Goal: Task Accomplishment & Management: Manage account settings

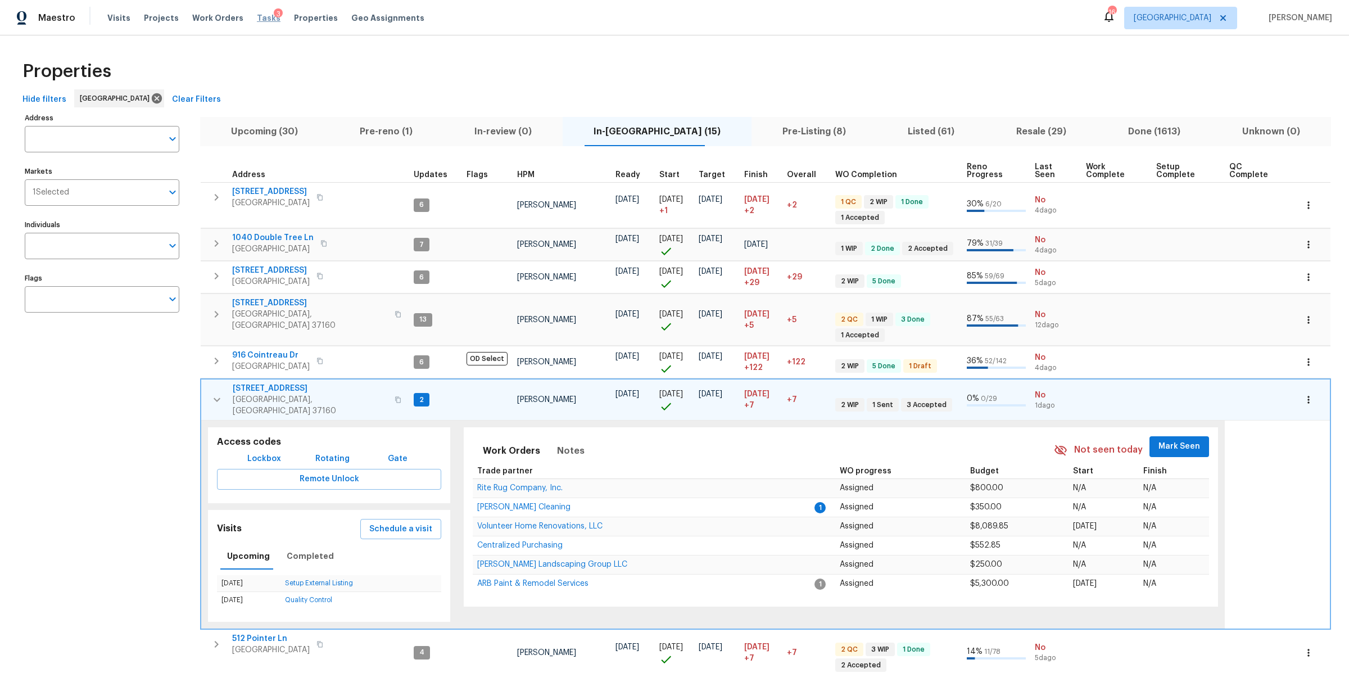
click at [257, 19] on span "Tasks" at bounding box center [269, 18] width 24 height 8
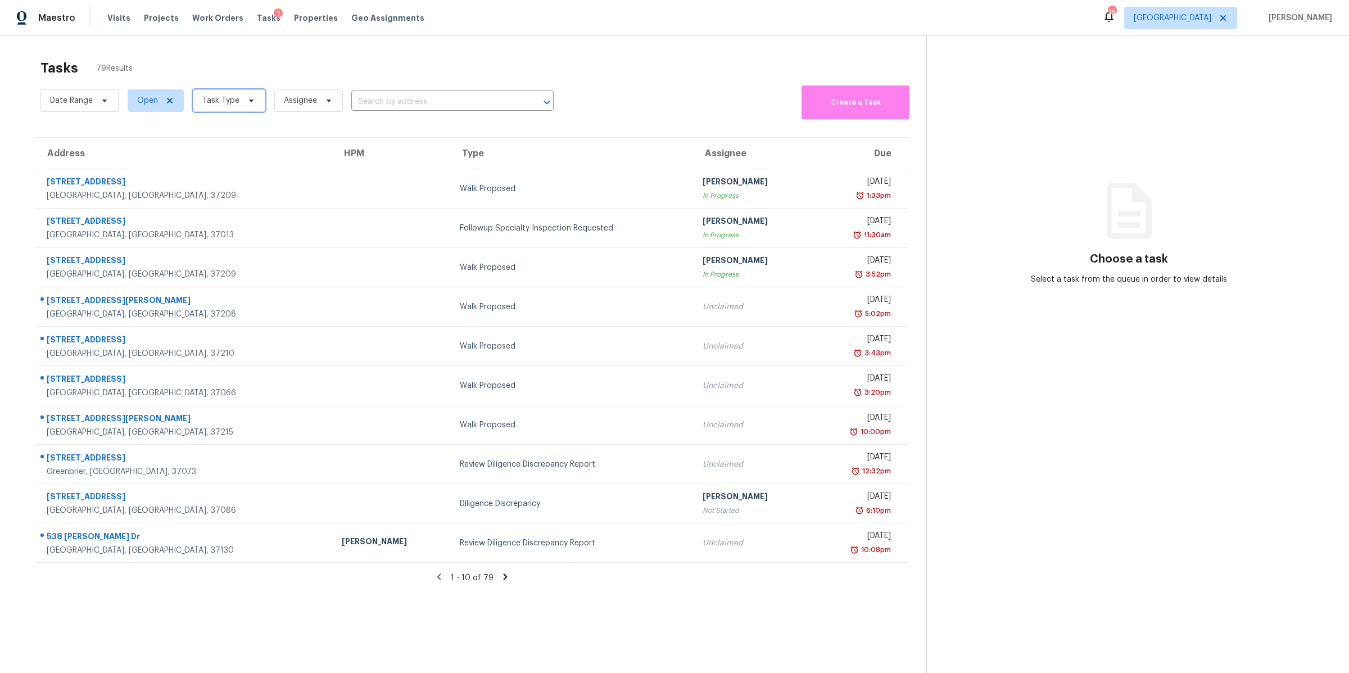
click at [249, 100] on icon at bounding box center [251, 100] width 4 height 3
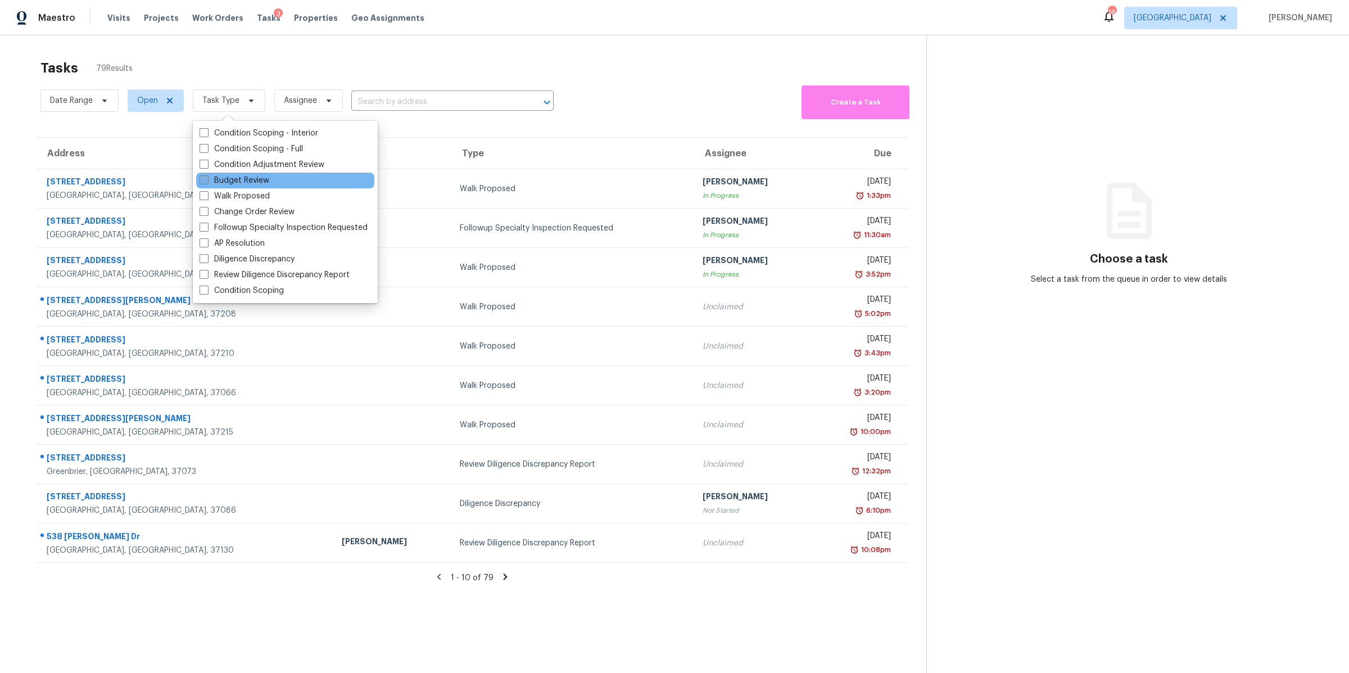
click at [243, 181] on label "Budget Review" at bounding box center [234, 180] width 70 height 11
click at [207, 181] on input "Budget Review" at bounding box center [202, 178] width 7 height 7
checkbox input "true"
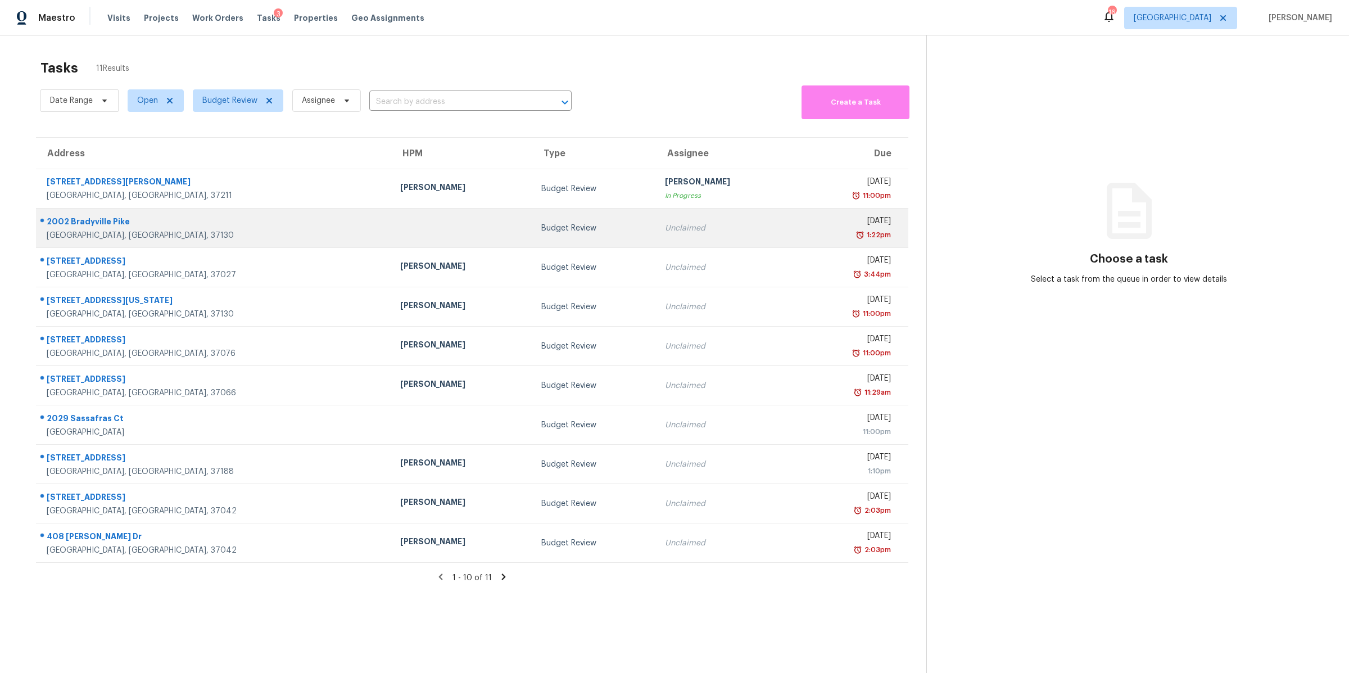
click at [75, 230] on div "[GEOGRAPHIC_DATA], [GEOGRAPHIC_DATA], 37130" at bounding box center [214, 235] width 335 height 11
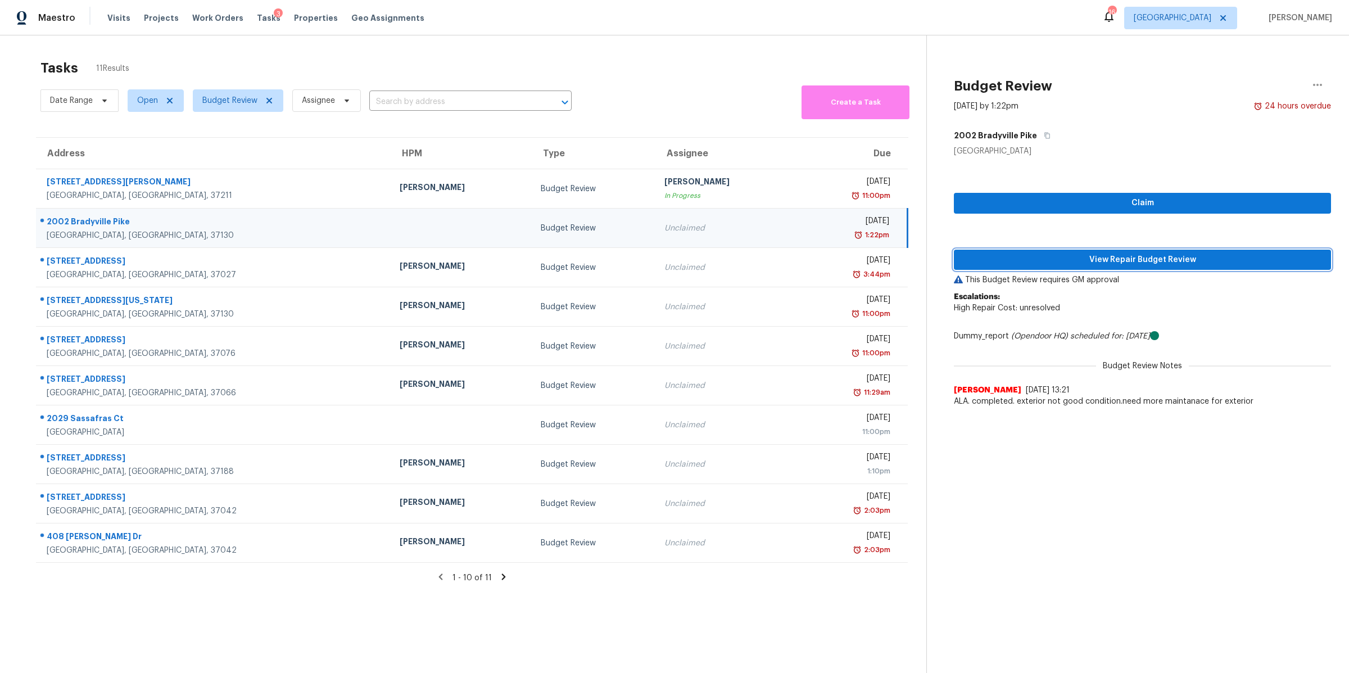
click at [1178, 255] on span "View Repair Budget Review" at bounding box center [1142, 260] width 359 height 14
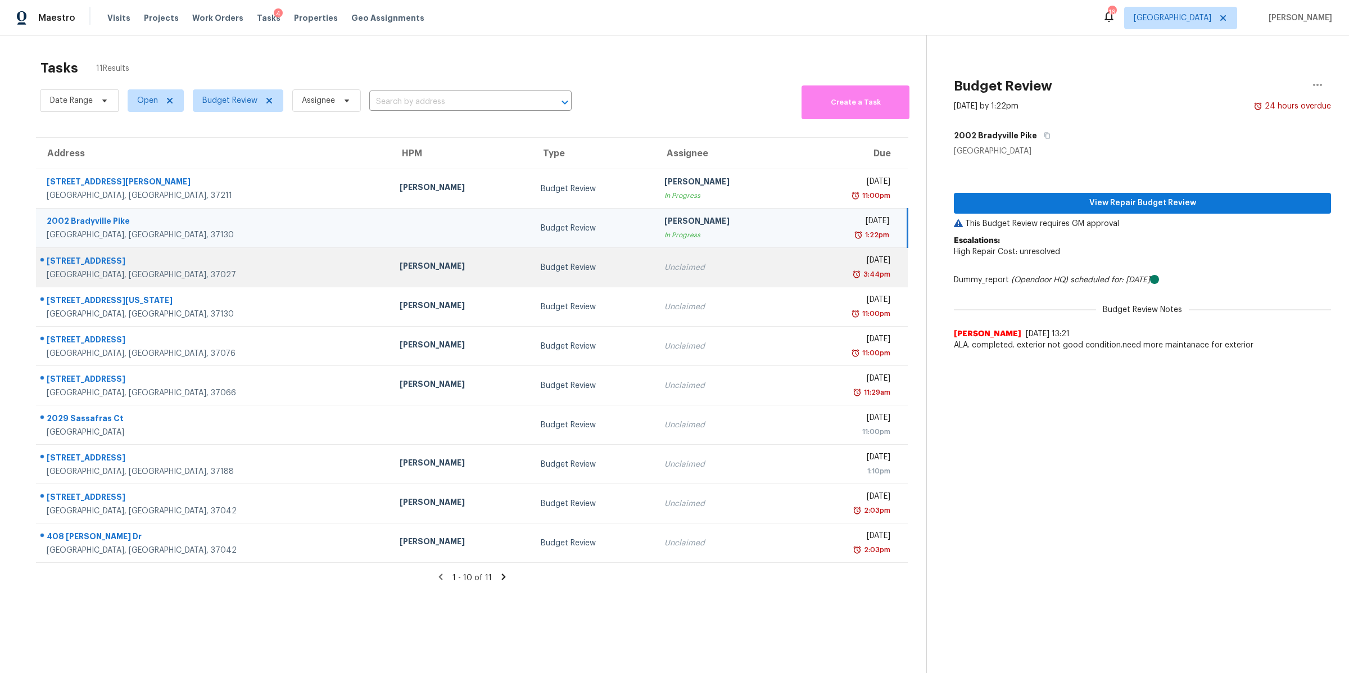
click at [101, 269] on div "[STREET_ADDRESS]" at bounding box center [214, 262] width 335 height 14
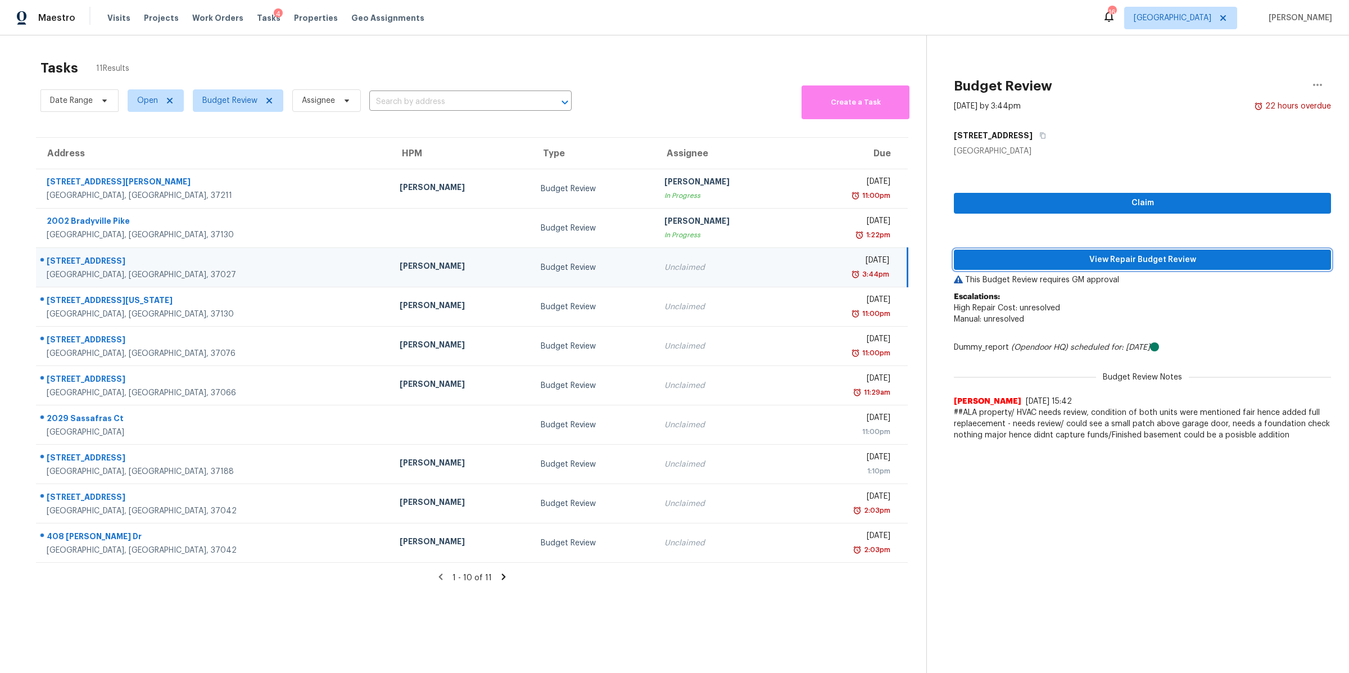
click at [1095, 258] on span "View Repair Budget Review" at bounding box center [1142, 260] width 359 height 14
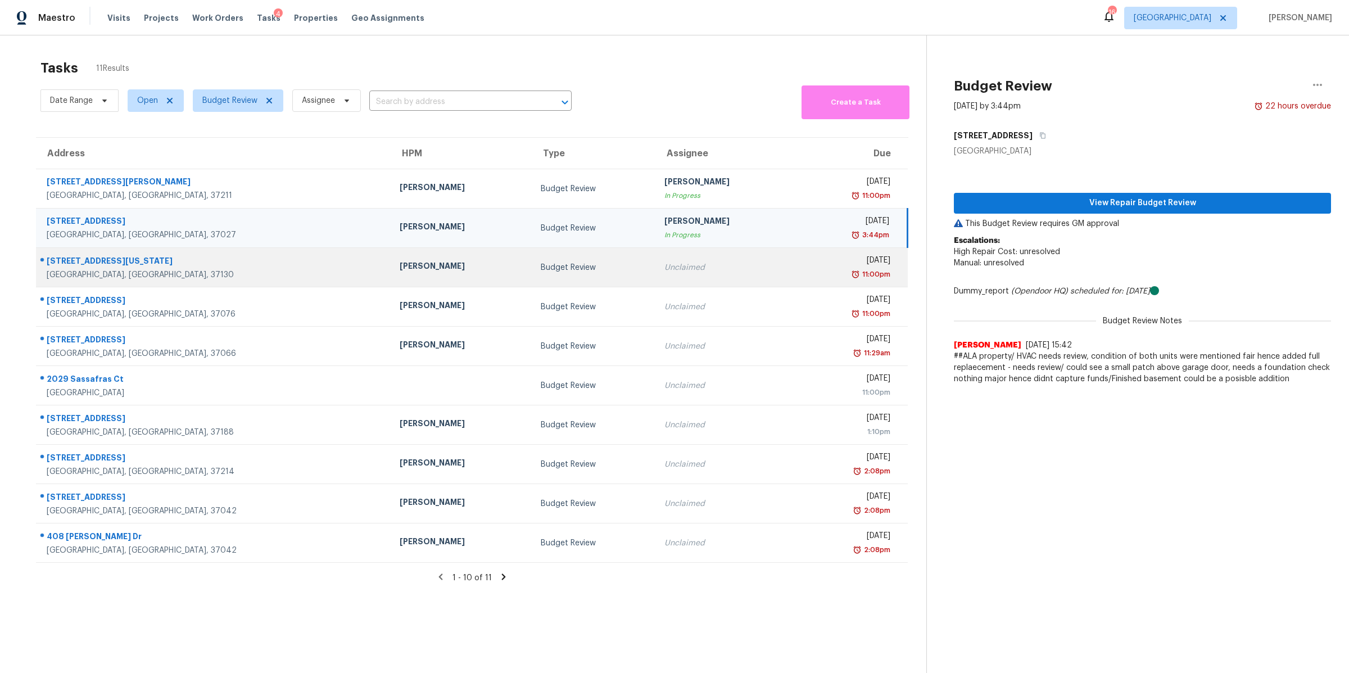
click at [62, 262] on div "[STREET_ADDRESS][US_STATE]" at bounding box center [214, 262] width 335 height 14
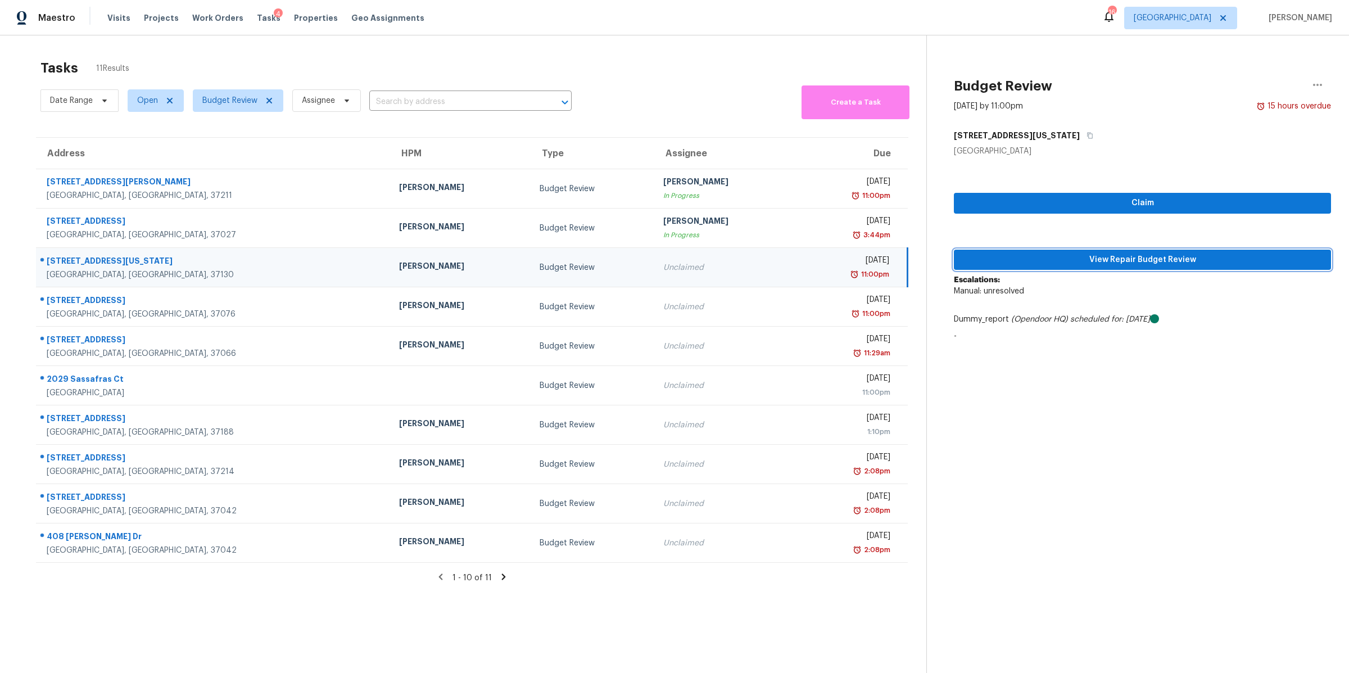
click at [1127, 251] on button "View Repair Budget Review" at bounding box center [1142, 259] width 377 height 21
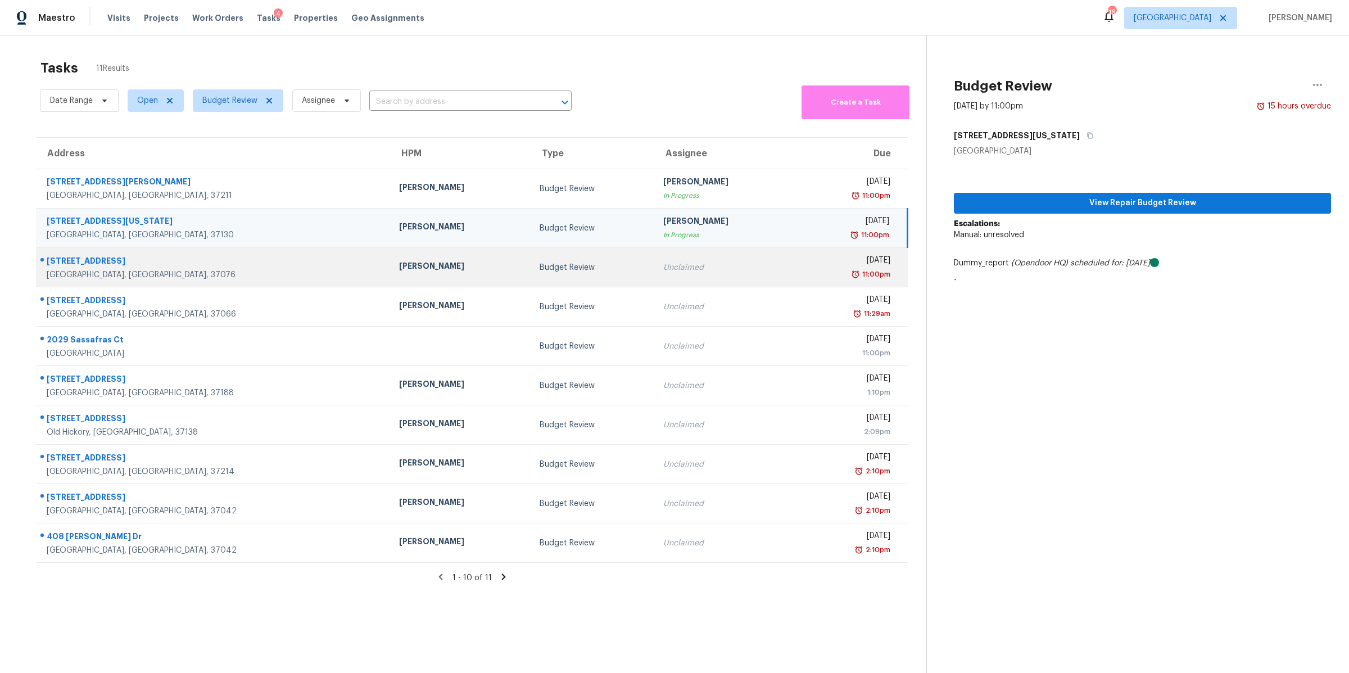
click at [68, 267] on div "[STREET_ADDRESS]" at bounding box center [214, 262] width 334 height 14
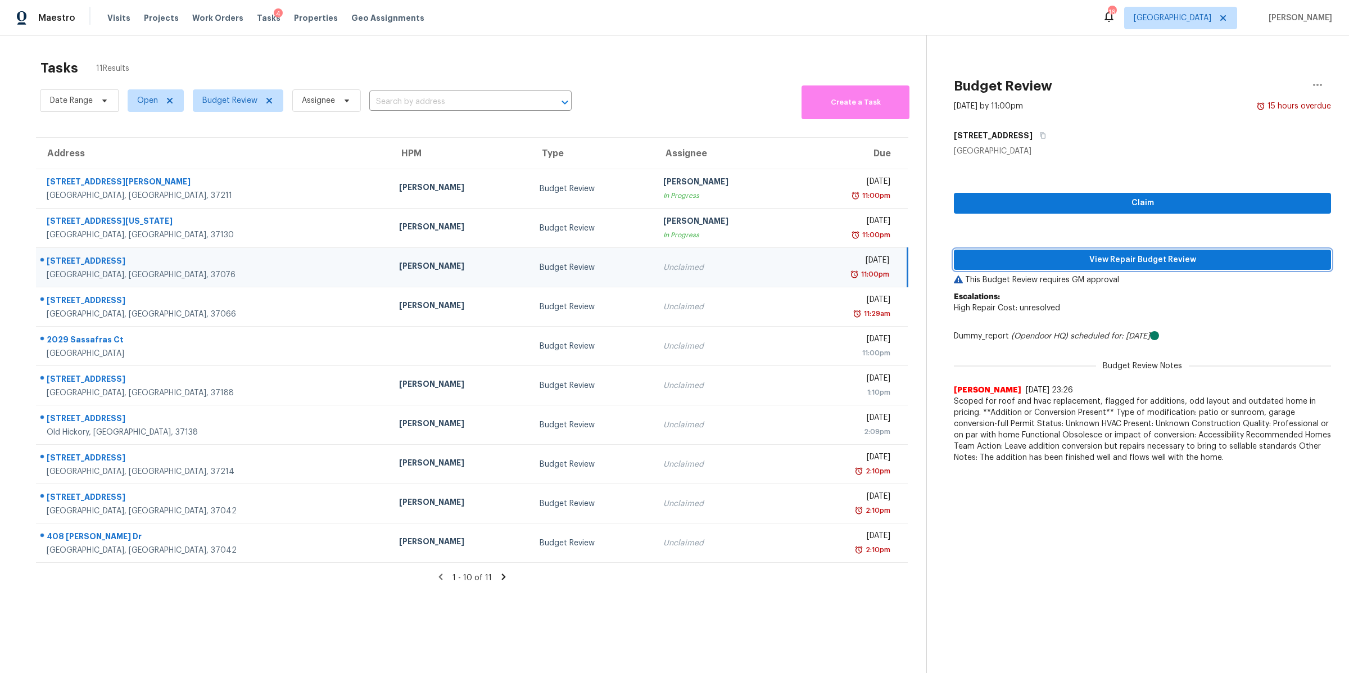
click at [1120, 261] on span "View Repair Budget Review" at bounding box center [1142, 260] width 359 height 14
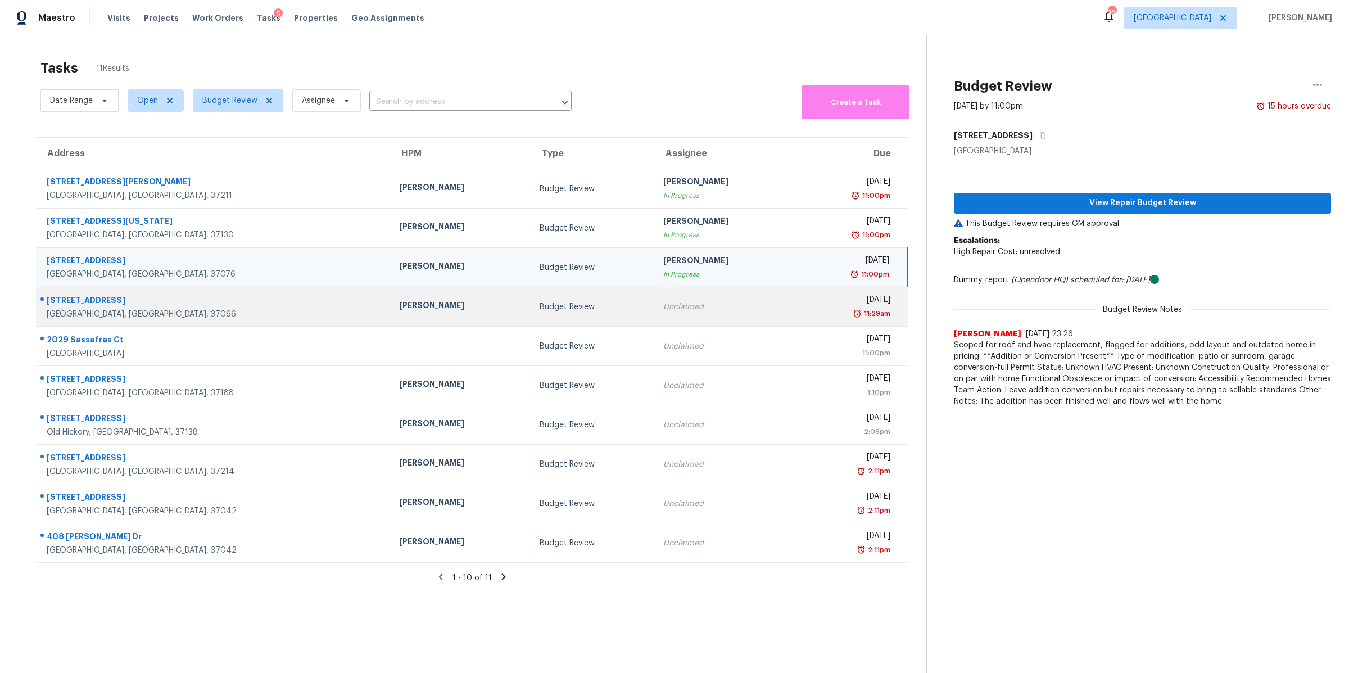
click at [83, 308] on div "319 Cloverbrook Way" at bounding box center [214, 301] width 334 height 14
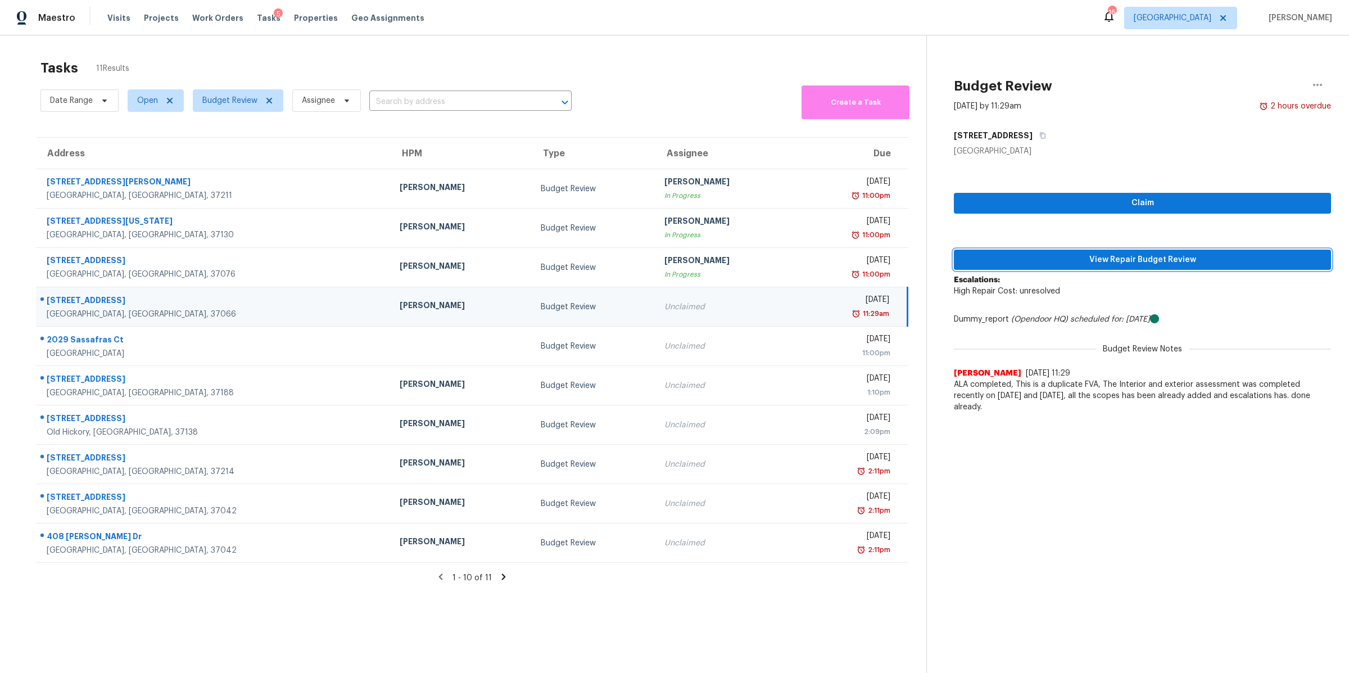
click at [1187, 263] on span "View Repair Budget Review" at bounding box center [1142, 260] width 359 height 14
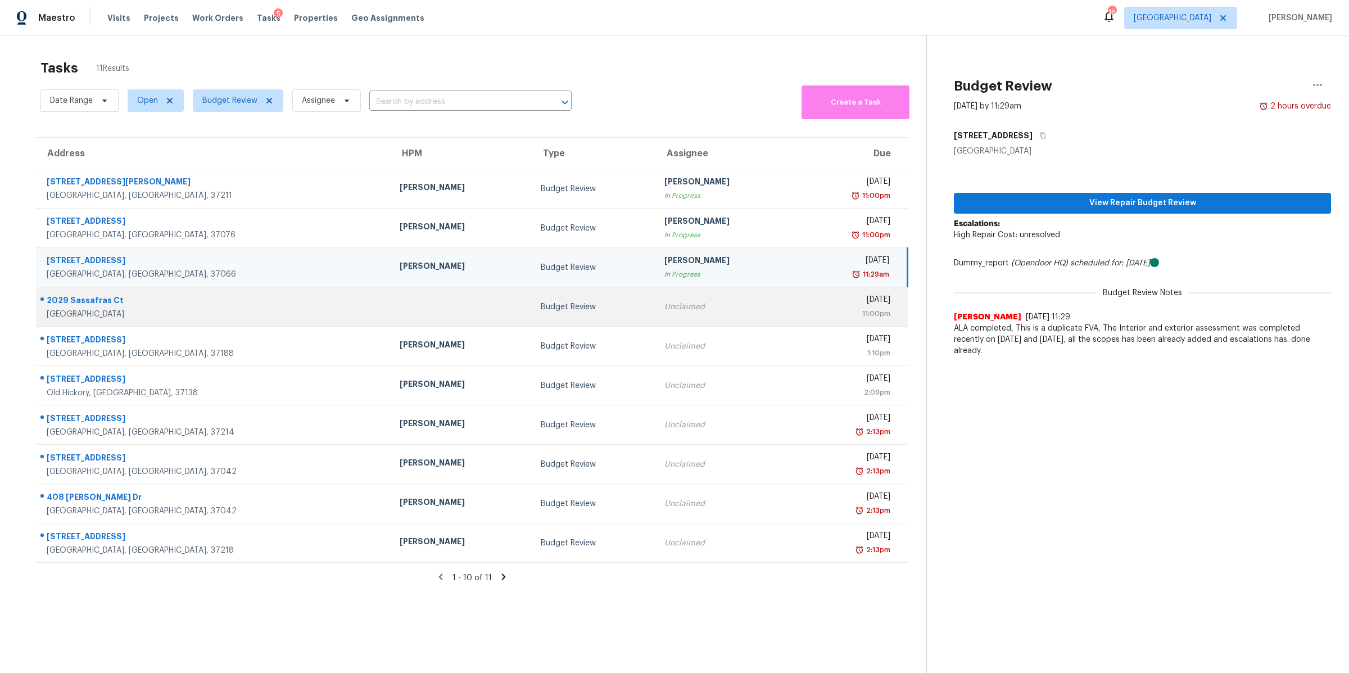
click at [93, 308] on div "Goodlettsville, TN, 37072" at bounding box center [214, 313] width 335 height 11
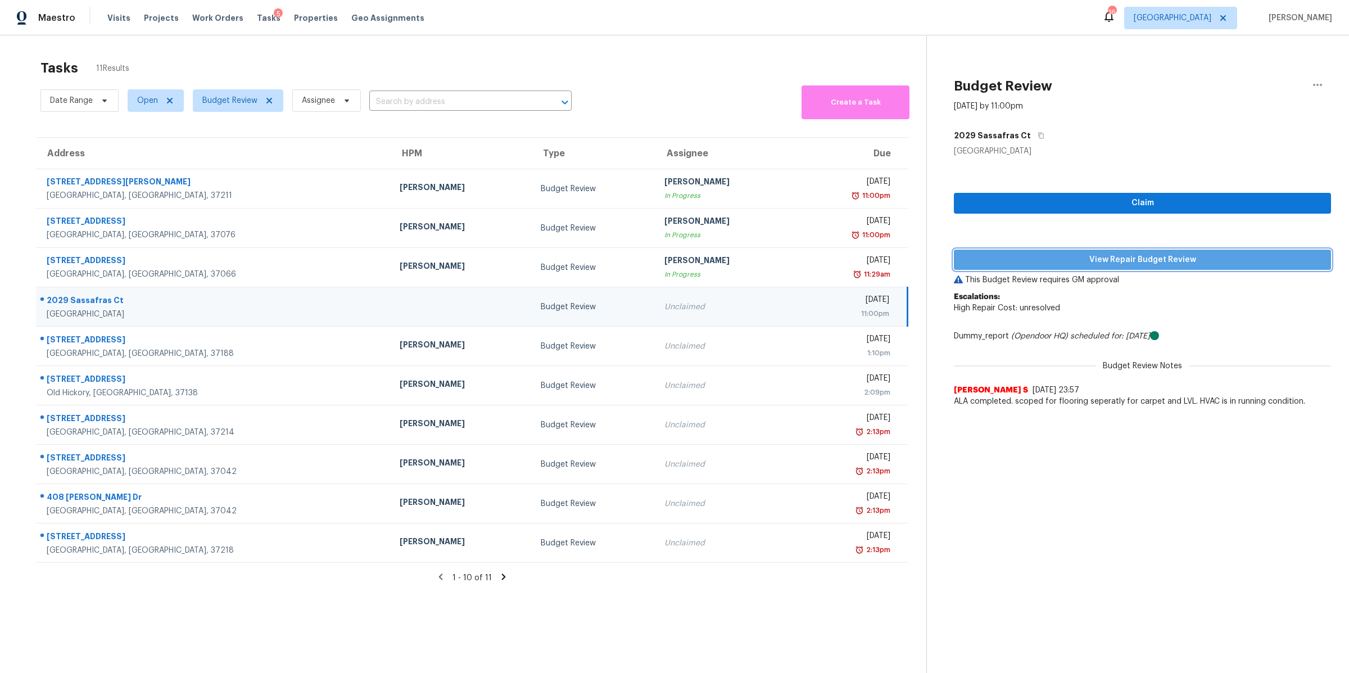
click at [1194, 263] on span "View Repair Budget Review" at bounding box center [1142, 260] width 359 height 14
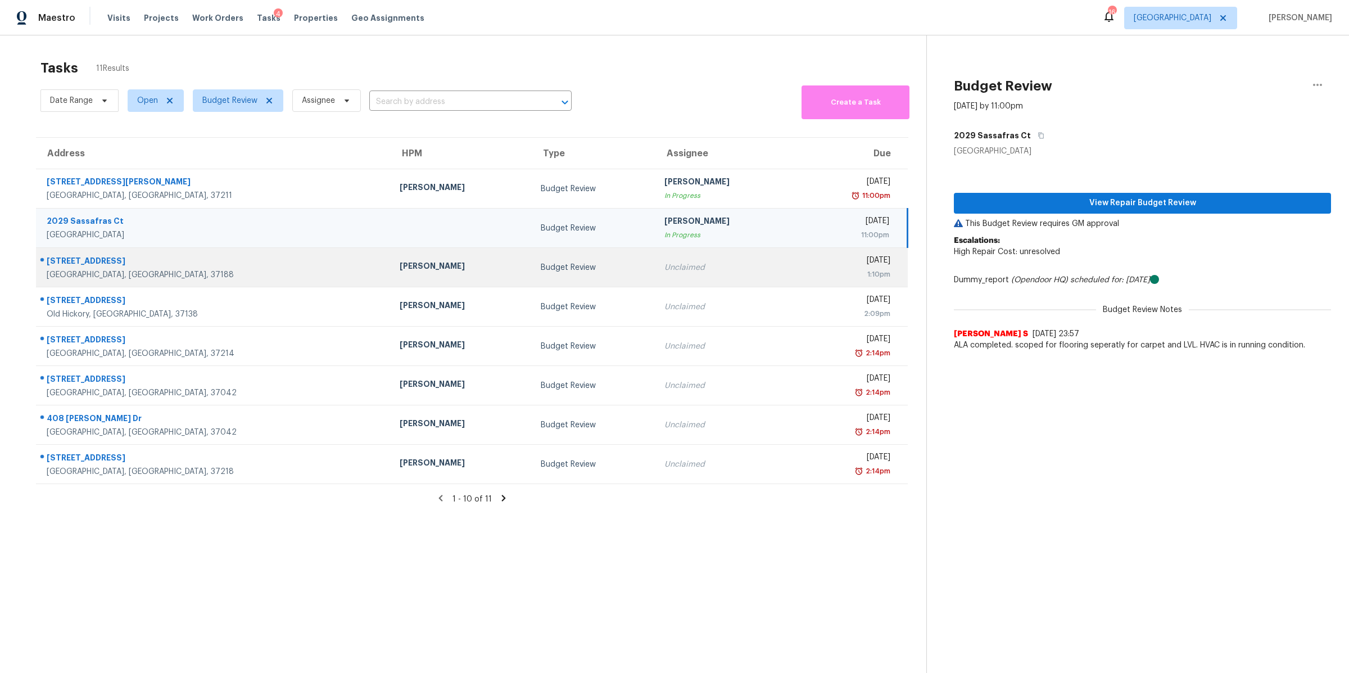
click at [68, 269] on div "White House, TN, 37188" at bounding box center [214, 274] width 335 height 11
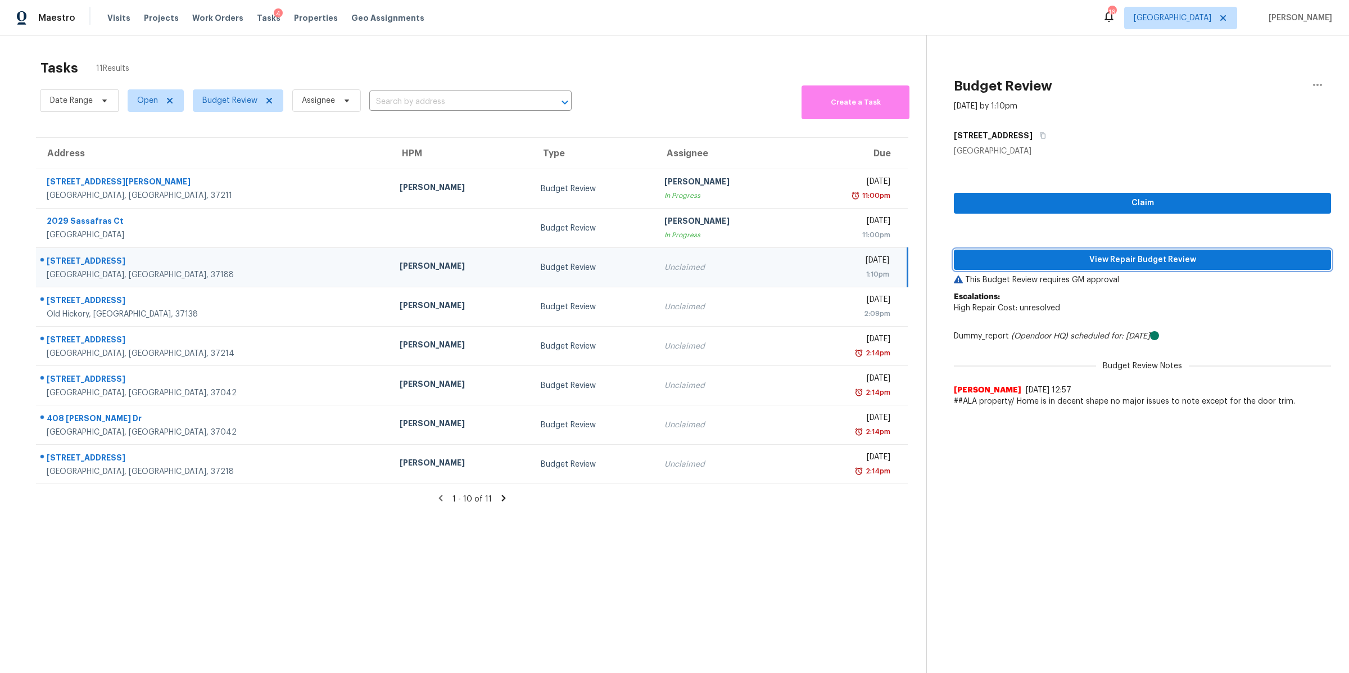
click at [1097, 263] on span "View Repair Budget Review" at bounding box center [1142, 260] width 359 height 14
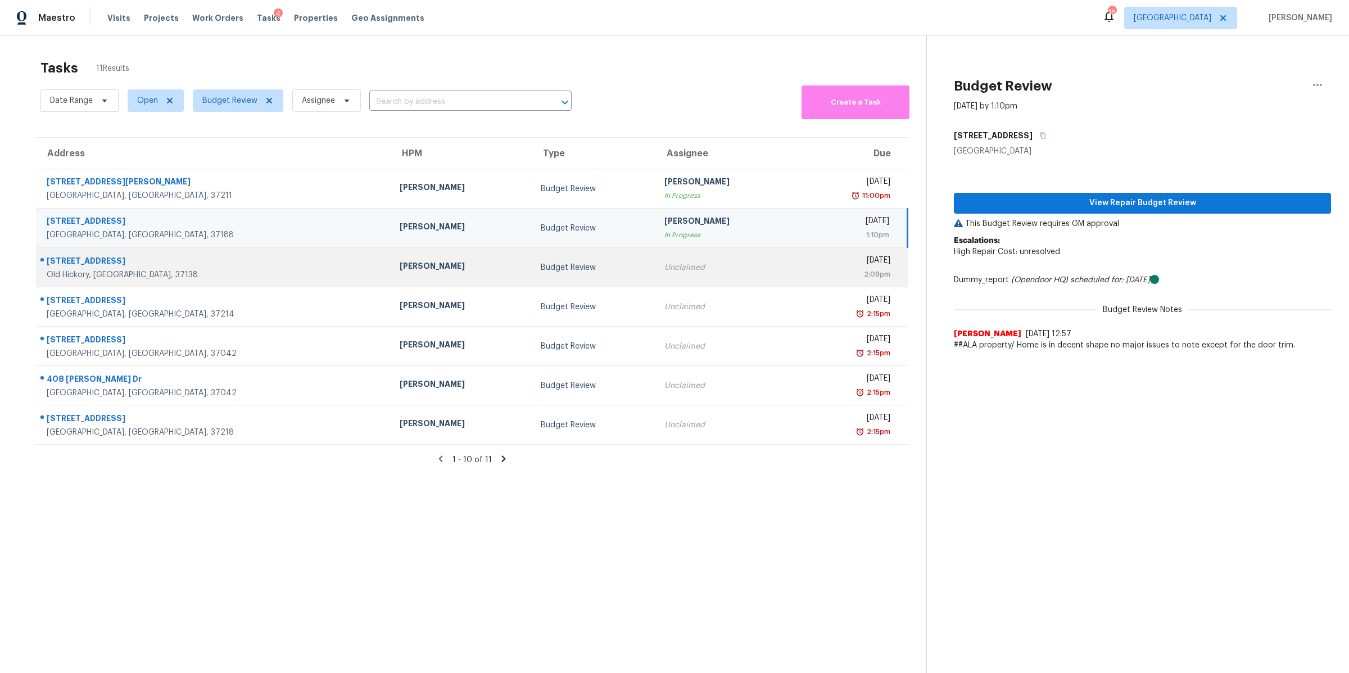
click at [104, 268] on div "4280 Brackenwood Dr" at bounding box center [214, 262] width 335 height 14
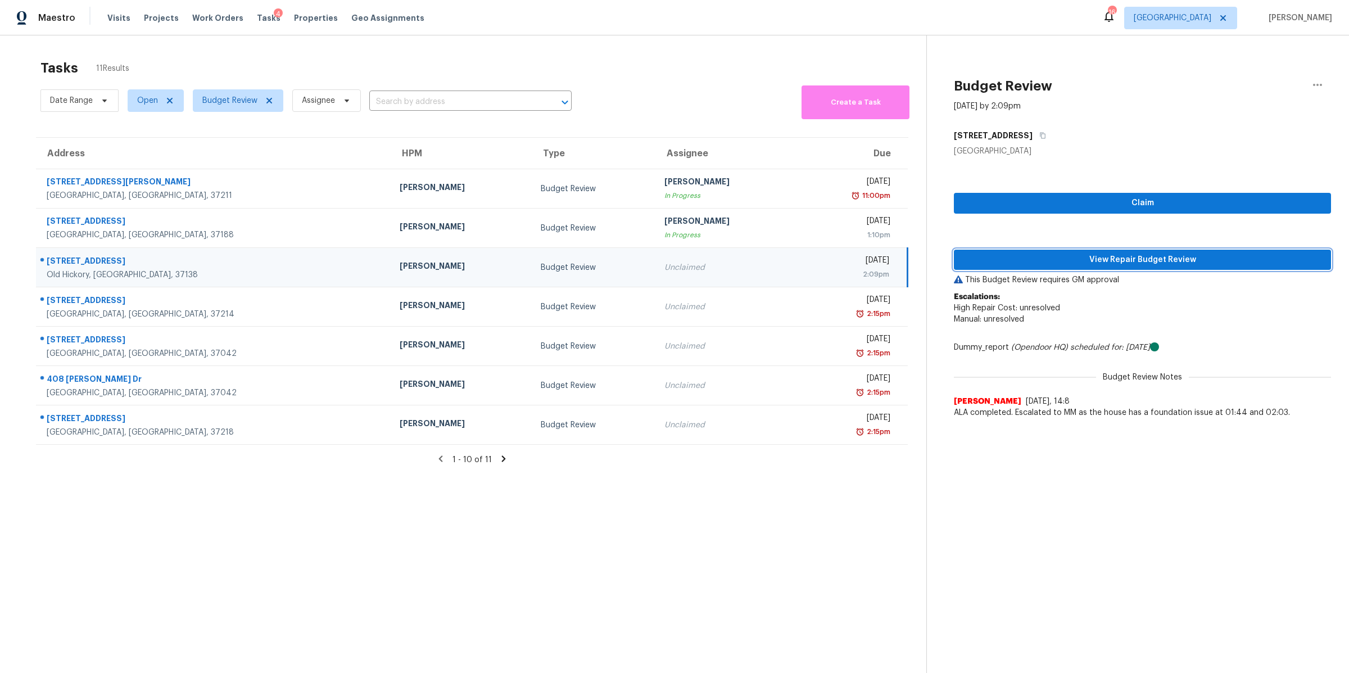
click at [1099, 256] on span "View Repair Budget Review" at bounding box center [1142, 260] width 359 height 14
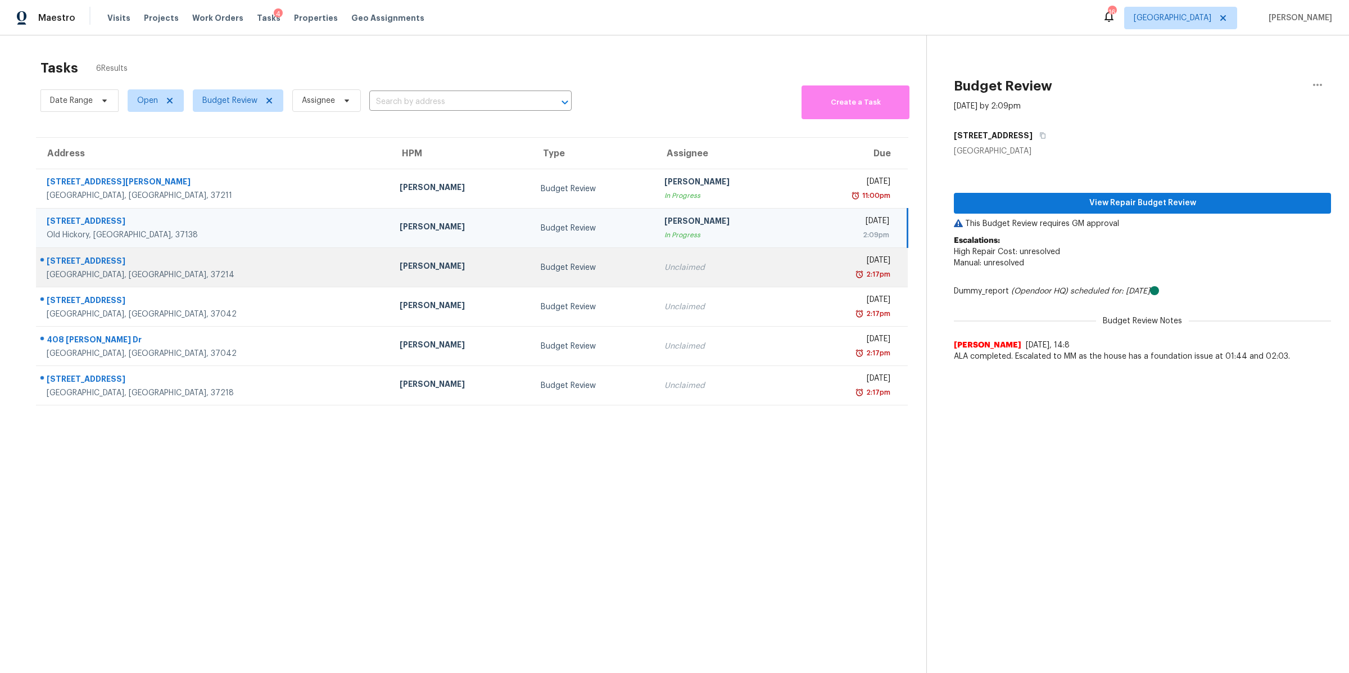
click at [62, 267] on div "143 N Timber Dr" at bounding box center [214, 262] width 335 height 14
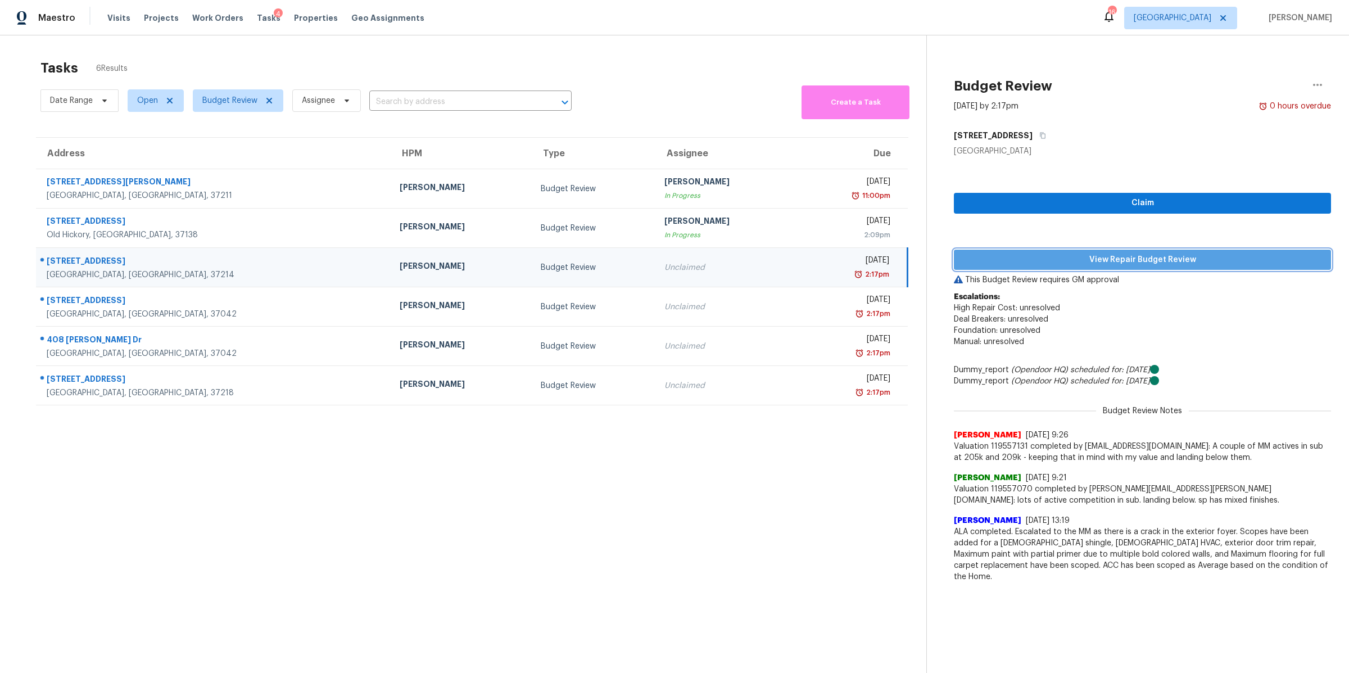
click at [1140, 256] on span "View Repair Budget Review" at bounding box center [1142, 260] width 359 height 14
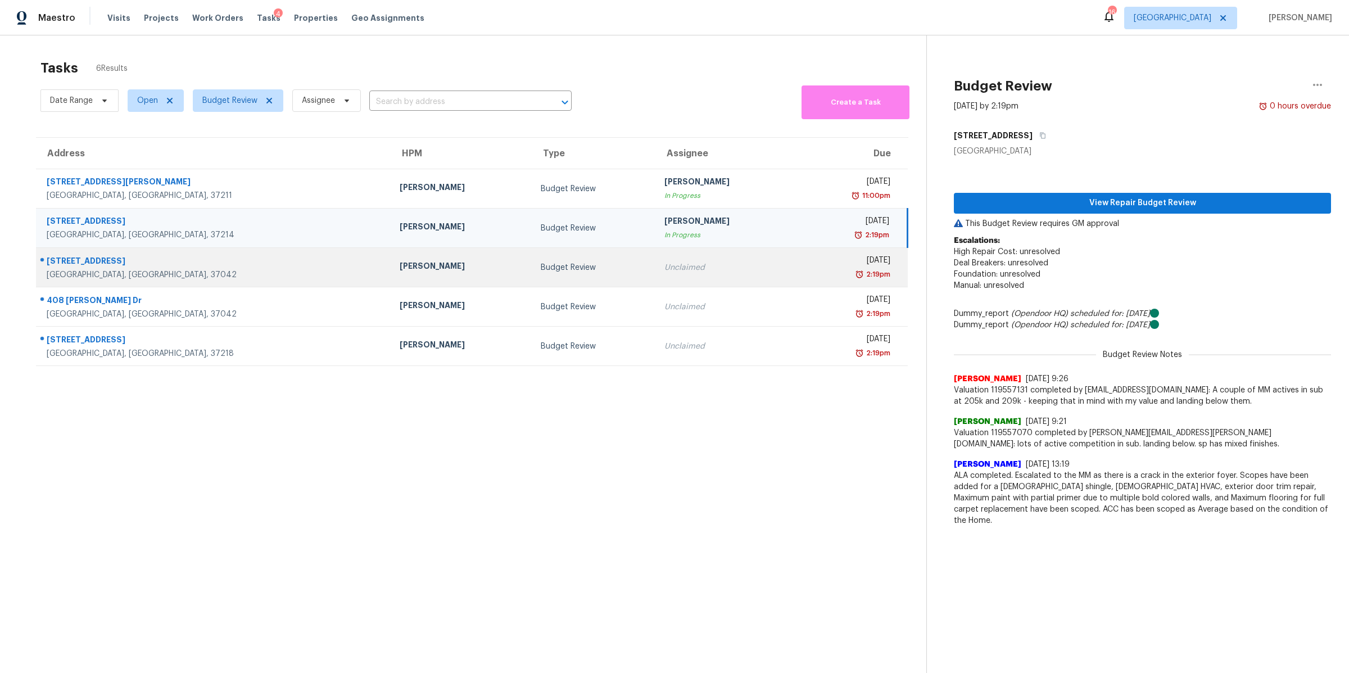
click at [98, 270] on div "Clarksville, TN, 37042" at bounding box center [214, 274] width 335 height 11
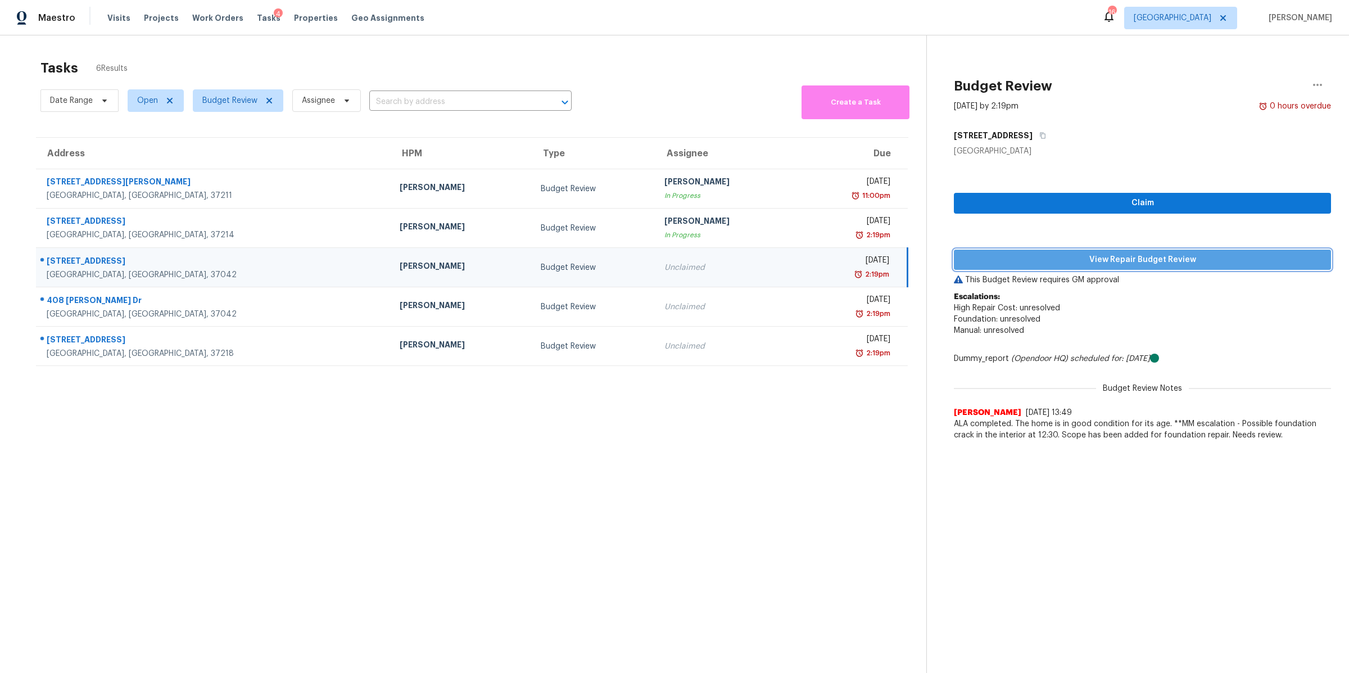
click at [1150, 254] on span "View Repair Budget Review" at bounding box center [1142, 260] width 359 height 14
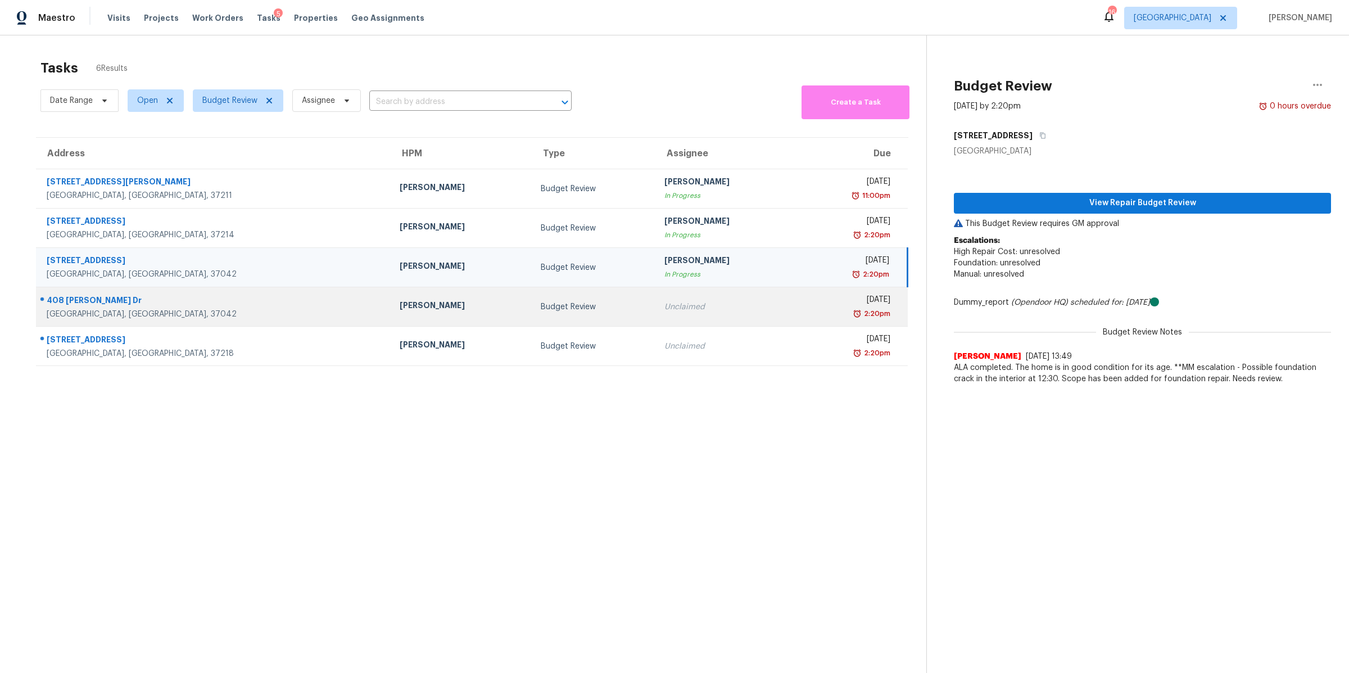
click at [81, 303] on div "408 Julie Dr" at bounding box center [214, 301] width 335 height 14
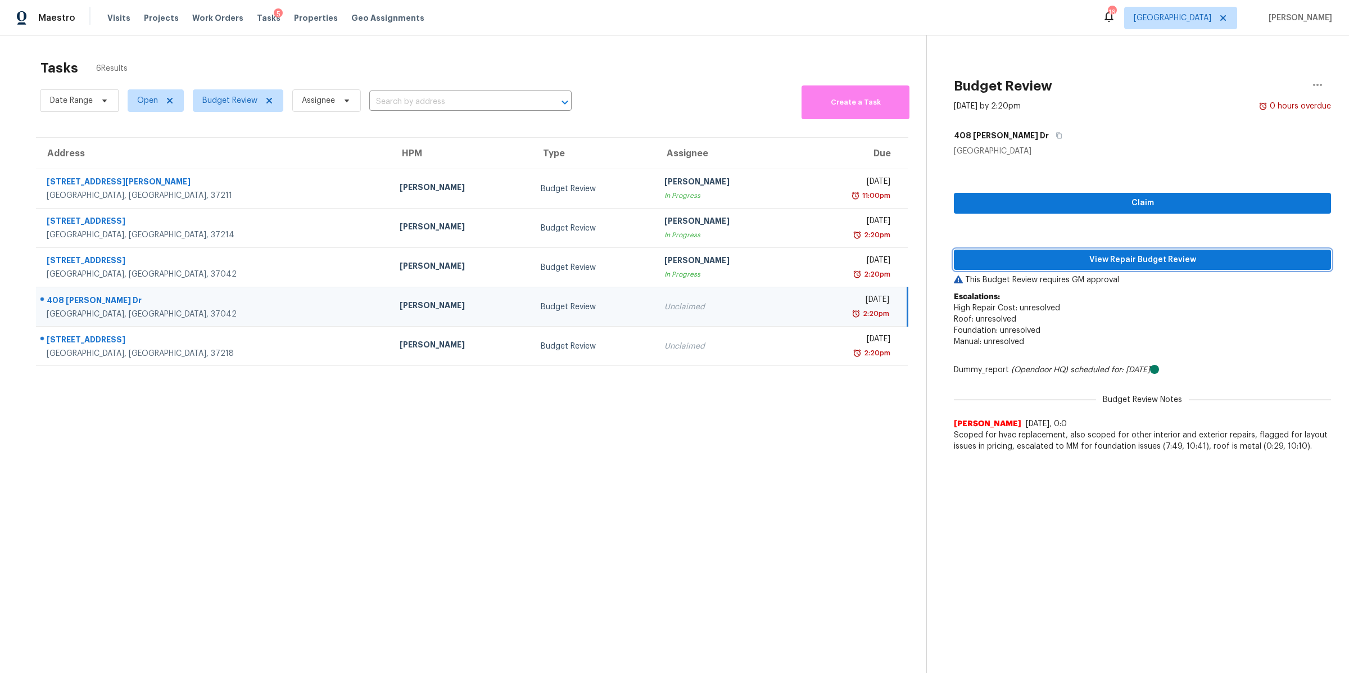
click at [1126, 255] on span "View Repair Budget Review" at bounding box center [1142, 260] width 359 height 14
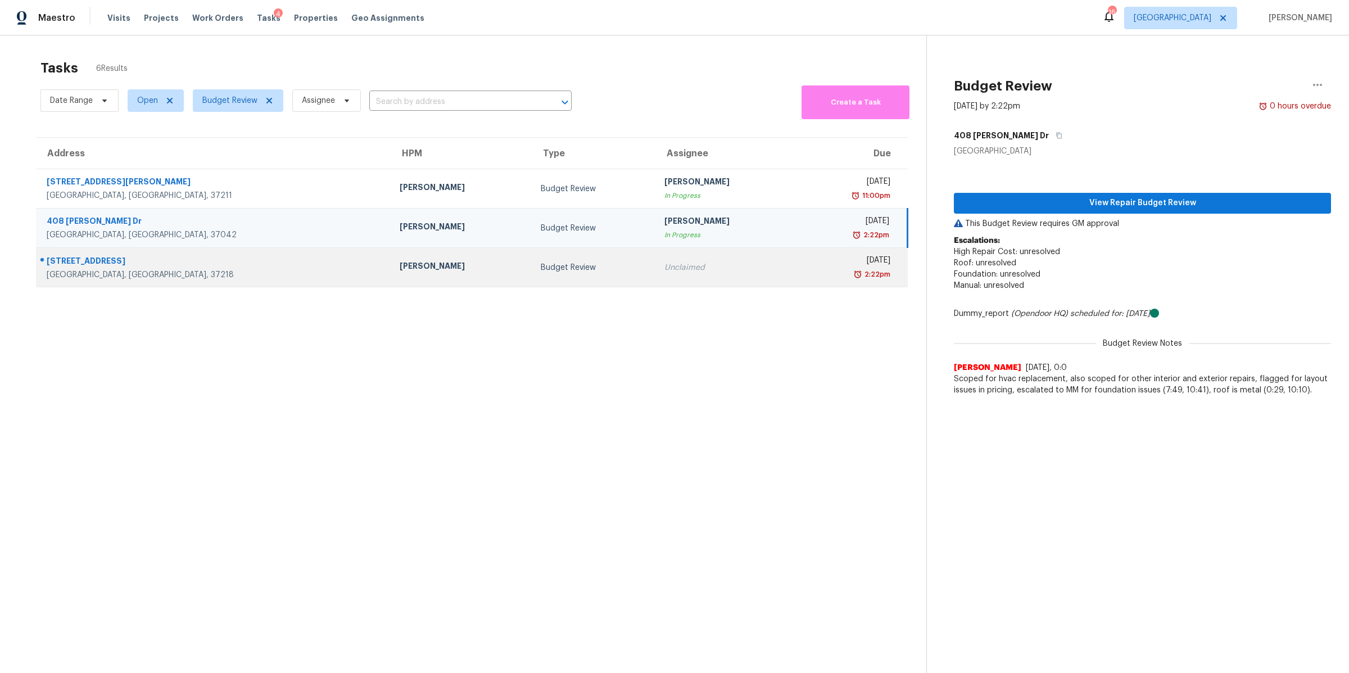
click at [91, 272] on div "Nashville, TN, 37218" at bounding box center [214, 274] width 335 height 11
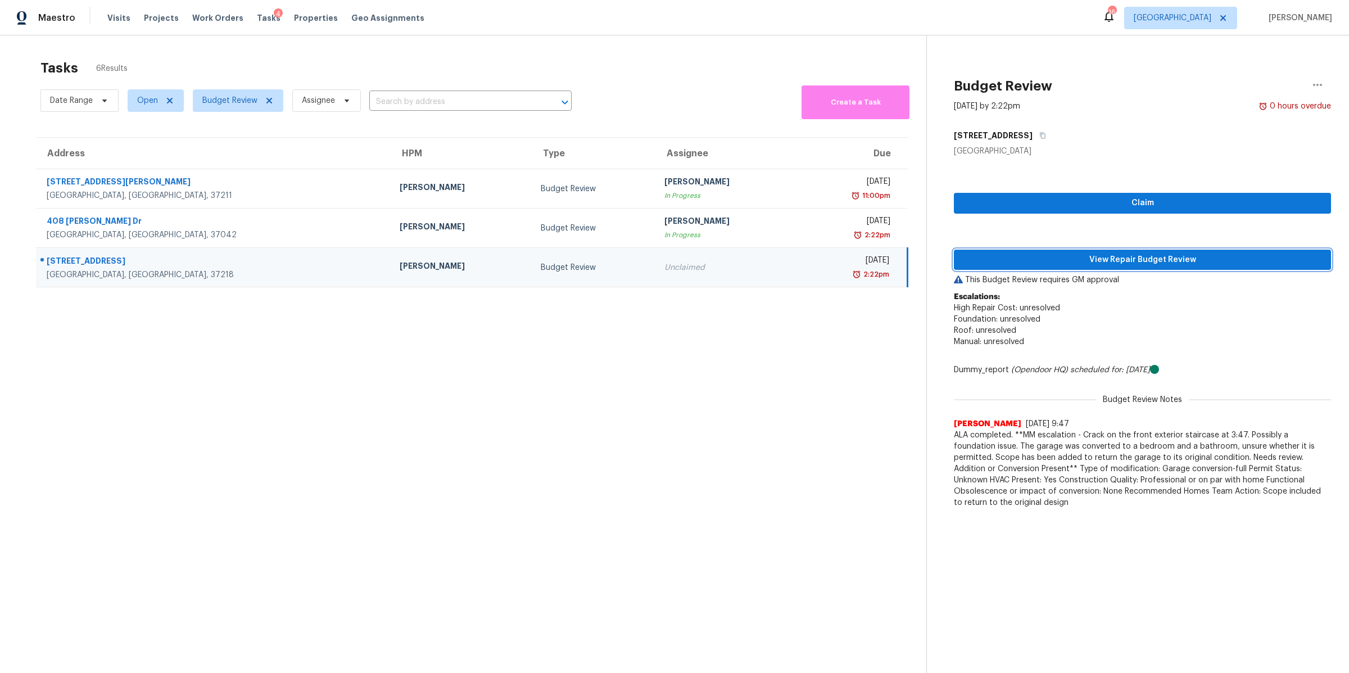
click at [1105, 268] on button "View Repair Budget Review" at bounding box center [1142, 259] width 377 height 21
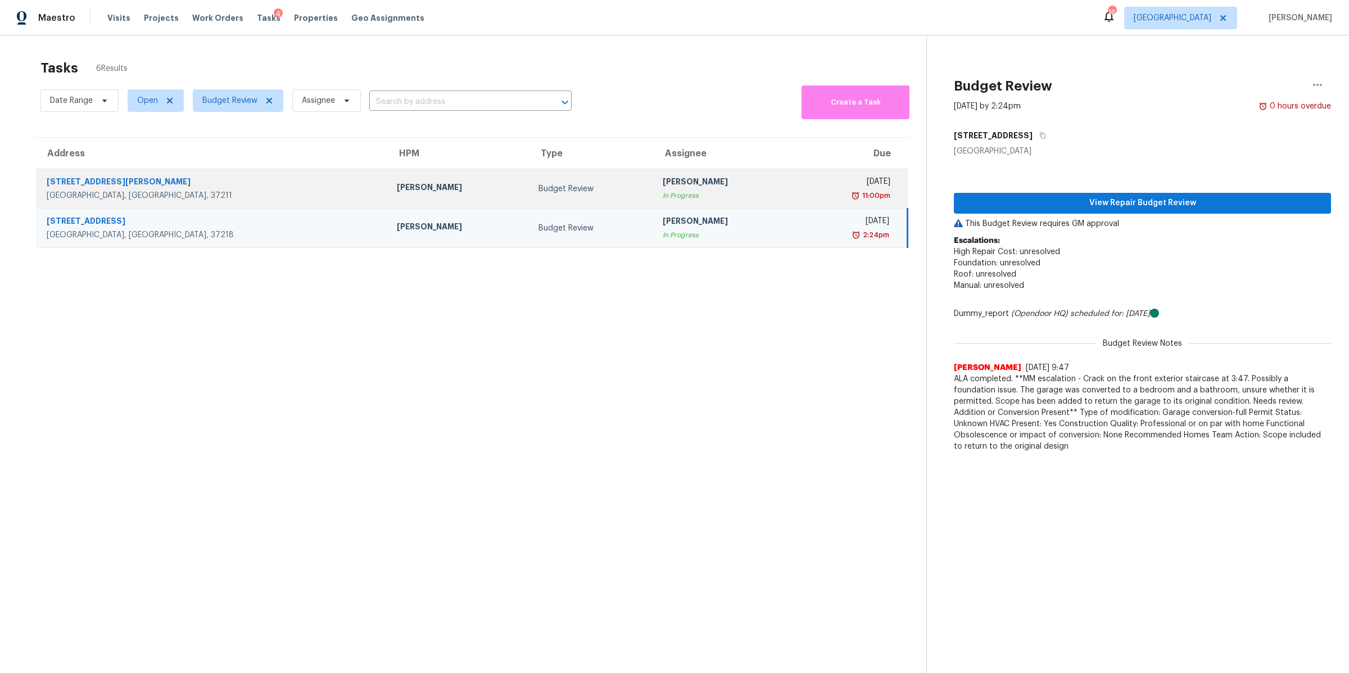
click at [65, 185] on div "509 Harding Pl" at bounding box center [213, 183] width 332 height 14
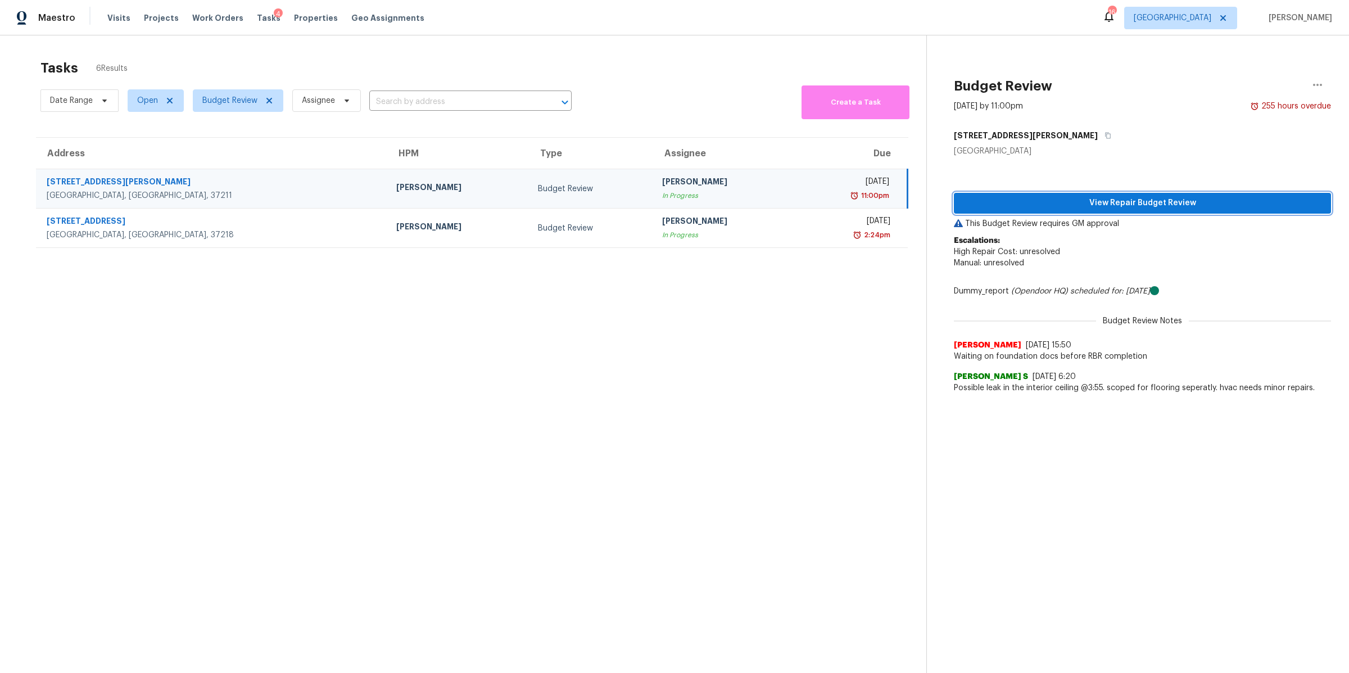
click at [1018, 205] on span "View Repair Budget Review" at bounding box center [1142, 203] width 359 height 14
click at [252, 85] on div "Date Range Open Budget Review Assignee ​" at bounding box center [305, 101] width 531 height 37
click at [253, 97] on span "Budget Review" at bounding box center [229, 100] width 55 height 11
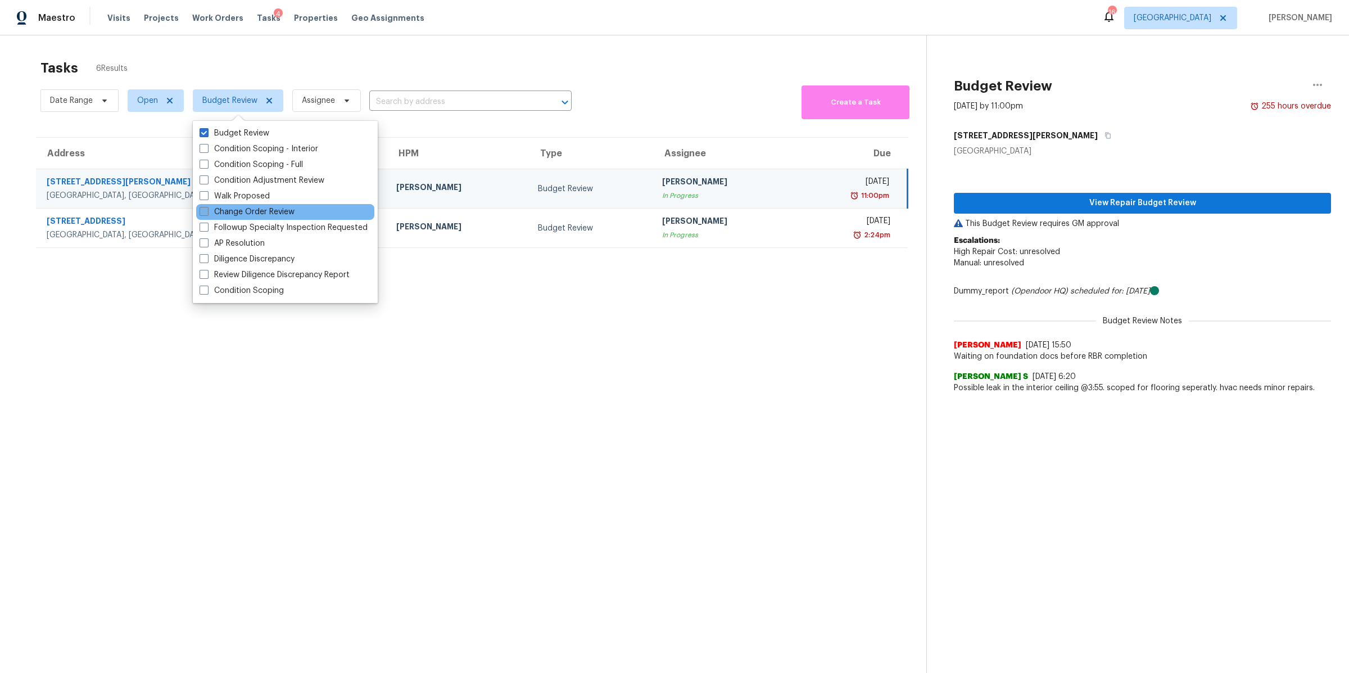
click at [238, 208] on label "Change Order Review" at bounding box center [246, 211] width 95 height 11
click at [207, 208] on input "Change Order Review" at bounding box center [202, 209] width 7 height 7
checkbox input "true"
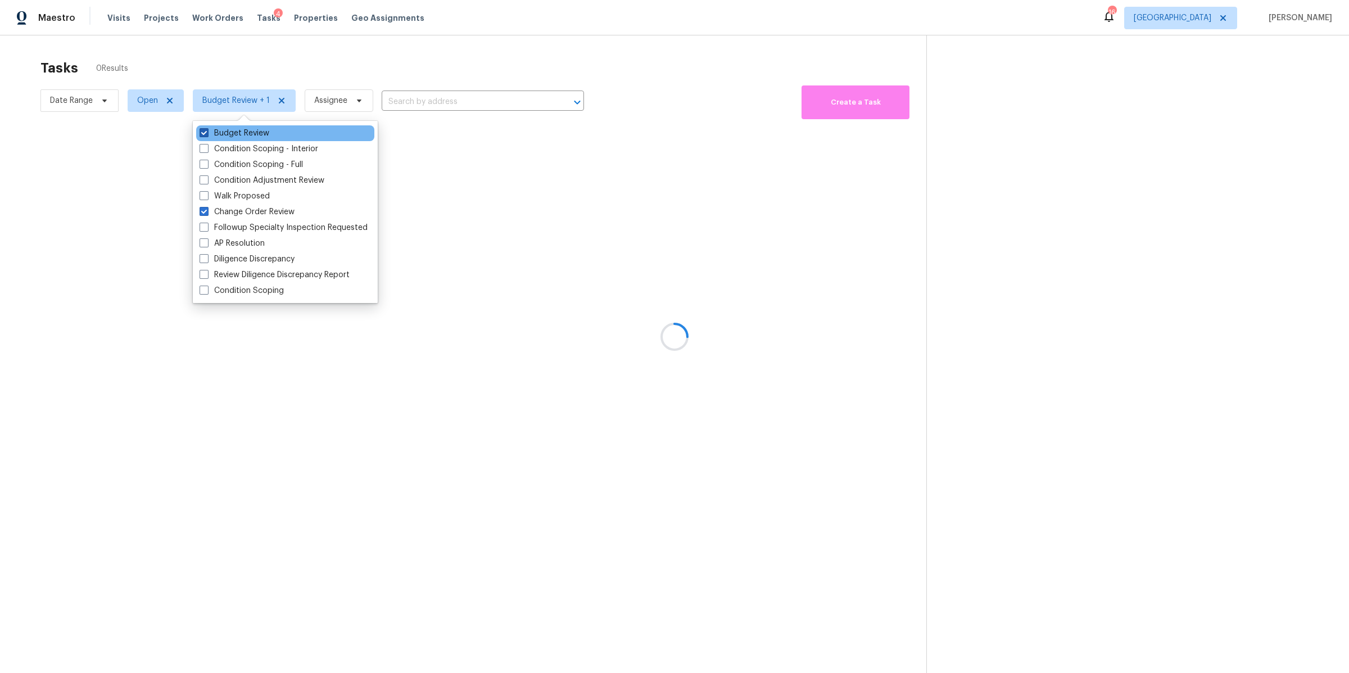
click at [228, 133] on label "Budget Review" at bounding box center [234, 133] width 70 height 11
click at [207, 133] on input "Budget Review" at bounding box center [202, 131] width 7 height 7
checkbox input "false"
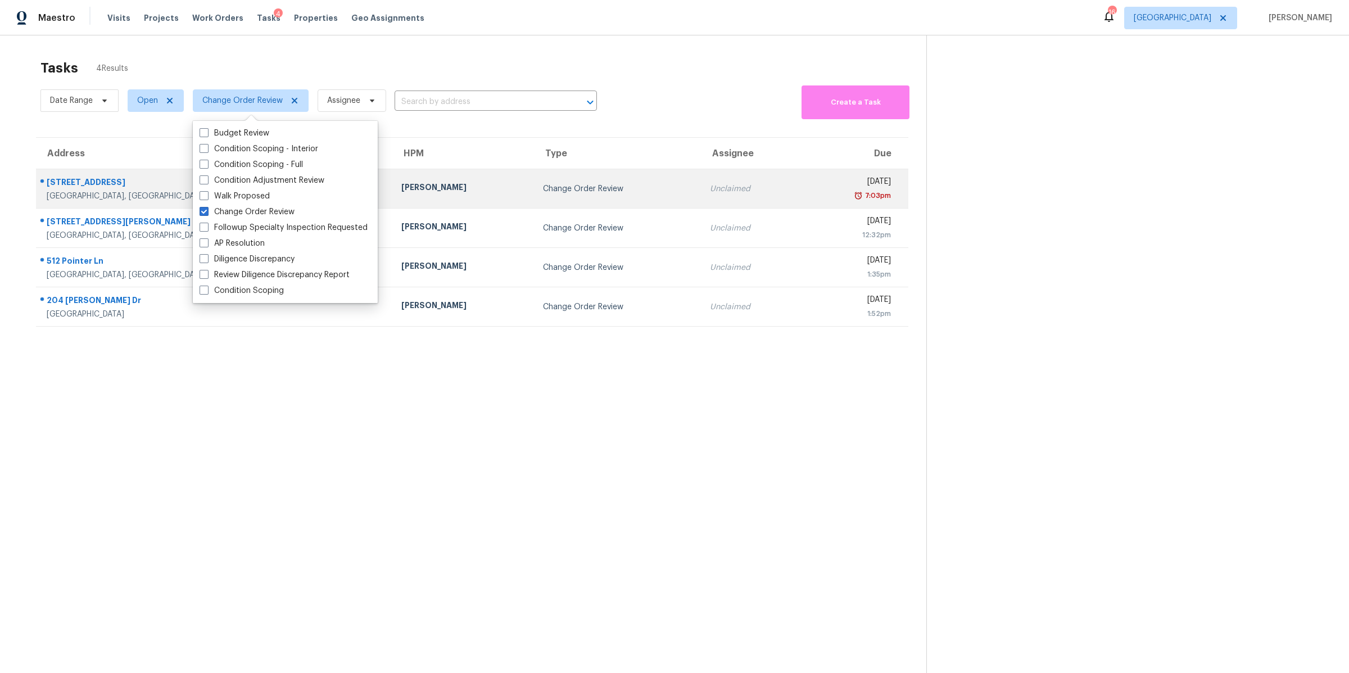
click at [71, 182] on div "2592 Emerald Ct" at bounding box center [215, 183] width 337 height 14
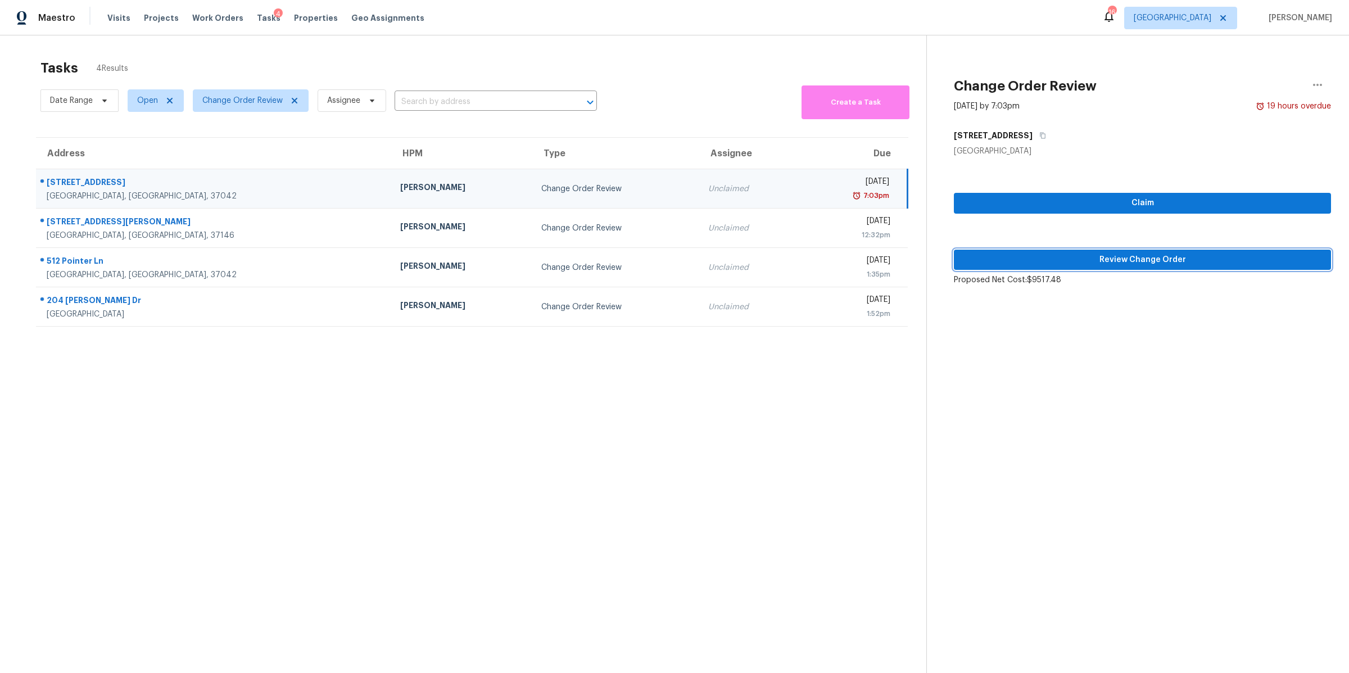
click at [1171, 262] on span "Review Change Order" at bounding box center [1142, 260] width 359 height 14
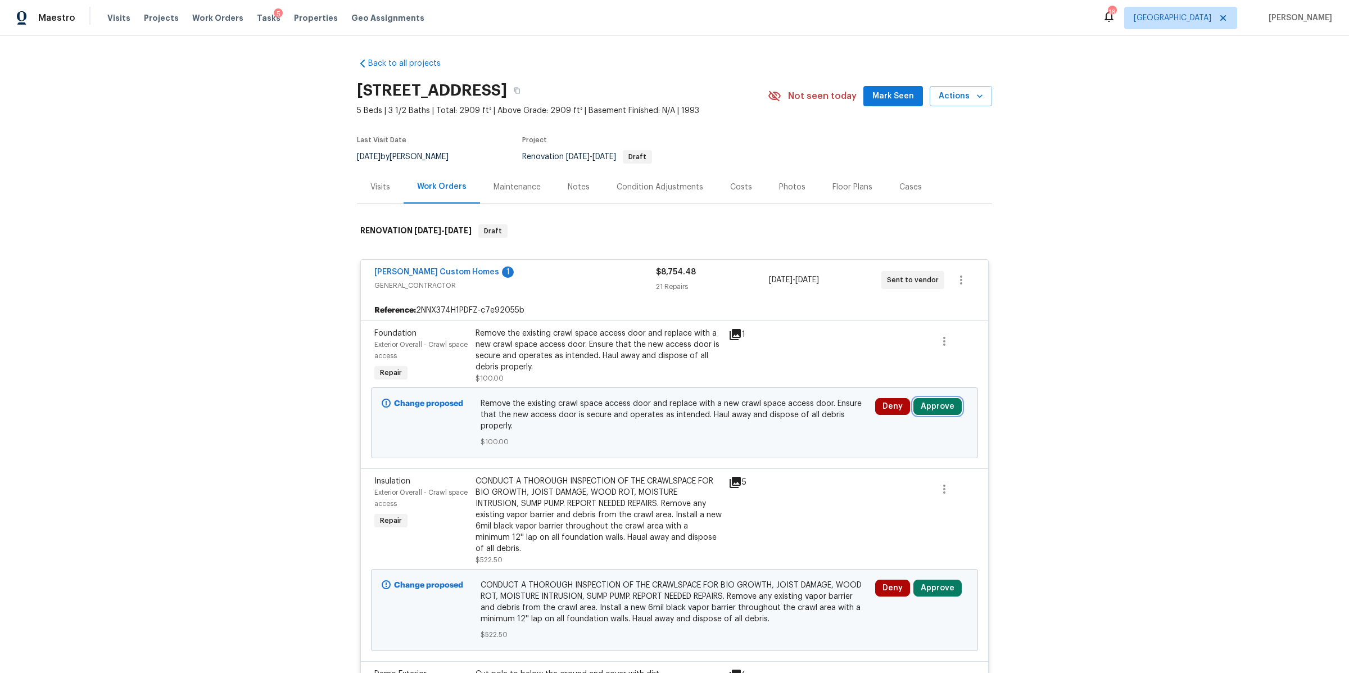
click at [925, 410] on button "Approve" at bounding box center [937, 406] width 48 height 17
click at [785, 417] on button "Approve" at bounding box center [770, 417] width 67 height 22
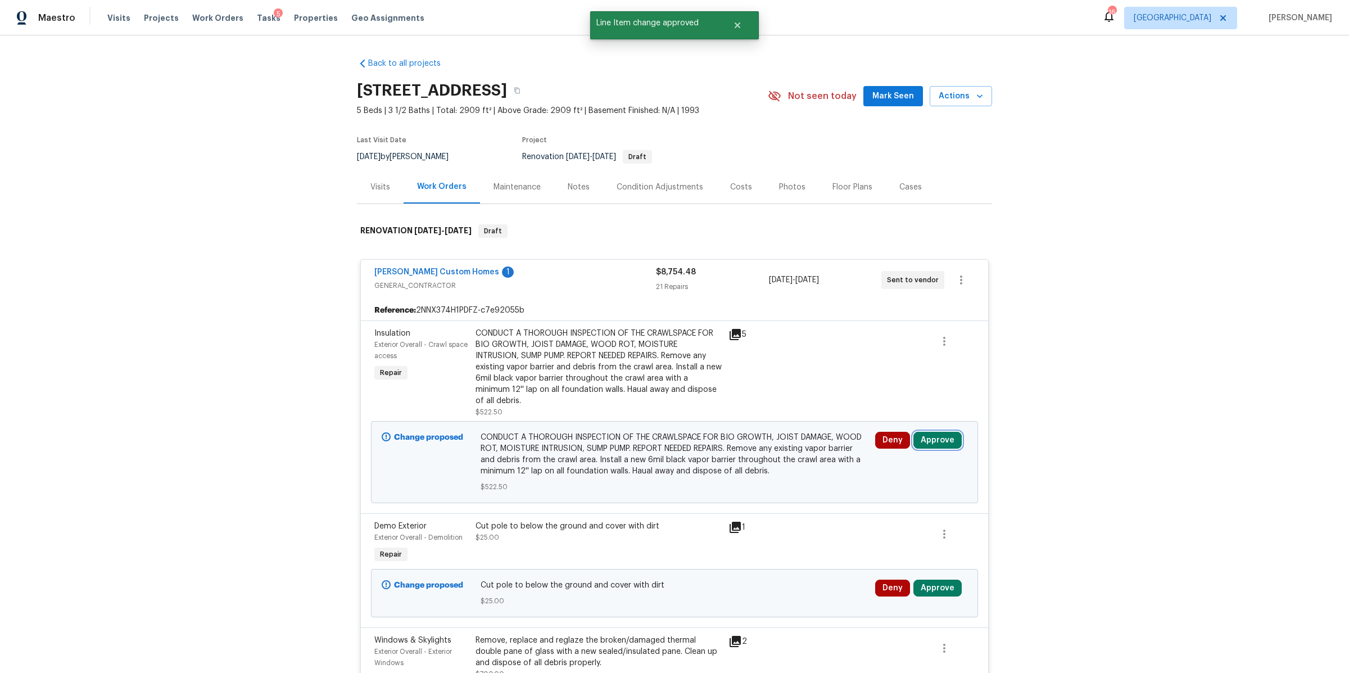
click at [932, 445] on button "Approve" at bounding box center [937, 440] width 48 height 17
click at [778, 451] on span "Approve" at bounding box center [770, 451] width 31 height 8
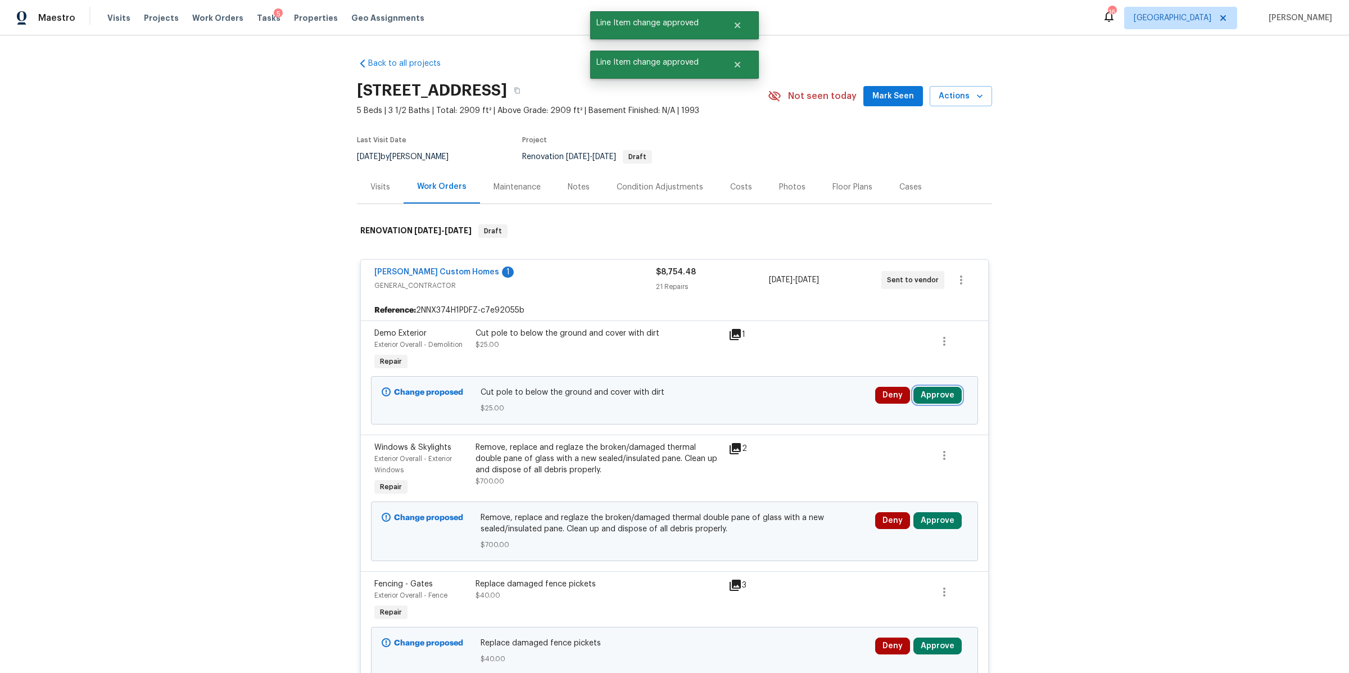
click at [943, 391] on button "Approve" at bounding box center [937, 395] width 48 height 17
click at [755, 398] on button "Approve" at bounding box center [770, 405] width 67 height 22
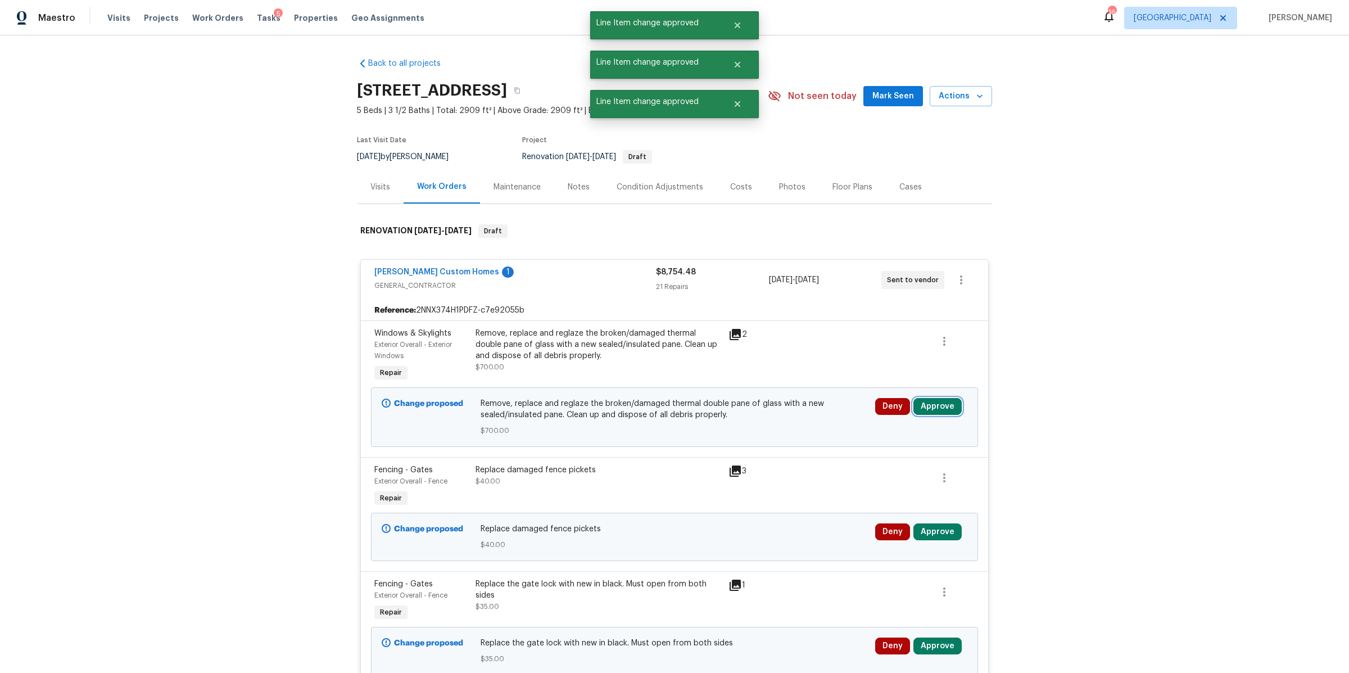
click at [931, 410] on button "Approve" at bounding box center [937, 406] width 48 height 17
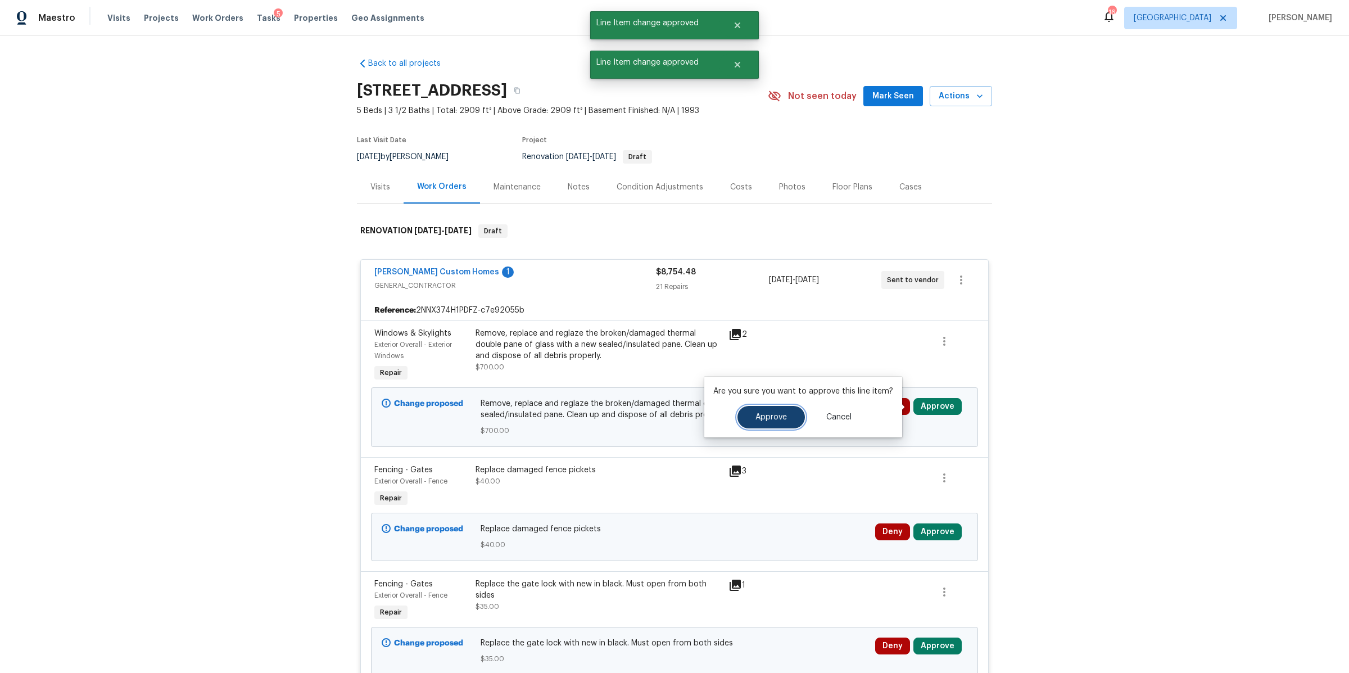
click at [783, 416] on span "Approve" at bounding box center [770, 417] width 31 height 8
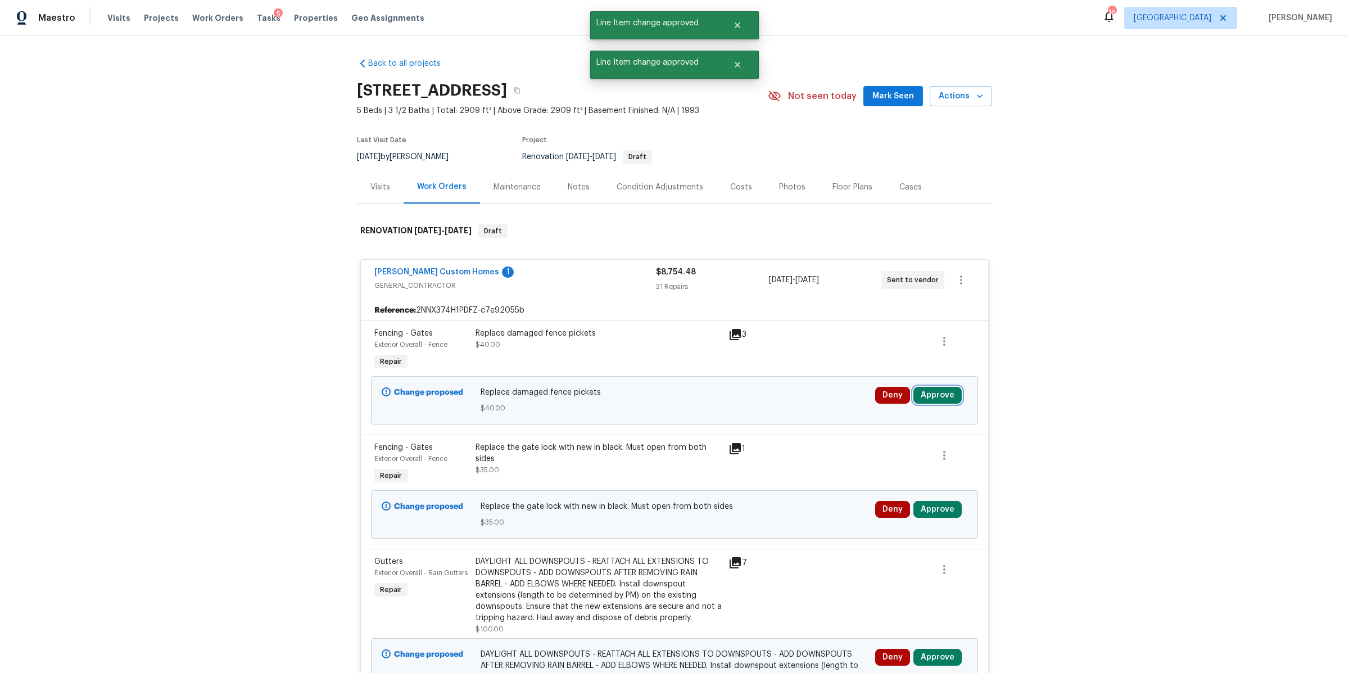
click at [933, 401] on button "Approve" at bounding box center [937, 395] width 48 height 17
click at [784, 406] on span "Approve" at bounding box center [770, 406] width 31 height 8
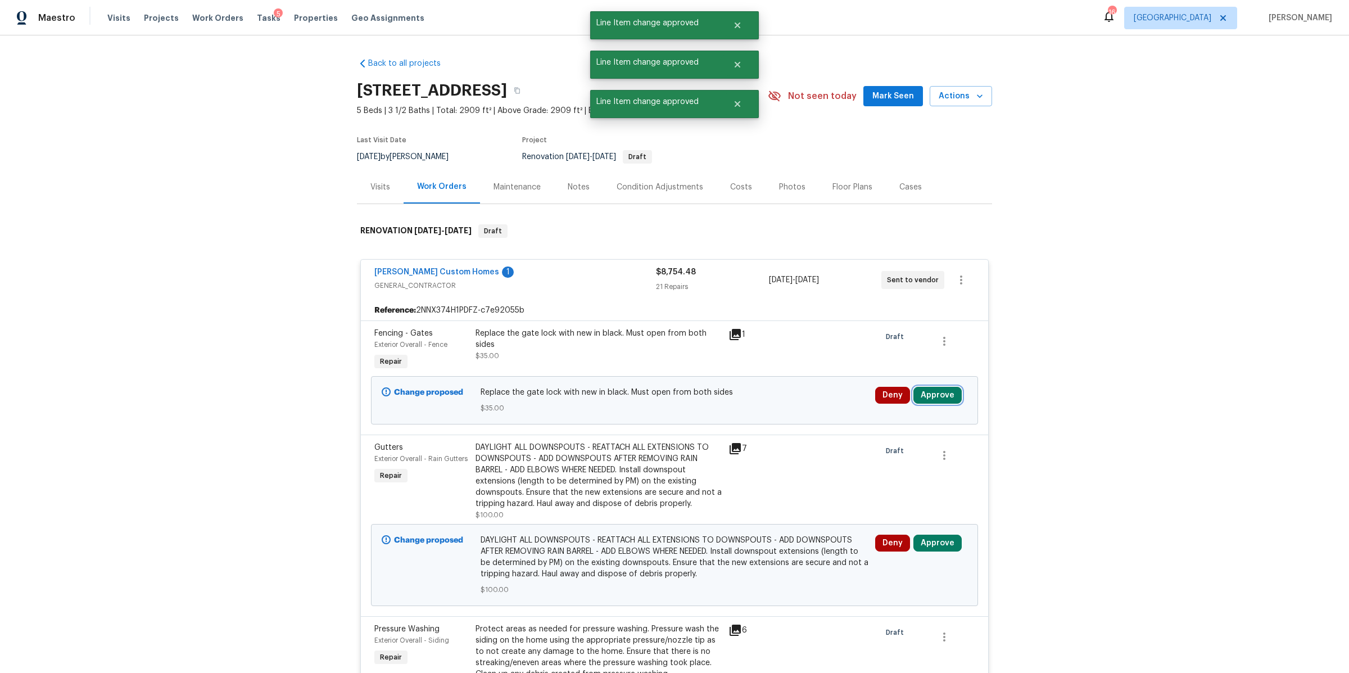
click at [938, 391] on button "Approve" at bounding box center [937, 395] width 48 height 17
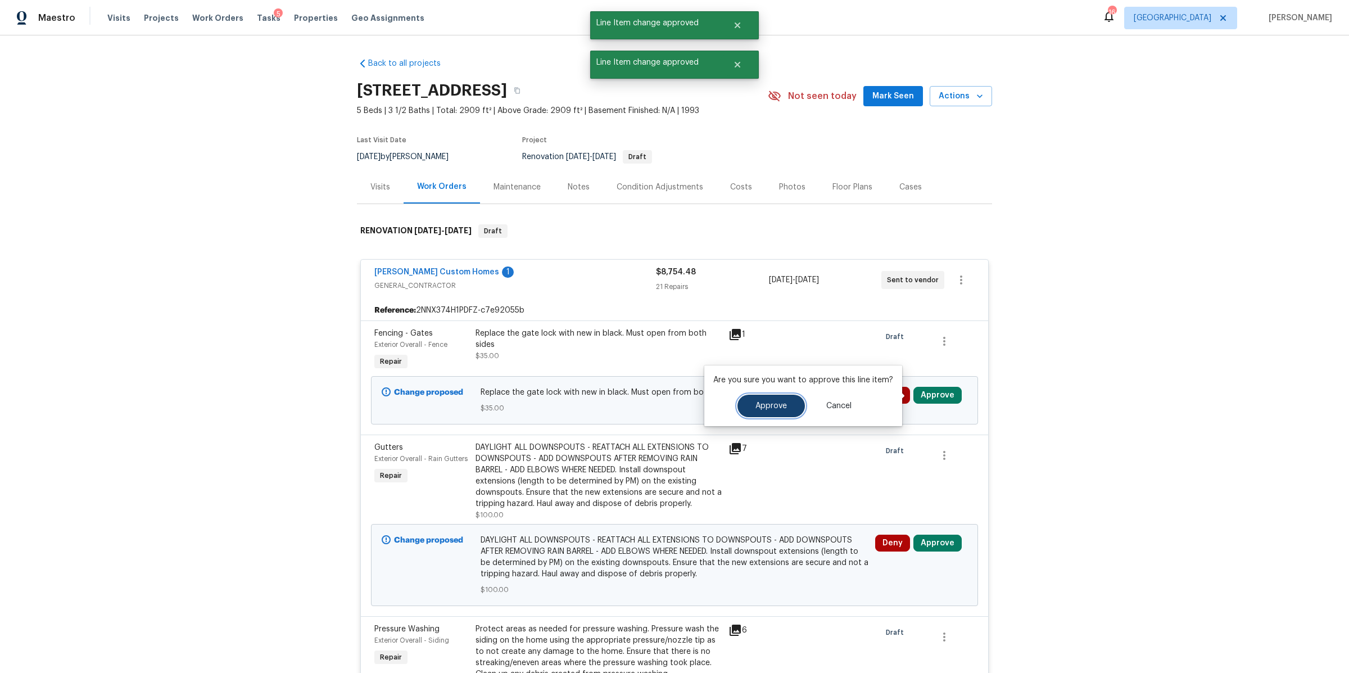
click at [774, 402] on span "Approve" at bounding box center [770, 406] width 31 height 8
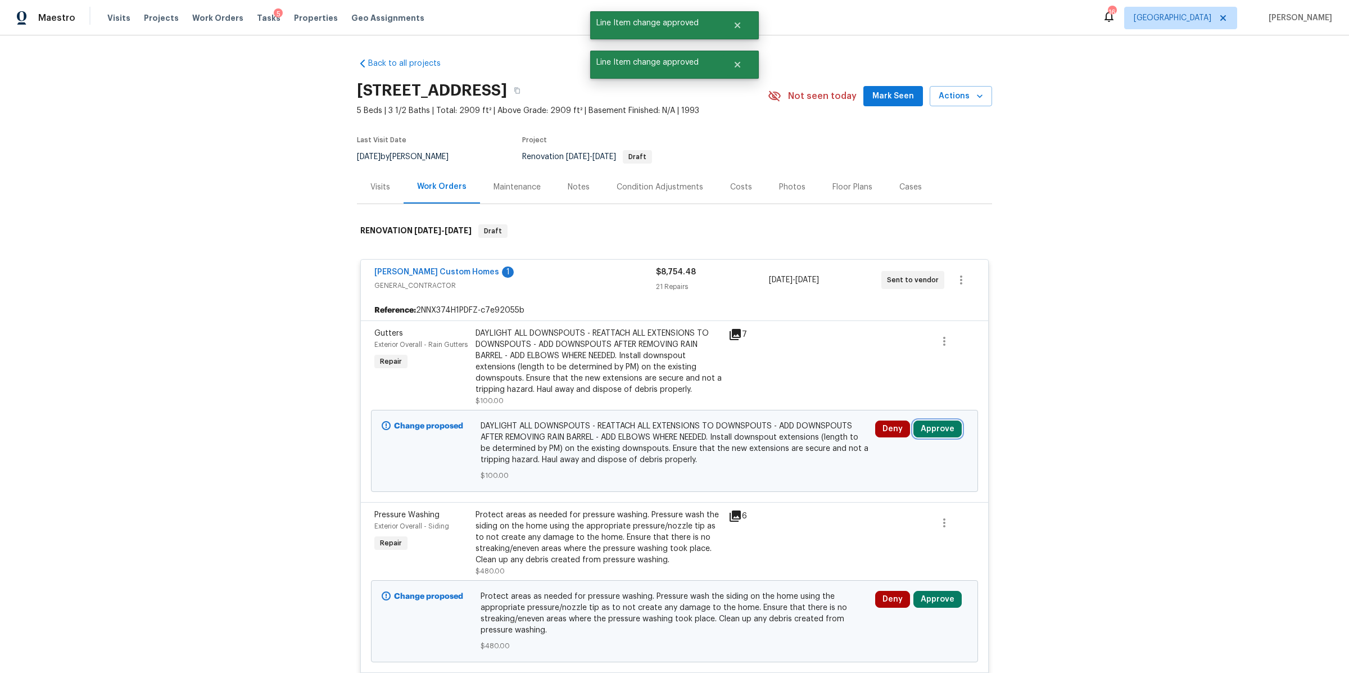
click at [928, 429] on button "Approve" at bounding box center [937, 428] width 48 height 17
click at [761, 435] on span "Approve" at bounding box center [770, 439] width 31 height 8
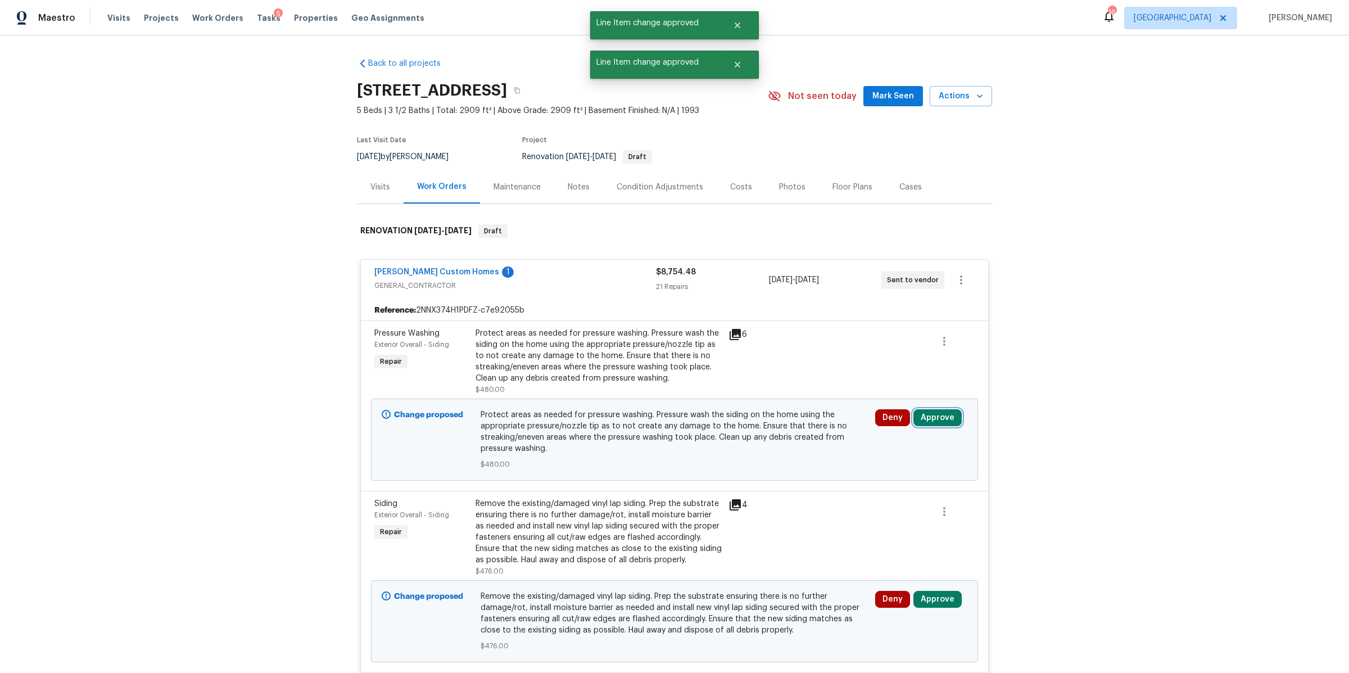
click at [929, 415] on button "Approve" at bounding box center [937, 417] width 48 height 17
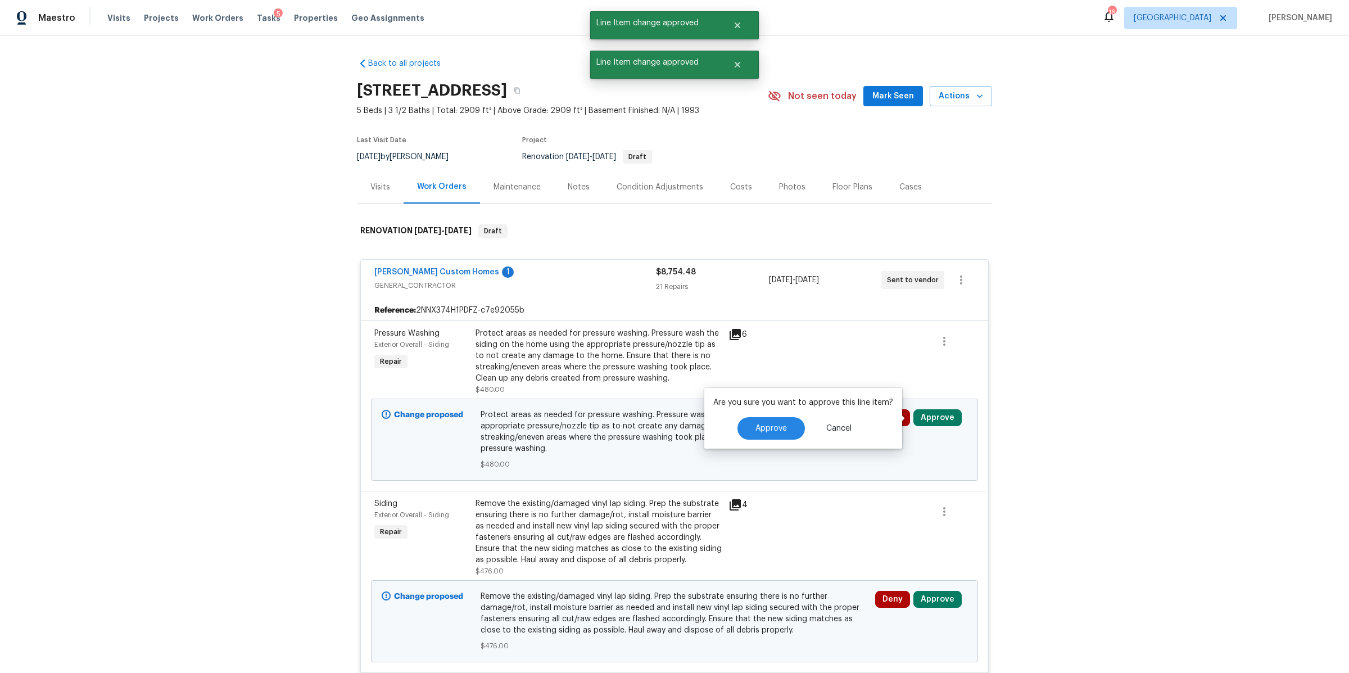
click at [731, 430] on div "Approve Cancel" at bounding box center [803, 428] width 180 height 22
click at [750, 428] on button "Approve" at bounding box center [770, 428] width 67 height 22
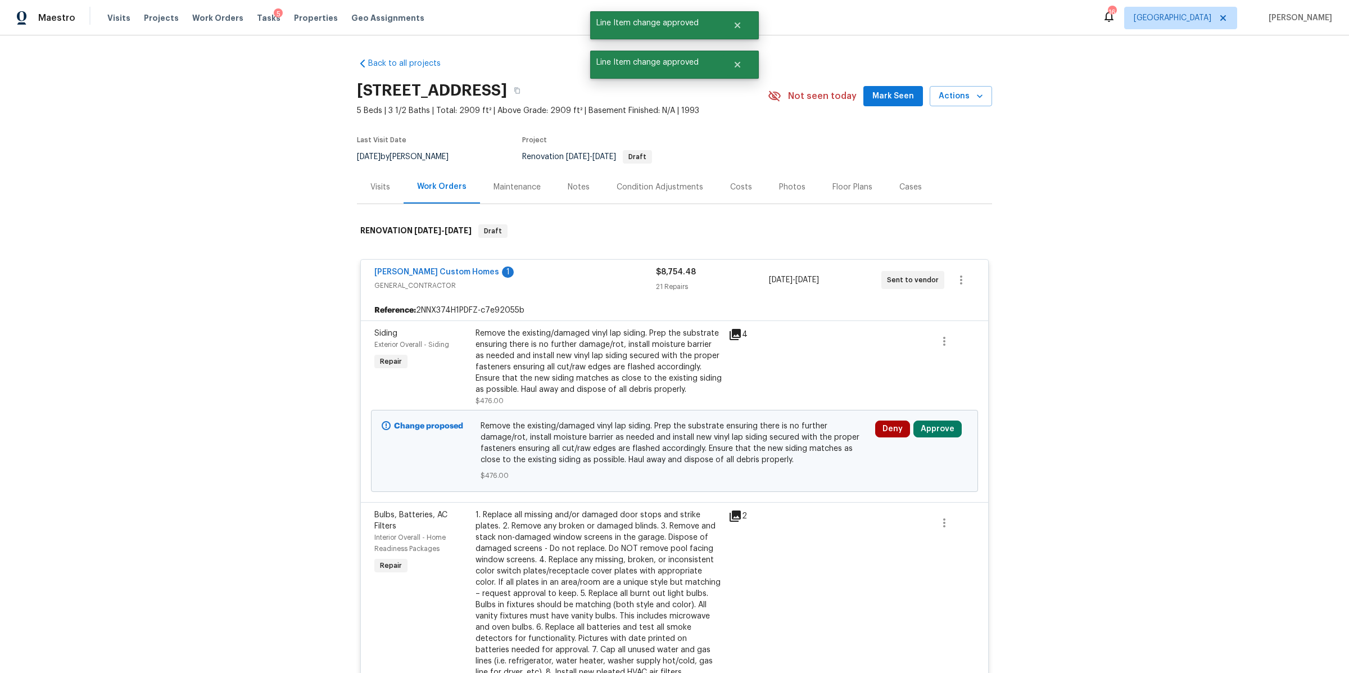
click at [929, 437] on span "Approve" at bounding box center [937, 428] width 48 height 17
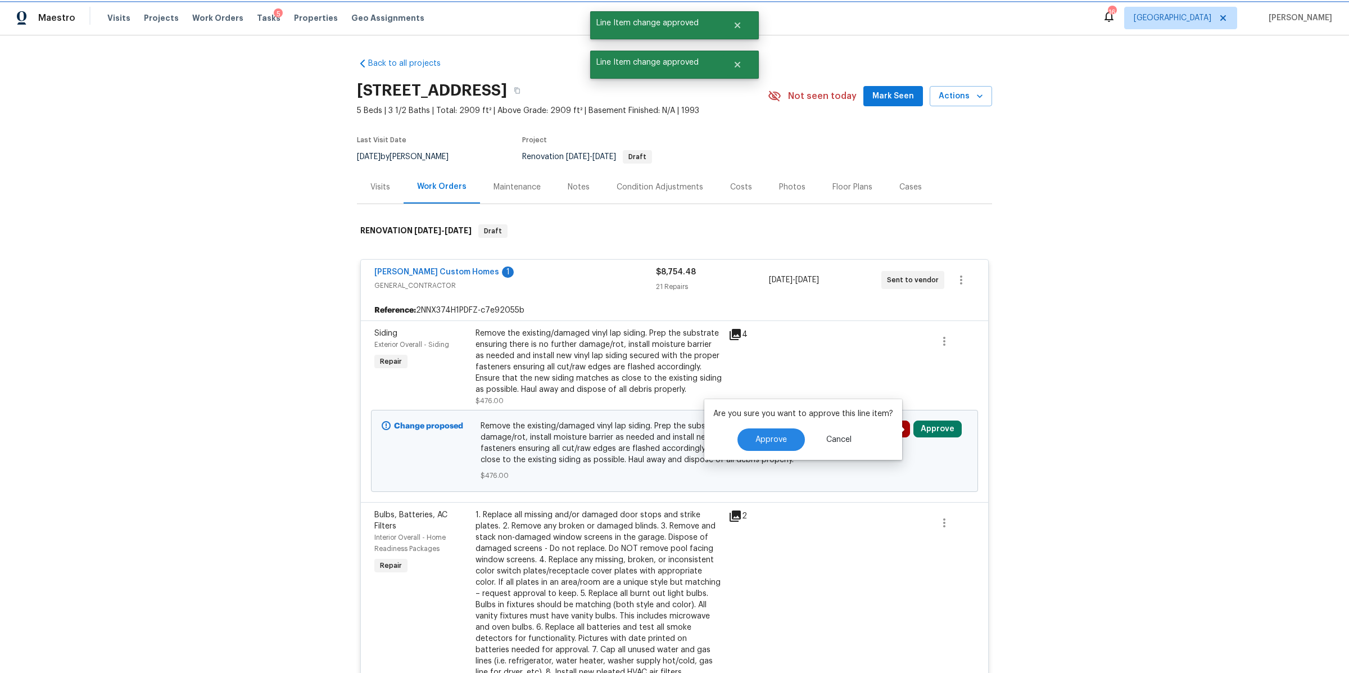
click at [931, 432] on button "Approve" at bounding box center [937, 428] width 48 height 17
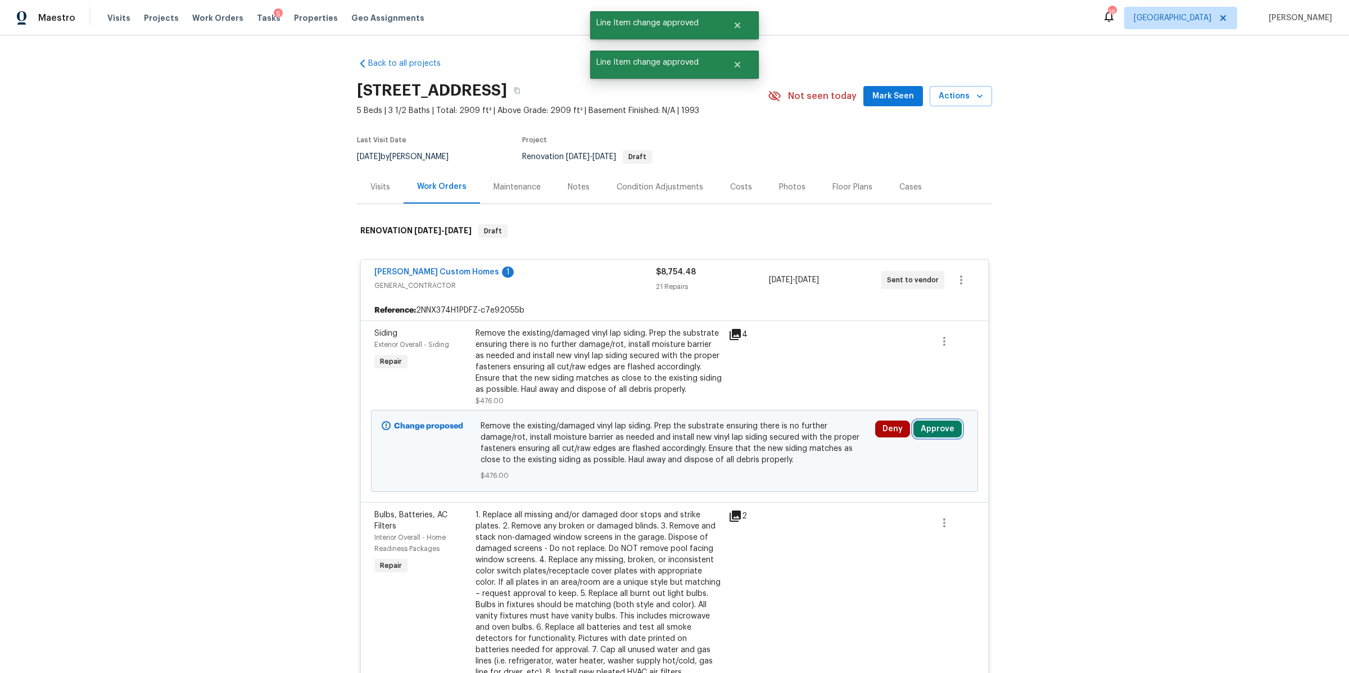
click at [934, 432] on button "Approve" at bounding box center [937, 428] width 48 height 17
click at [761, 442] on span "Approve" at bounding box center [770, 439] width 31 height 8
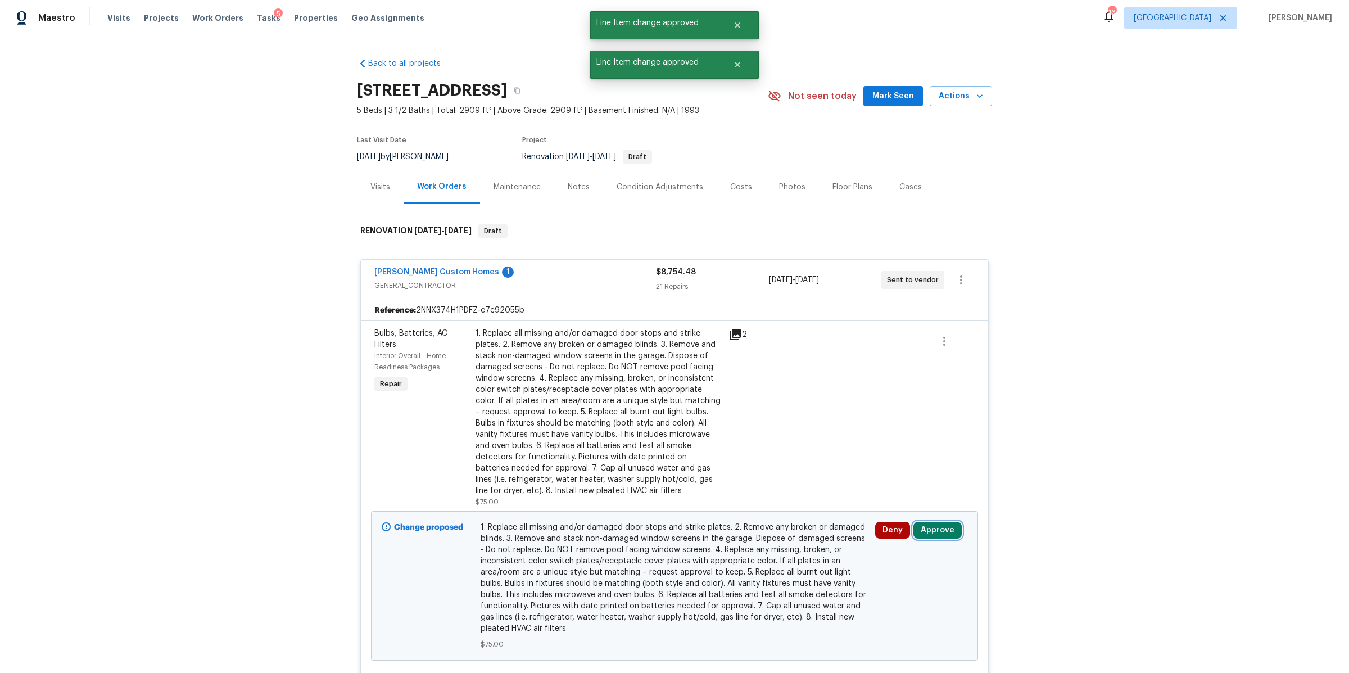
click at [922, 531] on button "Approve" at bounding box center [937, 529] width 48 height 17
click at [879, 496] on button "Approve" at bounding box center [899, 493] width 67 height 22
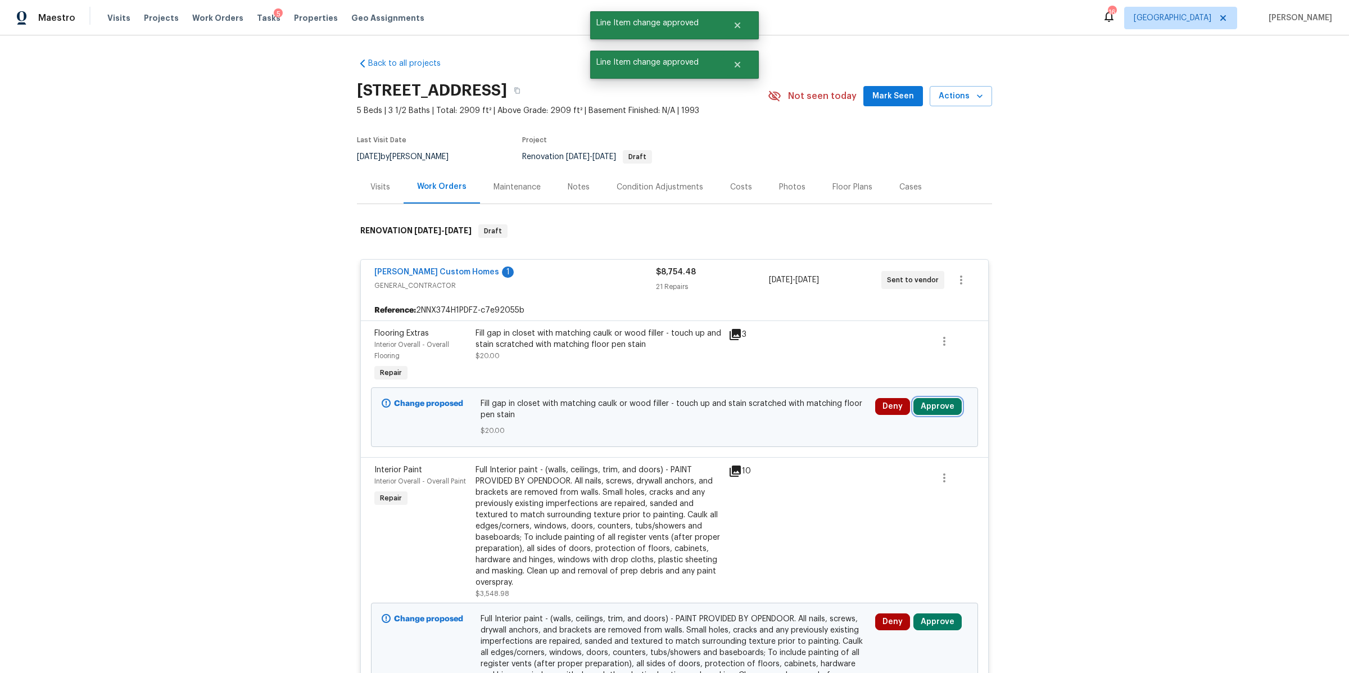
click at [936, 403] on button "Approve" at bounding box center [937, 406] width 48 height 17
click at [778, 416] on span "Approve" at bounding box center [770, 417] width 31 height 8
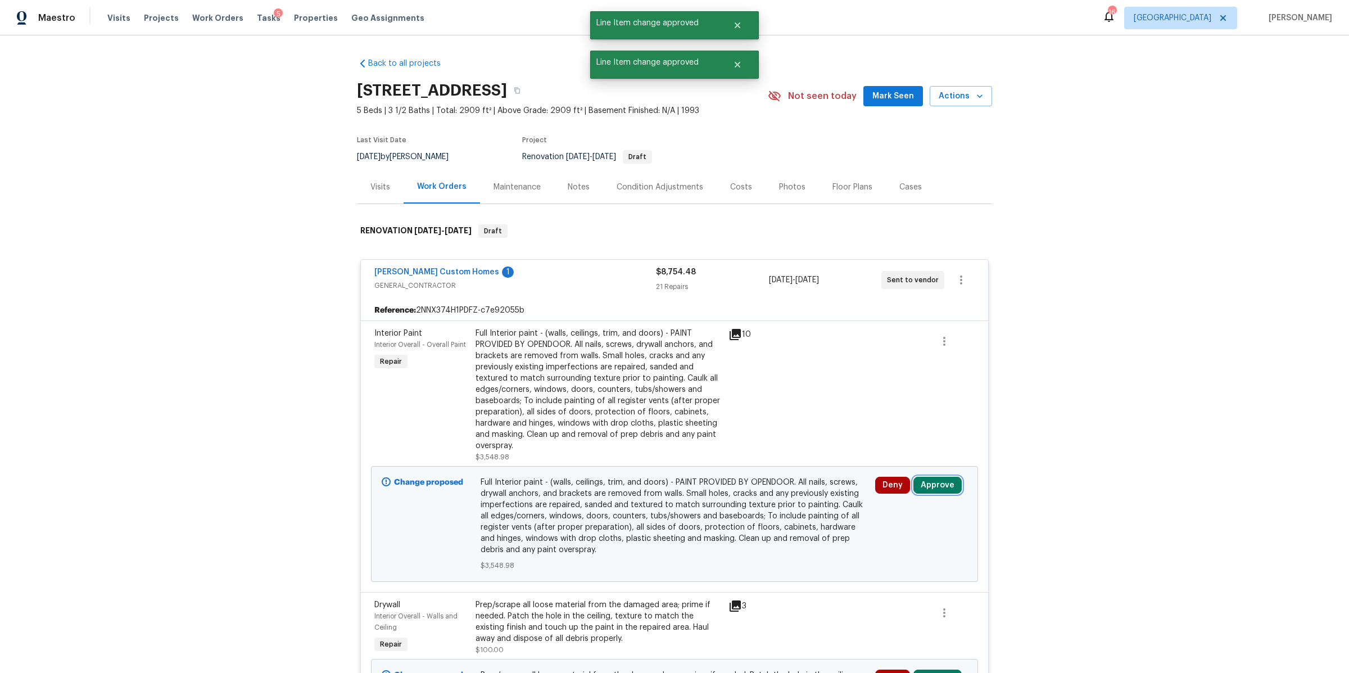
click at [931, 480] on button "Approve" at bounding box center [937, 485] width 48 height 17
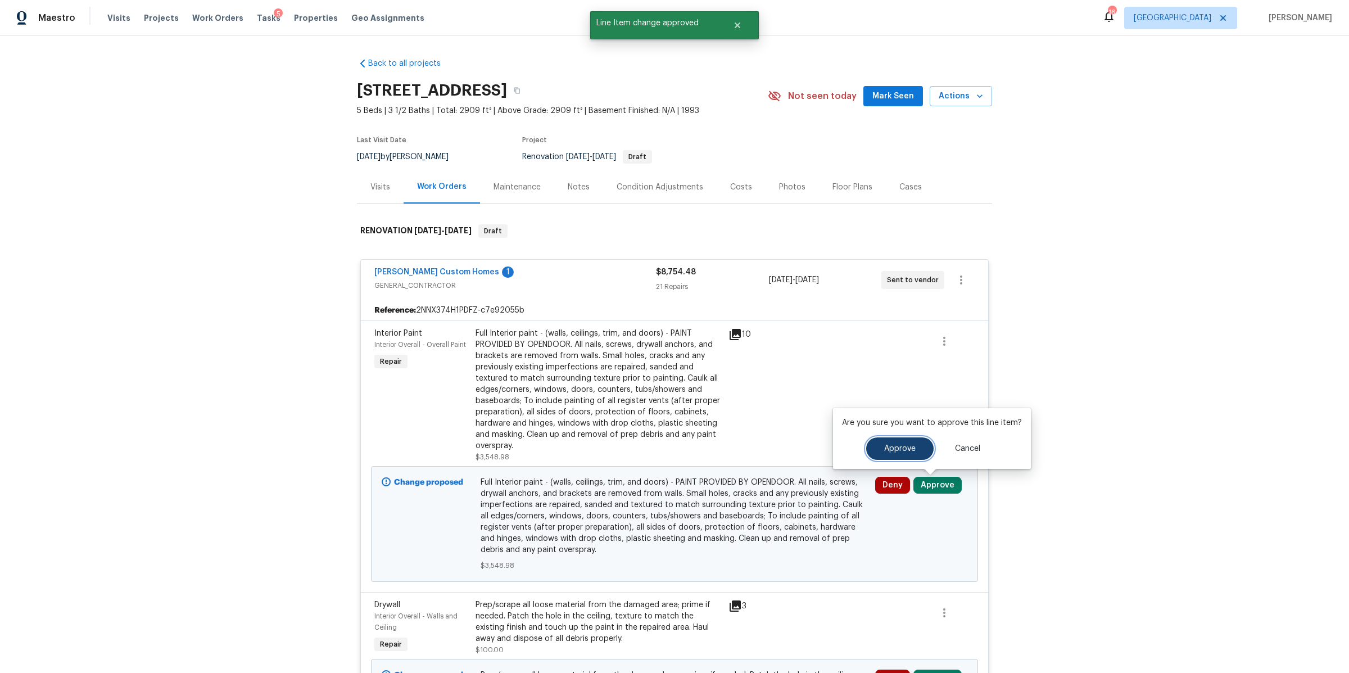
click at [888, 451] on span "Approve" at bounding box center [899, 448] width 31 height 8
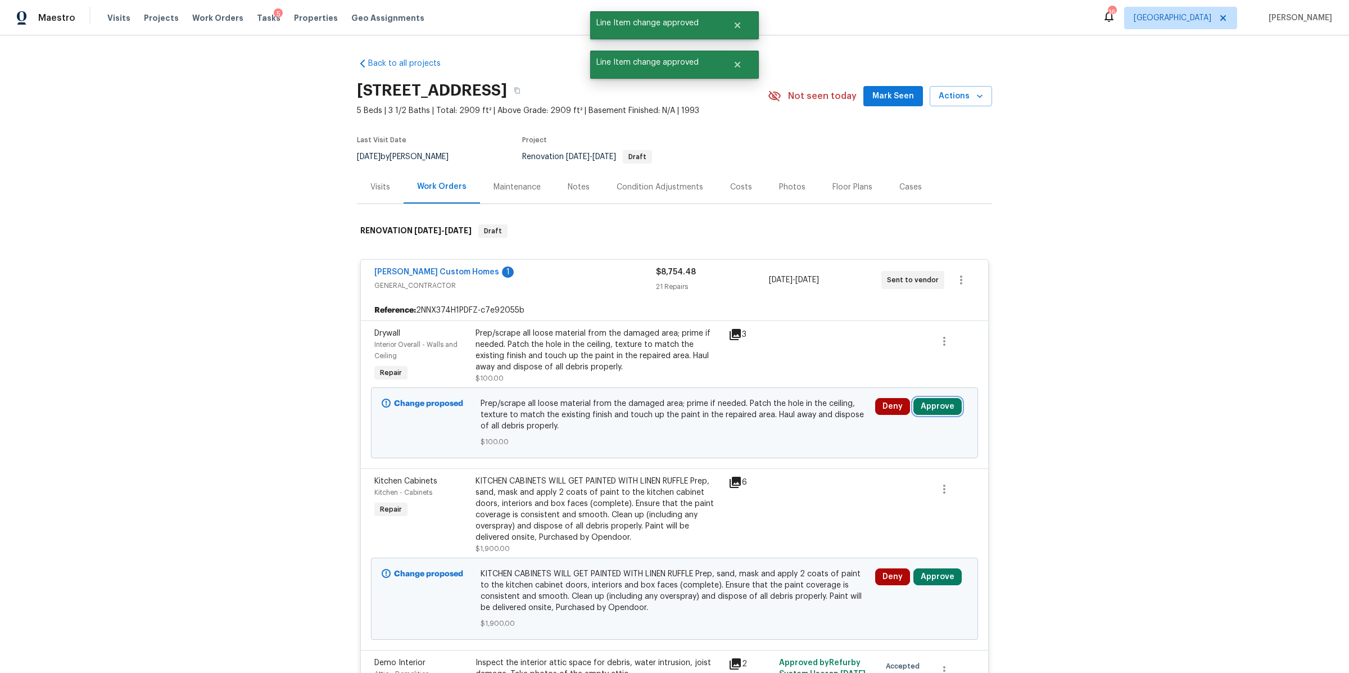
click at [932, 407] on button "Approve" at bounding box center [937, 406] width 48 height 17
click at [789, 413] on button "Approve" at bounding box center [770, 417] width 67 height 22
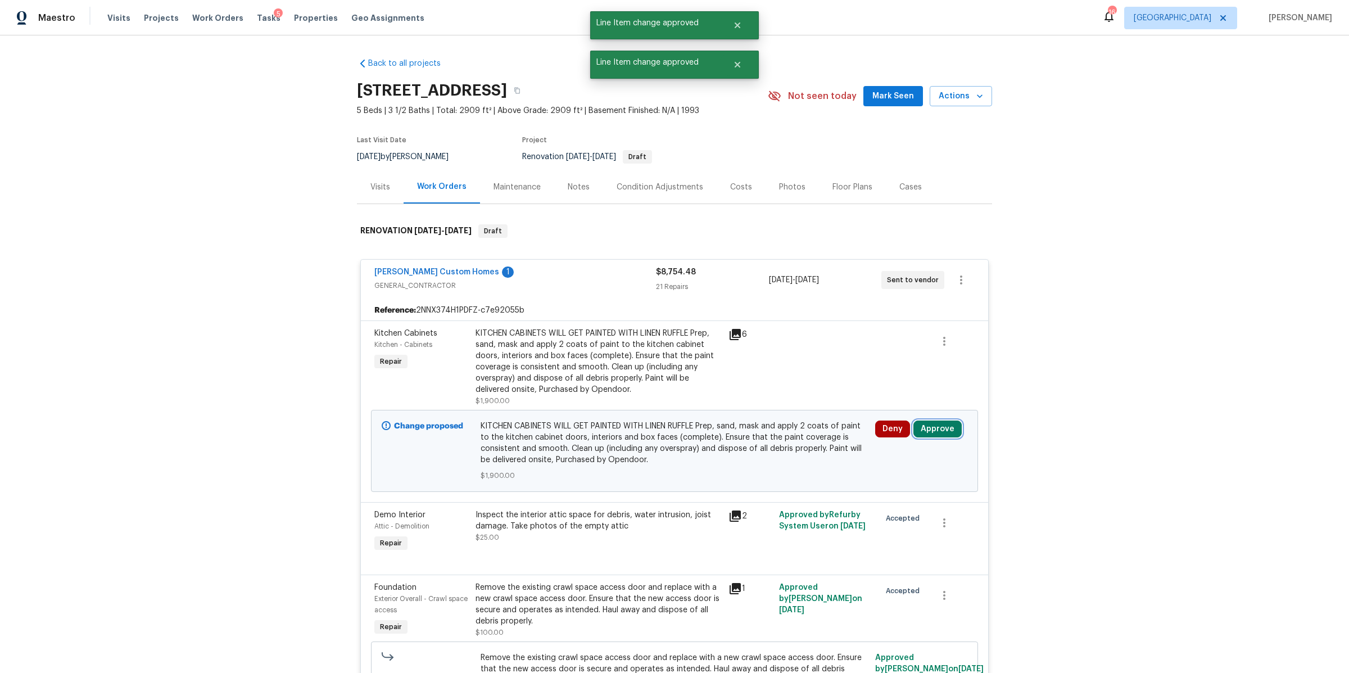
click at [936, 430] on button "Approve" at bounding box center [937, 428] width 48 height 17
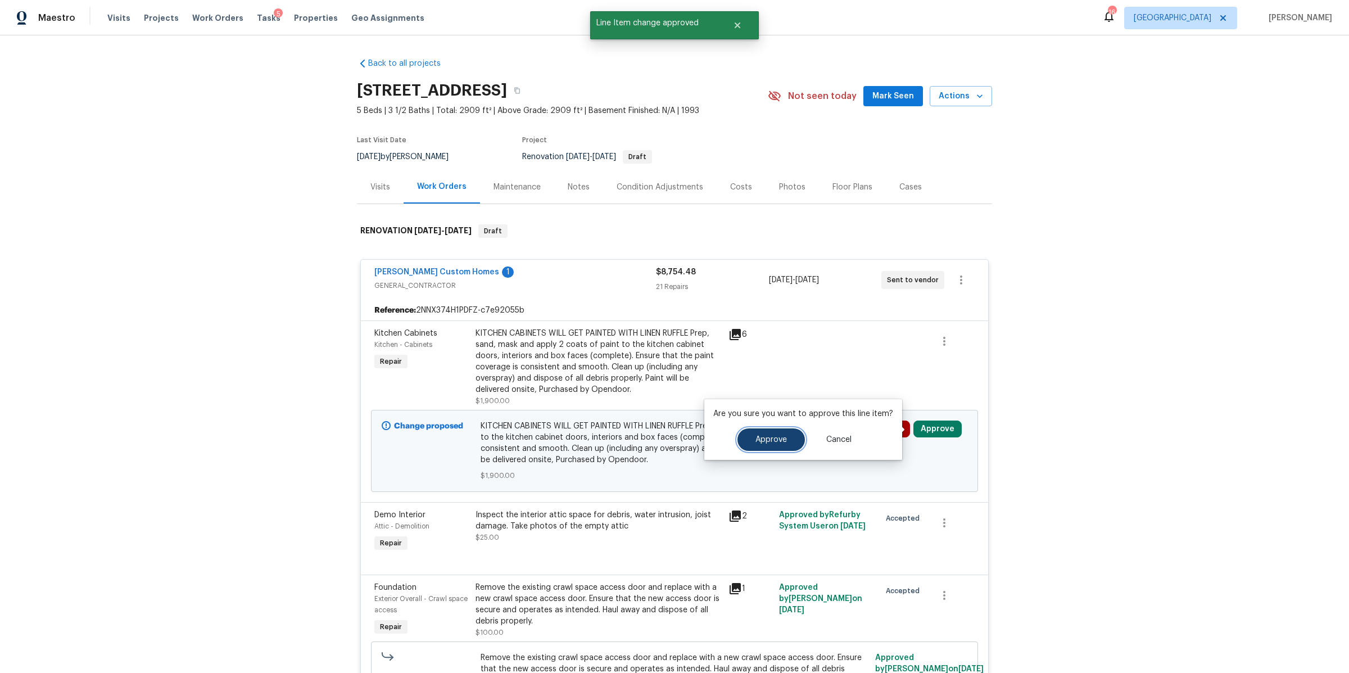
click at [791, 441] on button "Approve" at bounding box center [770, 439] width 67 height 22
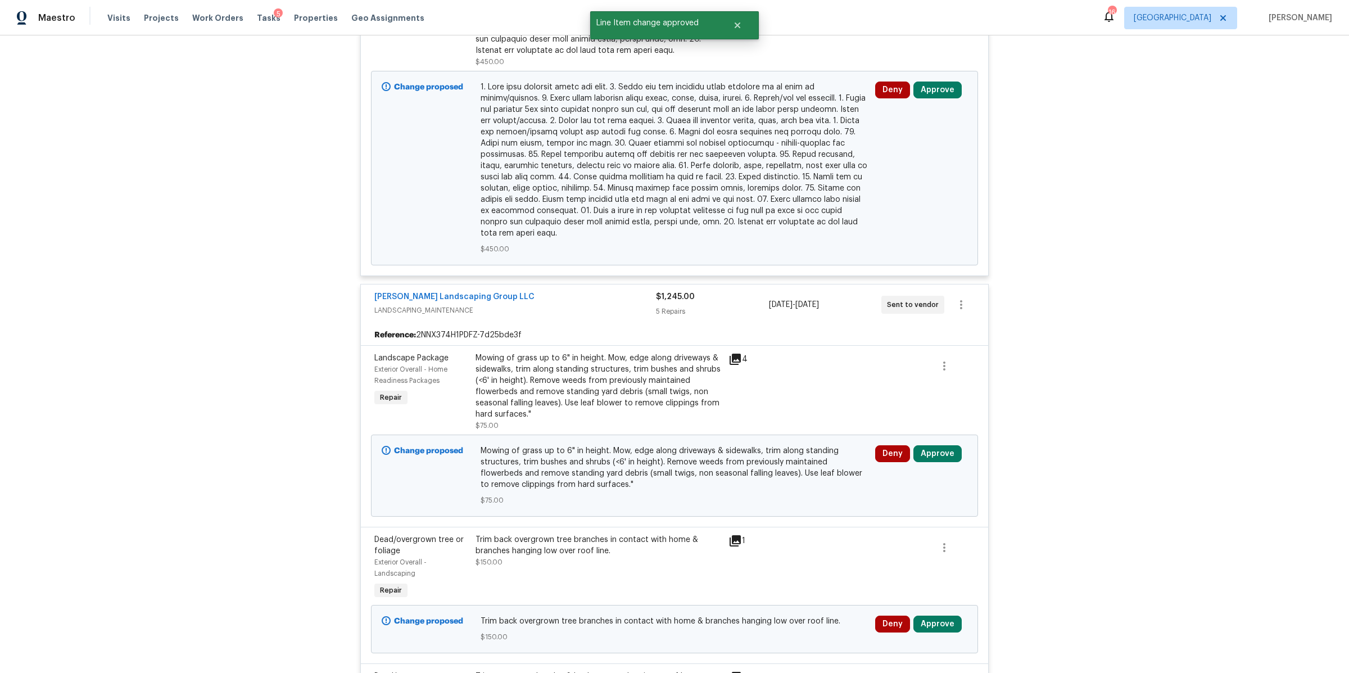
scroll to position [3250, 0]
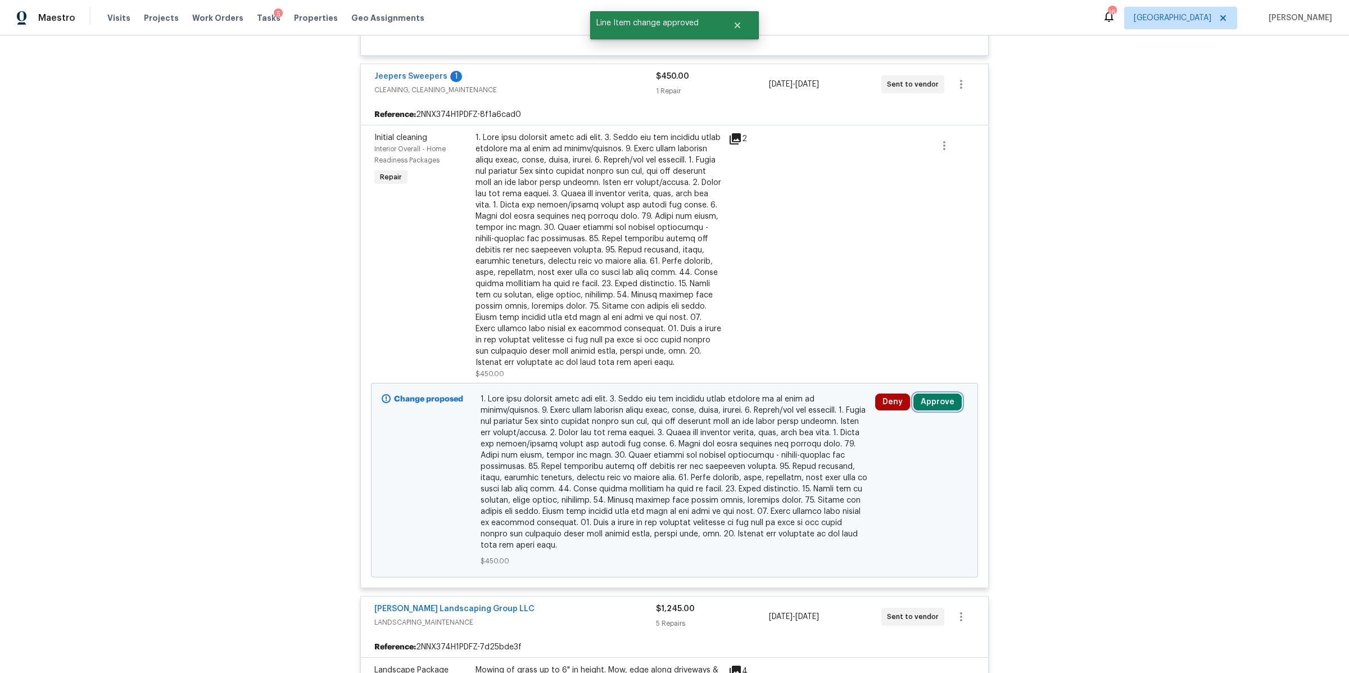
click at [940, 409] on button "Approve" at bounding box center [937, 401] width 48 height 17
click at [786, 412] on button "Approve" at bounding box center [770, 418] width 67 height 22
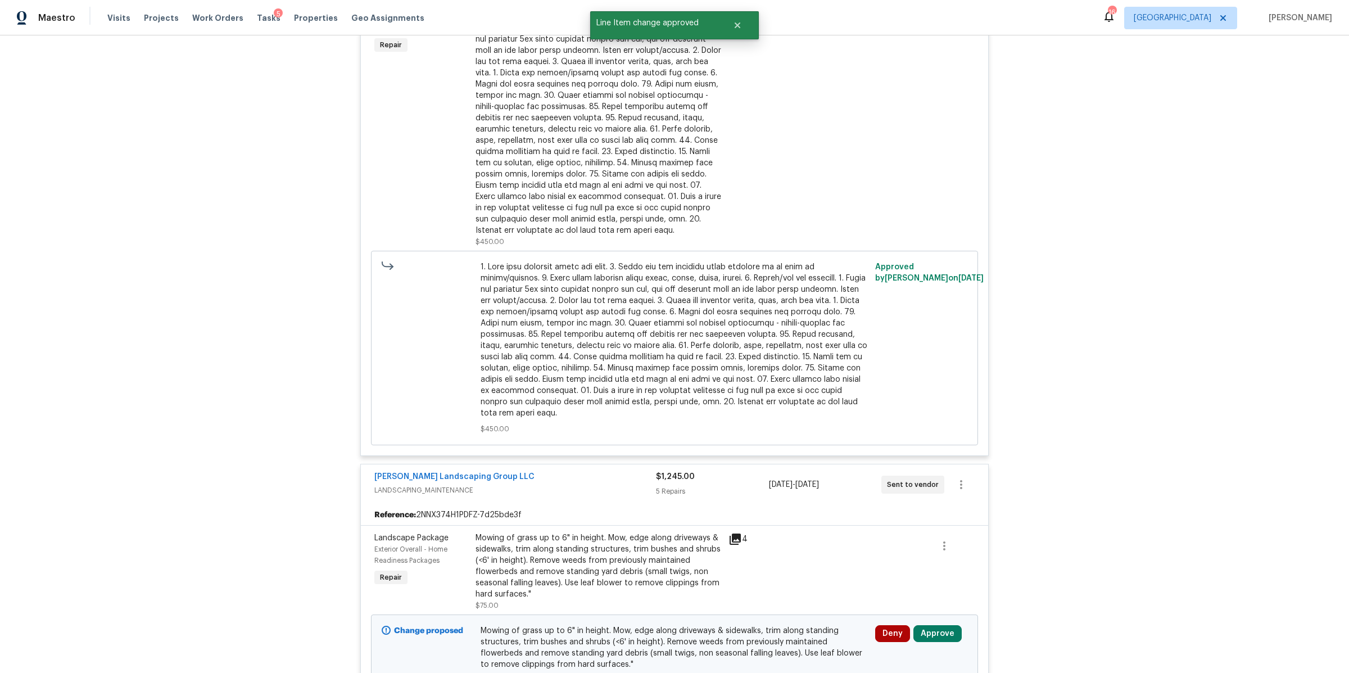
scroll to position [3645, 0]
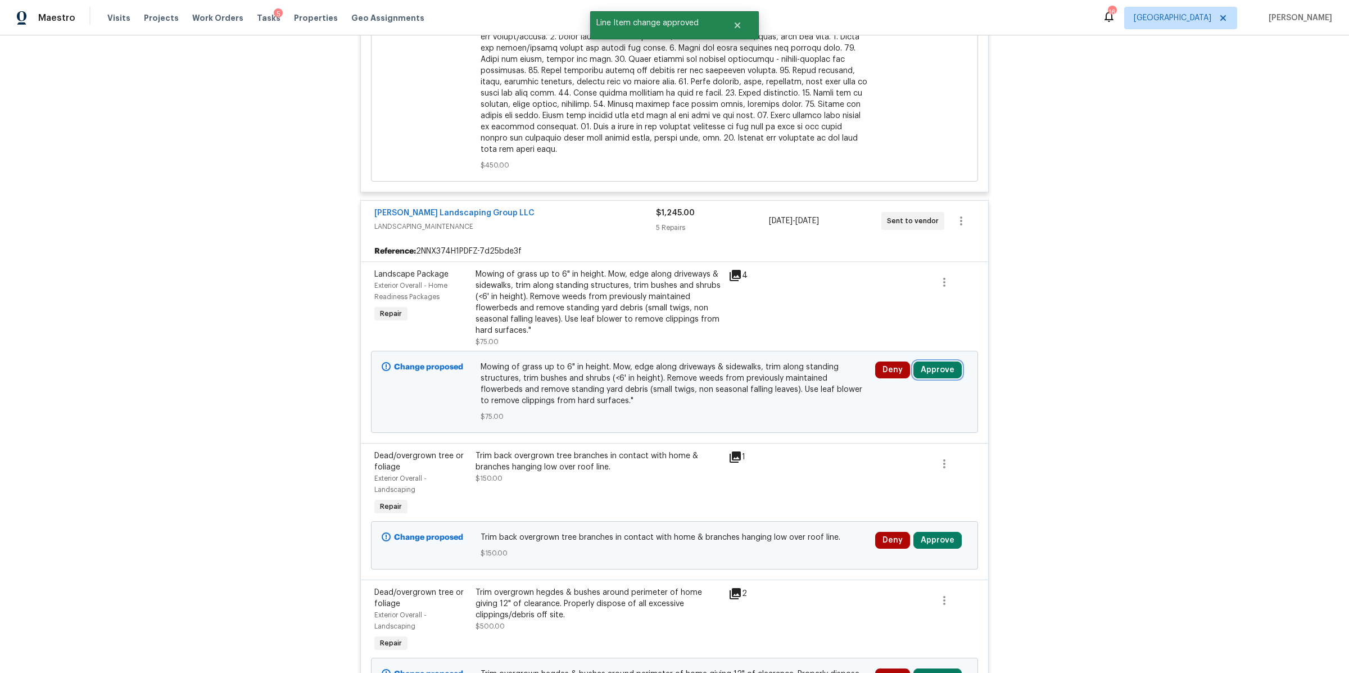
click at [940, 377] on button "Approve" at bounding box center [937, 369] width 48 height 17
click at [780, 386] on span "Approve" at bounding box center [770, 387] width 31 height 8
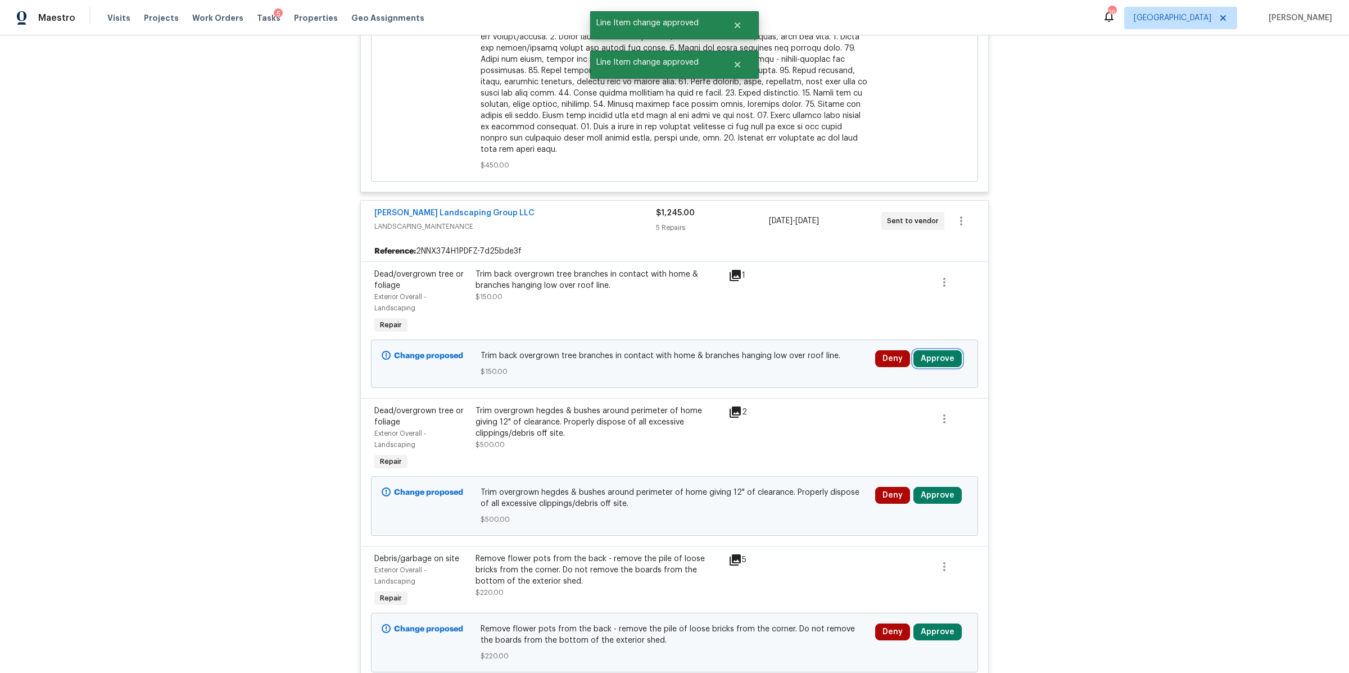
click at [927, 367] on button "Approve" at bounding box center [937, 358] width 48 height 17
click at [793, 376] on button "Approve" at bounding box center [770, 376] width 67 height 22
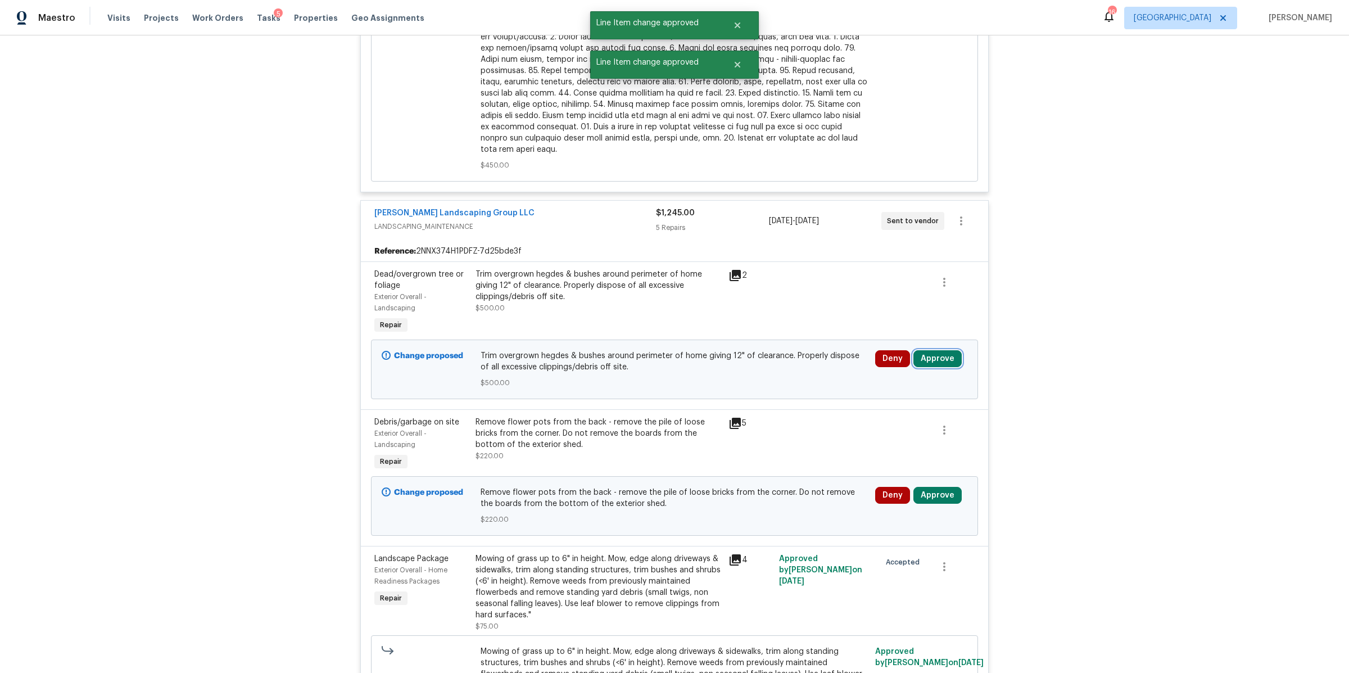
click at [931, 360] on button "Approve" at bounding box center [937, 358] width 48 height 17
click at [762, 374] on span "Approve" at bounding box center [770, 376] width 31 height 8
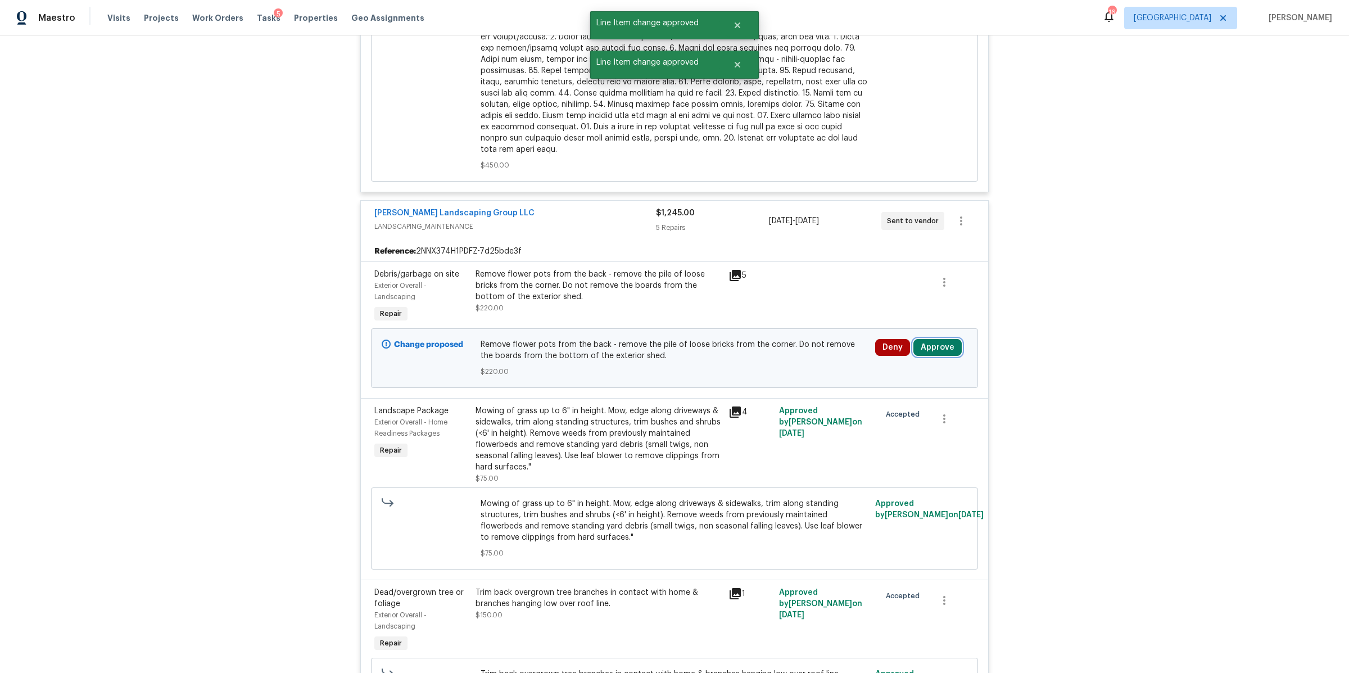
click at [938, 356] on button "Approve" at bounding box center [937, 347] width 48 height 17
drag, startPoint x: 795, startPoint y: 363, endPoint x: 816, endPoint y: 391, distance: 34.8
click at [795, 363] on button "Approve" at bounding box center [770, 364] width 67 height 22
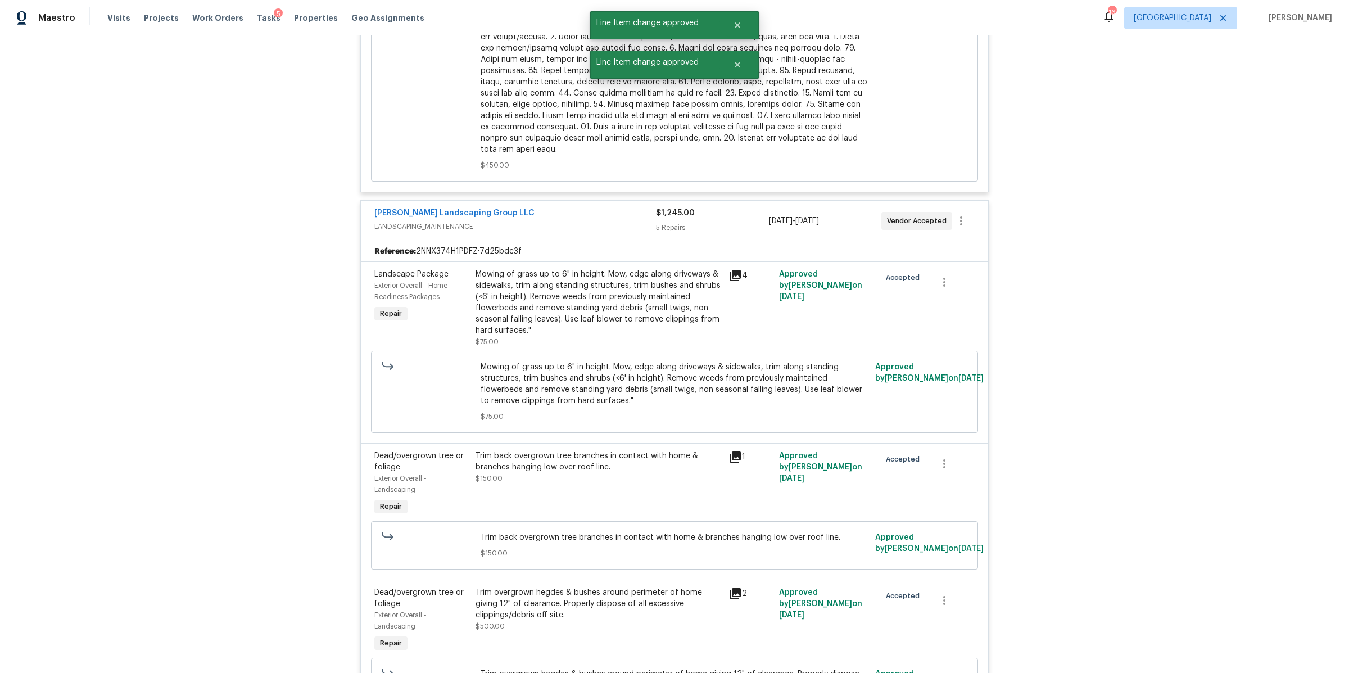
scroll to position [4308, 0]
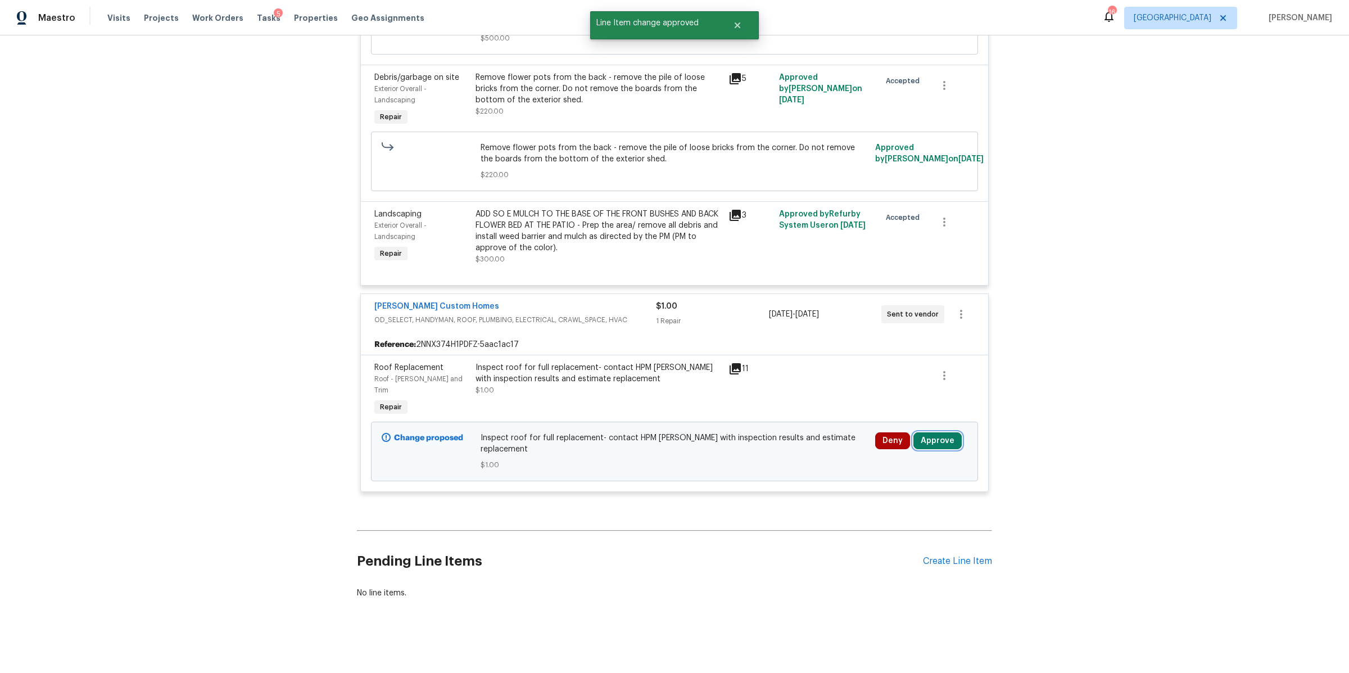
click at [931, 436] on button "Approve" at bounding box center [937, 440] width 48 height 17
click at [765, 451] on span "Approve" at bounding box center [770, 449] width 31 height 8
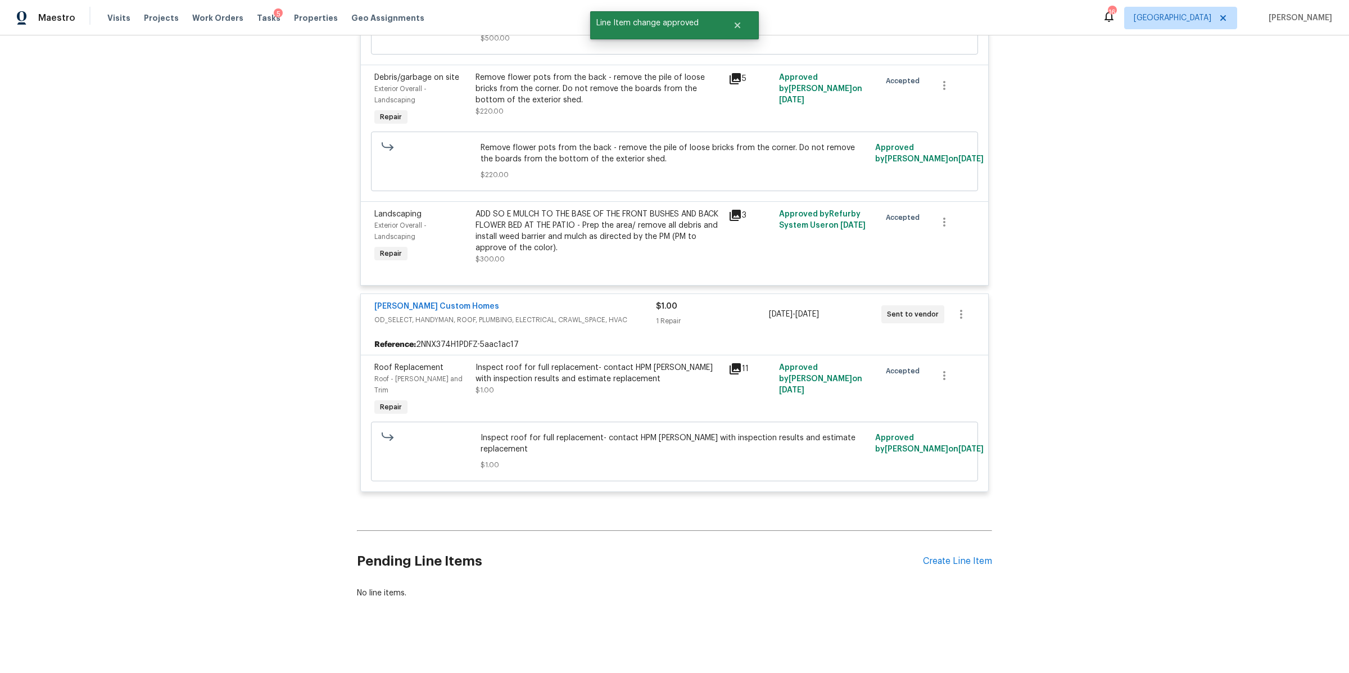
scroll to position [2864, 0]
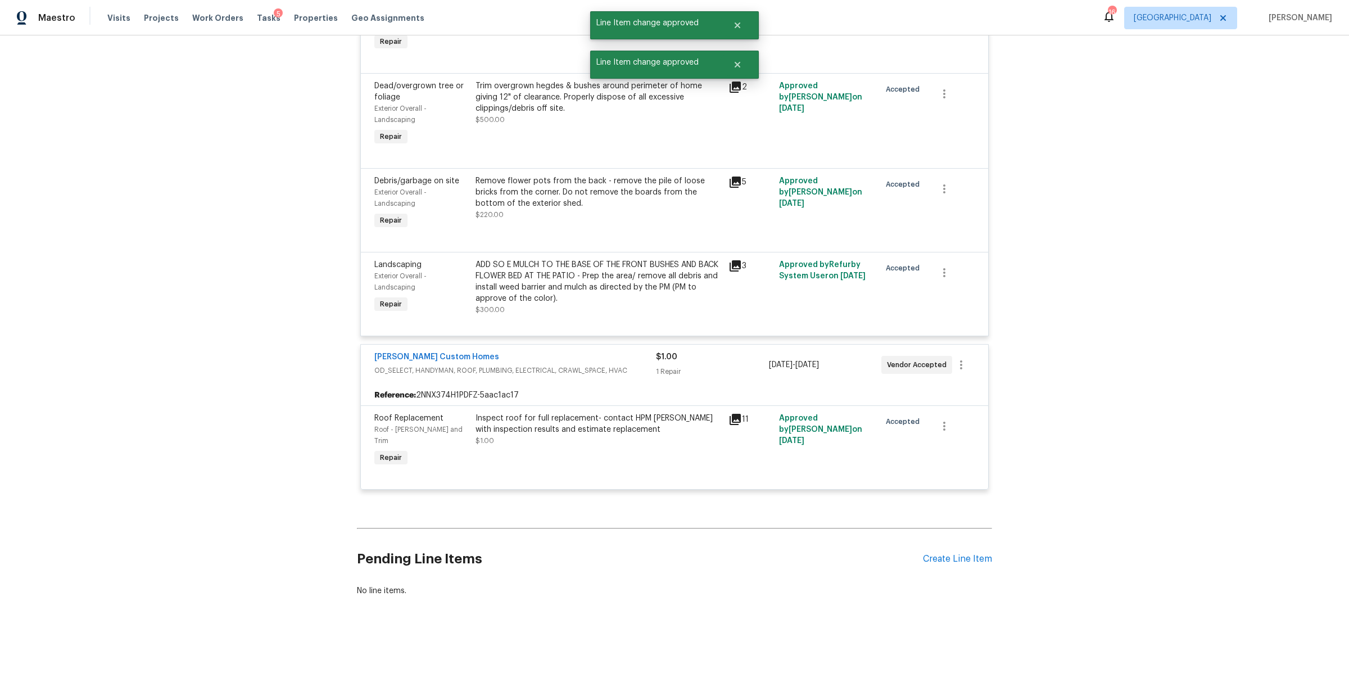
click at [730, 418] on icon at bounding box center [734, 419] width 11 height 11
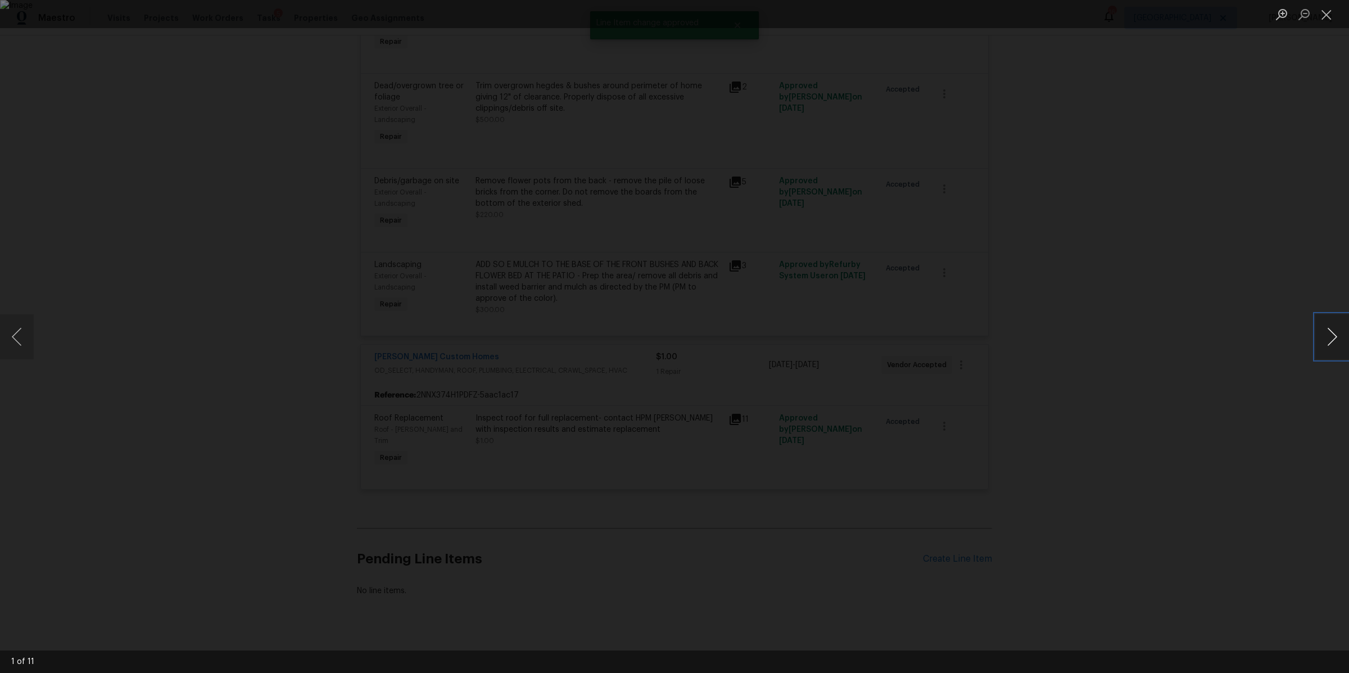
click at [1332, 343] on button "Next image" at bounding box center [1332, 336] width 34 height 45
click at [1329, 343] on button "Next image" at bounding box center [1332, 336] width 34 height 45
drag, startPoint x: 1172, startPoint y: 348, endPoint x: 1179, endPoint y: 354, distance: 10.0
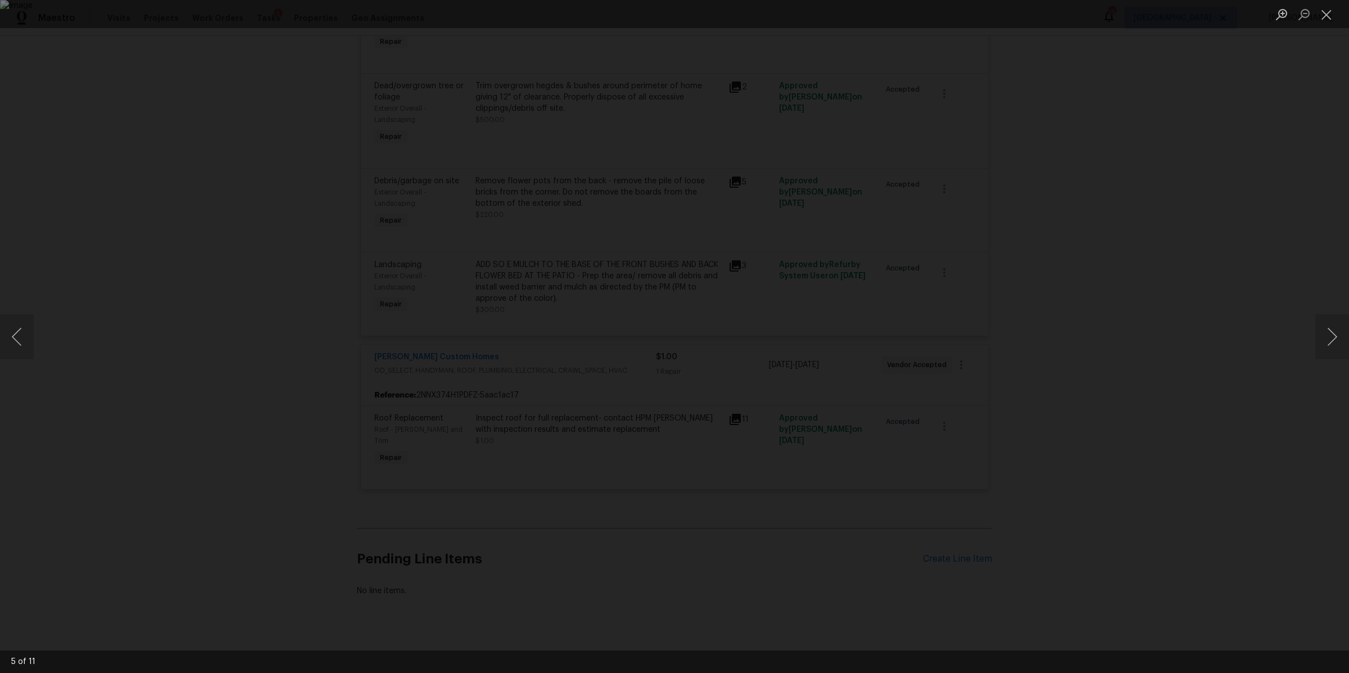
click at [1151, 355] on div "Lightbox" at bounding box center [674, 336] width 1349 height 673
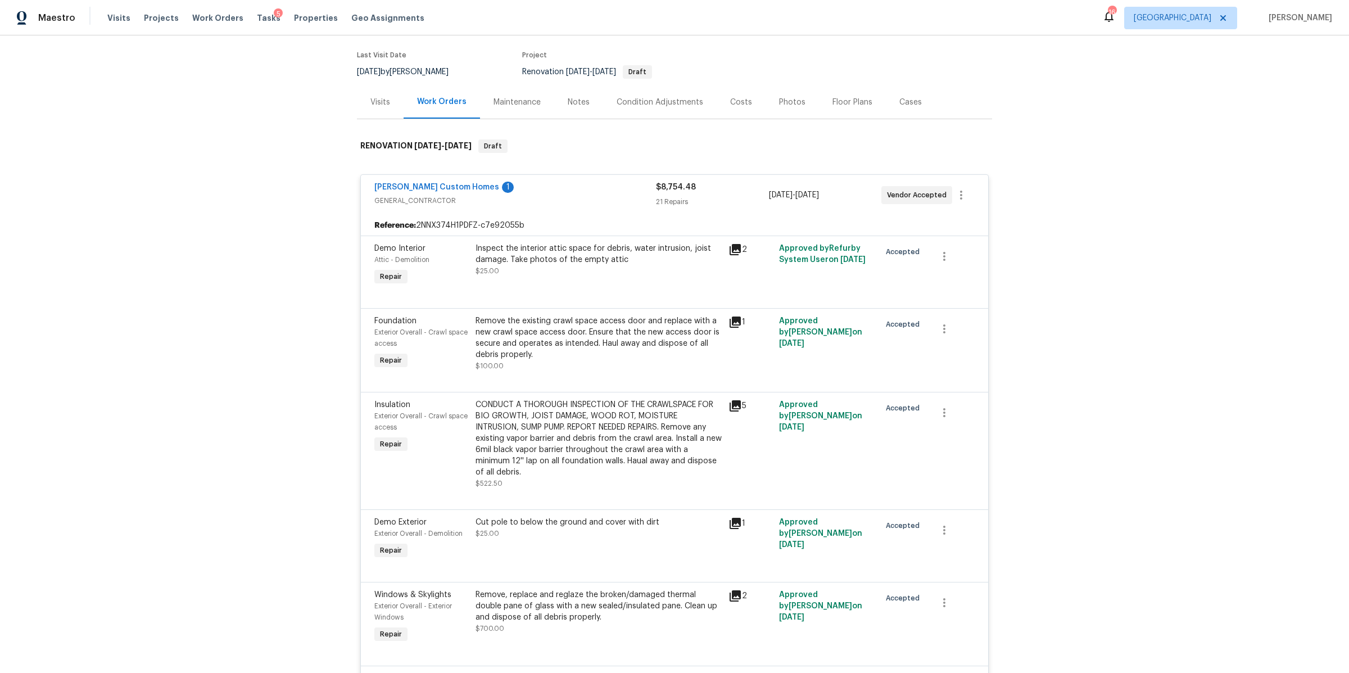
scroll to position [0, 0]
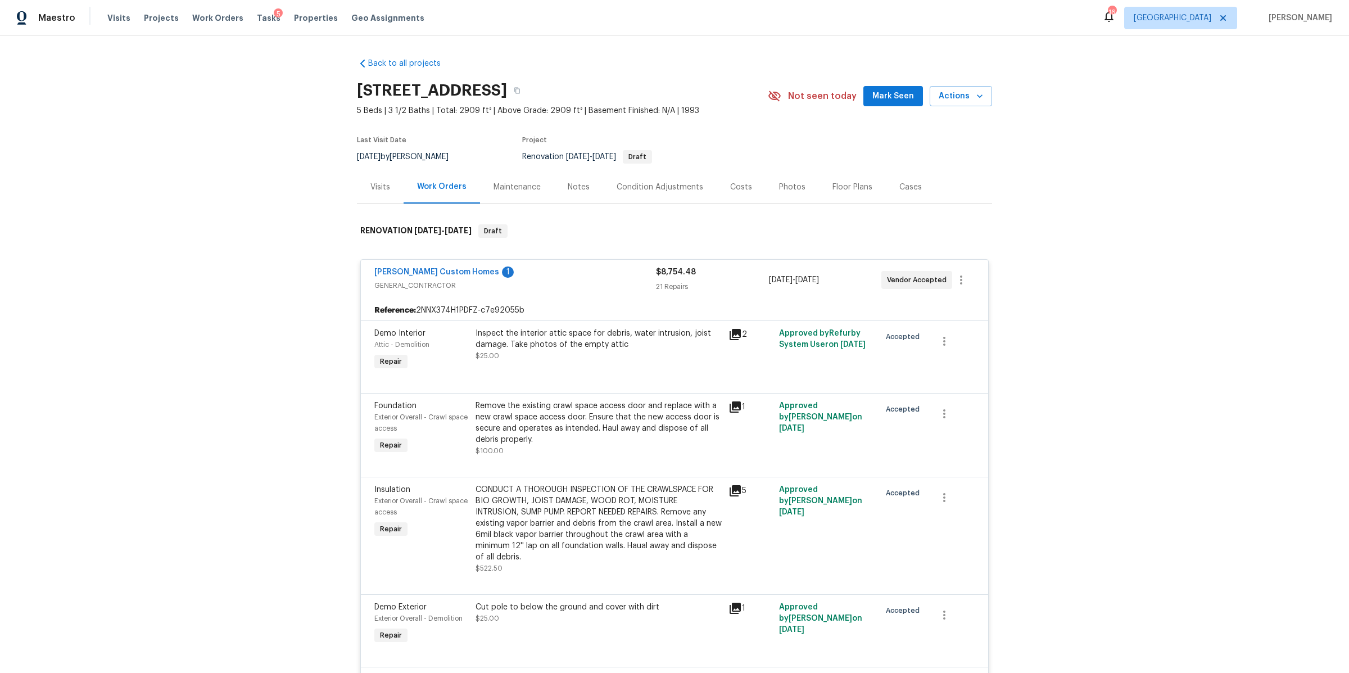
click at [718, 174] on div "Costs" at bounding box center [740, 186] width 49 height 33
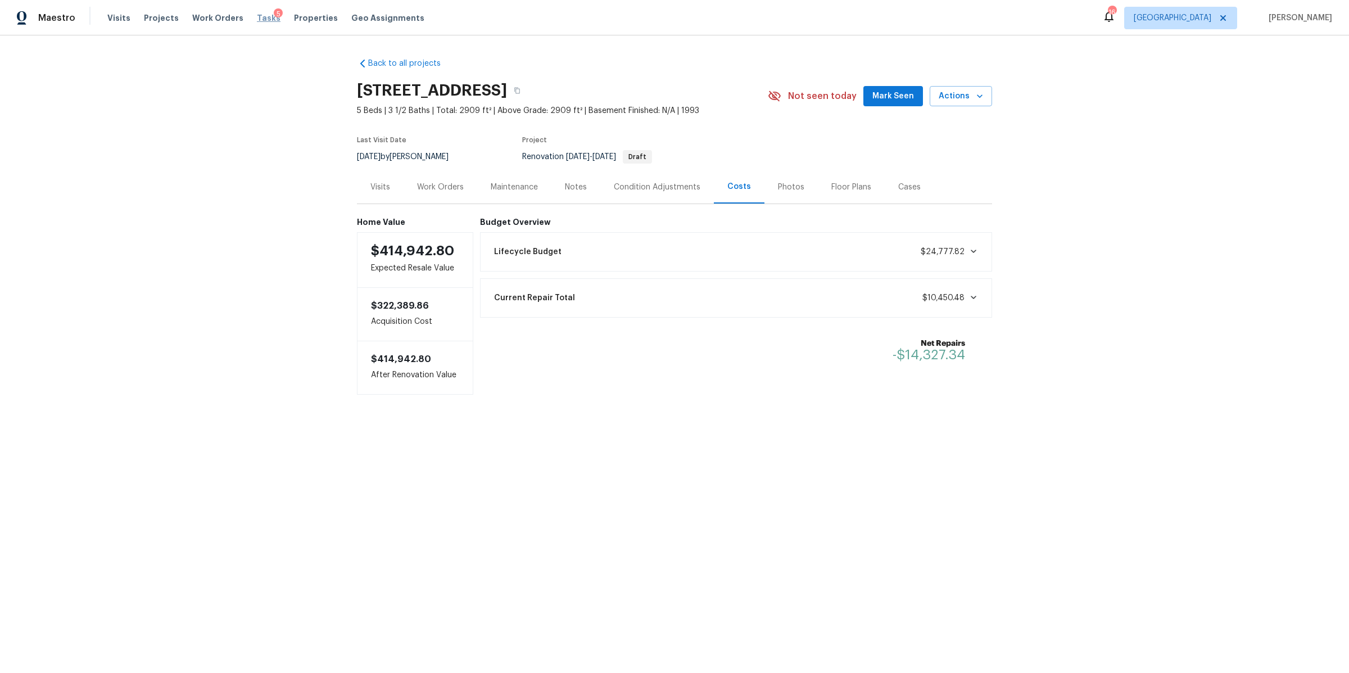
click at [257, 15] on span "Tasks" at bounding box center [269, 18] width 24 height 8
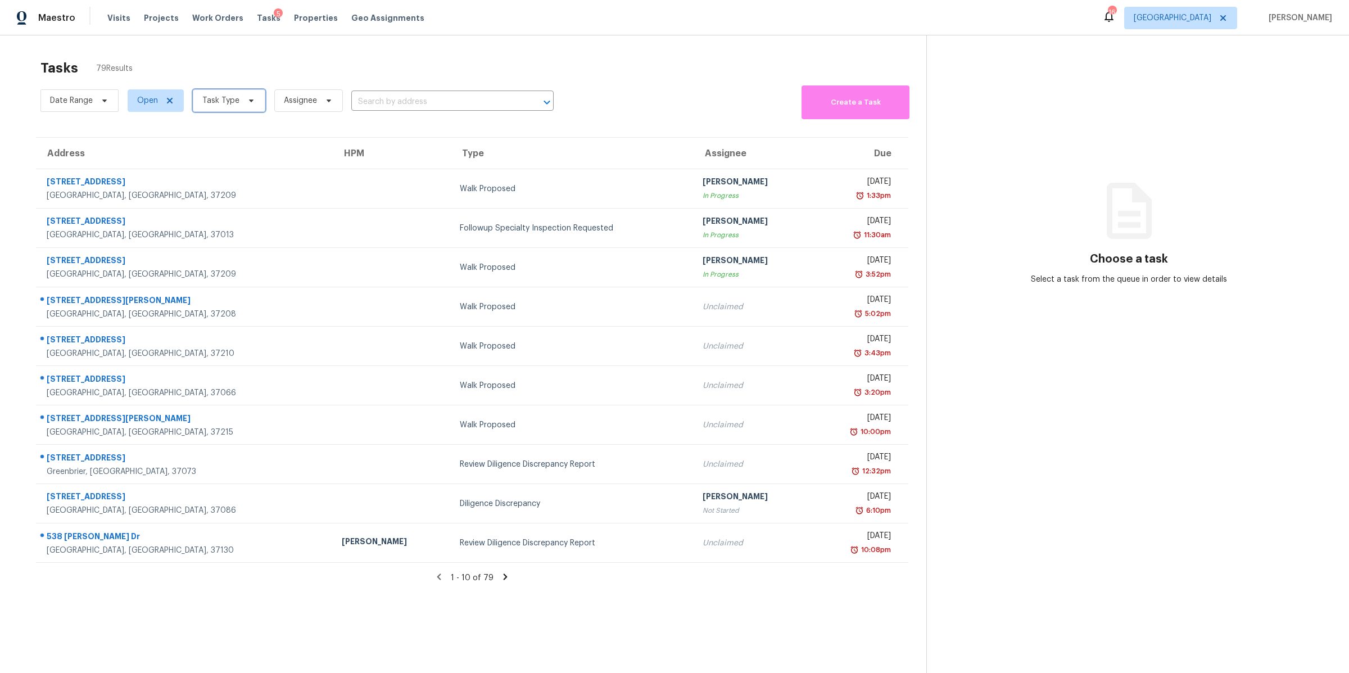
click at [218, 103] on span "Task Type" at bounding box center [220, 100] width 37 height 11
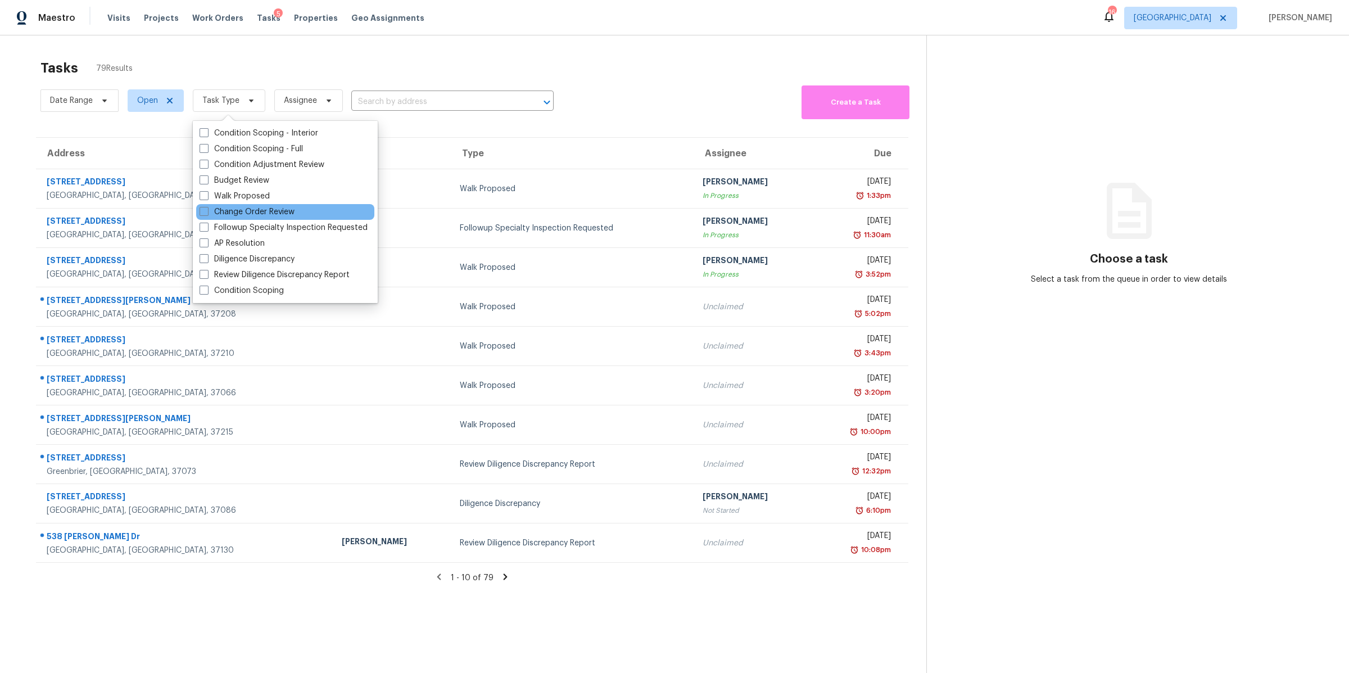
click at [242, 204] on div "Change Order Review" at bounding box center [285, 212] width 178 height 16
click at [242, 211] on label "Change Order Review" at bounding box center [246, 211] width 95 height 11
click at [207, 211] on input "Change Order Review" at bounding box center [202, 209] width 7 height 7
checkbox input "true"
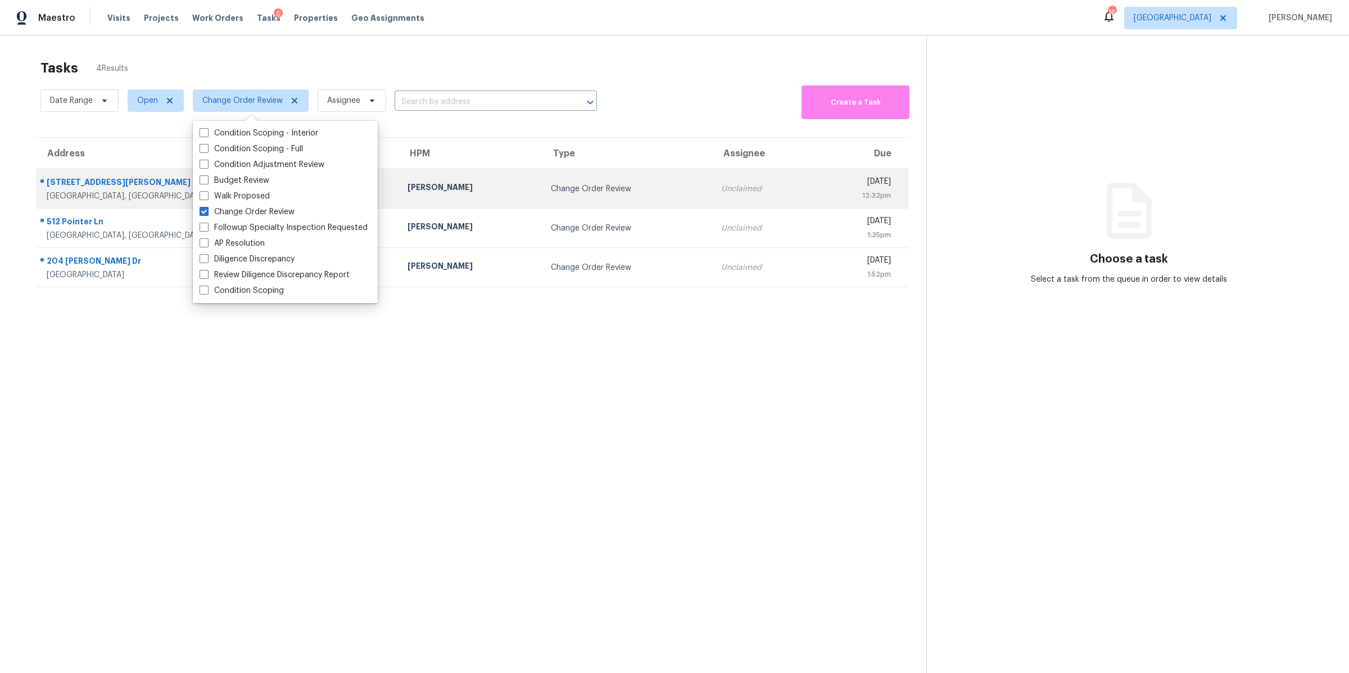
click at [77, 187] on div "108 Nancy Ave" at bounding box center [218, 183] width 343 height 14
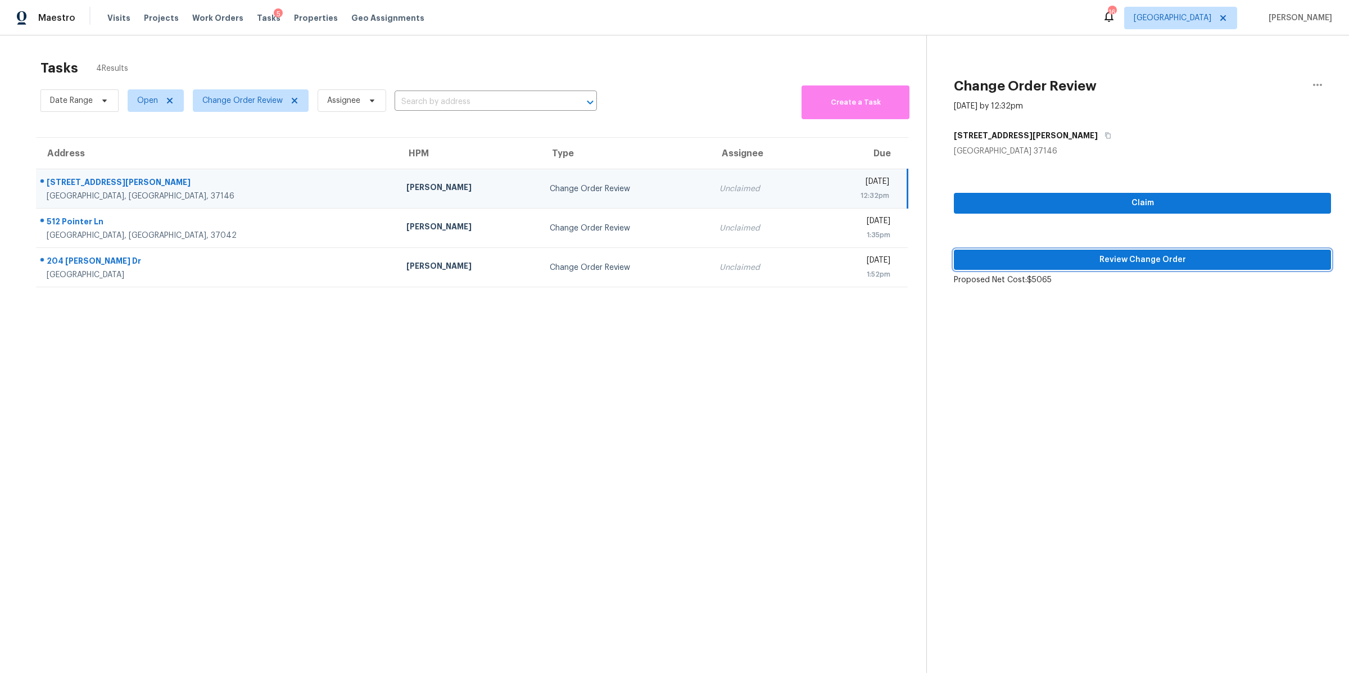
click at [1177, 256] on span "Review Change Order" at bounding box center [1142, 260] width 359 height 14
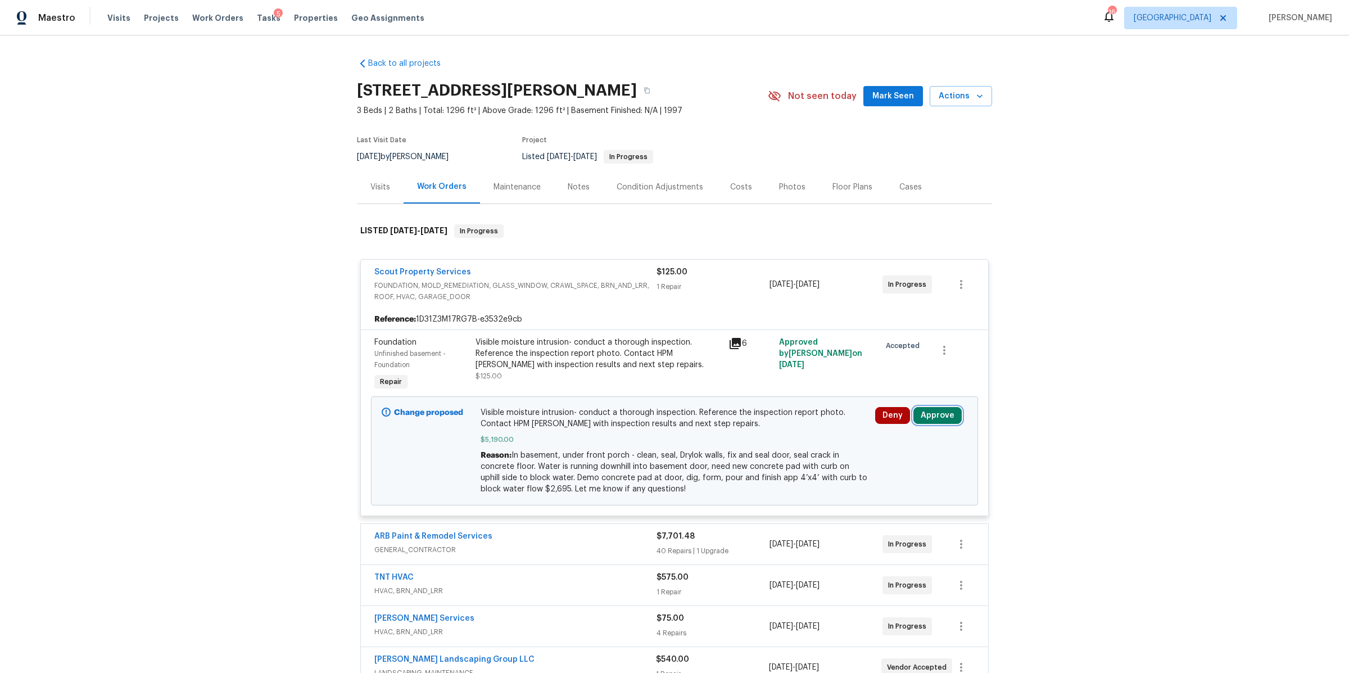
click at [928, 420] on button "Approve" at bounding box center [937, 415] width 48 height 17
click at [753, 420] on button "Approve" at bounding box center [770, 426] width 67 height 22
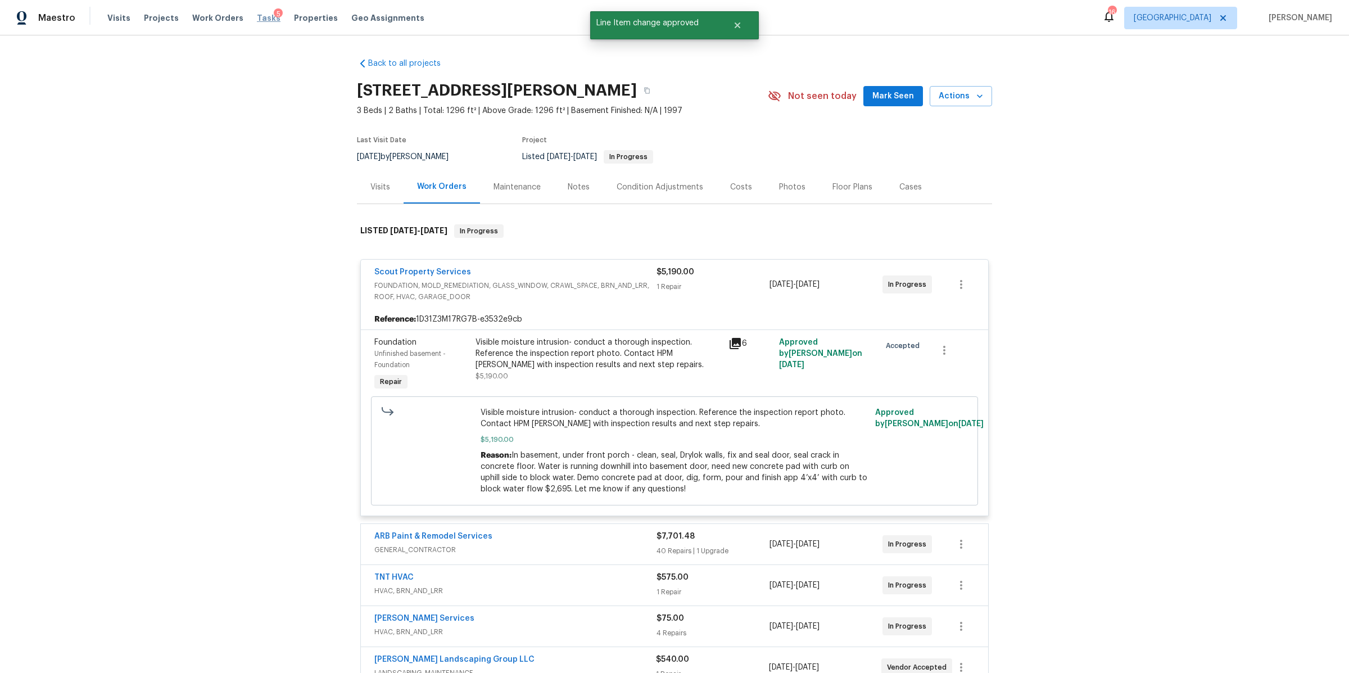
click at [257, 15] on span "Tasks" at bounding box center [269, 18] width 24 height 8
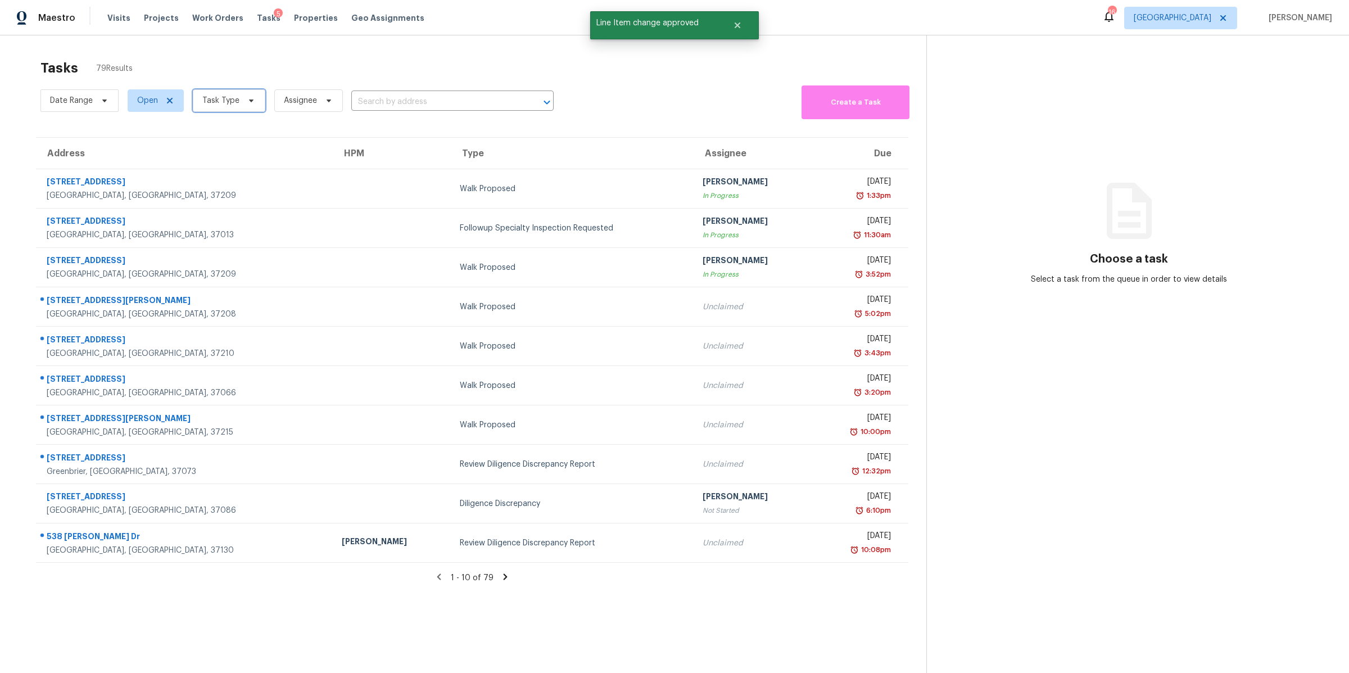
click at [222, 103] on span "Task Type" at bounding box center [220, 100] width 37 height 11
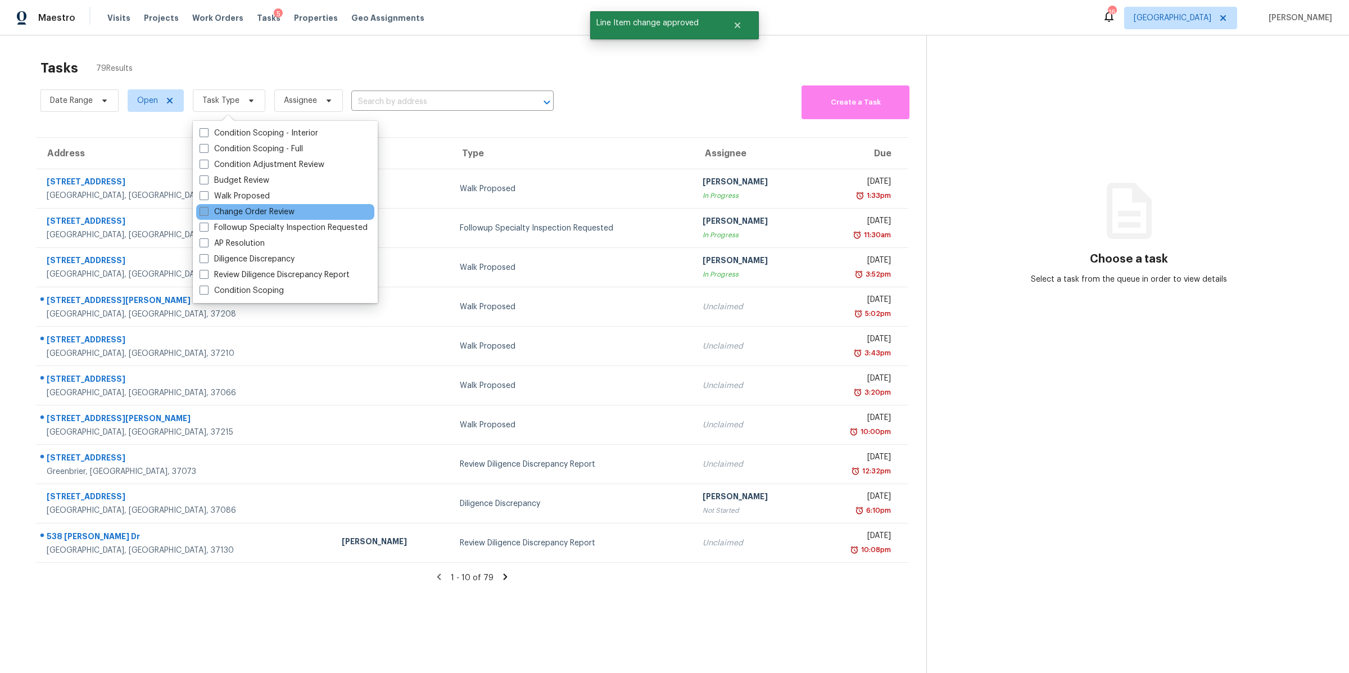
click at [233, 208] on label "Change Order Review" at bounding box center [246, 211] width 95 height 11
click at [207, 208] on input "Change Order Review" at bounding box center [202, 209] width 7 height 7
checkbox input "true"
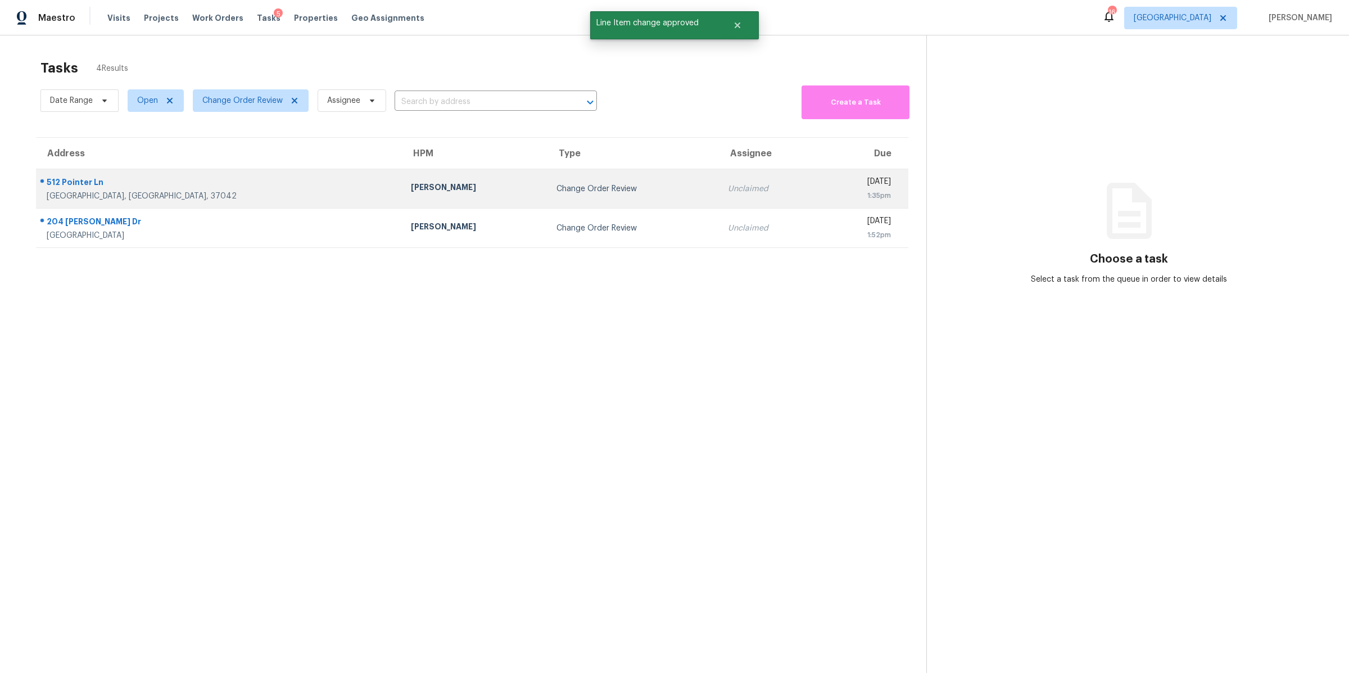
click at [76, 188] on div "512 Pointer Ln" at bounding box center [220, 183] width 346 height 14
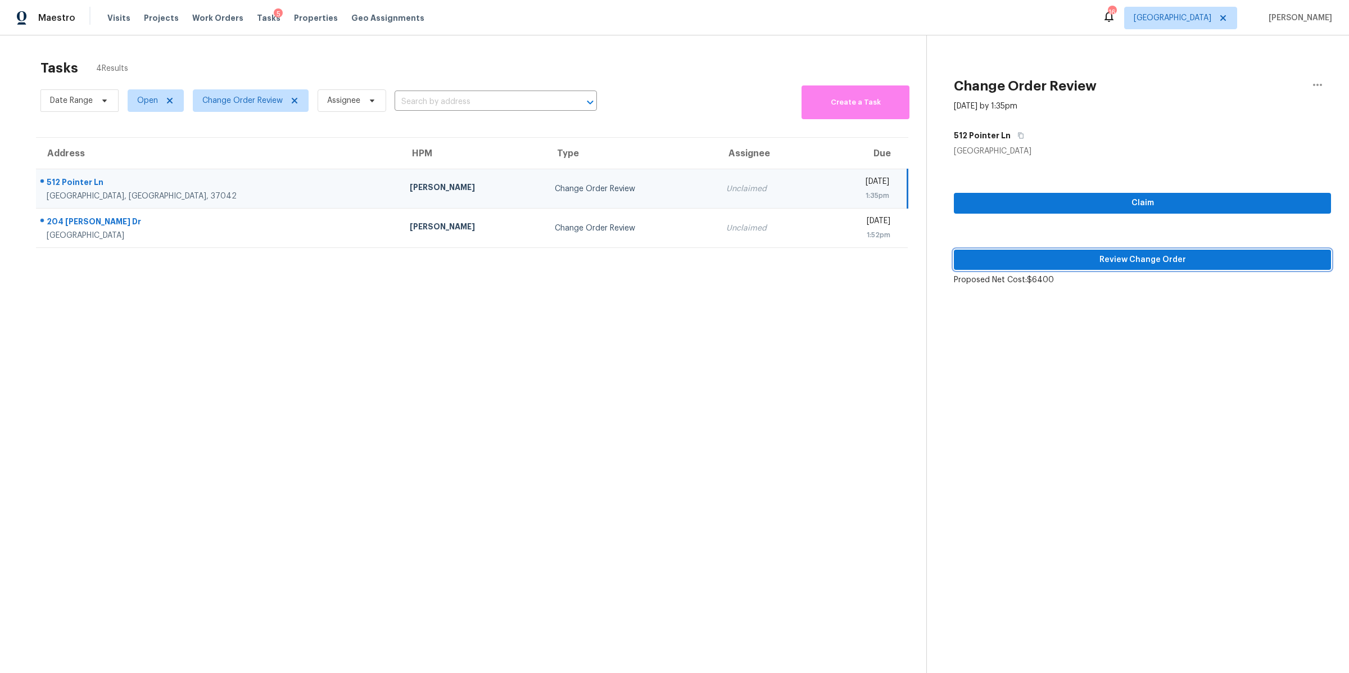
click at [1119, 258] on span "Review Change Order" at bounding box center [1142, 260] width 359 height 14
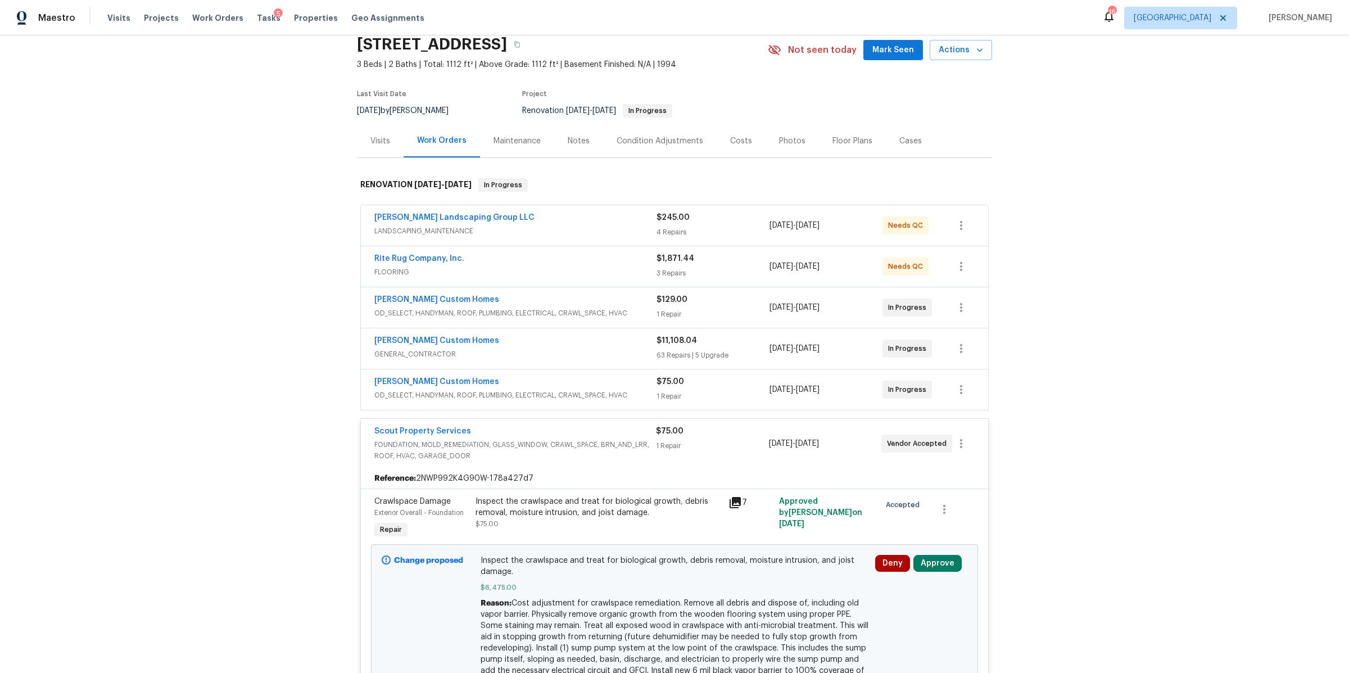
scroll to position [225, 0]
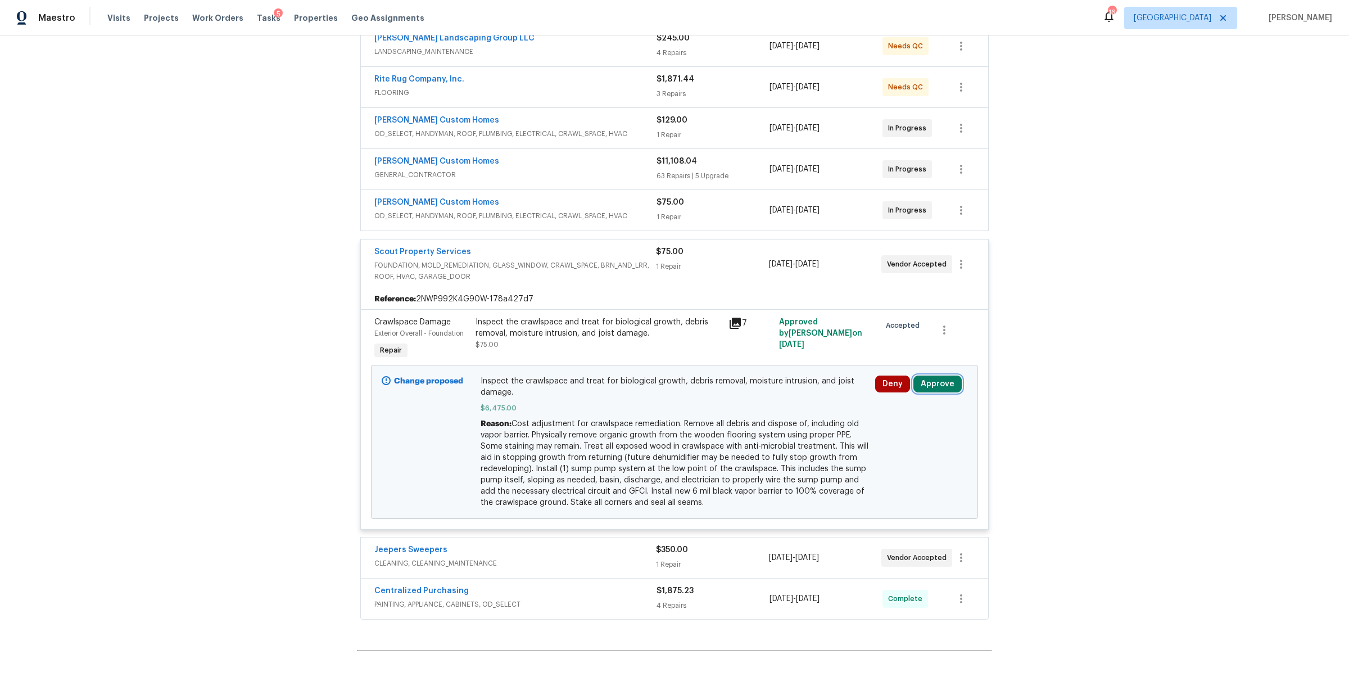
click at [933, 380] on button "Approve" at bounding box center [937, 383] width 48 height 17
click at [779, 394] on span "Approve" at bounding box center [770, 396] width 31 height 8
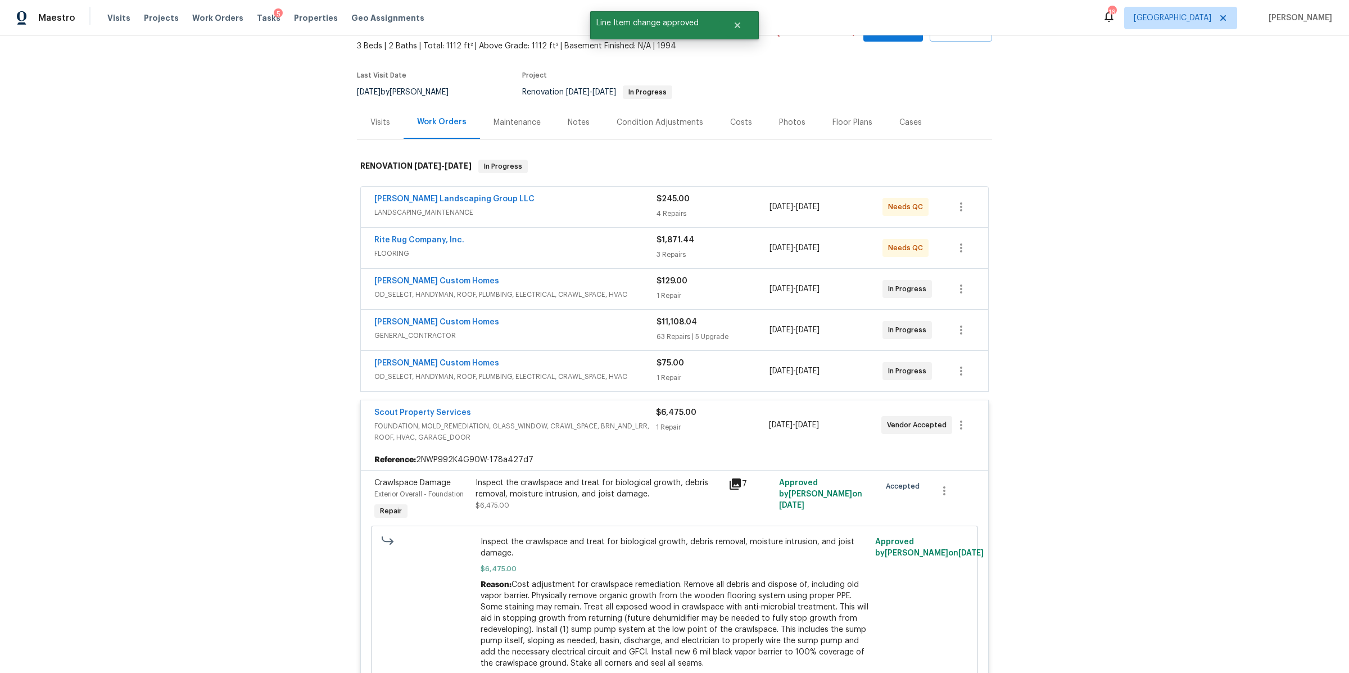
scroll to position [0, 0]
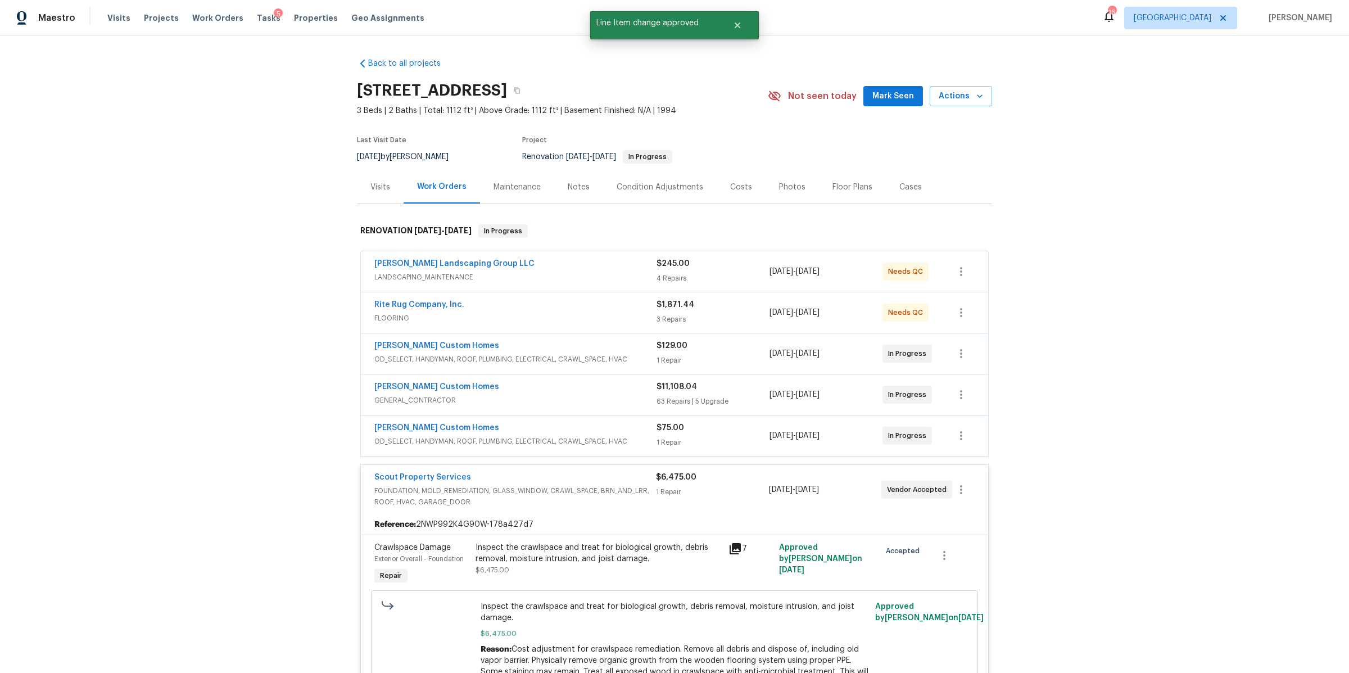
click at [731, 189] on div "Costs" at bounding box center [741, 186] width 22 height 11
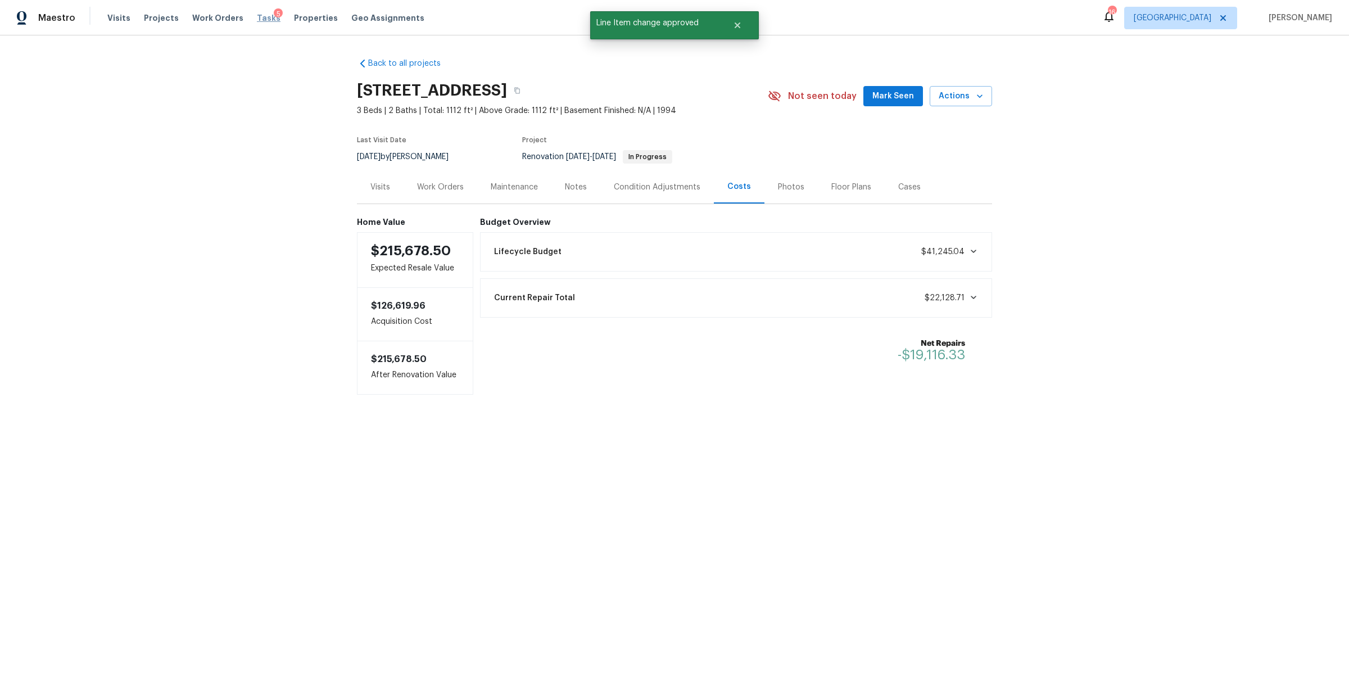
click at [257, 18] on span "Tasks" at bounding box center [269, 18] width 24 height 8
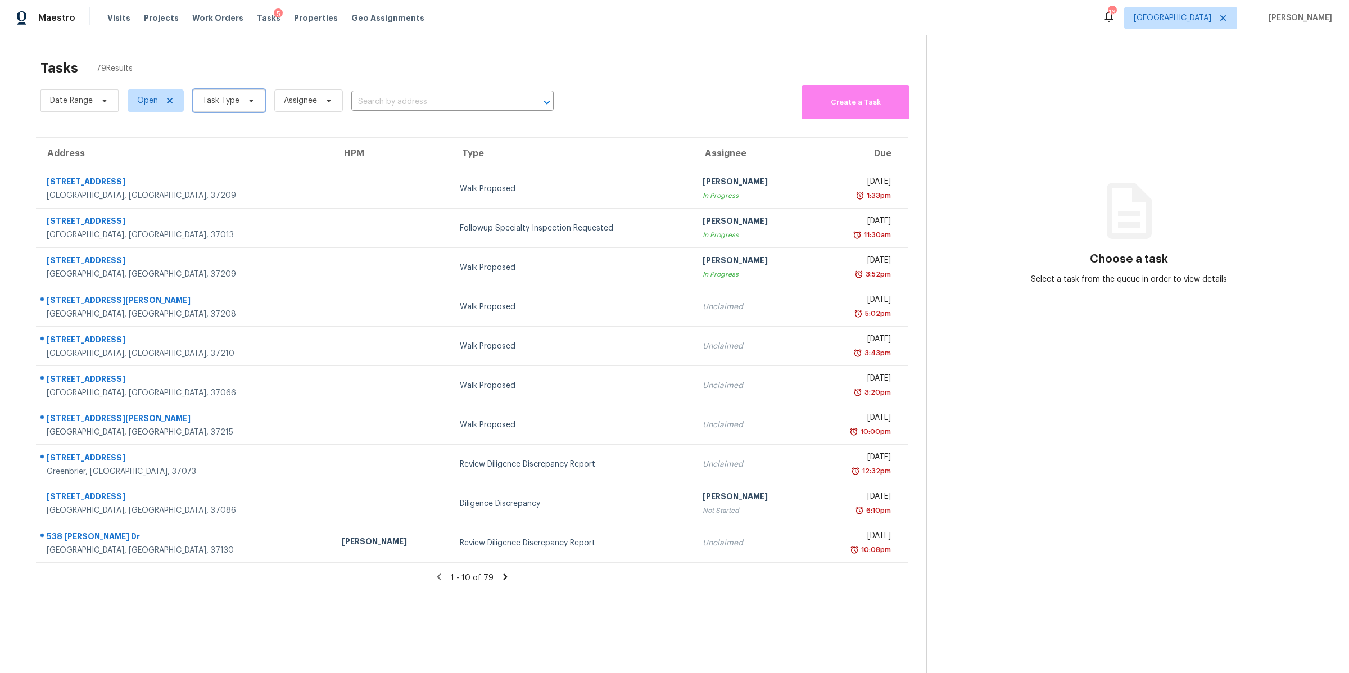
click at [227, 102] on span "Task Type" at bounding box center [220, 100] width 37 height 11
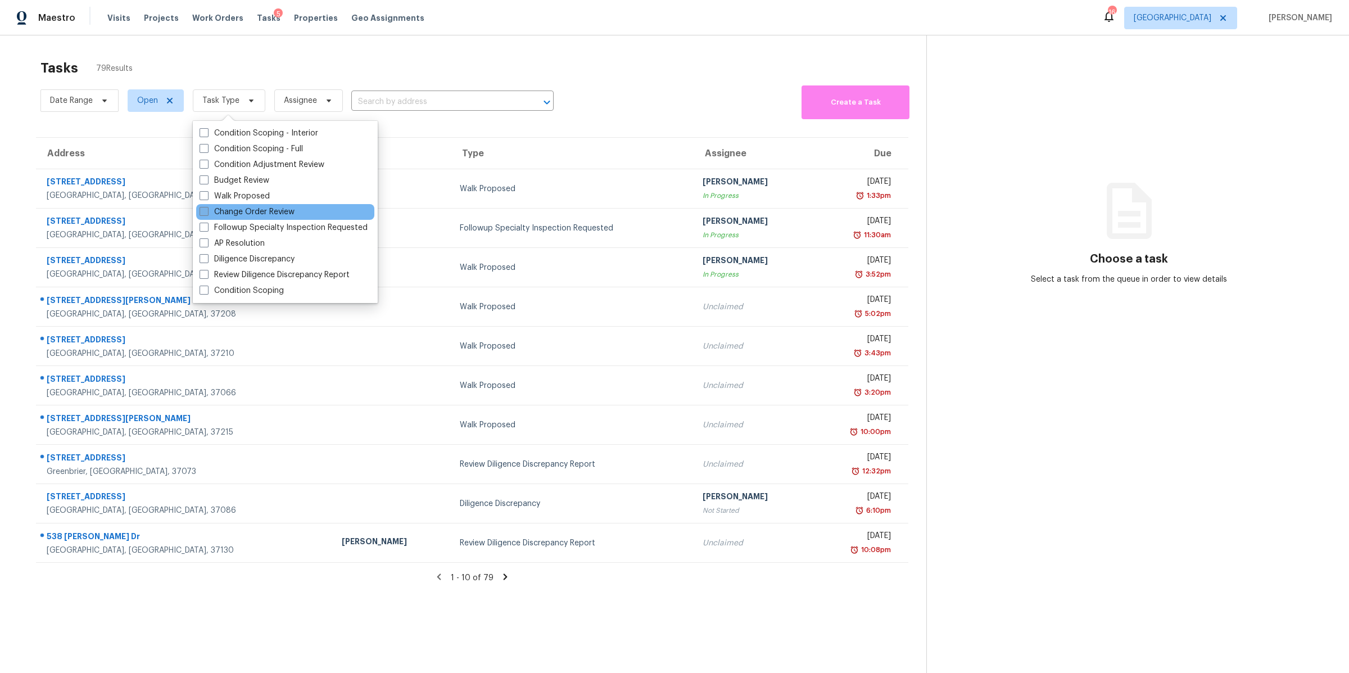
click at [249, 210] on label "Change Order Review" at bounding box center [246, 211] width 95 height 11
click at [207, 210] on input "Change Order Review" at bounding box center [202, 209] width 7 height 7
checkbox input "true"
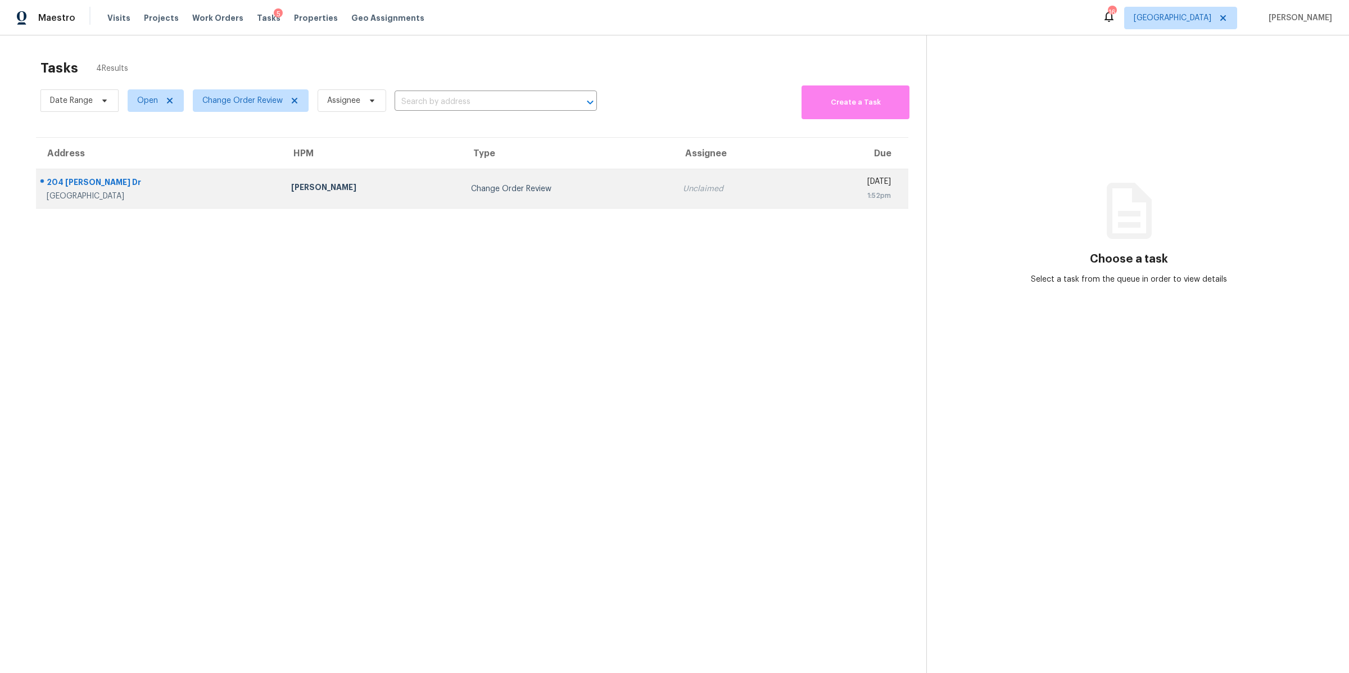
click at [60, 179] on div "204 Melodie Dr" at bounding box center [160, 183] width 226 height 14
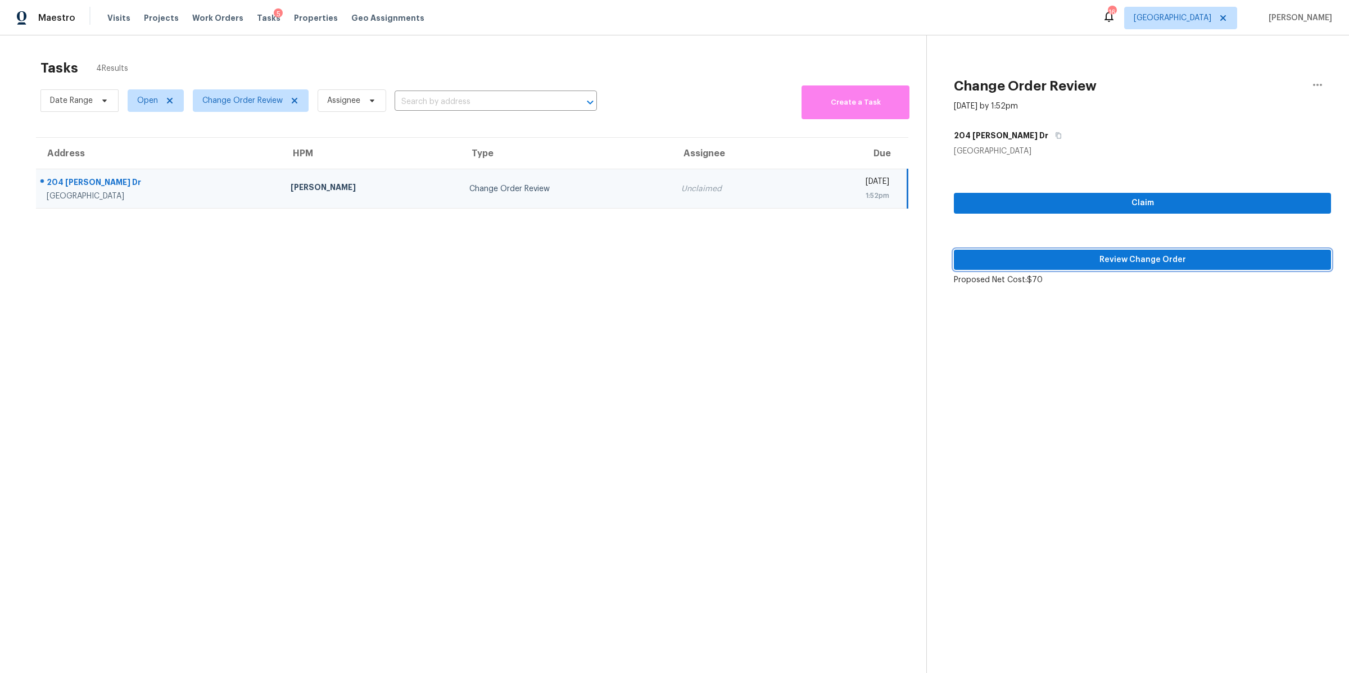
click at [1102, 254] on span "Review Change Order" at bounding box center [1142, 260] width 359 height 14
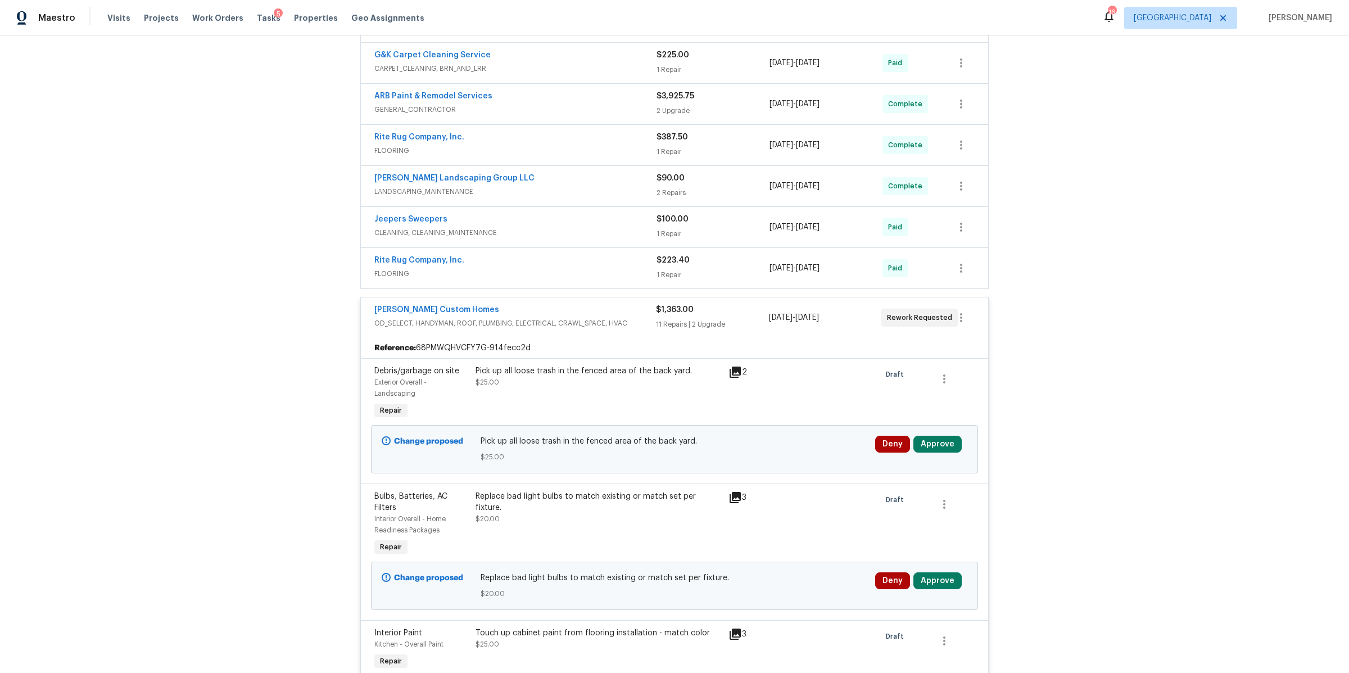
scroll to position [364, 0]
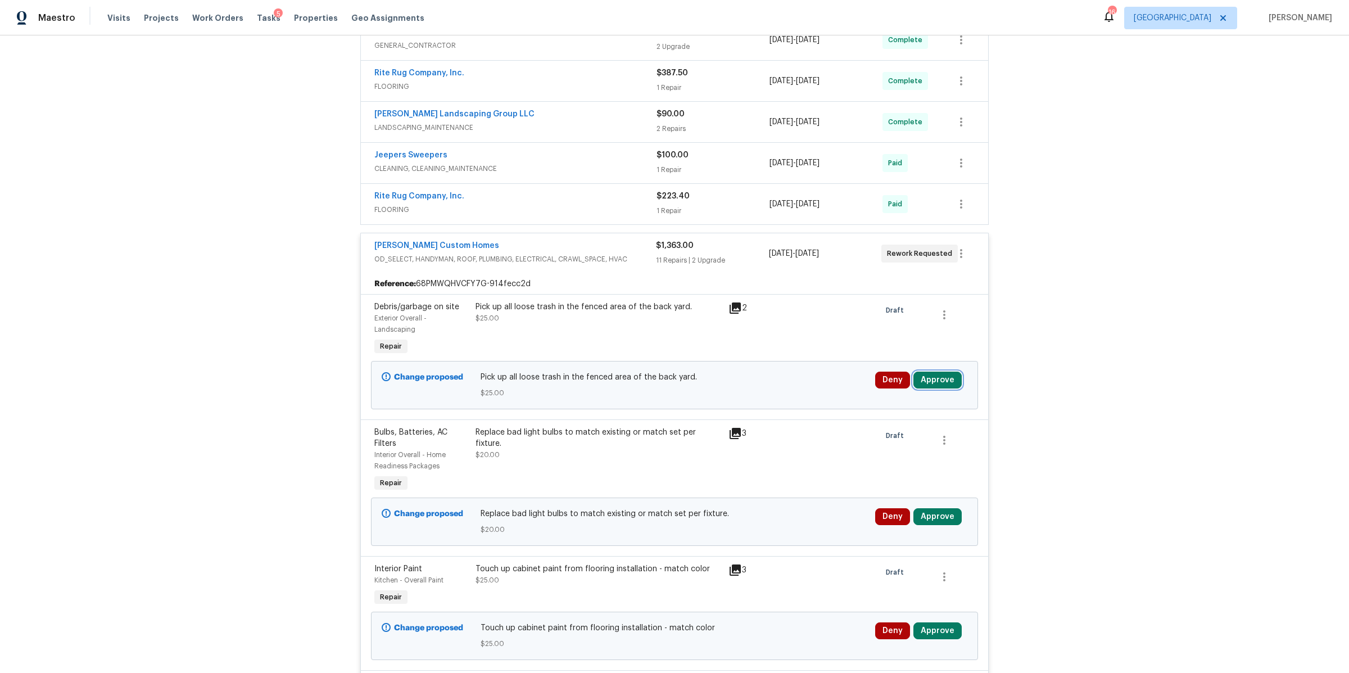
click at [936, 379] on button "Approve" at bounding box center [937, 379] width 48 height 17
click at [778, 389] on span "Approve" at bounding box center [770, 392] width 31 height 8
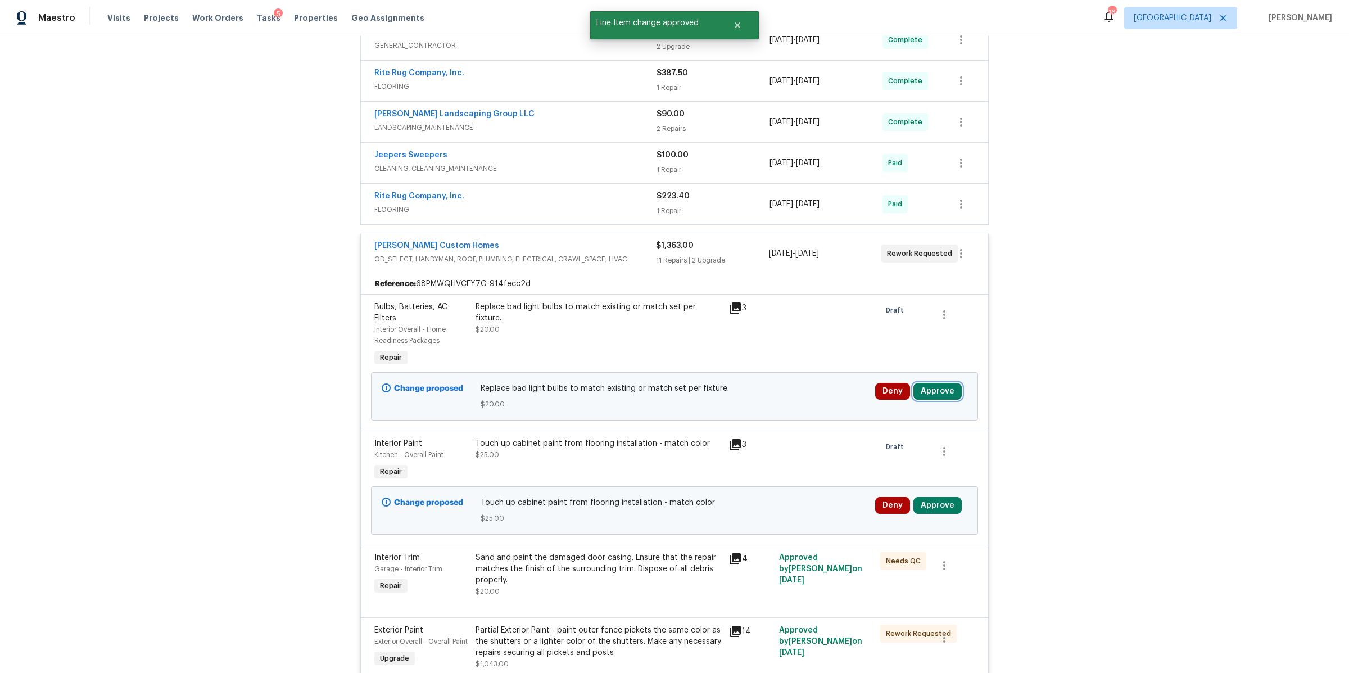
click at [932, 393] on button "Approve" at bounding box center [937, 391] width 48 height 17
click at [769, 400] on span "Approve" at bounding box center [770, 404] width 31 height 8
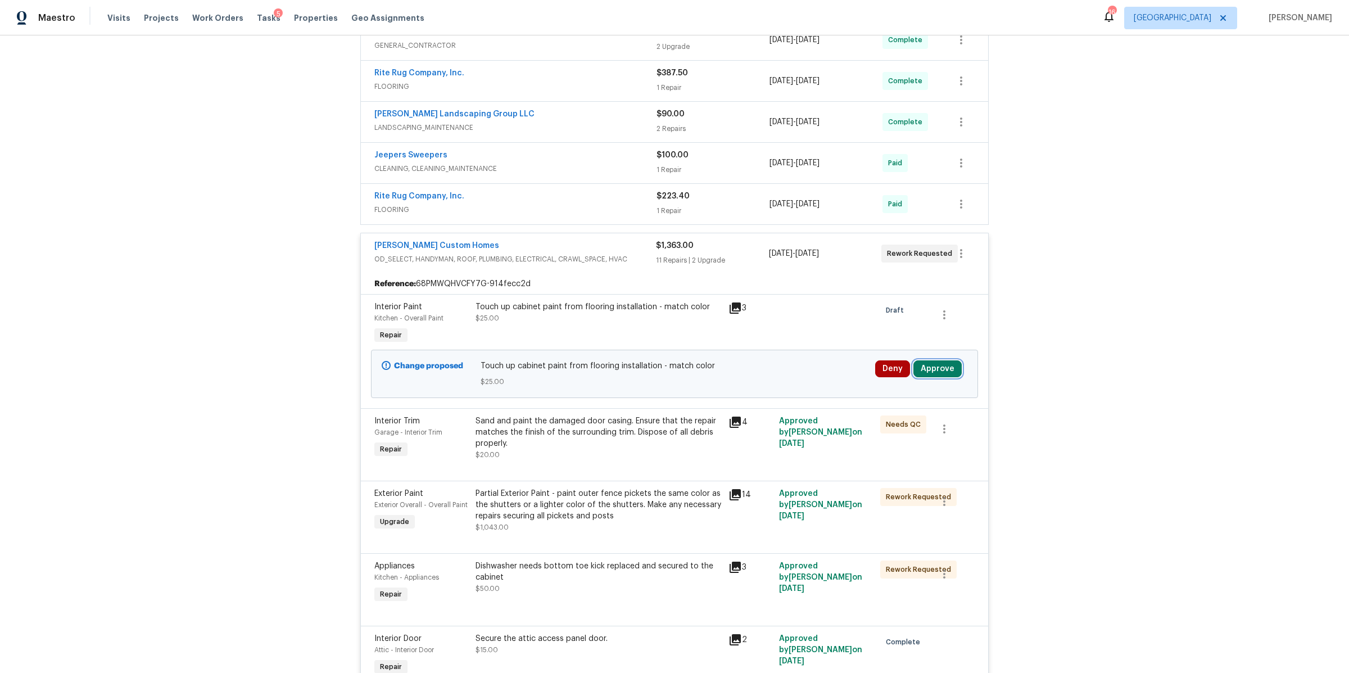
drag, startPoint x: 929, startPoint y: 370, endPoint x: 923, endPoint y: 370, distance: 5.6
click at [929, 370] on button "Approve" at bounding box center [937, 368] width 48 height 17
click at [760, 383] on span "Approve" at bounding box center [770, 381] width 31 height 8
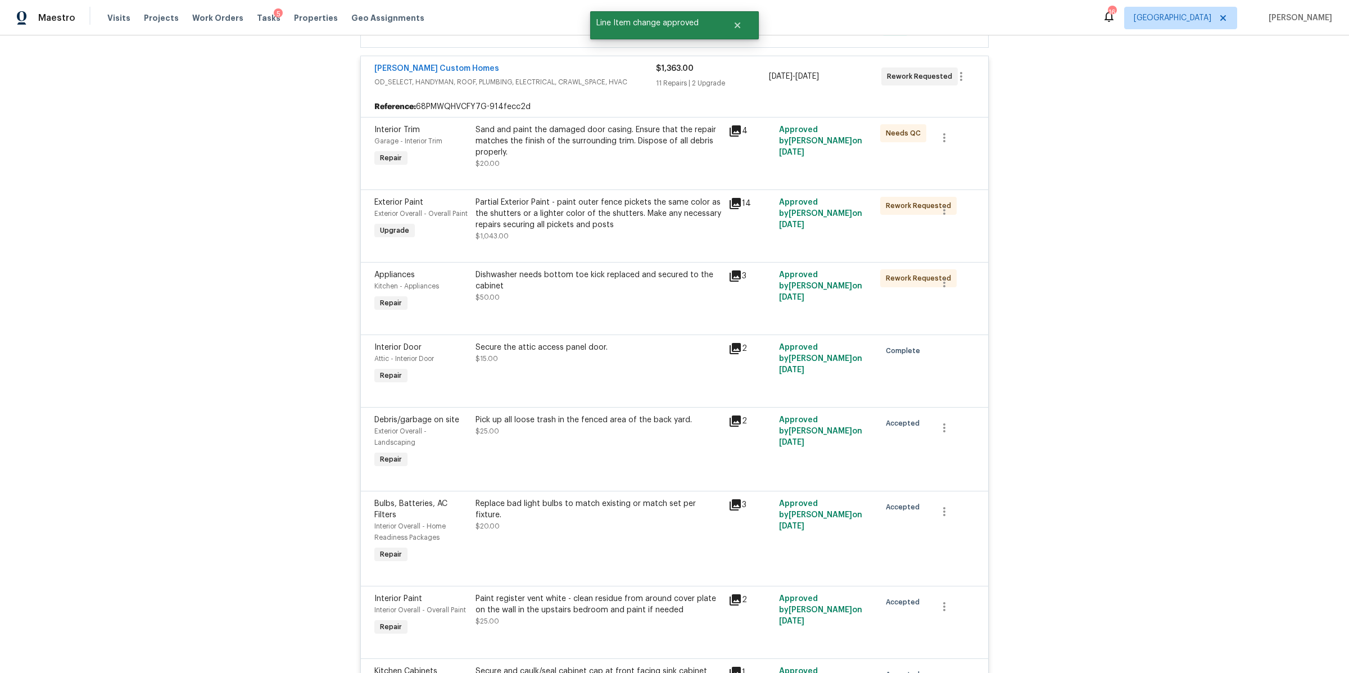
scroll to position [0, 0]
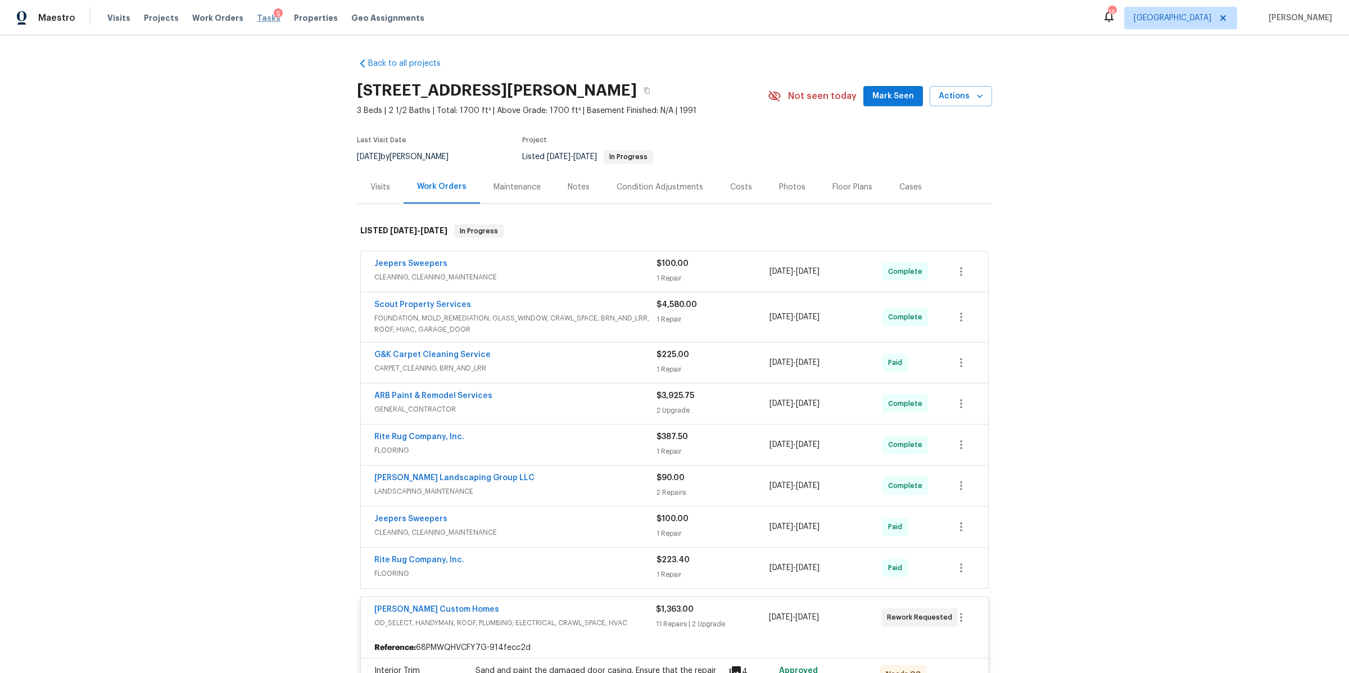
click at [257, 20] on span "Tasks" at bounding box center [269, 18] width 24 height 8
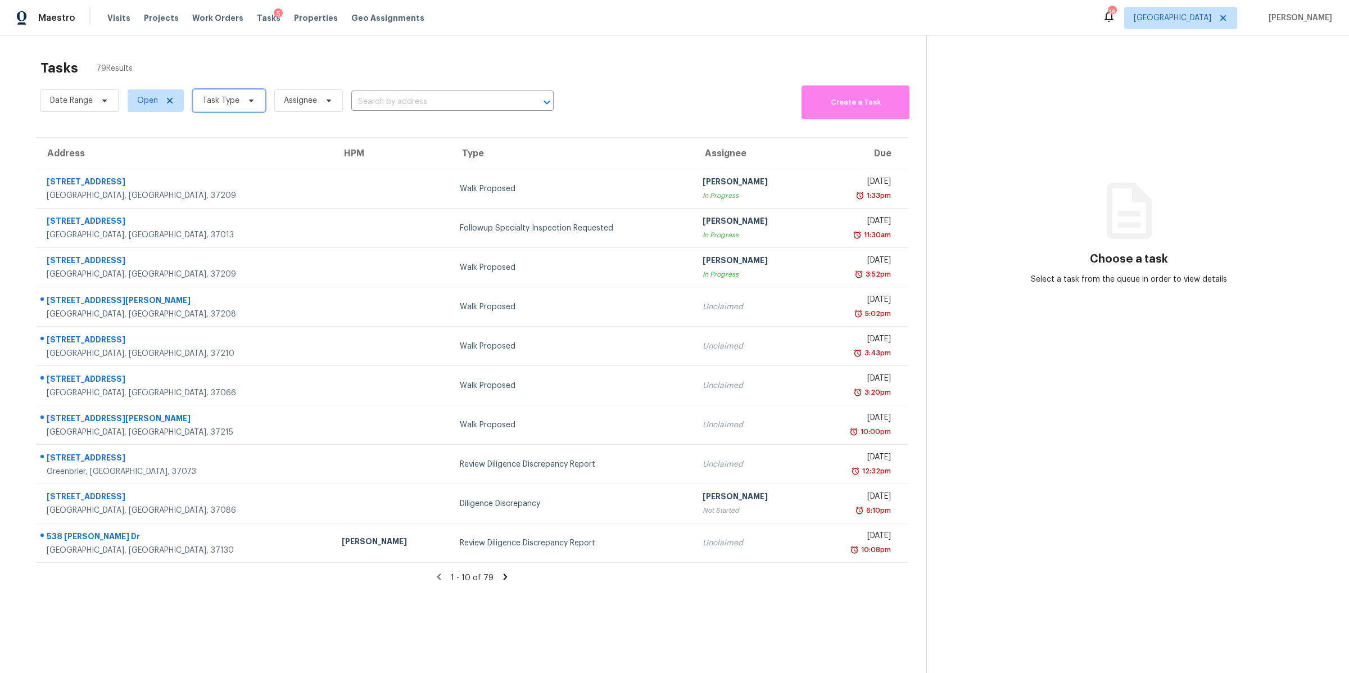
click at [215, 101] on span "Task Type" at bounding box center [220, 100] width 37 height 11
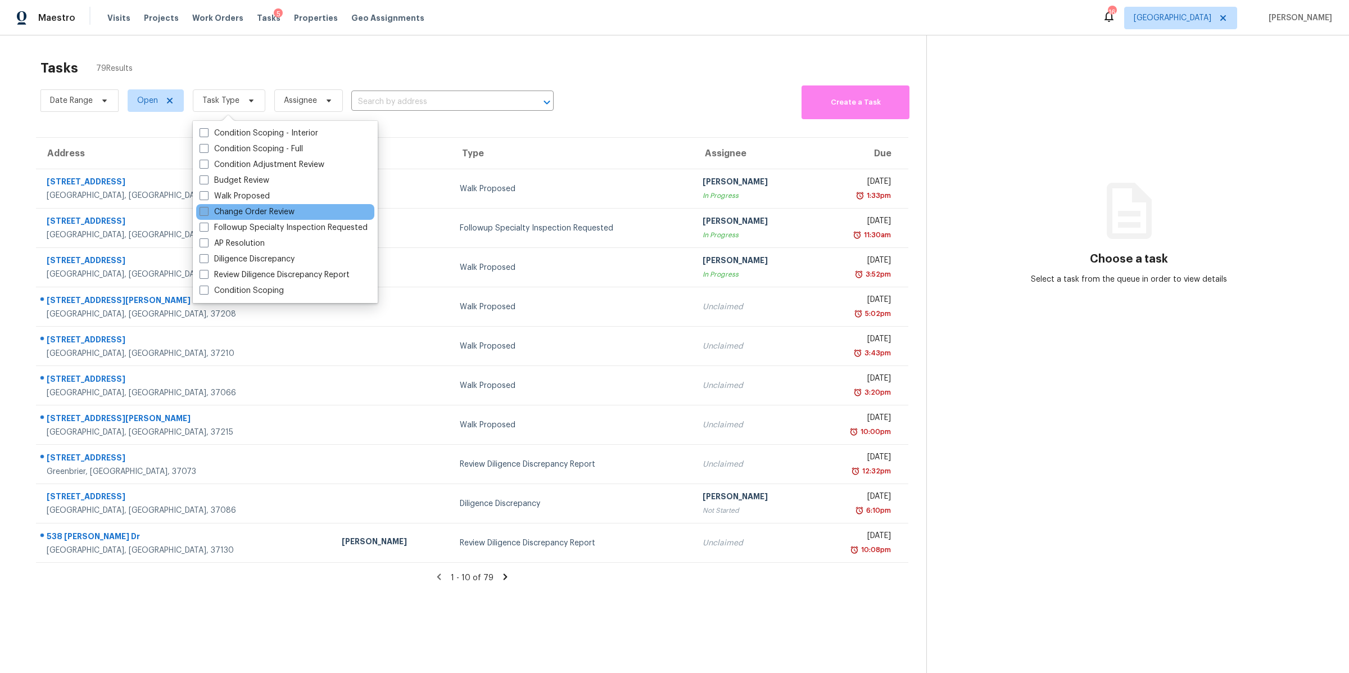
click at [251, 210] on label "Change Order Review" at bounding box center [246, 211] width 95 height 11
click at [207, 210] on input "Change Order Review" at bounding box center [202, 209] width 7 height 7
checkbox input "true"
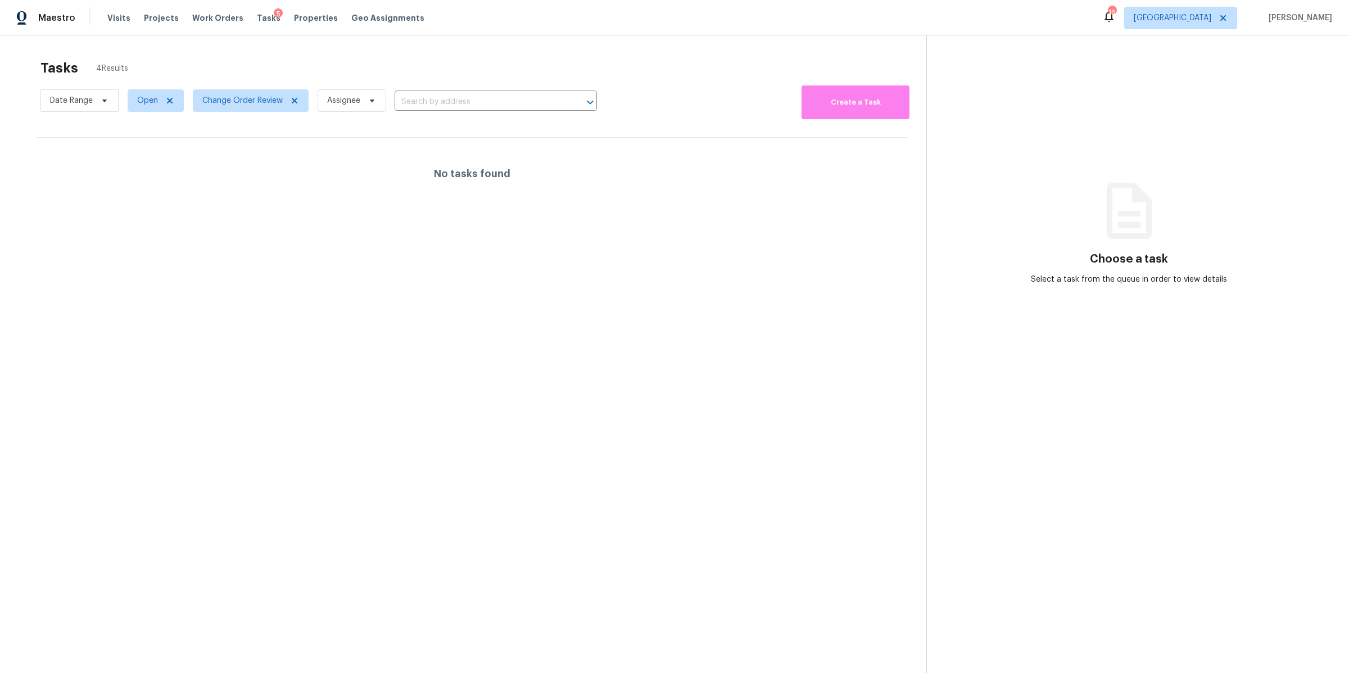
click at [257, 64] on div "Tasks 4 Results" at bounding box center [483, 67] width 886 height 29
click at [222, 16] on span "Work Orders" at bounding box center [217, 17] width 51 height 11
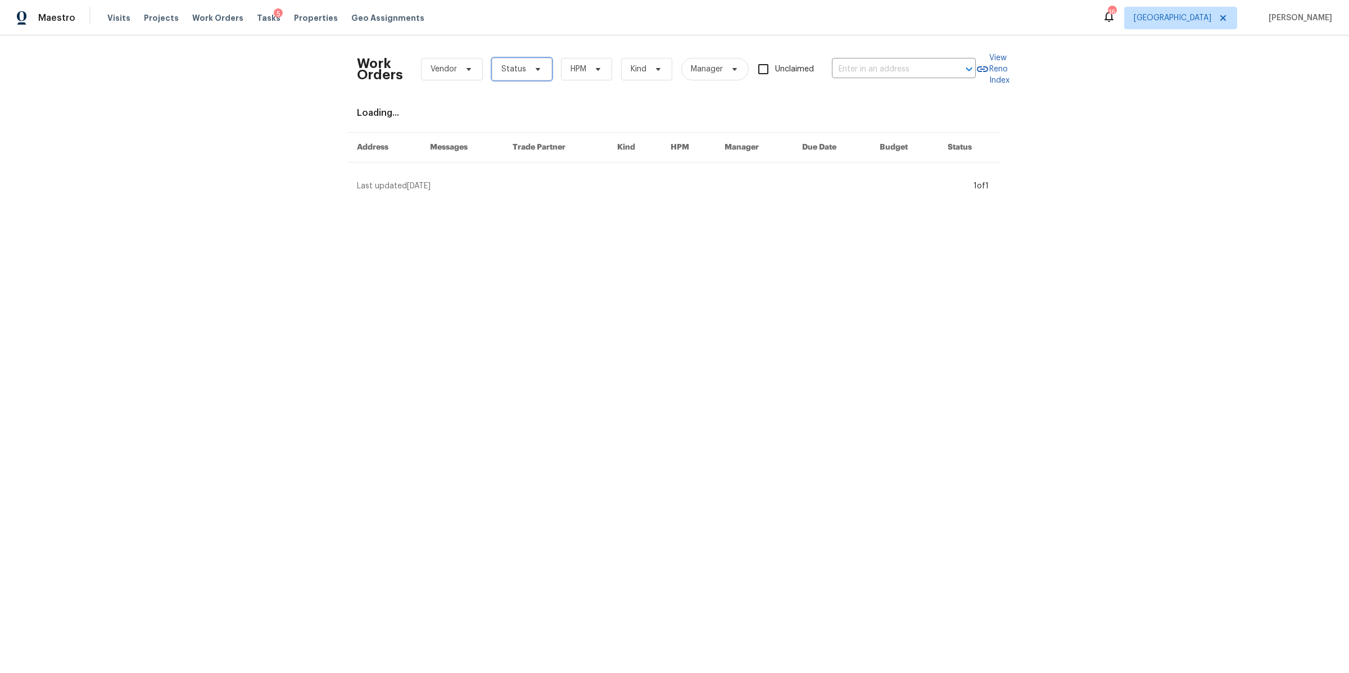
click at [533, 72] on icon at bounding box center [537, 69] width 9 height 9
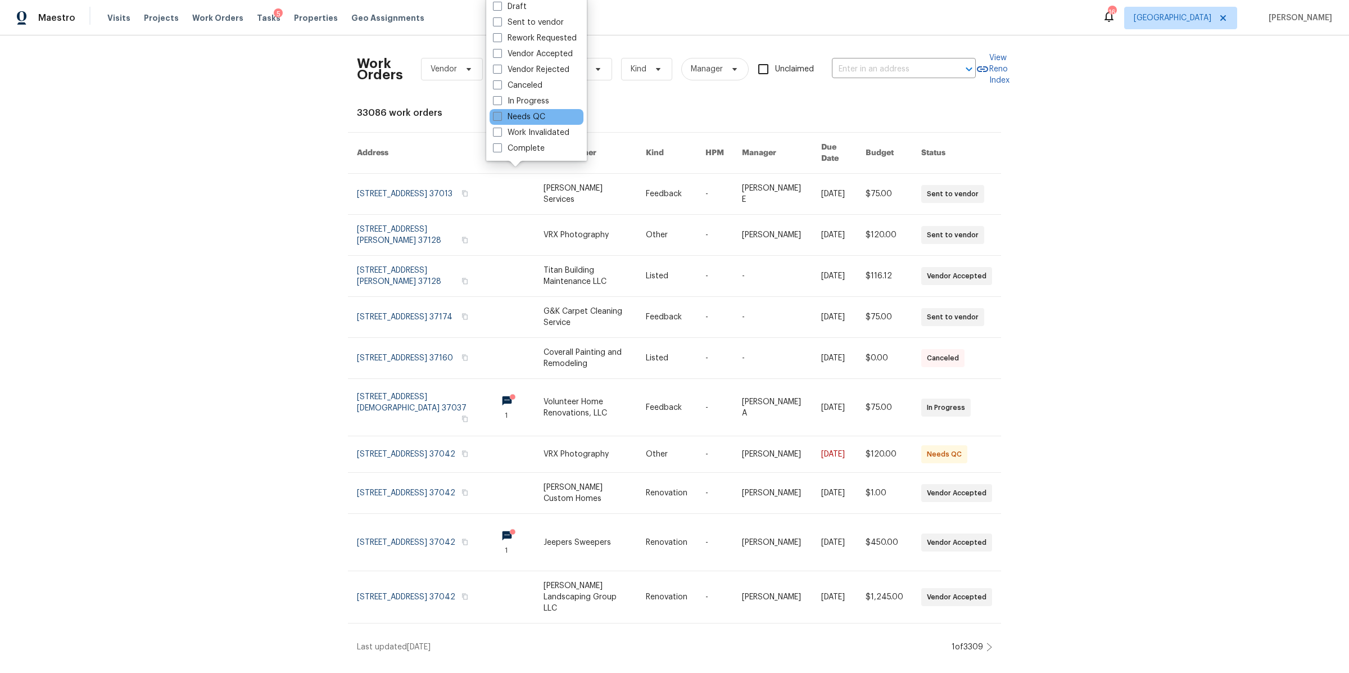
click at [528, 114] on label "Needs QC" at bounding box center [519, 116] width 52 height 11
click at [500, 114] on input "Needs QC" at bounding box center [496, 114] width 7 height 7
checkbox input "true"
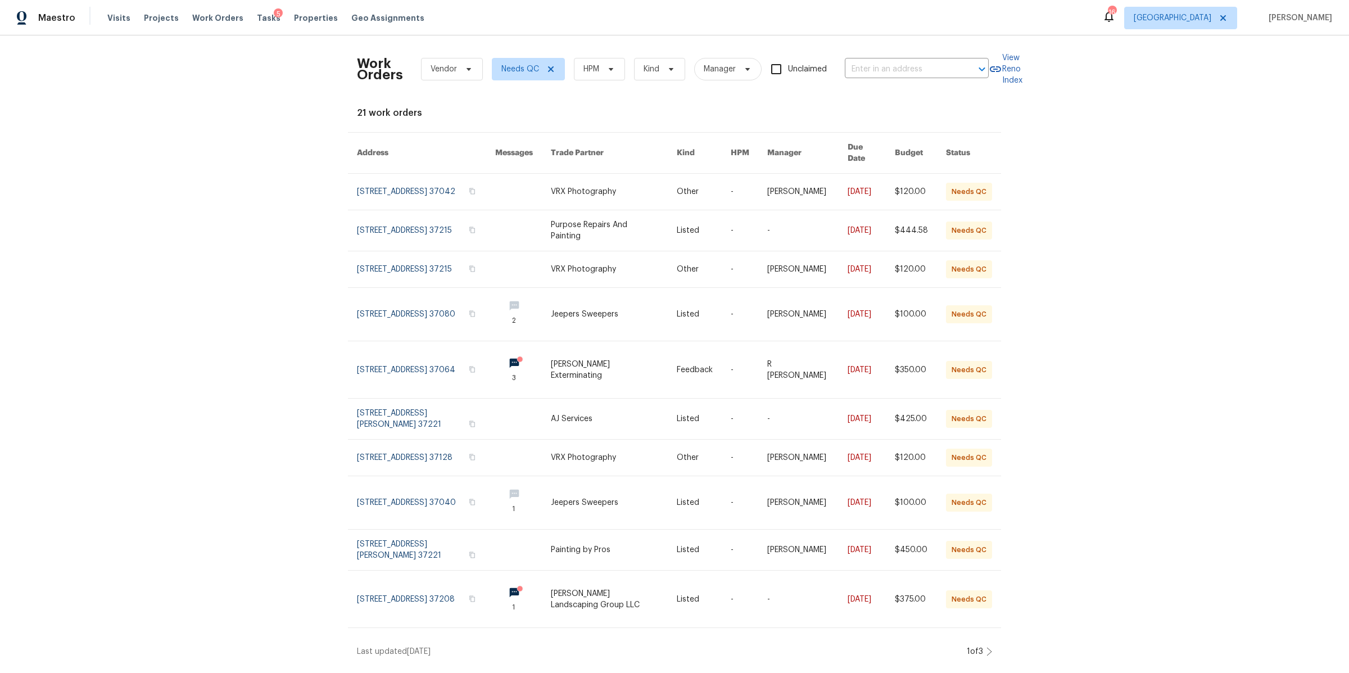
click at [223, 238] on div "Work Orders Vendor Needs QC HPM Kind Manager Unclaimed ​ View Reno Index 21 wor…" at bounding box center [674, 350] width 1349 height 630
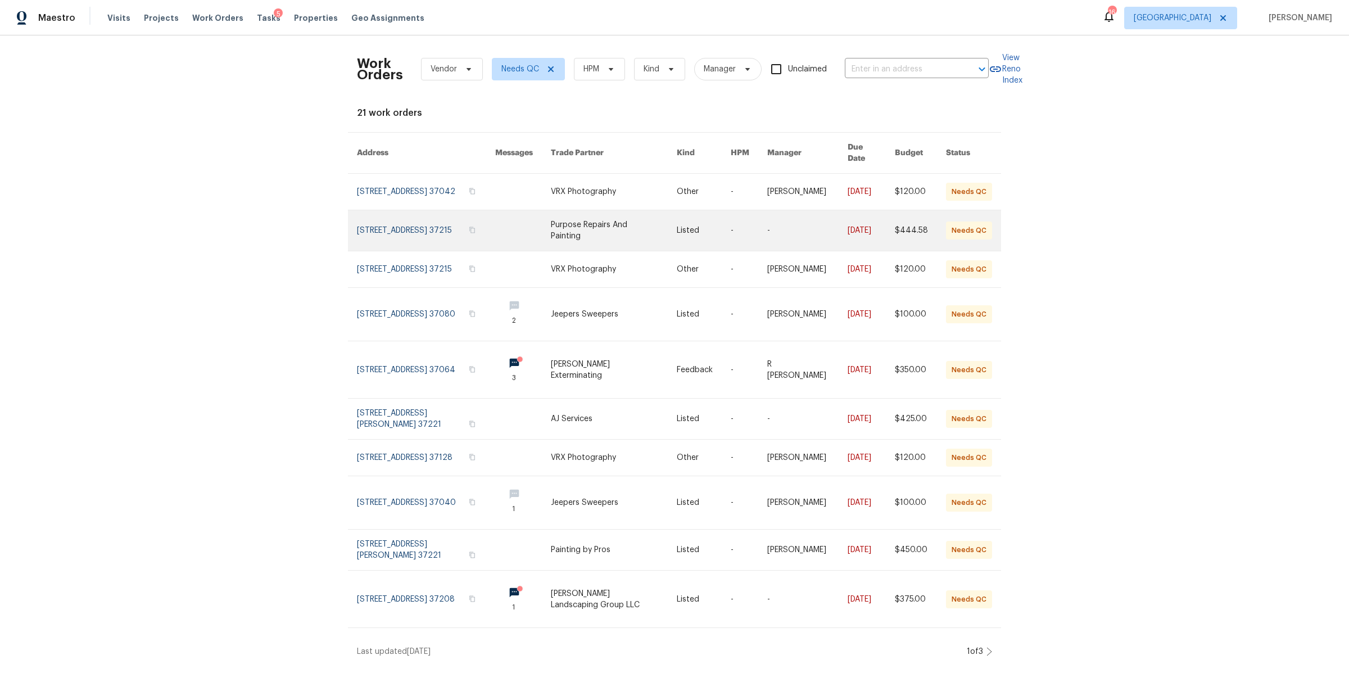
click at [370, 224] on link at bounding box center [426, 230] width 138 height 40
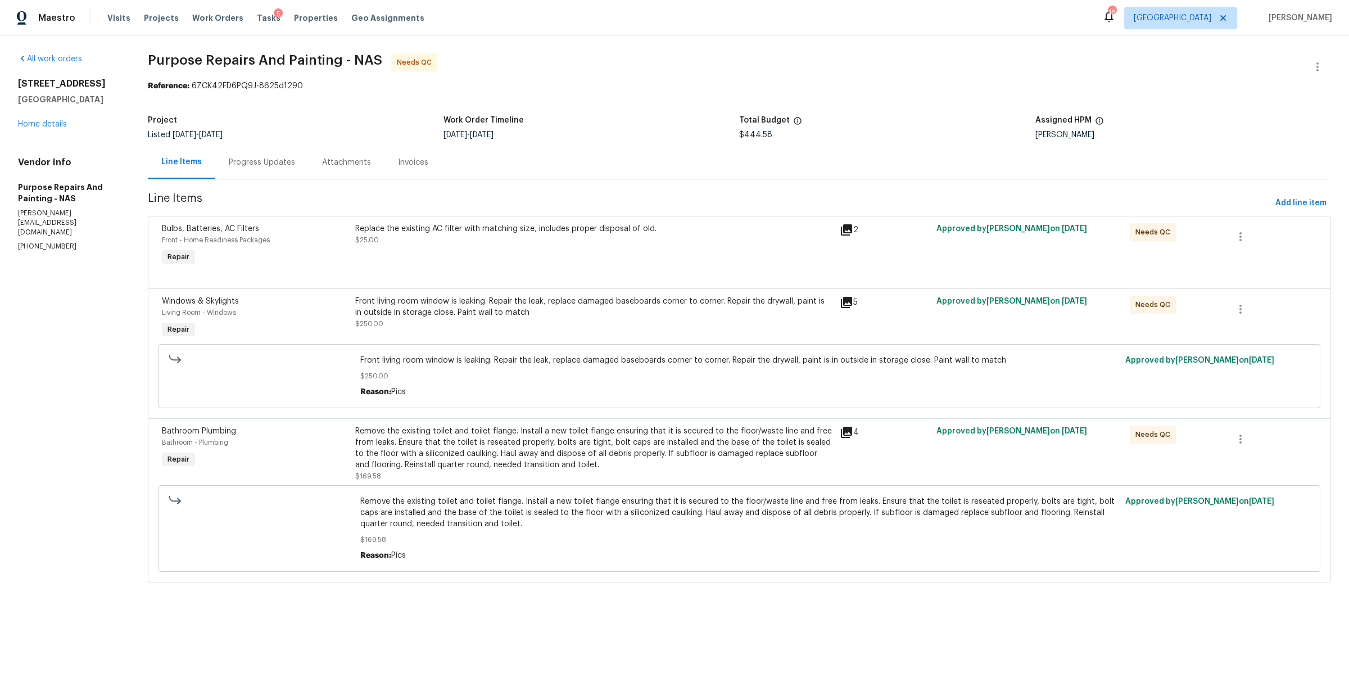
click at [577, 252] on div "Replace the existing AC filter with matching size, includes proper disposal of …" at bounding box center [594, 246] width 484 height 52
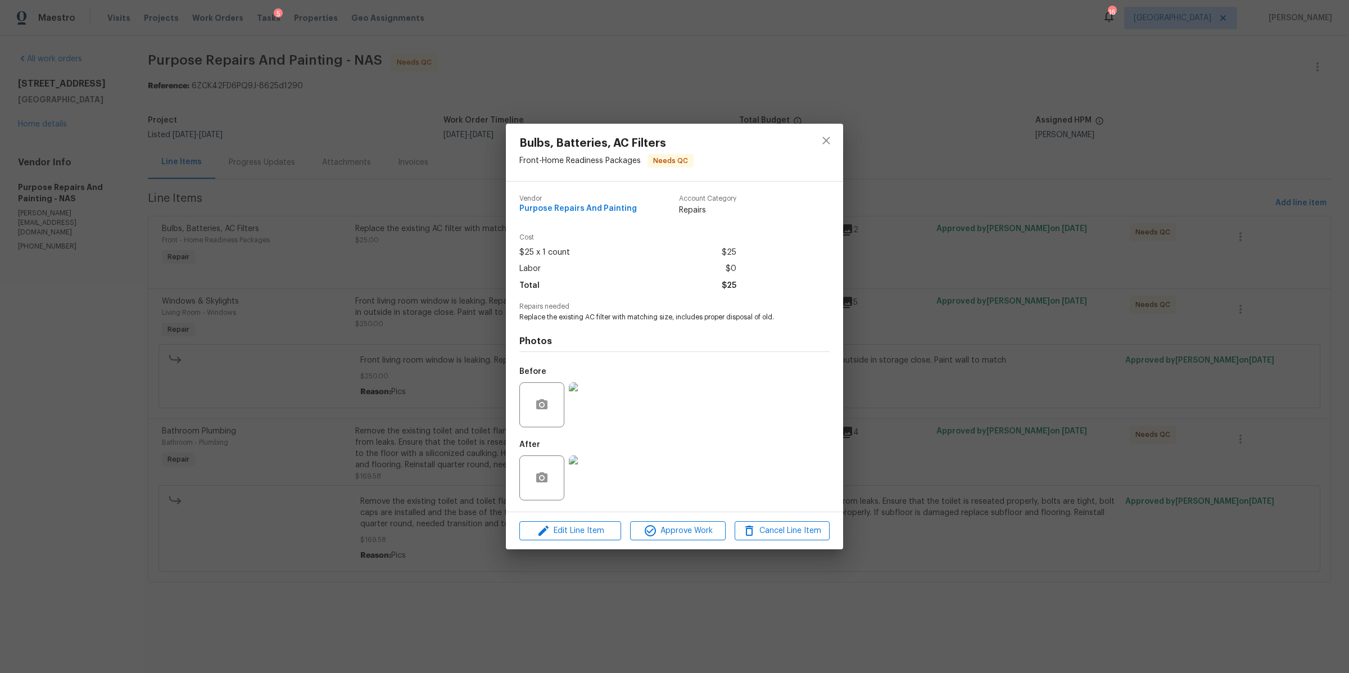
click at [609, 484] on img at bounding box center [591, 477] width 45 height 45
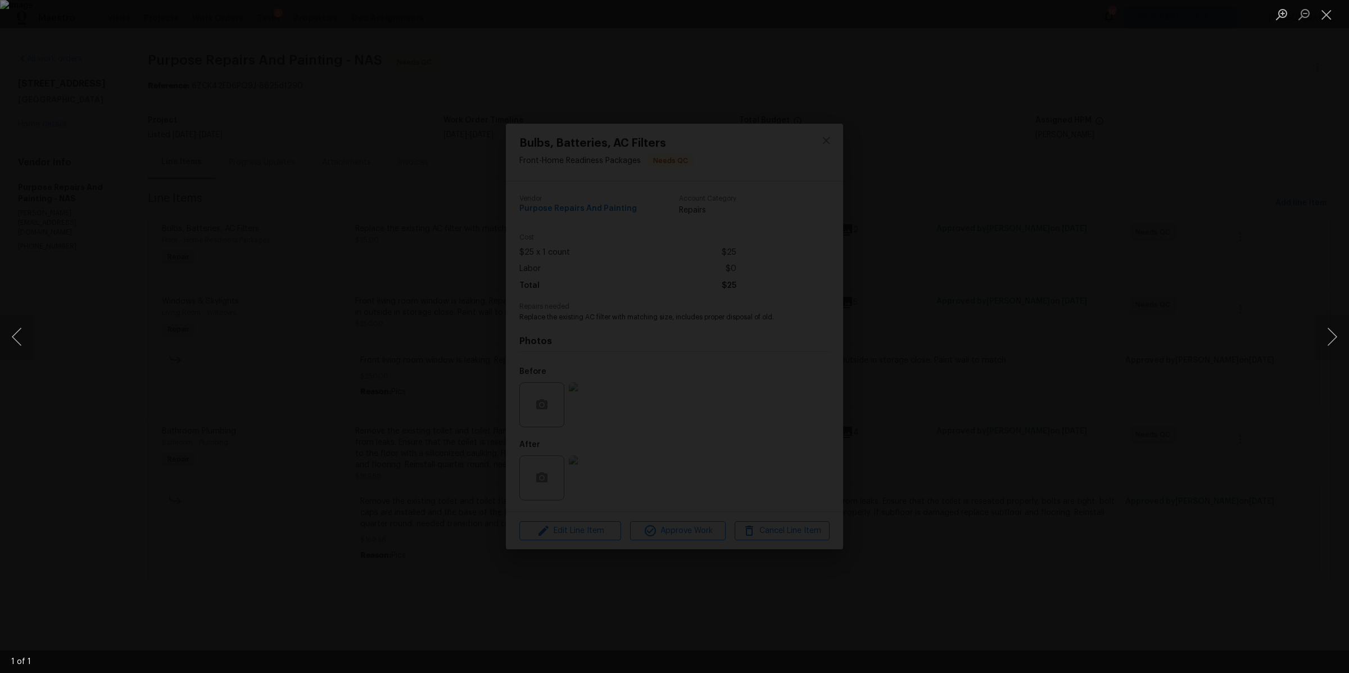
click at [1052, 349] on div "Lightbox" at bounding box center [674, 336] width 1349 height 673
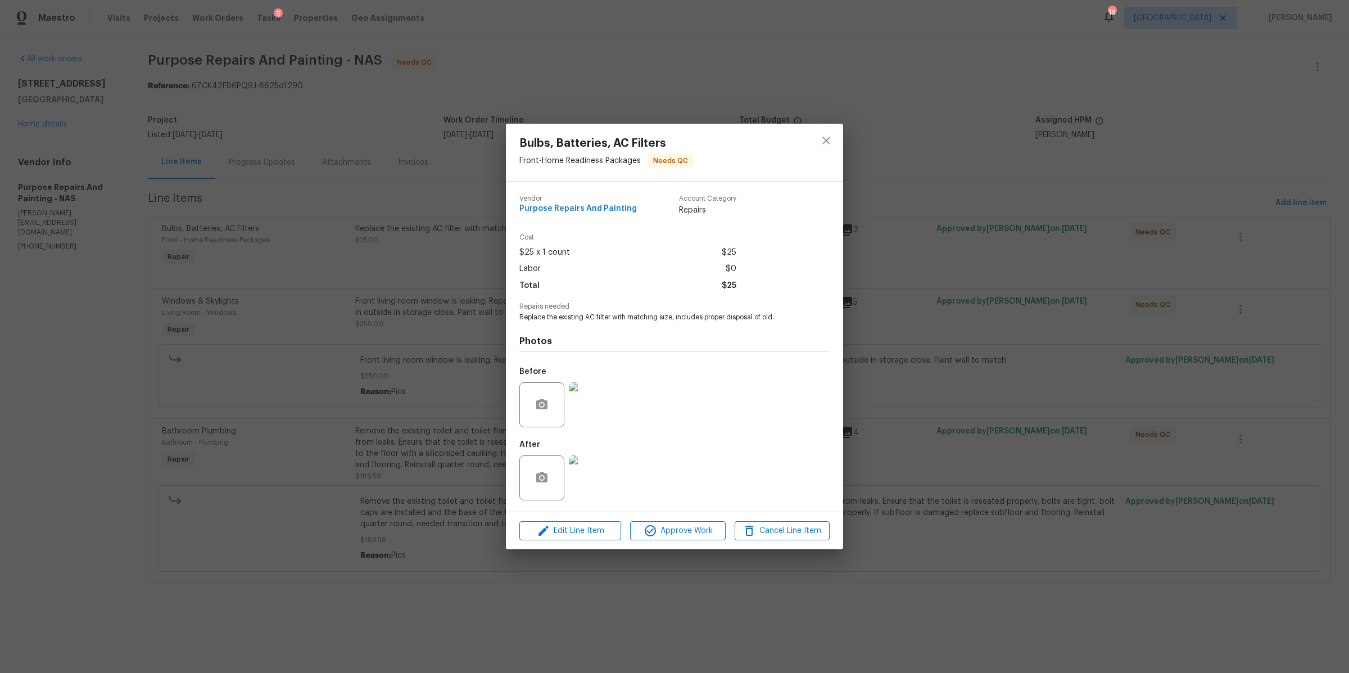
click at [595, 412] on img at bounding box center [591, 404] width 45 height 45
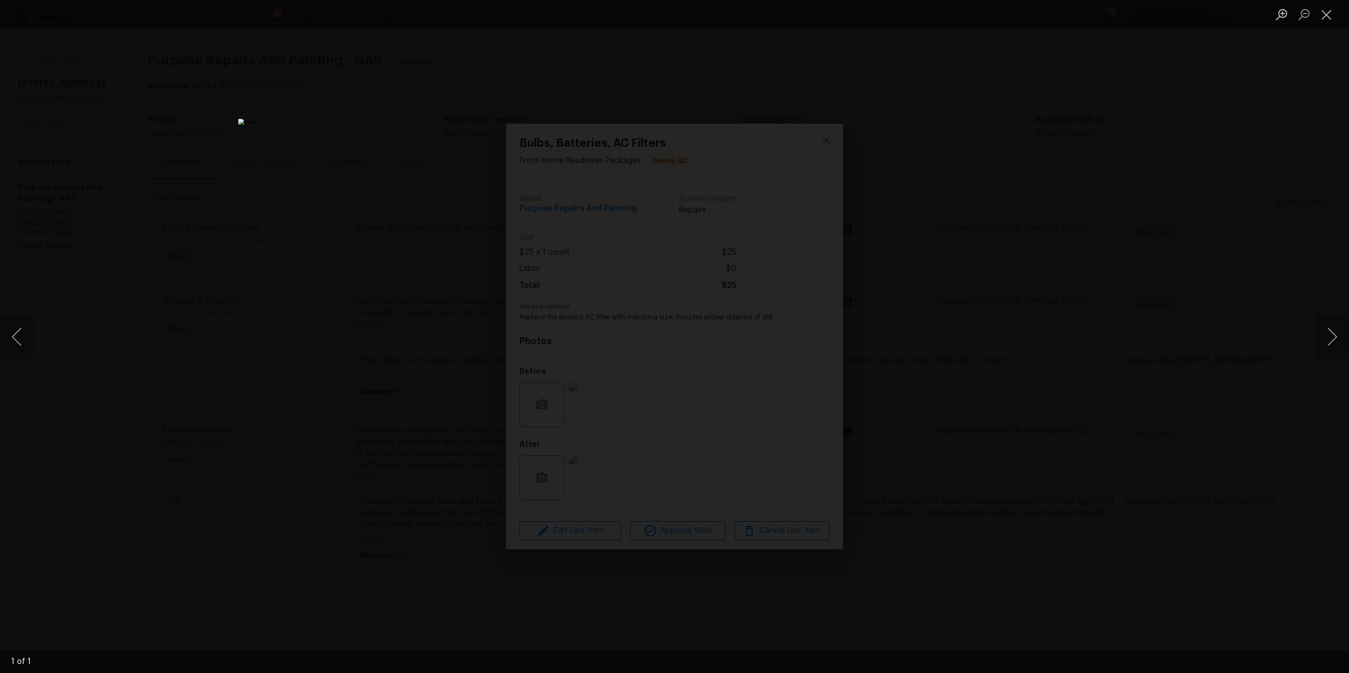
click at [936, 403] on div "Lightbox" at bounding box center [674, 336] width 1349 height 673
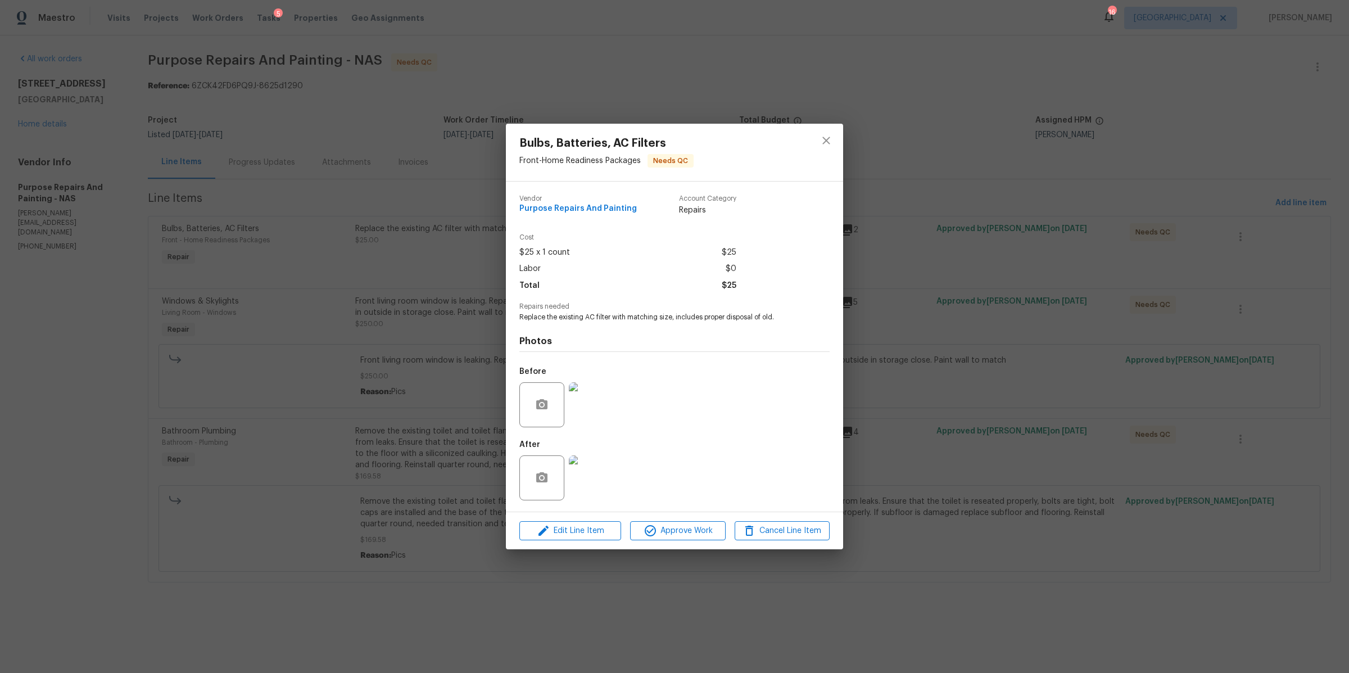
click at [907, 462] on div "Bulbs, Batteries, AC Filters Front - Home Readiness Packages Needs QC Vendor Pu…" at bounding box center [674, 336] width 1349 height 673
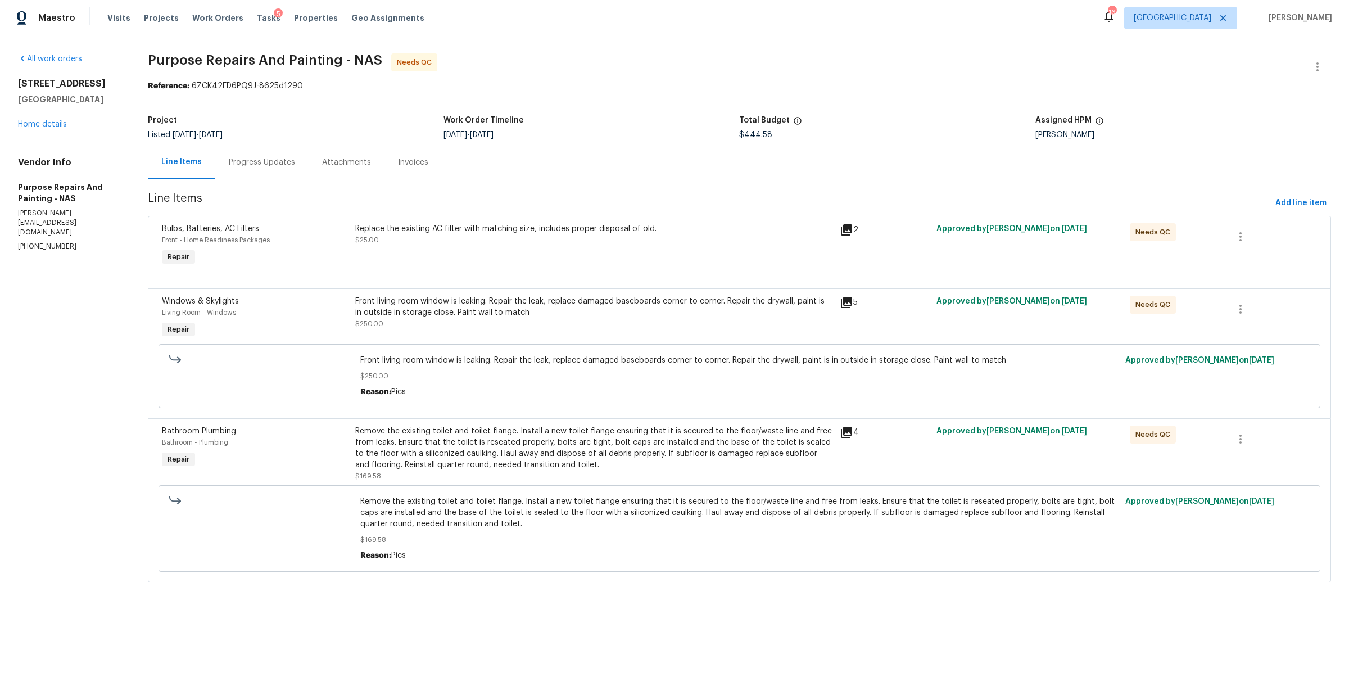
click at [586, 318] on div "Front living room window is leaking. Repair the leak, replace damaged baseboard…" at bounding box center [593, 313] width 477 height 34
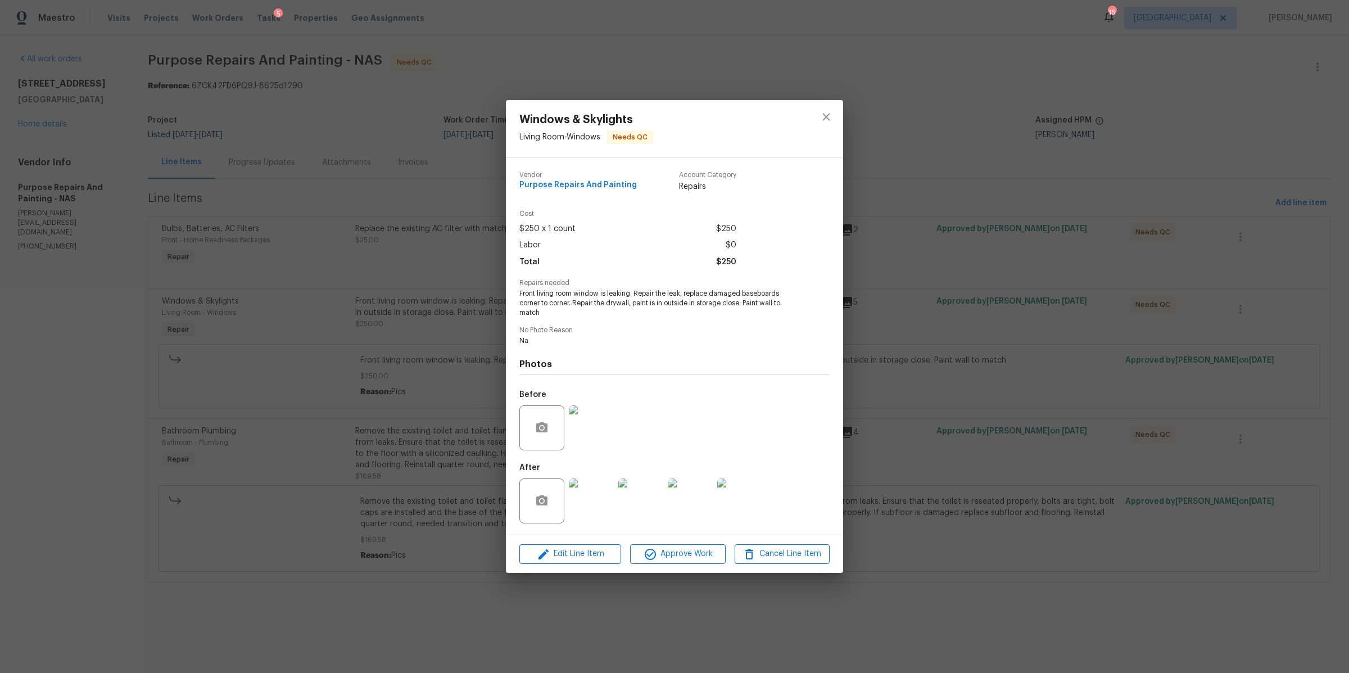
click at [600, 493] on img at bounding box center [591, 500] width 45 height 45
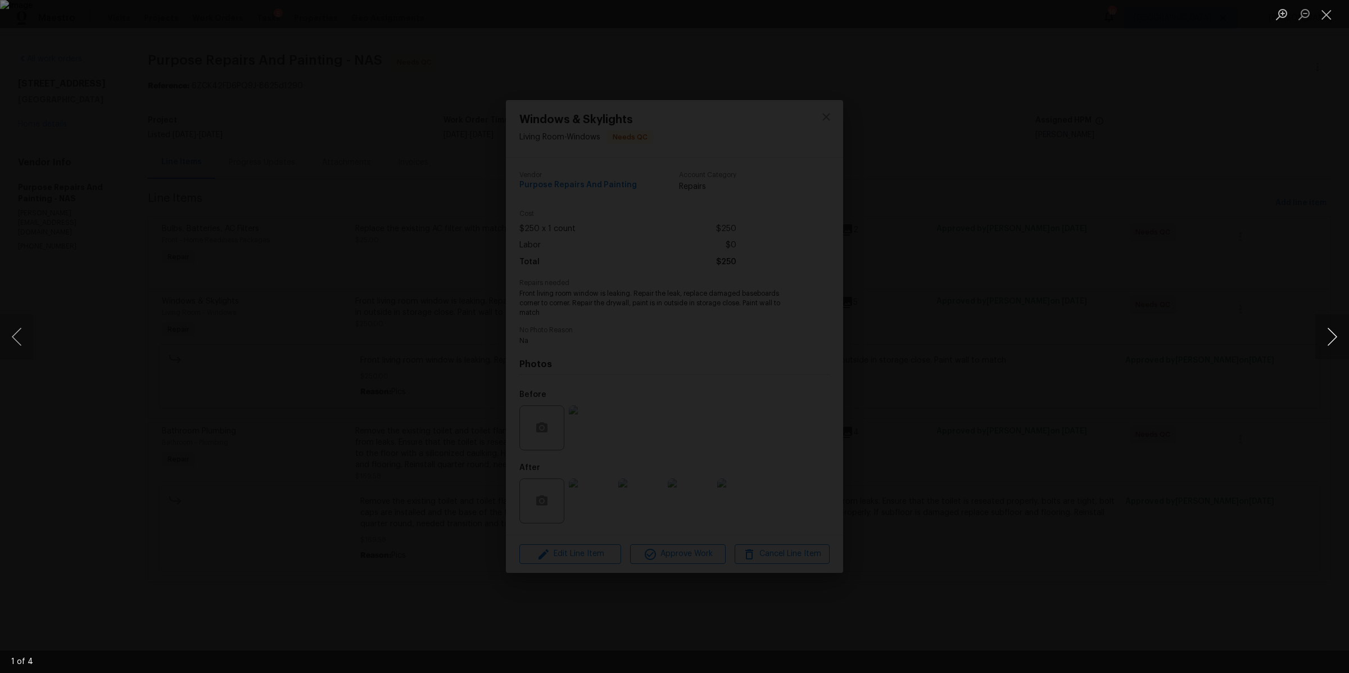
click at [1330, 338] on button "Next image" at bounding box center [1332, 336] width 34 height 45
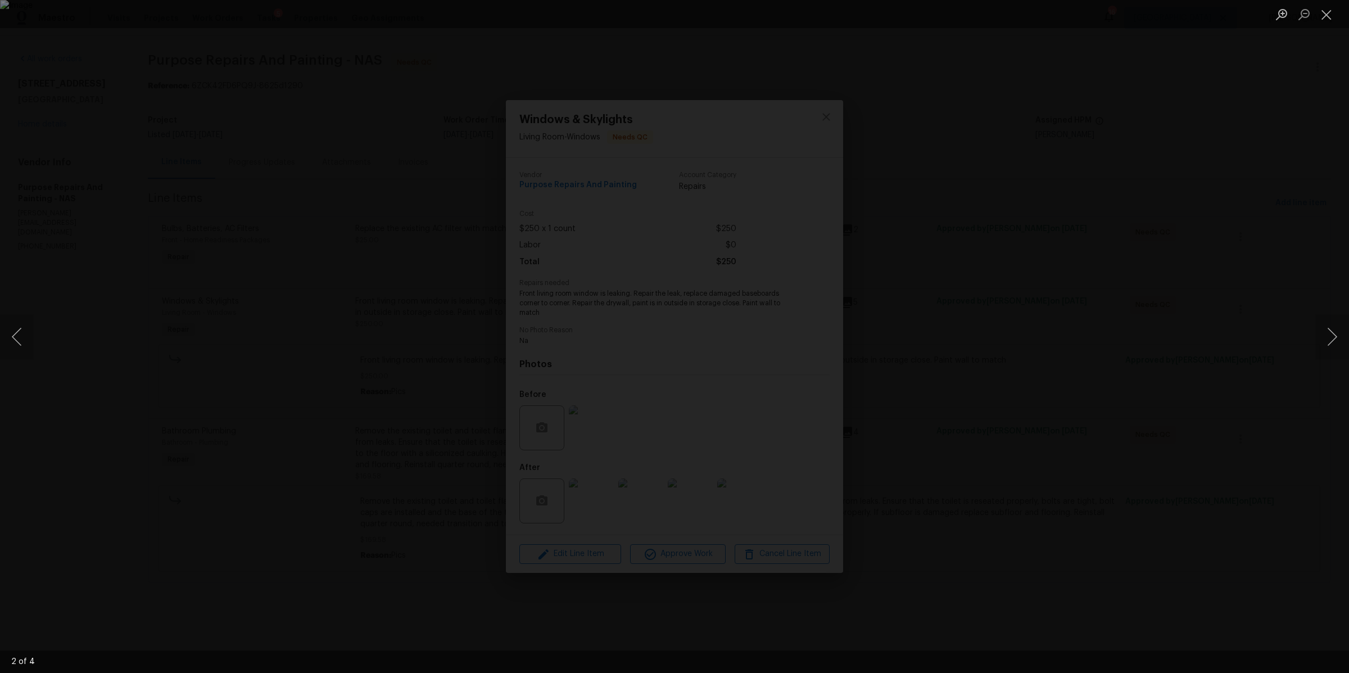
click at [1156, 346] on div "Lightbox" at bounding box center [674, 336] width 1349 height 673
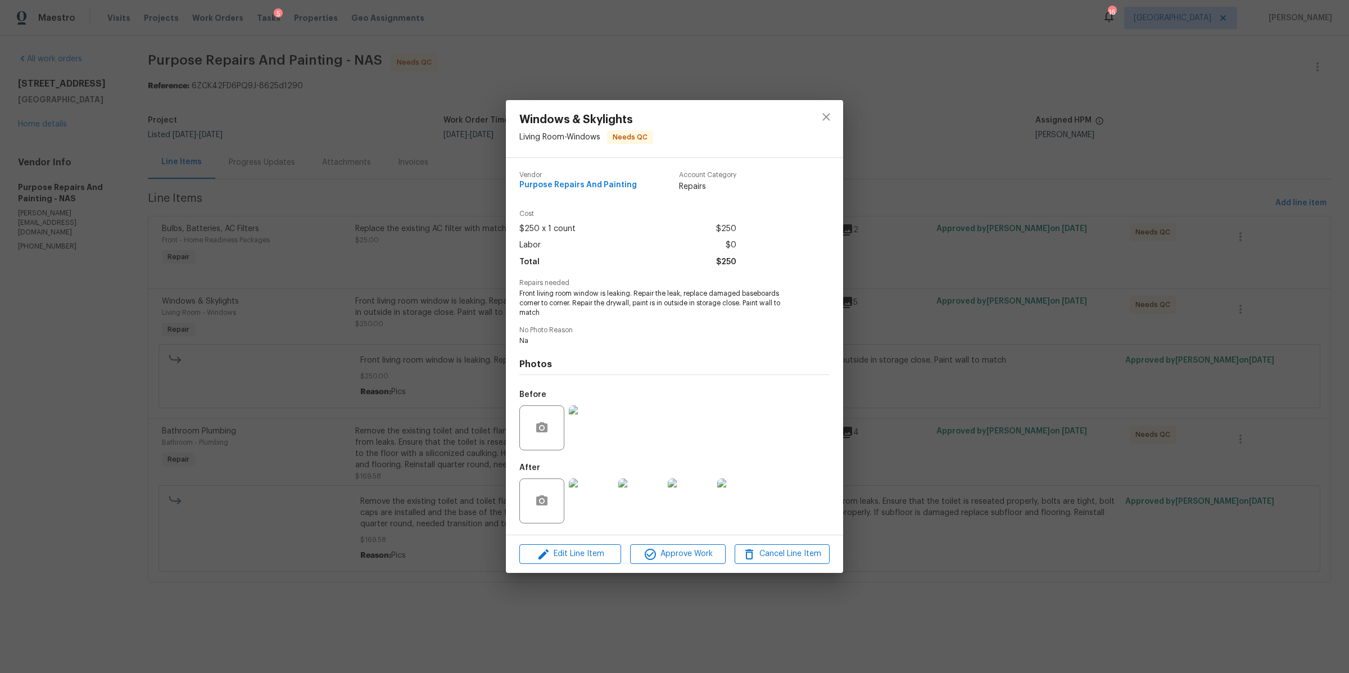
click at [1129, 349] on div "Windows & Skylights Living Room - Windows Needs QC Vendor Purpose Repairs And P…" at bounding box center [674, 336] width 1349 height 673
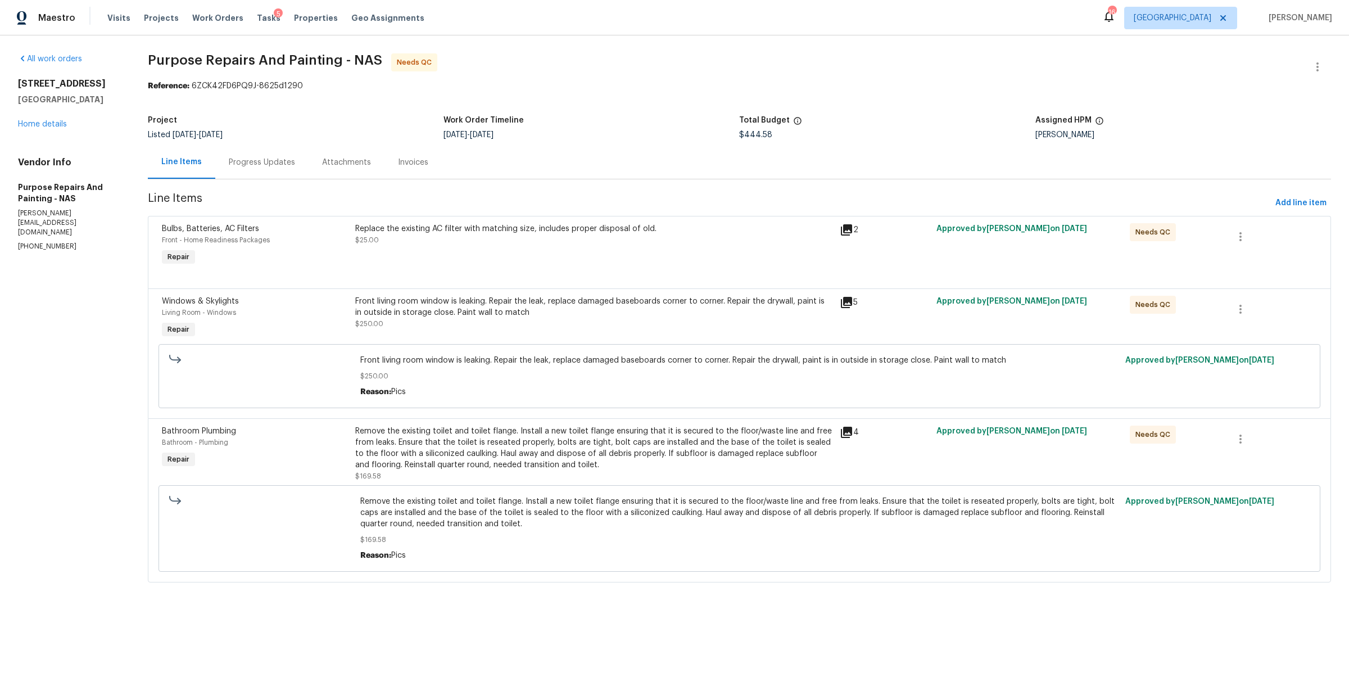
click at [580, 456] on div "Remove the existing toilet and toilet flange. Install a new toilet flange ensur…" at bounding box center [593, 447] width 477 height 45
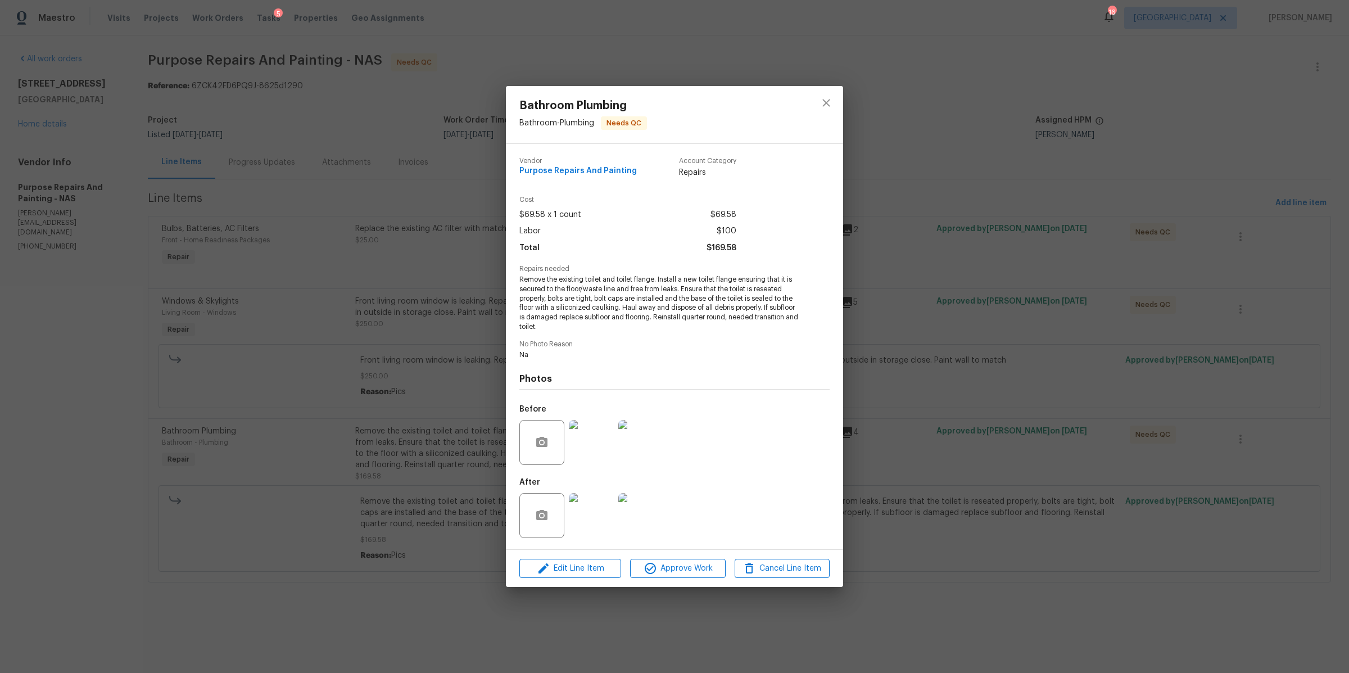
click at [592, 510] on img at bounding box center [591, 515] width 45 height 45
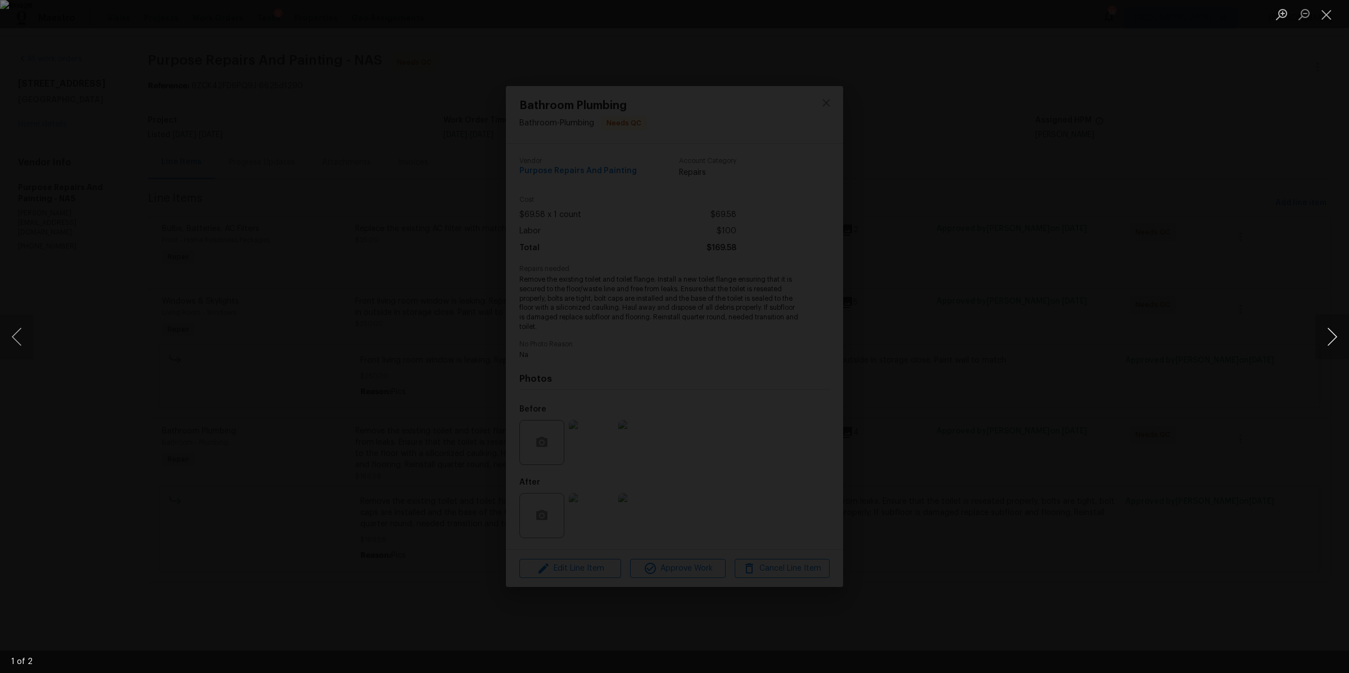
click at [1320, 333] on button "Next image" at bounding box center [1332, 336] width 34 height 45
click at [1146, 356] on div "Lightbox" at bounding box center [674, 336] width 1349 height 673
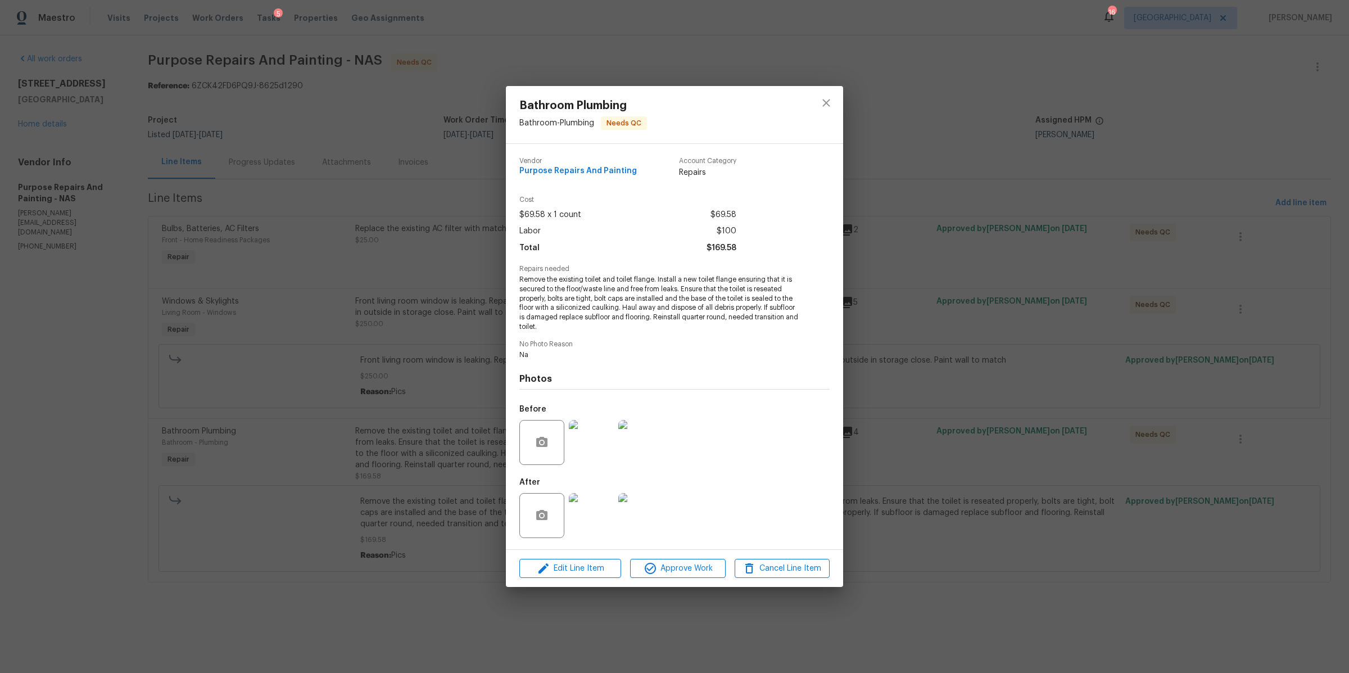
click at [990, 394] on div "Bathroom Plumbing Bathroom - Plumbing Needs QC Vendor Purpose Repairs And Paint…" at bounding box center [674, 336] width 1349 height 673
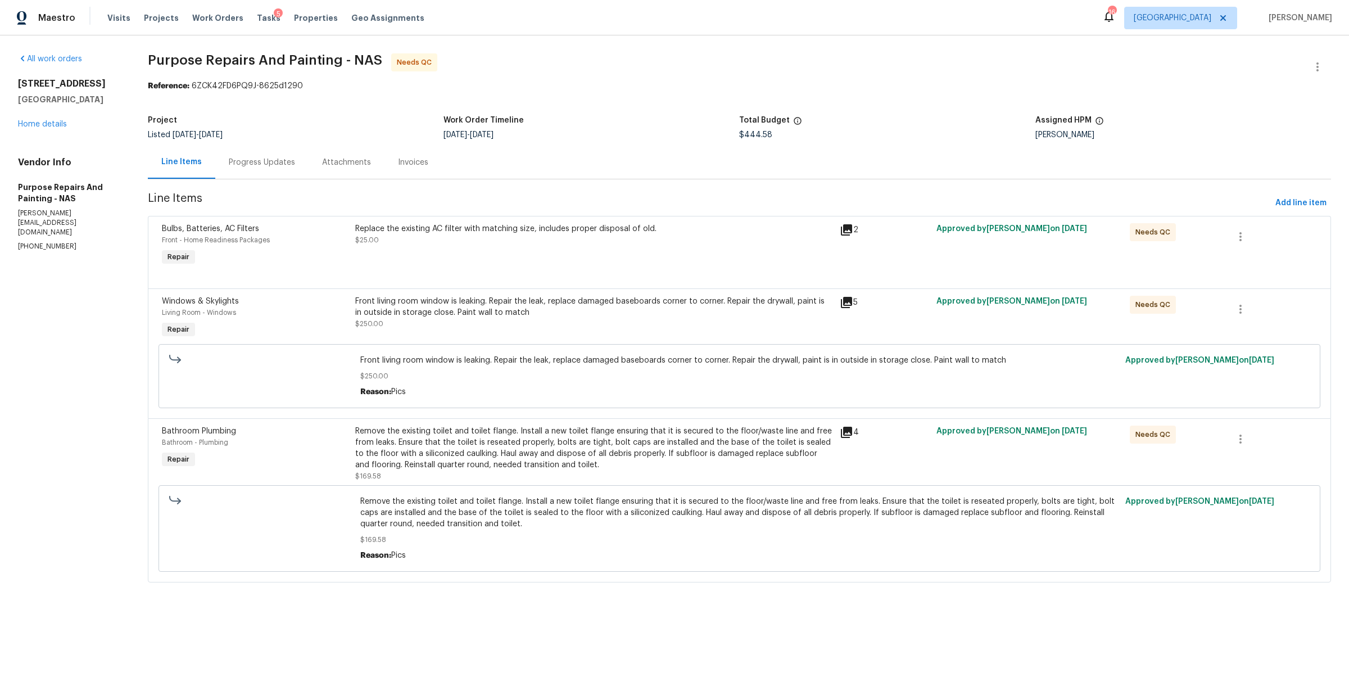
click at [506, 255] on div "Replace the existing AC filter with matching size, includes proper disposal of …" at bounding box center [594, 246] width 484 height 52
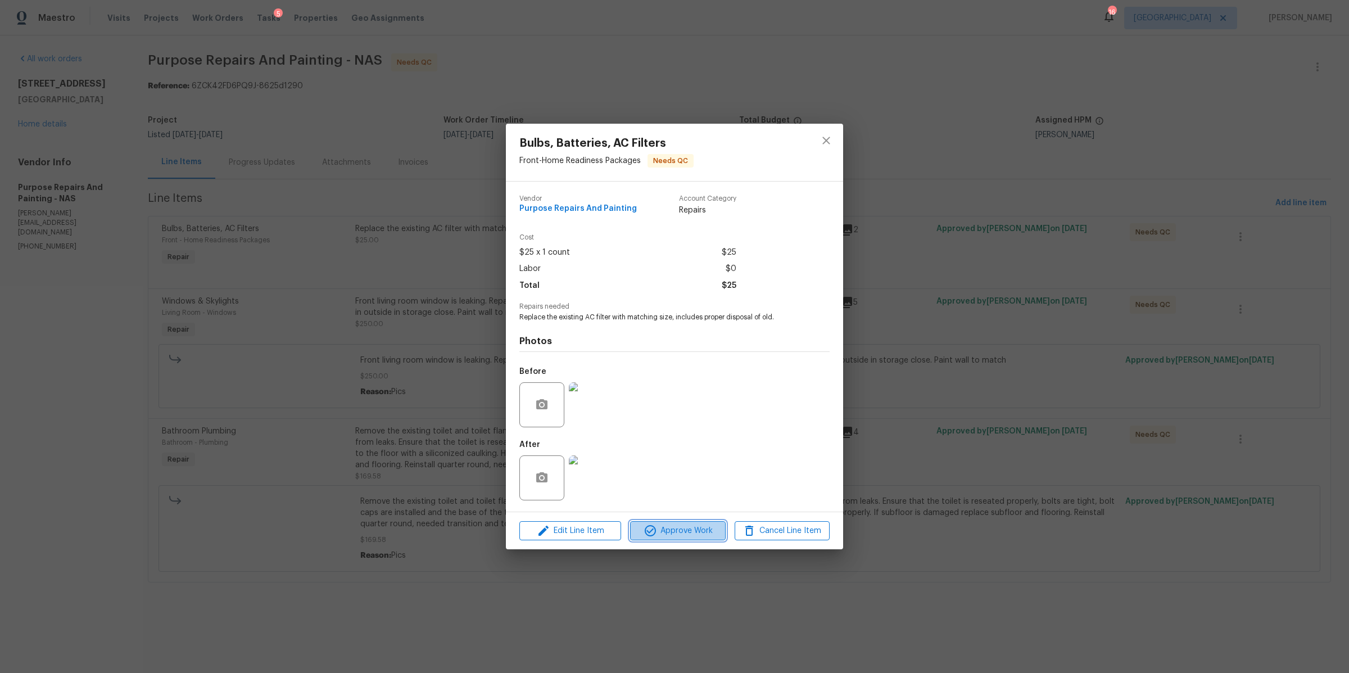
click at [676, 535] on span "Approve Work" at bounding box center [677, 531] width 88 height 14
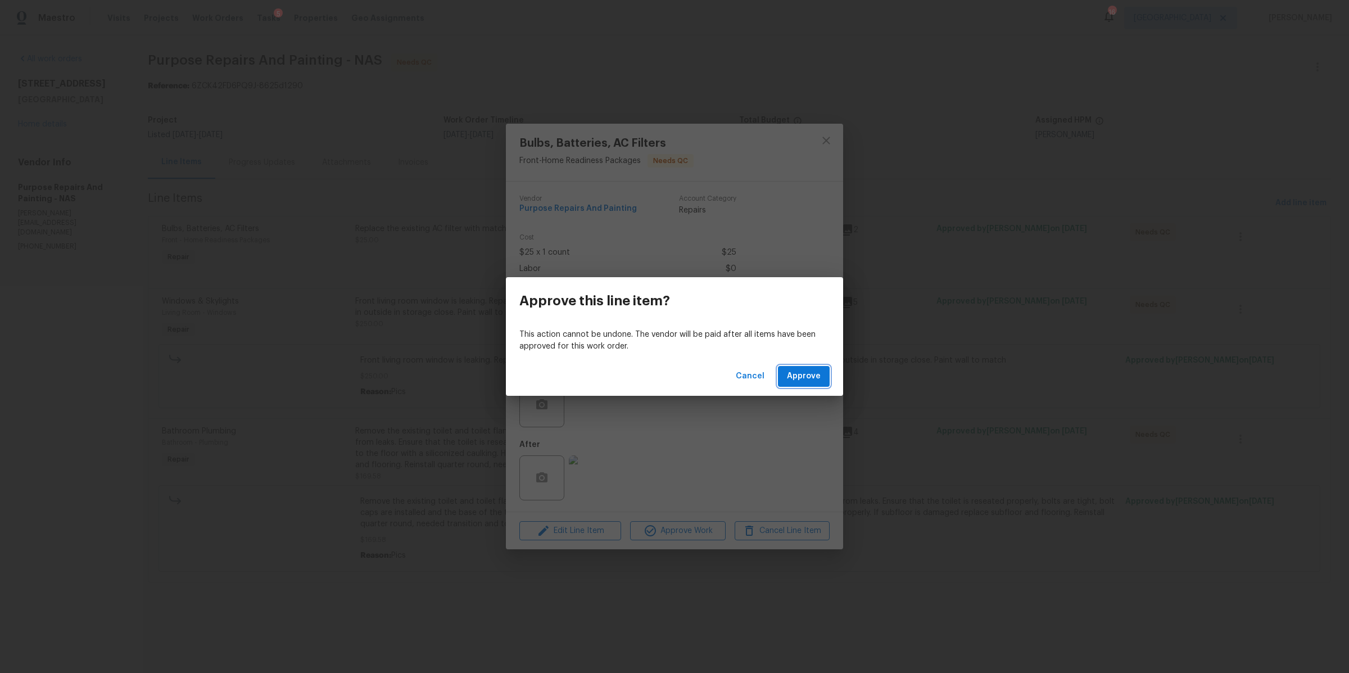
click at [802, 366] on button "Approve" at bounding box center [804, 376] width 52 height 21
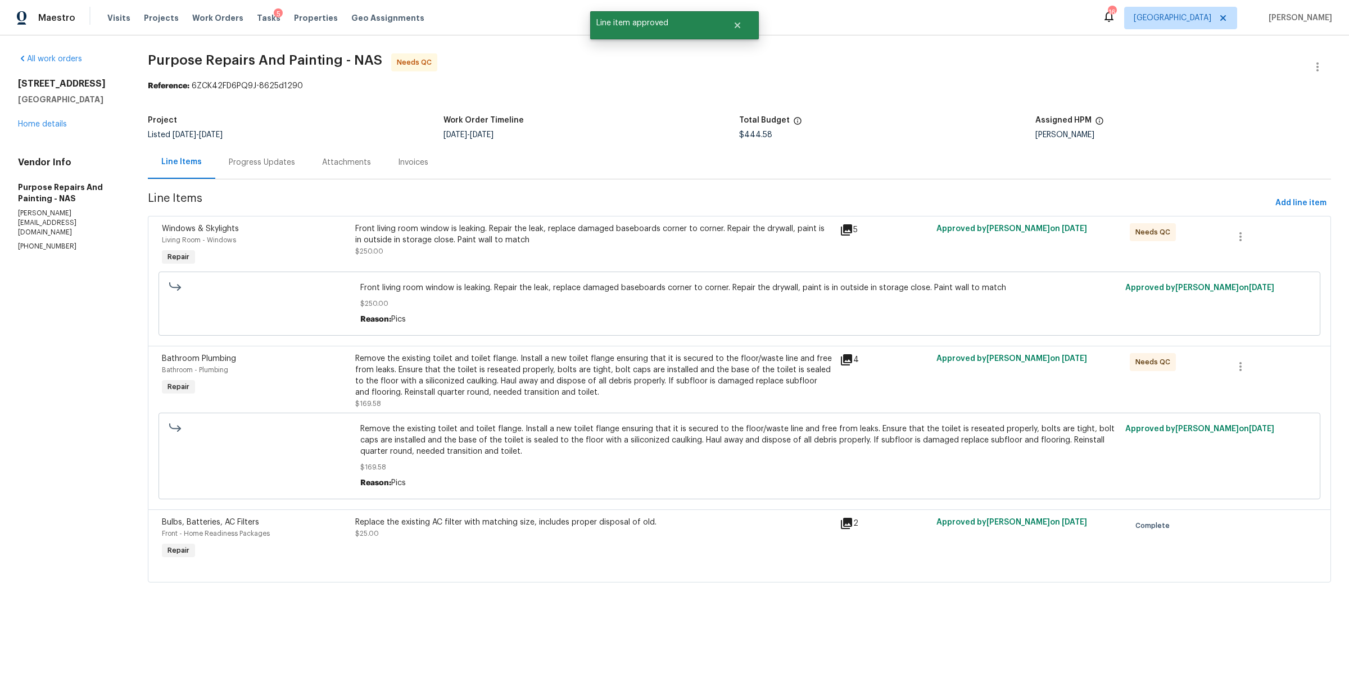
click at [534, 251] on div "Front living room window is leaking. Repair the leak, replace damaged baseboard…" at bounding box center [593, 240] width 477 height 34
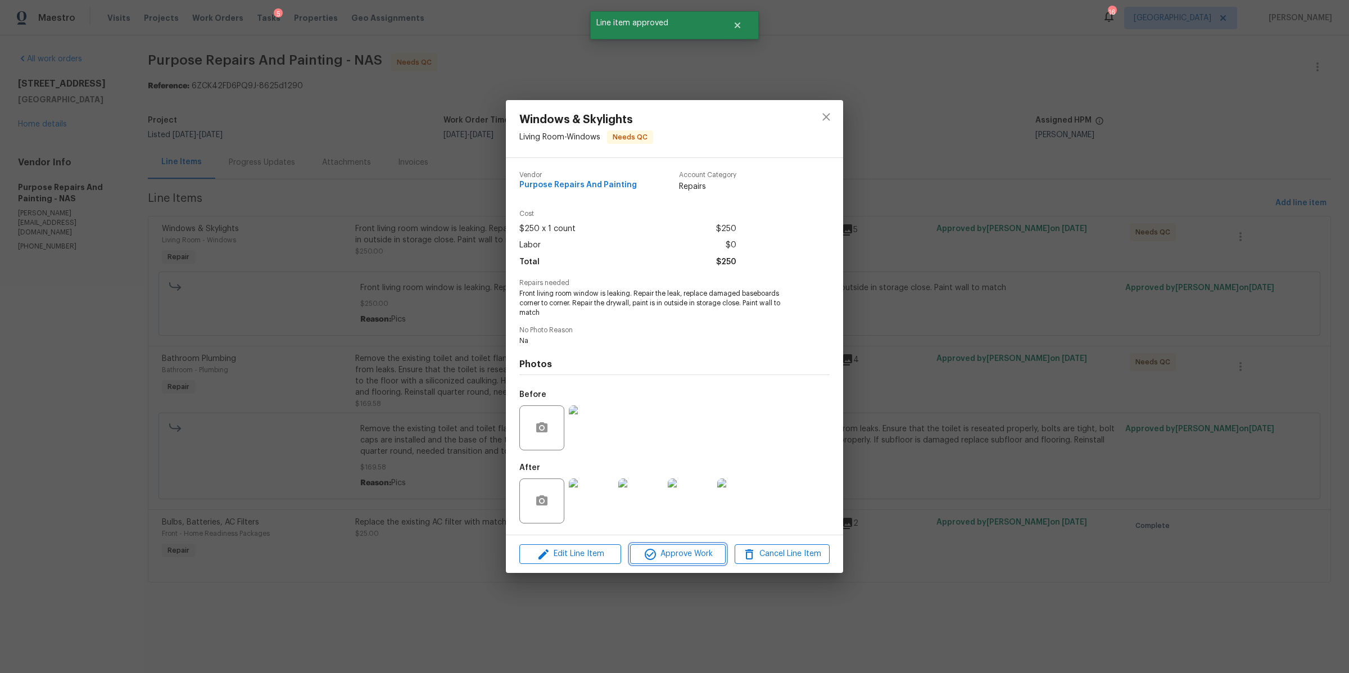
click at [693, 561] on span "Approve Work" at bounding box center [677, 554] width 88 height 14
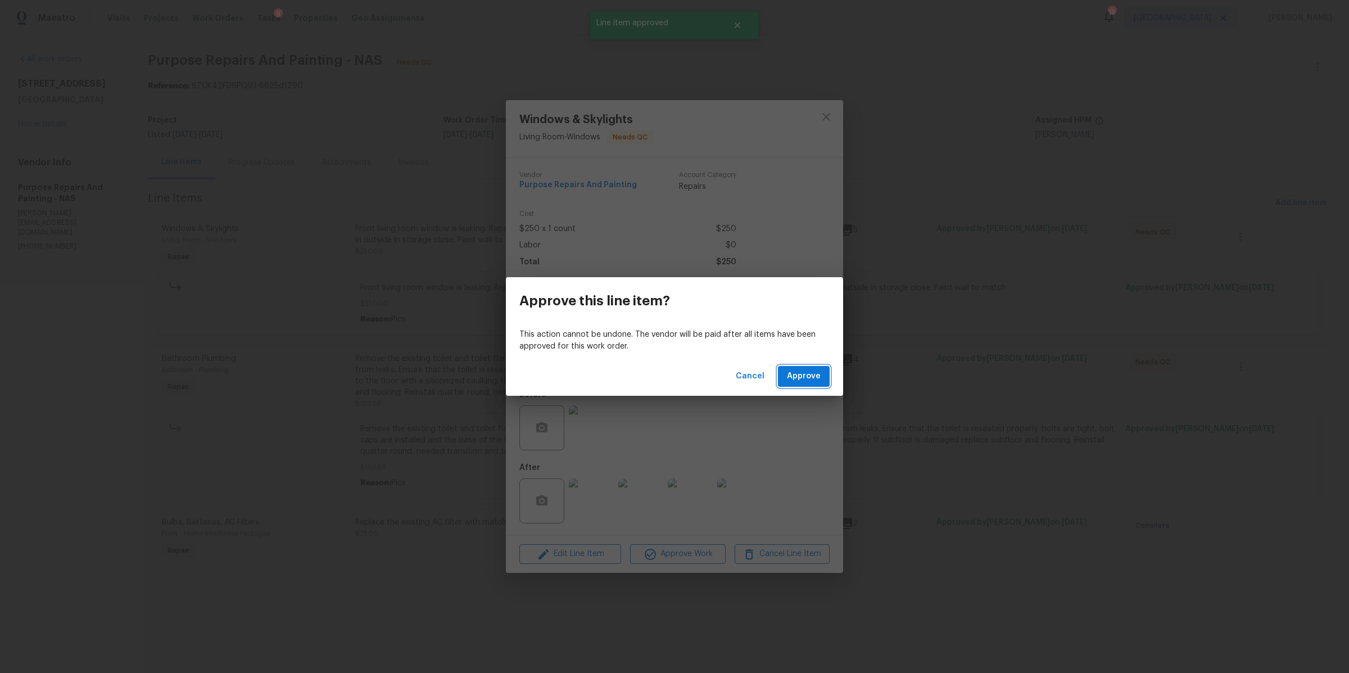
click at [811, 373] on span "Approve" at bounding box center [804, 376] width 34 height 14
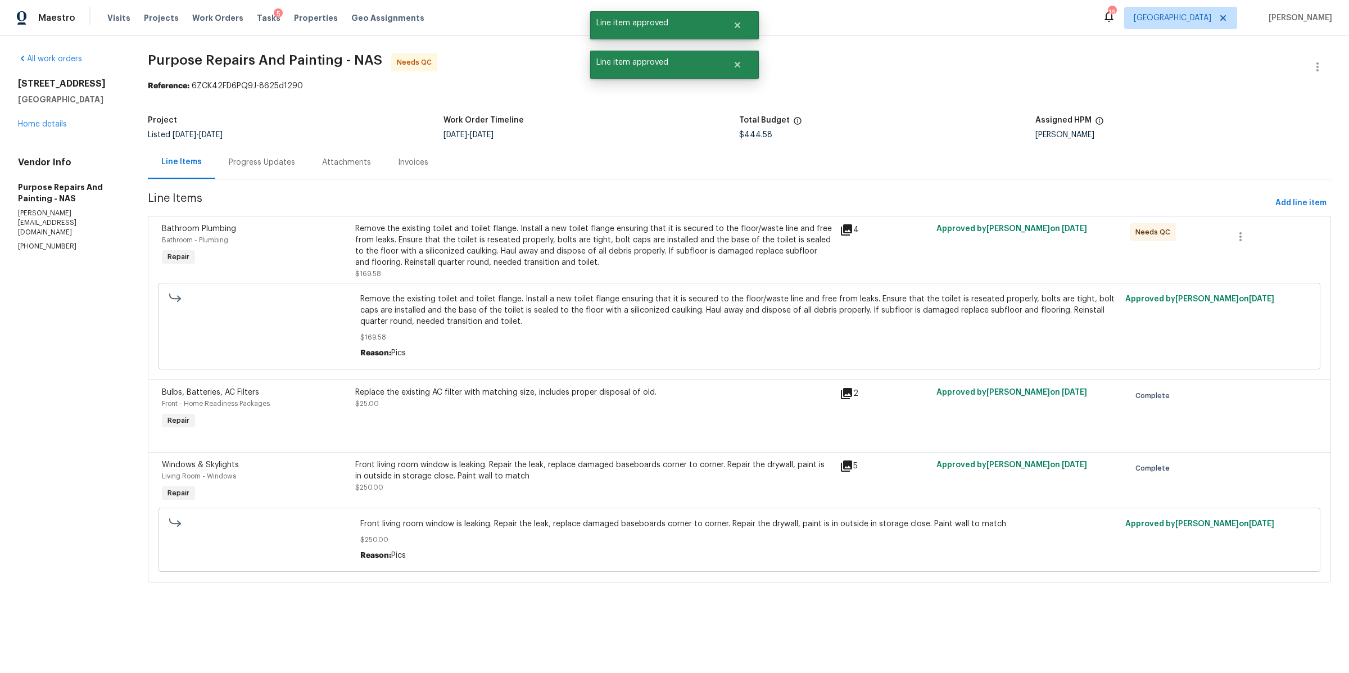
click at [497, 246] on div "Remove the existing toilet and toilet flange. Install a new toilet flange ensur…" at bounding box center [593, 245] width 477 height 45
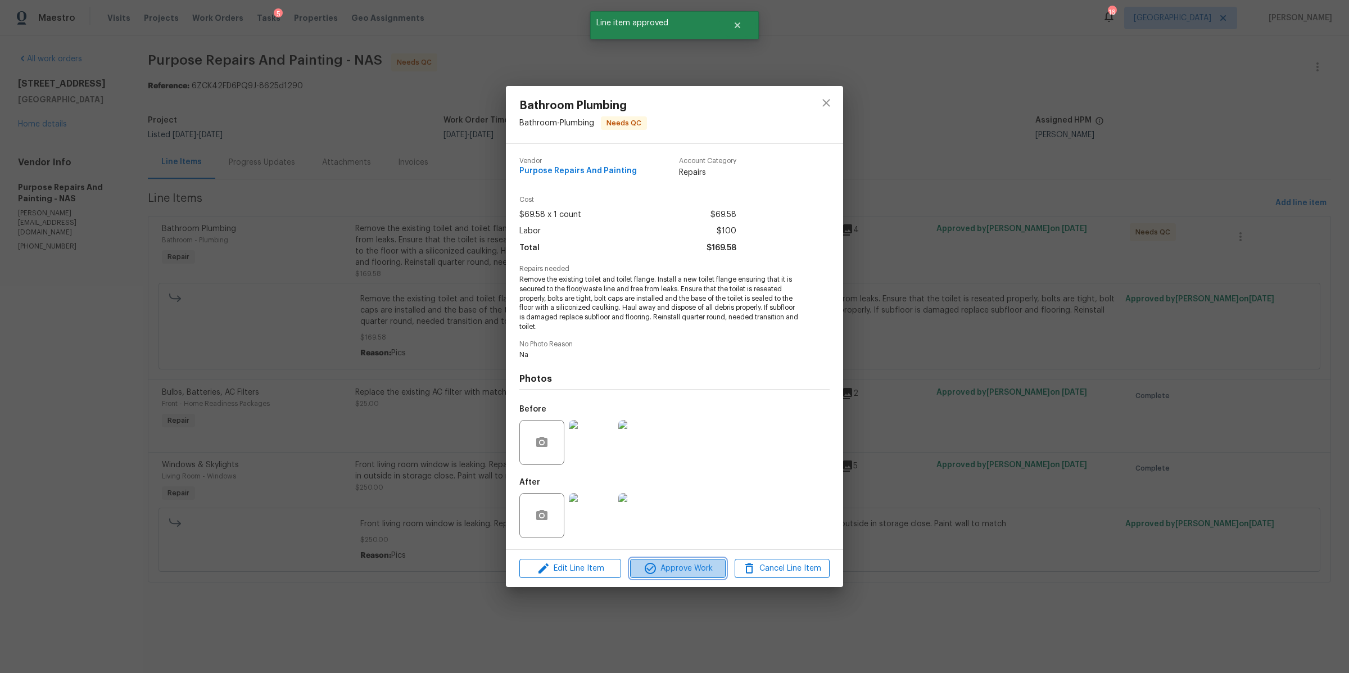
click at [674, 569] on span "Approve Work" at bounding box center [677, 568] width 88 height 14
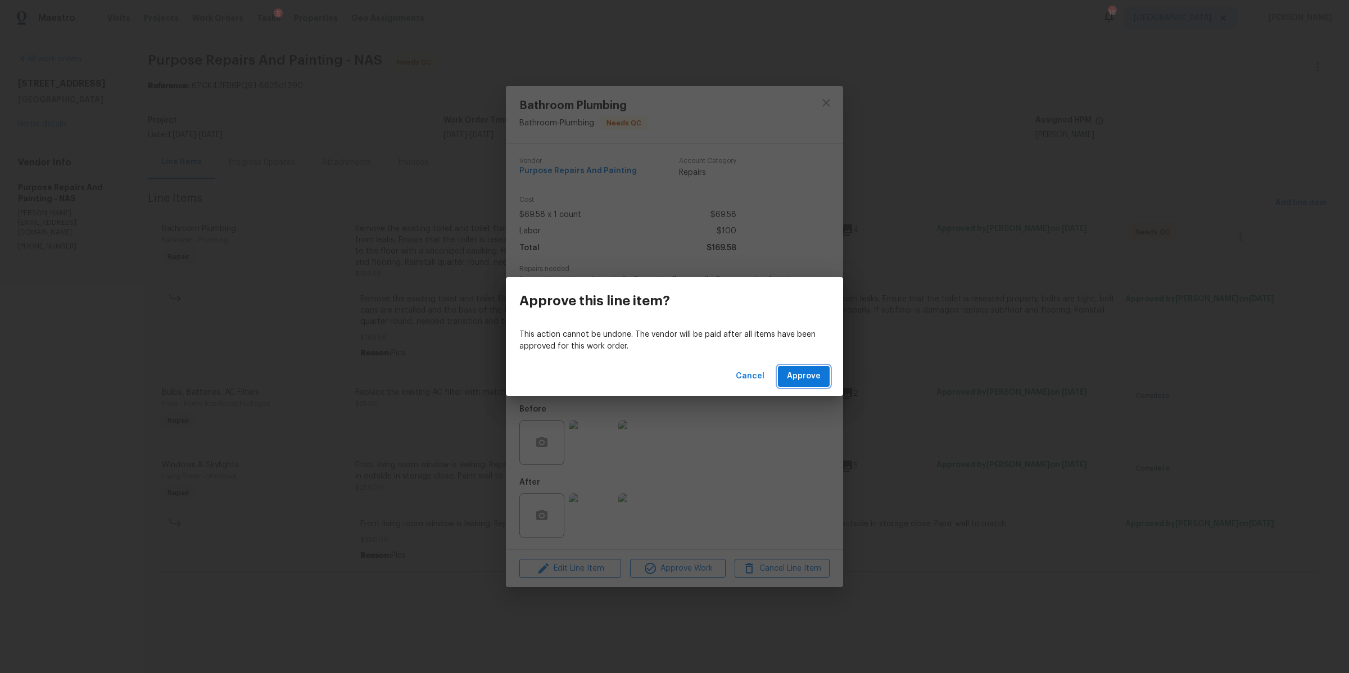
click at [807, 375] on span "Approve" at bounding box center [804, 376] width 34 height 14
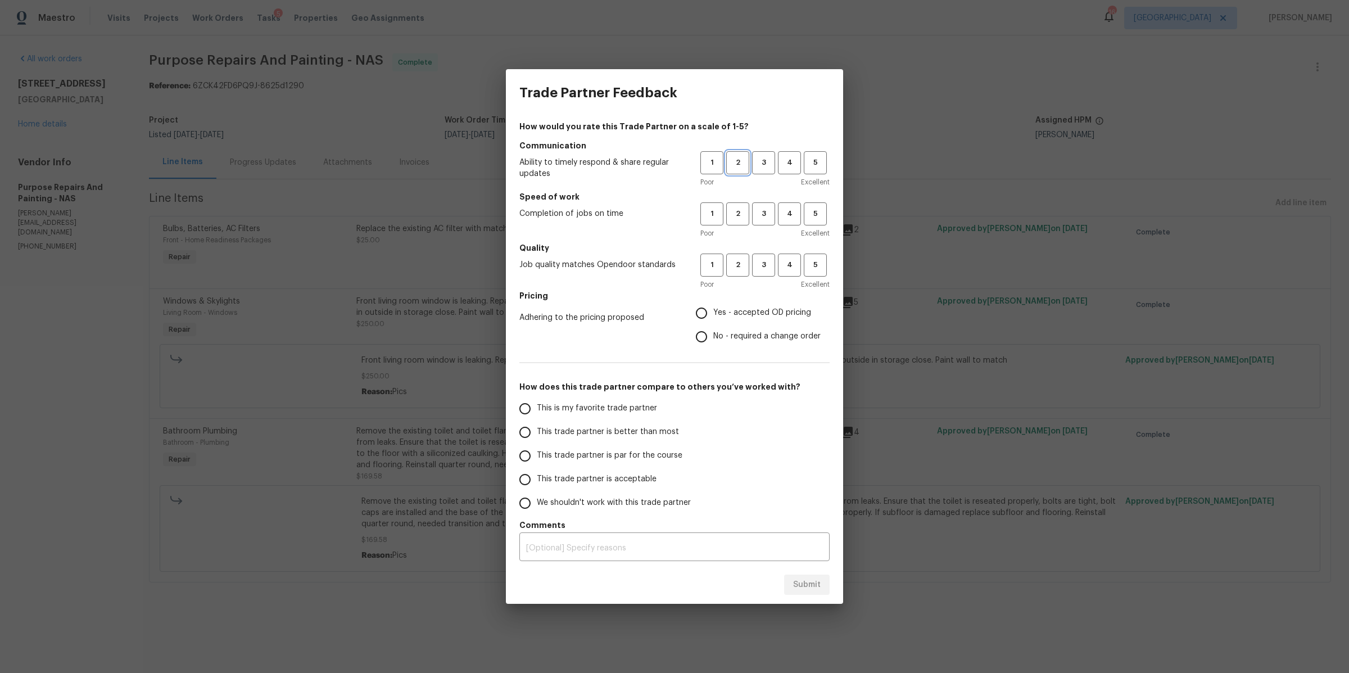
click at [737, 164] on span "2" at bounding box center [737, 162] width 21 height 13
click at [774, 217] on button "3" at bounding box center [763, 213] width 23 height 23
click at [715, 267] on span "1" at bounding box center [711, 264] width 21 height 13
click at [716, 315] on span "Yes - accepted OD pricing" at bounding box center [762, 313] width 98 height 12
click at [713, 315] on input "Yes - accepted OD pricing" at bounding box center [701, 313] width 24 height 24
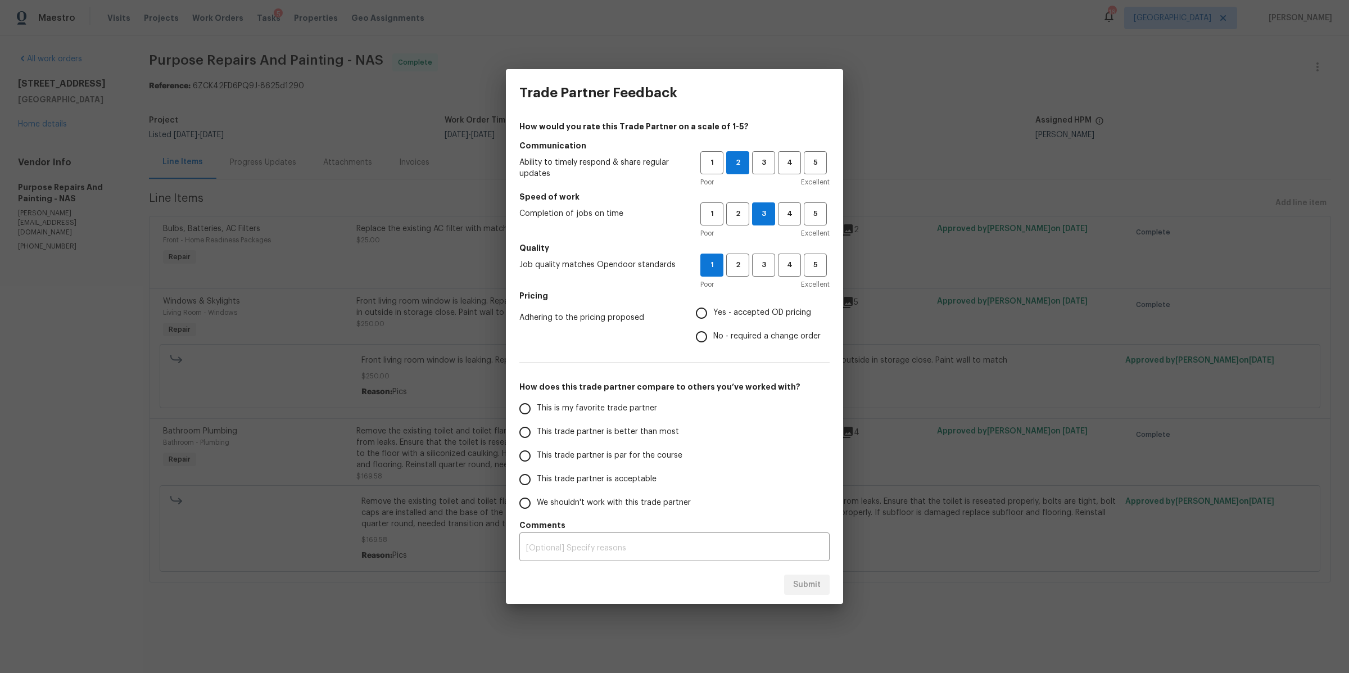
radio input "true"
click at [623, 476] on span "This trade partner is acceptable" at bounding box center [597, 479] width 120 height 12
click at [537, 476] on input "This trade partner is acceptable" at bounding box center [525, 480] width 24 height 24
click at [806, 585] on span "Submit" at bounding box center [807, 585] width 28 height 14
radio input "true"
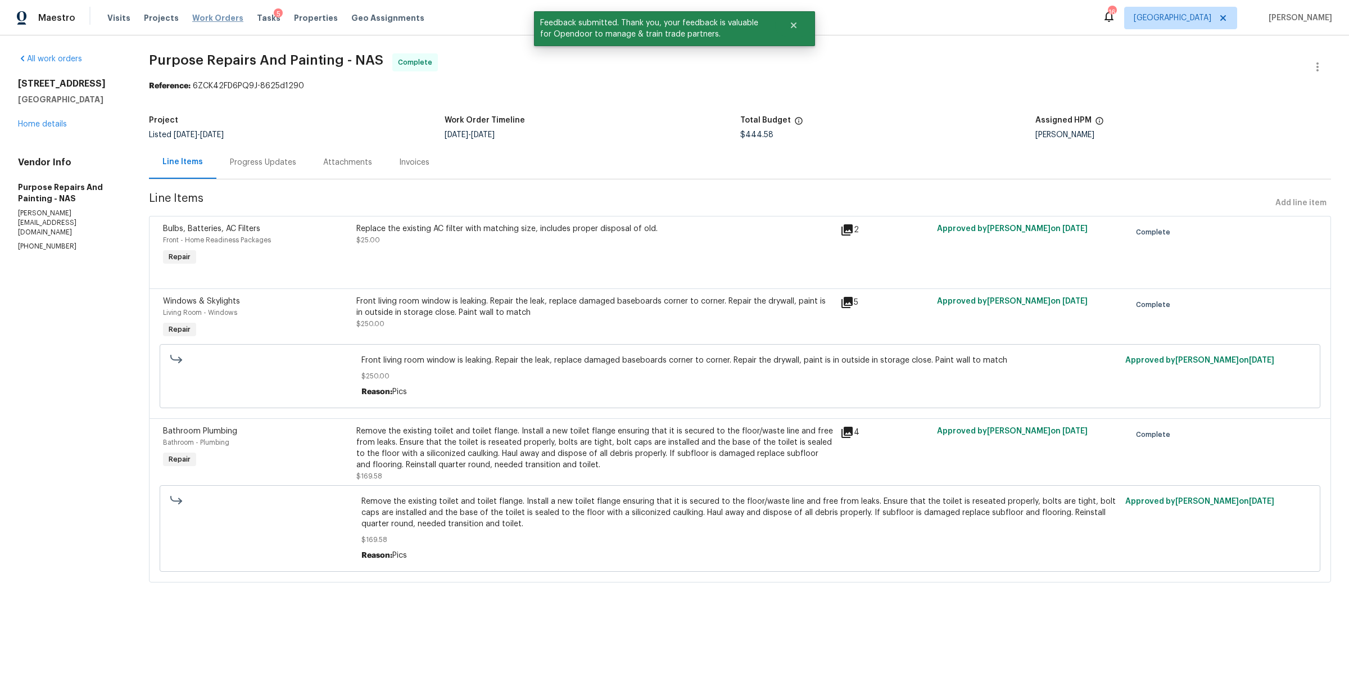
click at [215, 19] on span "Work Orders" at bounding box center [217, 17] width 51 height 11
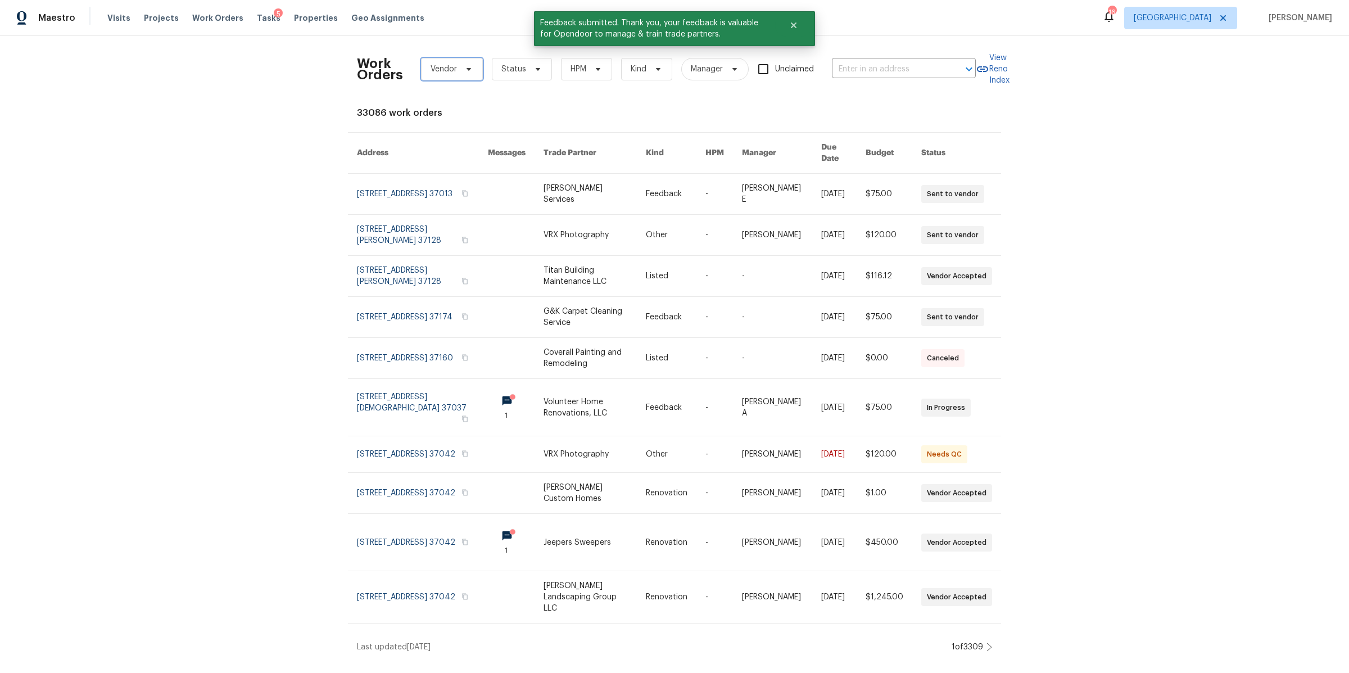
click at [464, 73] on icon at bounding box center [468, 69] width 9 height 9
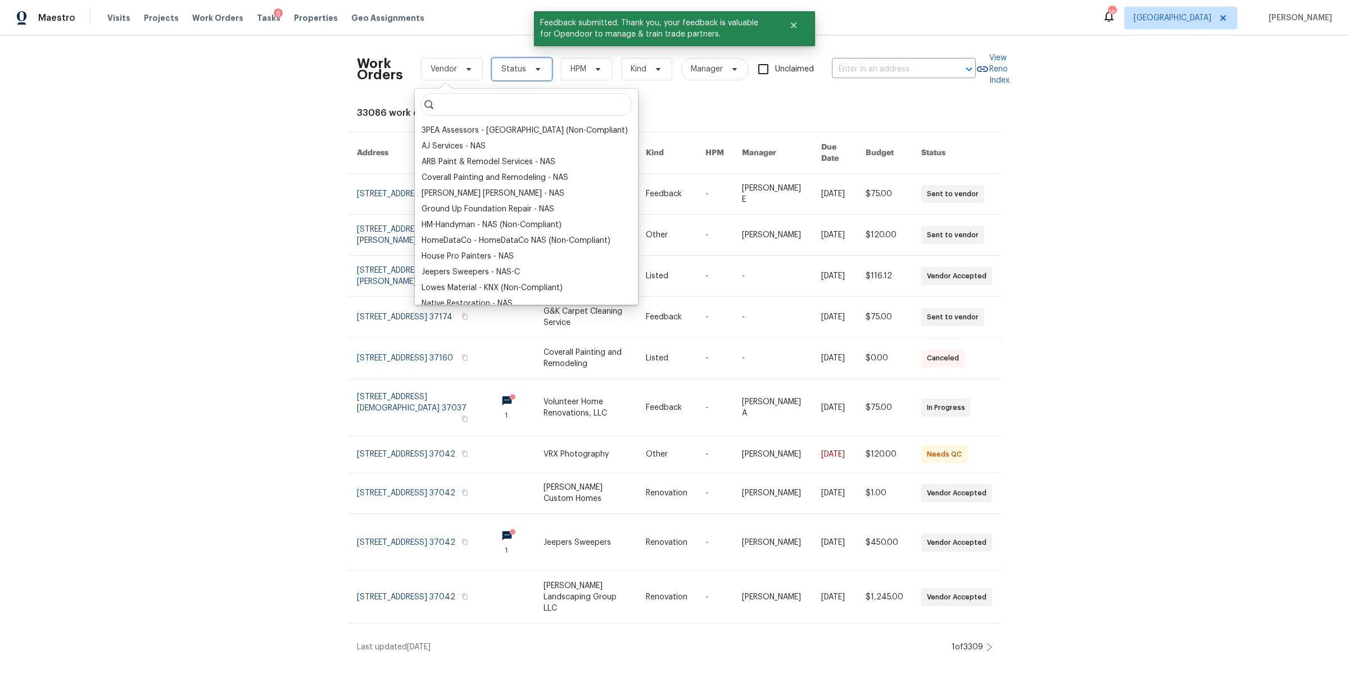
click at [506, 70] on span "Status" at bounding box center [513, 68] width 25 height 11
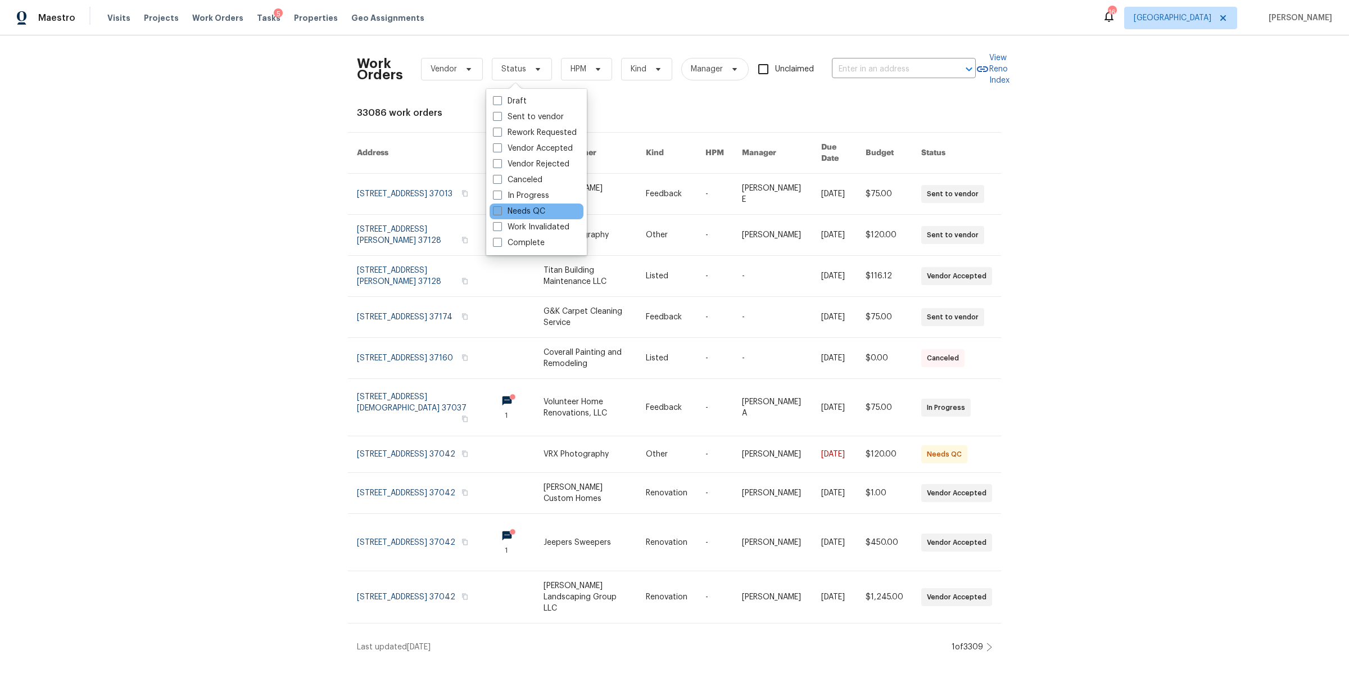
click at [514, 212] on label "Needs QC" at bounding box center [519, 211] width 52 height 11
click at [500, 212] on input "Needs QC" at bounding box center [496, 209] width 7 height 7
checkbox input "true"
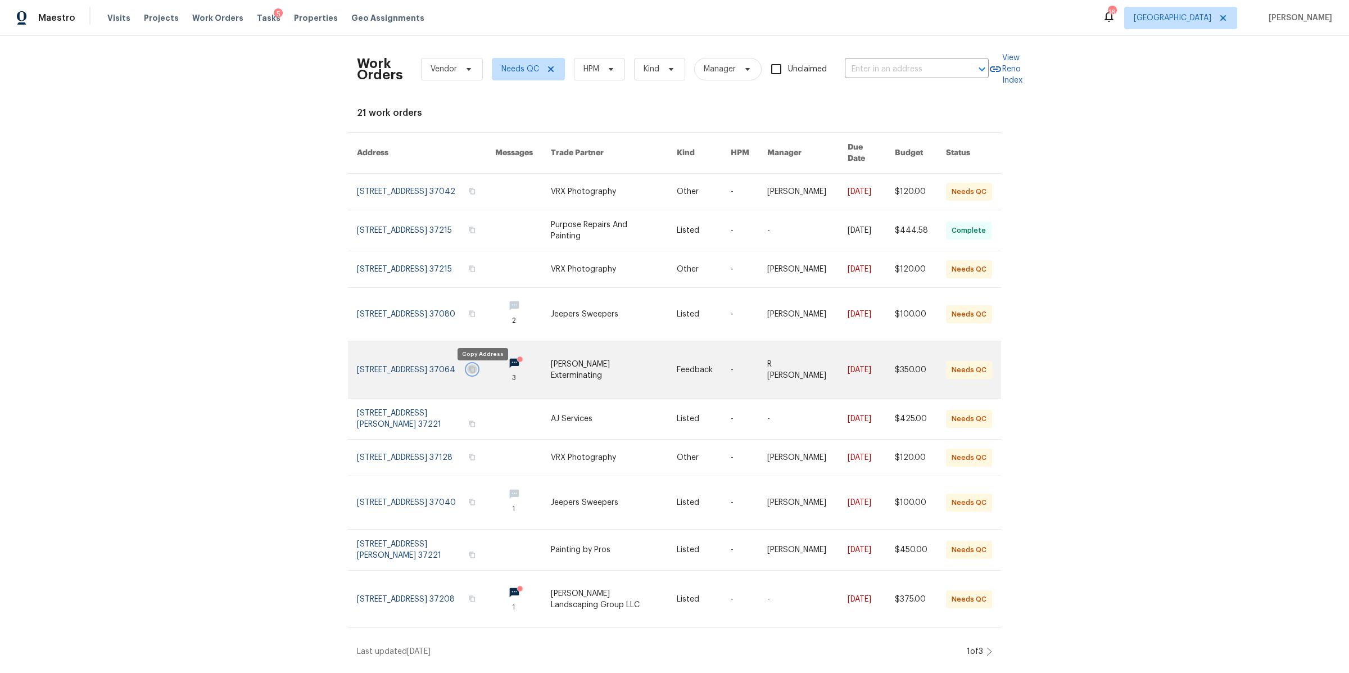
click at [477, 373] on button "button" at bounding box center [472, 369] width 10 height 10
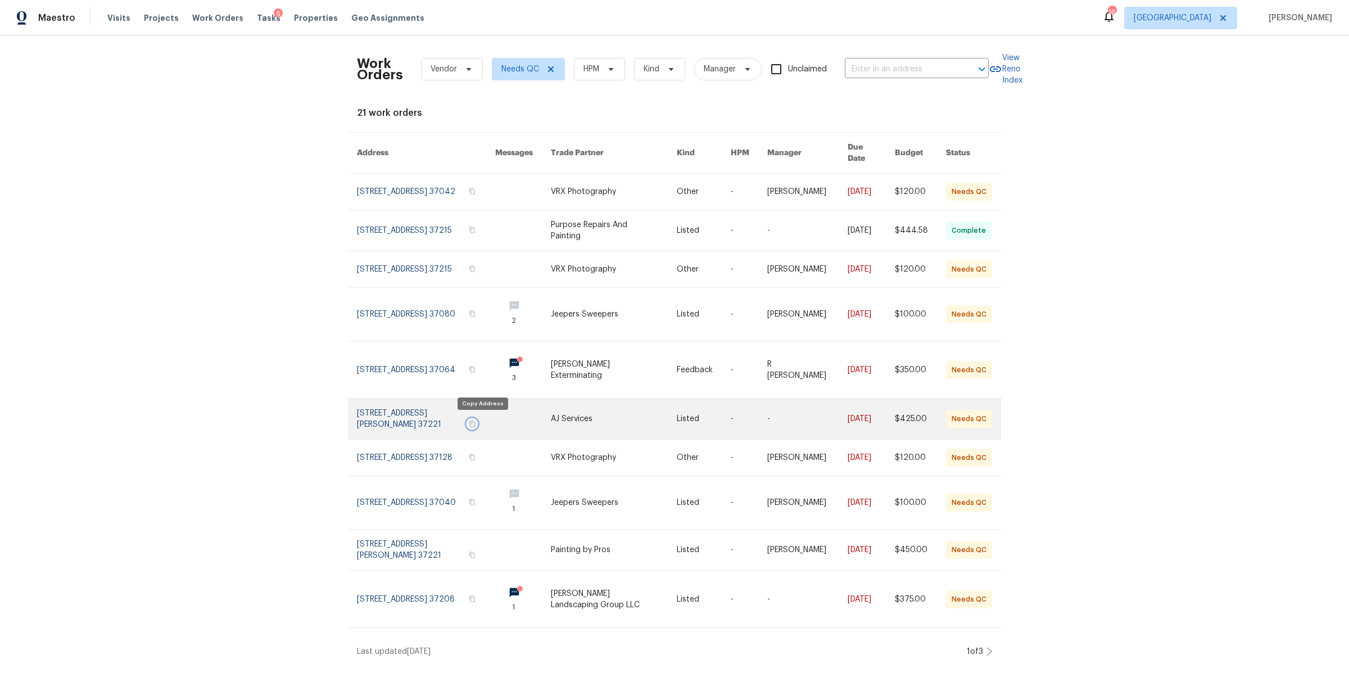
click at [475, 422] on icon "button" at bounding box center [473, 424] width 6 height 6
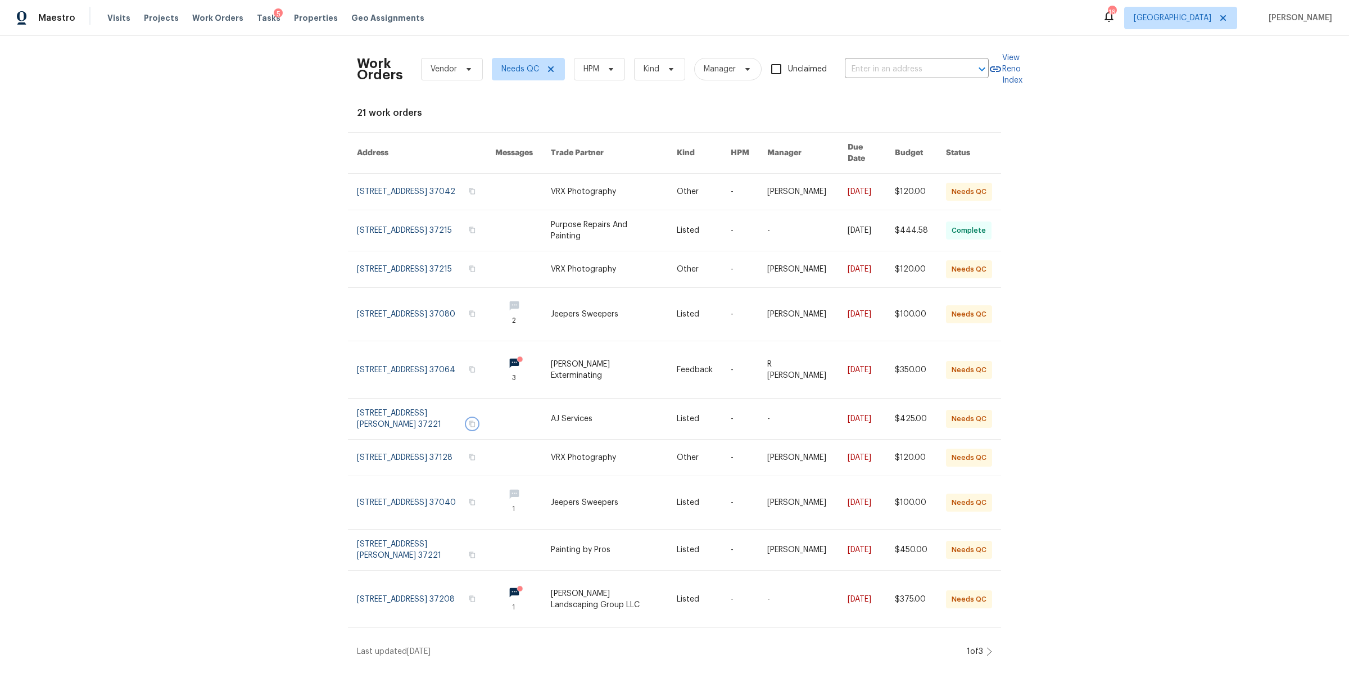
scroll to position [7, 0]
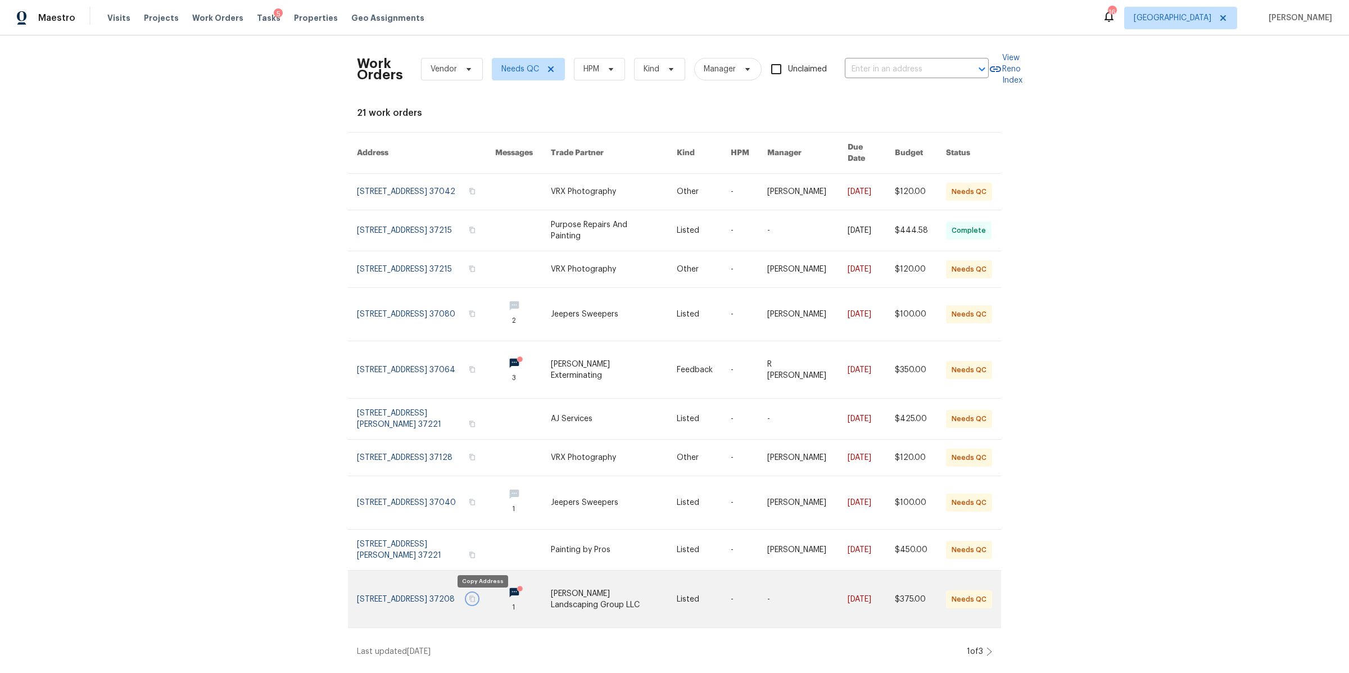
click at [475, 600] on icon "button" at bounding box center [472, 598] width 7 height 7
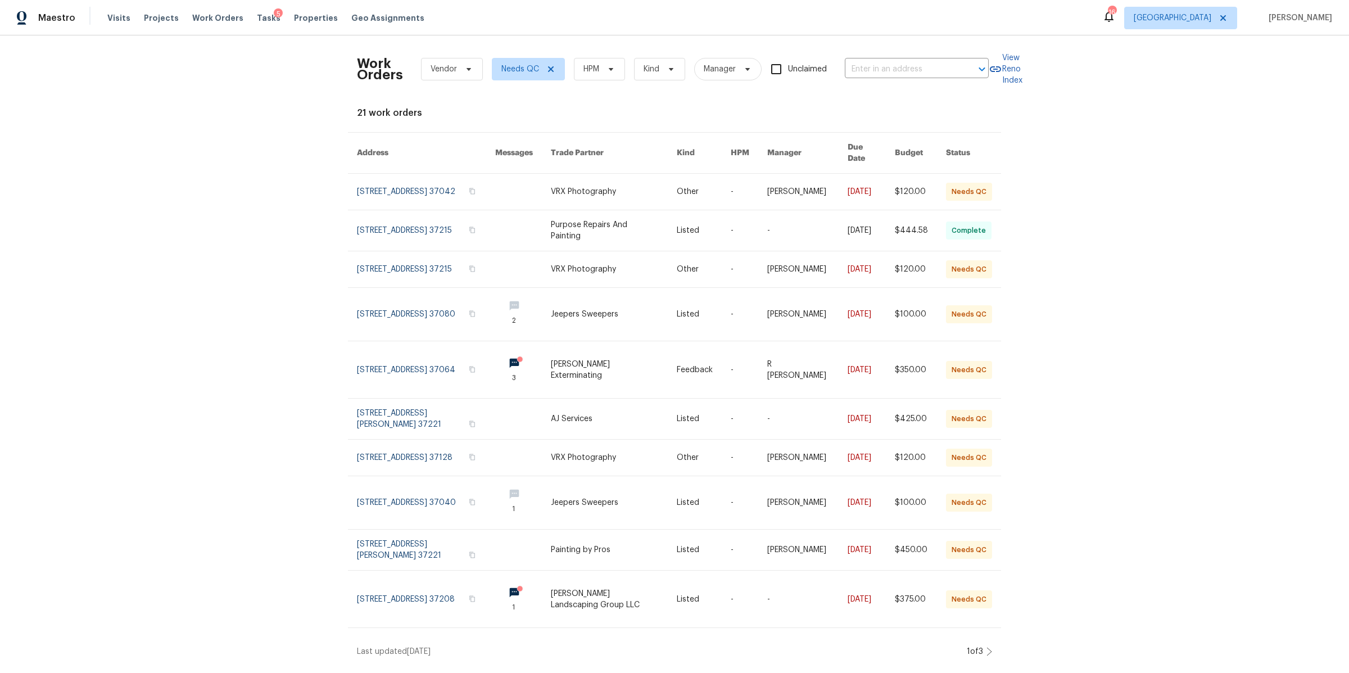
click at [987, 648] on icon at bounding box center [989, 651] width 4 height 8
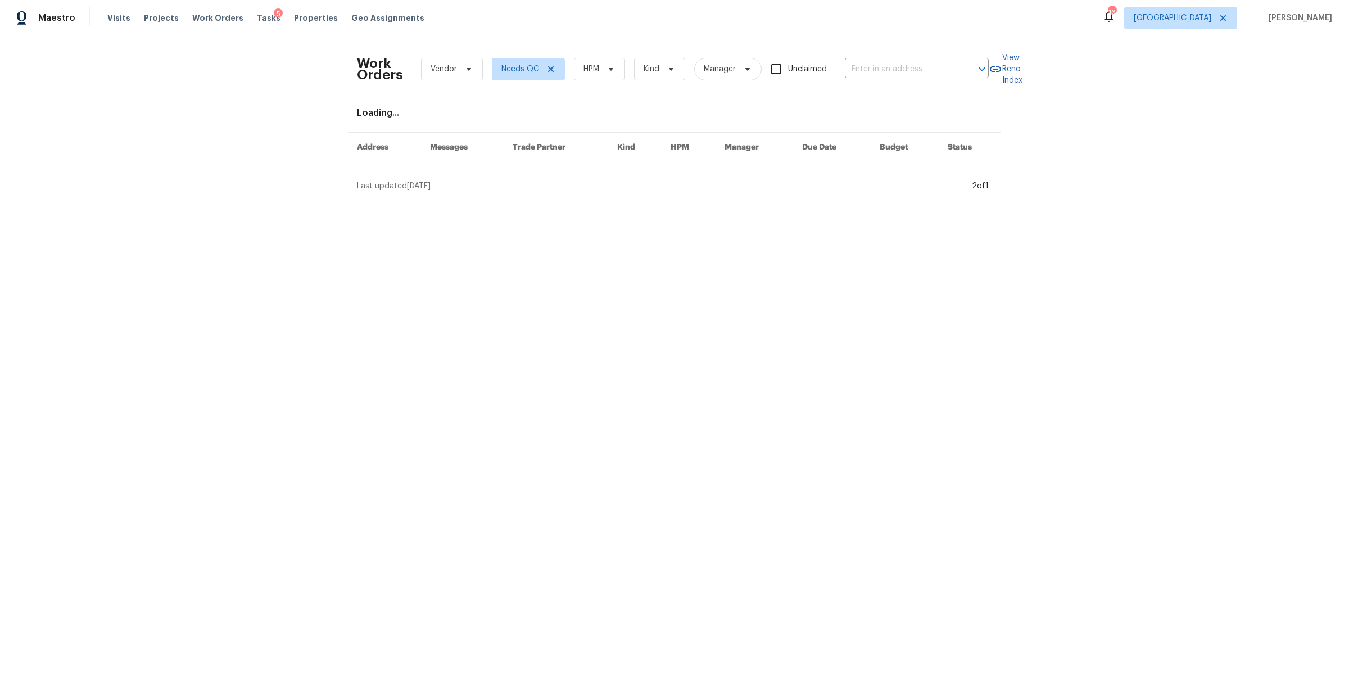
scroll to position [0, 0]
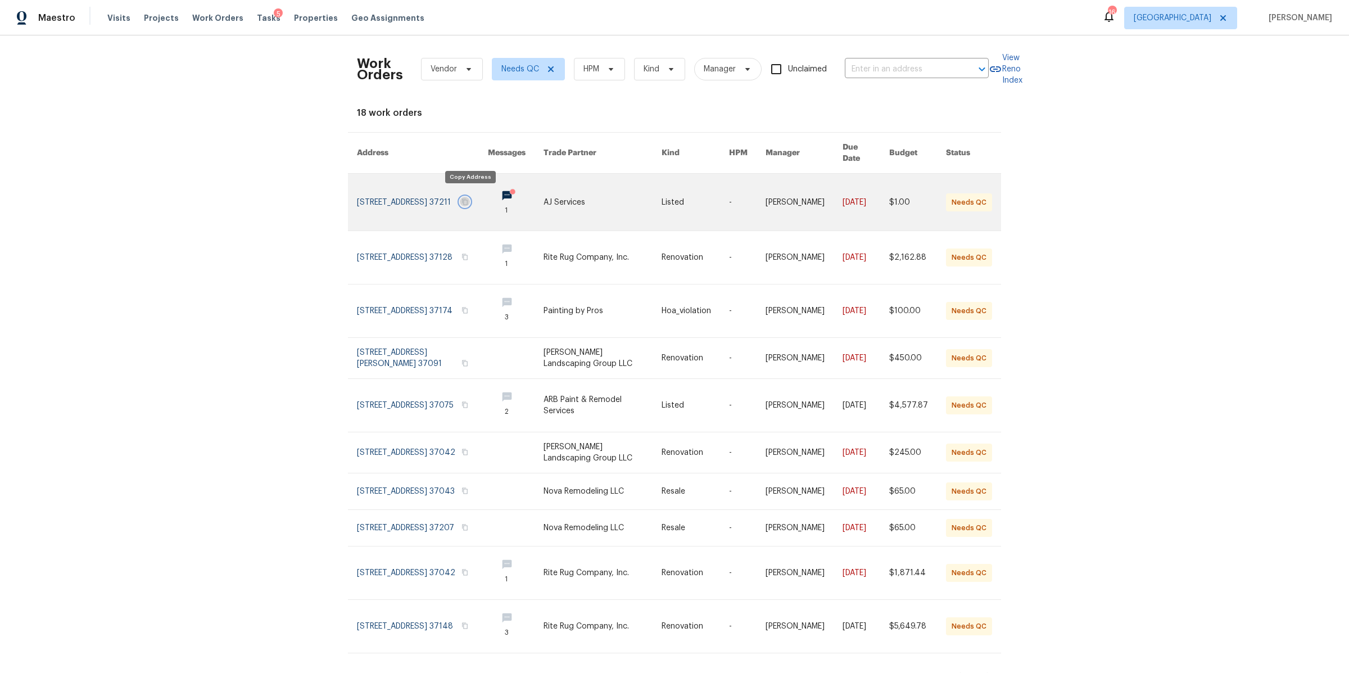
click at [468, 198] on icon "button" at bounding box center [465, 201] width 6 height 6
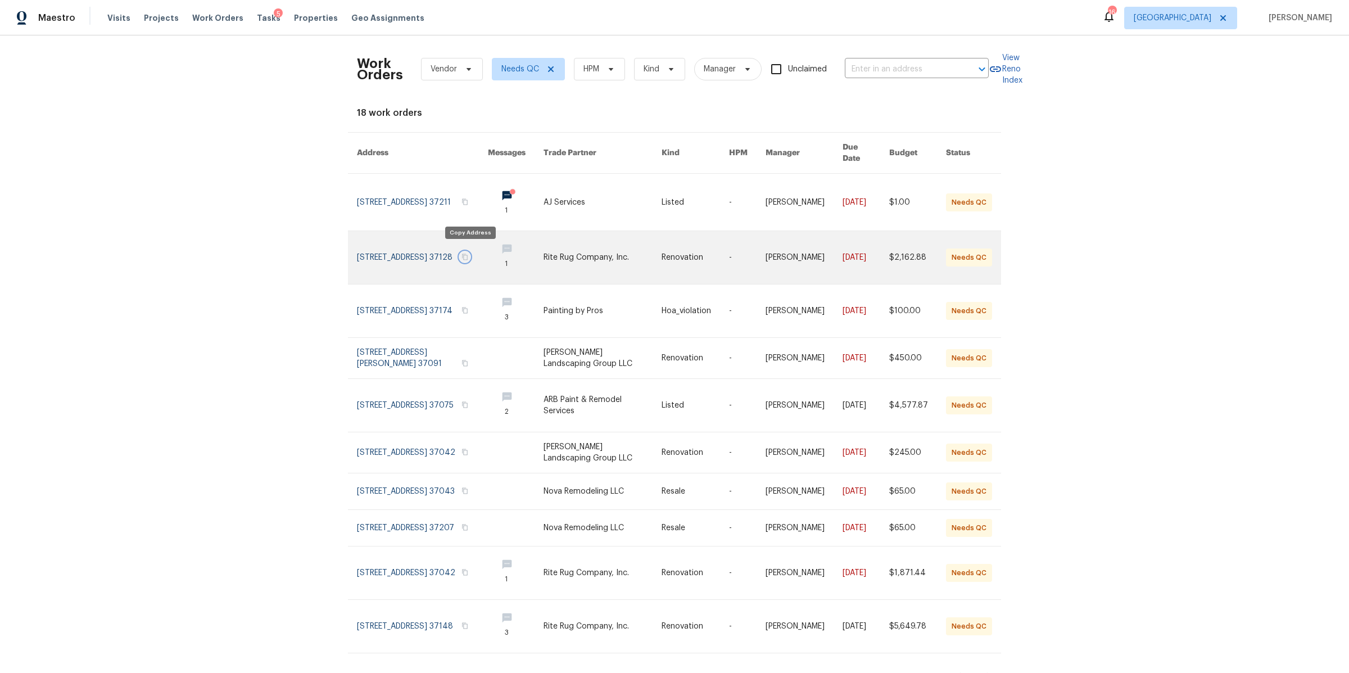
click at [462, 251] on td "1222 Cotillion Dr, Murfreesboro, TN 37128" at bounding box center [413, 257] width 131 height 53
click at [467, 254] on icon "button" at bounding box center [465, 257] width 6 height 6
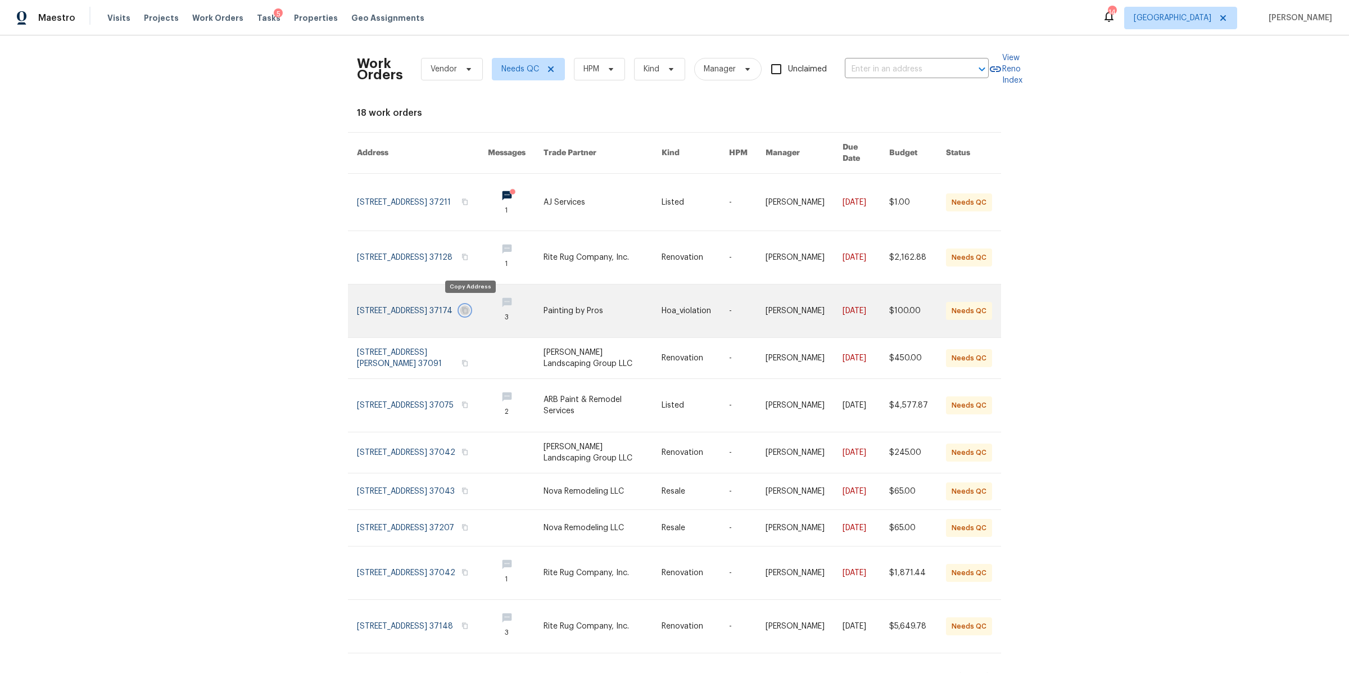
click at [468, 307] on icon "button" at bounding box center [465, 310] width 6 height 6
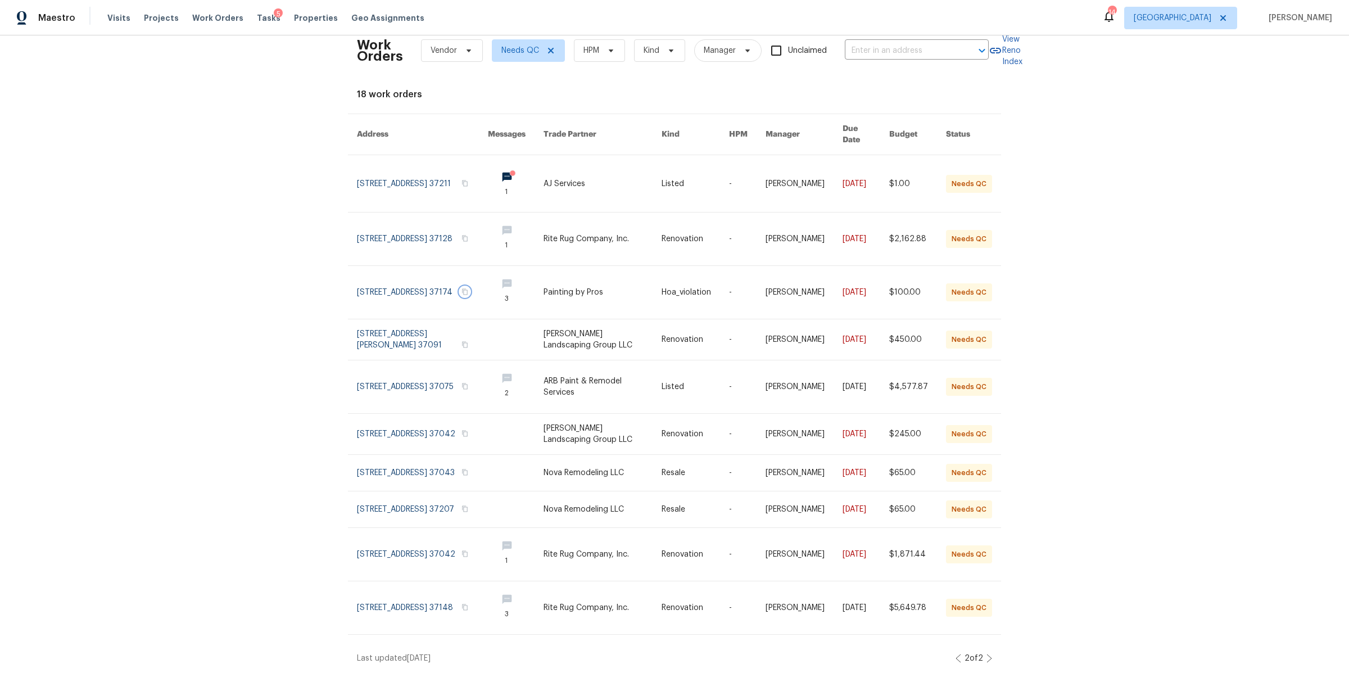
scroll to position [29, 0]
click at [986, 654] on icon at bounding box center [989, 658] width 6 height 9
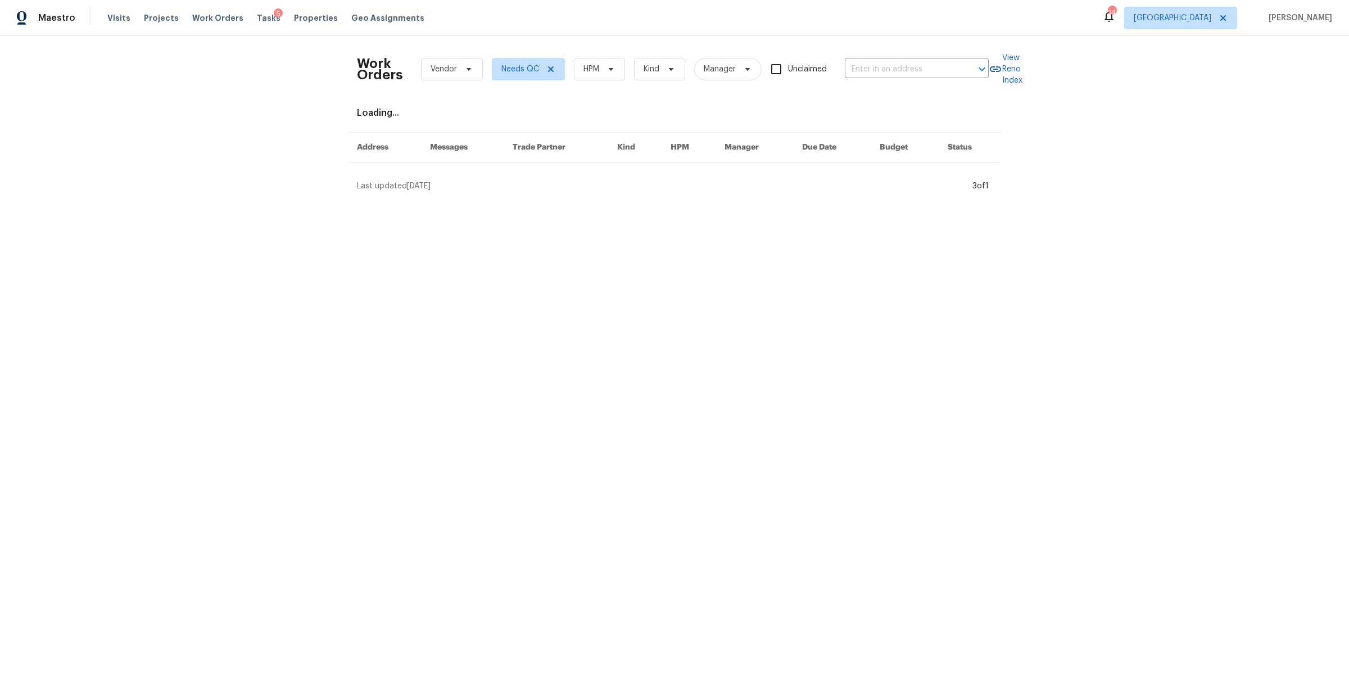
scroll to position [0, 0]
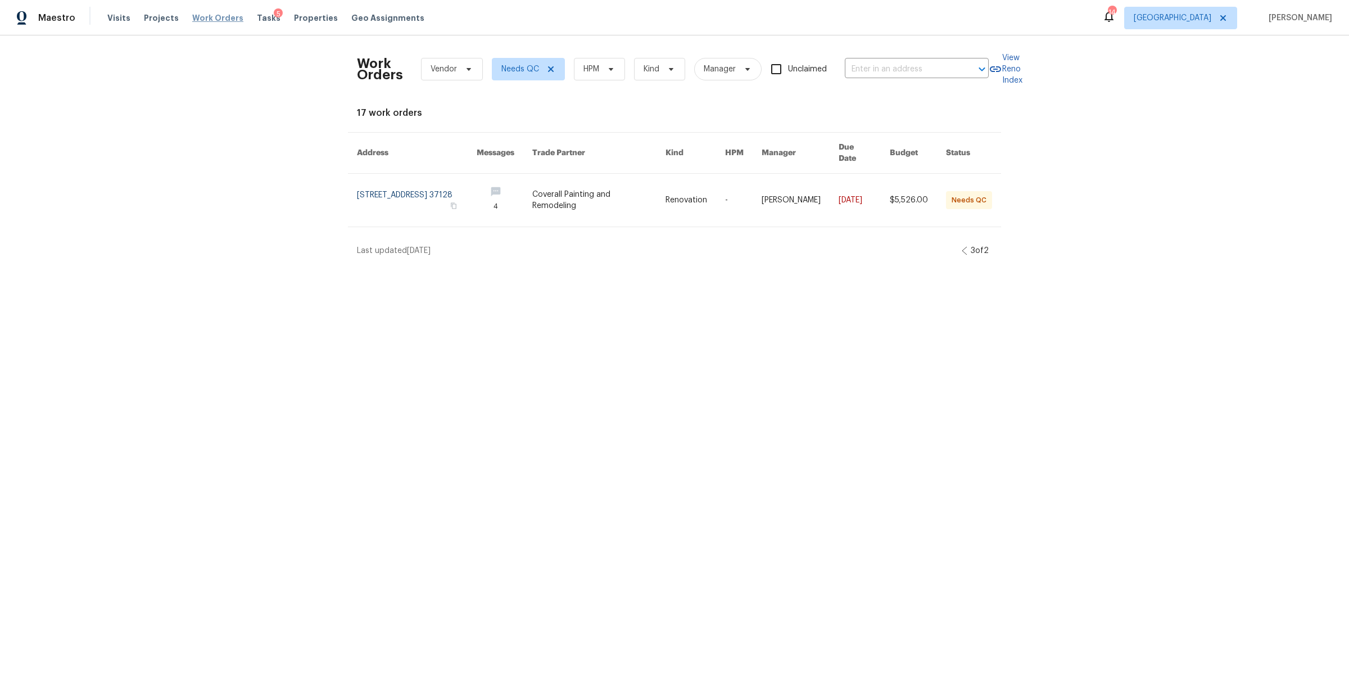
click at [205, 21] on span "Work Orders" at bounding box center [217, 17] width 51 height 11
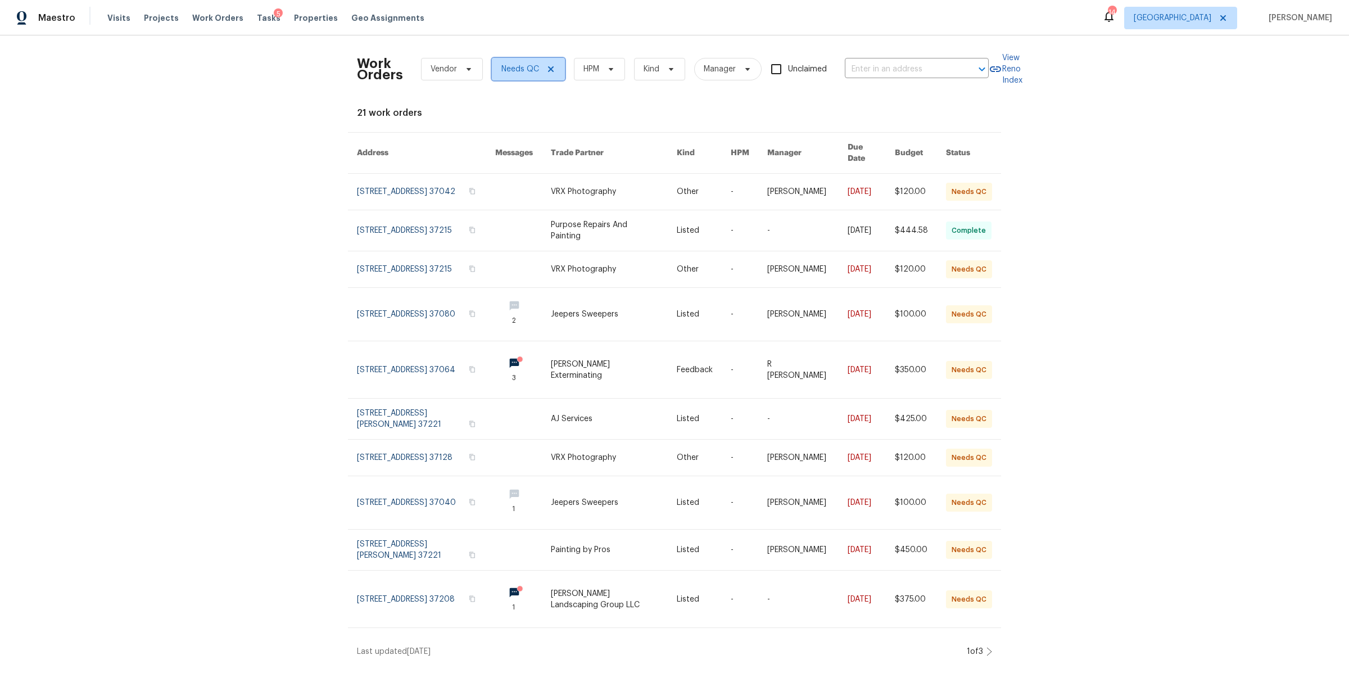
click at [546, 68] on icon at bounding box center [550, 69] width 9 height 9
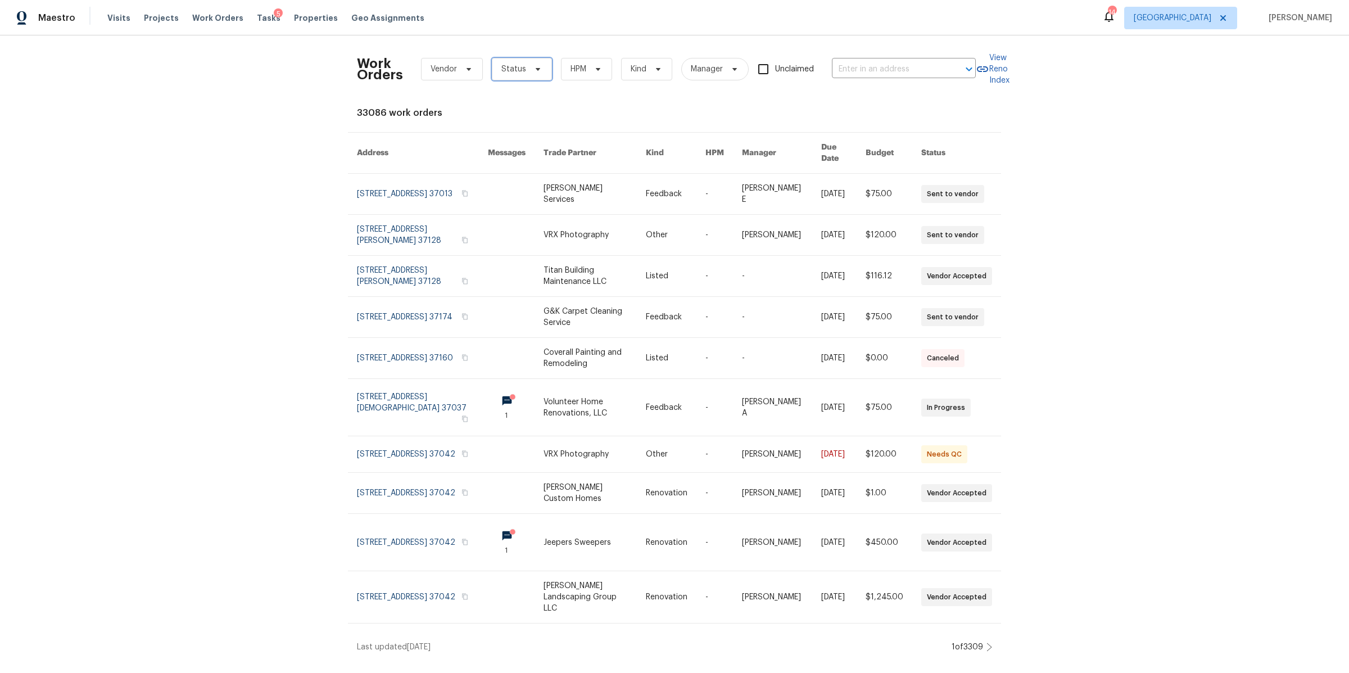
click at [533, 74] on span "Status" at bounding box center [522, 69] width 60 height 22
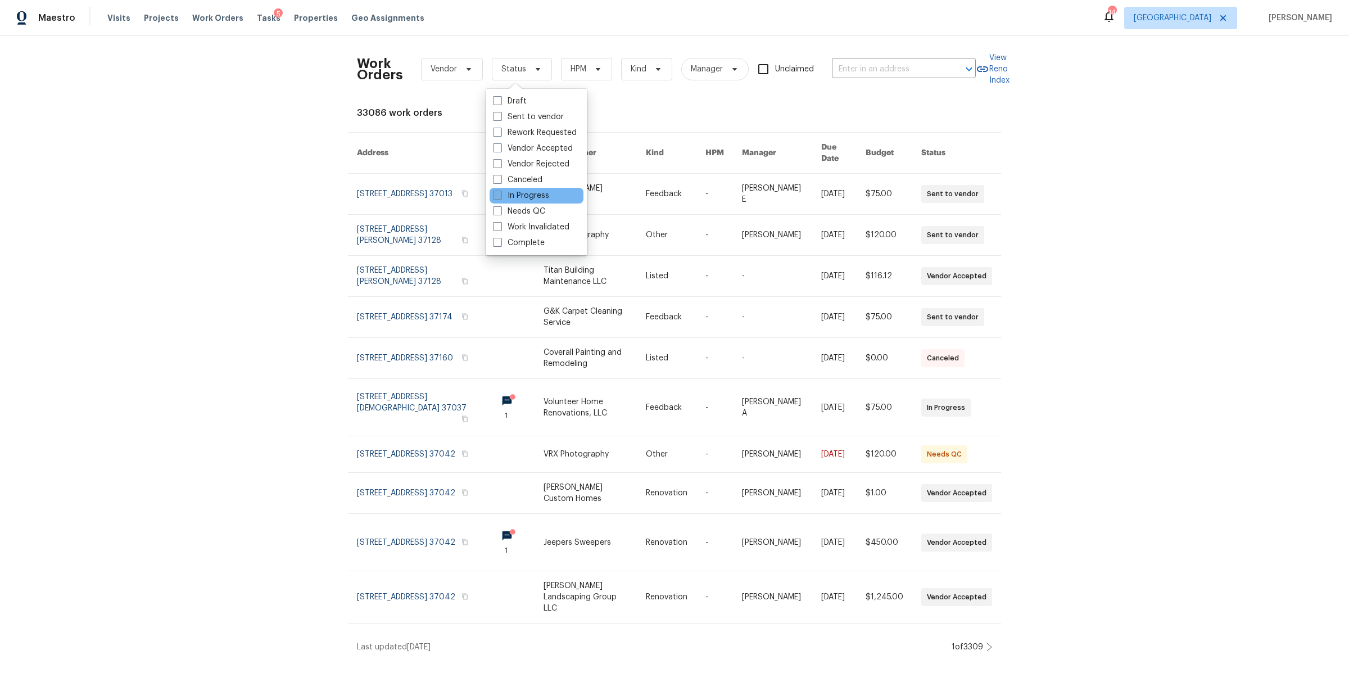
click at [528, 194] on label "In Progress" at bounding box center [521, 195] width 56 height 11
click at [500, 194] on input "In Progress" at bounding box center [496, 193] width 7 height 7
checkbox input "true"
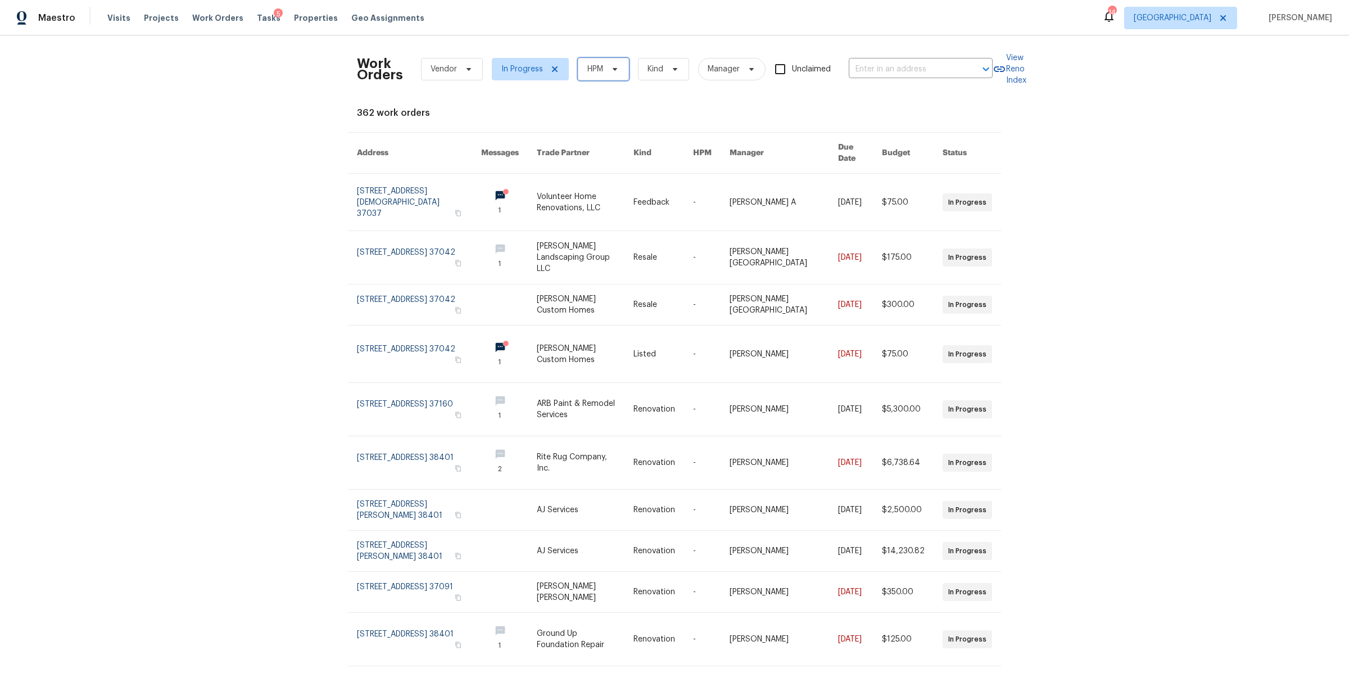
click at [610, 72] on icon at bounding box center [614, 69] width 9 height 9
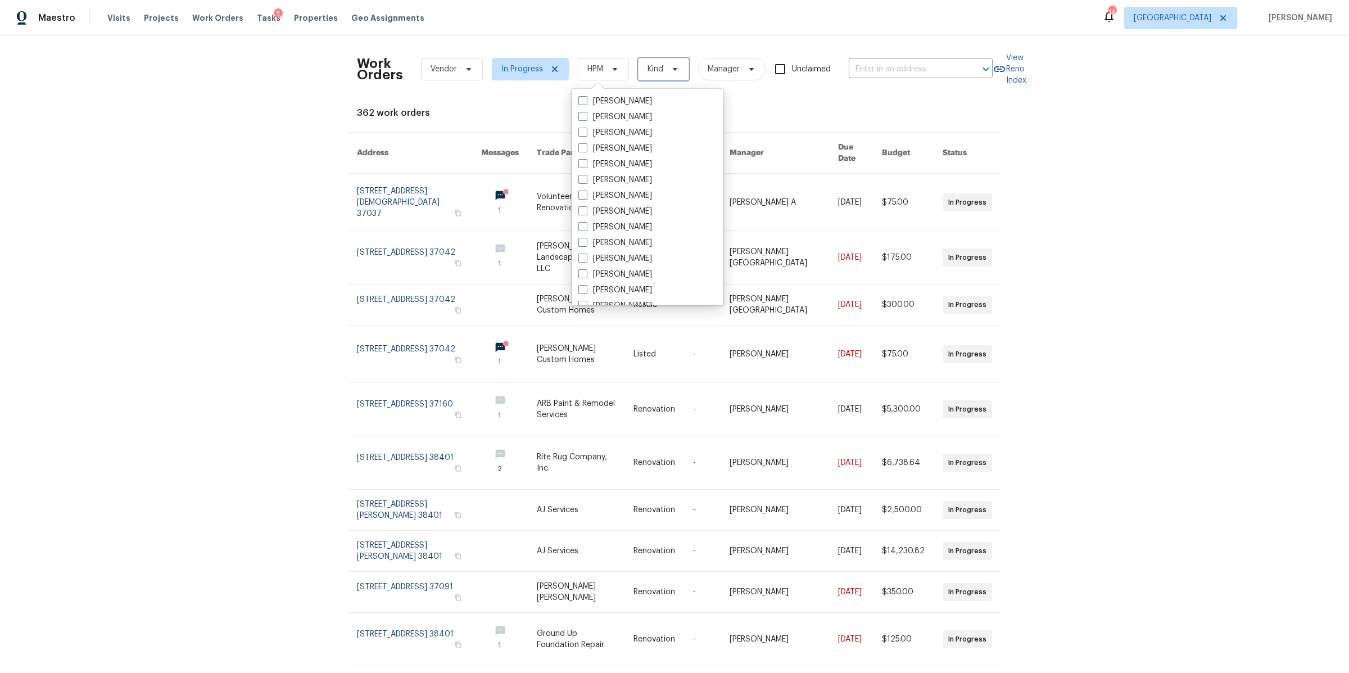
click at [675, 69] on icon at bounding box center [674, 69] width 9 height 9
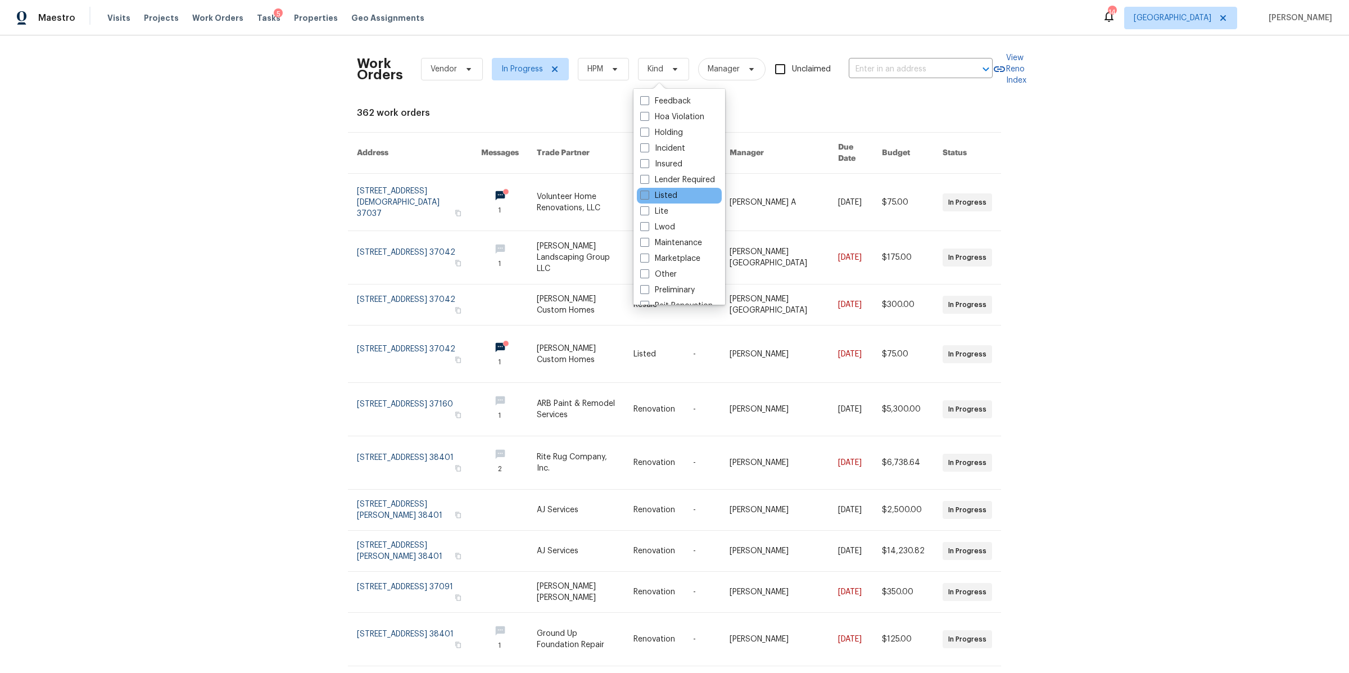
click at [662, 197] on label "Listed" at bounding box center [658, 195] width 37 height 11
click at [647, 197] on input "Listed" at bounding box center [643, 193] width 7 height 7
checkbox input "true"
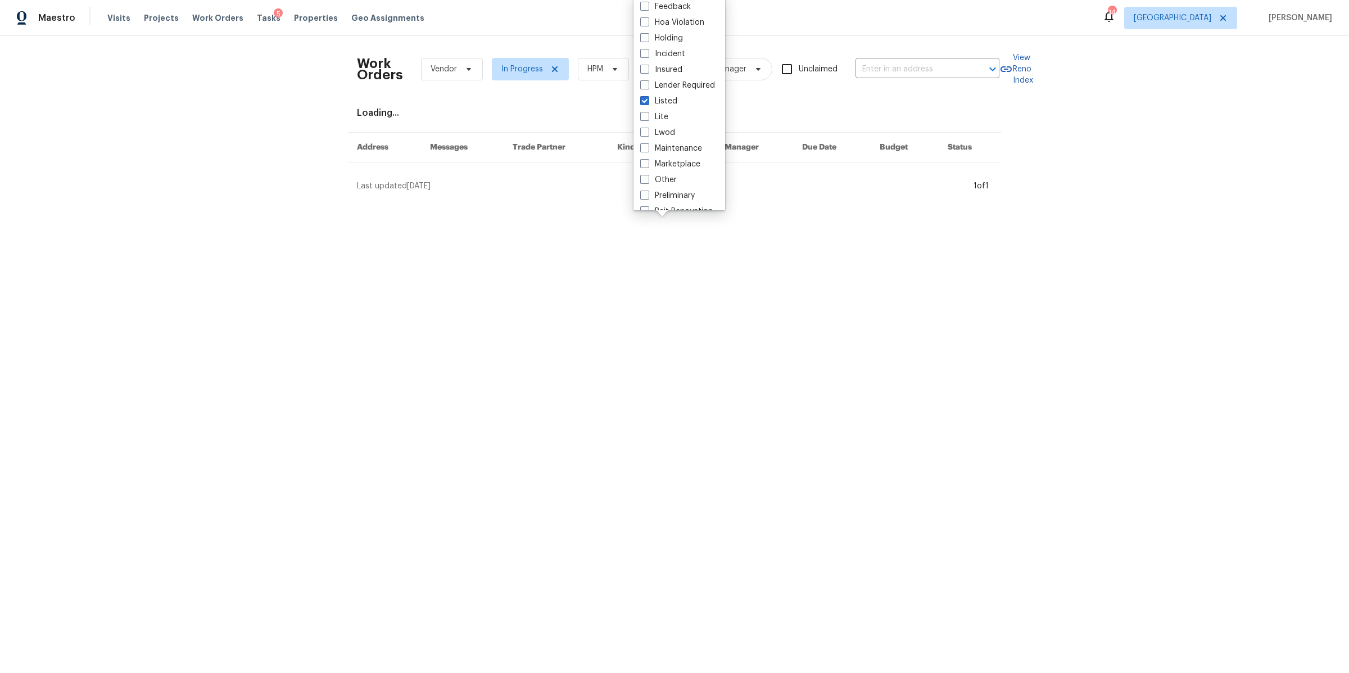
click at [269, 201] on html "Maestro Visits Projects Work Orders Tasks 5 Properties Geo Assignments 14 Nashv…" at bounding box center [674, 100] width 1349 height 201
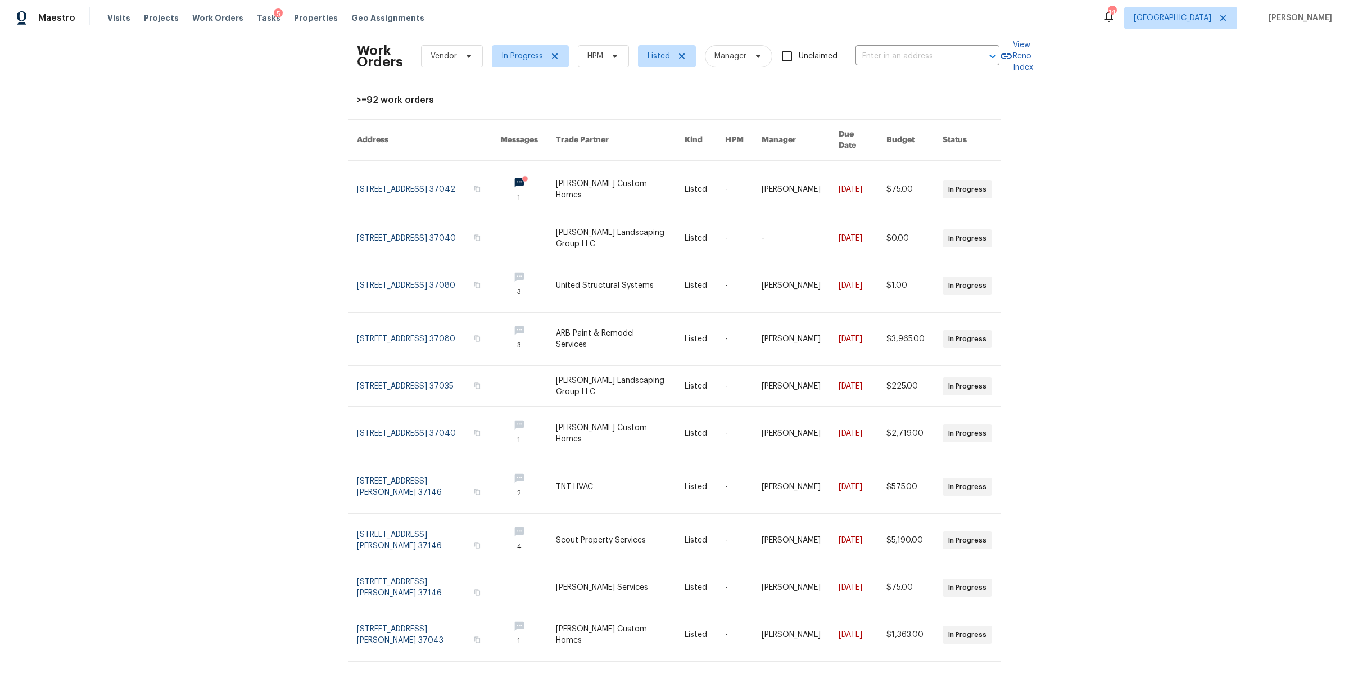
scroll to position [41, 0]
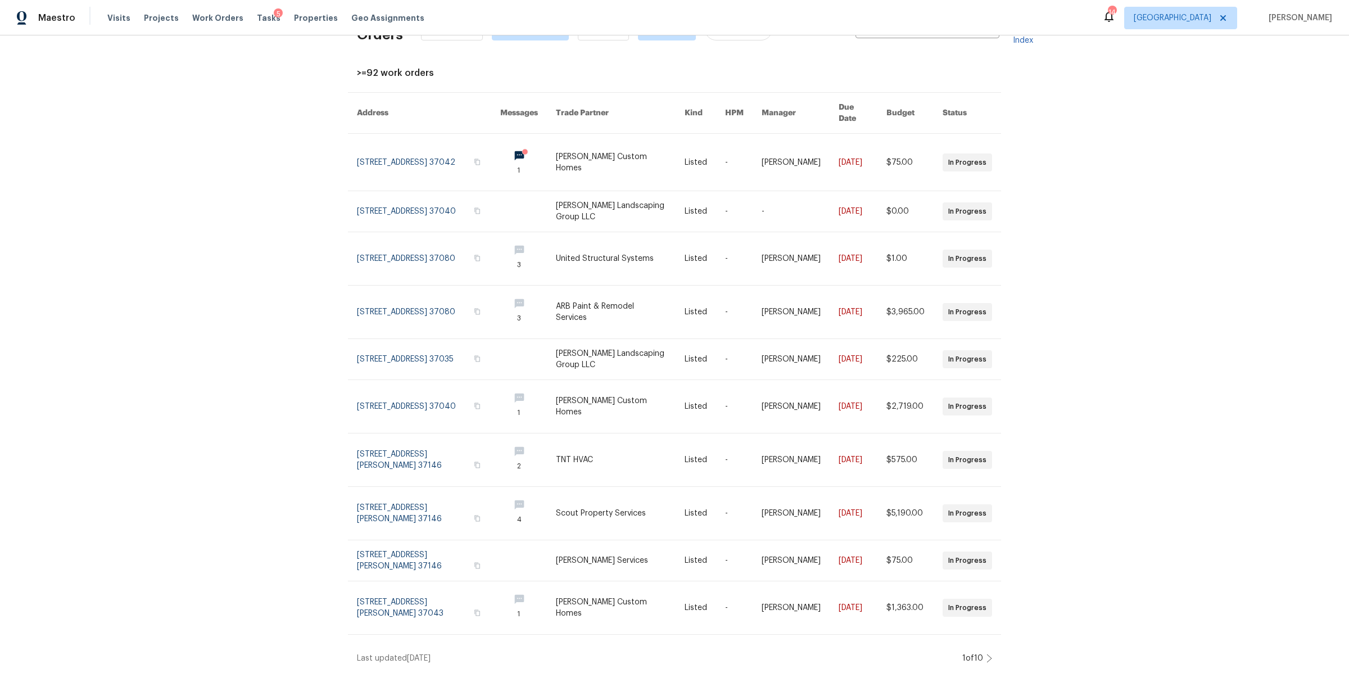
click at [986, 654] on icon at bounding box center [989, 658] width 6 height 9
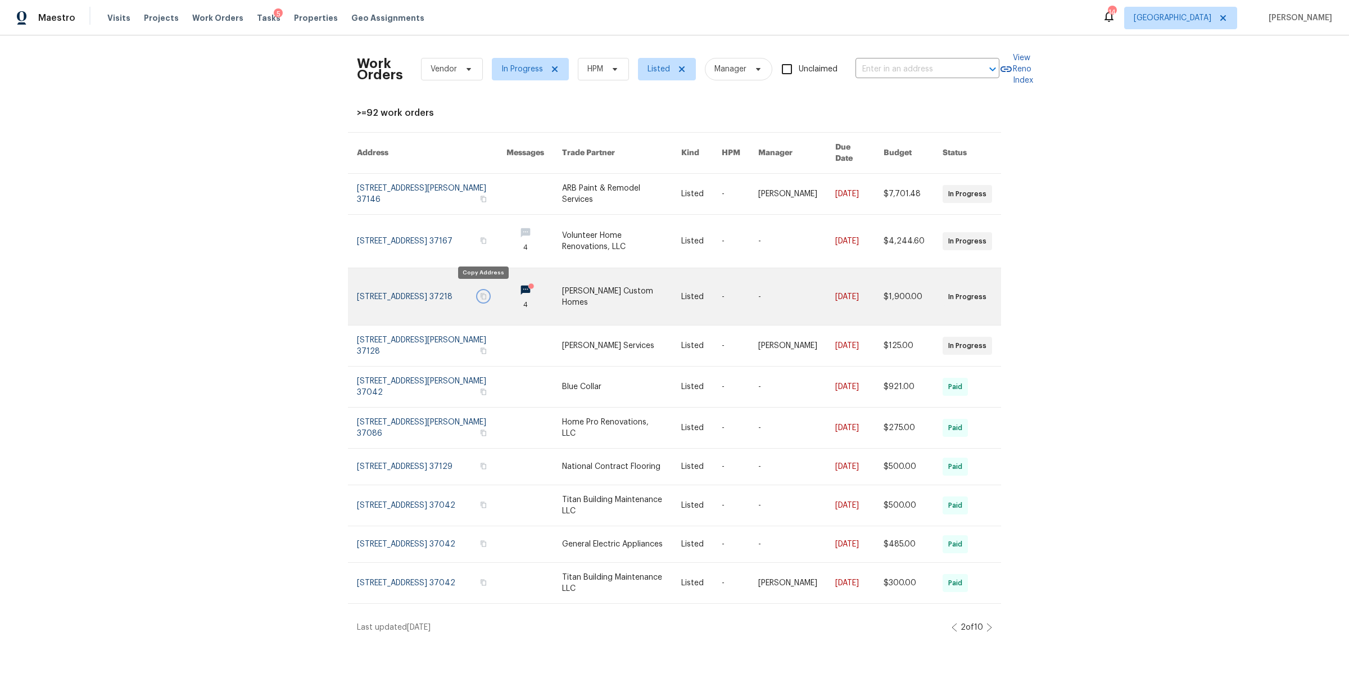
click at [480, 293] on icon "button" at bounding box center [483, 296] width 7 height 7
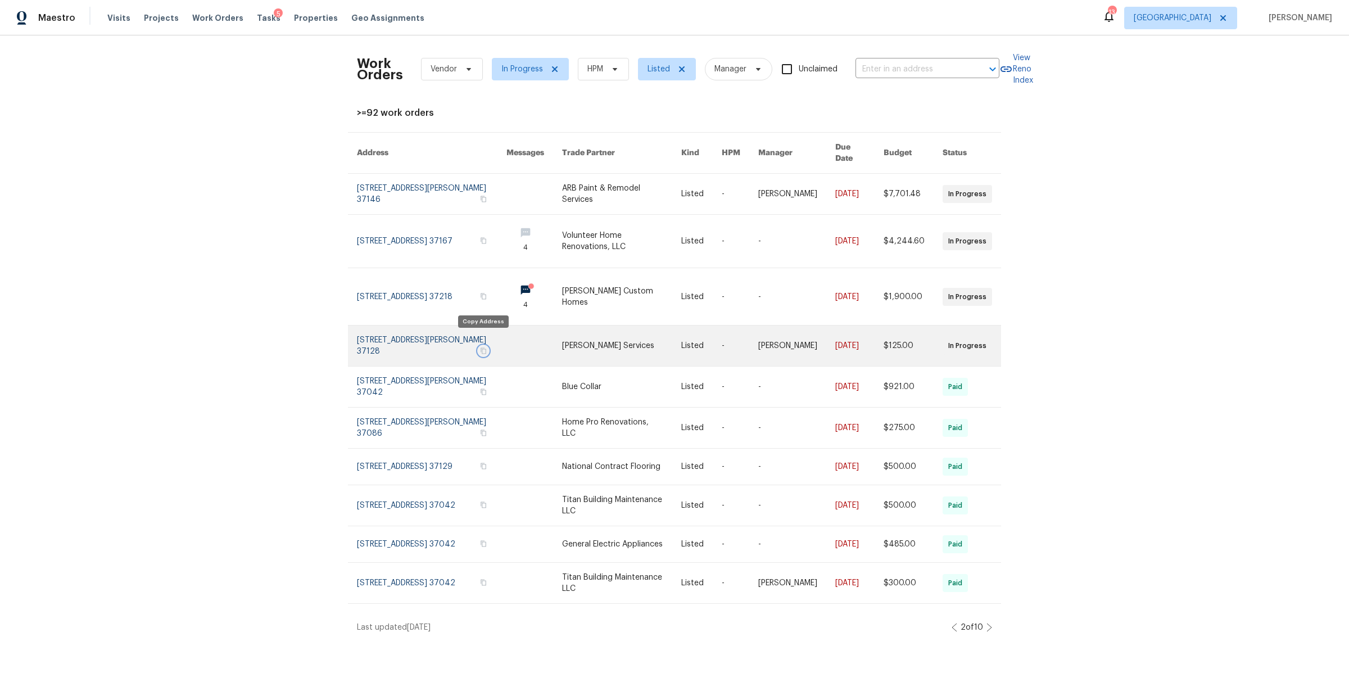
click at [483, 347] on icon "button" at bounding box center [483, 350] width 7 height 7
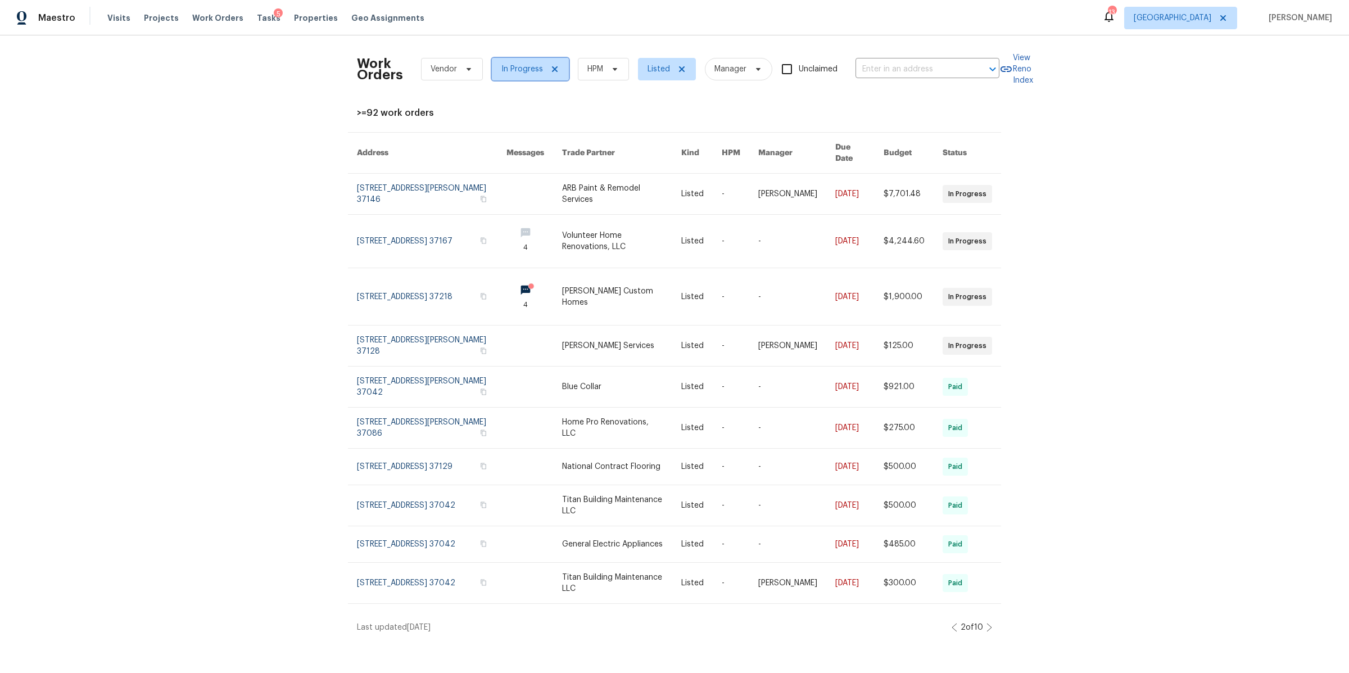
click at [552, 68] on icon at bounding box center [555, 69] width 6 height 6
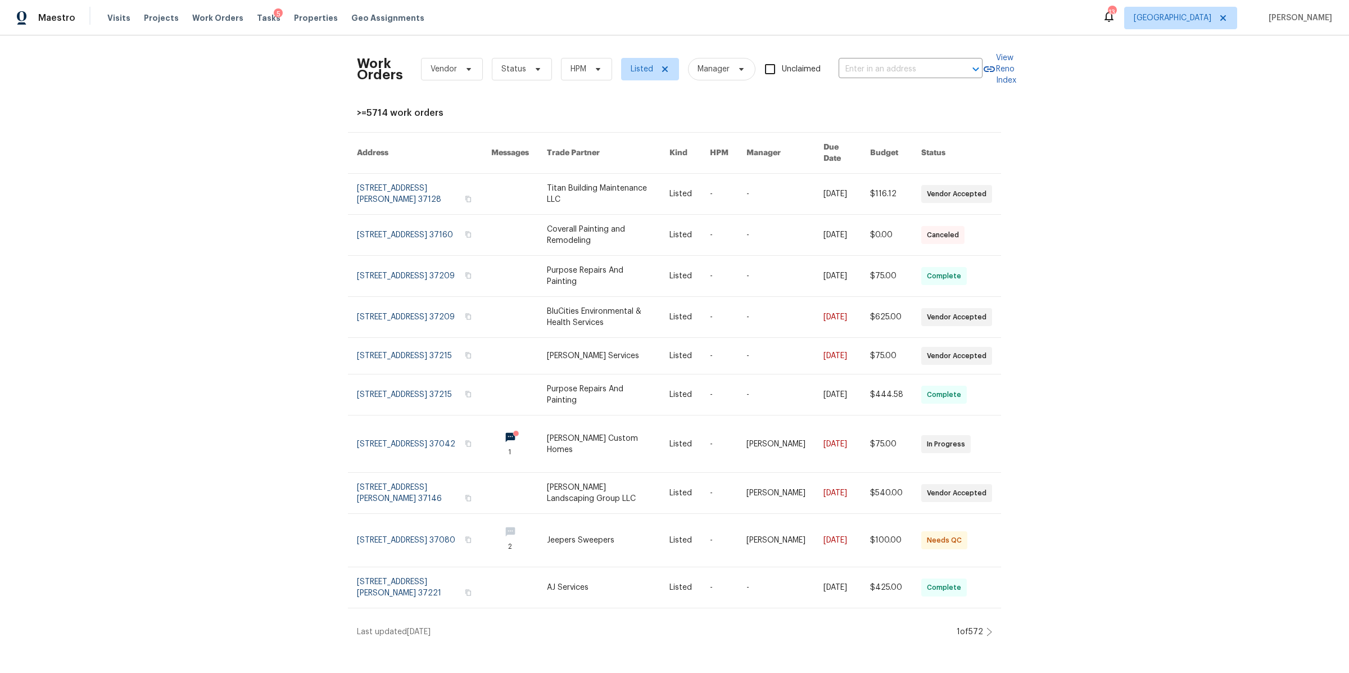
click at [986, 627] on icon at bounding box center [989, 631] width 6 height 9
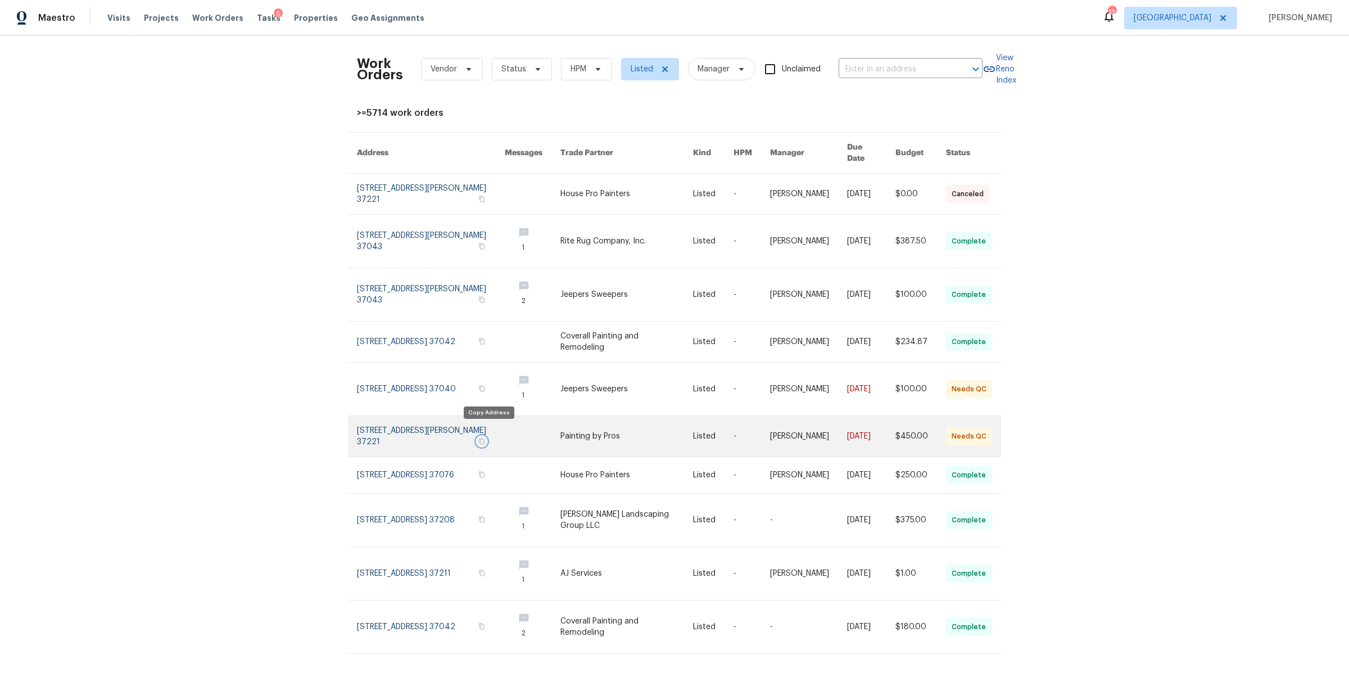
click at [484, 438] on icon "button" at bounding box center [481, 441] width 7 height 7
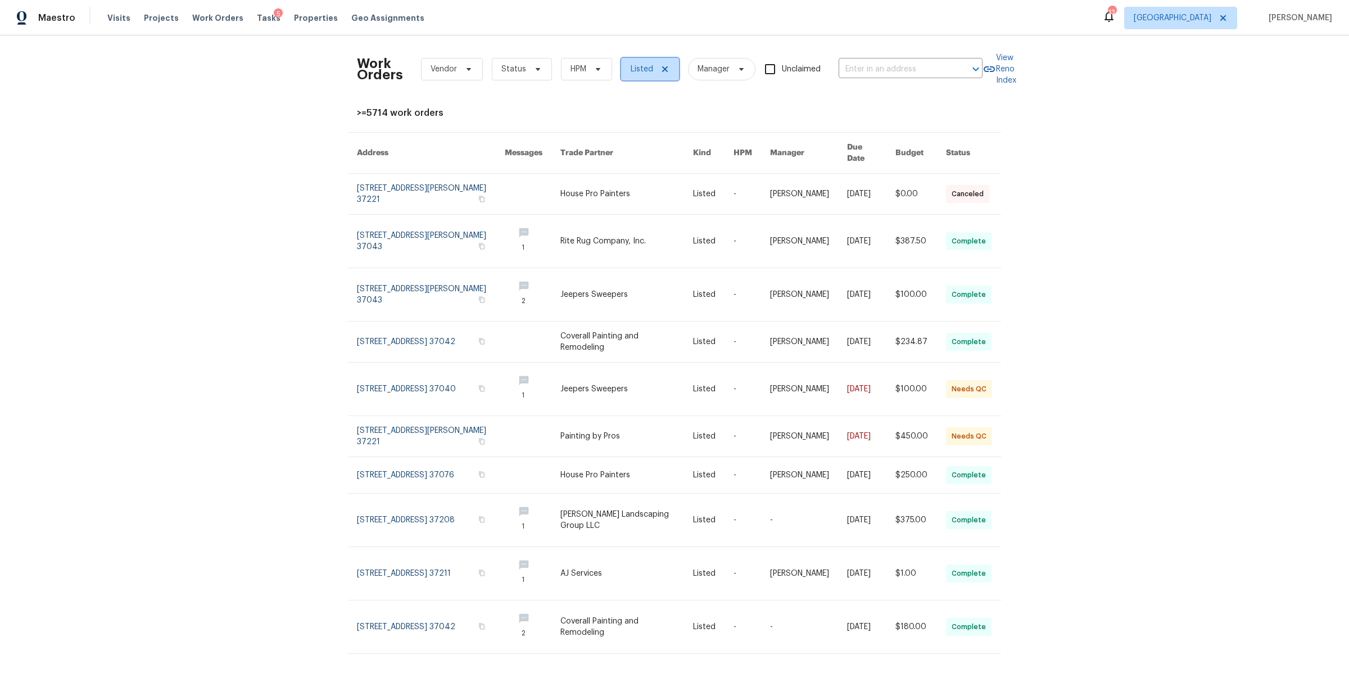
click at [662, 67] on icon at bounding box center [665, 69] width 6 height 6
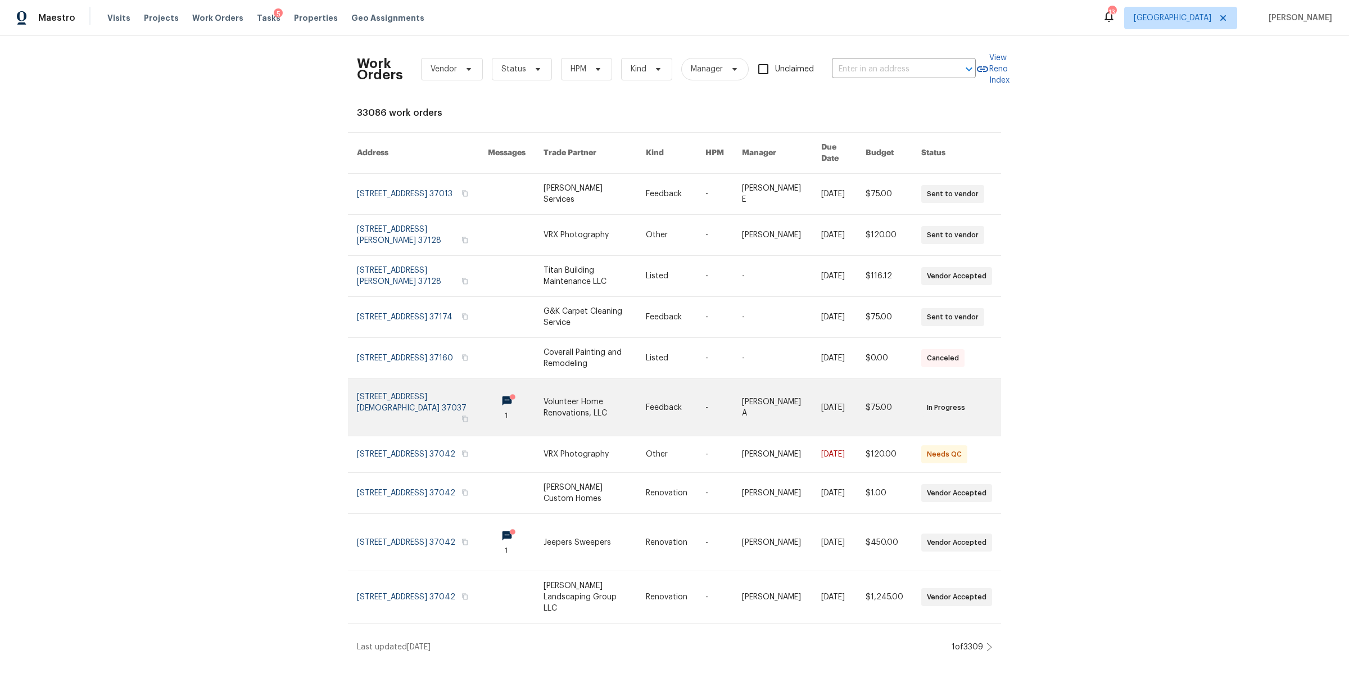
click at [441, 392] on link at bounding box center [422, 407] width 131 height 57
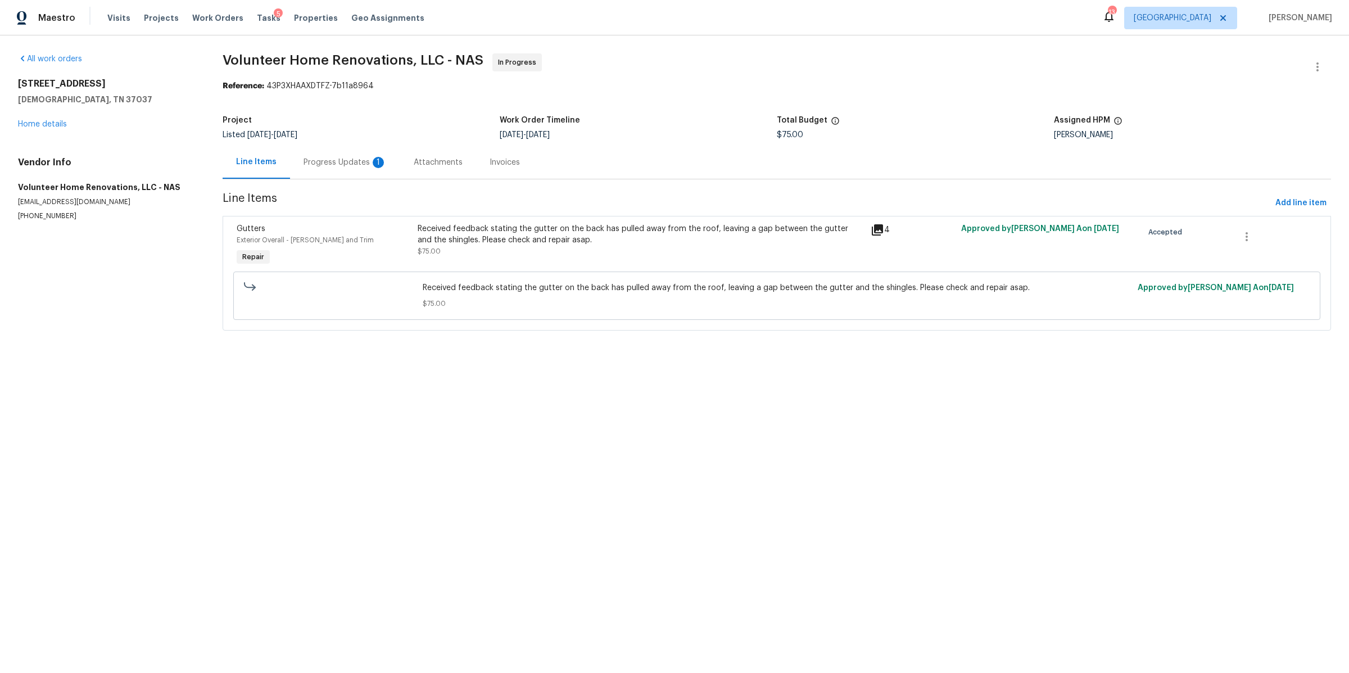
click at [335, 169] on div "Progress Updates 1" at bounding box center [345, 162] width 110 height 33
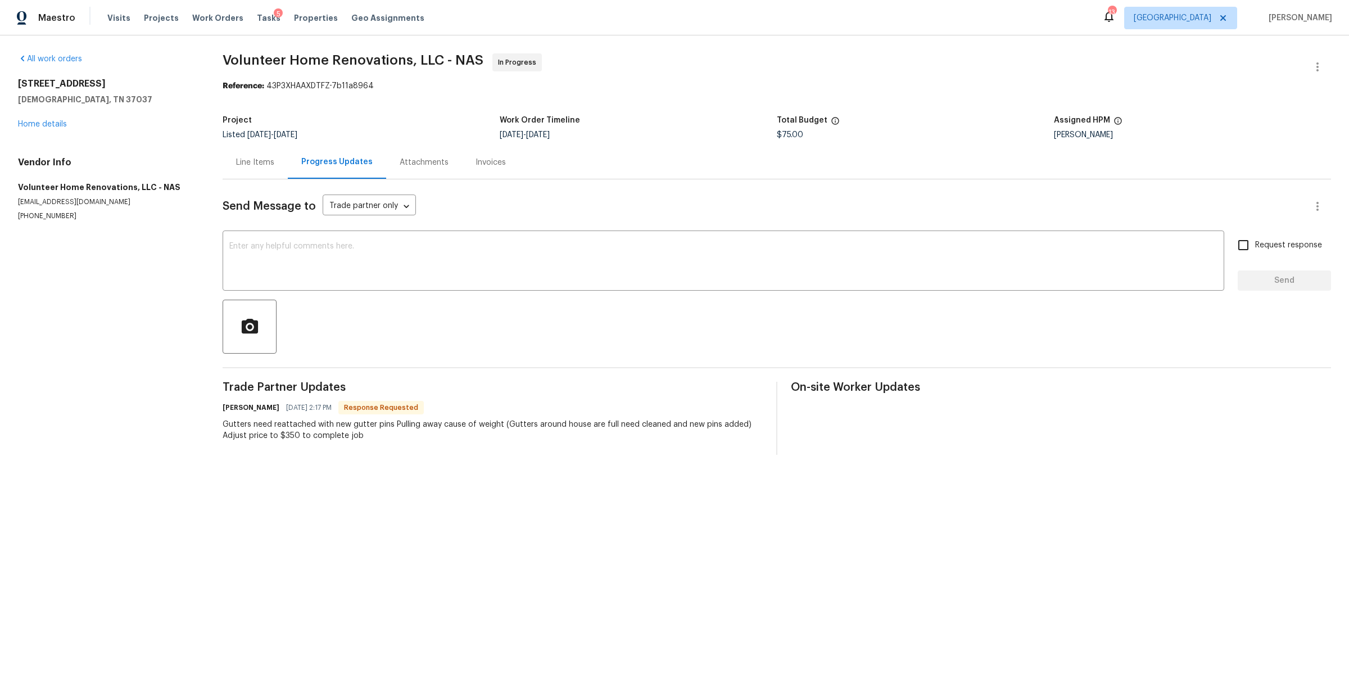
drag, startPoint x: 262, startPoint y: 164, endPoint x: 269, endPoint y: 164, distance: 6.7
click at [266, 162] on div "Line Items" at bounding box center [255, 162] width 38 height 11
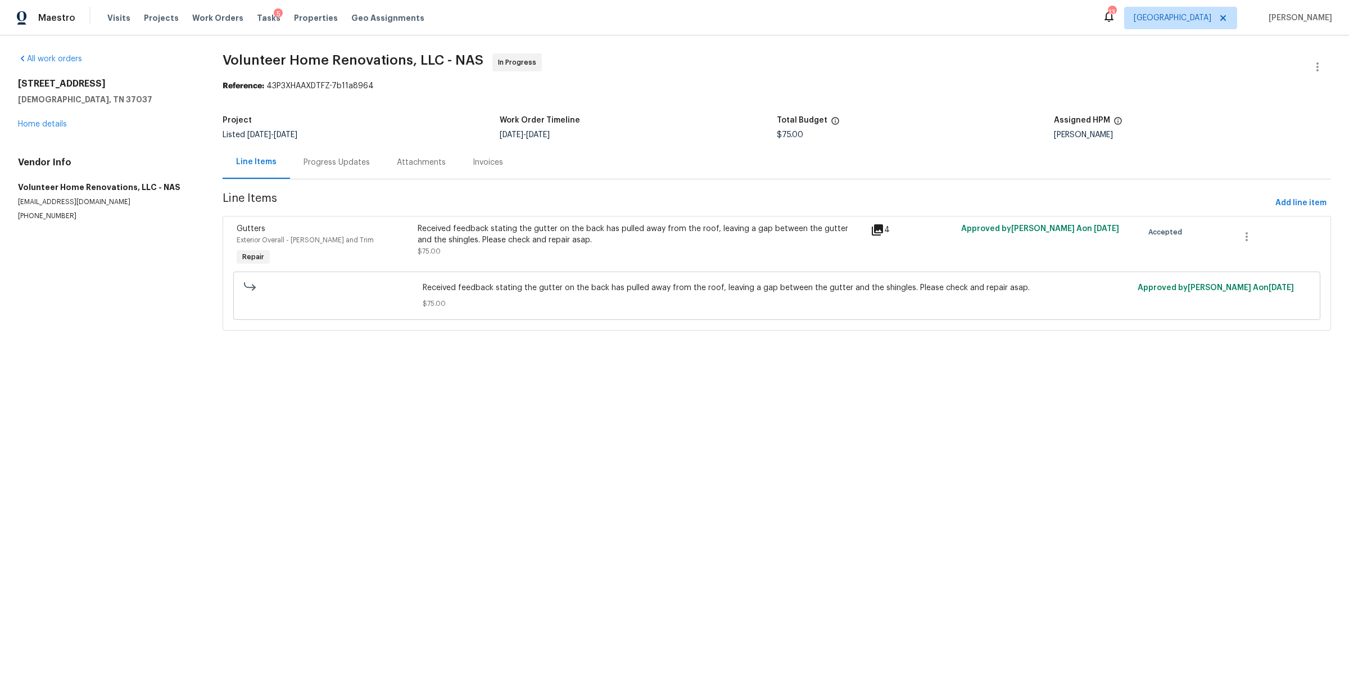
click at [552, 253] on div "Received feedback stating the gutter on the back has pulled away from the roof,…" at bounding box center [641, 240] width 446 height 34
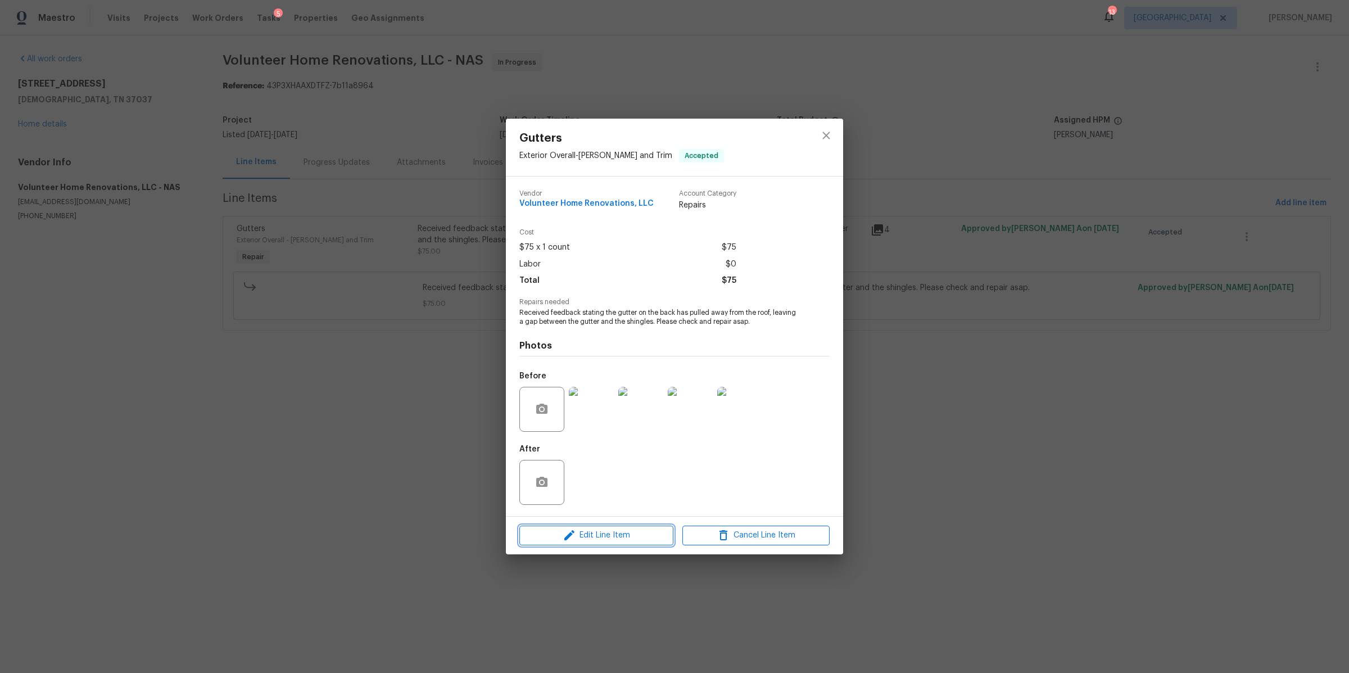
click at [627, 534] on span "Edit Line Item" at bounding box center [596, 535] width 147 height 14
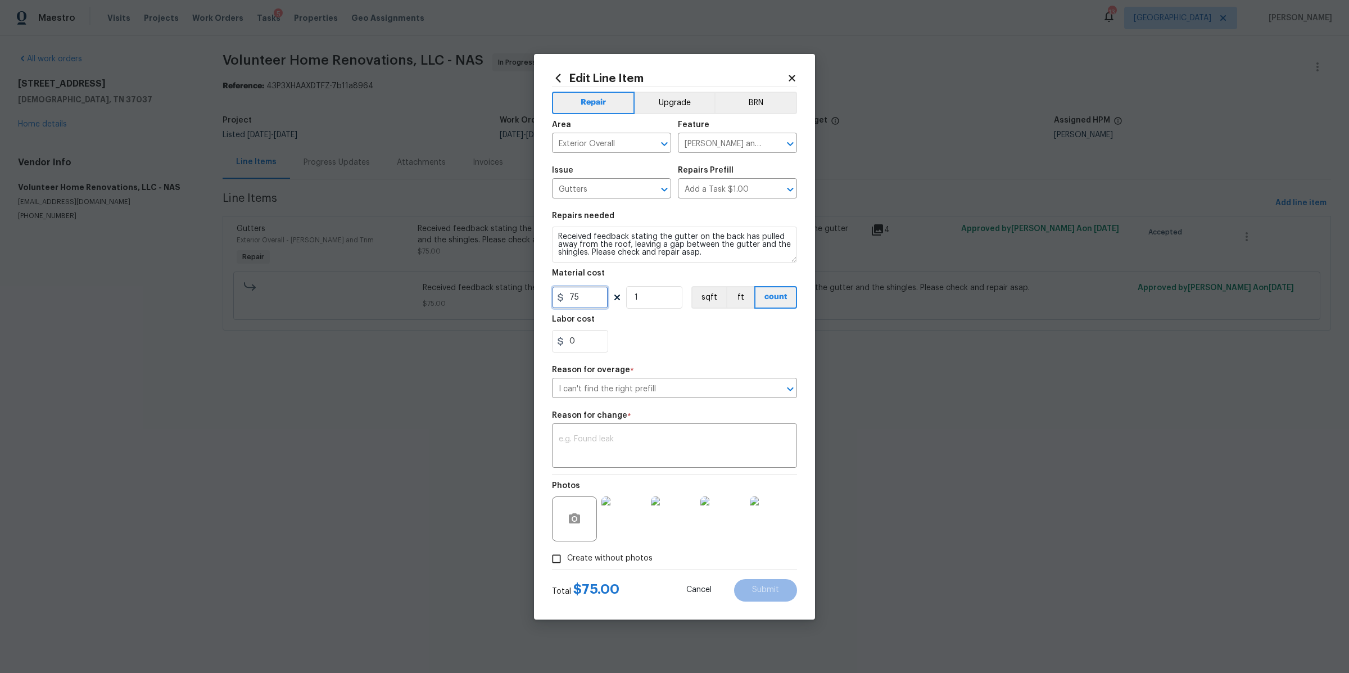
click at [583, 306] on input "75" at bounding box center [580, 297] width 56 height 22
click at [582, 306] on input "75" at bounding box center [580, 297] width 56 height 22
type input "350"
click at [676, 446] on textarea at bounding box center [675, 447] width 232 height 24
type textarea "cost"
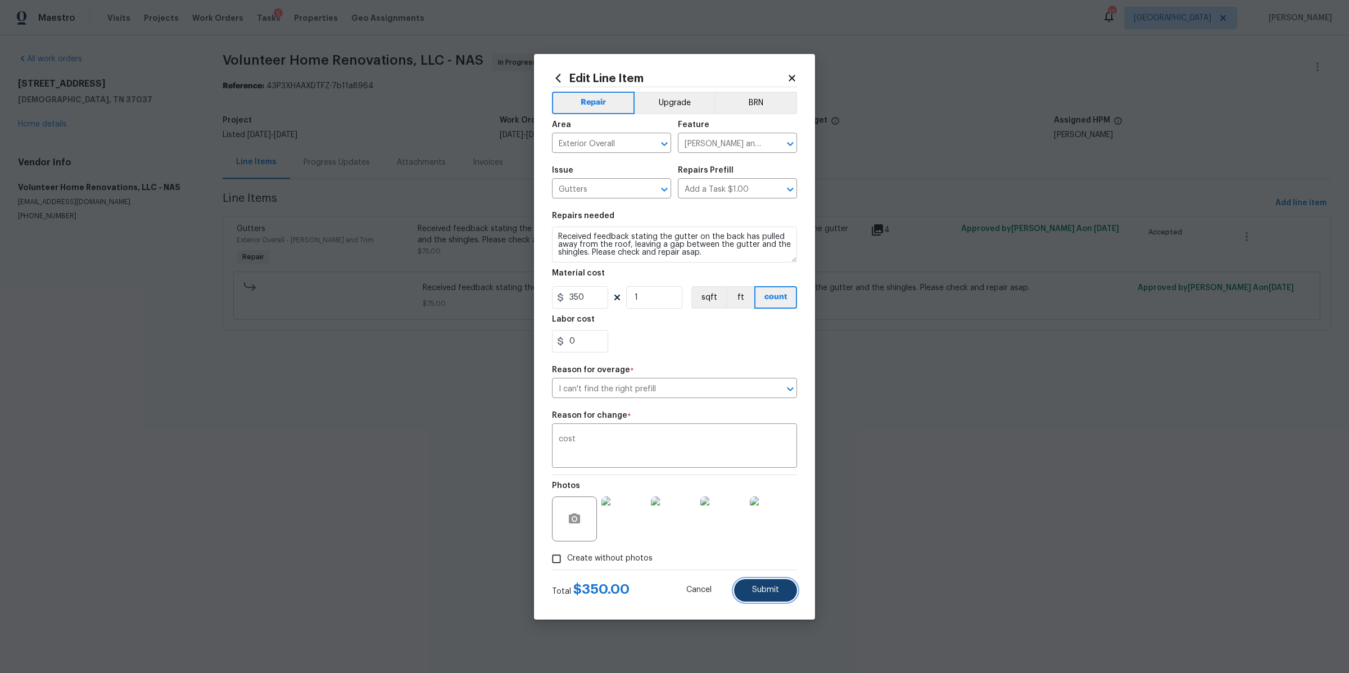
click at [773, 592] on span "Submit" at bounding box center [765, 590] width 27 height 8
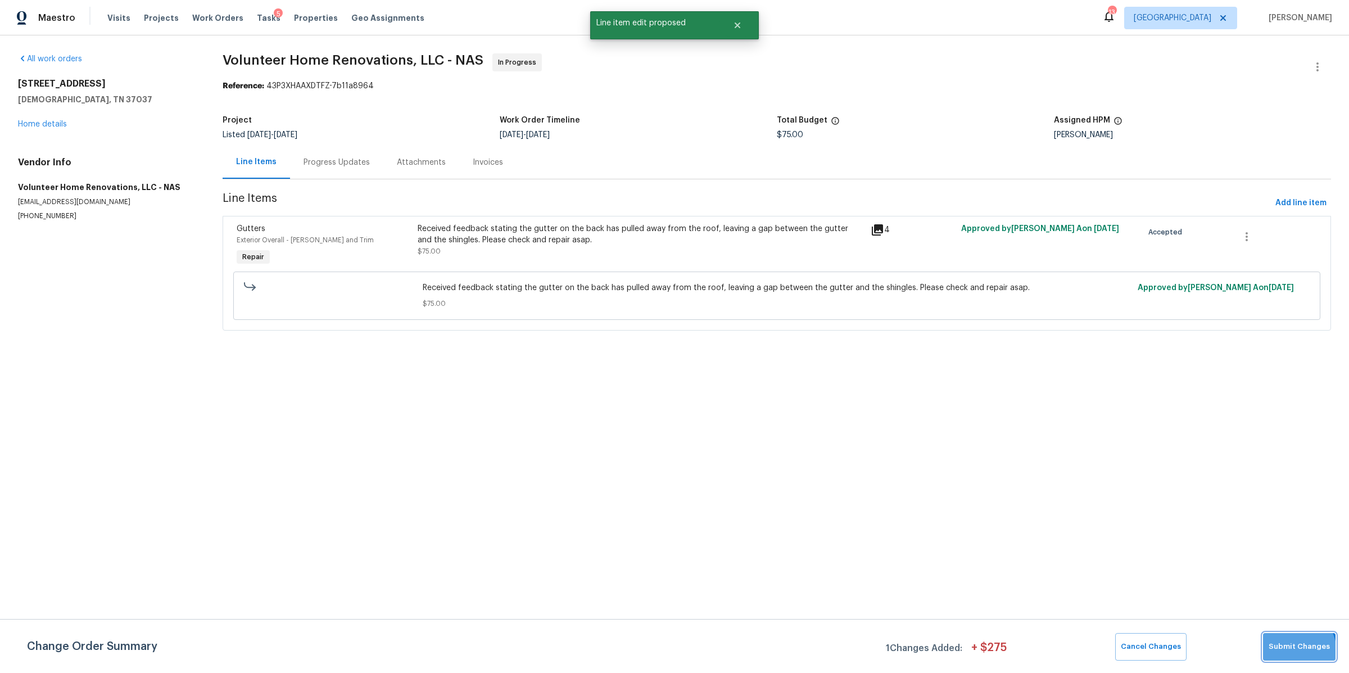
click at [1296, 651] on span "Submit Changes" at bounding box center [1298, 646] width 61 height 13
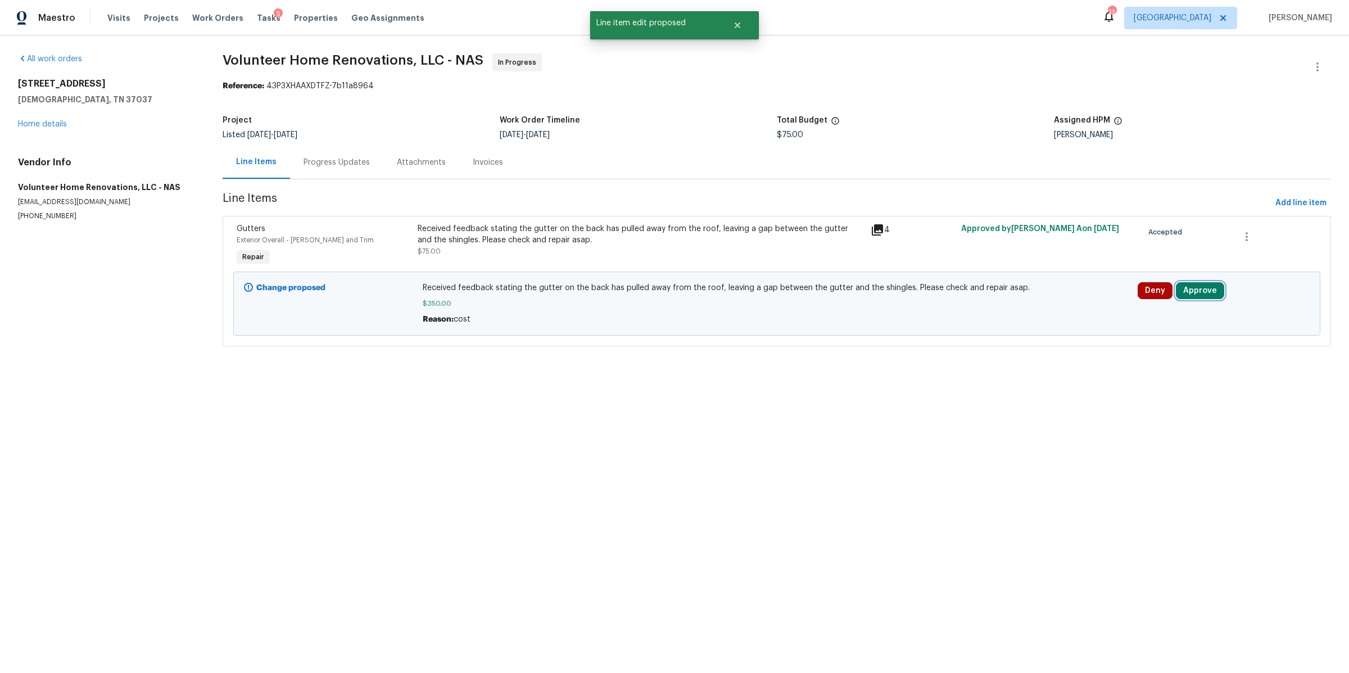
click at [1196, 293] on button "Approve" at bounding box center [1200, 290] width 48 height 17
click at [1027, 300] on span "Approve" at bounding box center [1029, 302] width 31 height 8
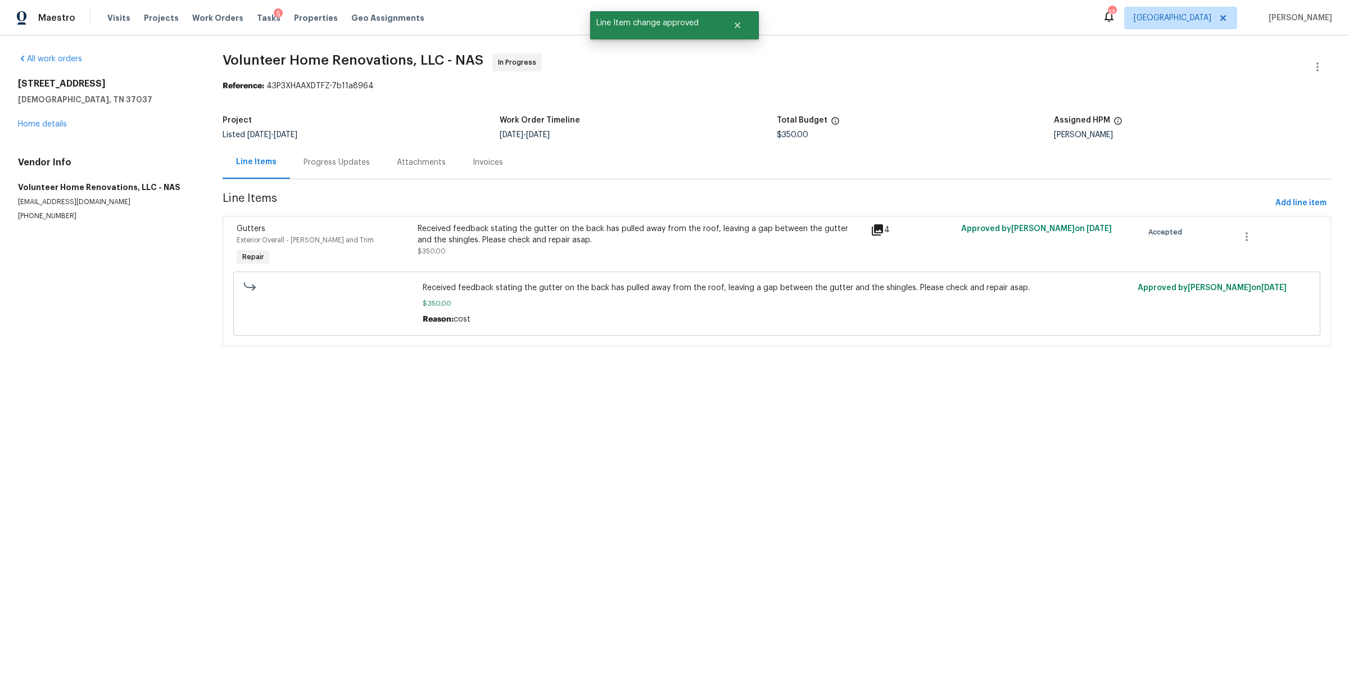
click at [336, 172] on div "Progress Updates" at bounding box center [336, 162] width 93 height 33
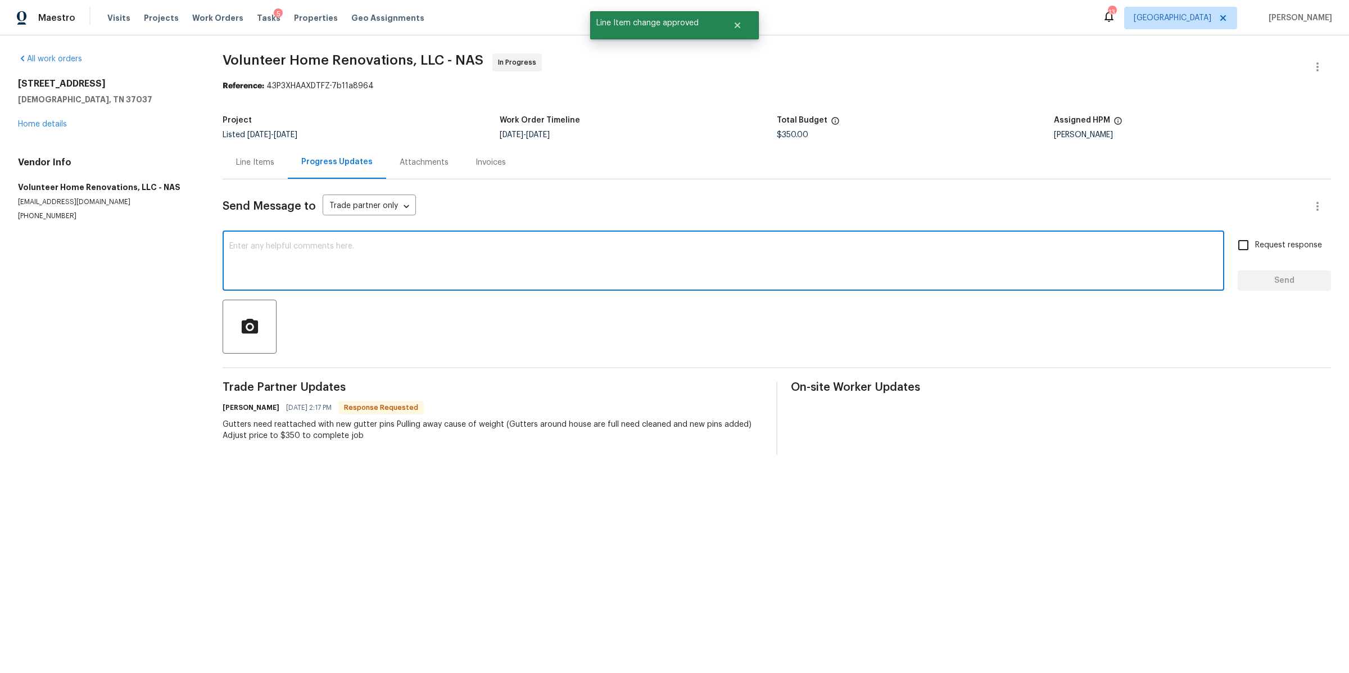
click at [375, 272] on textarea at bounding box center [723, 261] width 988 height 39
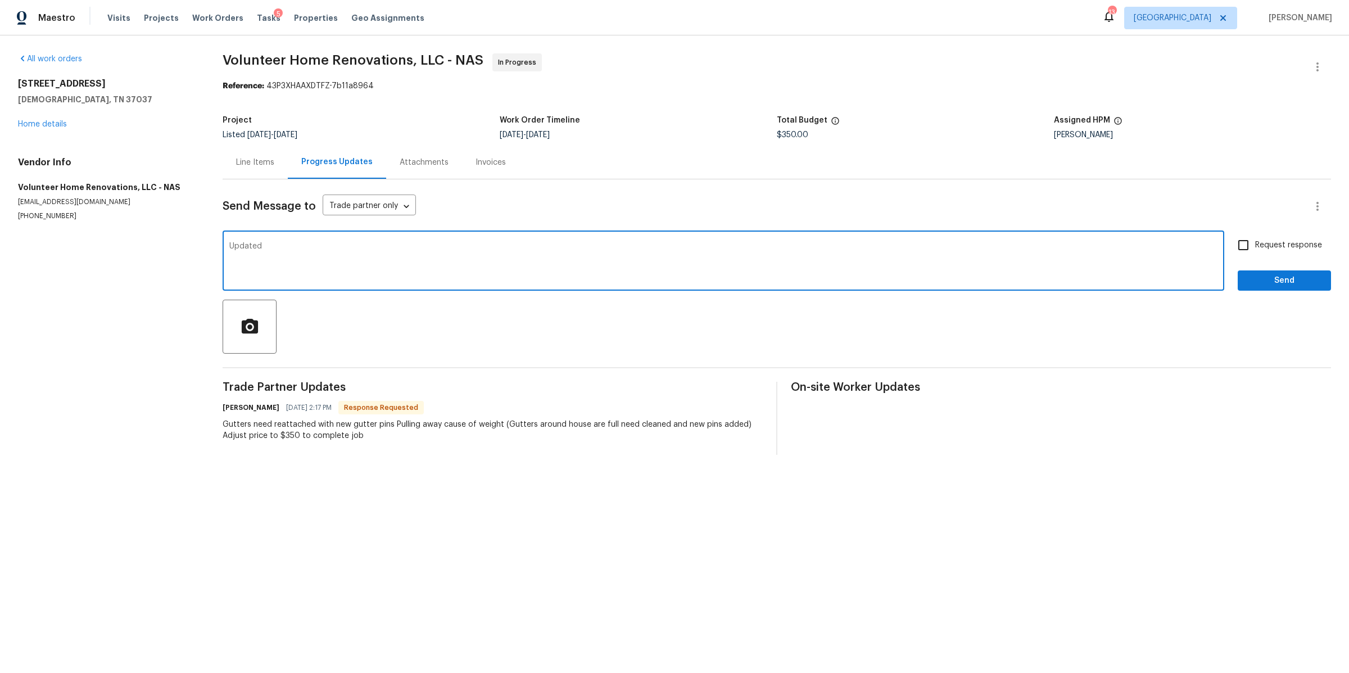
type textarea "Updated"
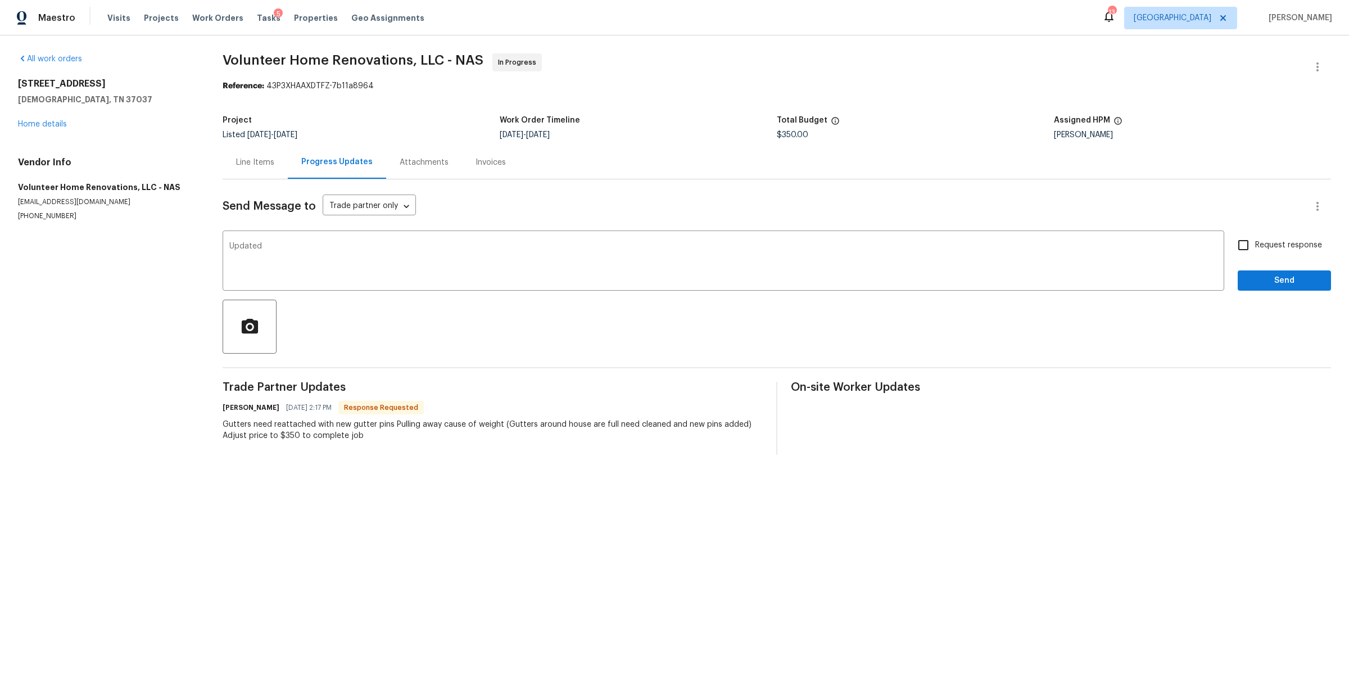
click at [1274, 242] on span "Request response" at bounding box center [1288, 245] width 67 height 12
click at [1255, 242] on input "Request response" at bounding box center [1243, 245] width 24 height 24
checkbox input "true"
click at [1265, 285] on span "Send" at bounding box center [1283, 281] width 75 height 14
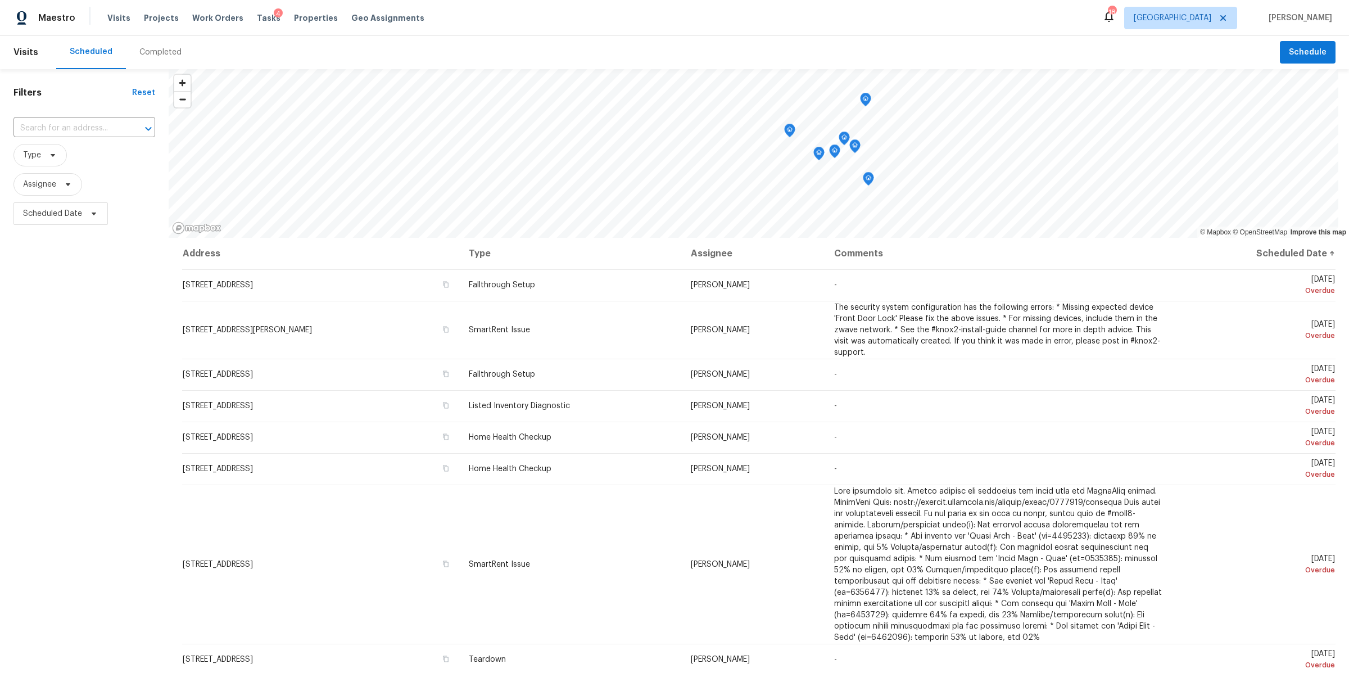
drag, startPoint x: 215, startPoint y: 16, endPoint x: 257, endPoint y: 31, distance: 45.5
click at [215, 16] on span "Work Orders" at bounding box center [217, 17] width 51 height 11
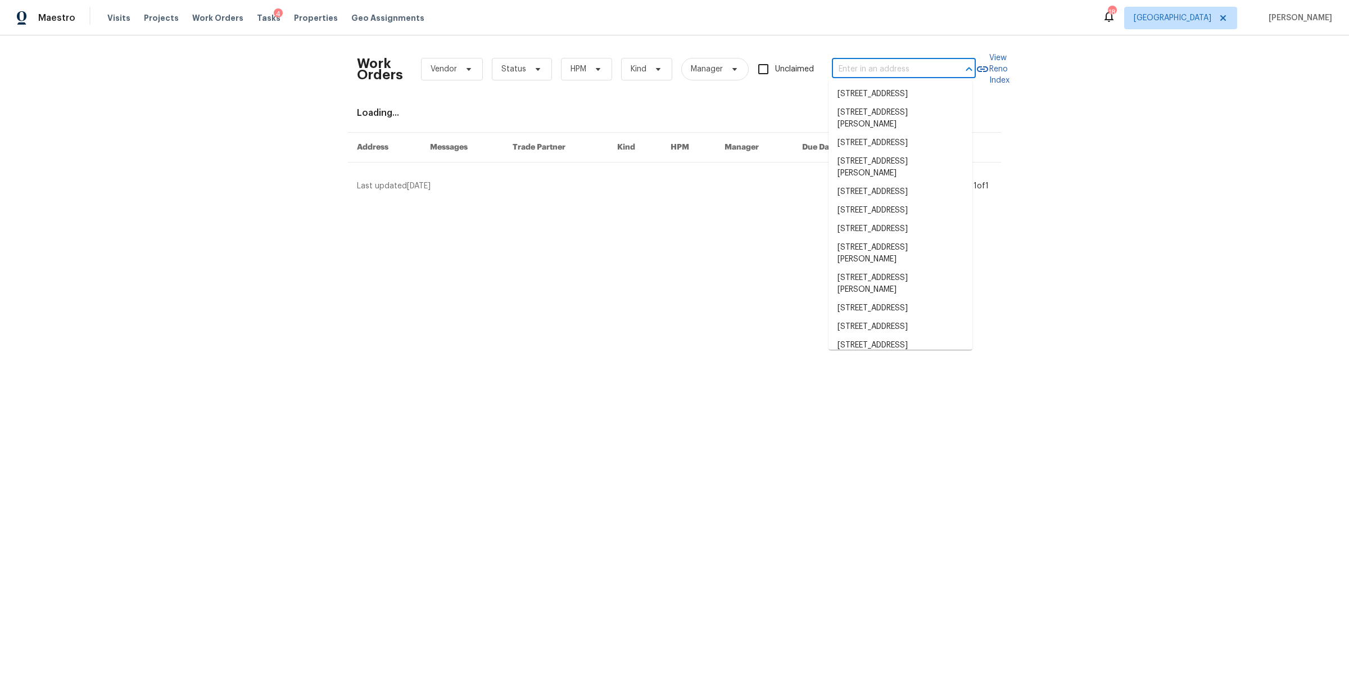
click at [838, 72] on input "text" at bounding box center [888, 69] width 112 height 17
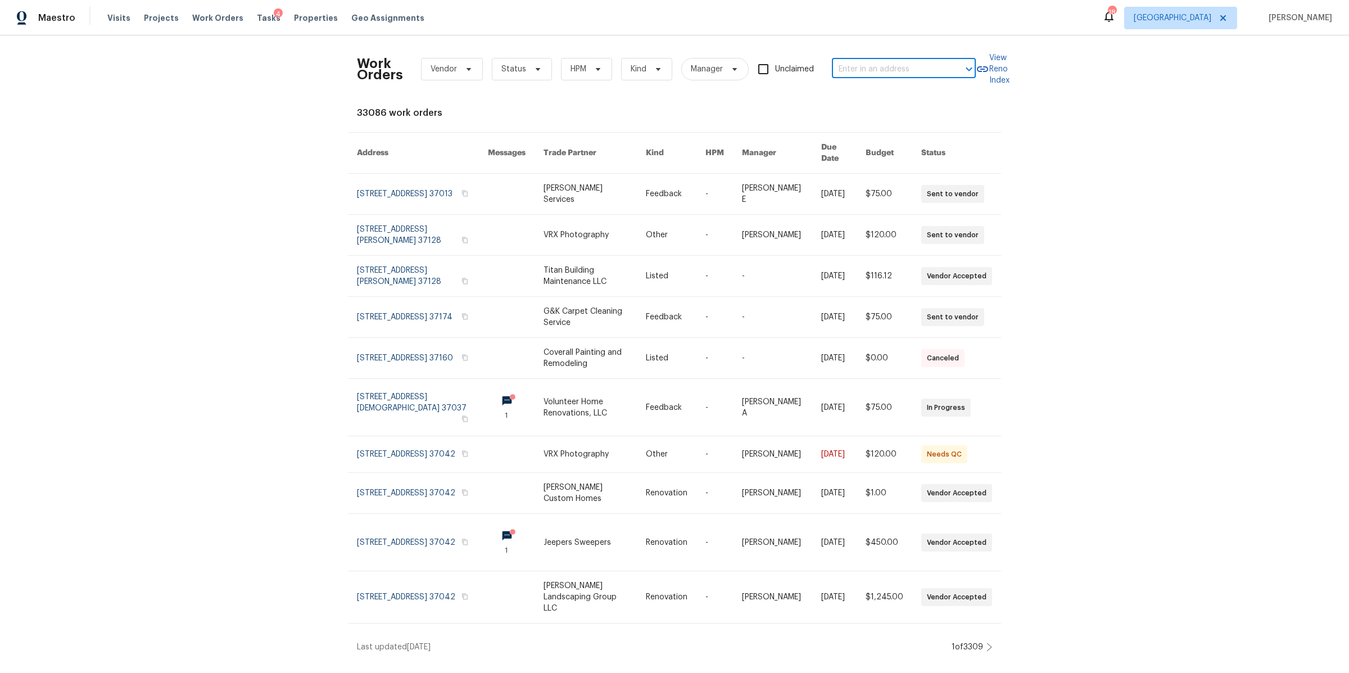
paste input "504 Overview Ln, Franklin, TN 37064"
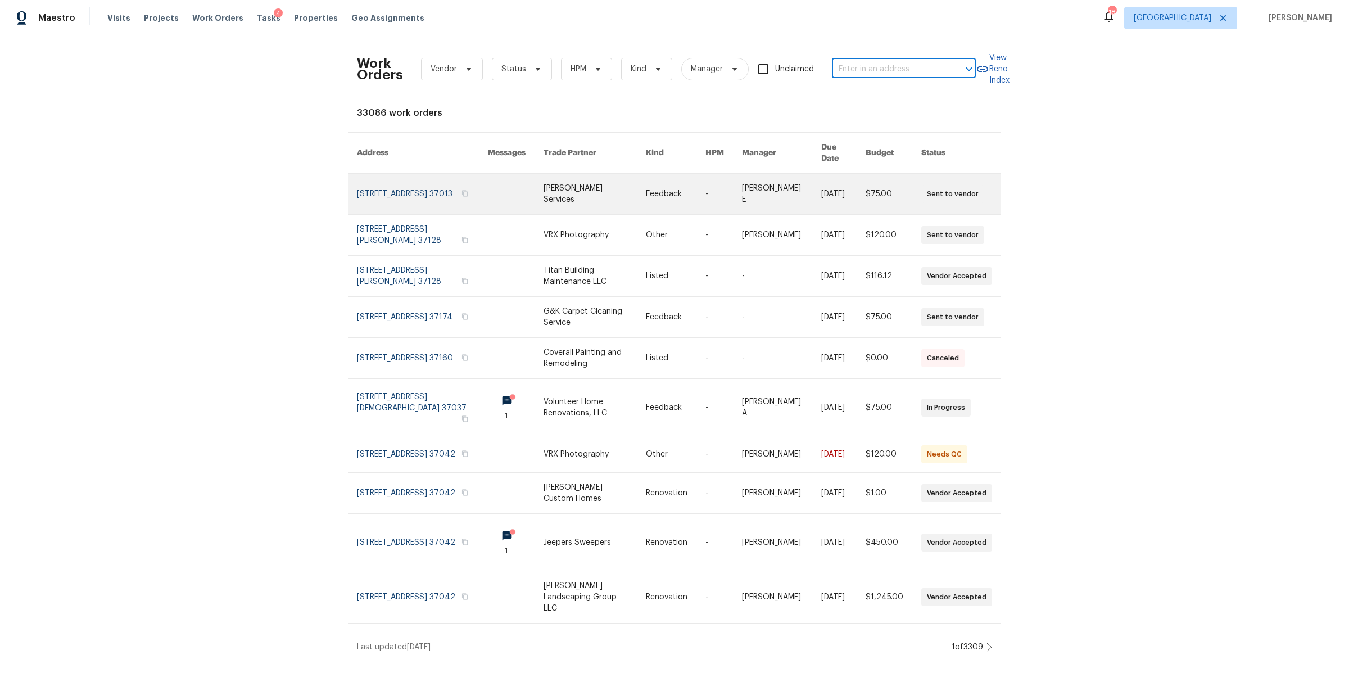
type input "504 Overview Ln, Franklin, TN 37064"
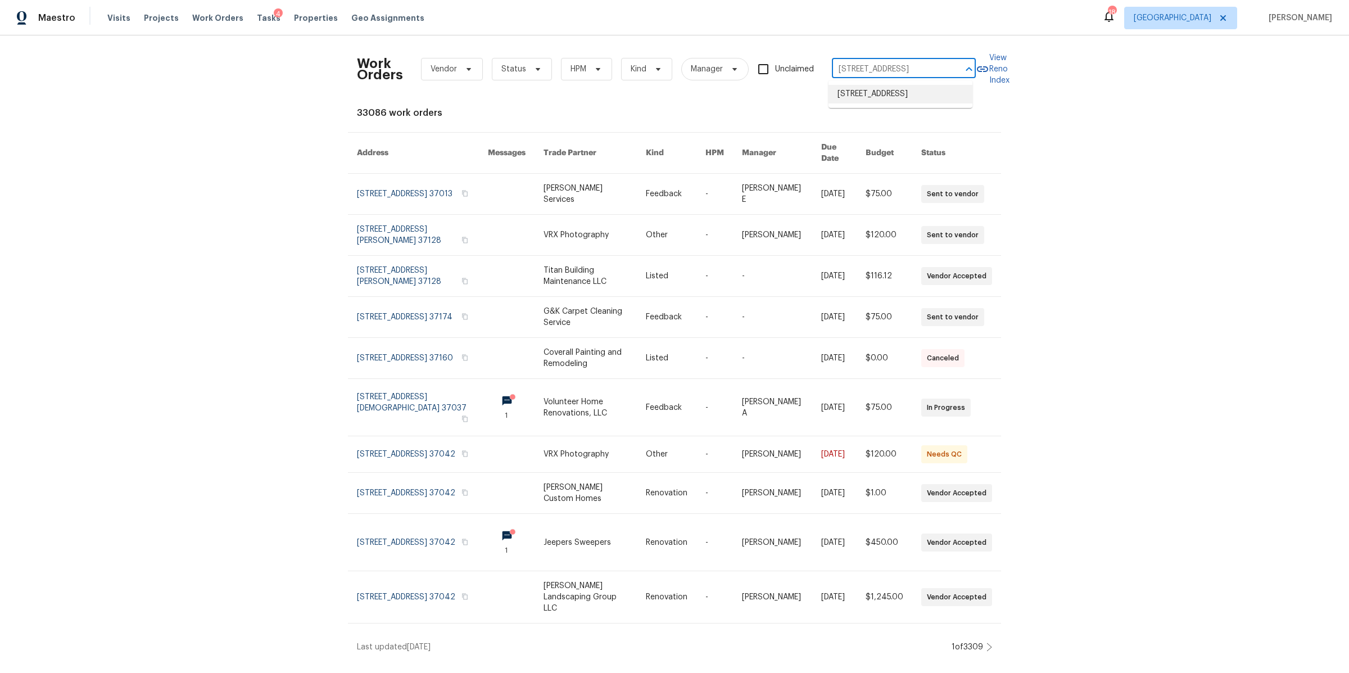
drag, startPoint x: 859, startPoint y: 112, endPoint x: 859, endPoint y: 117, distance: 5.6
click at [858, 103] on li "504 Overview Ln, Franklin, TN 37064" at bounding box center [900, 94] width 144 height 19
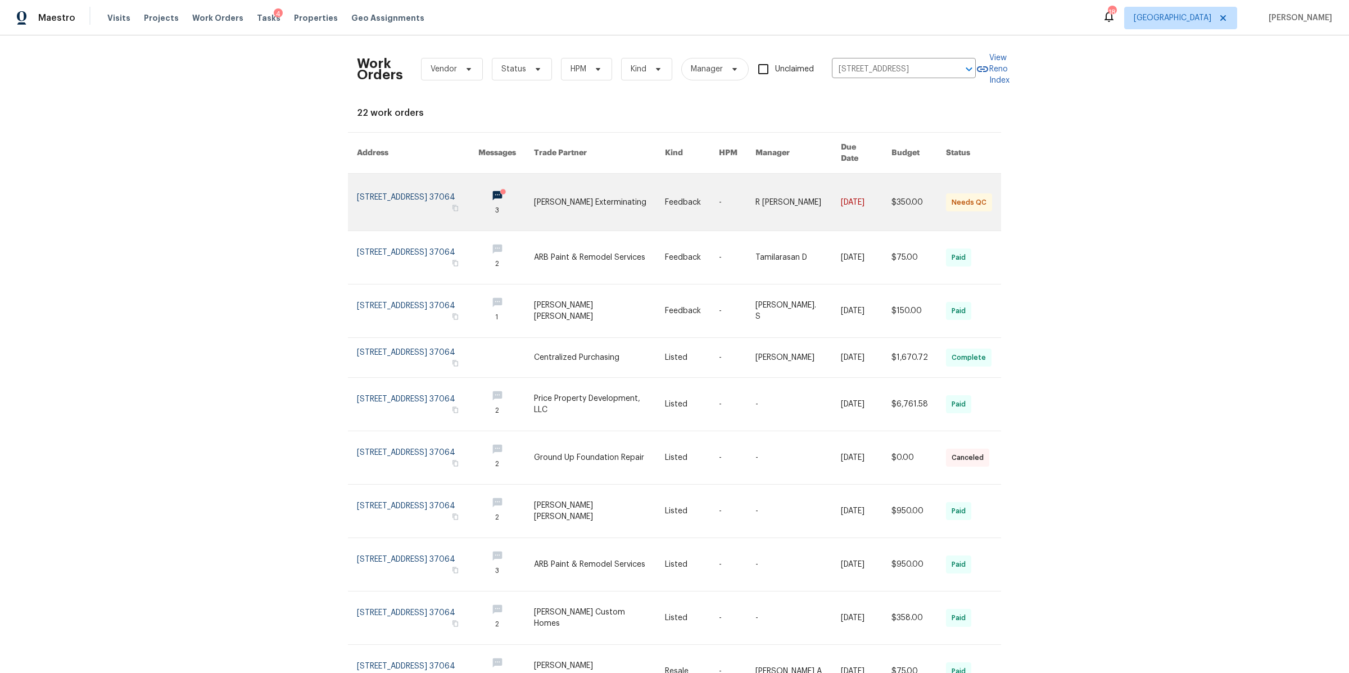
click at [425, 180] on link at bounding box center [417, 202] width 121 height 57
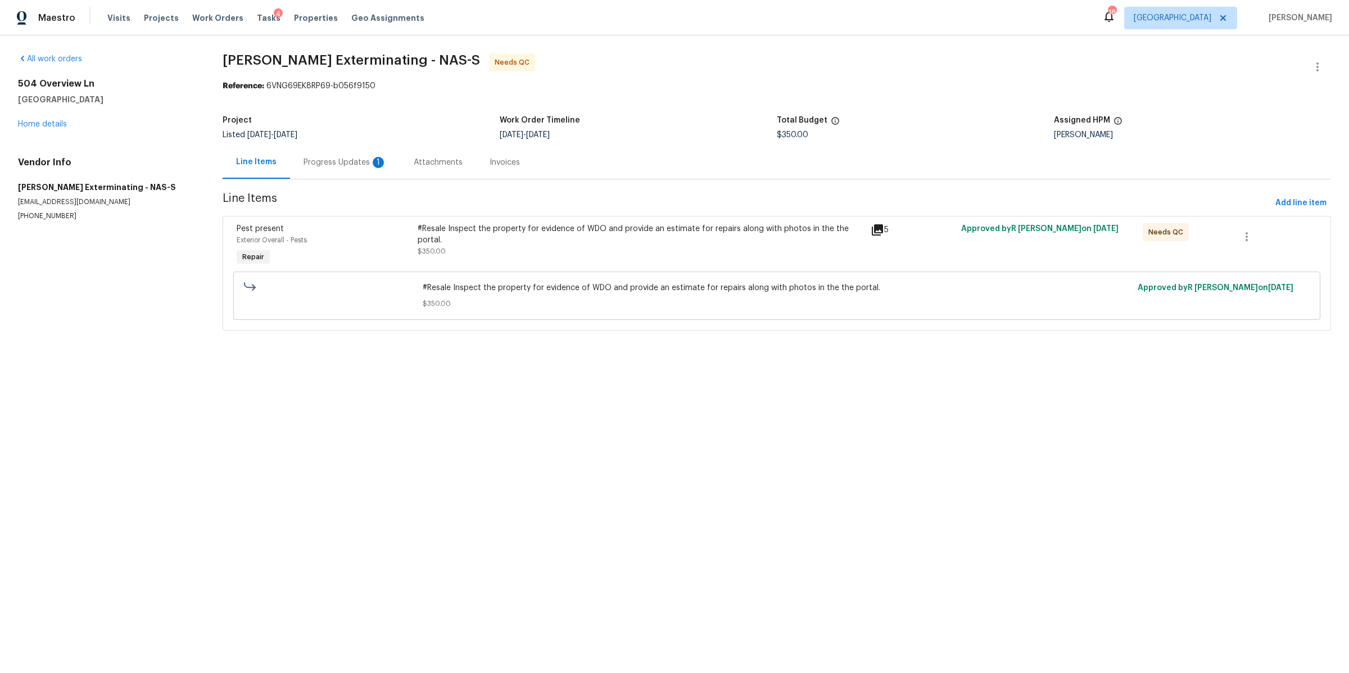
click at [330, 162] on div "Progress Updates 1" at bounding box center [344, 162] width 83 height 11
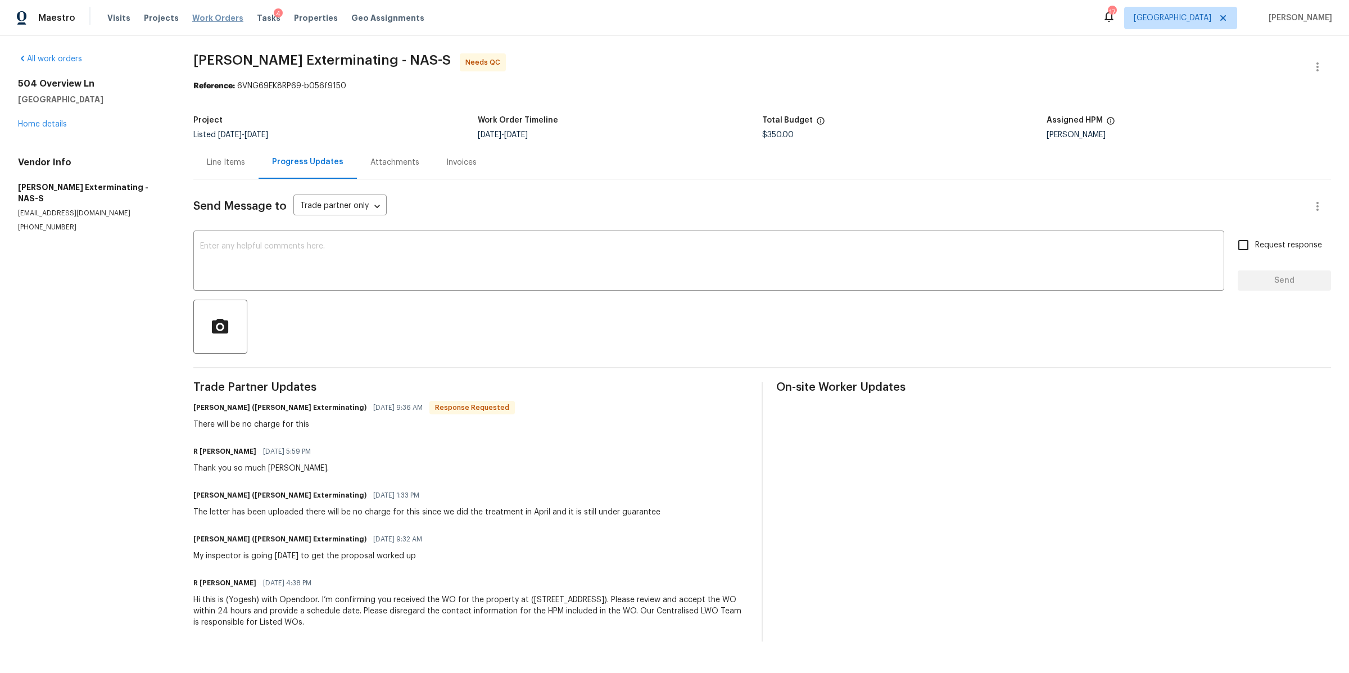
click at [219, 18] on span "Work Orders" at bounding box center [217, 17] width 51 height 11
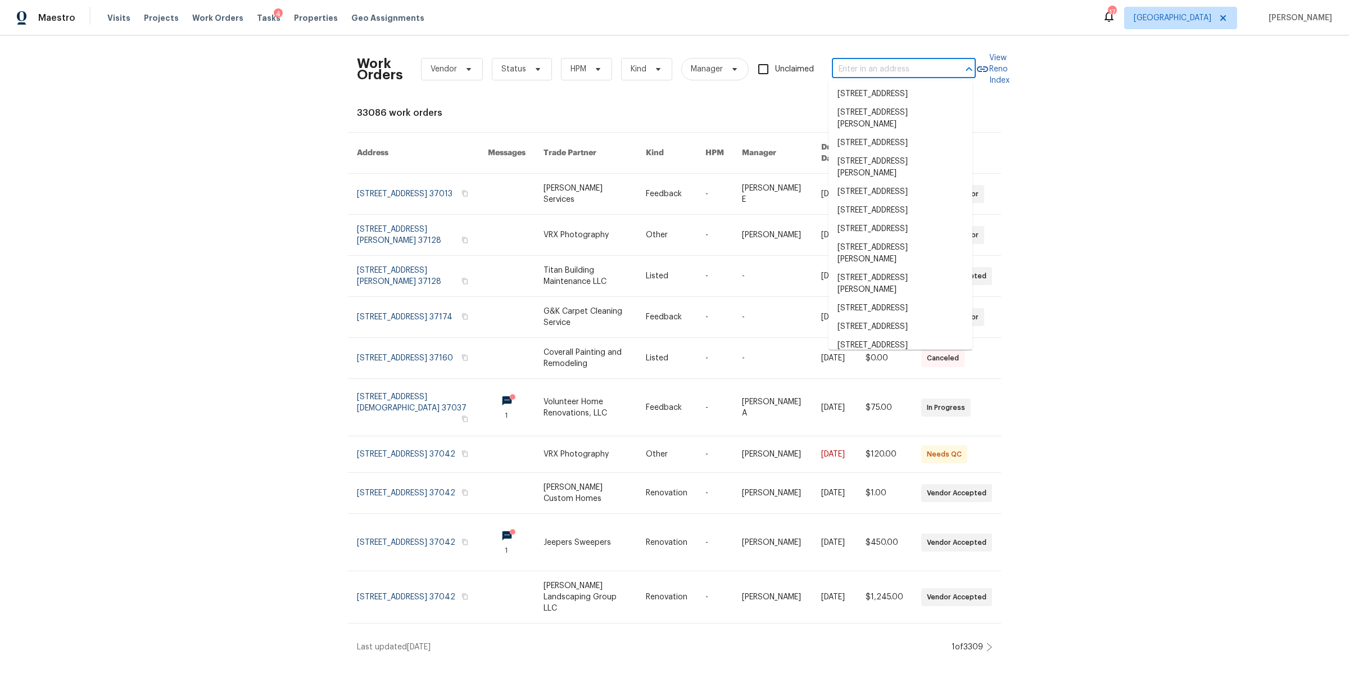
click at [894, 66] on input "text" at bounding box center [888, 69] width 112 height 17
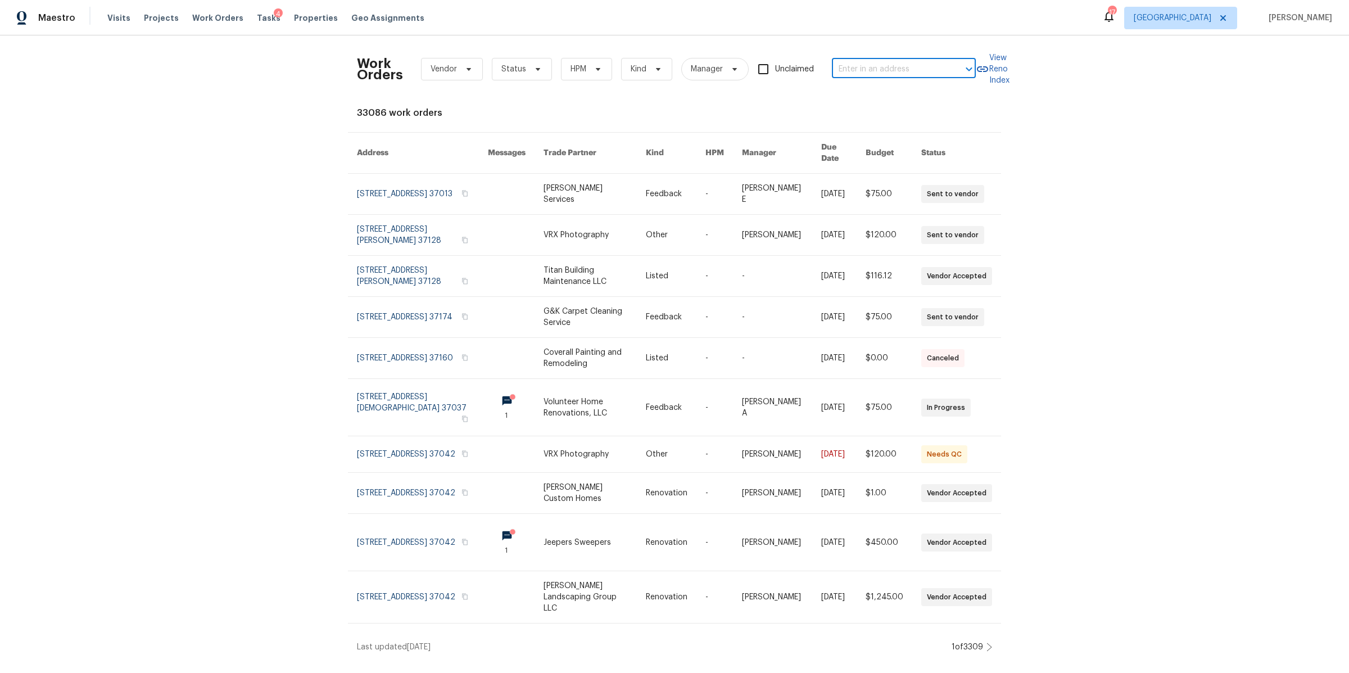
paste input "8710 Sawyer Brown Rd, Nashville, TN 37221"
type input "8710 Sawyer Brown Rd, Nashville, TN 37221"
click at [870, 99] on li "8710 Sawyer Brown Rd, Nashville, TN 37221" at bounding box center [900, 100] width 144 height 30
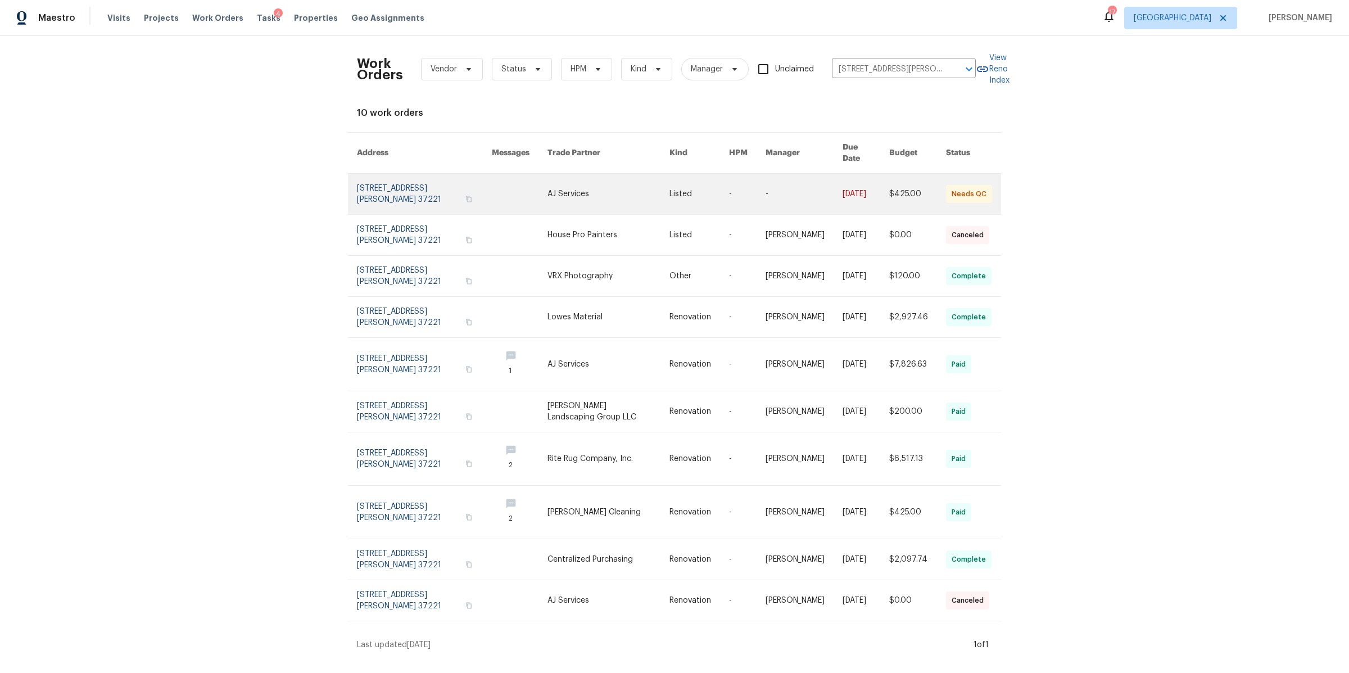
click at [427, 181] on link at bounding box center [424, 194] width 135 height 40
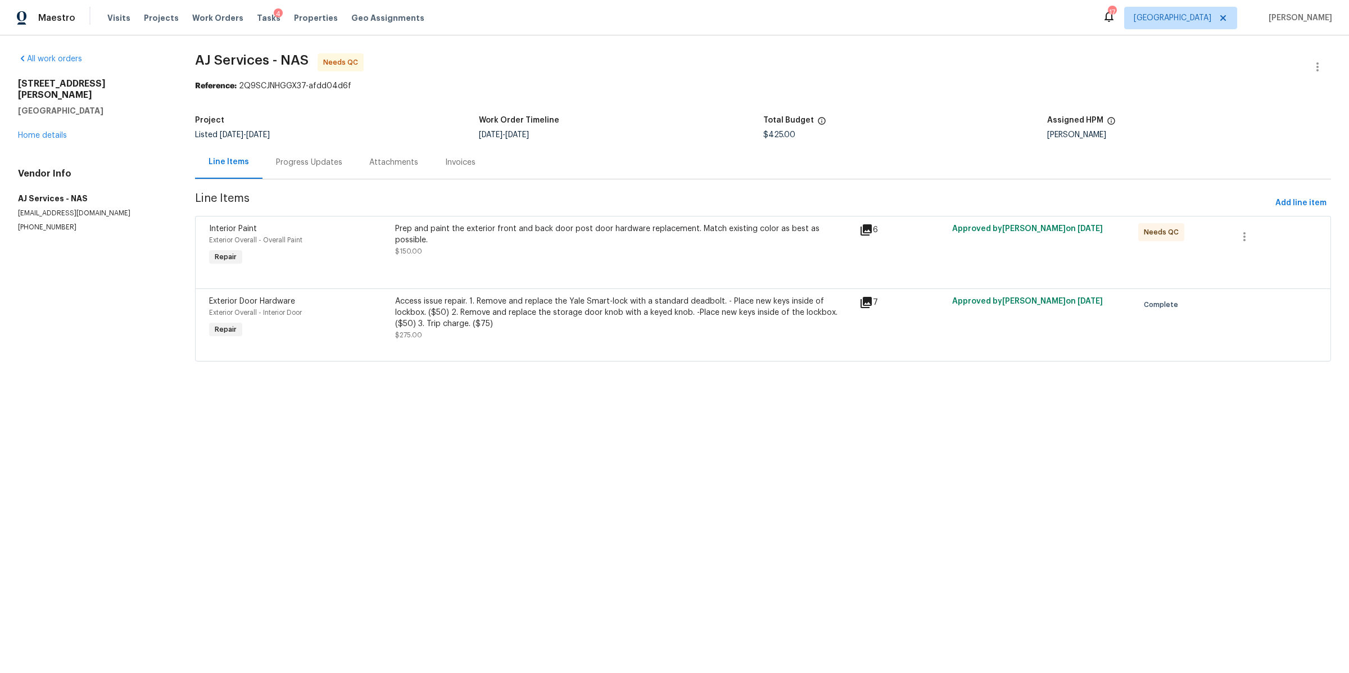
click at [296, 173] on div "Progress Updates" at bounding box center [308, 162] width 93 height 33
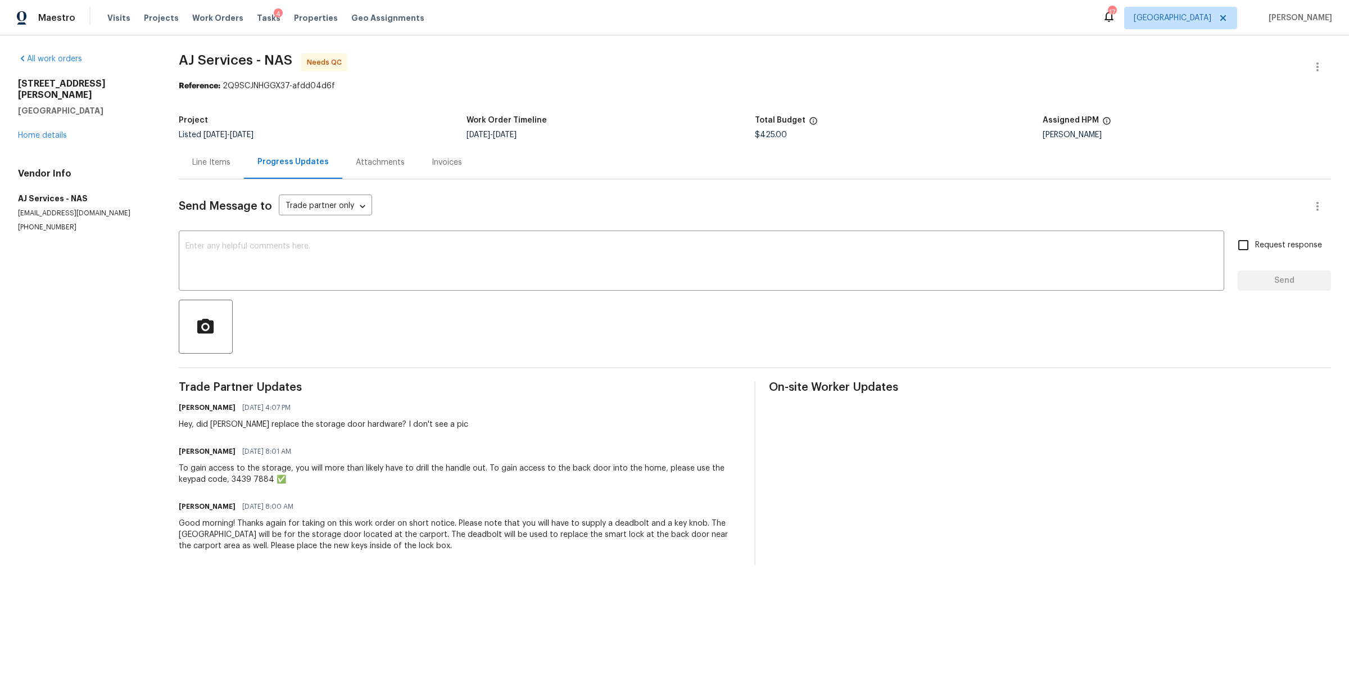
click at [221, 167] on div "Line Items" at bounding box center [211, 162] width 38 height 11
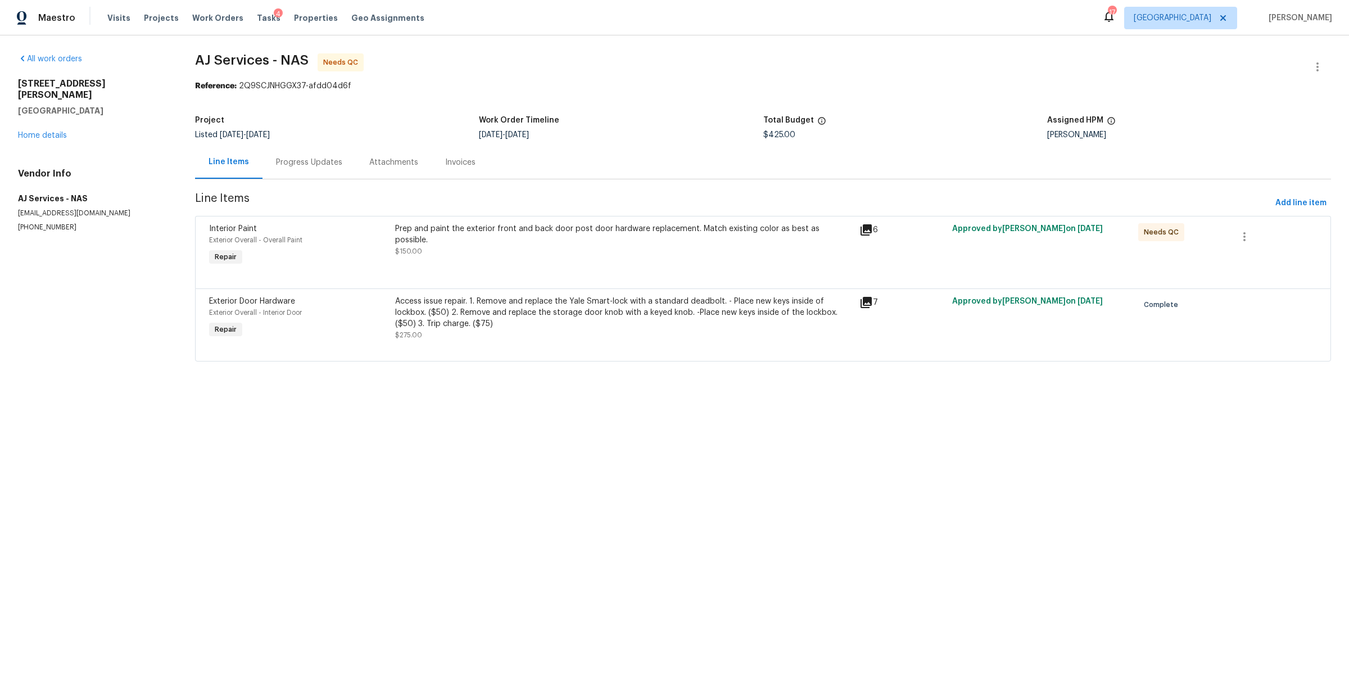
click at [459, 260] on div "Prep and paint the exterior front and back door post door hardware replacement.…" at bounding box center [624, 246] width 464 height 52
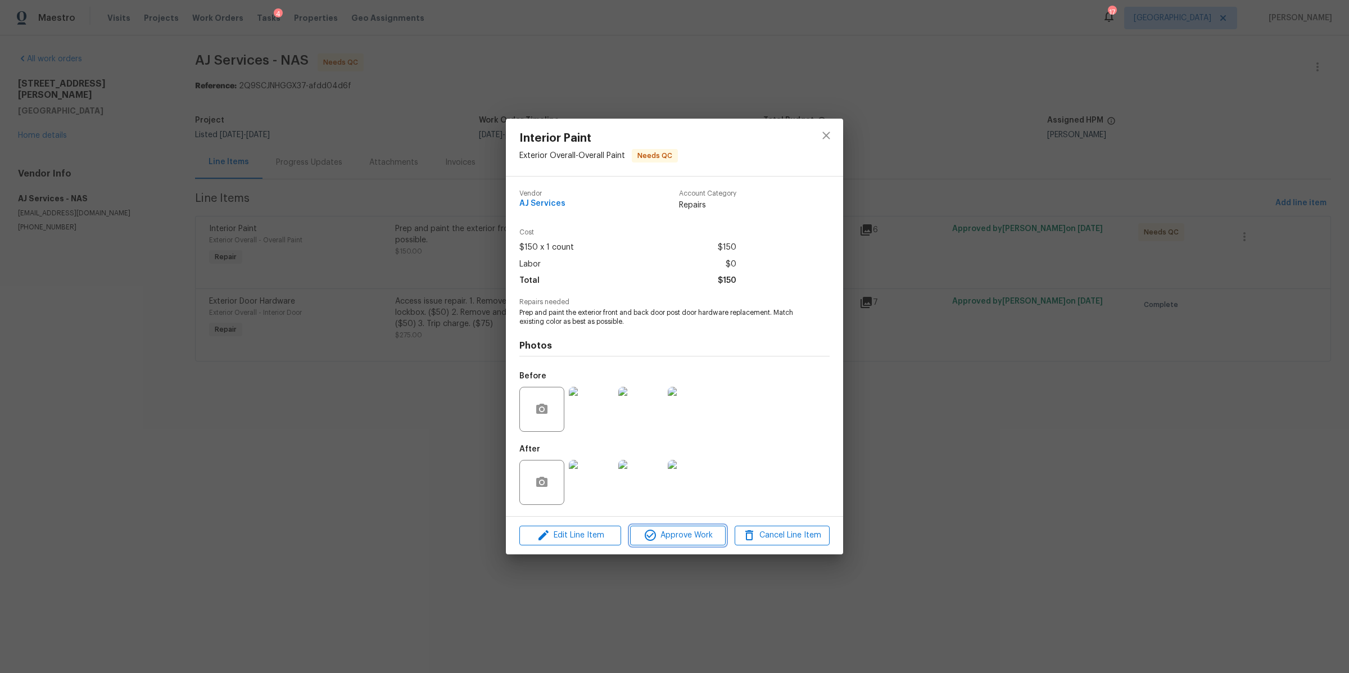
click at [691, 540] on span "Approve Work" at bounding box center [677, 535] width 88 height 14
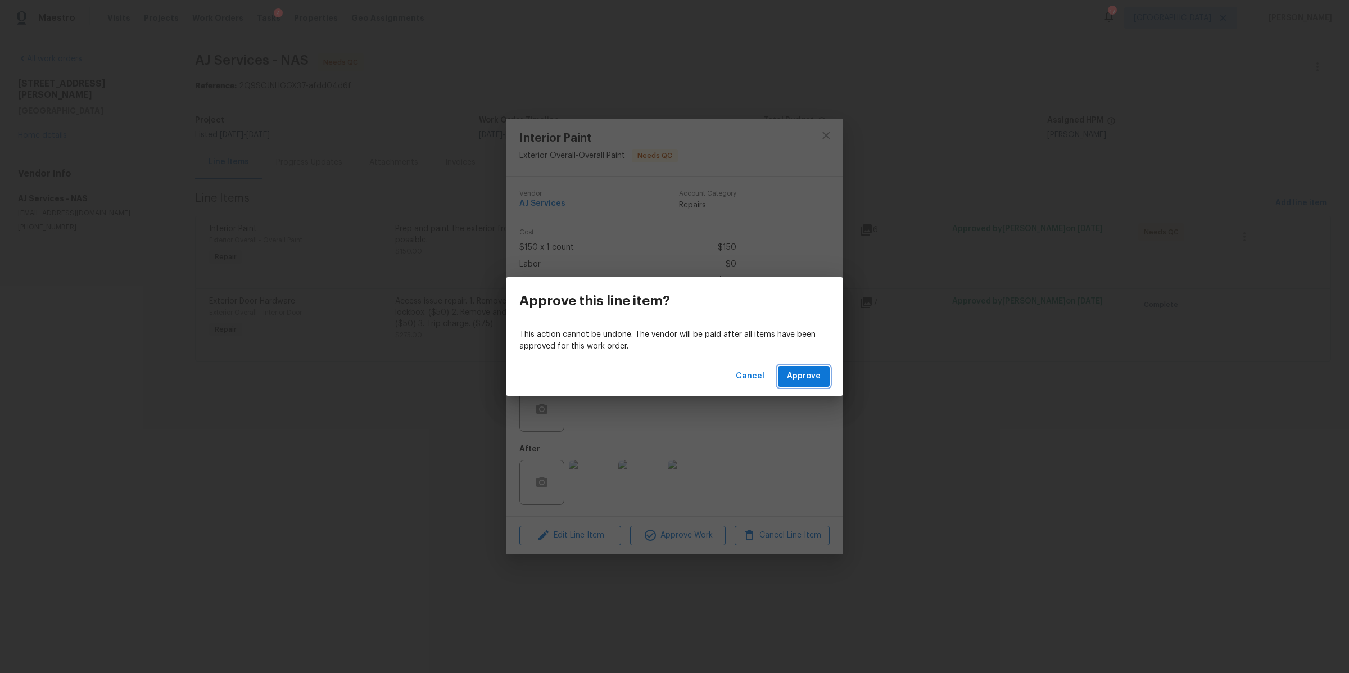
click at [804, 375] on span "Approve" at bounding box center [804, 376] width 34 height 14
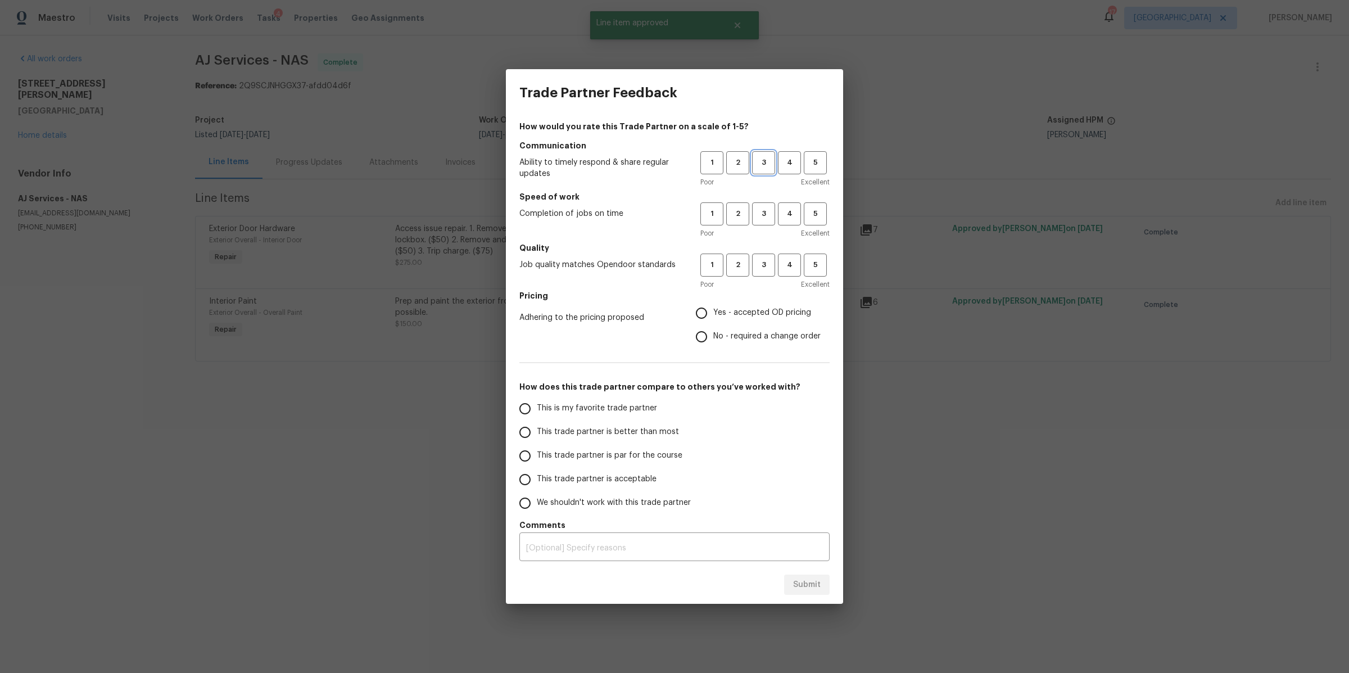
click at [760, 165] on span "3" at bounding box center [763, 162] width 21 height 13
drag, startPoint x: 763, startPoint y: 208, endPoint x: 766, endPoint y: 257, distance: 48.4
click at [763, 208] on span "3" at bounding box center [763, 213] width 21 height 13
click at [768, 264] on span "3" at bounding box center [763, 264] width 21 height 13
click at [750, 307] on span "Yes - accepted OD pricing" at bounding box center [762, 313] width 98 height 12
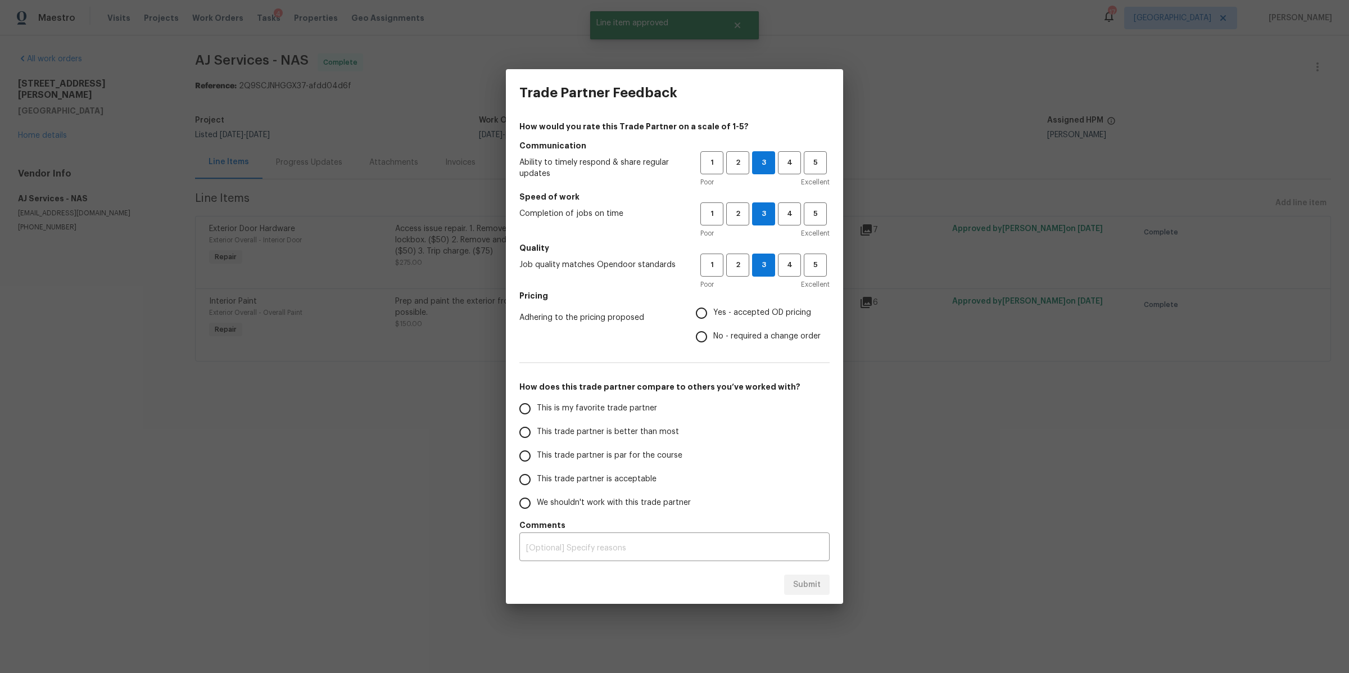
click at [713, 307] on input "Yes - accepted OD pricing" at bounding box center [701, 313] width 24 height 24
radio input "true"
click at [658, 426] on span "This trade partner is better than most" at bounding box center [608, 432] width 142 height 12
click at [537, 426] on input "This trade partner is better than most" at bounding box center [525, 432] width 24 height 24
radio input "false"
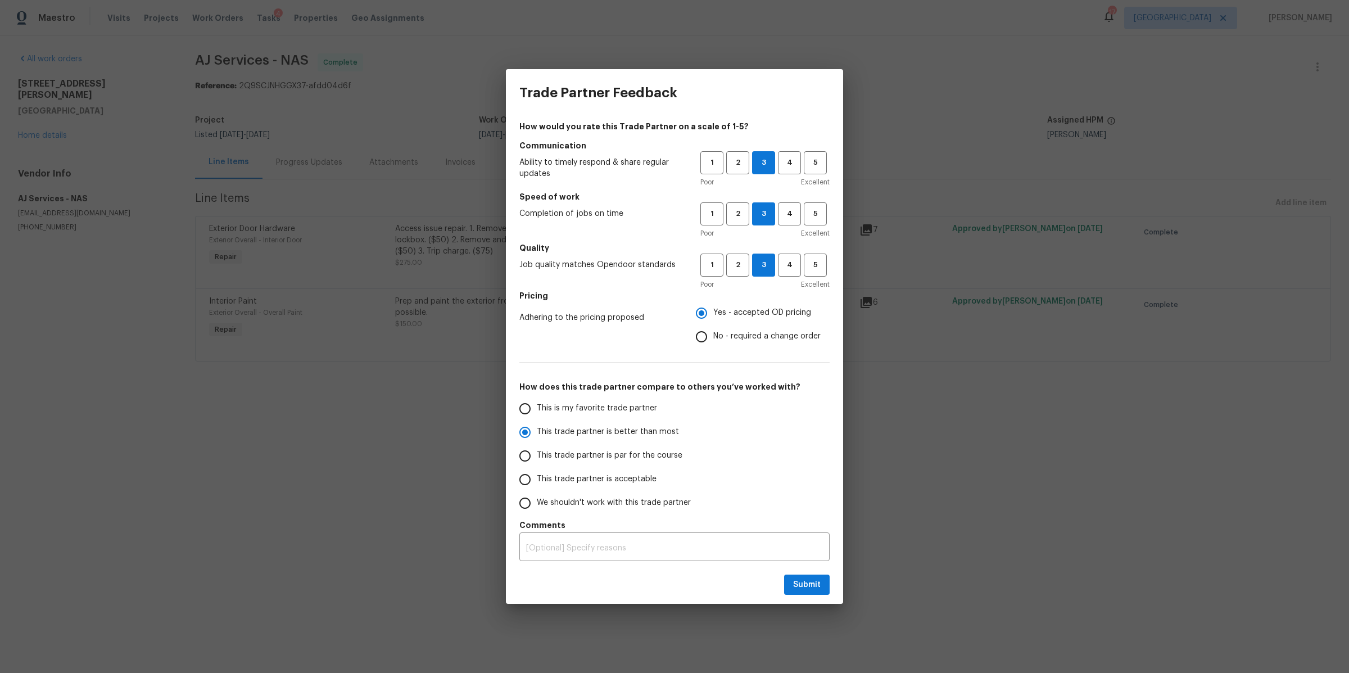
click at [656, 450] on span "This trade partner is par for the course" at bounding box center [610, 456] width 146 height 12
click at [537, 449] on input "This trade partner is par for the course" at bounding box center [525, 456] width 24 height 24
click at [805, 587] on span "Submit" at bounding box center [807, 585] width 28 height 14
radio input "true"
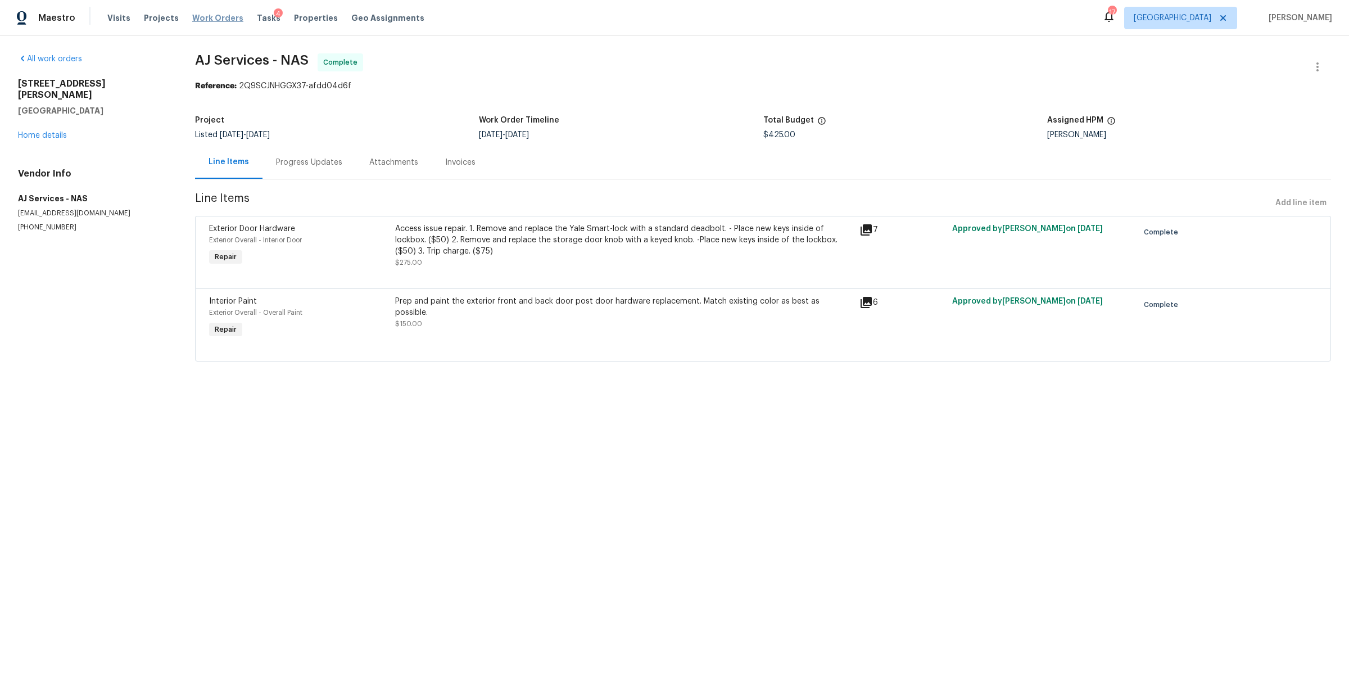
click at [195, 18] on span "Work Orders" at bounding box center [217, 17] width 51 height 11
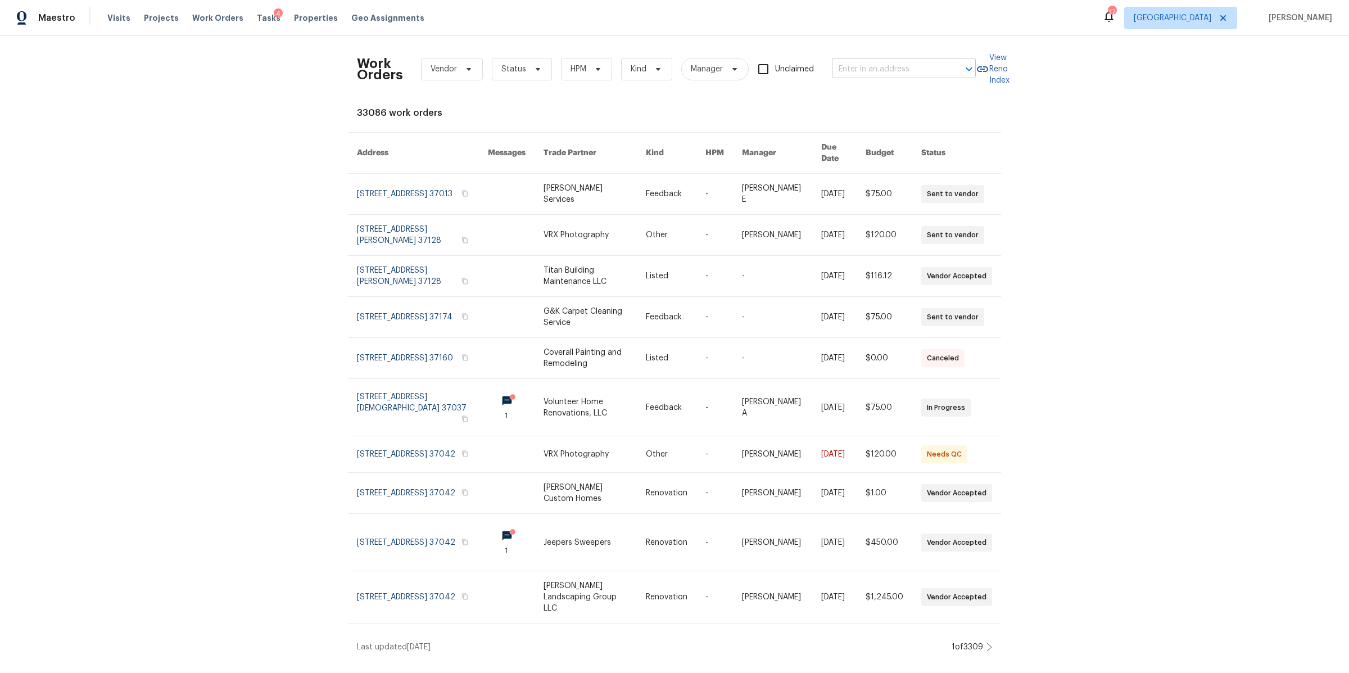
click at [837, 70] on input "text" at bounding box center [888, 69] width 112 height 17
paste input "2114A 14th Ave N, Nashville, TN 37208"
type input "2114A 14th Ave N, Nashville, TN 37208"
click at [852, 92] on li "2114A 14th Ave N, Nashville, TN 37208" at bounding box center [900, 94] width 144 height 19
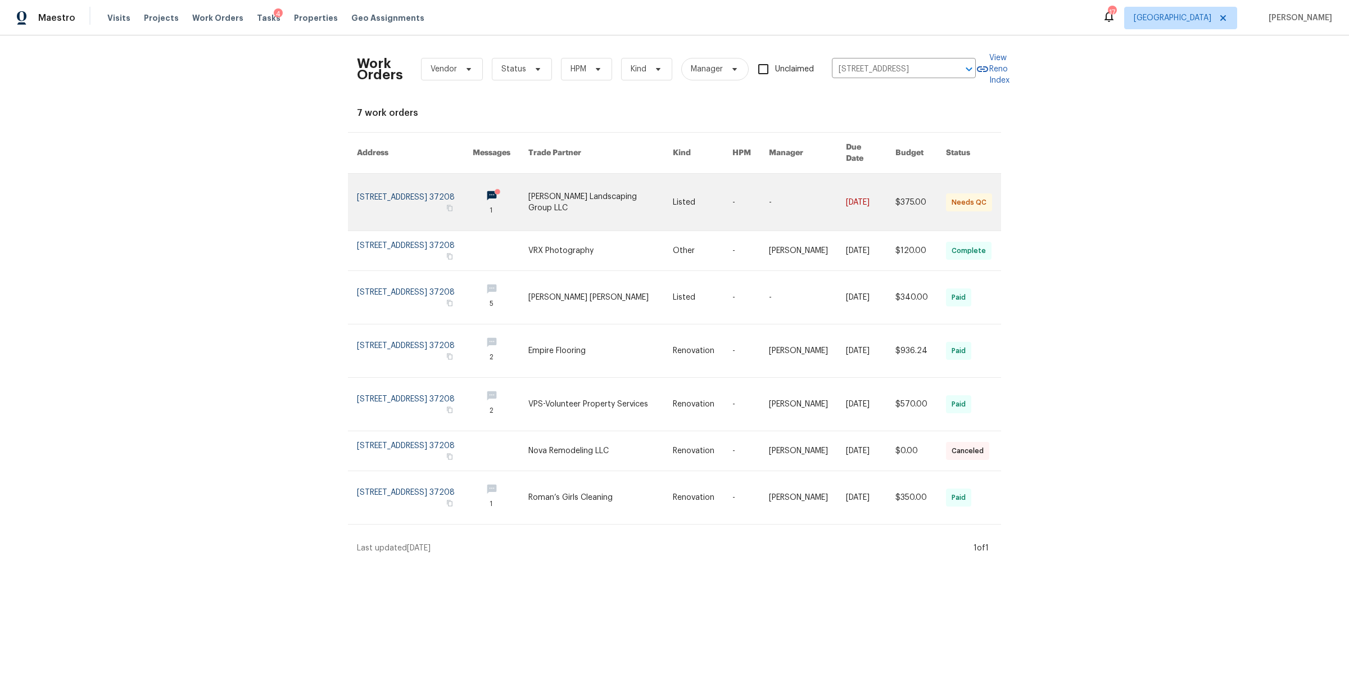
click at [423, 194] on link at bounding box center [415, 202] width 116 height 57
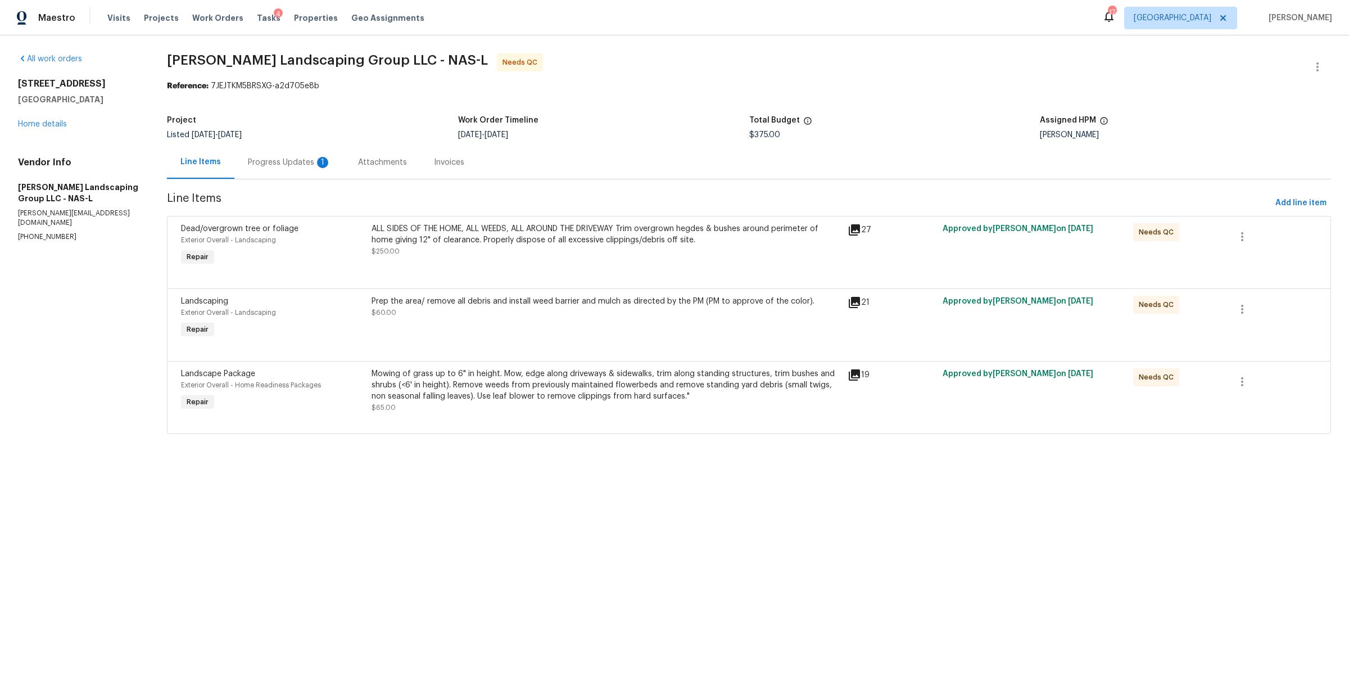
click at [291, 175] on div "Progress Updates 1" at bounding box center [289, 162] width 110 height 33
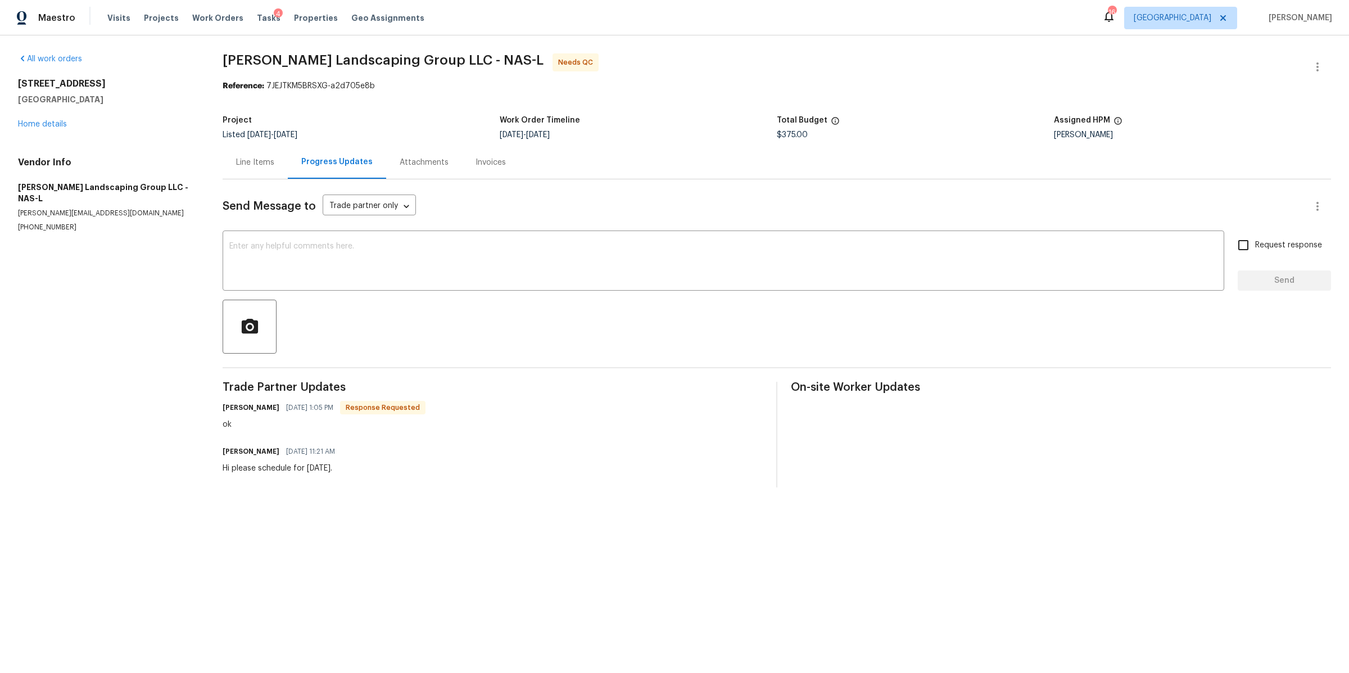
click at [246, 160] on div "Line Items" at bounding box center [255, 162] width 38 height 11
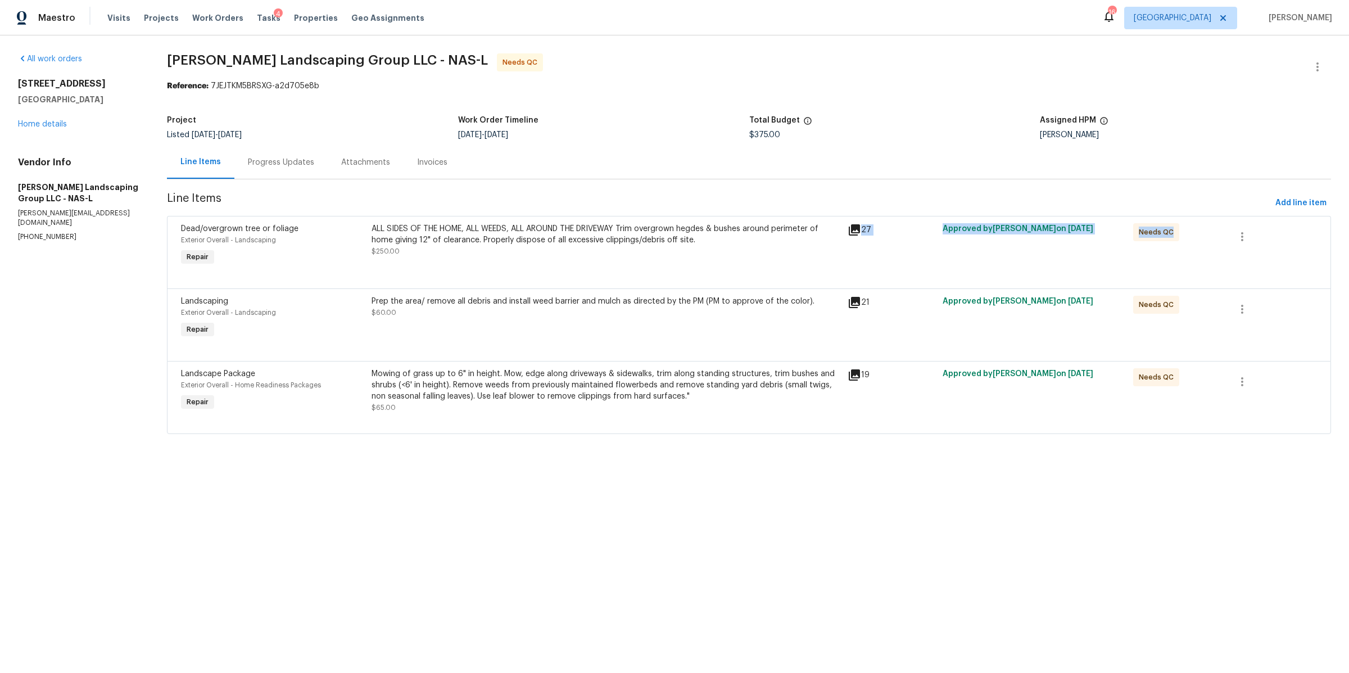
click at [454, 268] on div "Dead/overgrown tree or foliage Exterior Overall - Landscaping Repair ALL SIDES …" at bounding box center [749, 252] width 1164 height 72
click at [541, 260] on div "ALL SIDES OF THE HOME, ALL WEEDS, ALL AROUND THE DRIVEWAY Trim overgrown hegdes…" at bounding box center [606, 246] width 476 height 52
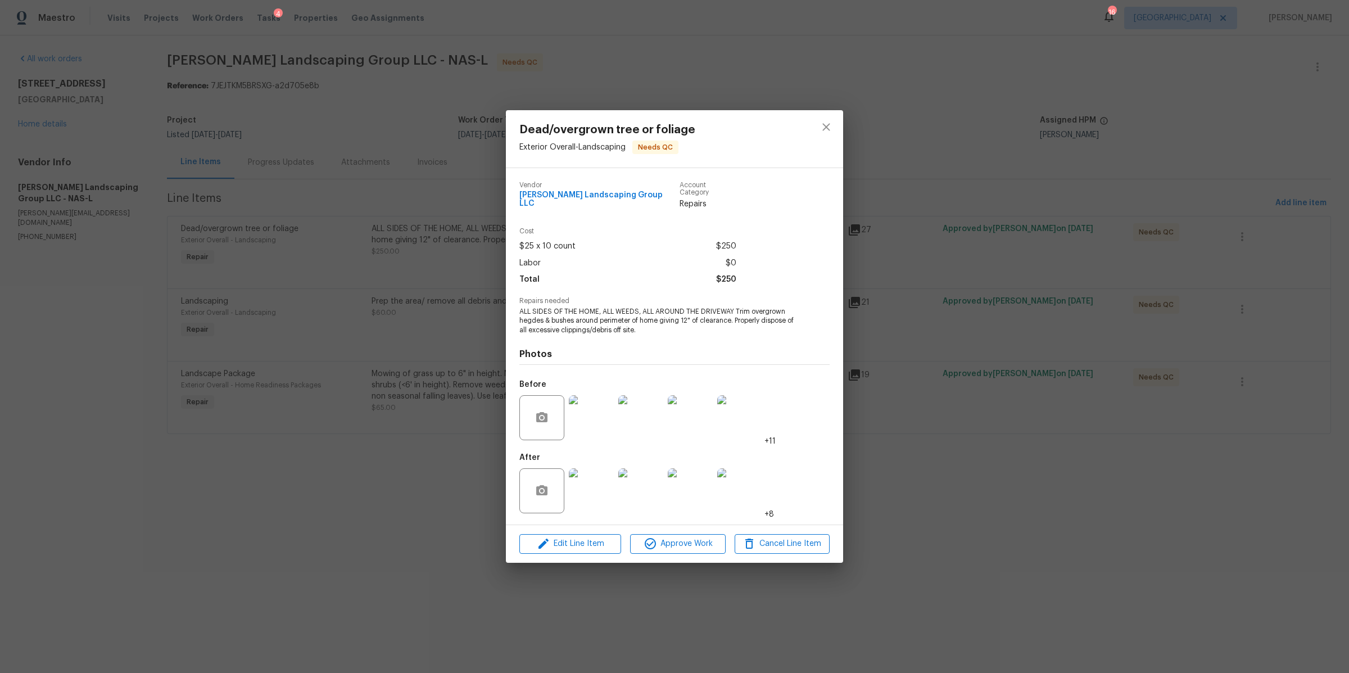
click at [591, 487] on img at bounding box center [591, 490] width 45 height 45
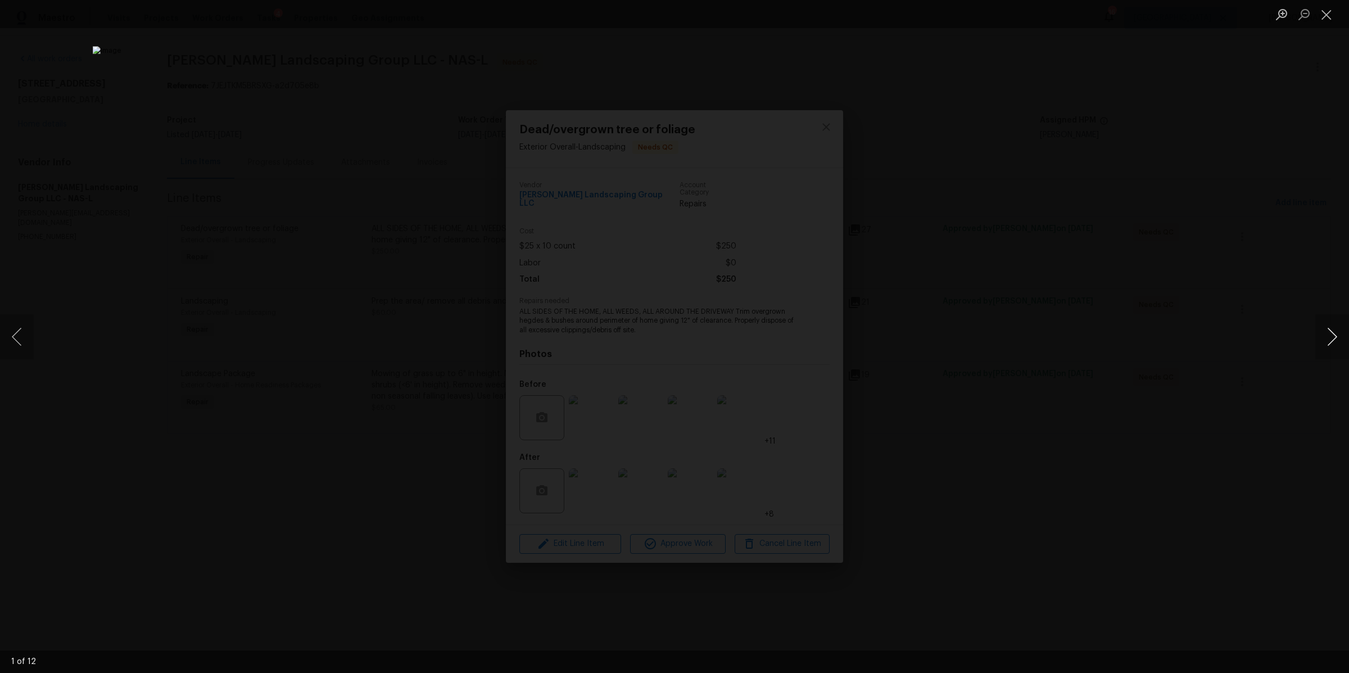
click at [1326, 334] on button "Next image" at bounding box center [1332, 336] width 34 height 45
click at [1326, 335] on button "Next image" at bounding box center [1332, 336] width 34 height 45
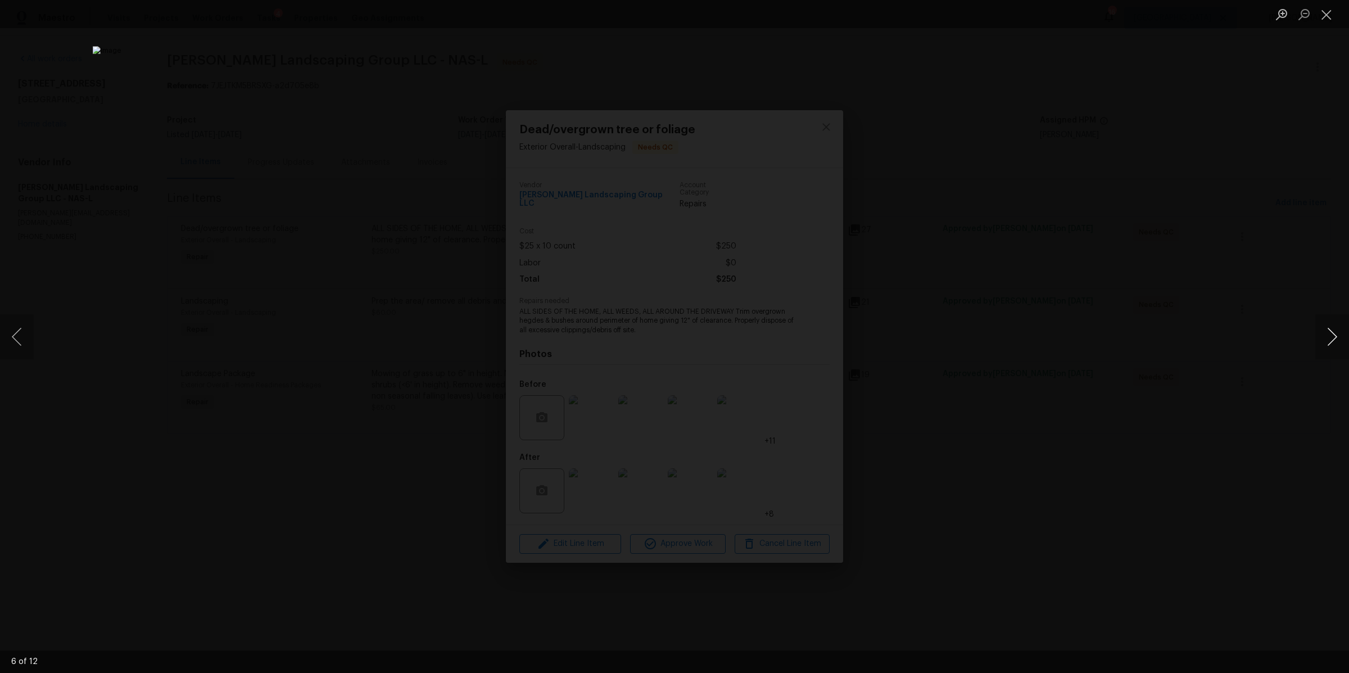
click at [1325, 335] on button "Next image" at bounding box center [1332, 336] width 34 height 45
click at [1208, 393] on div "Lightbox" at bounding box center [674, 336] width 1349 height 673
click at [1182, 399] on div "Lightbox" at bounding box center [674, 336] width 1349 height 673
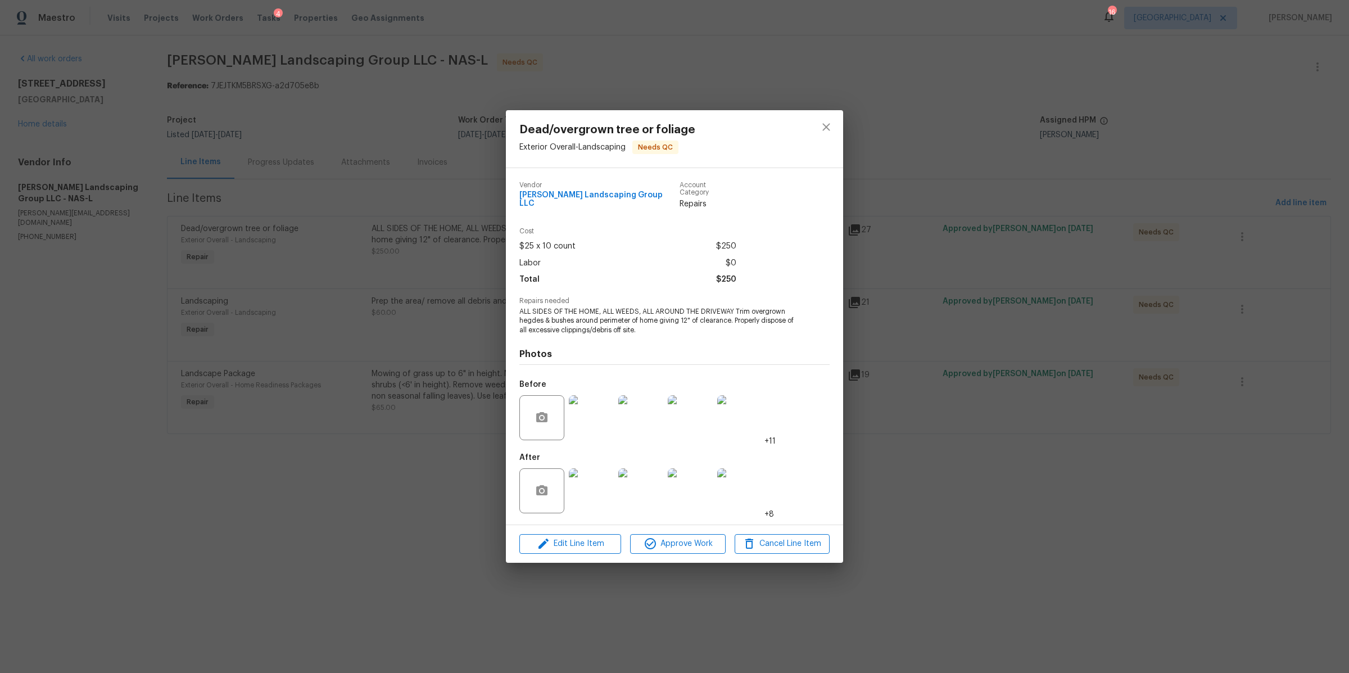
click at [1013, 458] on div "Dead/overgrown tree or foliage Exterior Overall - Landscaping Needs QC Vendor S…" at bounding box center [674, 336] width 1349 height 673
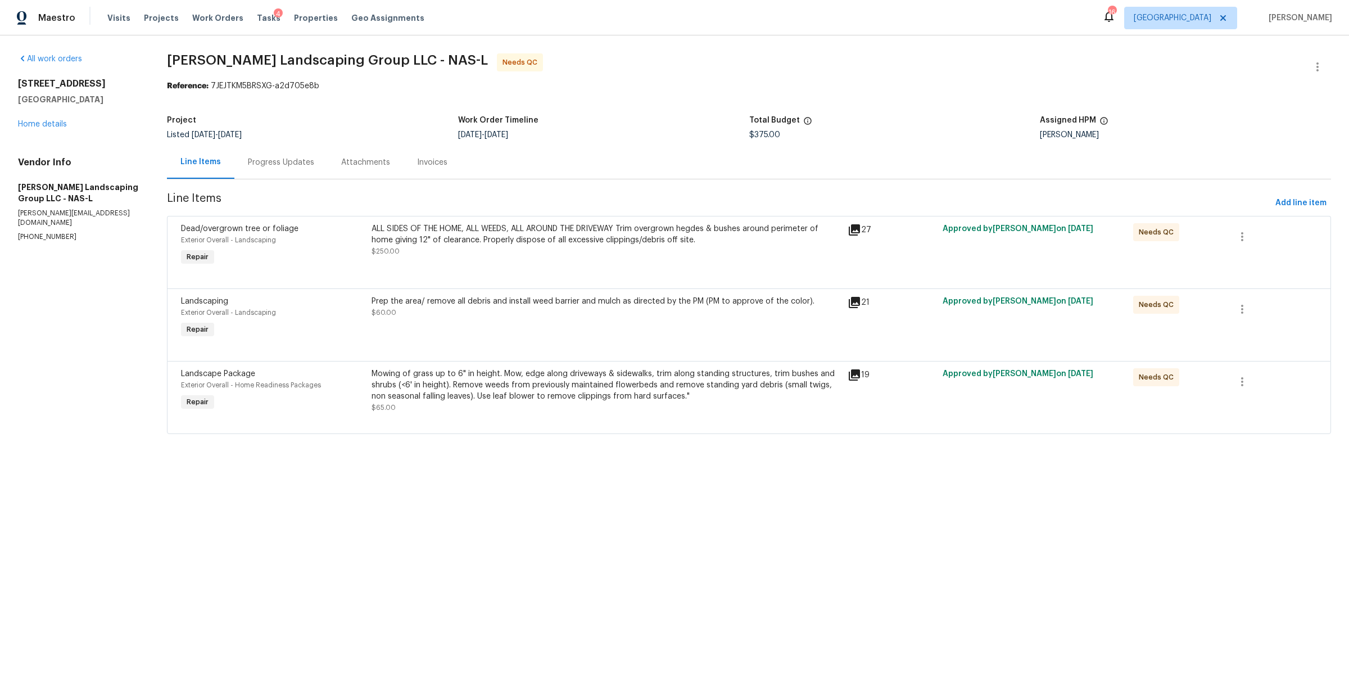
click at [559, 245] on div "ALL SIDES OF THE HOME, ALL WEEDS, ALL AROUND THE DRIVEWAY Trim overgrown hegdes…" at bounding box center [605, 234] width 469 height 22
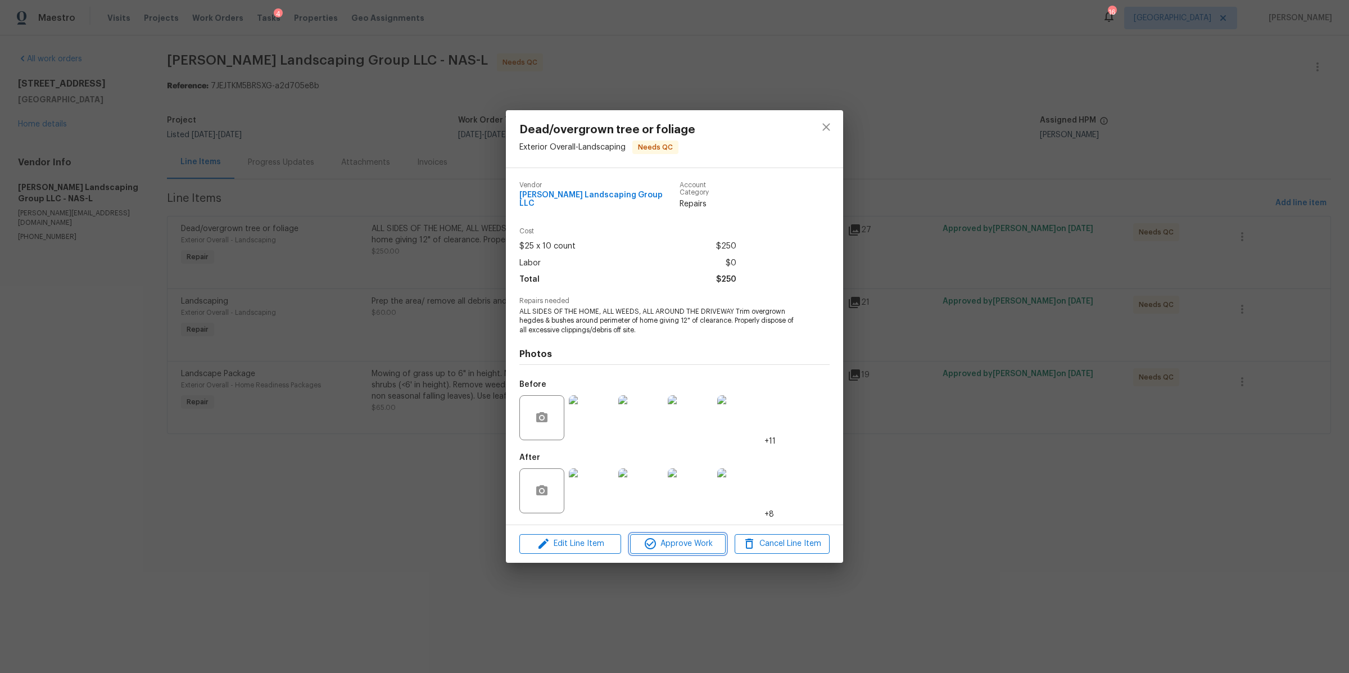
click at [675, 538] on span "Approve Work" at bounding box center [677, 544] width 88 height 14
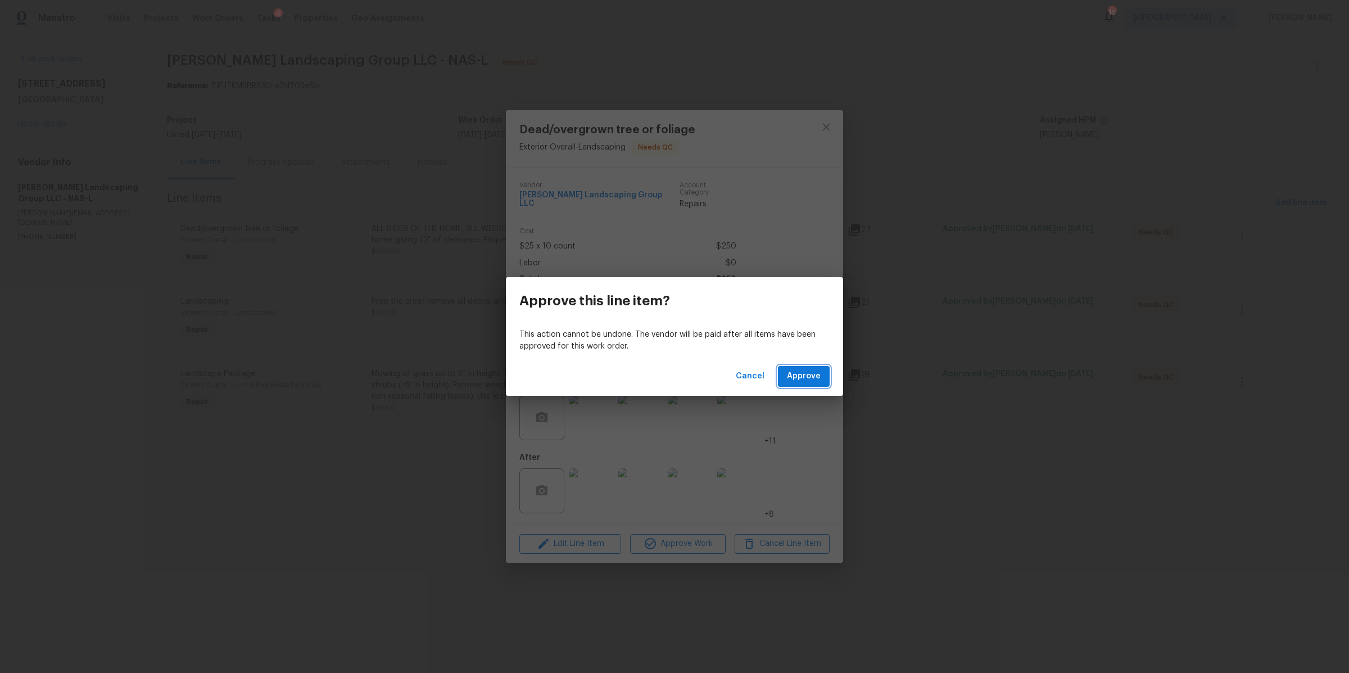
click at [794, 371] on span "Approve" at bounding box center [804, 376] width 34 height 14
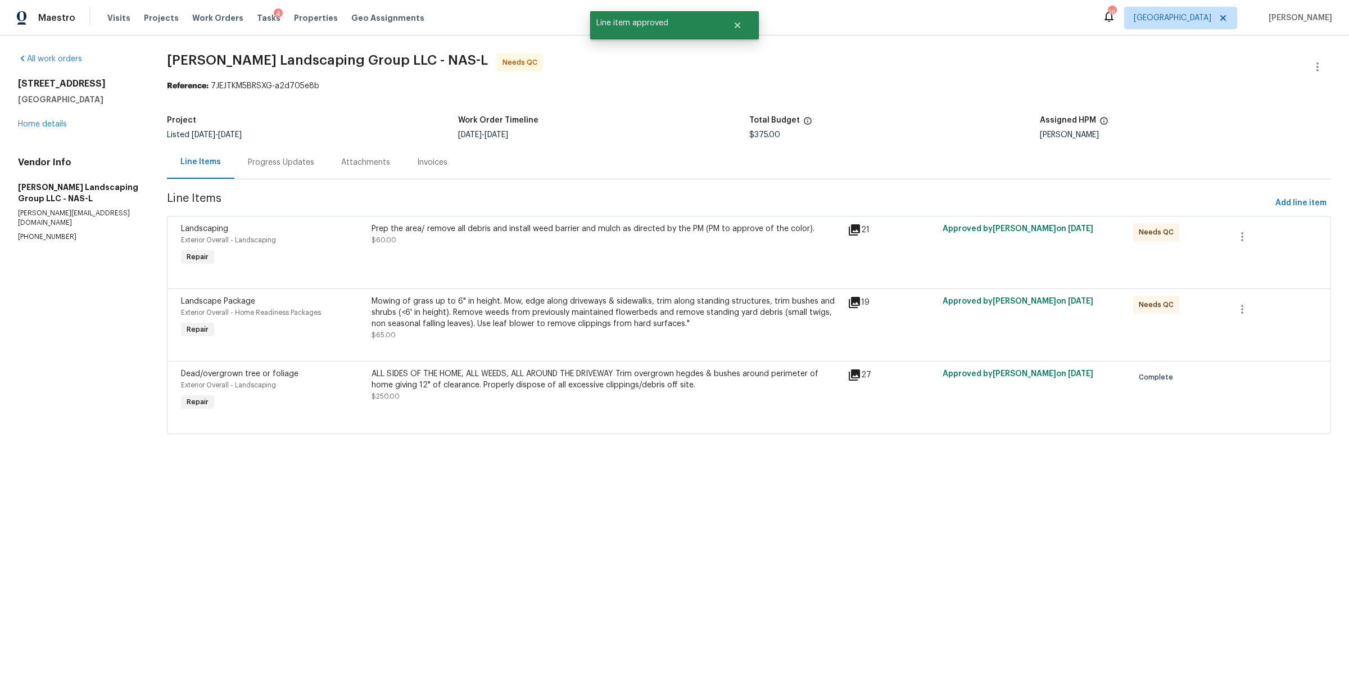
click at [536, 246] on div "Prep the area/ remove all debris and install weed barrier and mulch as directed…" at bounding box center [605, 234] width 469 height 22
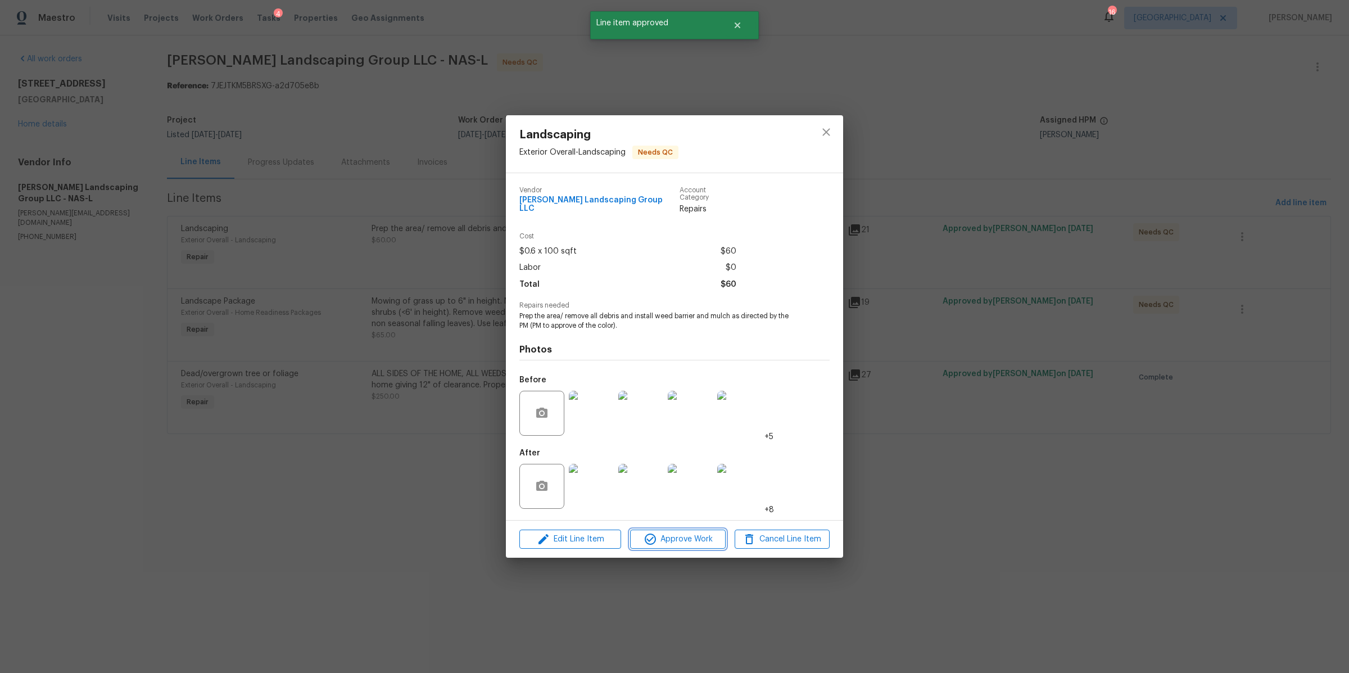
click at [686, 537] on span "Approve Work" at bounding box center [677, 539] width 88 height 14
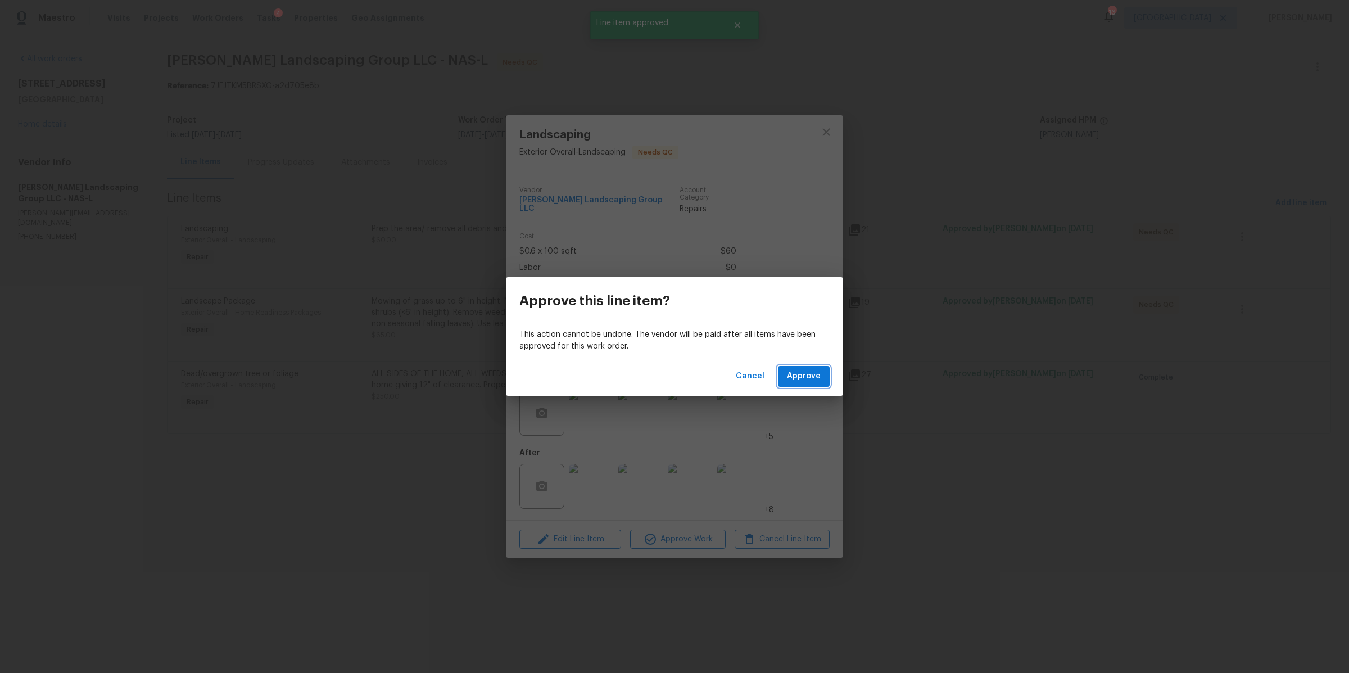
click at [803, 370] on span "Approve" at bounding box center [804, 376] width 34 height 14
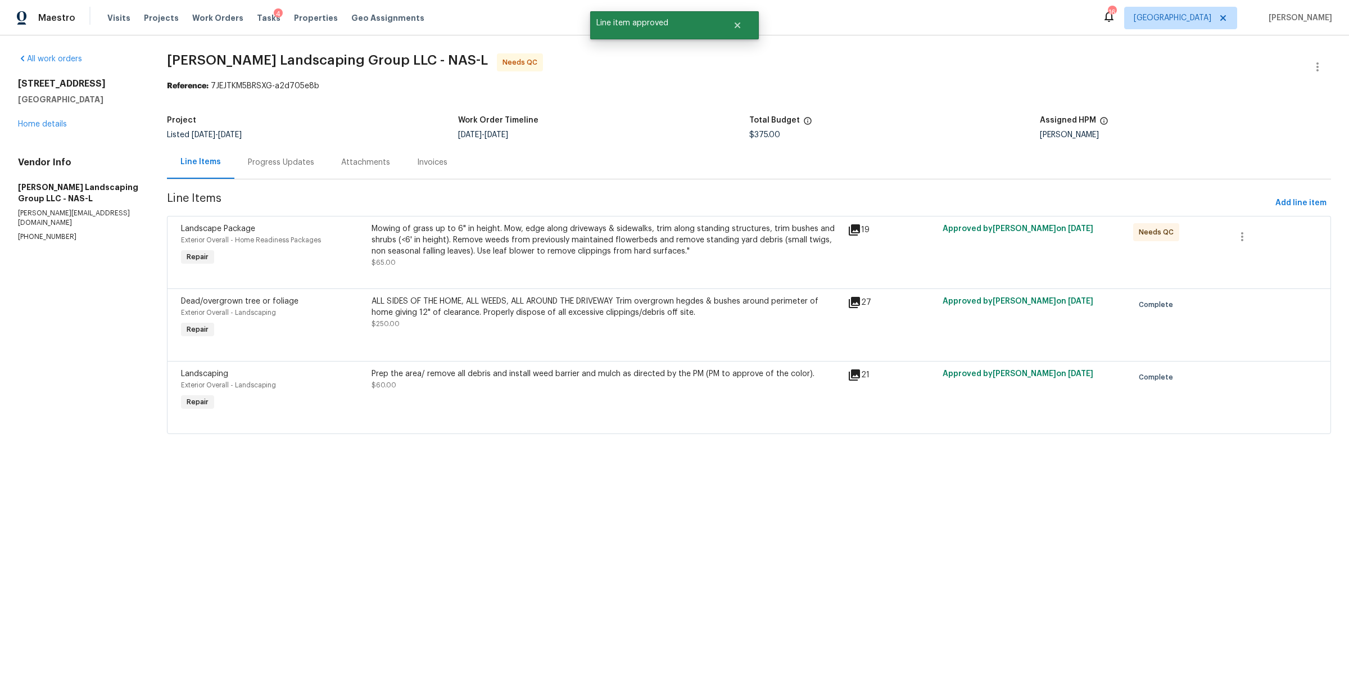
click at [502, 243] on div "Mowing of grass up to 6" in height. Mow, edge along driveways & sidewalks, trim…" at bounding box center [605, 240] width 469 height 34
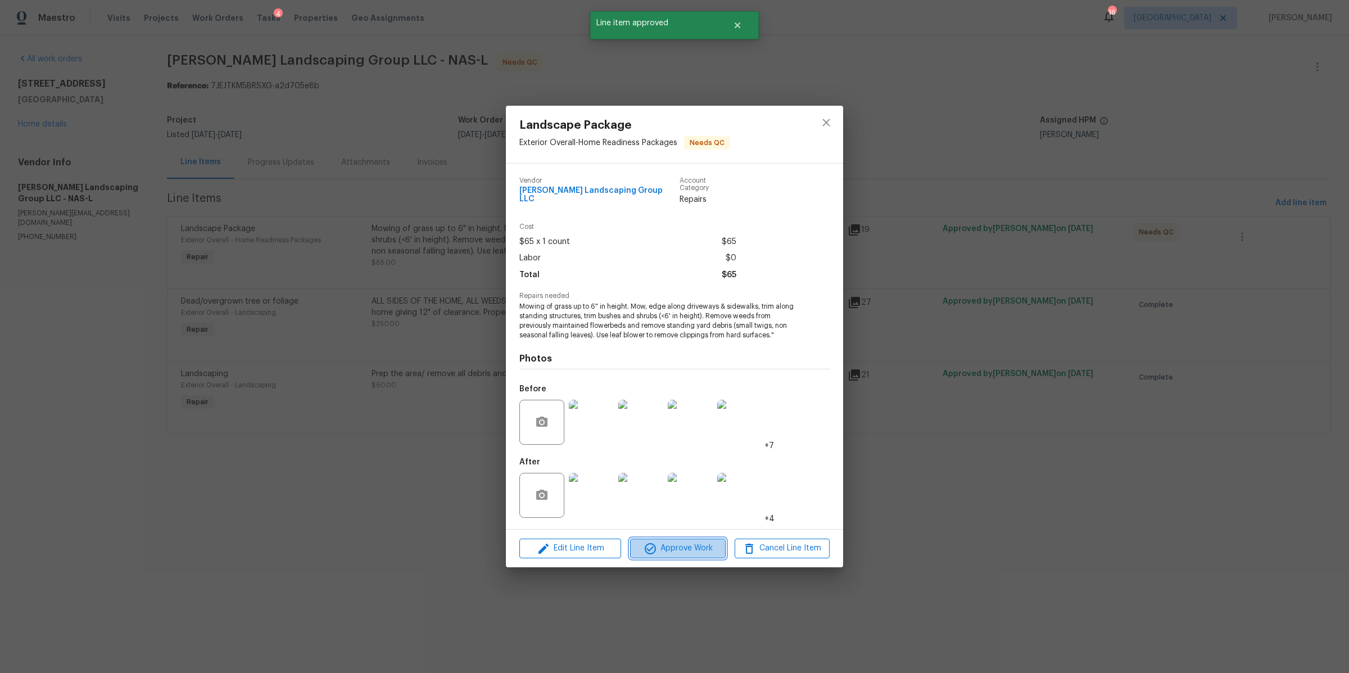
click at [689, 551] on span "Approve Work" at bounding box center [677, 548] width 88 height 14
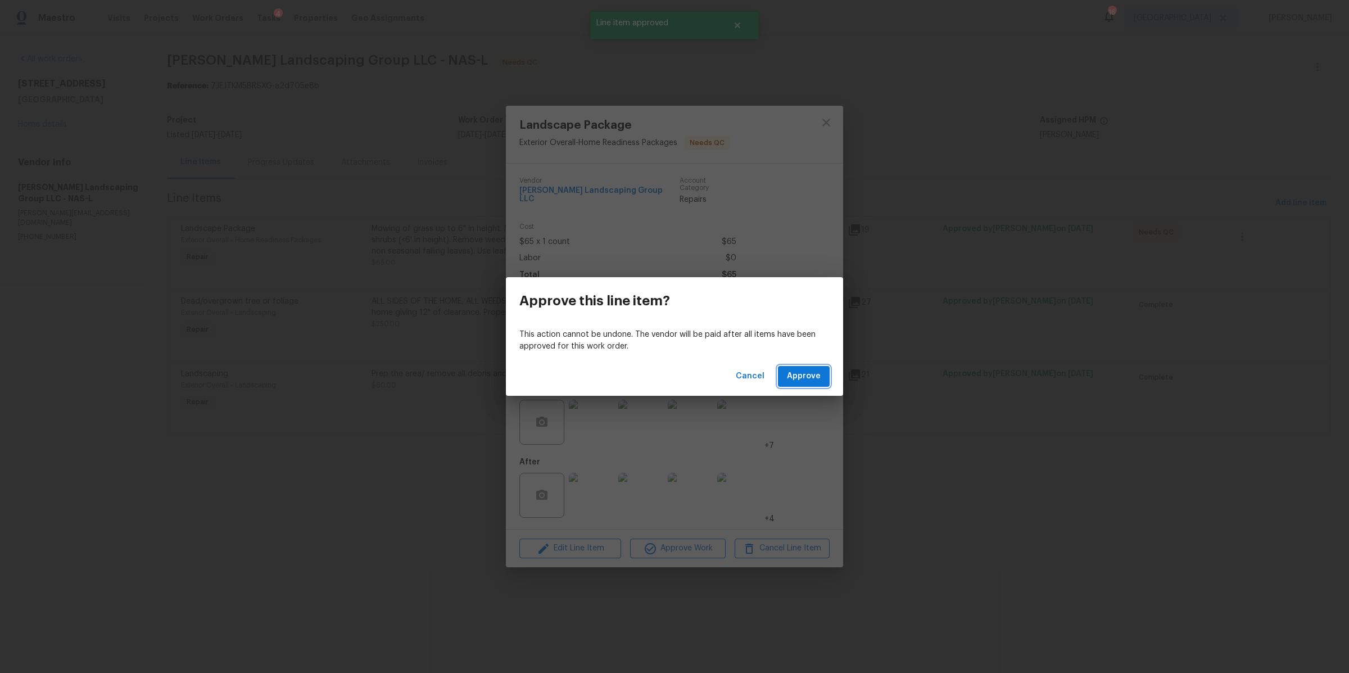
click at [813, 375] on span "Approve" at bounding box center [804, 376] width 34 height 14
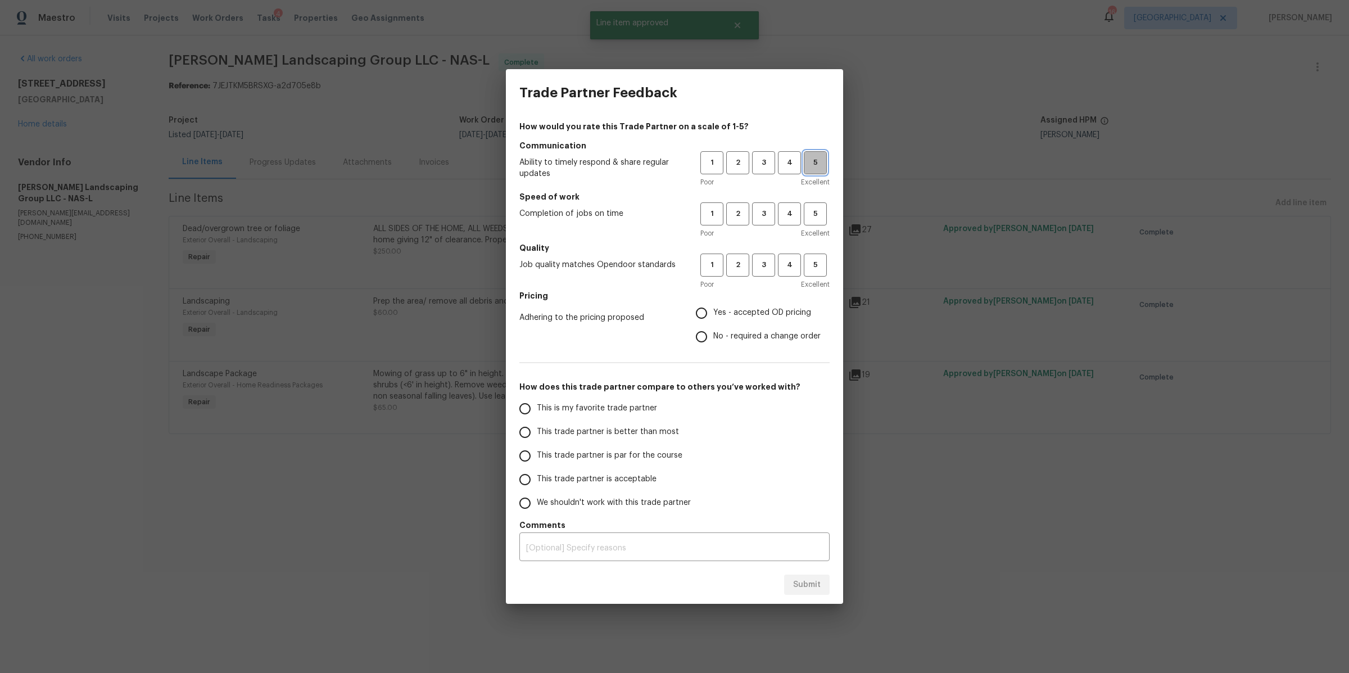
drag, startPoint x: 811, startPoint y: 164, endPoint x: 807, endPoint y: 189, distance: 25.5
click at [810, 164] on span "5" at bounding box center [815, 162] width 21 height 13
click at [815, 210] on span "5" at bounding box center [815, 213] width 21 height 13
drag, startPoint x: 816, startPoint y: 265, endPoint x: 796, endPoint y: 305, distance: 45.5
click at [816, 266] on span "5" at bounding box center [815, 264] width 21 height 13
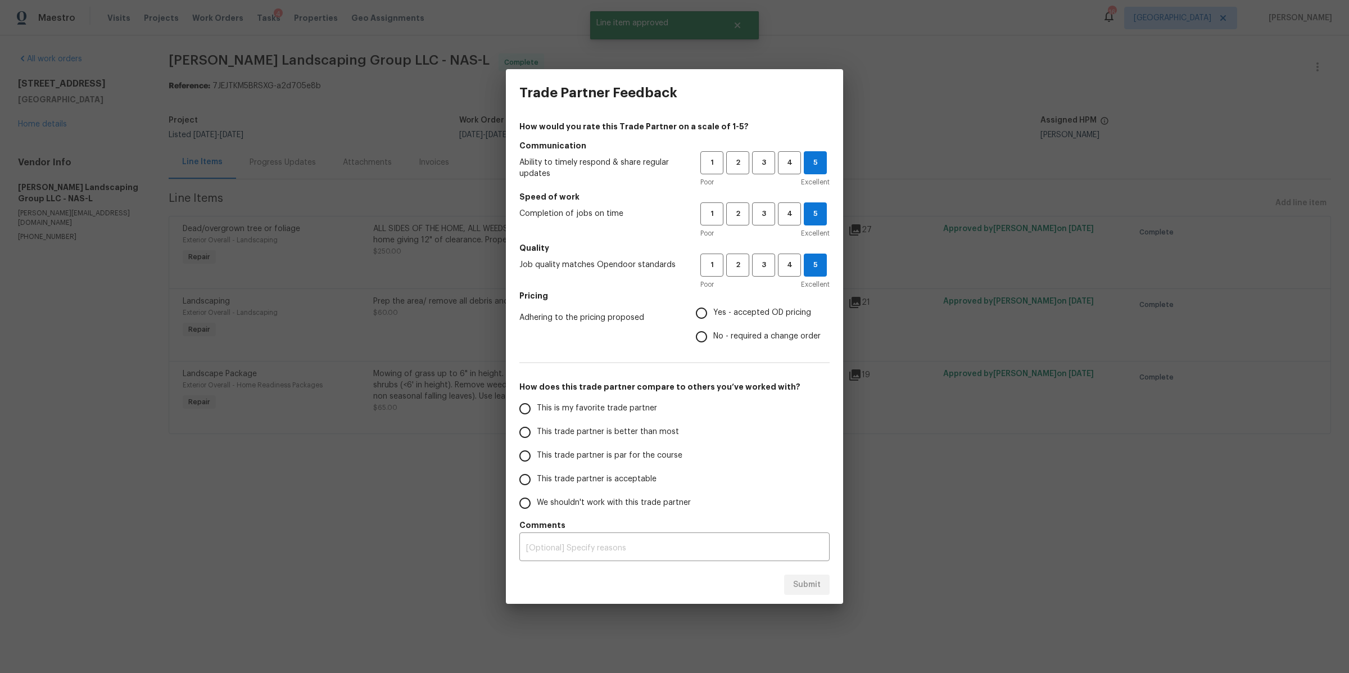
click at [787, 319] on label "Yes - accepted OD pricing" at bounding box center [754, 313] width 131 height 24
click at [713, 319] on input "Yes - accepted OD pricing" at bounding box center [701, 313] width 24 height 24
radio input "true"
click at [644, 407] on span "This is my favorite trade partner" at bounding box center [597, 408] width 120 height 12
click at [537, 407] on input "This is my favorite trade partner" at bounding box center [525, 409] width 24 height 24
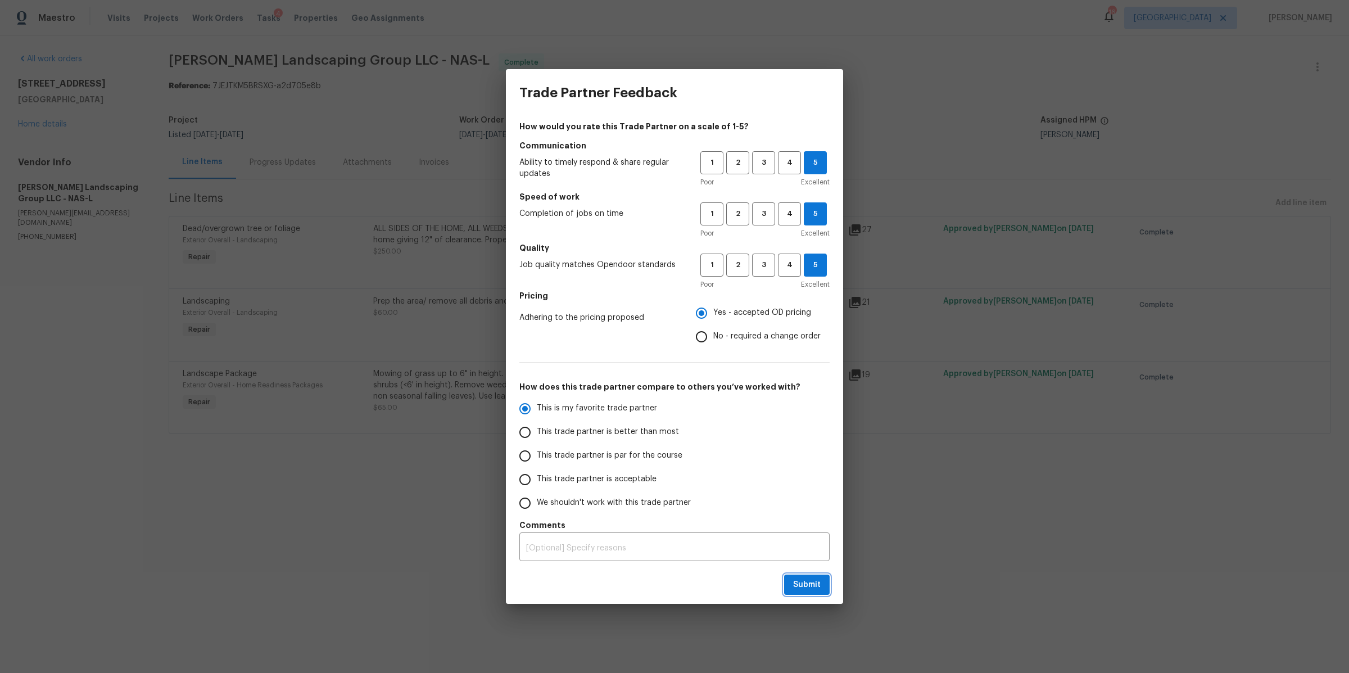
drag, startPoint x: 796, startPoint y: 584, endPoint x: 803, endPoint y: 561, distance: 24.5
click at [796, 584] on span "Submit" at bounding box center [807, 585] width 28 height 14
radio input "true"
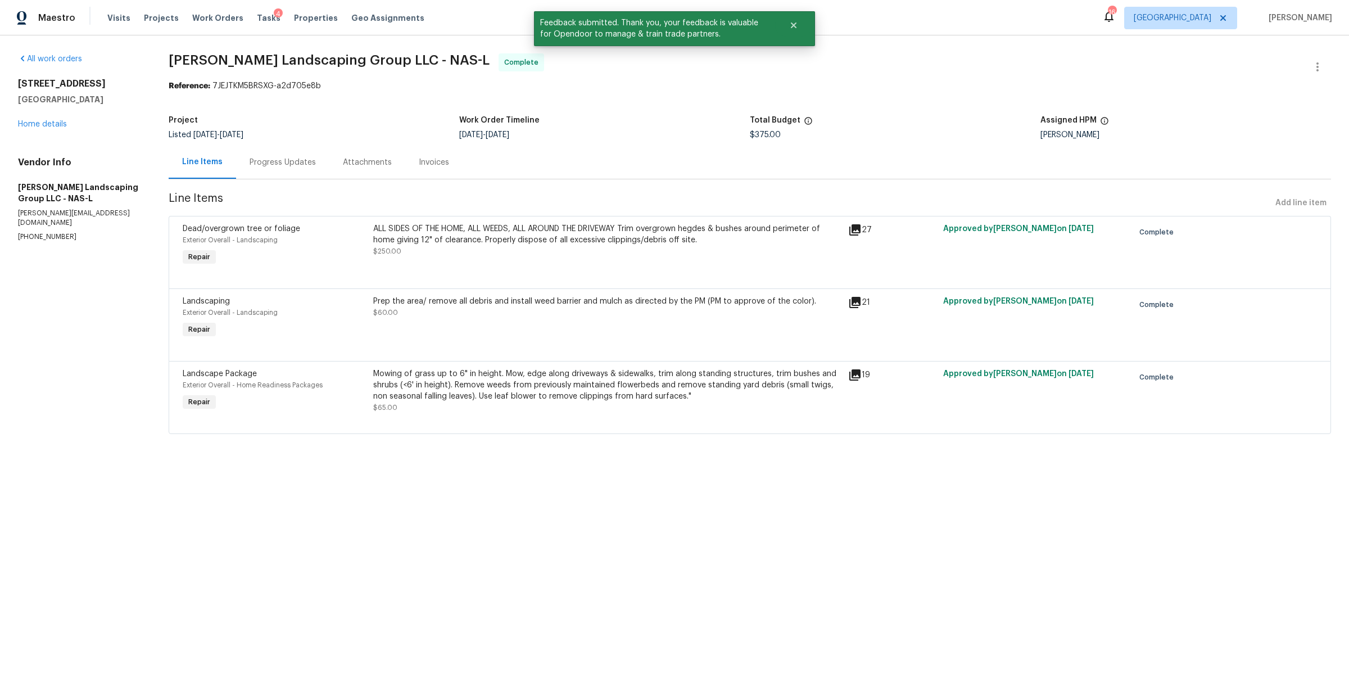
click at [31, 117] on div "2114A 14th Ave N Nashville, TN 37208 Home details" at bounding box center [80, 104] width 124 height 52
click at [31, 122] on link "Home details" at bounding box center [42, 124] width 49 height 8
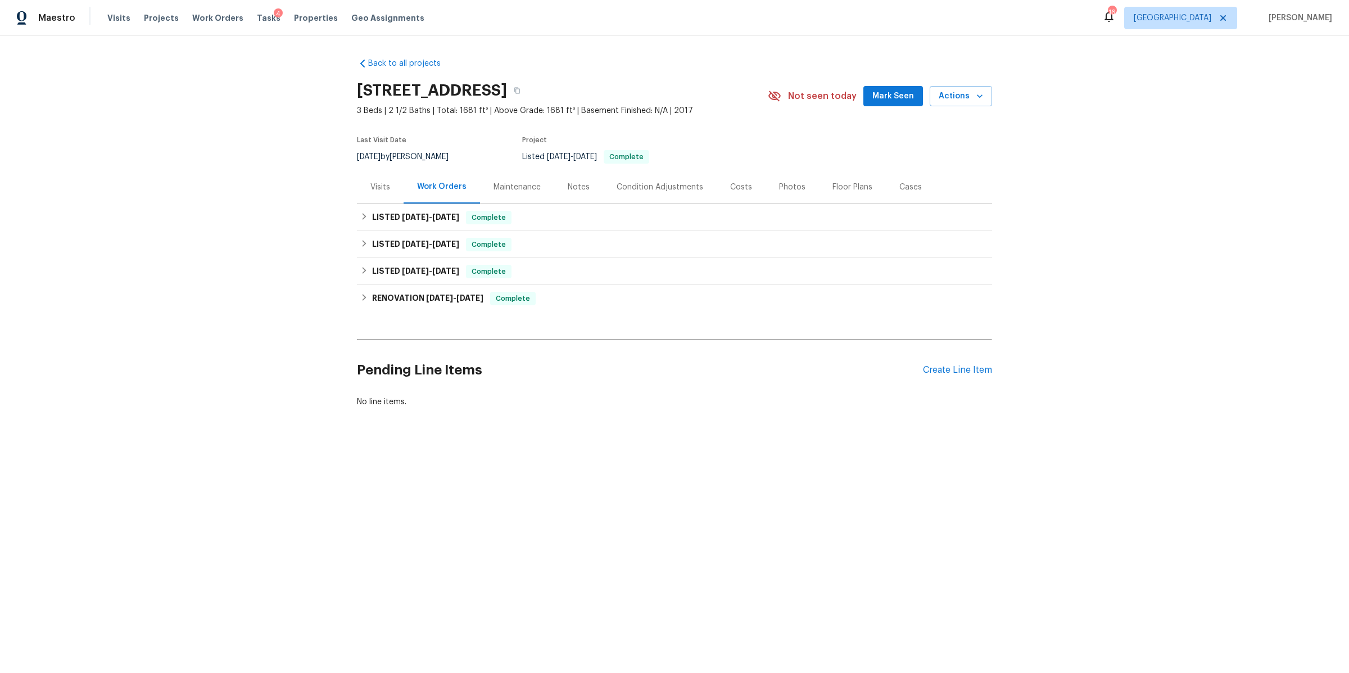
click at [192, 11] on div "Visits Projects Work Orders Tasks 4 Properties Geo Assignments" at bounding box center [272, 18] width 330 height 22
click at [196, 17] on span "Work Orders" at bounding box center [217, 17] width 51 height 11
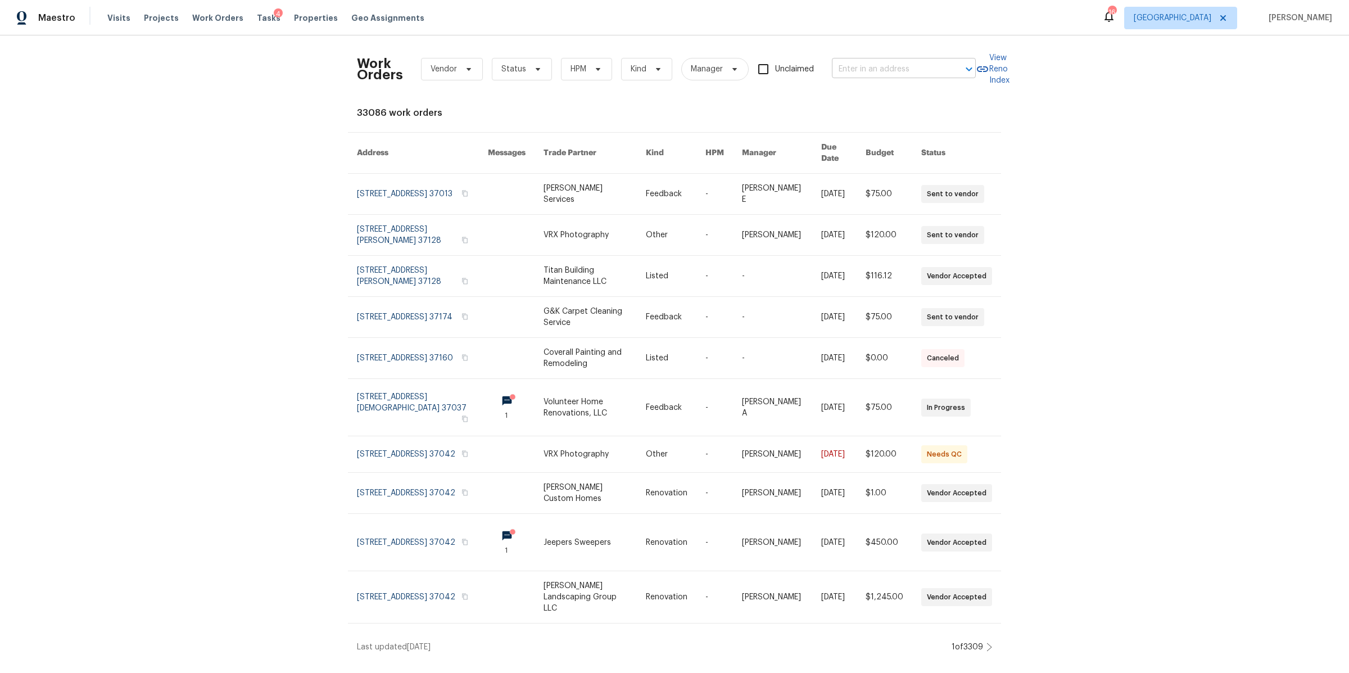
click at [854, 66] on input "text" at bounding box center [888, 69] width 112 height 17
paste input "824 N Woodstone Ln, Nashville, TN 37211"
type input "824 N Woodstone Ln, Nashville, TN 37211"
click at [855, 103] on li "824 N Woodstone Ln, Nashville, TN 37211" at bounding box center [900, 94] width 144 height 19
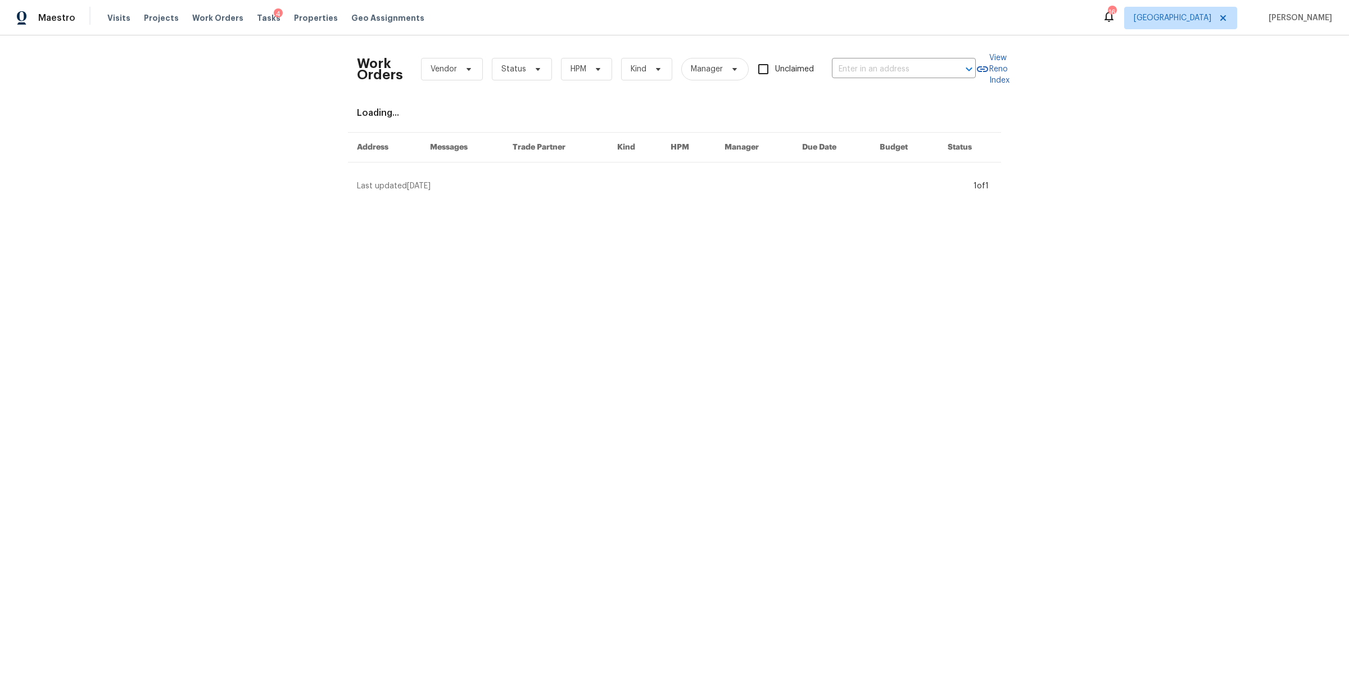
type input "824 N Woodstone Ln, Nashville, TN 37211"
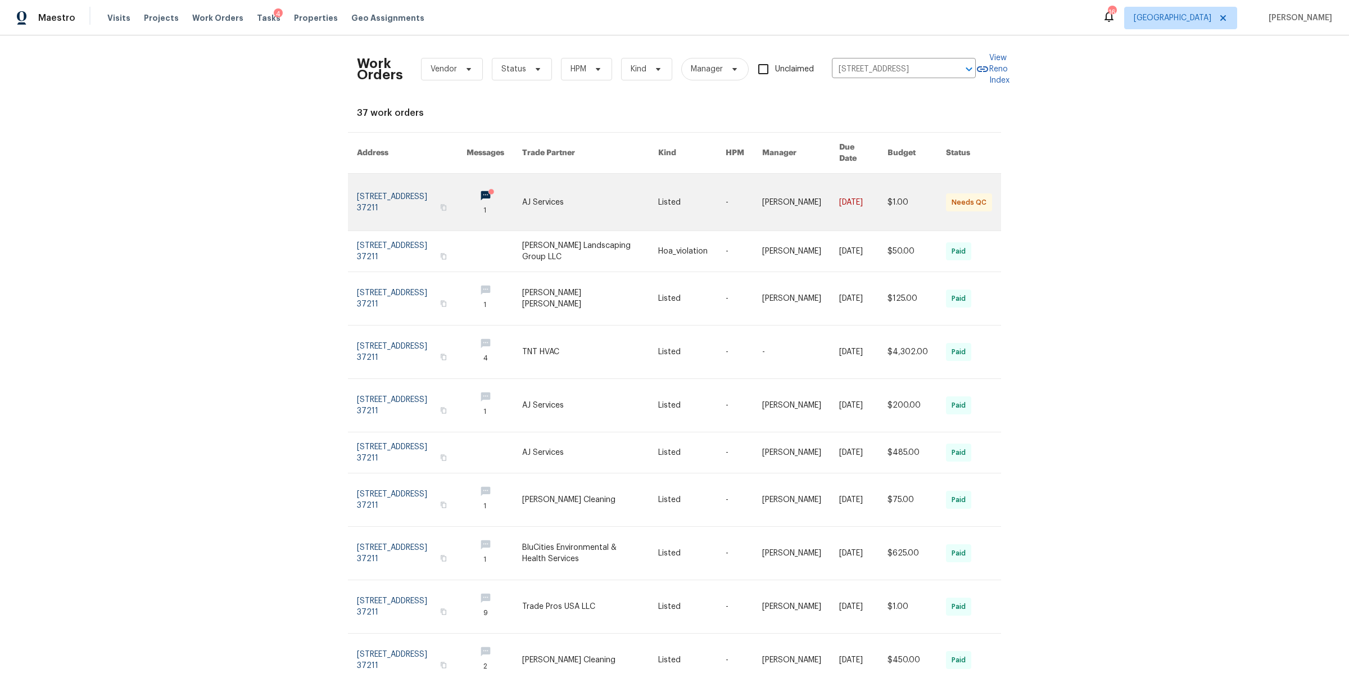
click at [366, 186] on link at bounding box center [412, 202] width 110 height 57
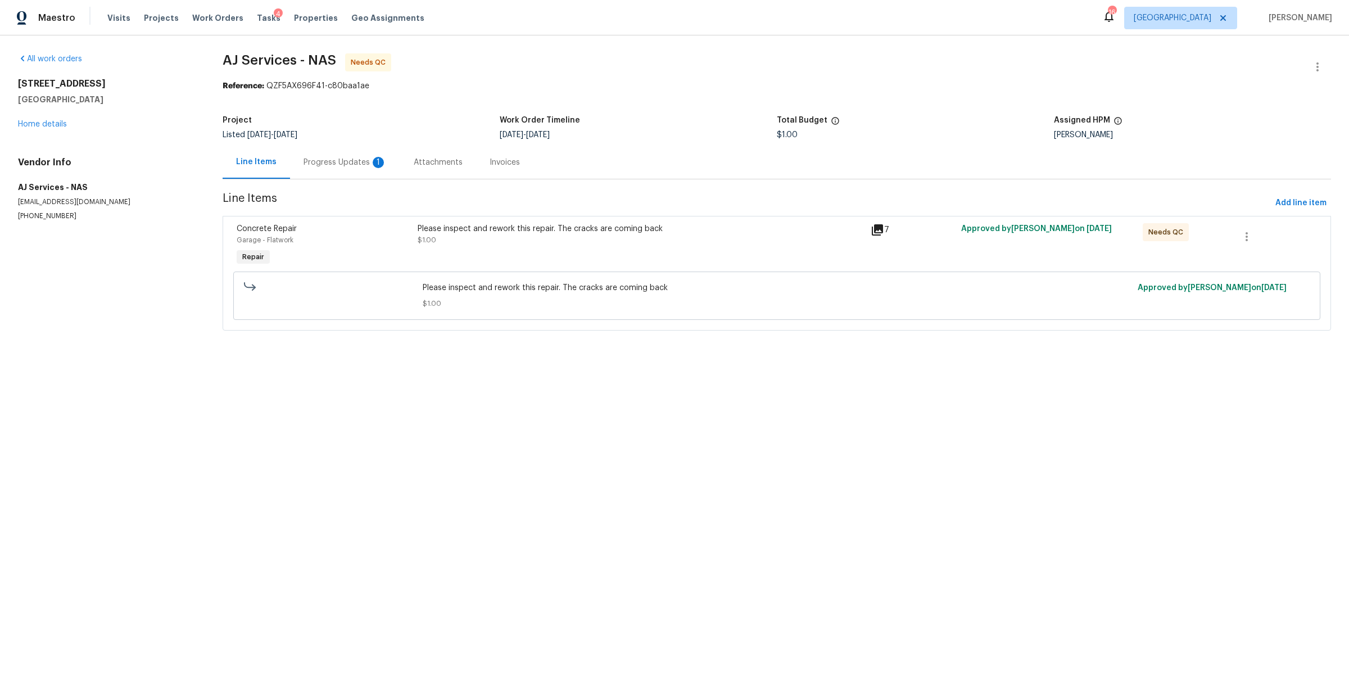
click at [316, 169] on div "Progress Updates 1" at bounding box center [345, 162] width 110 height 33
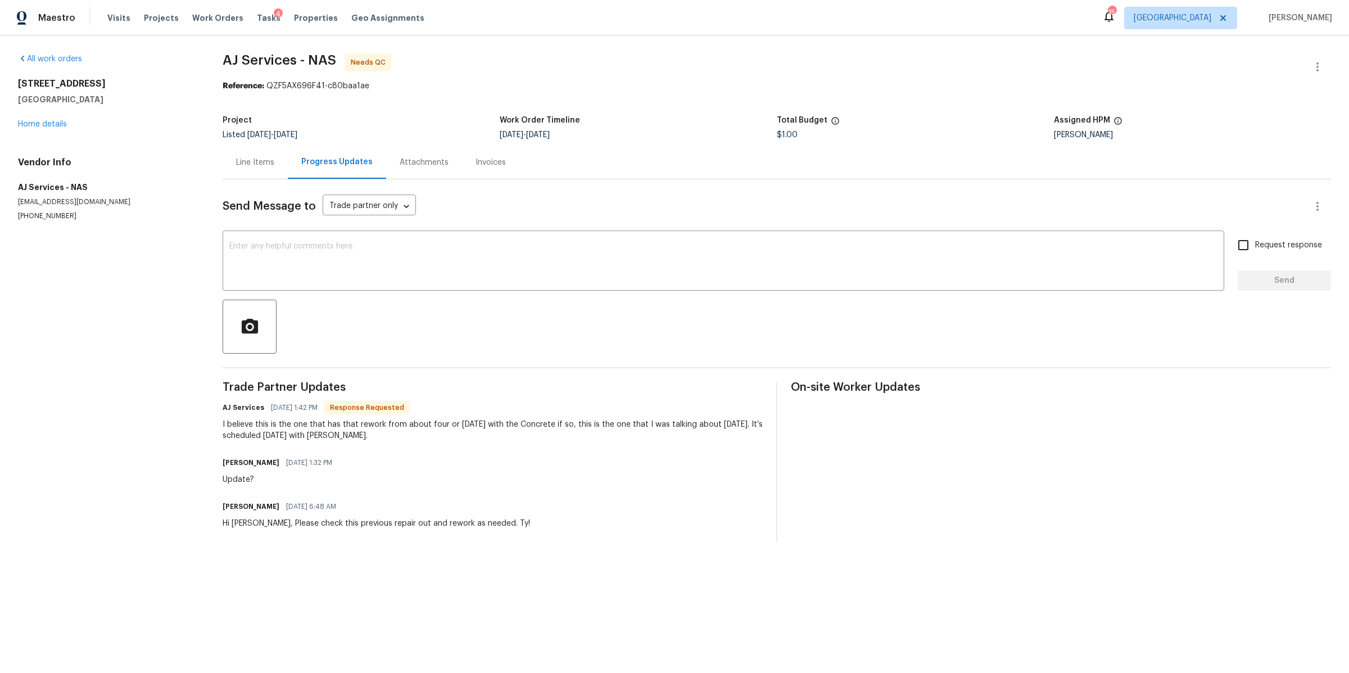
click at [244, 161] on div "Line Items" at bounding box center [255, 162] width 38 height 11
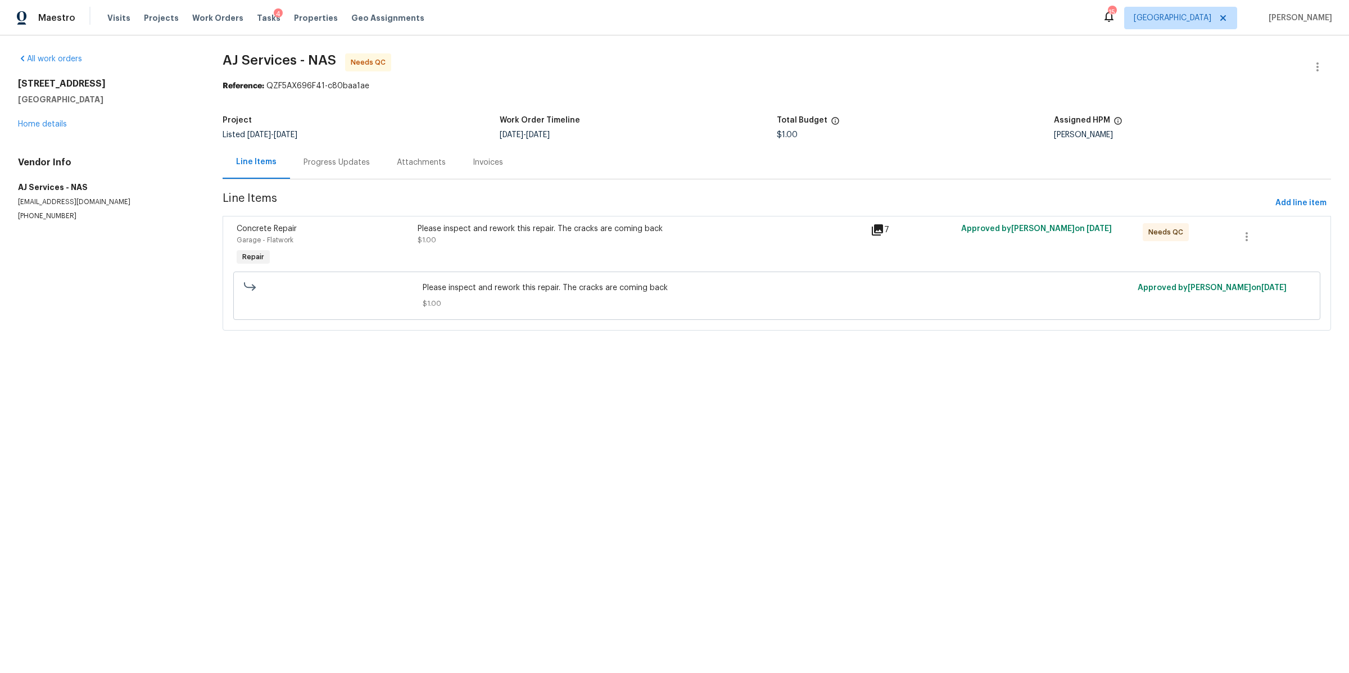
click at [495, 251] on div "Please inspect and rework this repair. The cracks are coming back $1.00" at bounding box center [640, 246] width 453 height 52
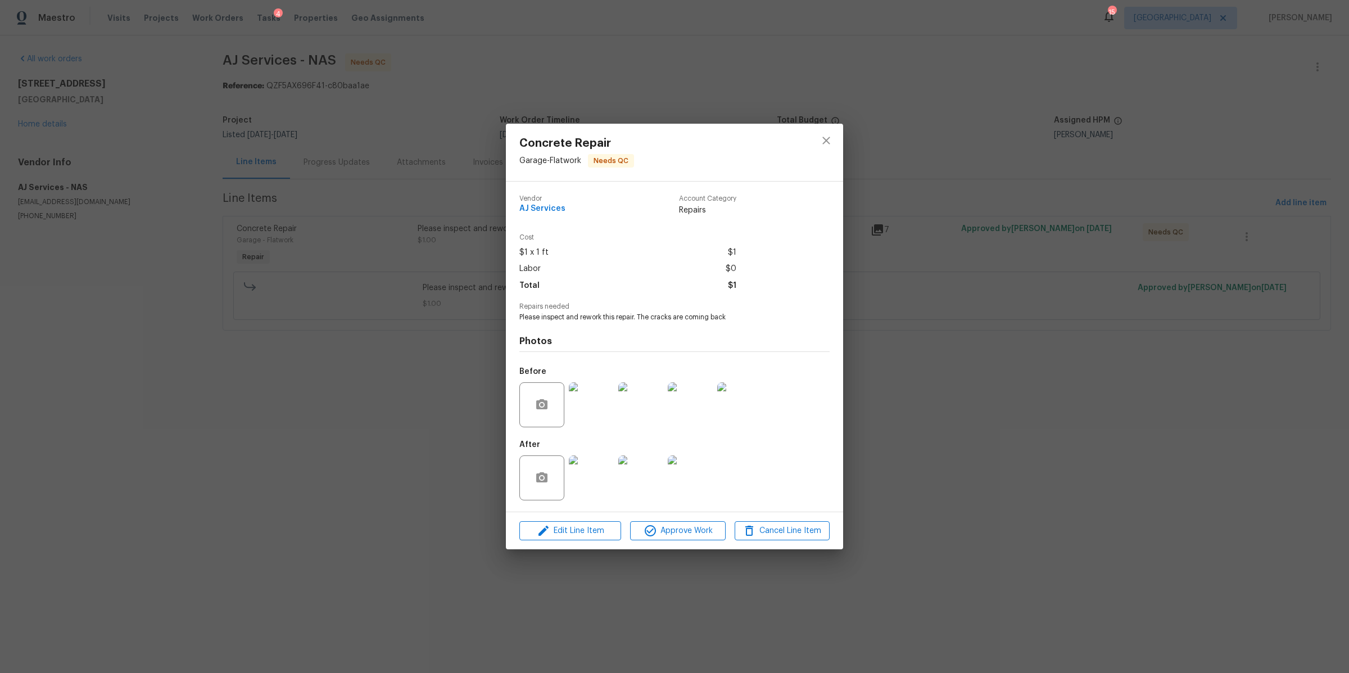
click at [594, 474] on img at bounding box center [591, 477] width 45 height 45
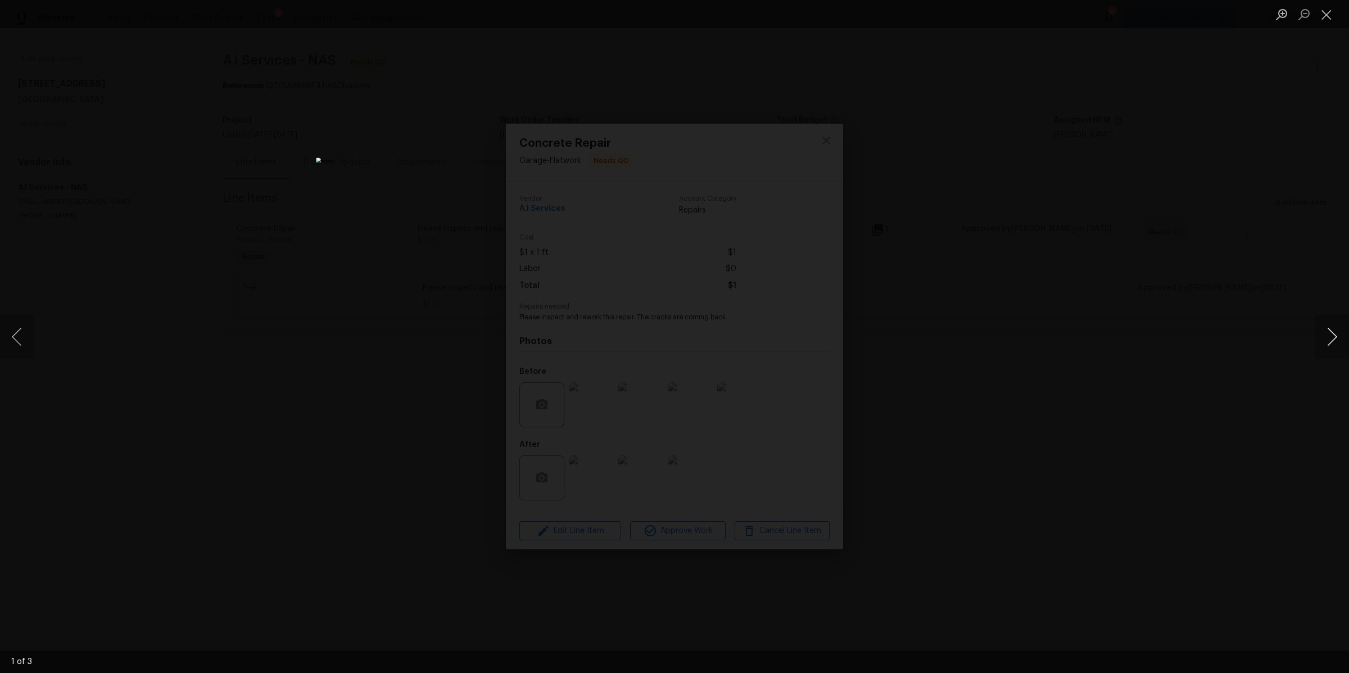
click at [1320, 339] on button "Next image" at bounding box center [1332, 336] width 34 height 45
click at [1081, 439] on div "Lightbox" at bounding box center [674, 336] width 1349 height 673
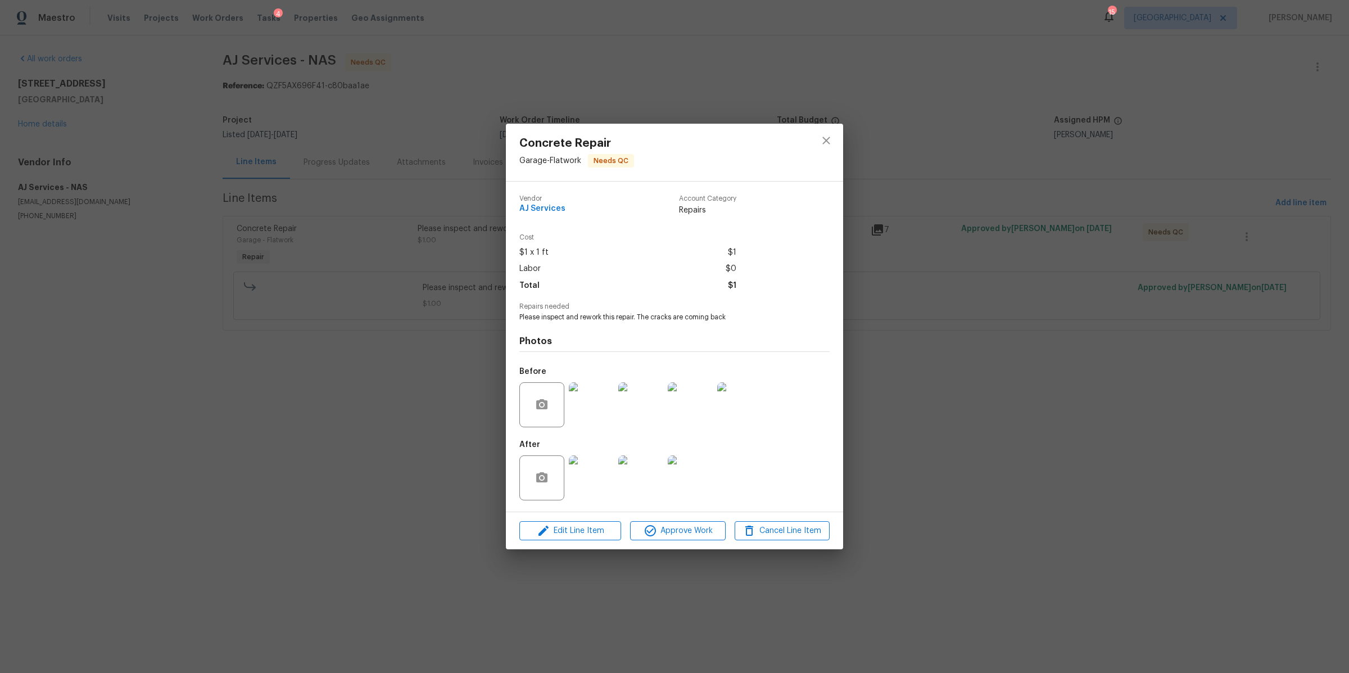
drag, startPoint x: 1073, startPoint y: 434, endPoint x: 1023, endPoint y: 418, distance: 52.8
click at [1073, 434] on div "Concrete Repair Garage - Flatwork Needs QC Vendor AJ Services Account Category …" at bounding box center [674, 336] width 1349 height 673
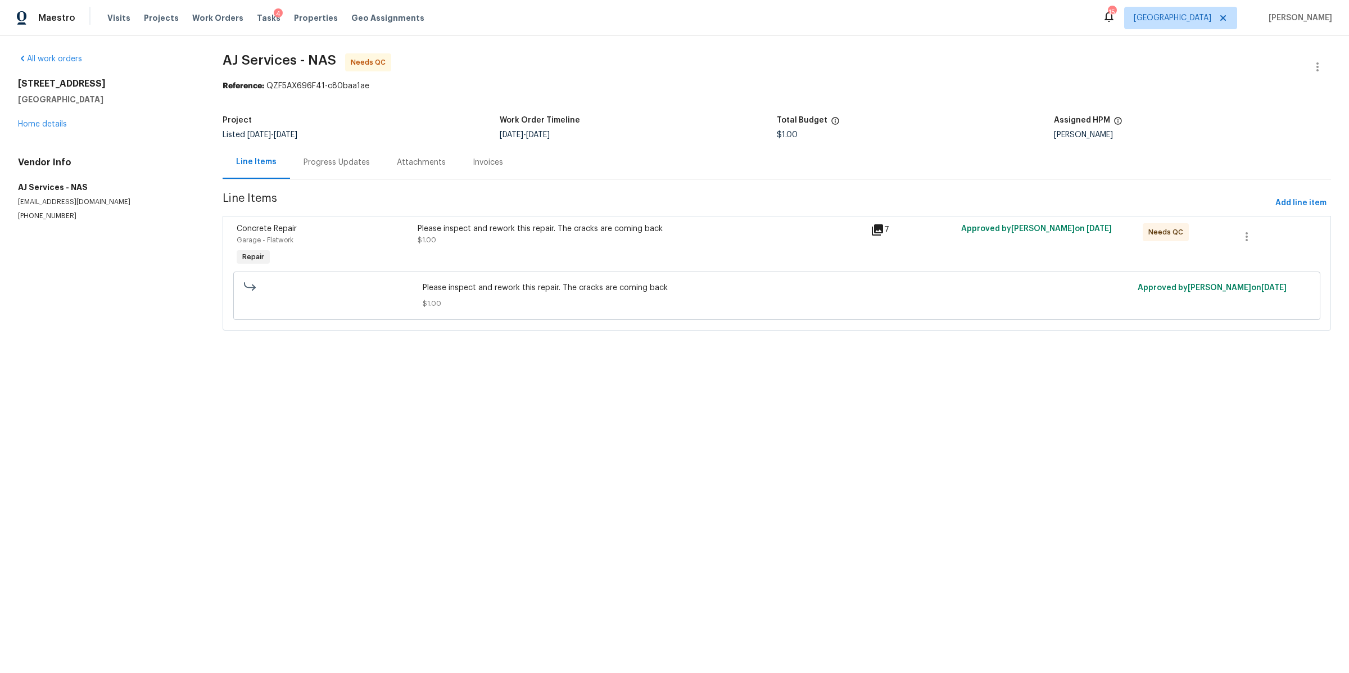
click at [337, 170] on div "Progress Updates" at bounding box center [336, 162] width 93 height 33
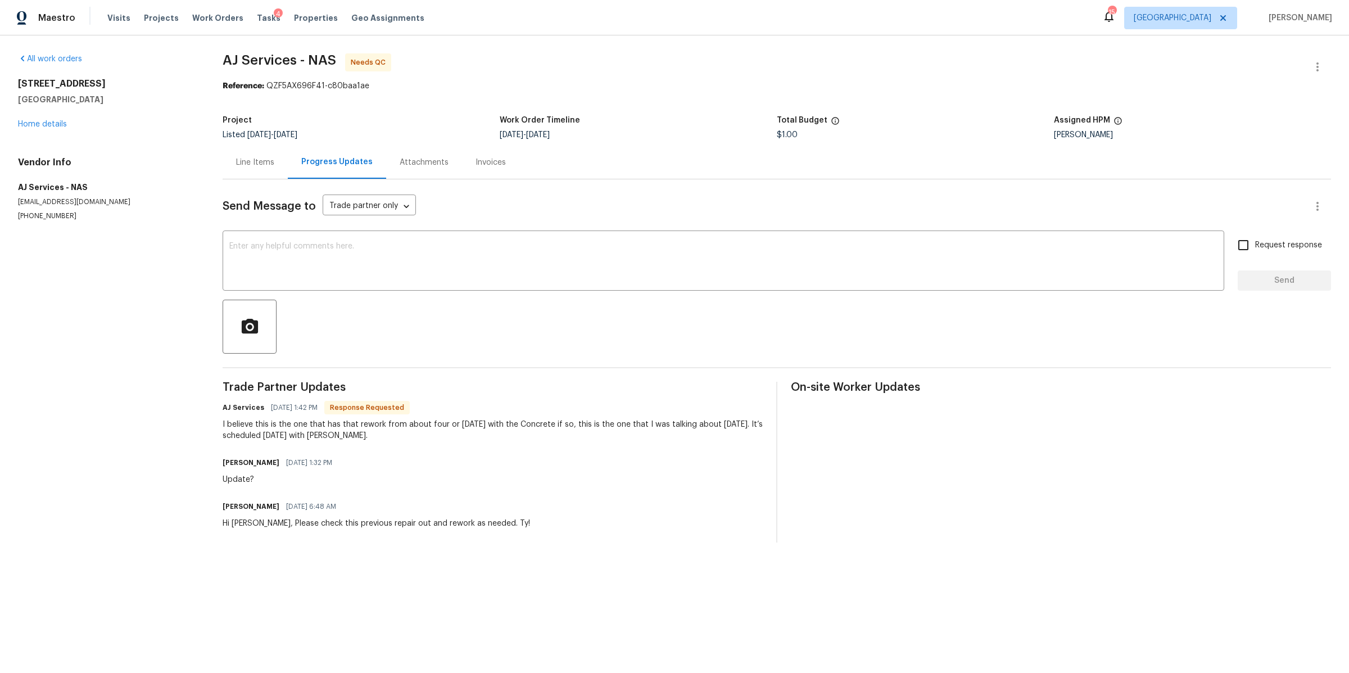
click at [247, 157] on div "Line Items" at bounding box center [255, 162] width 38 height 11
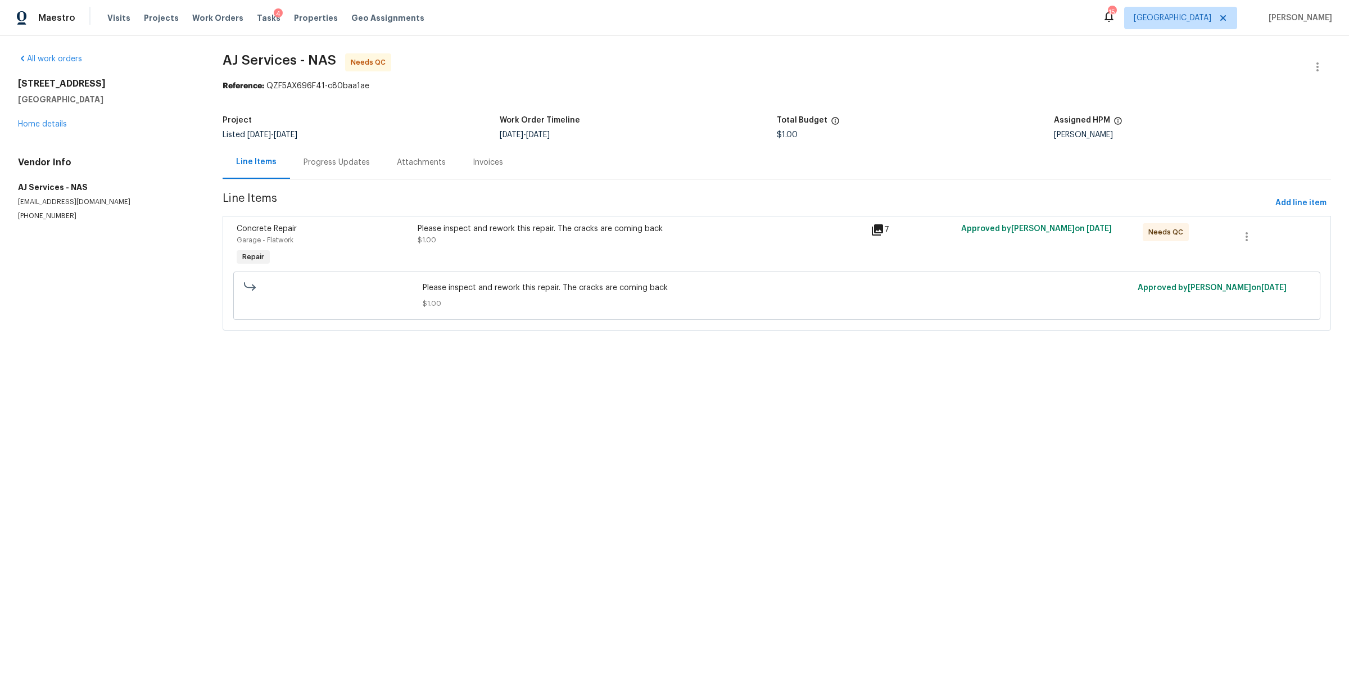
click at [536, 244] on div "Please inspect and rework this repair. The cracks are coming back $1.00" at bounding box center [641, 234] width 446 height 22
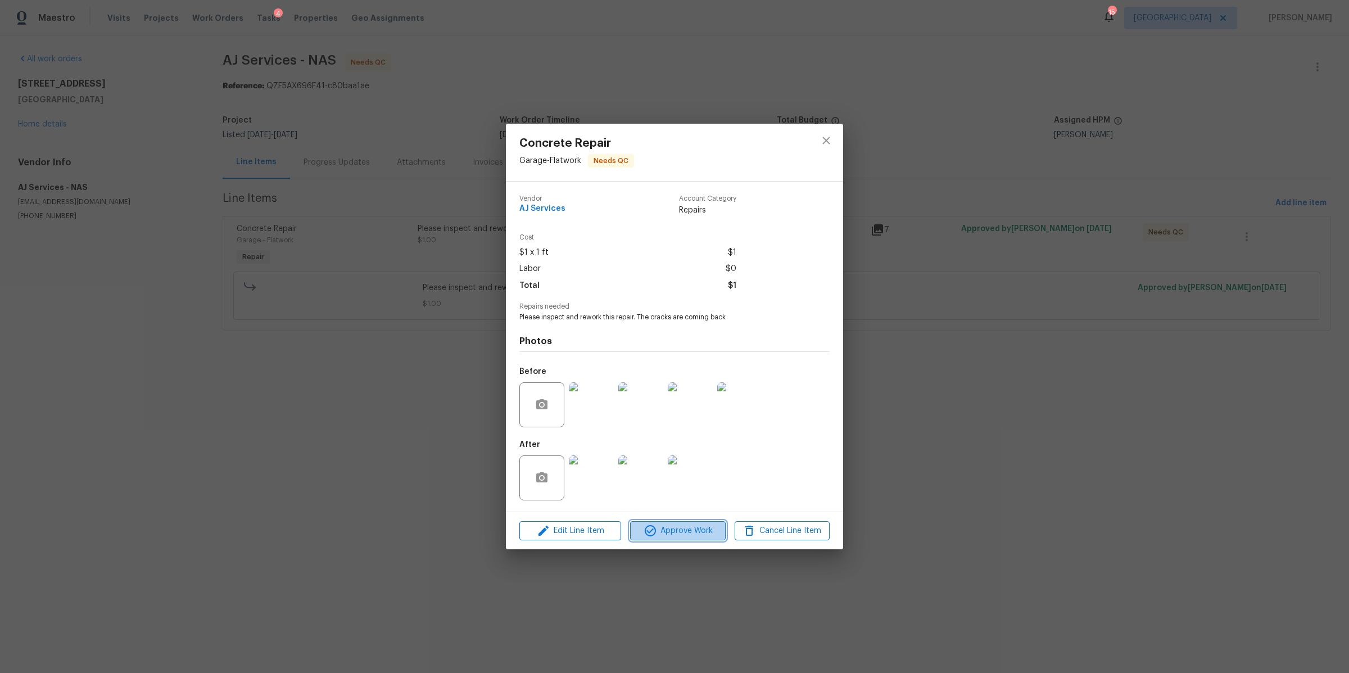
click at [686, 532] on span "Approve Work" at bounding box center [677, 531] width 88 height 14
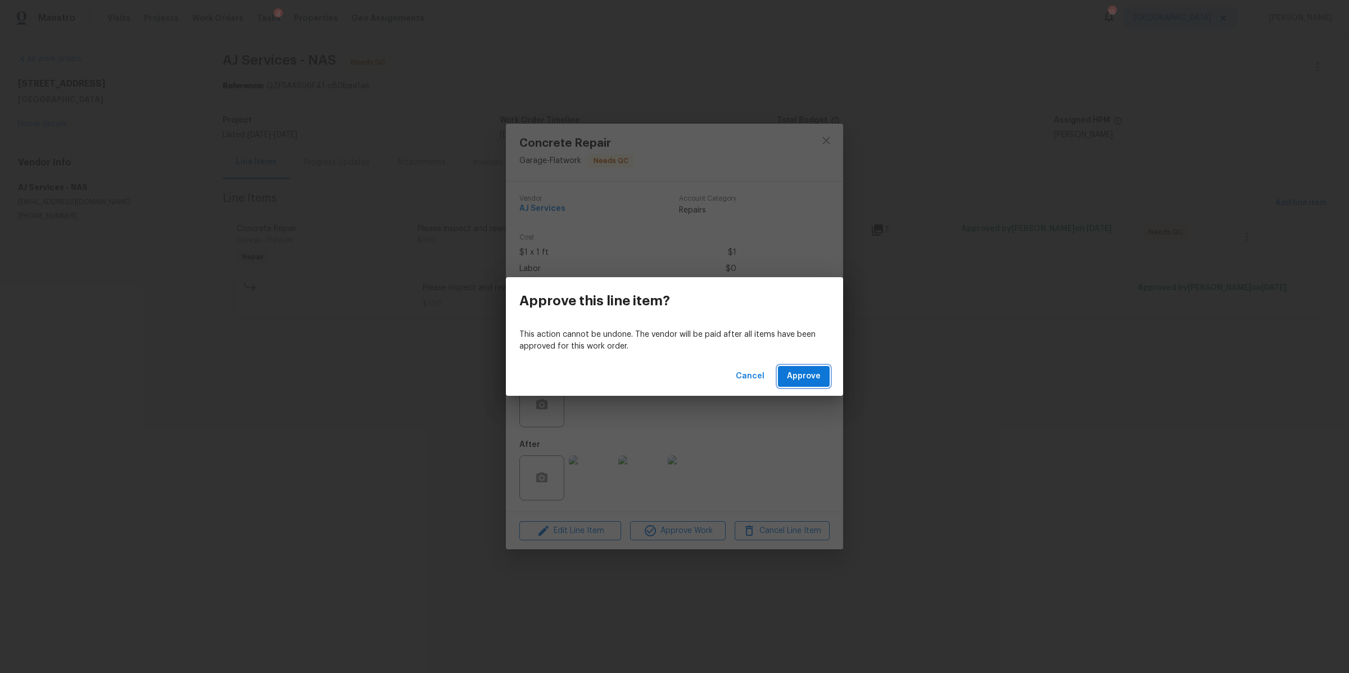
click at [809, 376] on span "Approve" at bounding box center [804, 376] width 34 height 14
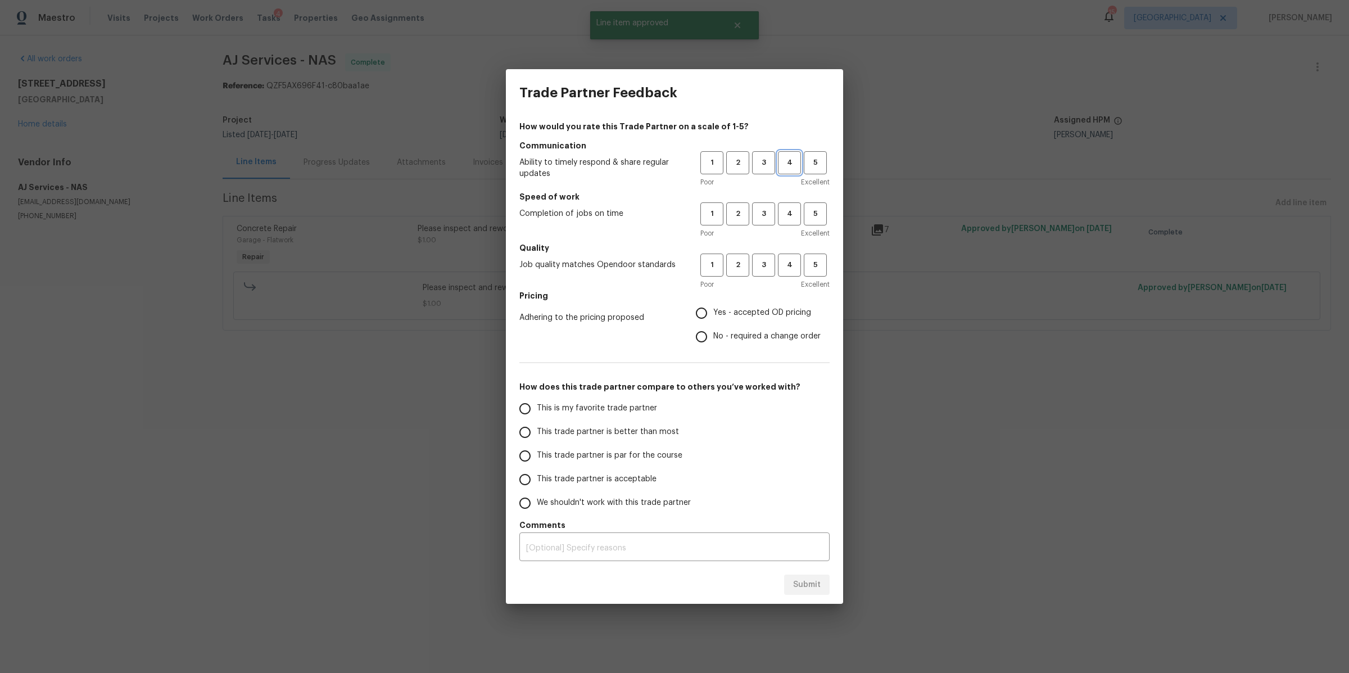
click at [788, 164] on span "4" at bounding box center [789, 162] width 21 height 13
click at [789, 217] on span "4" at bounding box center [789, 213] width 21 height 13
click at [789, 260] on span "4" at bounding box center [789, 264] width 21 height 13
click at [766, 310] on span "Yes - accepted OD pricing" at bounding box center [762, 313] width 98 height 12
click at [713, 310] on input "Yes - accepted OD pricing" at bounding box center [701, 313] width 24 height 24
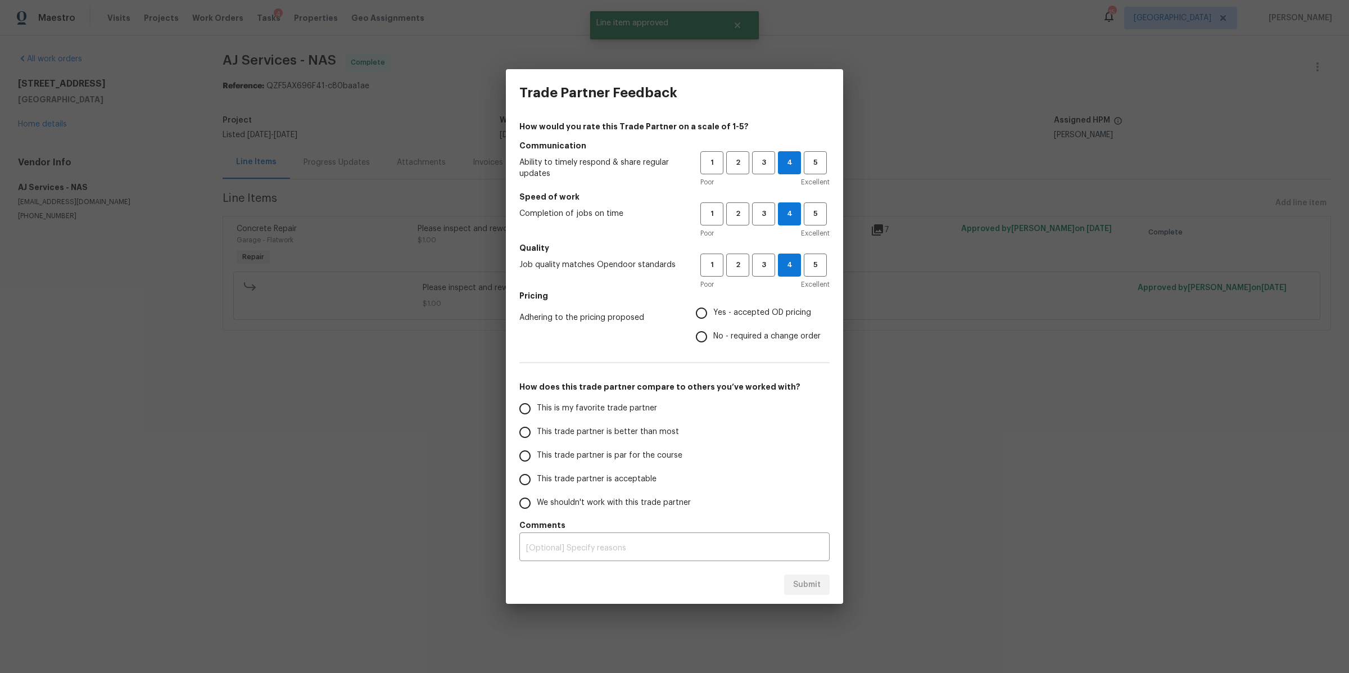
radio input "true"
click at [634, 429] on span "This trade partner is better than most" at bounding box center [608, 432] width 142 height 12
click at [537, 429] on input "This trade partner is better than most" at bounding box center [525, 432] width 24 height 24
click at [816, 582] on span "Submit" at bounding box center [807, 585] width 28 height 14
radio input "true"
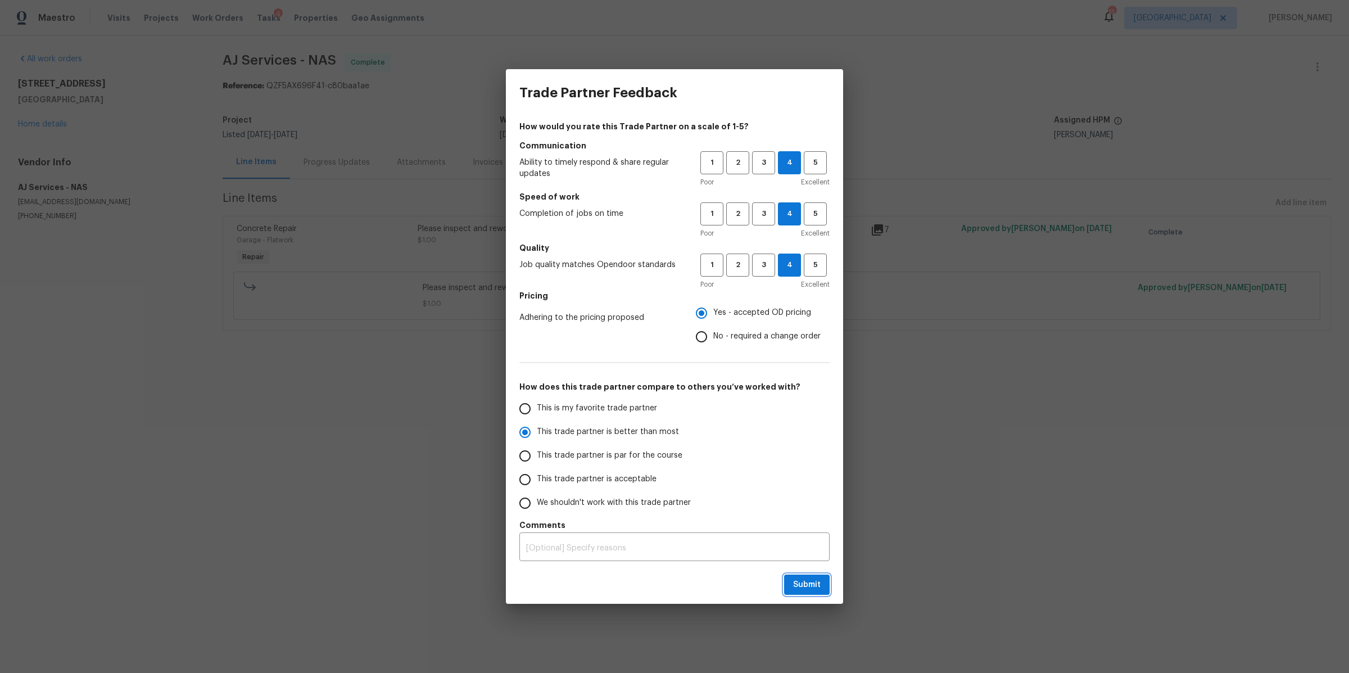
radio input "false"
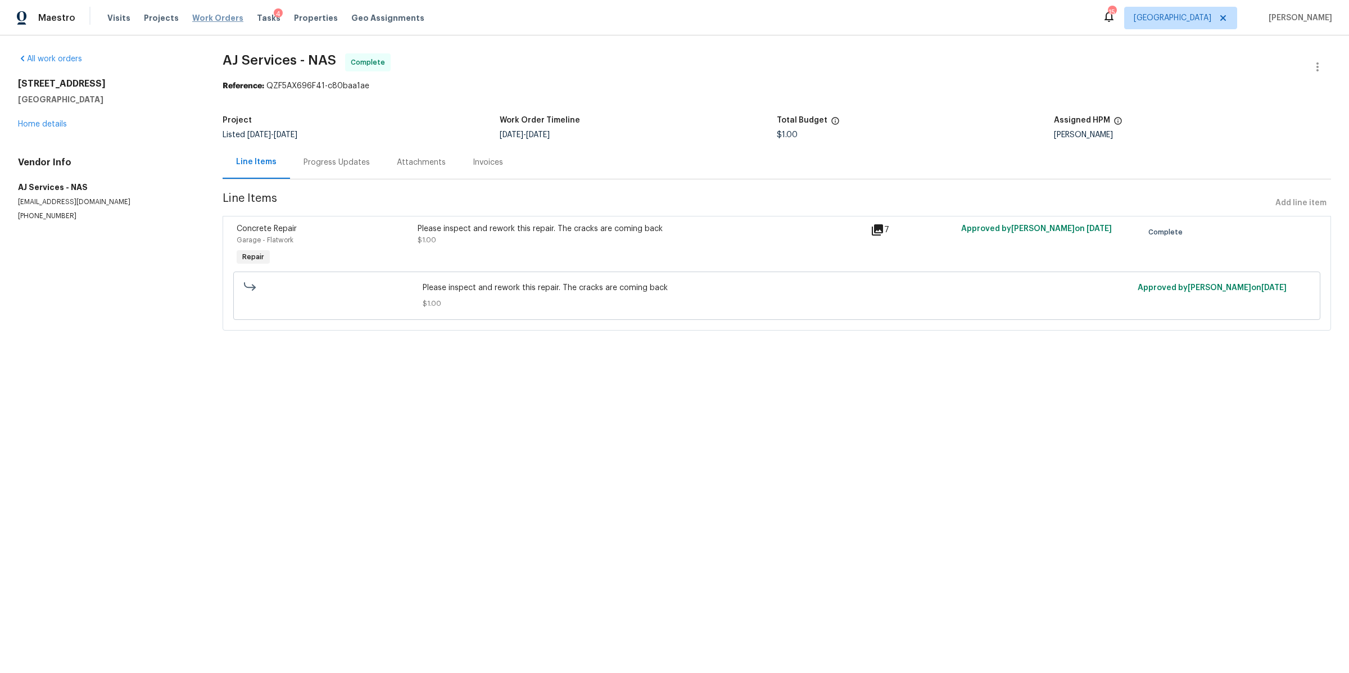
click at [196, 17] on span "Work Orders" at bounding box center [217, 17] width 51 height 11
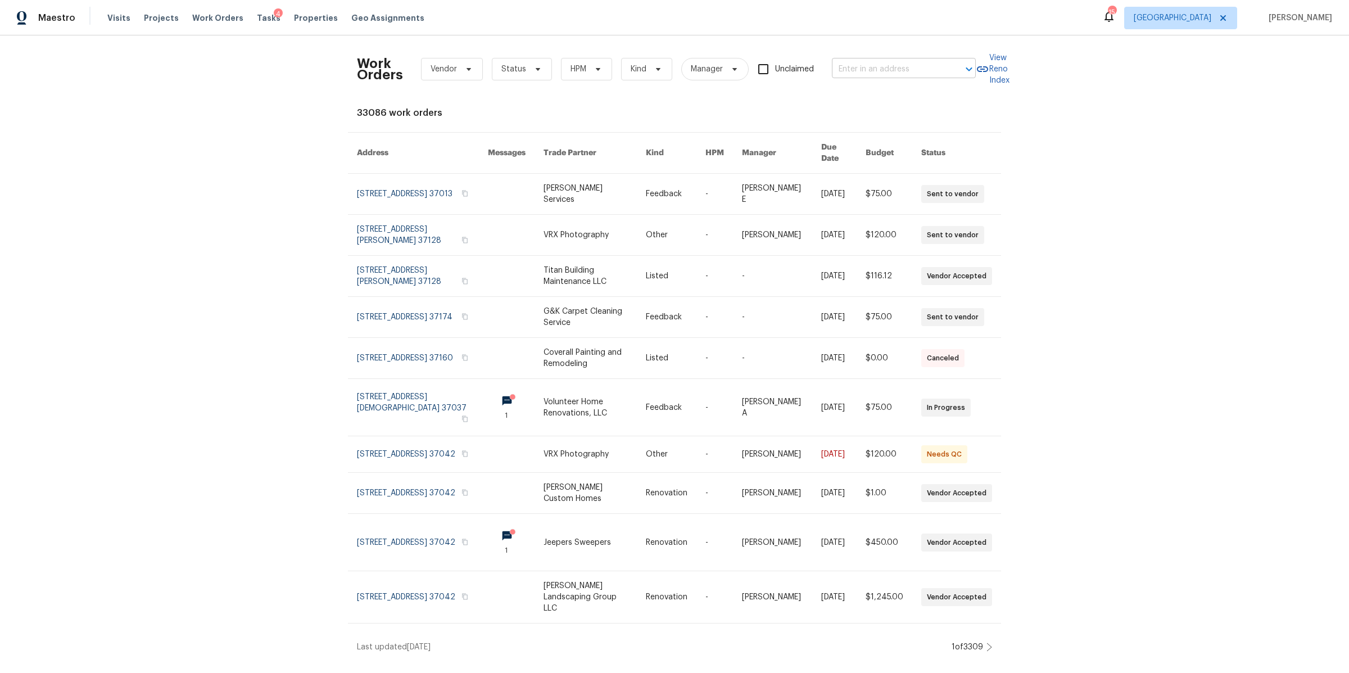
click at [862, 64] on input "text" at bounding box center [888, 69] width 112 height 17
paste input "1222 Cotillion Dr, Murfreesboro, TN 37128"
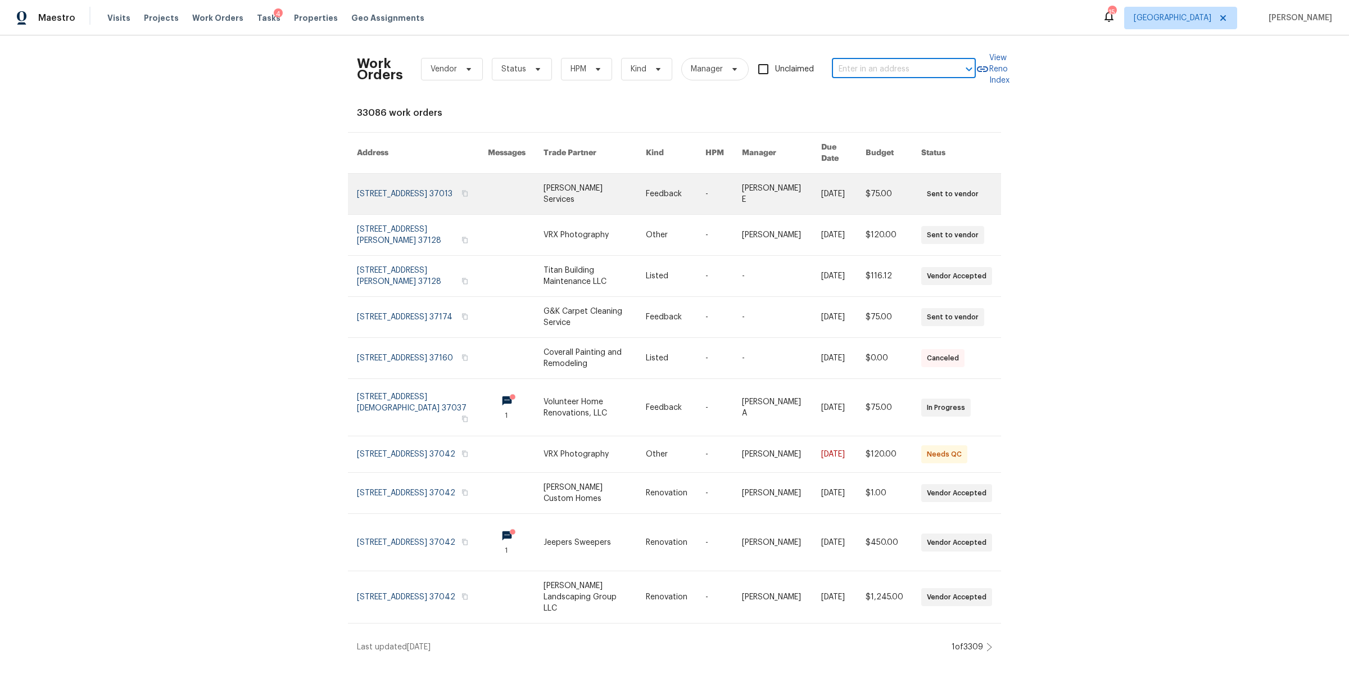
type input "1222 Cotillion Dr, Murfreesboro, TN 37128"
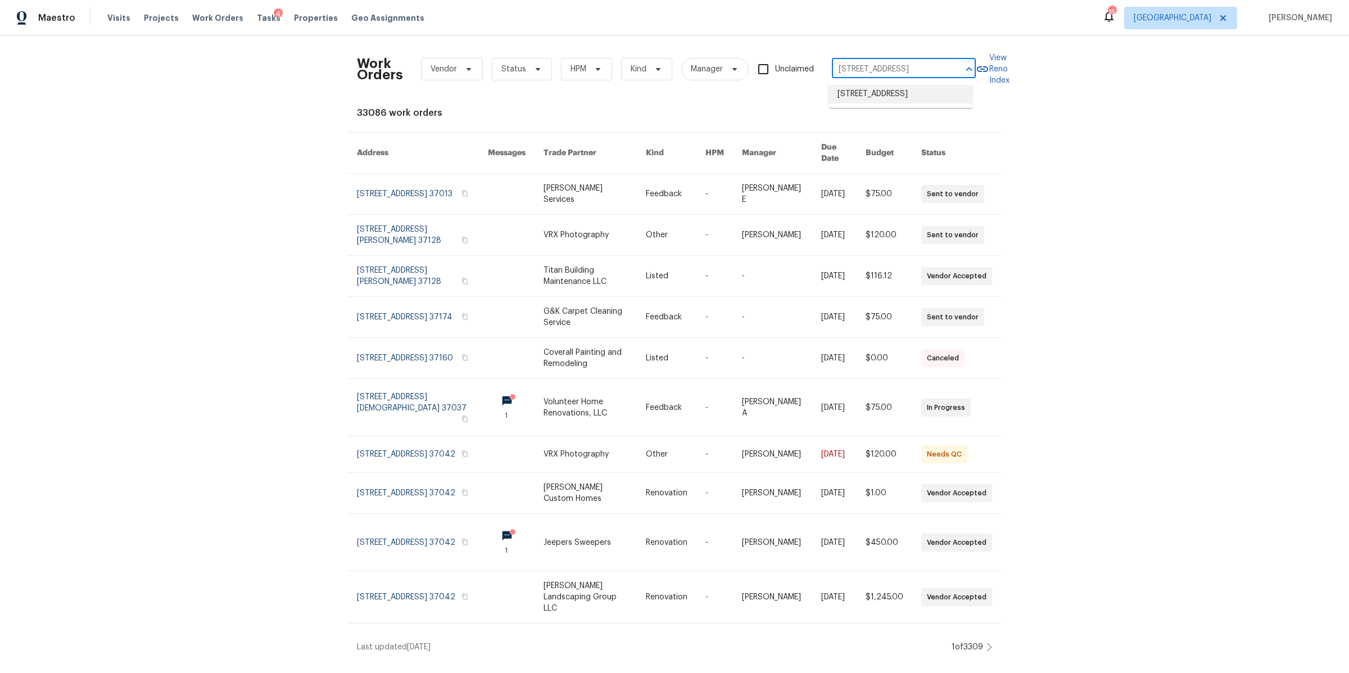
click at [844, 99] on li "1222 Cotillion Dr, Murfreesboro, TN 37128" at bounding box center [900, 94] width 144 height 19
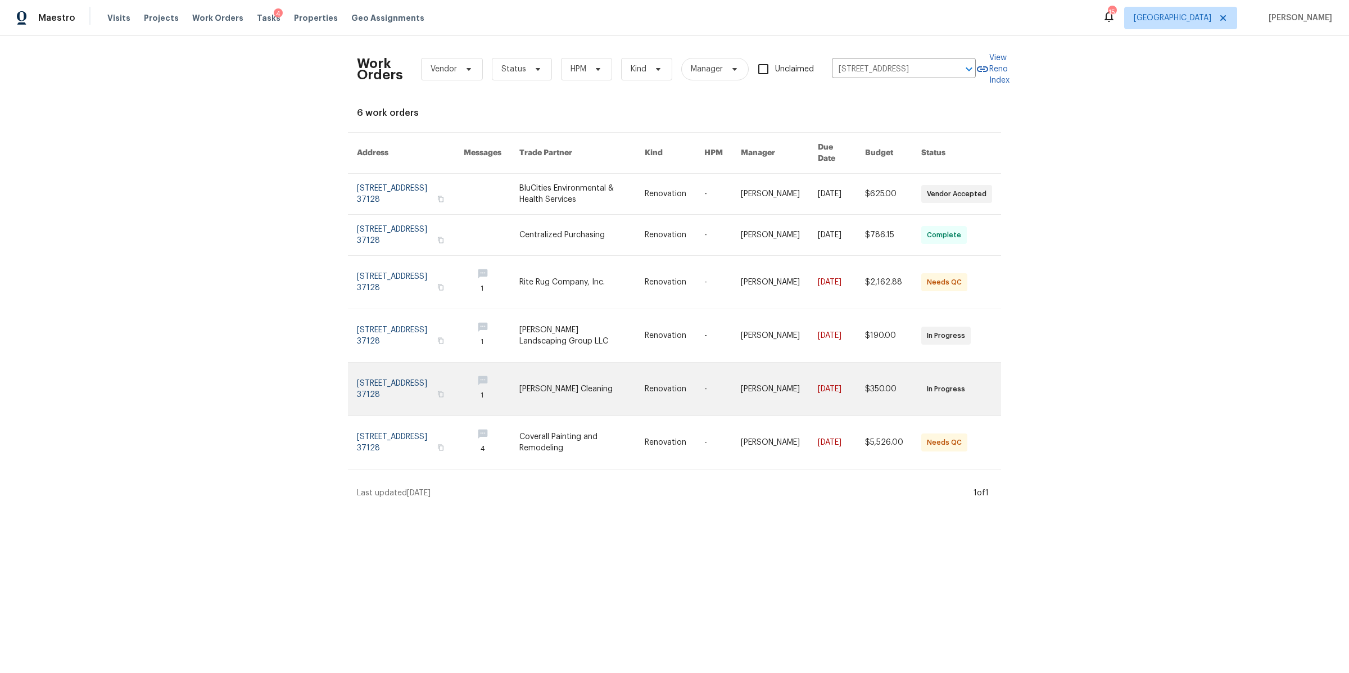
click at [398, 376] on link at bounding box center [410, 388] width 107 height 53
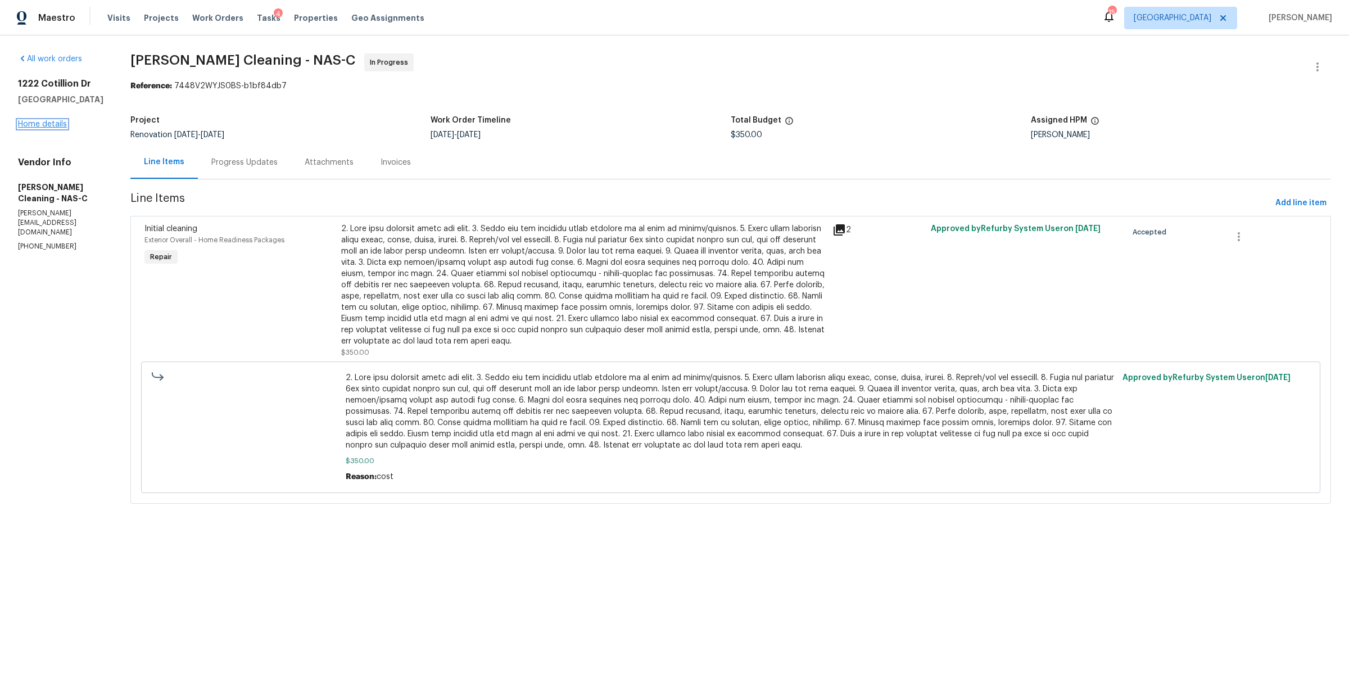
click at [55, 125] on link "Home details" at bounding box center [42, 124] width 49 height 8
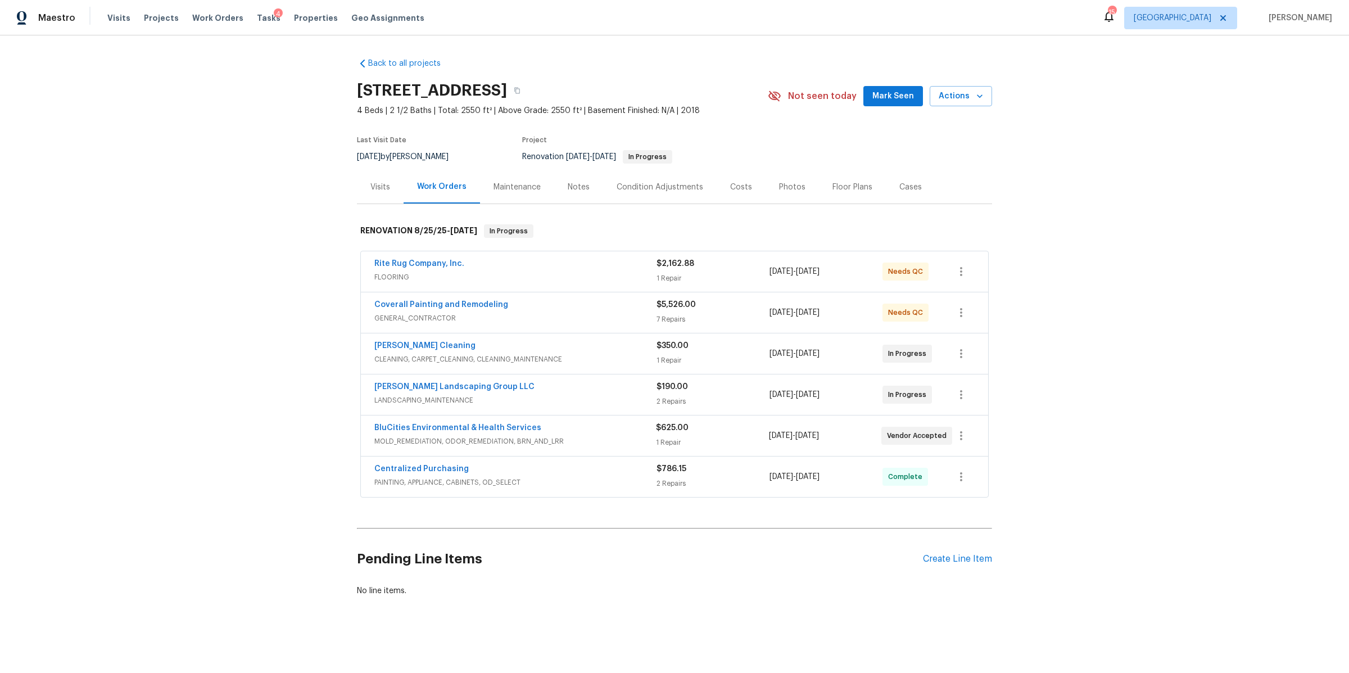
click at [379, 184] on div "Visits" at bounding box center [380, 186] width 20 height 11
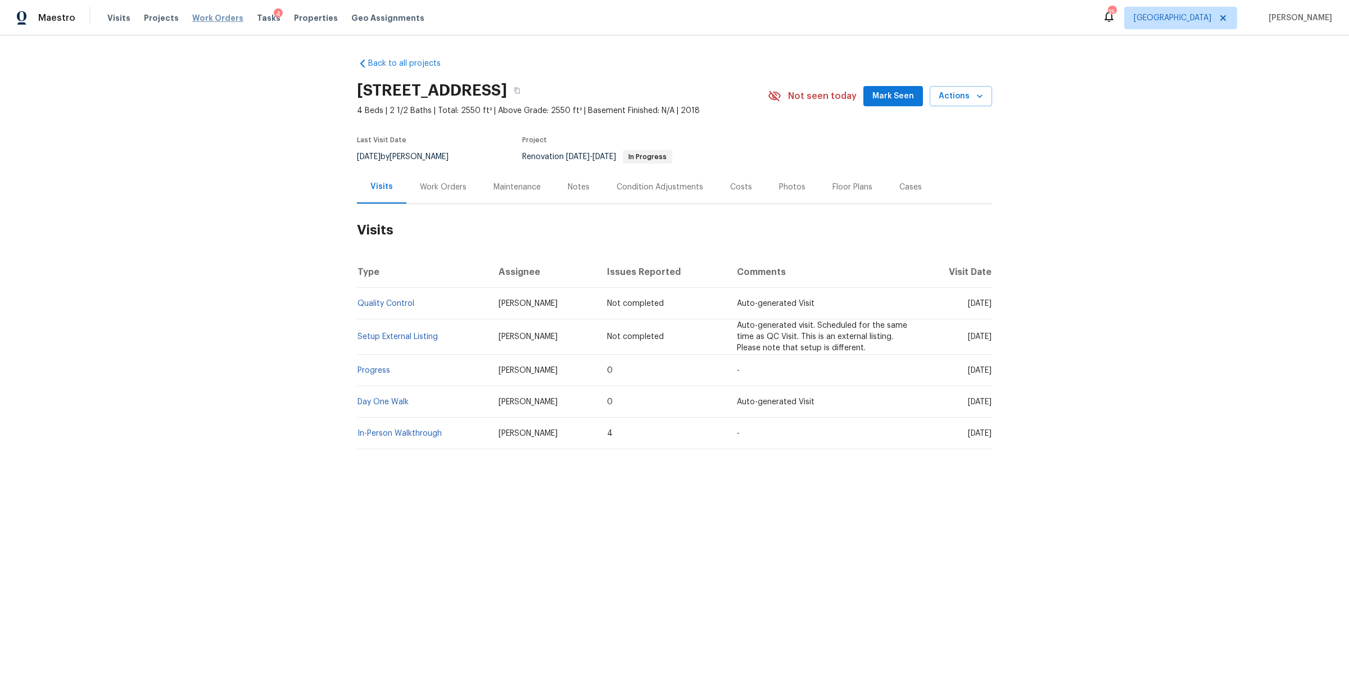
click at [205, 19] on span "Work Orders" at bounding box center [217, 17] width 51 height 11
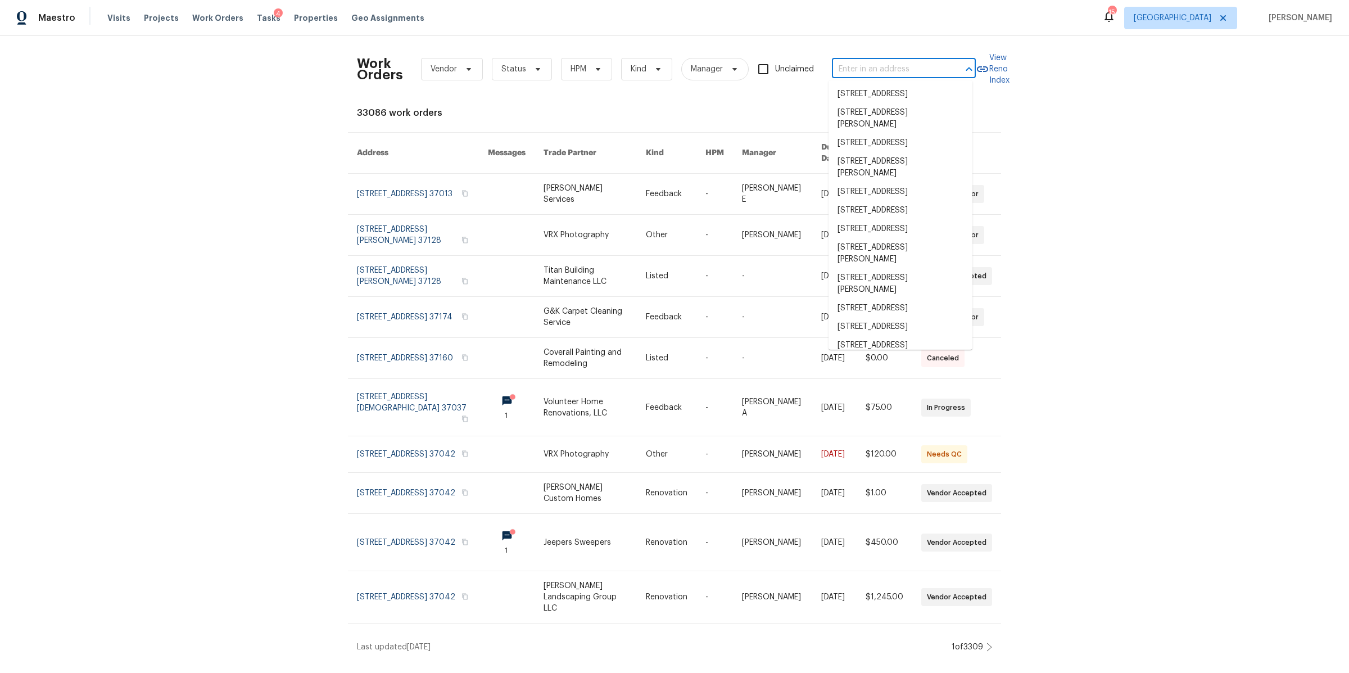
click at [887, 62] on input "text" at bounding box center [888, 69] width 112 height 17
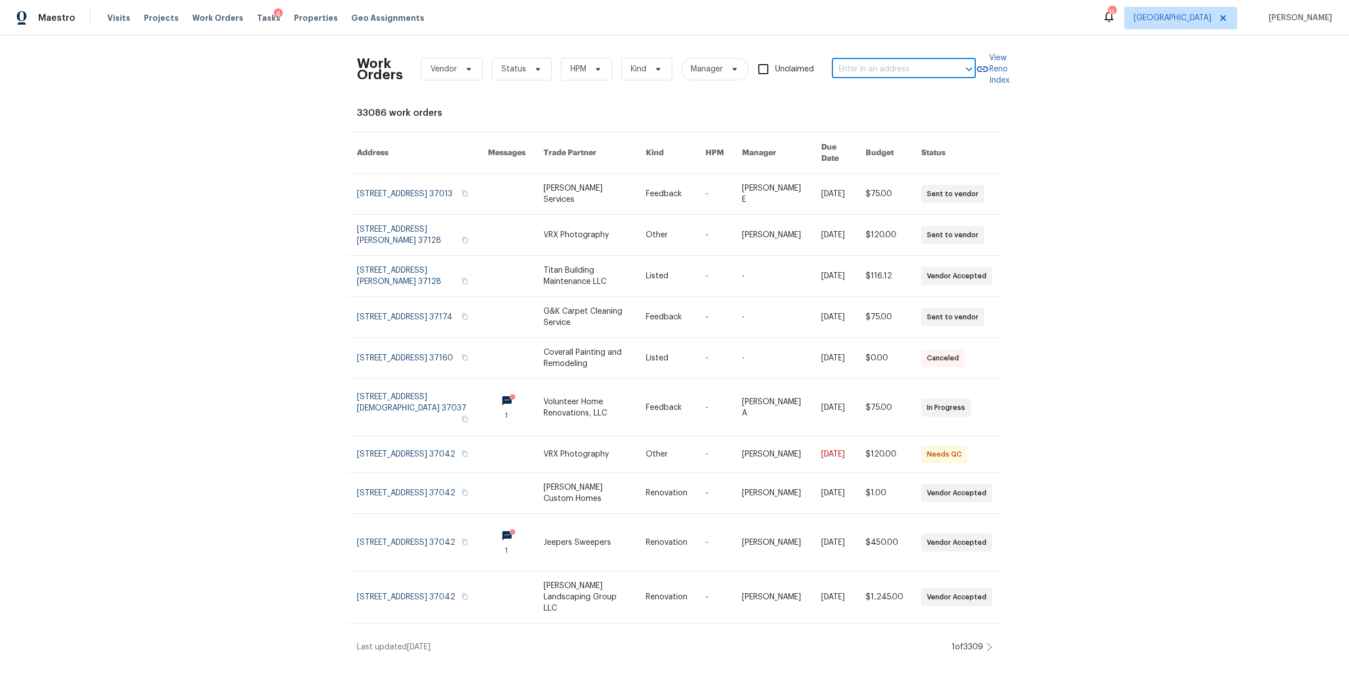
paste input "2620 Taigans Ct, Nashville, TN 37218"
type input "2620 Taigans Ct, Nashville, TN 37218"
click at [855, 100] on li "2620 Taigans Ct, Nashville, TN 37218" at bounding box center [900, 94] width 144 height 19
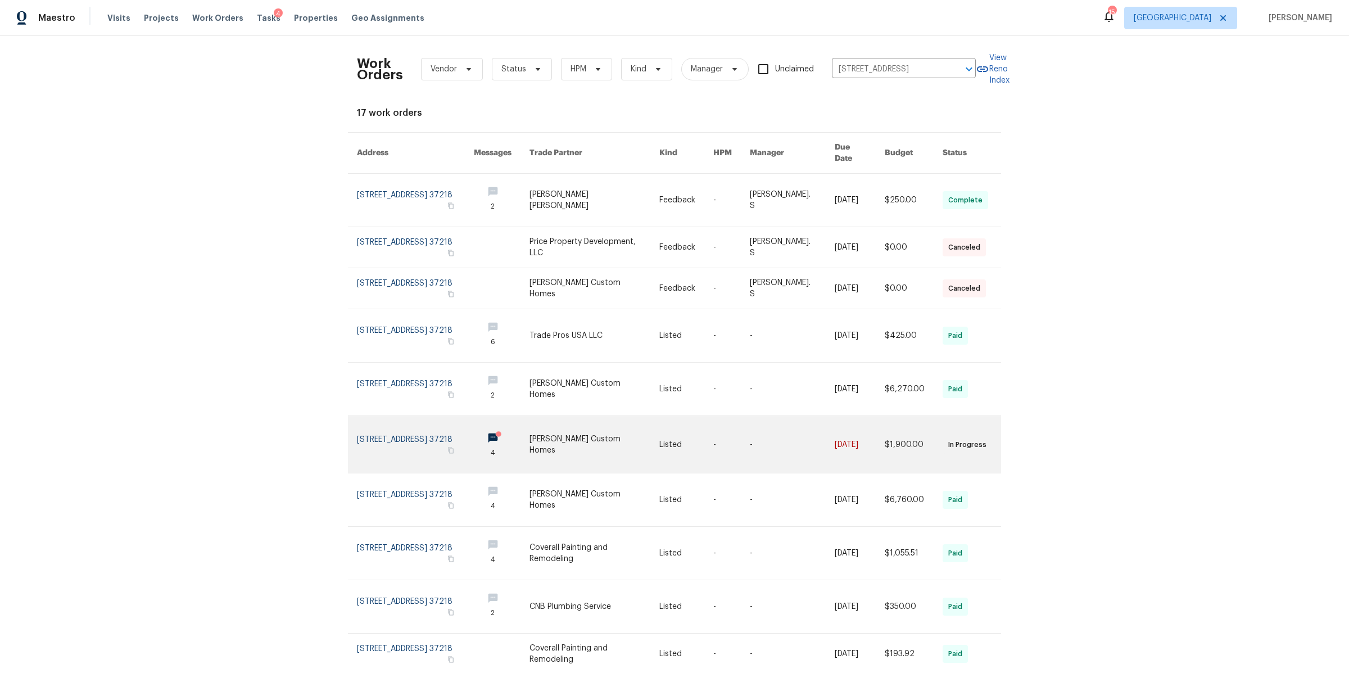
click at [418, 441] on link at bounding box center [415, 444] width 117 height 57
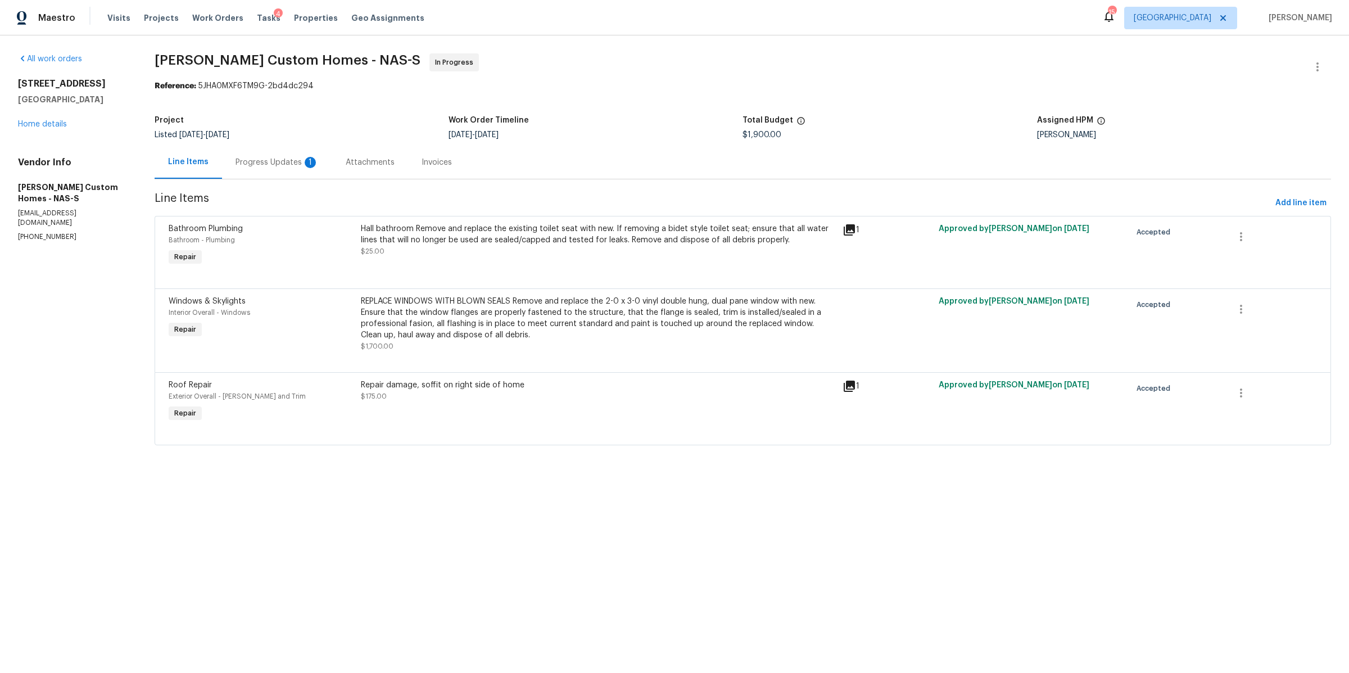
click at [249, 168] on div "Progress Updates 1" at bounding box center [276, 162] width 83 height 11
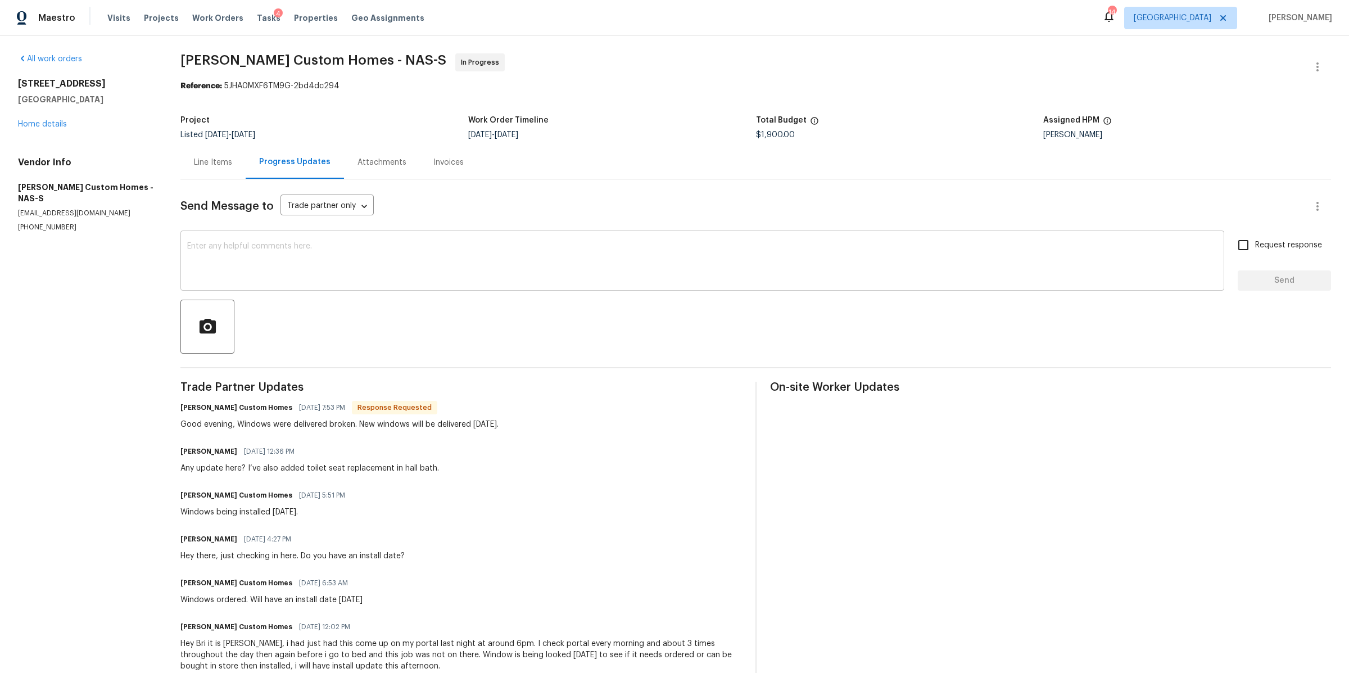
click at [288, 267] on textarea at bounding box center [702, 261] width 1030 height 39
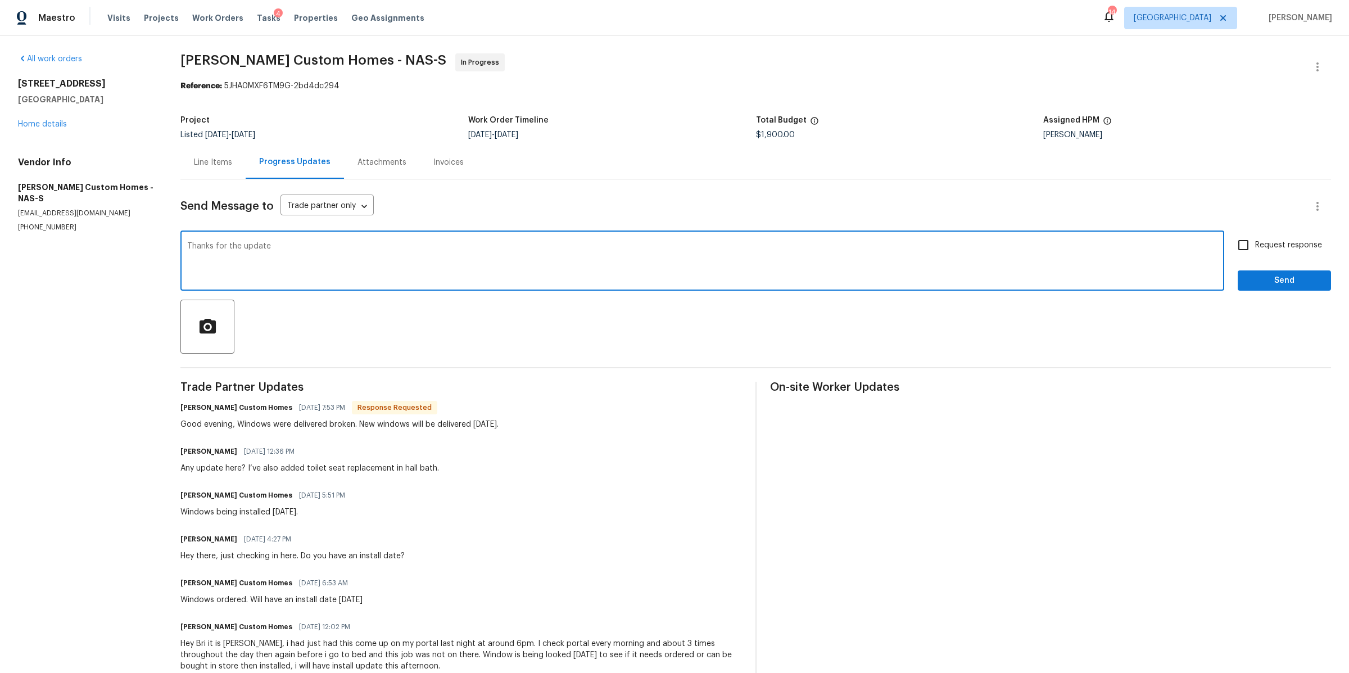
type textarea "Thanks for the update"
click at [1266, 245] on span "Request response" at bounding box center [1288, 245] width 67 height 12
click at [1255, 245] on input "Request response" at bounding box center [1243, 245] width 24 height 24
checkbox input "true"
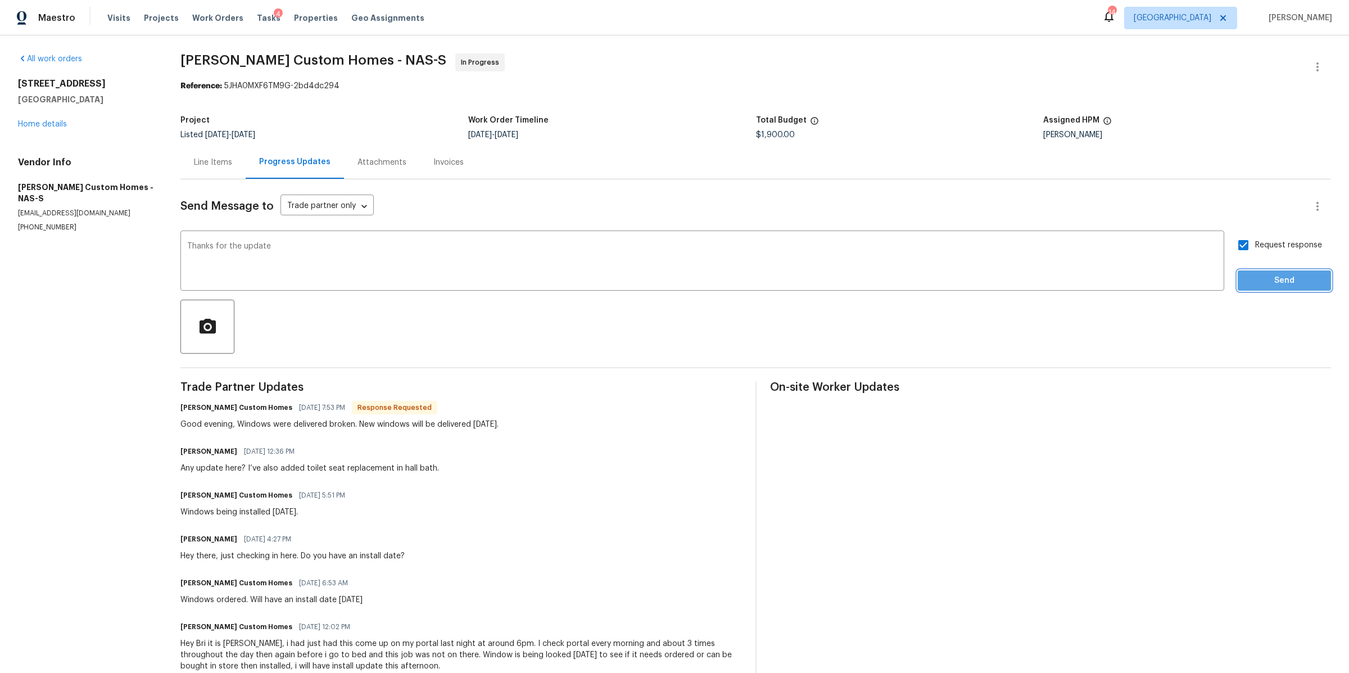
click at [1266, 289] on button "Send" at bounding box center [1283, 280] width 93 height 21
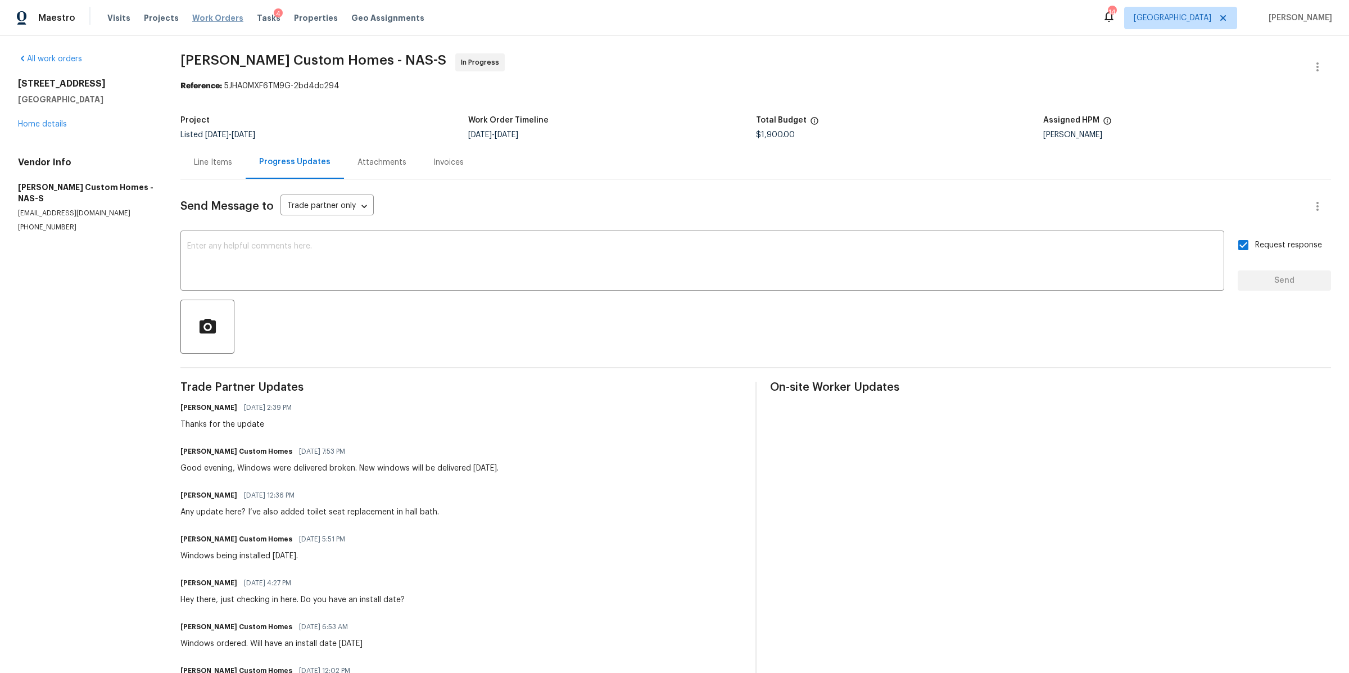
click at [214, 13] on span "Work Orders" at bounding box center [217, 17] width 51 height 11
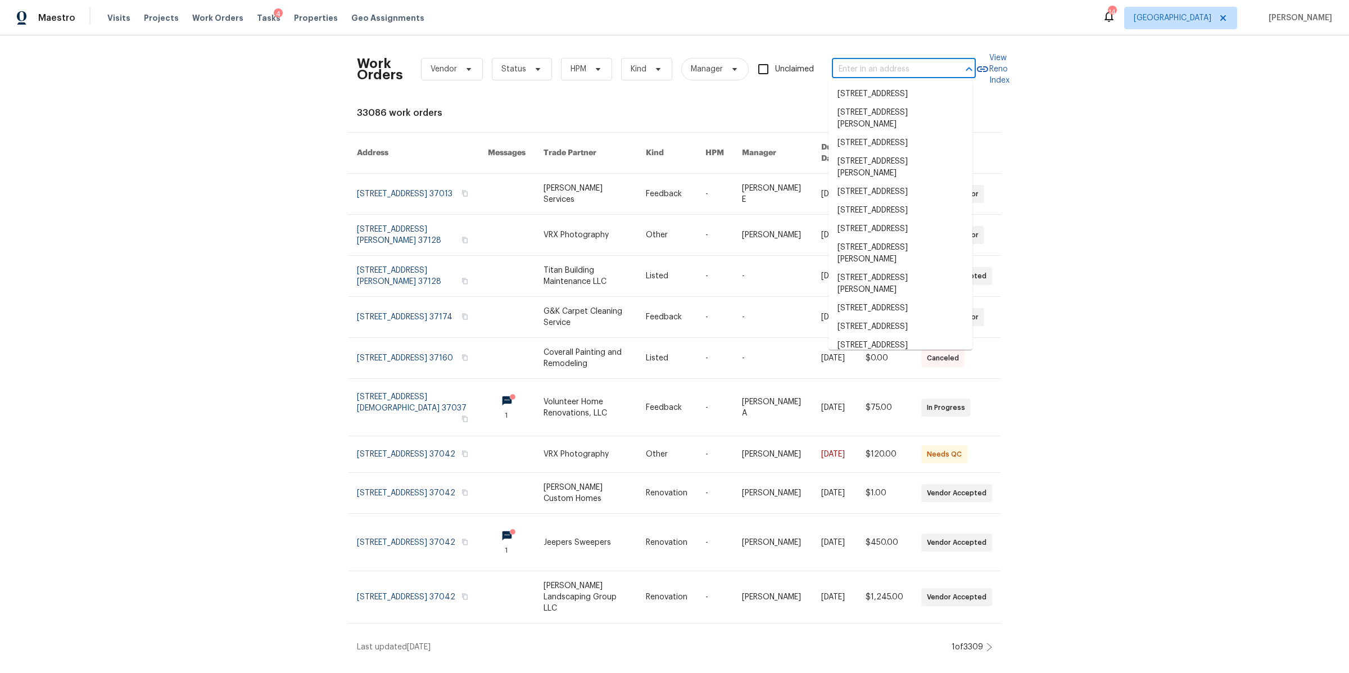
click at [848, 71] on input "text" at bounding box center [888, 69] width 112 height 17
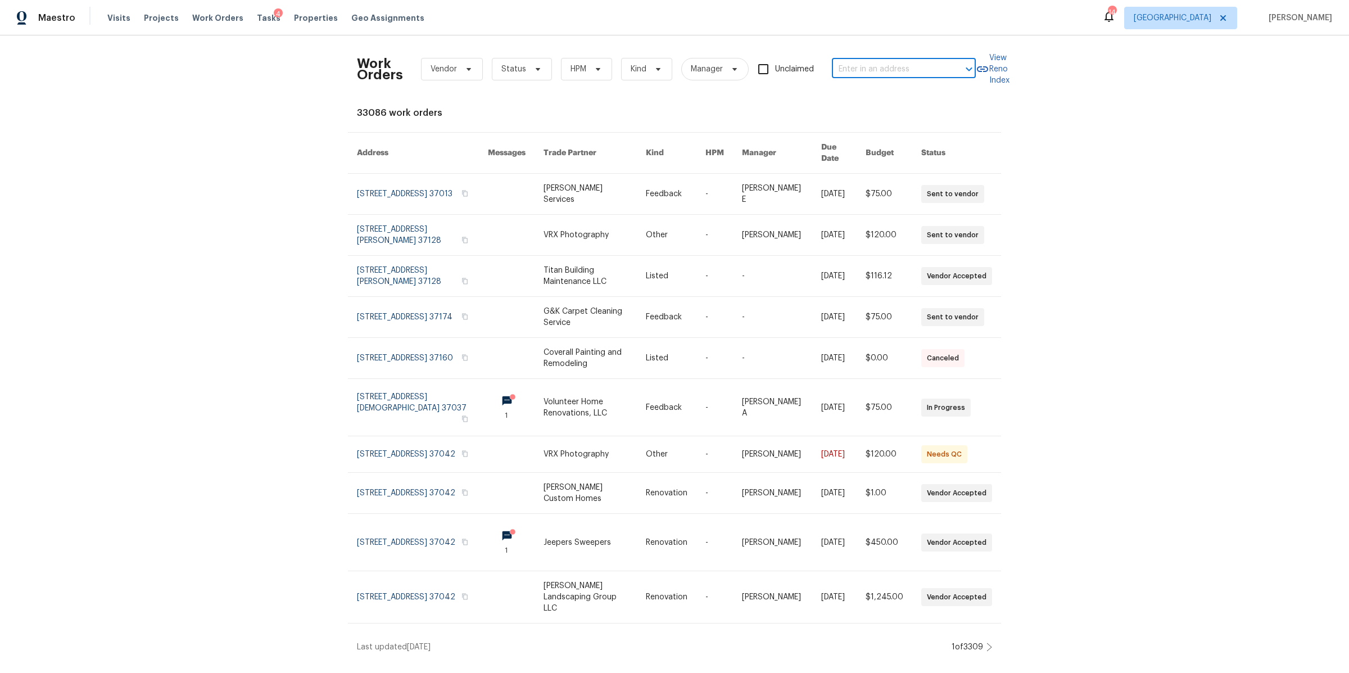
paste input "210 Beulah Rose Dr, Murfreesboro, TN 37128"
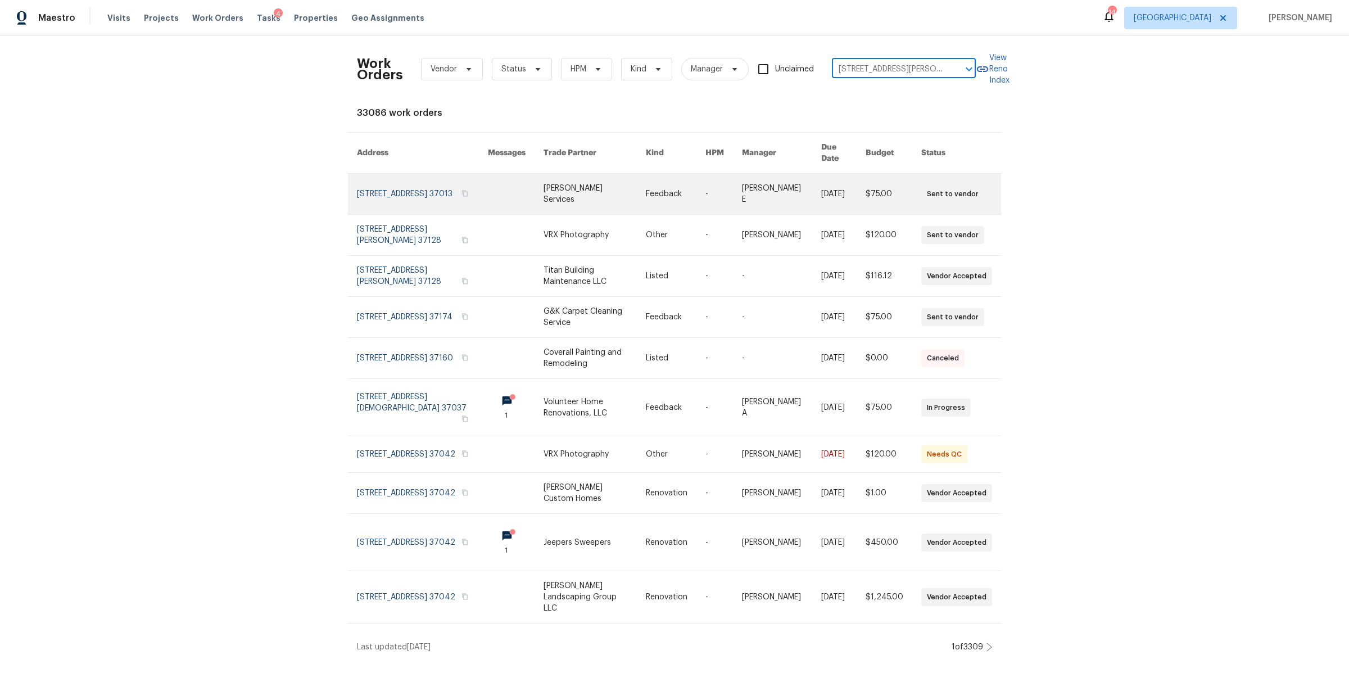
scroll to position [0, 55]
type input "210 Beulah Rose Dr, Murfreesboro, TN 37128"
click at [366, 190] on link at bounding box center [422, 194] width 131 height 40
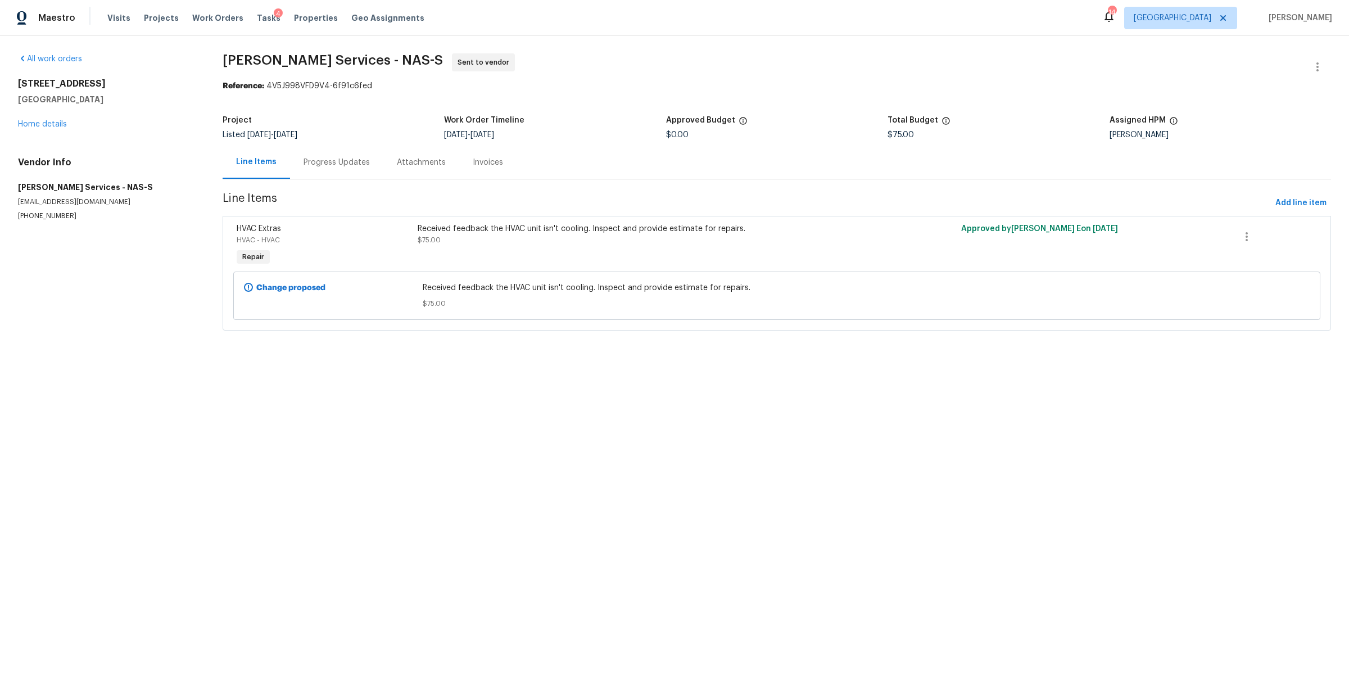
click at [318, 162] on div "Progress Updates" at bounding box center [336, 162] width 66 height 11
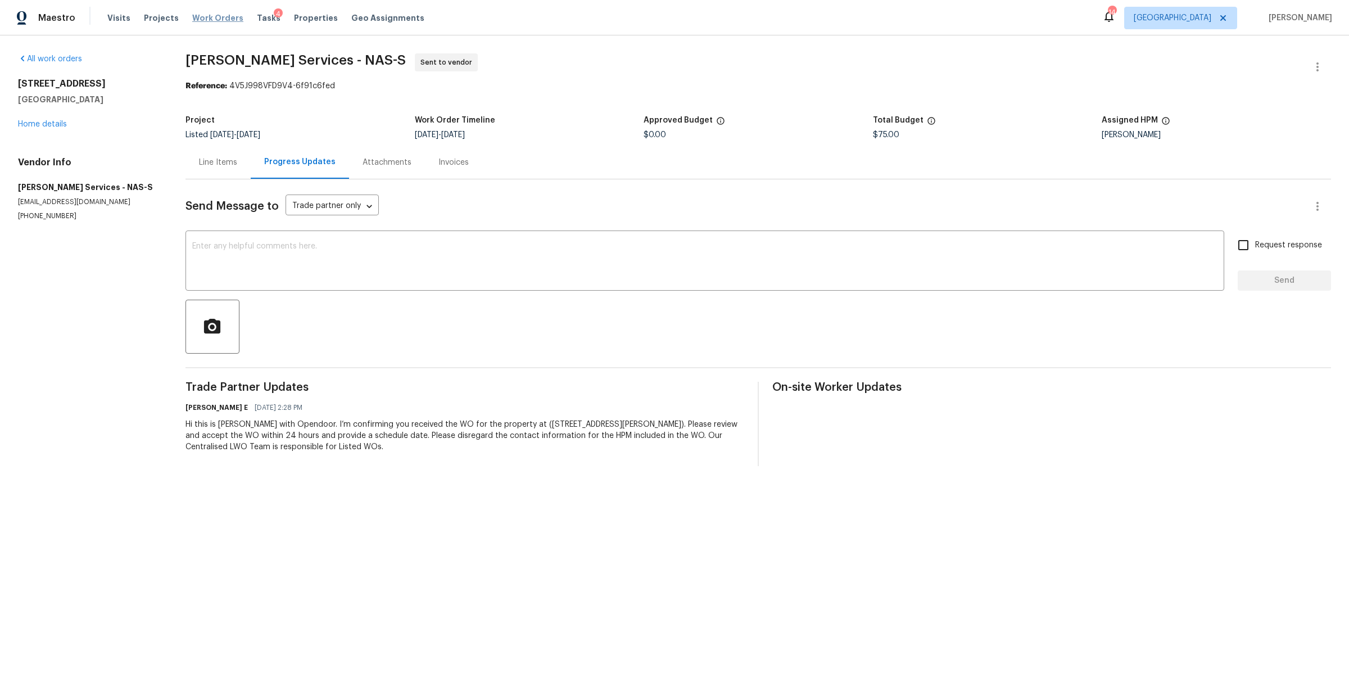
click at [204, 17] on span "Work Orders" at bounding box center [217, 17] width 51 height 11
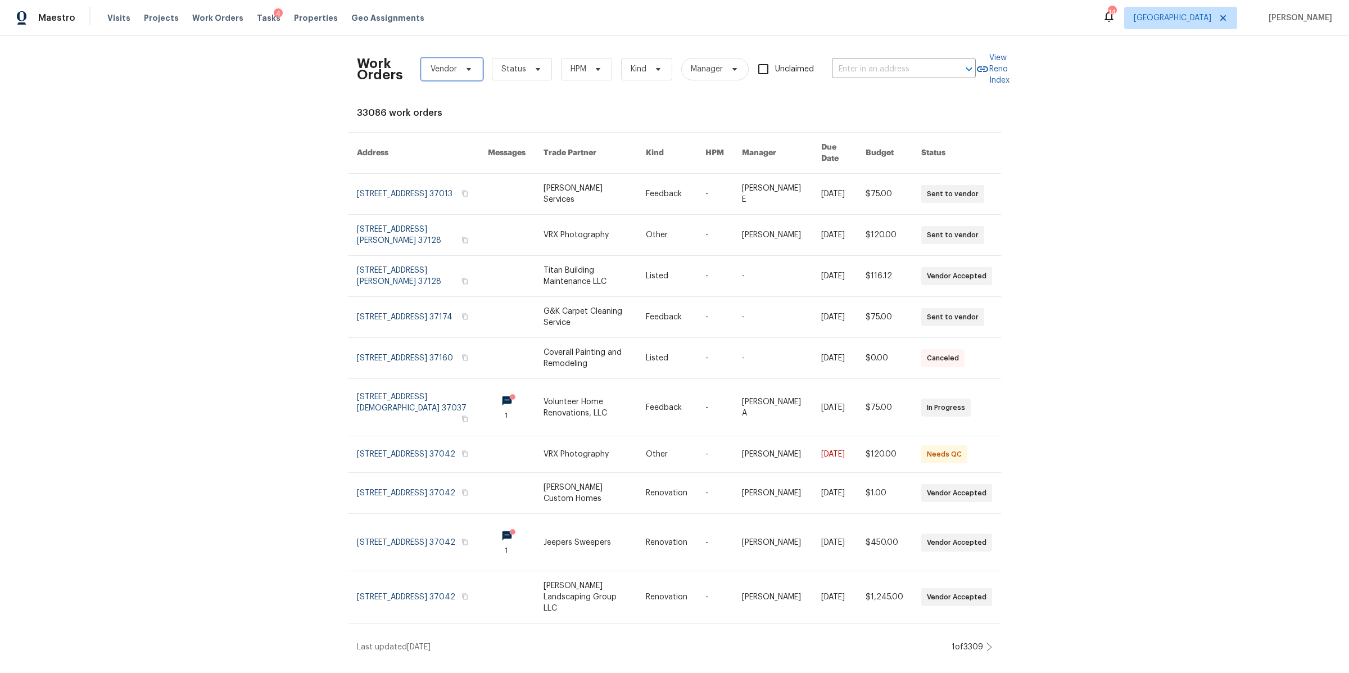
click at [466, 75] on span "Vendor" at bounding box center [452, 69] width 62 height 22
type input "pur"
click at [441, 137] on div "Centralized Purchasing - NATL. (Non-Compliant)" at bounding box center [511, 130] width 187 height 16
click at [441, 147] on div "Purpose Repairs And Painting - NAS" at bounding box center [486, 145] width 131 height 11
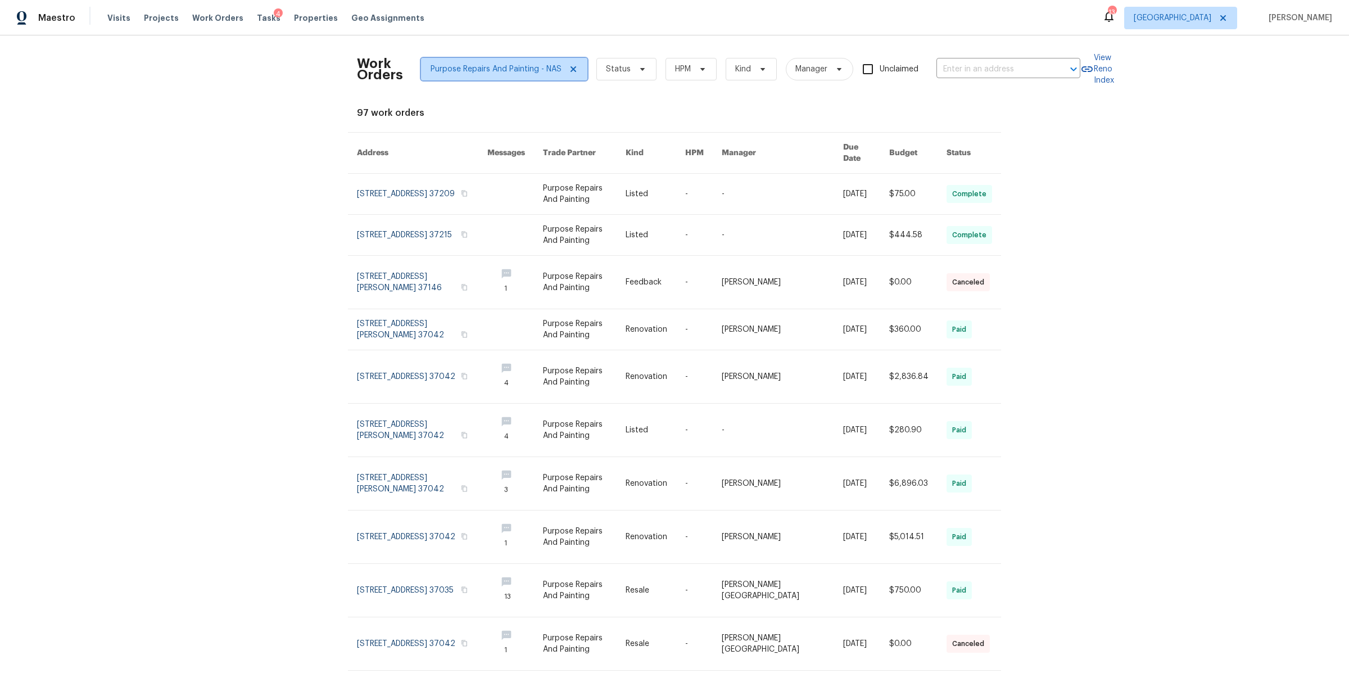
click at [570, 68] on icon at bounding box center [573, 69] width 6 height 6
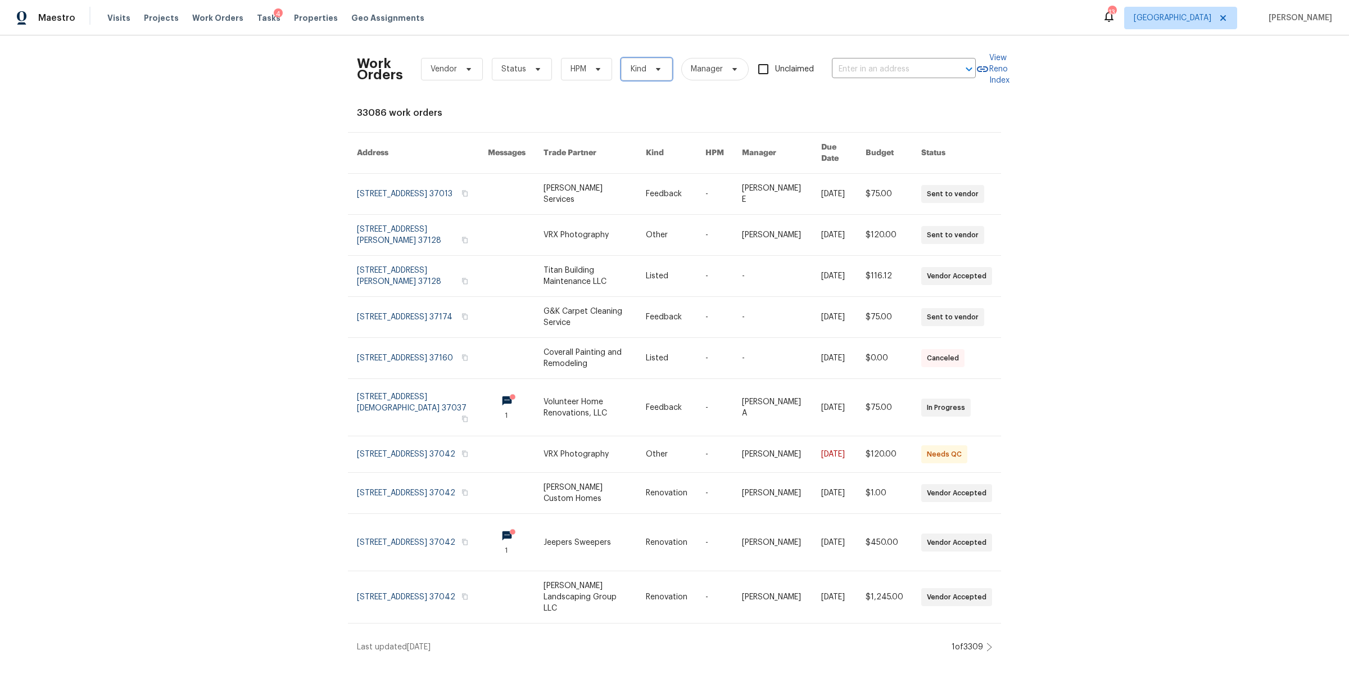
click at [636, 69] on span "Kind" at bounding box center [638, 68] width 16 height 11
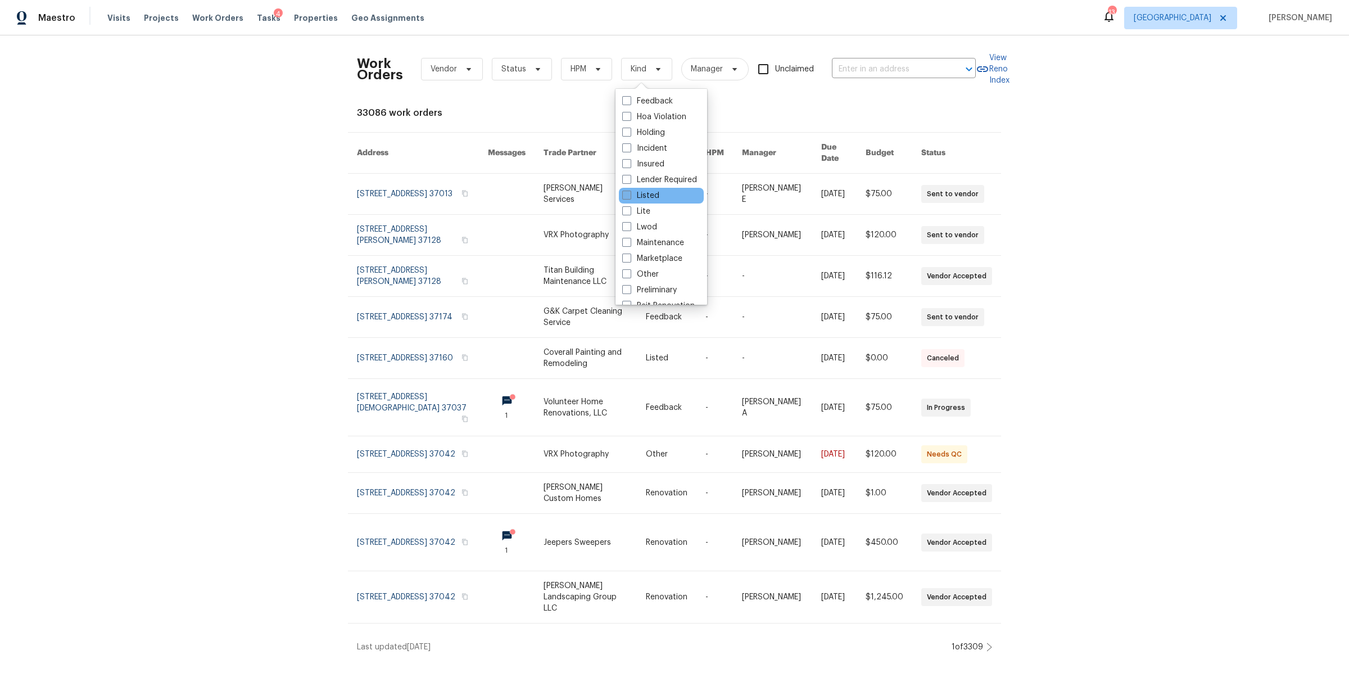
click at [649, 198] on label "Listed" at bounding box center [640, 195] width 37 height 11
click at [629, 197] on input "Listed" at bounding box center [625, 193] width 7 height 7
checkbox input "true"
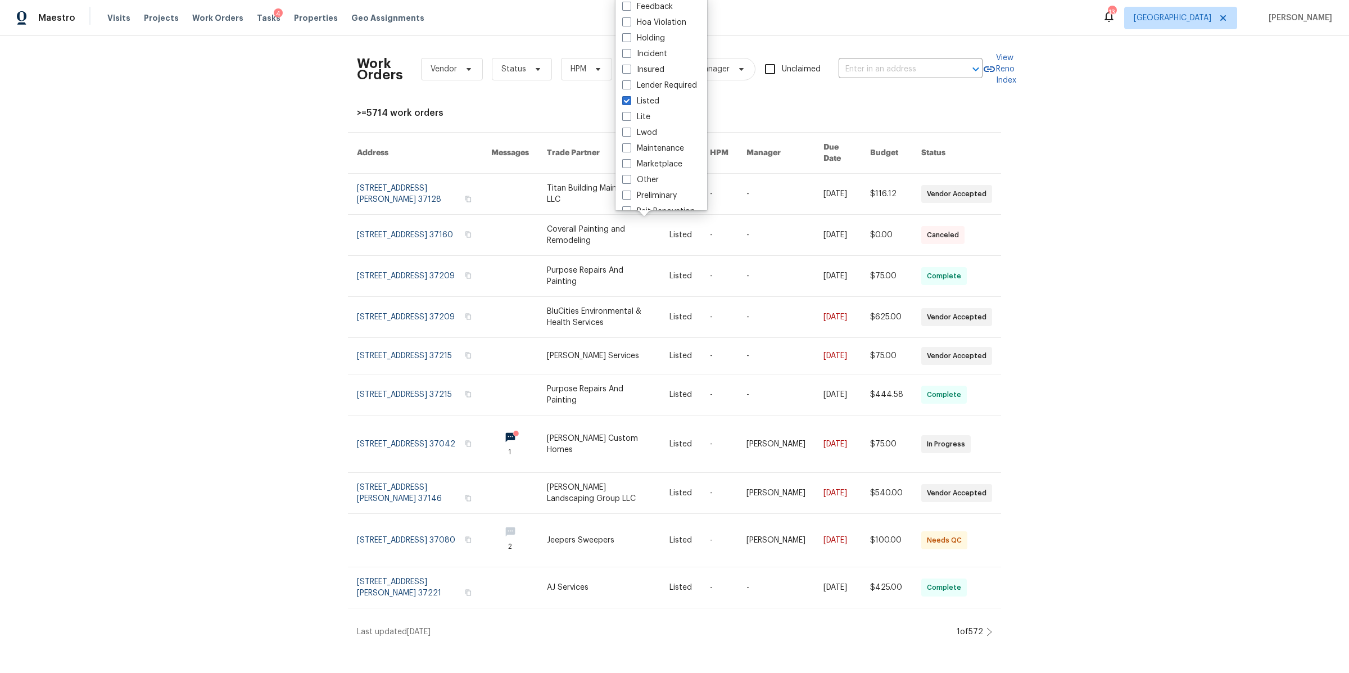
click at [252, 299] on div "Work Orders Vendor Status HPM Listed Manager Unclaimed ​ View Reno Index >=5714…" at bounding box center [674, 340] width 1349 height 611
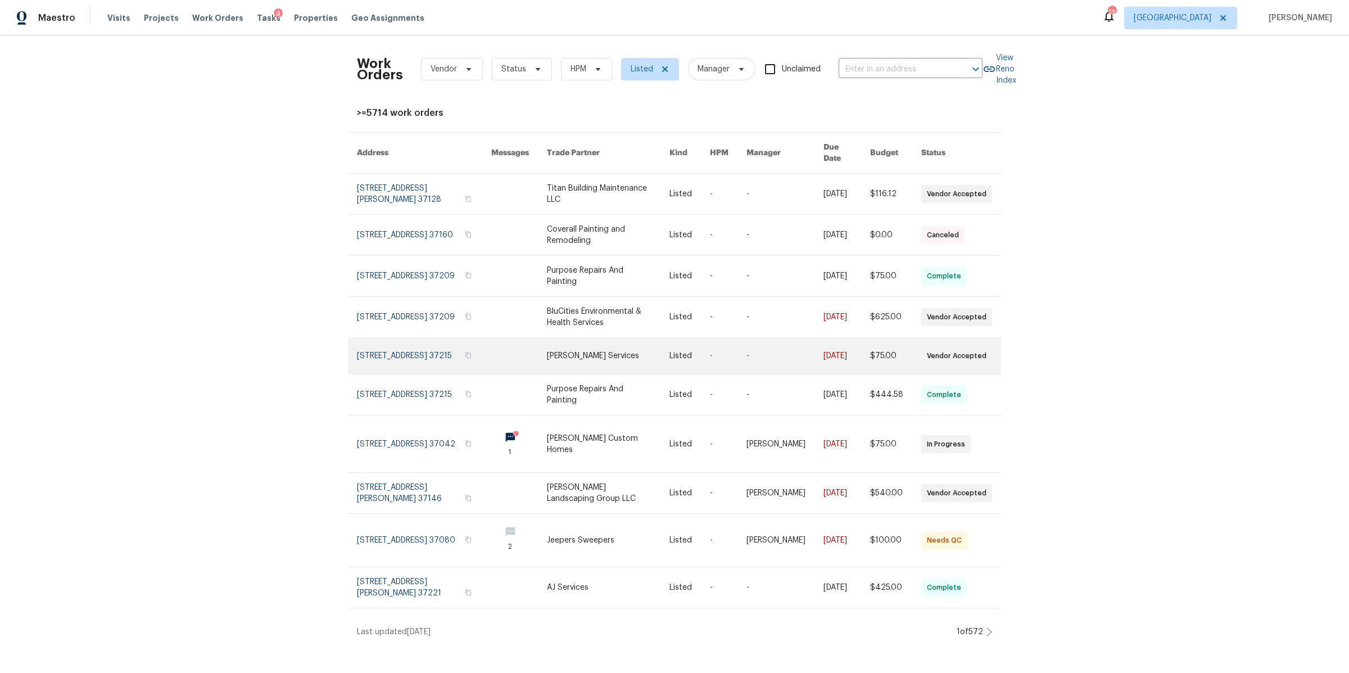
click at [375, 351] on link at bounding box center [424, 356] width 134 height 36
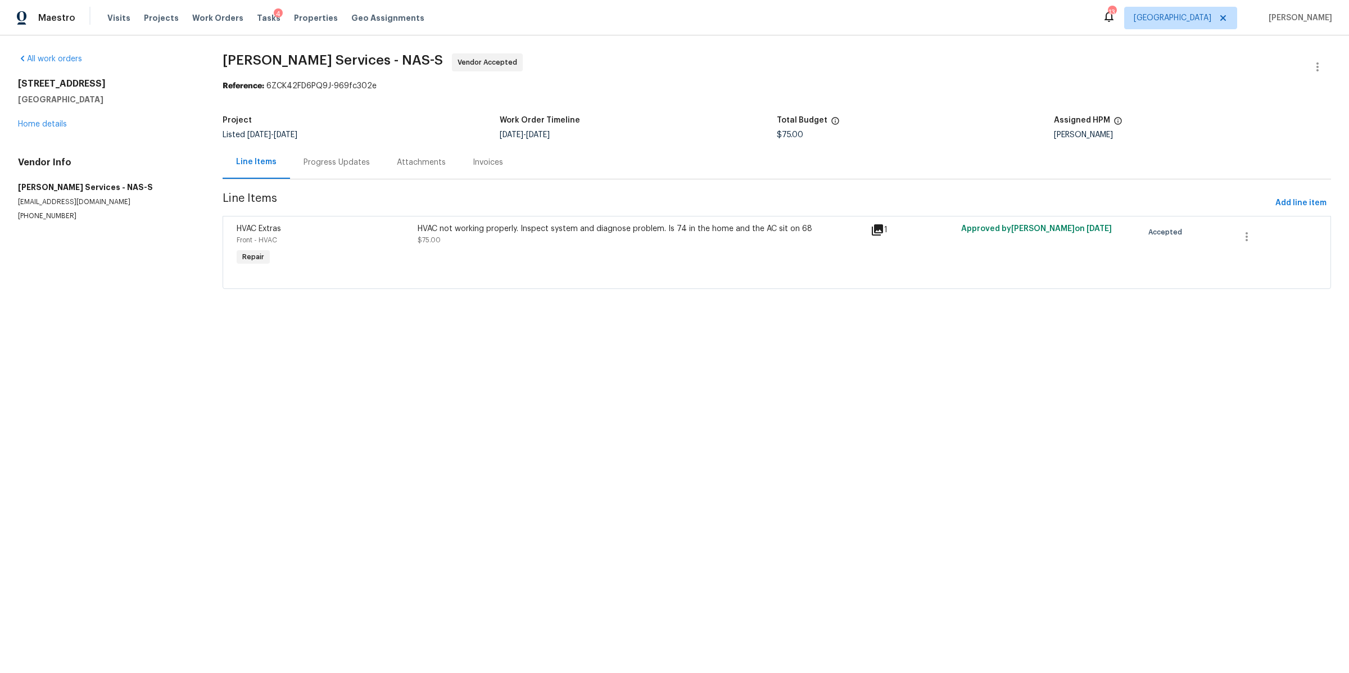
click at [312, 169] on div "Progress Updates" at bounding box center [336, 162] width 93 height 33
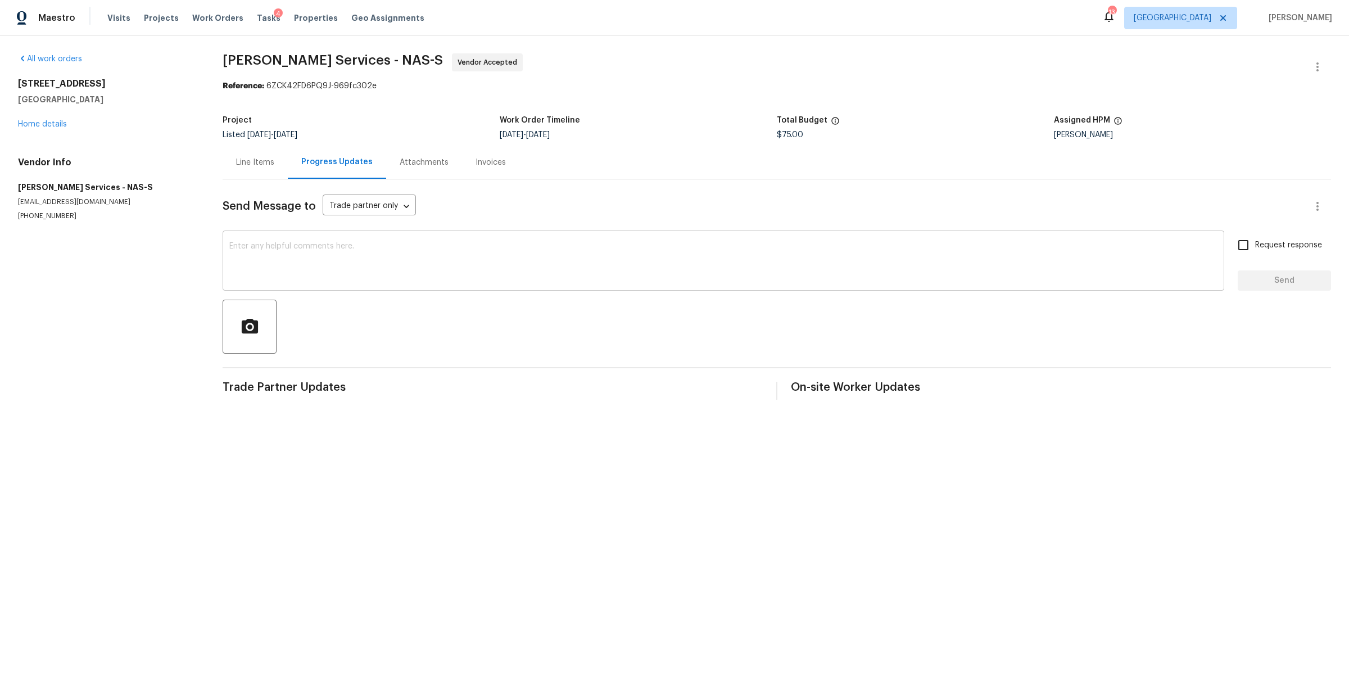
click at [334, 253] on textarea at bounding box center [723, 261] width 988 height 39
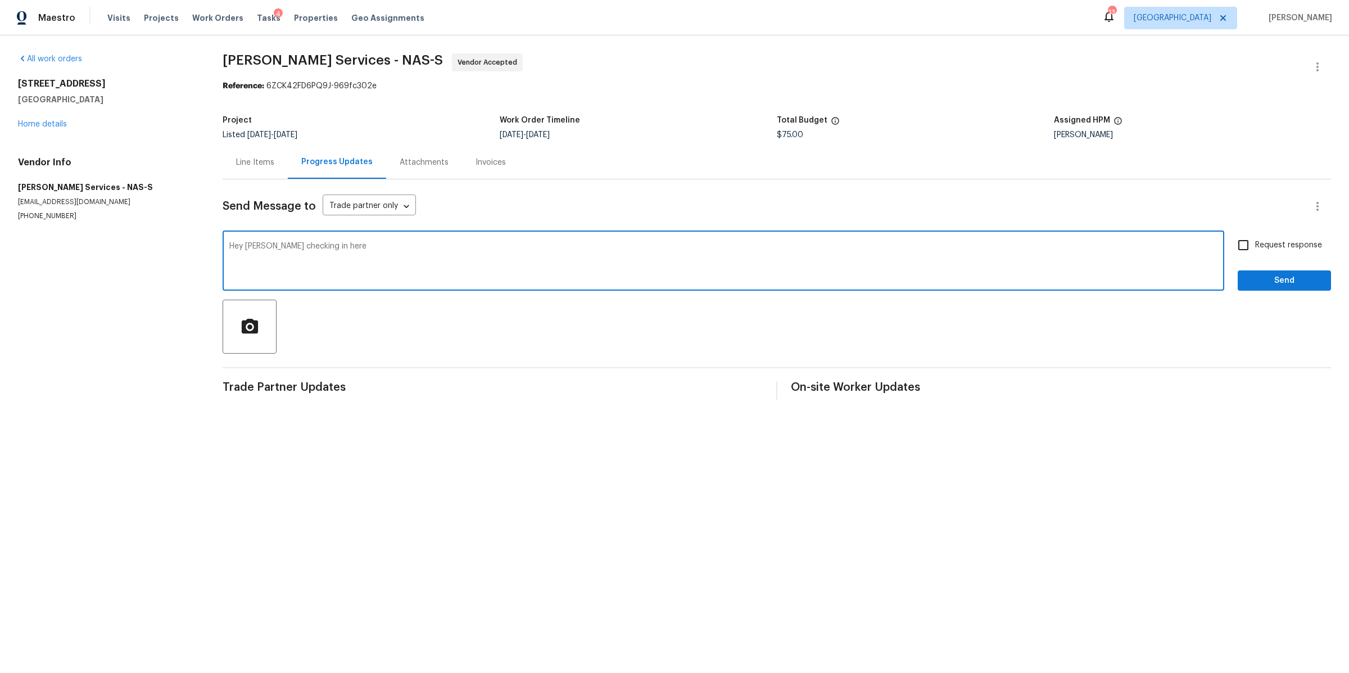
type textarea "Hey Tony checking in here"
click at [1270, 244] on span "Request response" at bounding box center [1288, 245] width 67 height 12
click at [1255, 244] on input "Request response" at bounding box center [1243, 245] width 24 height 24
checkbox input "true"
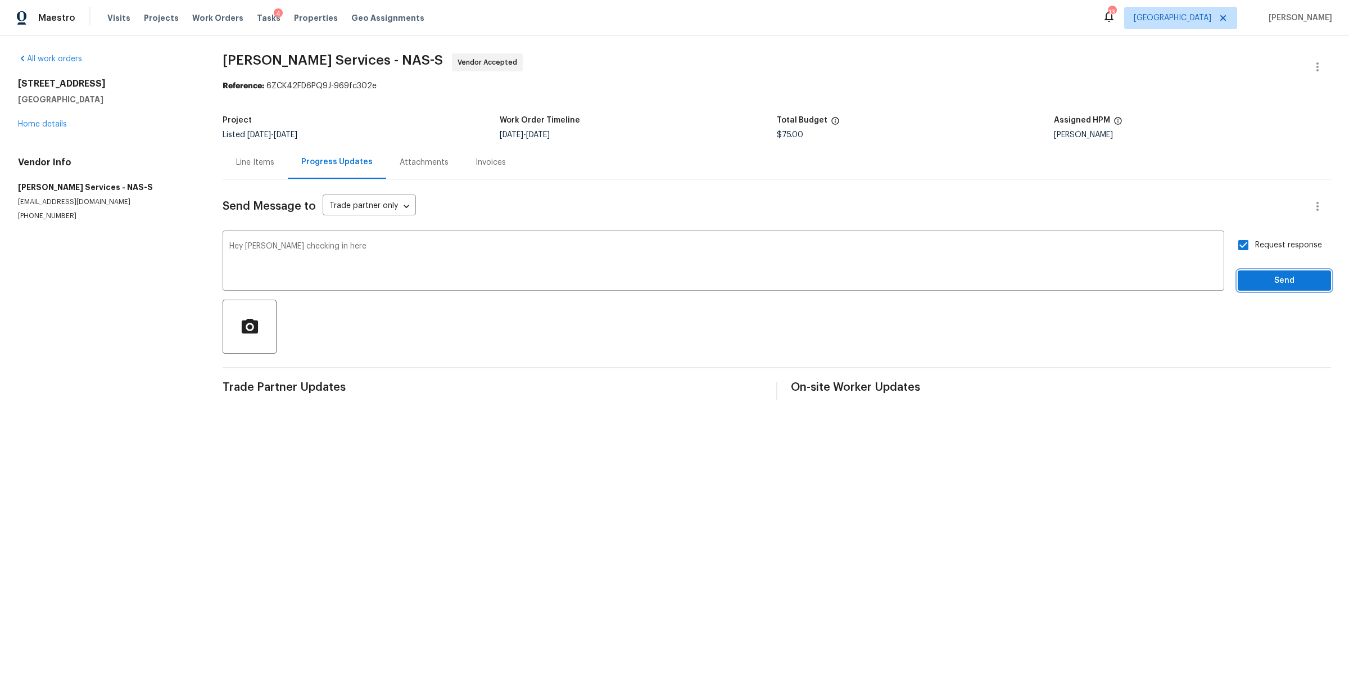
click at [1261, 278] on span "Send" at bounding box center [1283, 281] width 75 height 14
click at [297, 15] on span "Properties" at bounding box center [316, 17] width 44 height 11
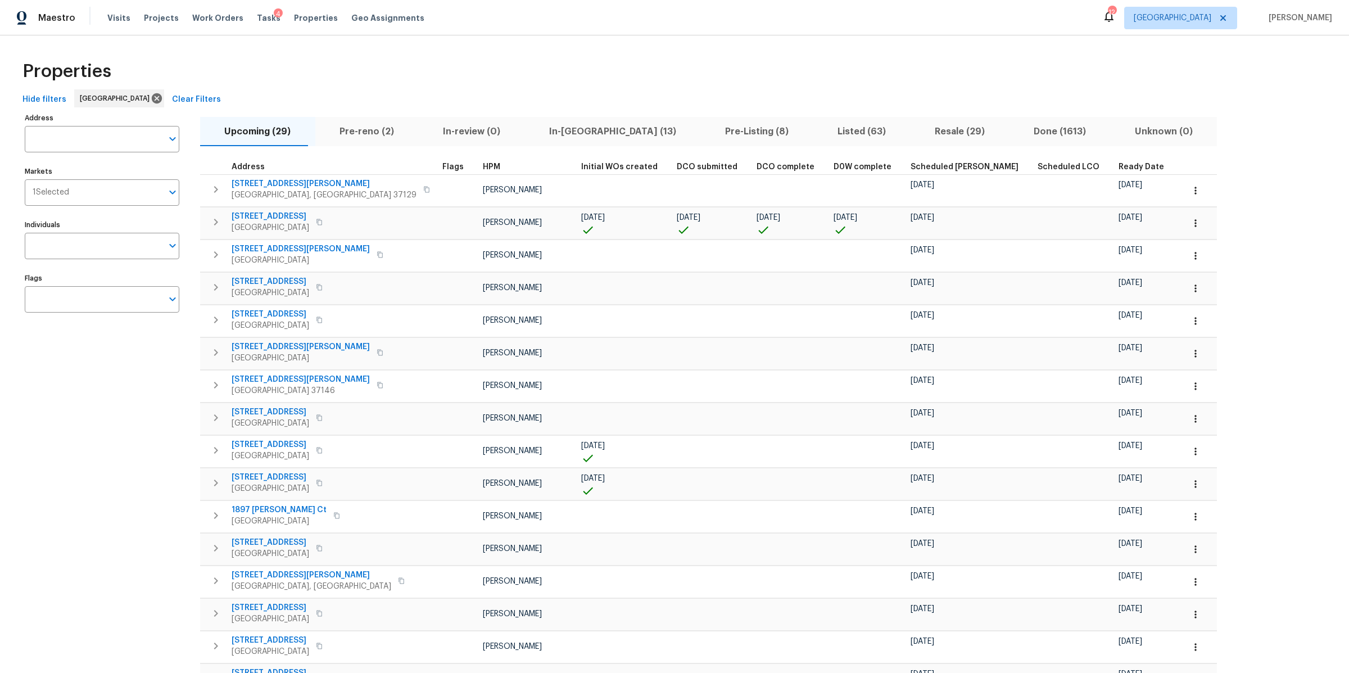
click at [547, 127] on span "In-reno (13)" at bounding box center [613, 132] width 162 height 16
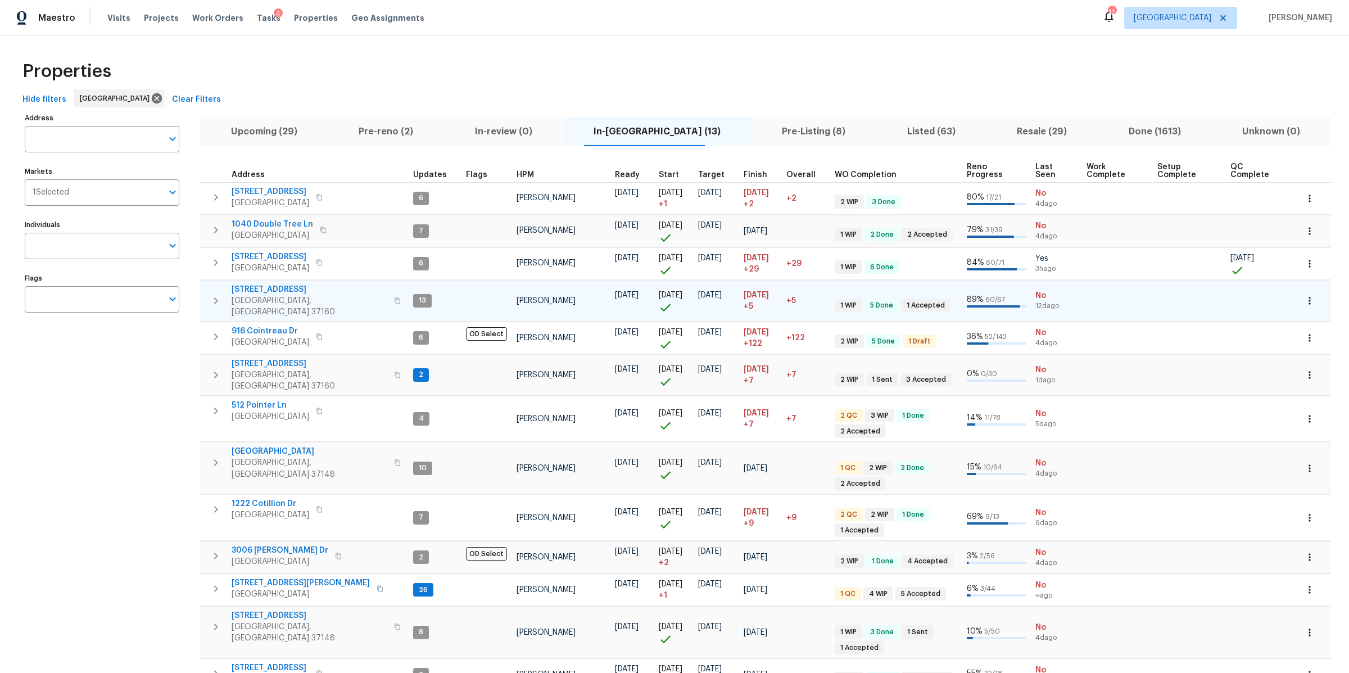
click at [275, 288] on span "106 Cottonwood Dr" at bounding box center [310, 289] width 156 height 11
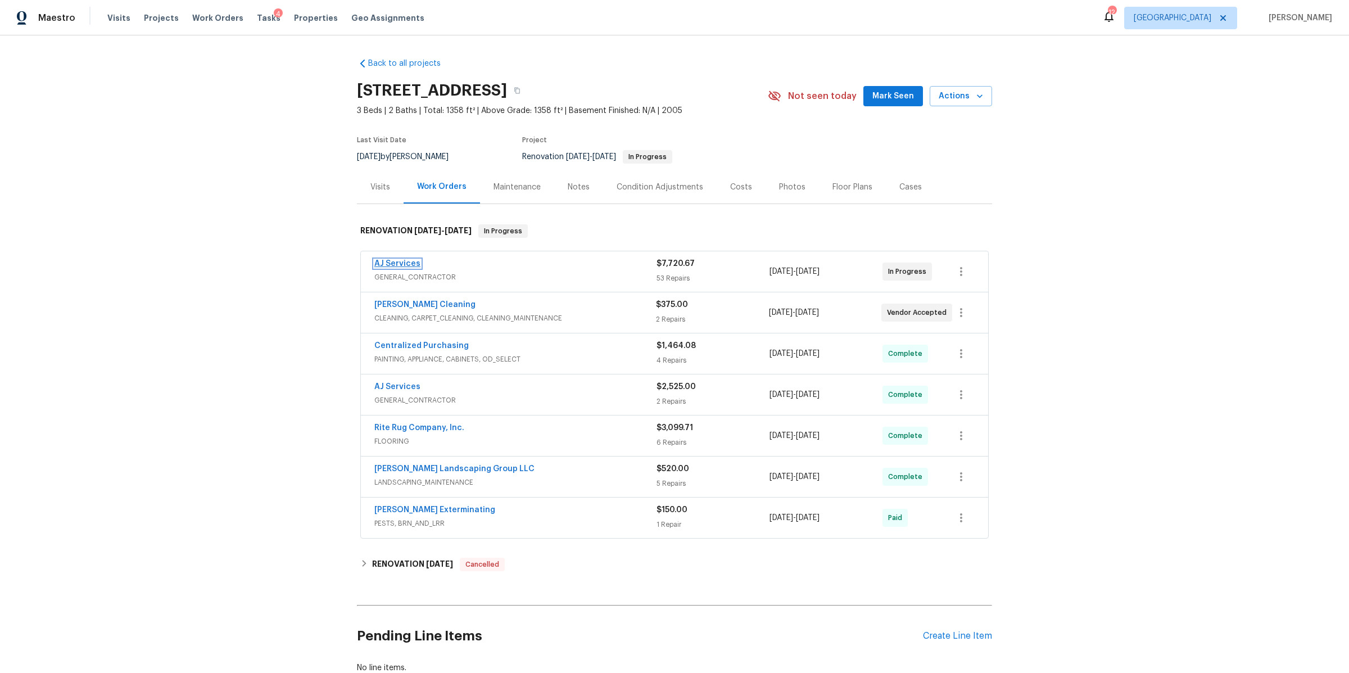
click at [398, 260] on link "AJ Services" at bounding box center [397, 264] width 46 height 8
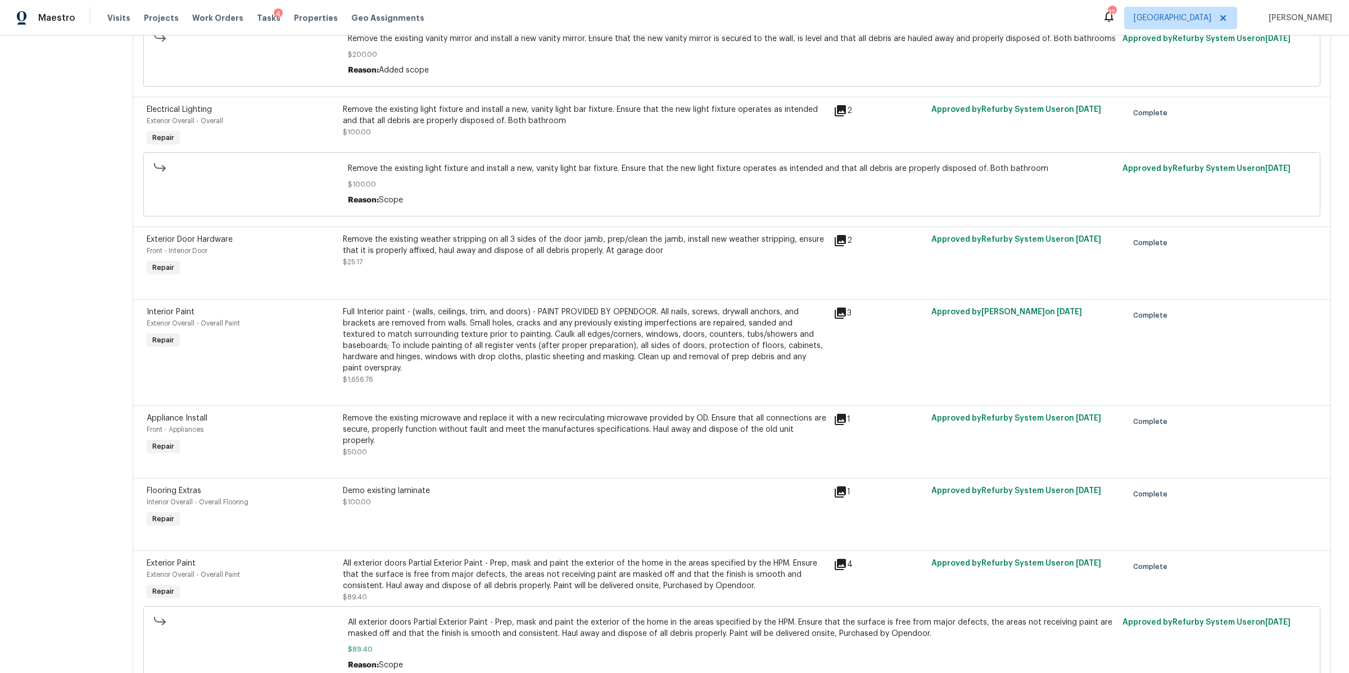
scroll to position [1308, 0]
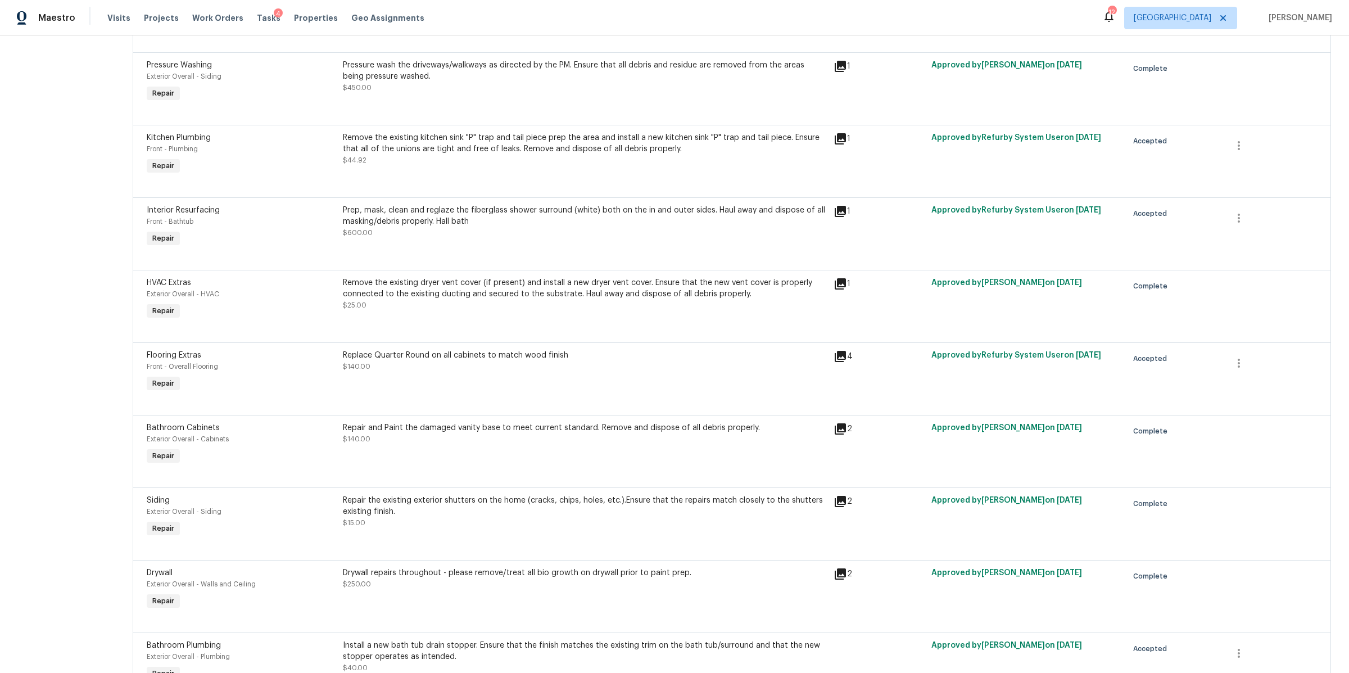
click at [569, 363] on div "Replace Quarter Round on all cabinets to match wood finish $140.00" at bounding box center [585, 361] width 484 height 22
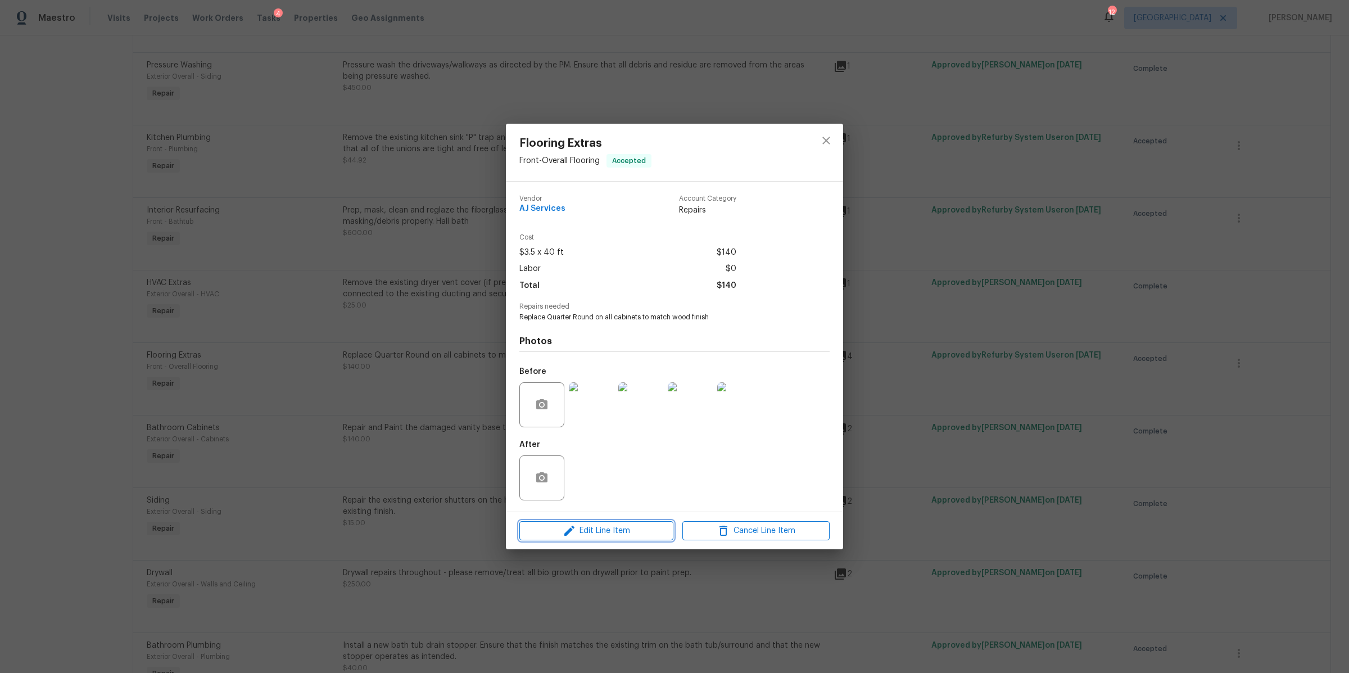
click at [646, 539] on button "Edit Line Item" at bounding box center [596, 531] width 154 height 20
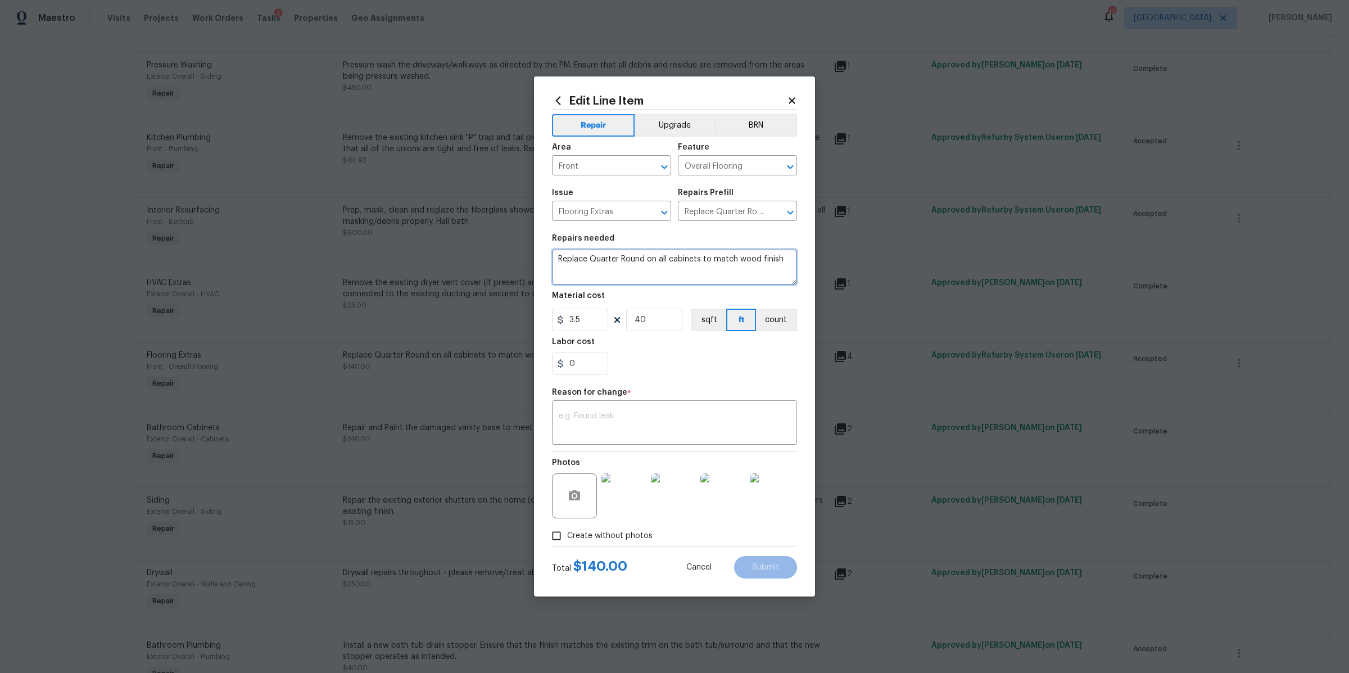
click at [786, 266] on textarea "Replace Quarter Round on all cabinets to match wood finish" at bounding box center [674, 267] width 245 height 36
type textarea "Replace Quarter Round on all cabinets to match wood finish Additional repairs t…"
click at [598, 364] on input "0" at bounding box center [580, 363] width 56 height 22
type input "275"
click at [648, 428] on textarea at bounding box center [675, 424] width 232 height 24
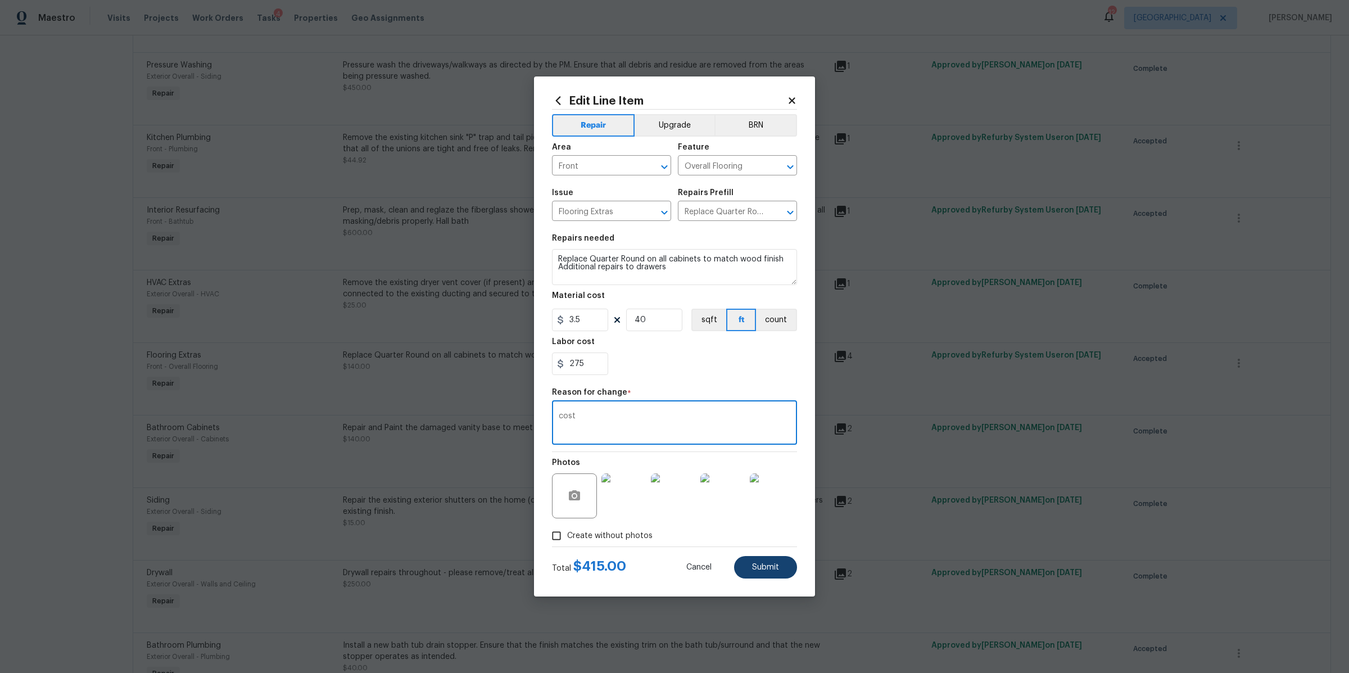
type textarea "cost"
click at [770, 572] on button "Submit" at bounding box center [765, 567] width 63 height 22
type textarea "Replace Quarter Round on all cabinets to match wood finish"
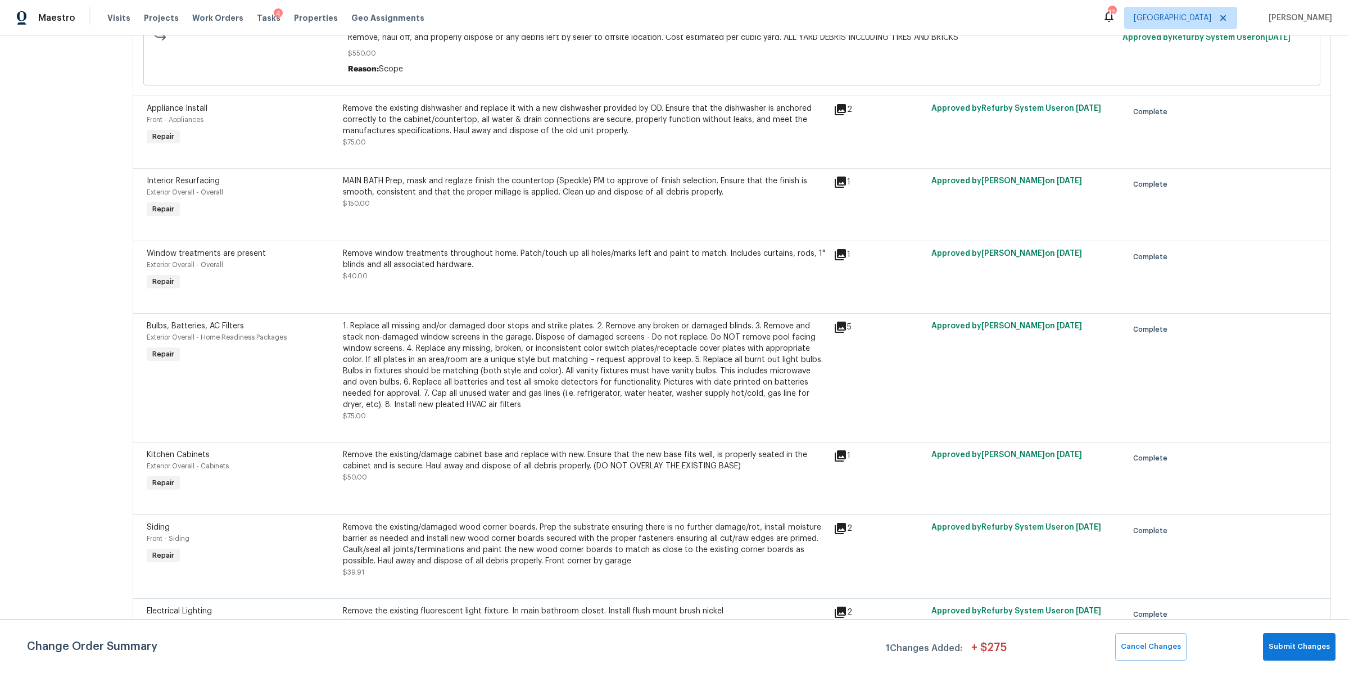
scroll to position [10, 0]
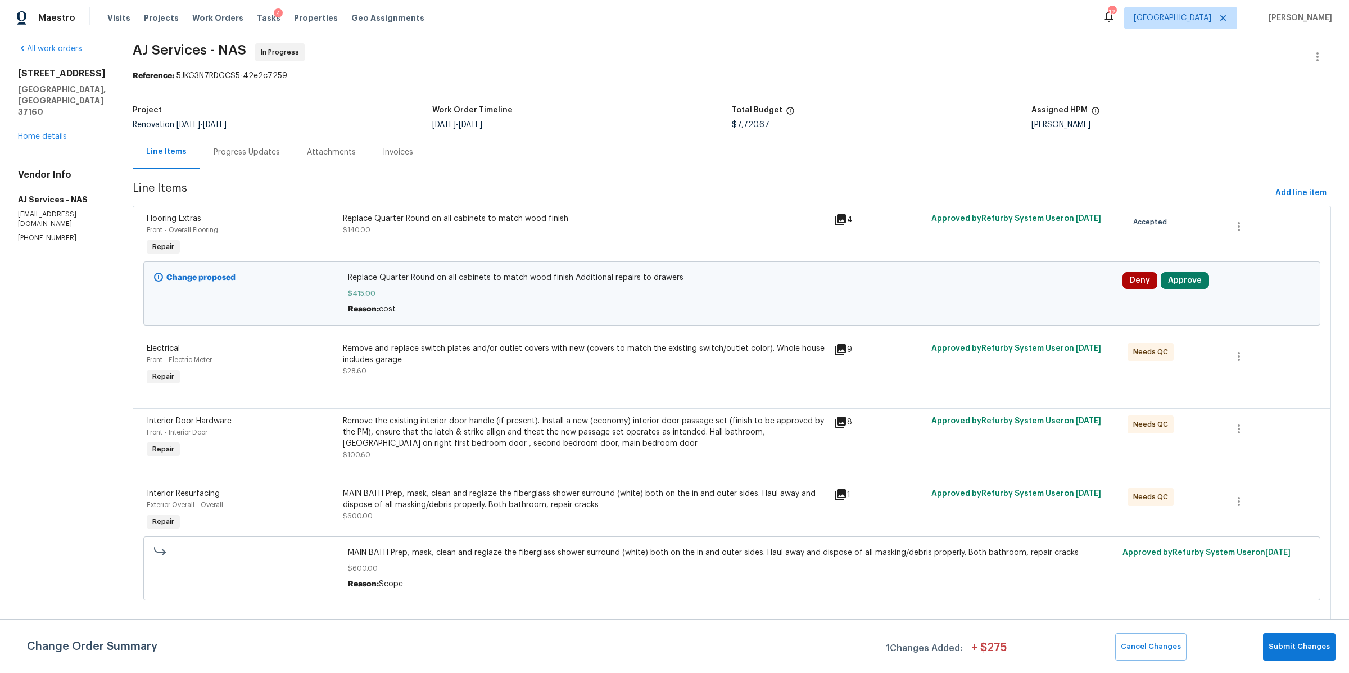
click at [652, 368] on div "Remove and replace switch plates and/or outlet covers with new (covers to match…" at bounding box center [585, 360] width 484 height 34
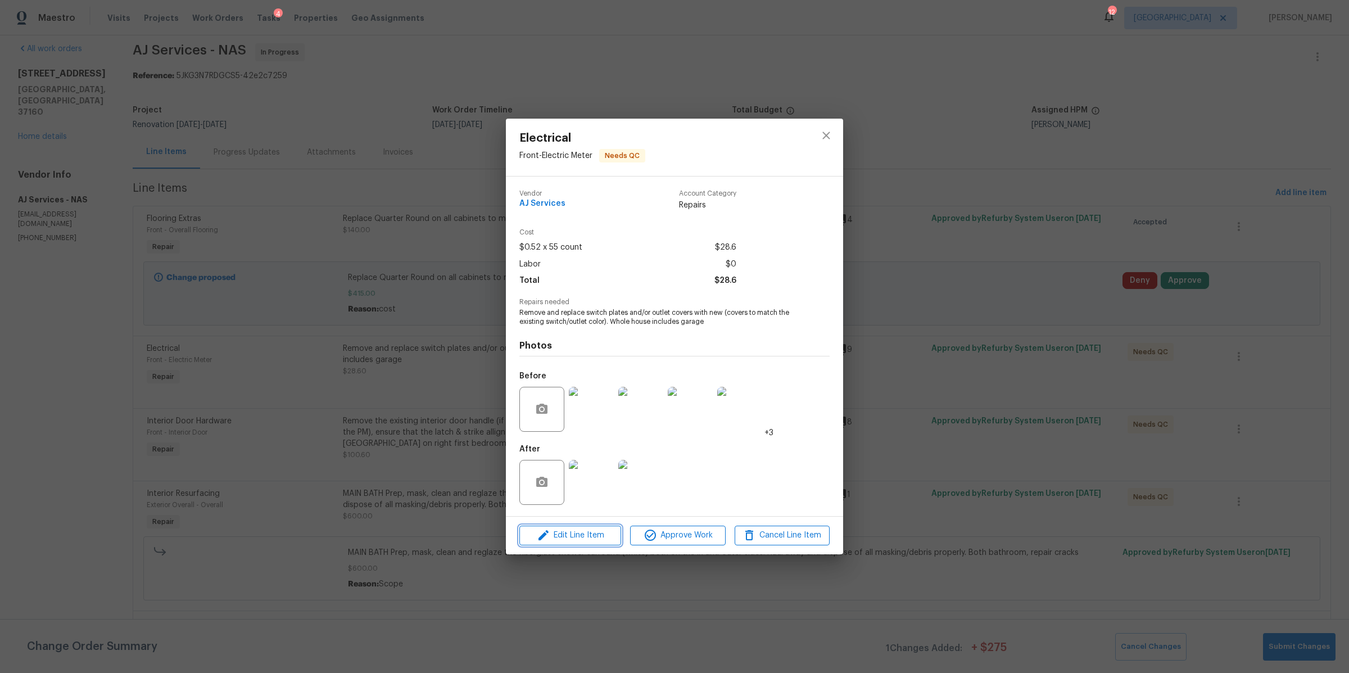
click at [597, 537] on span "Edit Line Item" at bounding box center [570, 535] width 95 height 14
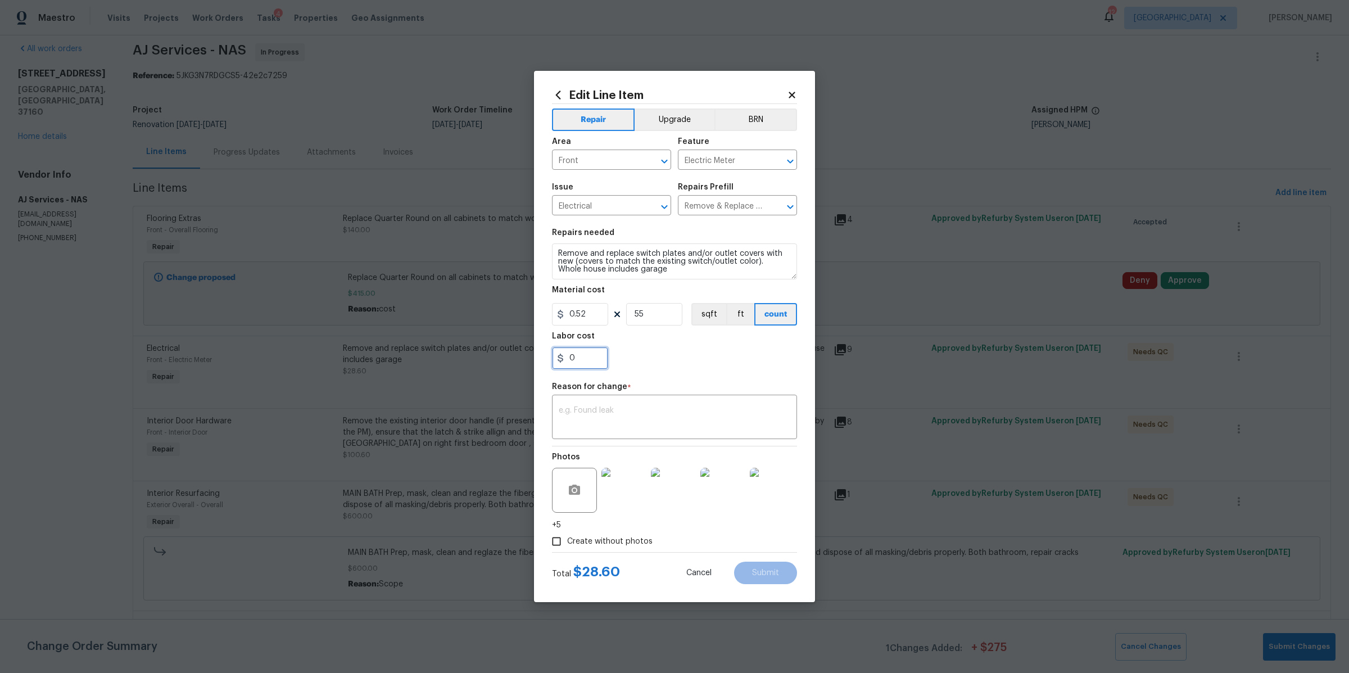
click at [577, 362] on input "0" at bounding box center [580, 358] width 56 height 22
type input "50"
click at [605, 425] on textarea at bounding box center [675, 418] width 232 height 24
type textarea "cost"
click at [768, 574] on span "Submit" at bounding box center [765, 573] width 27 height 8
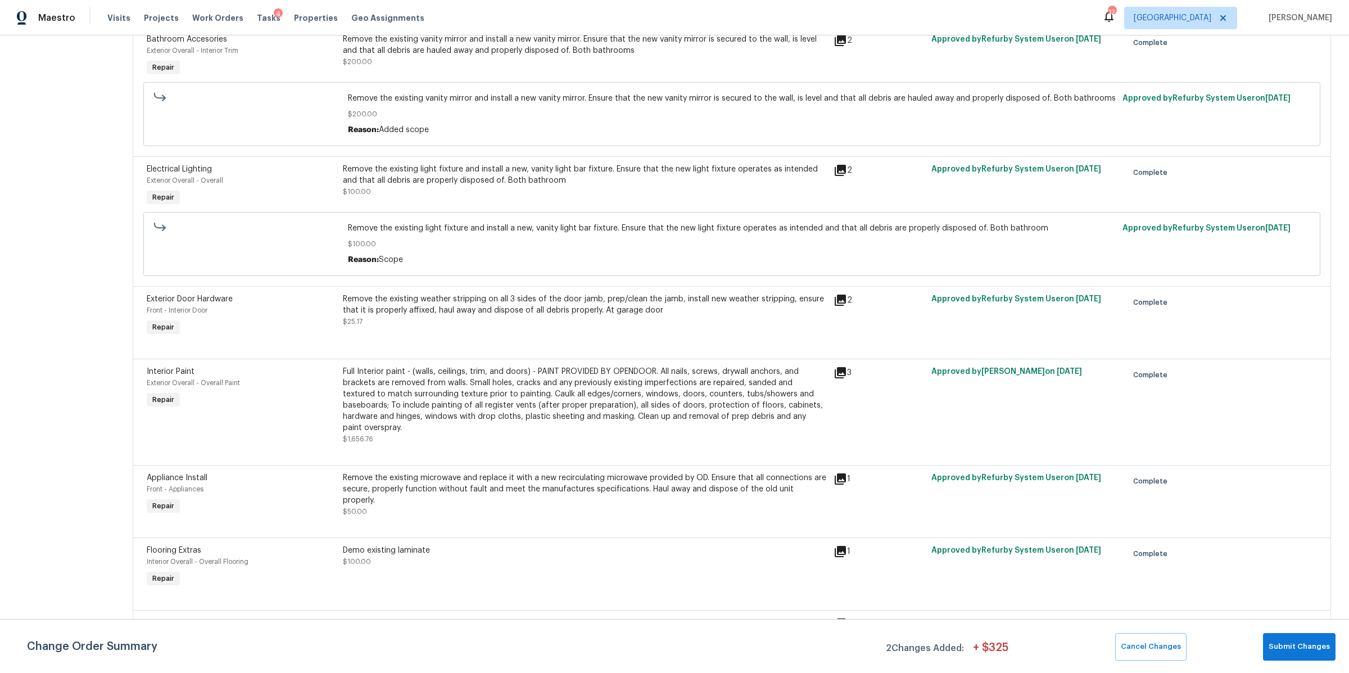
scroll to position [0, 0]
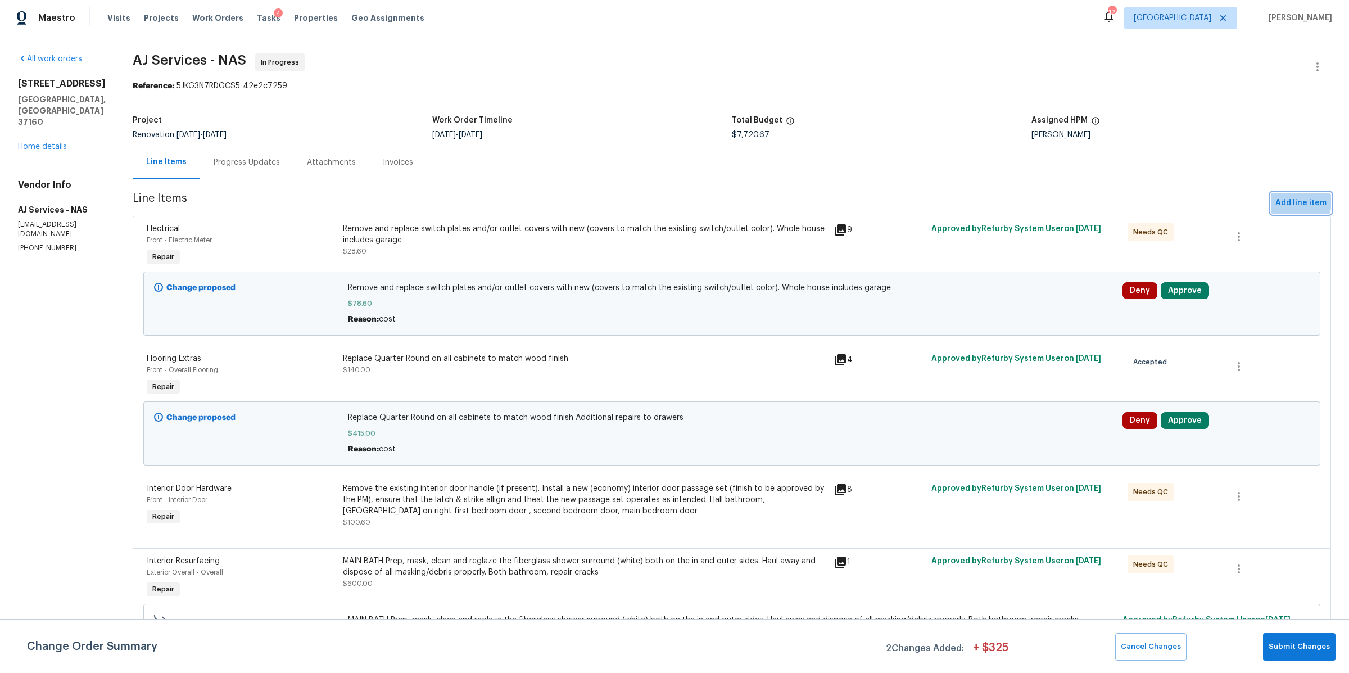
click at [1285, 202] on span "Add line item" at bounding box center [1300, 203] width 51 height 14
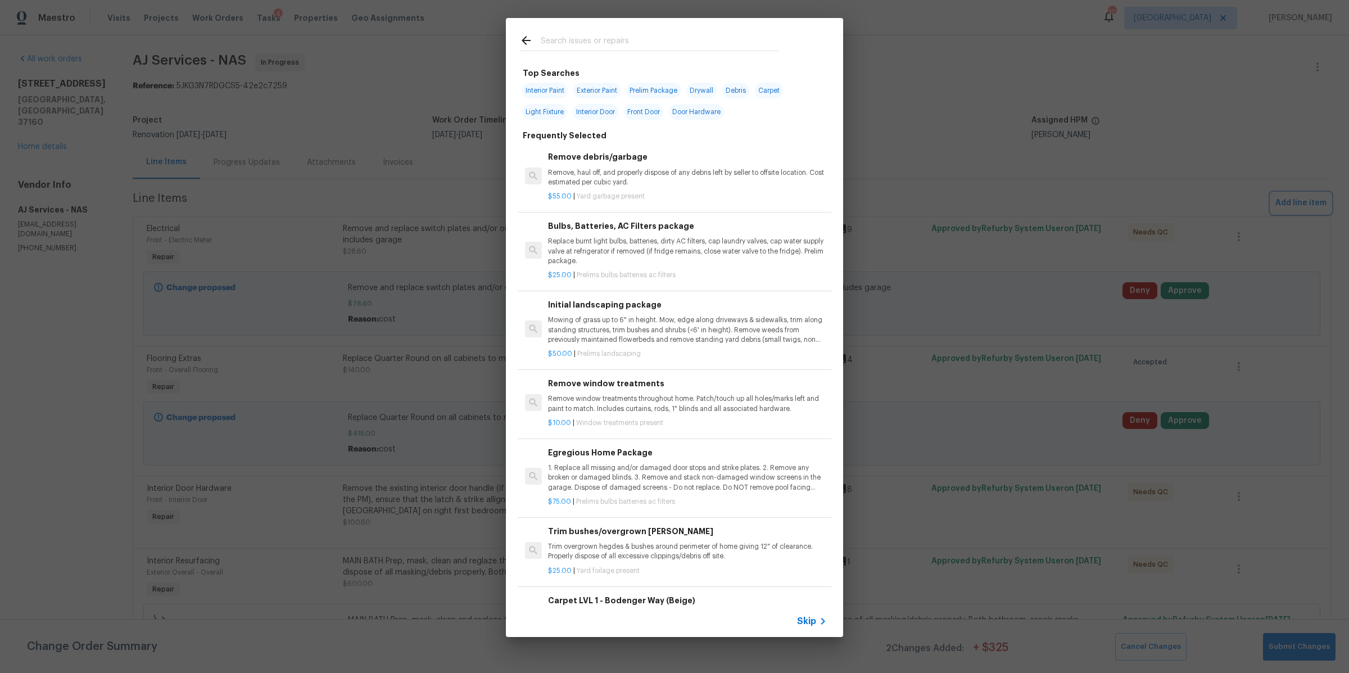
click at [1093, 103] on div "Top Searches Interior Paint Exterior Paint Prelim Package Drywall Debris Carpet…" at bounding box center [674, 327] width 1349 height 655
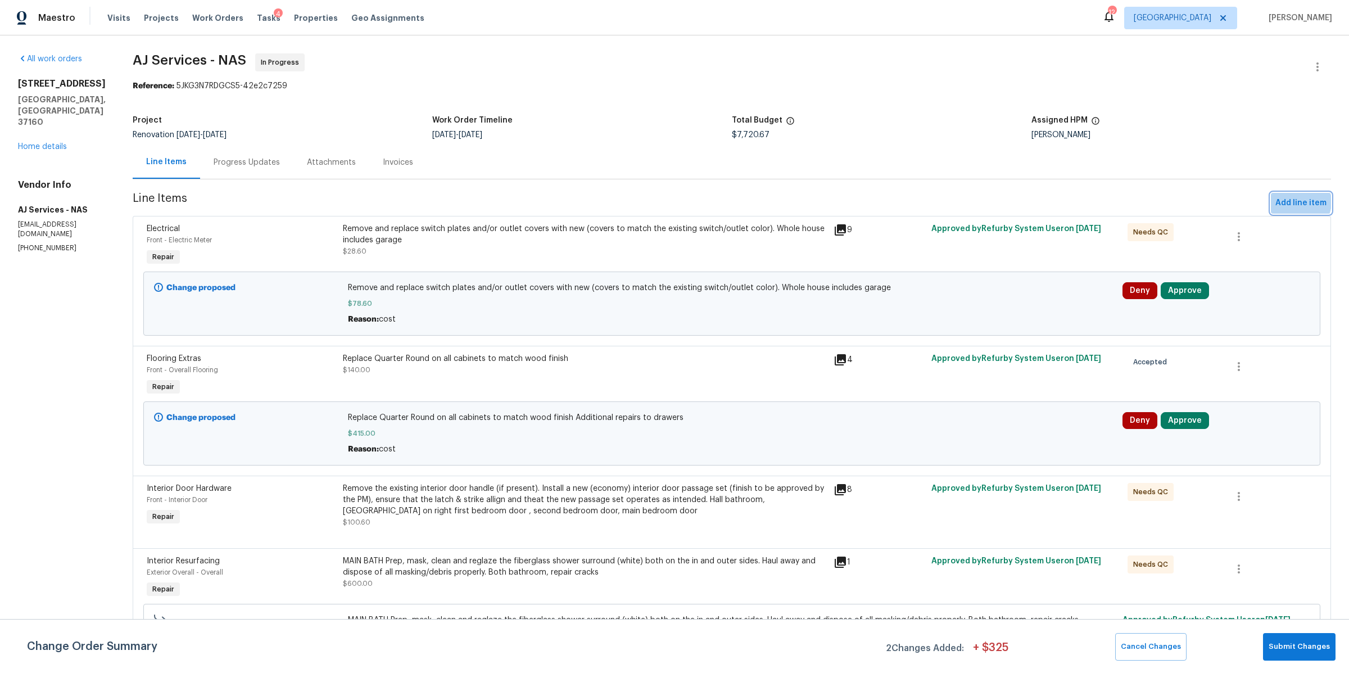
click at [1286, 203] on span "Add line item" at bounding box center [1300, 203] width 51 height 14
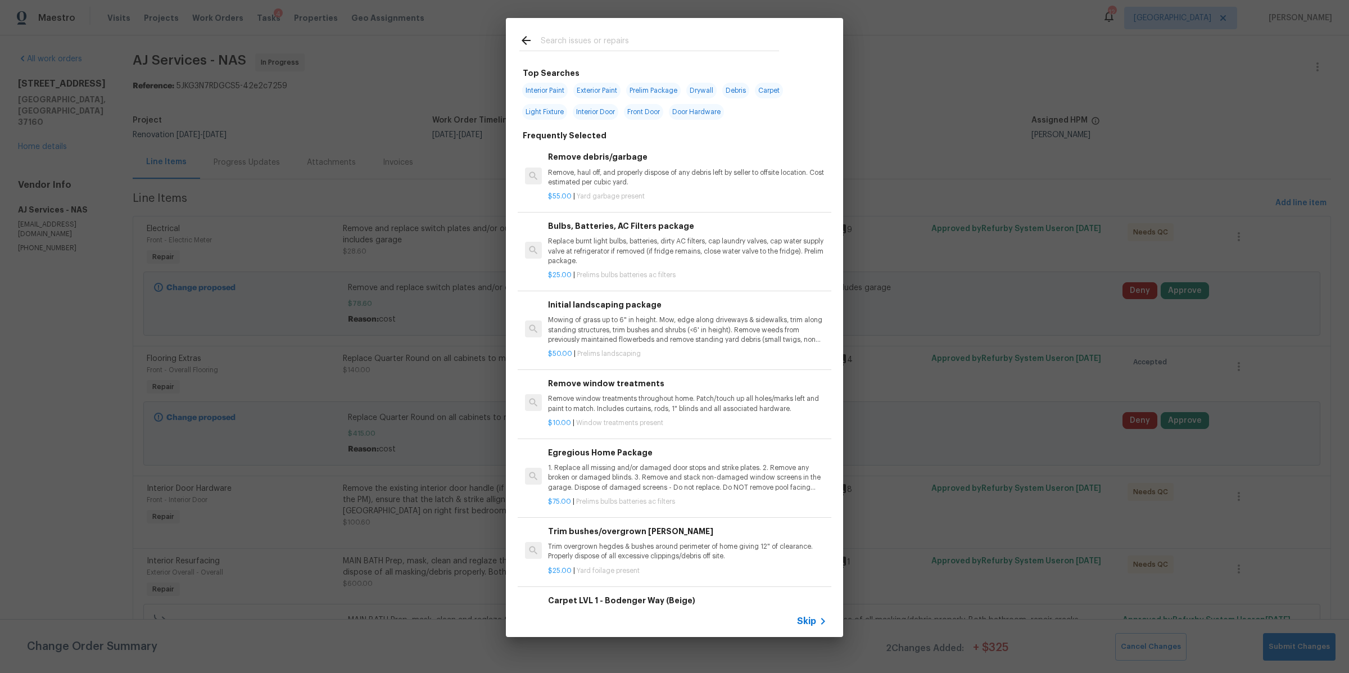
click at [601, 93] on span "Exterior Paint" at bounding box center [596, 91] width 47 height 16
type input "Exterior Paint"
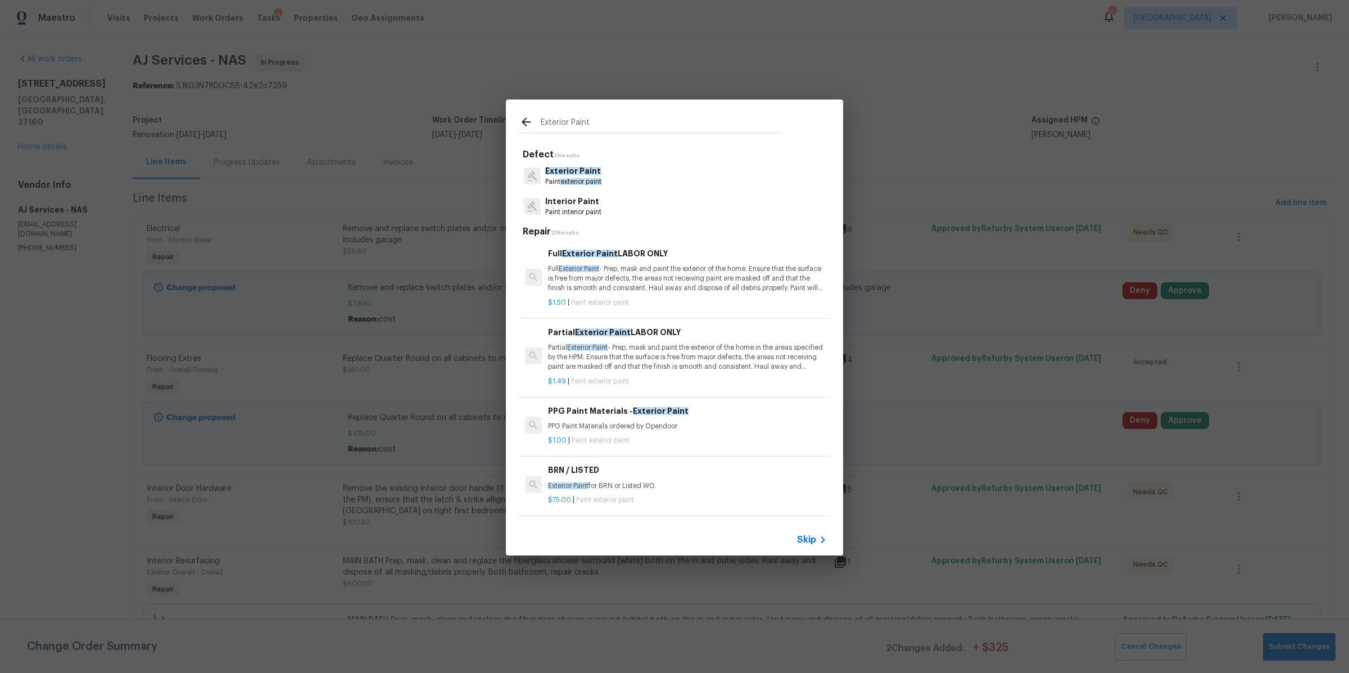
click at [584, 168] on span "Exterior Paint" at bounding box center [573, 171] width 56 height 8
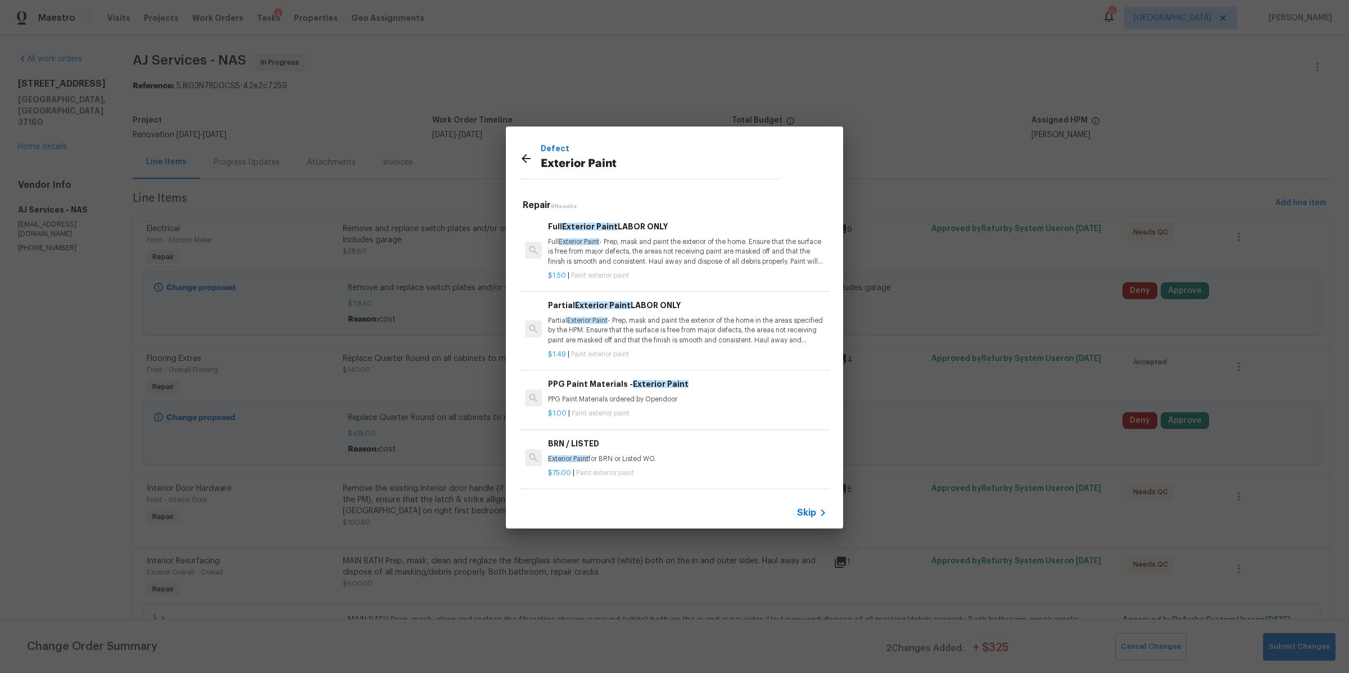
click at [814, 513] on span "Skip" at bounding box center [806, 512] width 19 height 11
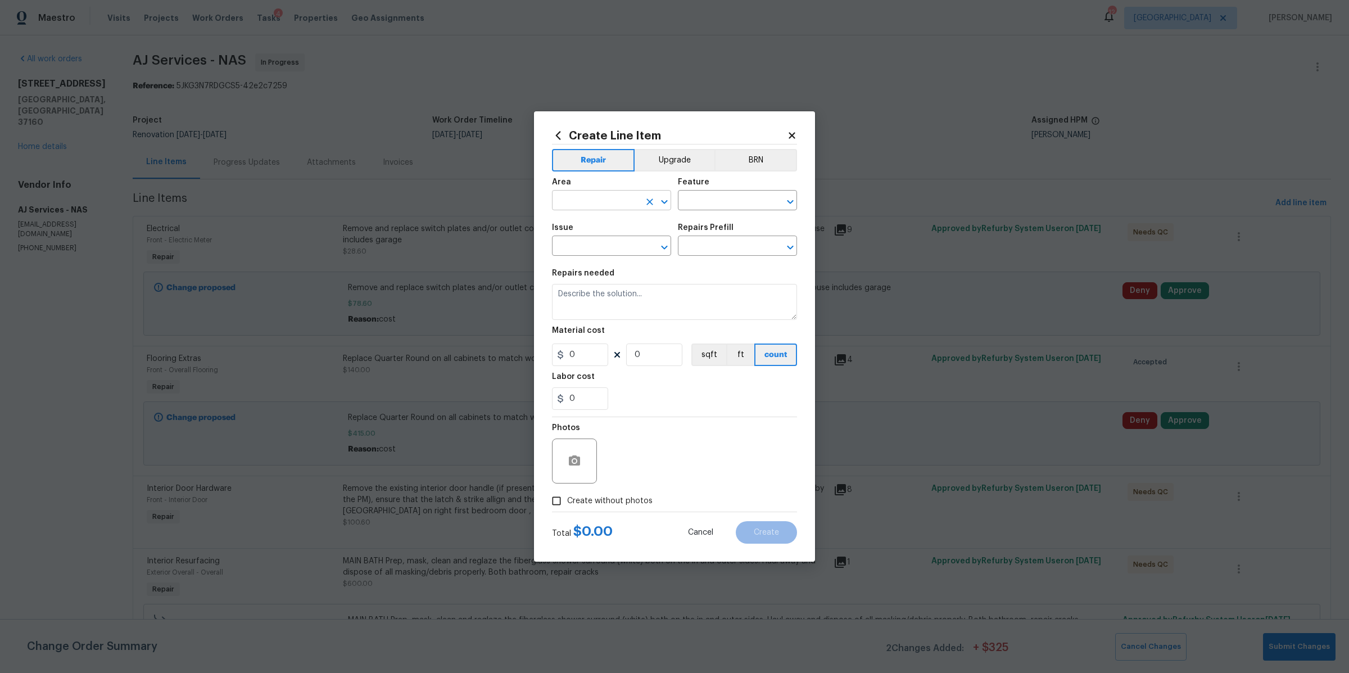
click at [601, 209] on body "Maestro Visits Projects Work Orders Tasks 4 Properties Geo Assignments 12 Nashv…" at bounding box center [674, 336] width 1349 height 673
click at [584, 246] on li "Exterior Overall" at bounding box center [611, 244] width 119 height 19
type input "Exterior Overall"
click at [719, 206] on input "text" at bounding box center [722, 201] width 88 height 17
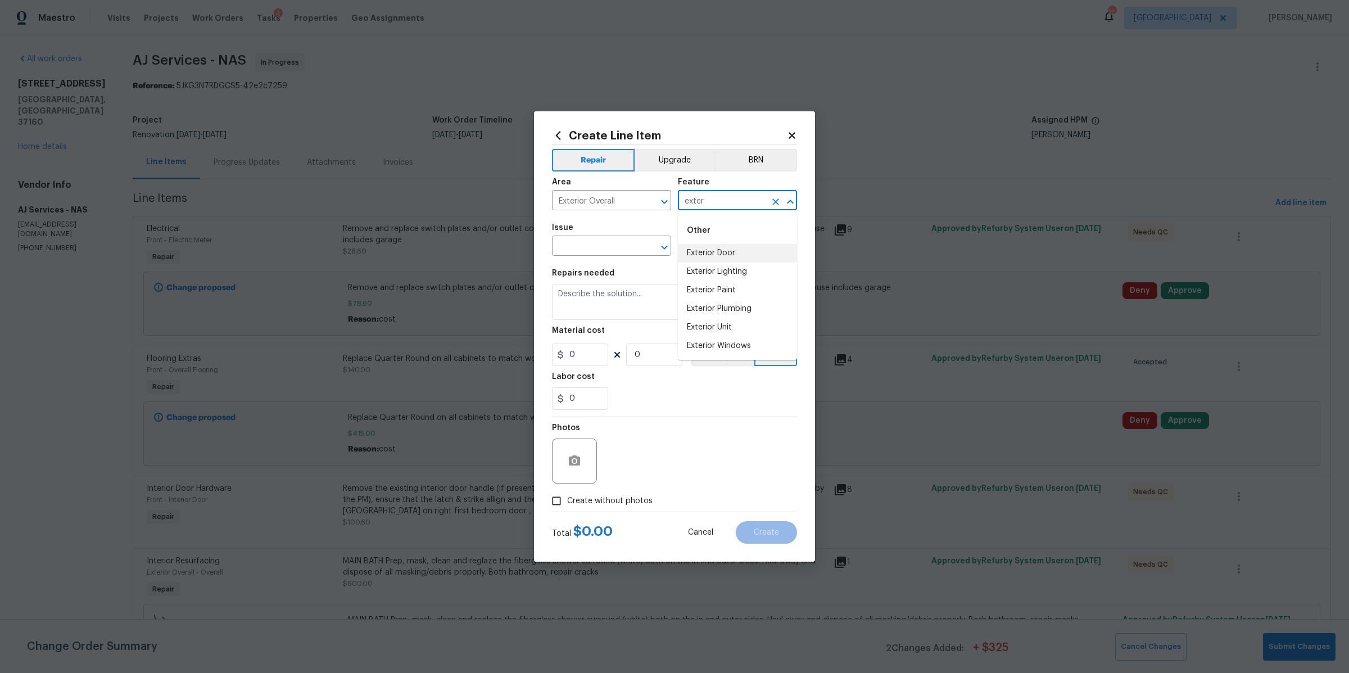
click at [716, 249] on li "Exterior Door" at bounding box center [737, 253] width 119 height 19
type input "Exterior Door"
click at [619, 246] on input "text" at bounding box center [596, 246] width 88 height 17
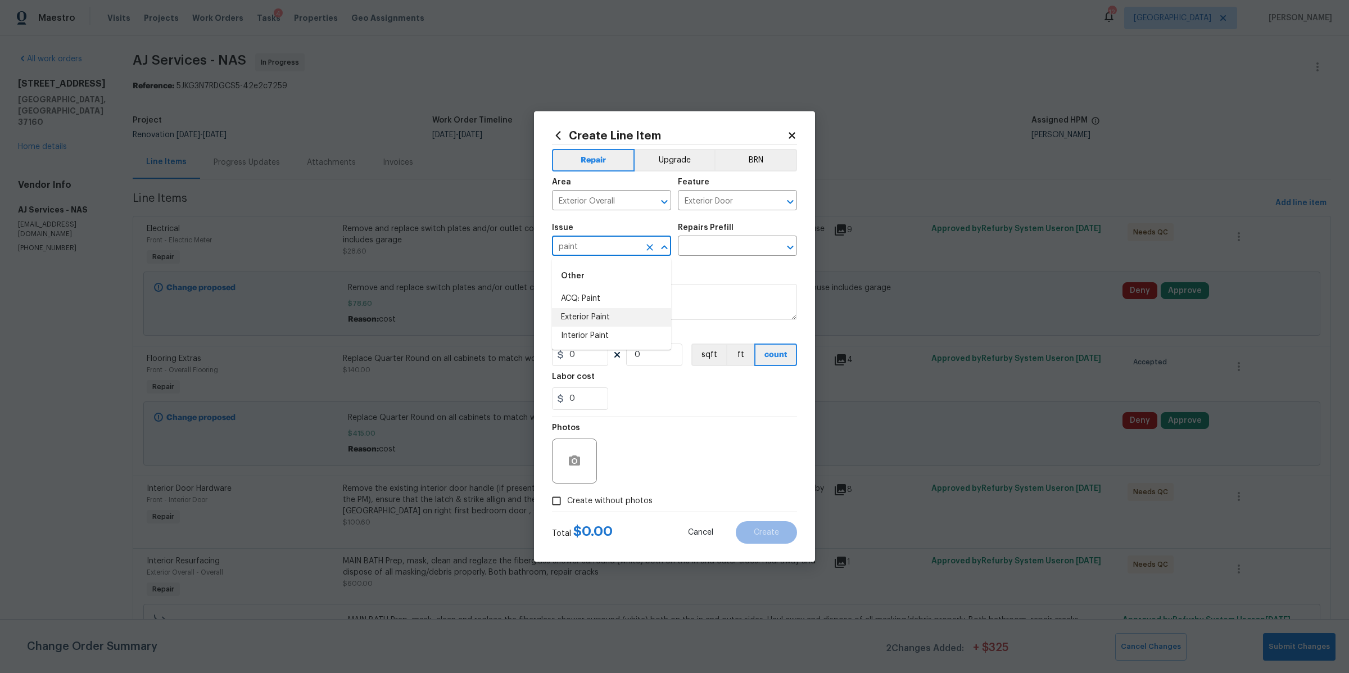
click at [602, 317] on li "Exterior Paint" at bounding box center [611, 317] width 119 height 19
type input "Exterior Paint"
click at [715, 237] on div "Repairs Prefill" at bounding box center [737, 231] width 119 height 15
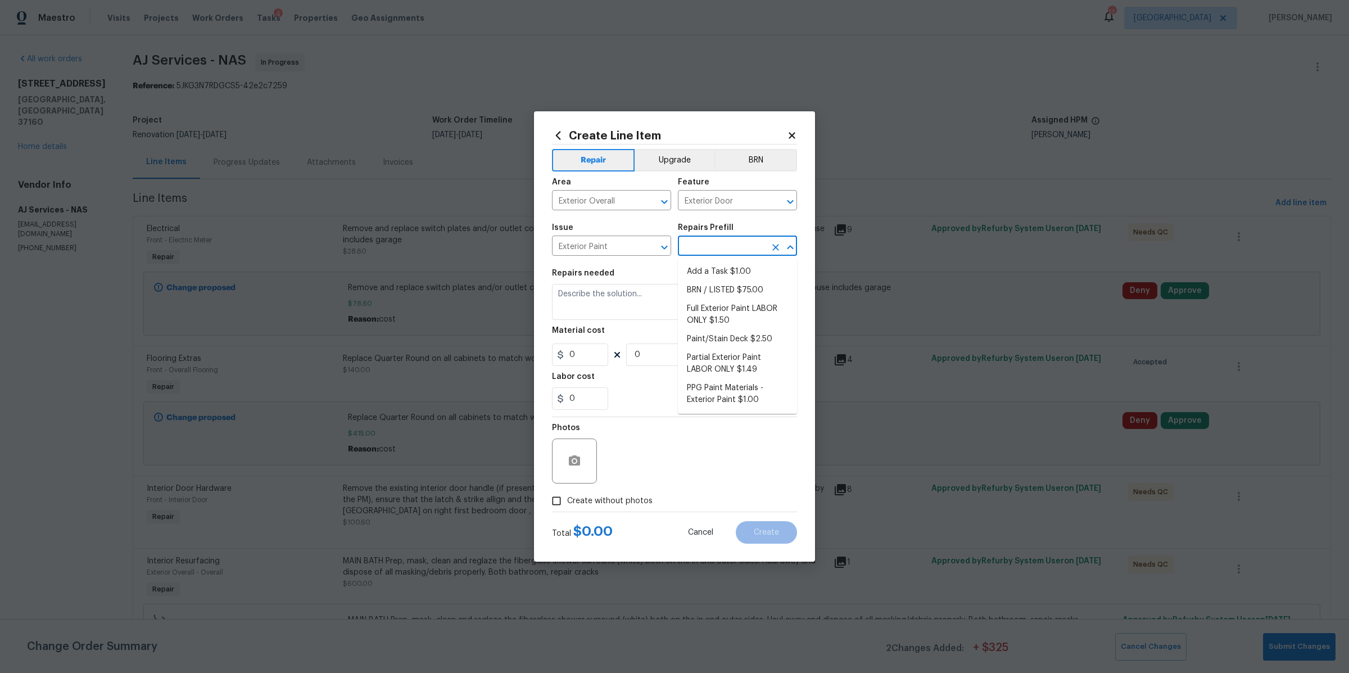
click at [713, 246] on input "text" at bounding box center [722, 246] width 88 height 17
click at [720, 360] on li "Partial Exterior Paint LABOR ONLY $1.49" at bounding box center [737, 363] width 119 height 30
type input "Overall Paint"
type input "Partial Exterior Paint LABOR ONLY $1.49"
type textarea "Partial Exterior Paint - Prep, mask and paint the exterior of the home in the a…"
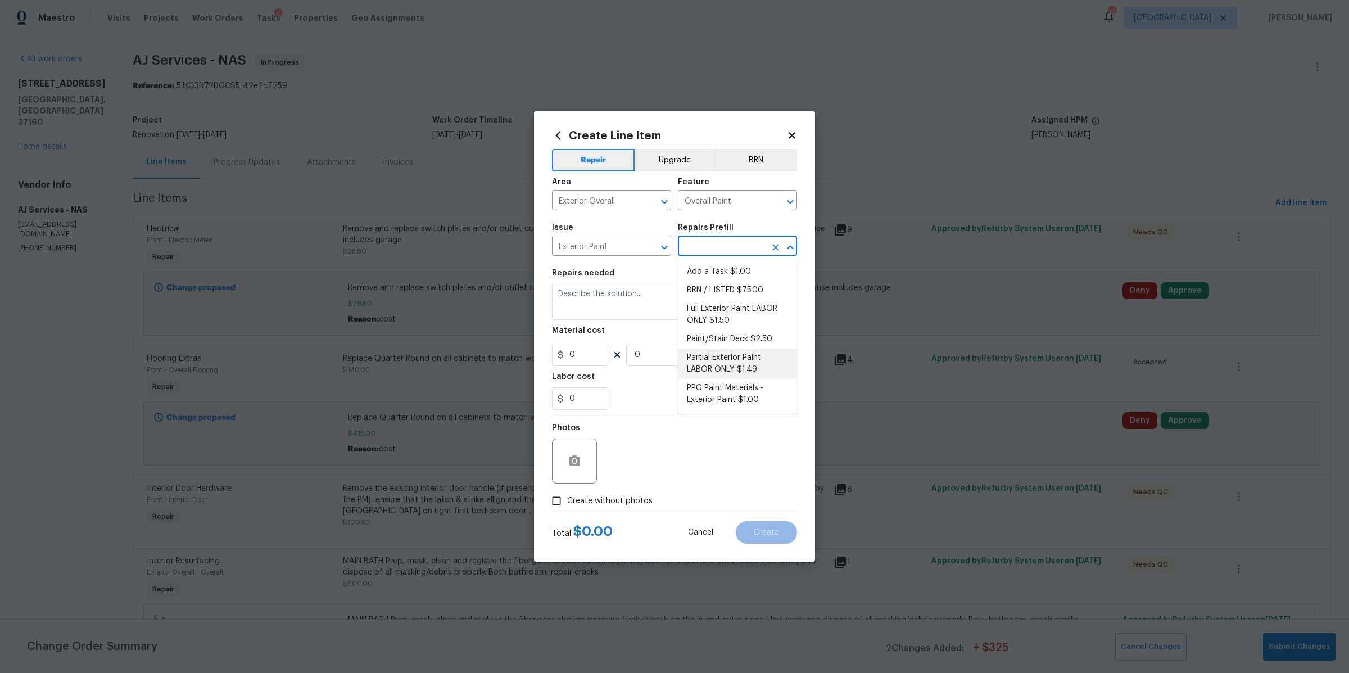
type input "1.49"
type input "1"
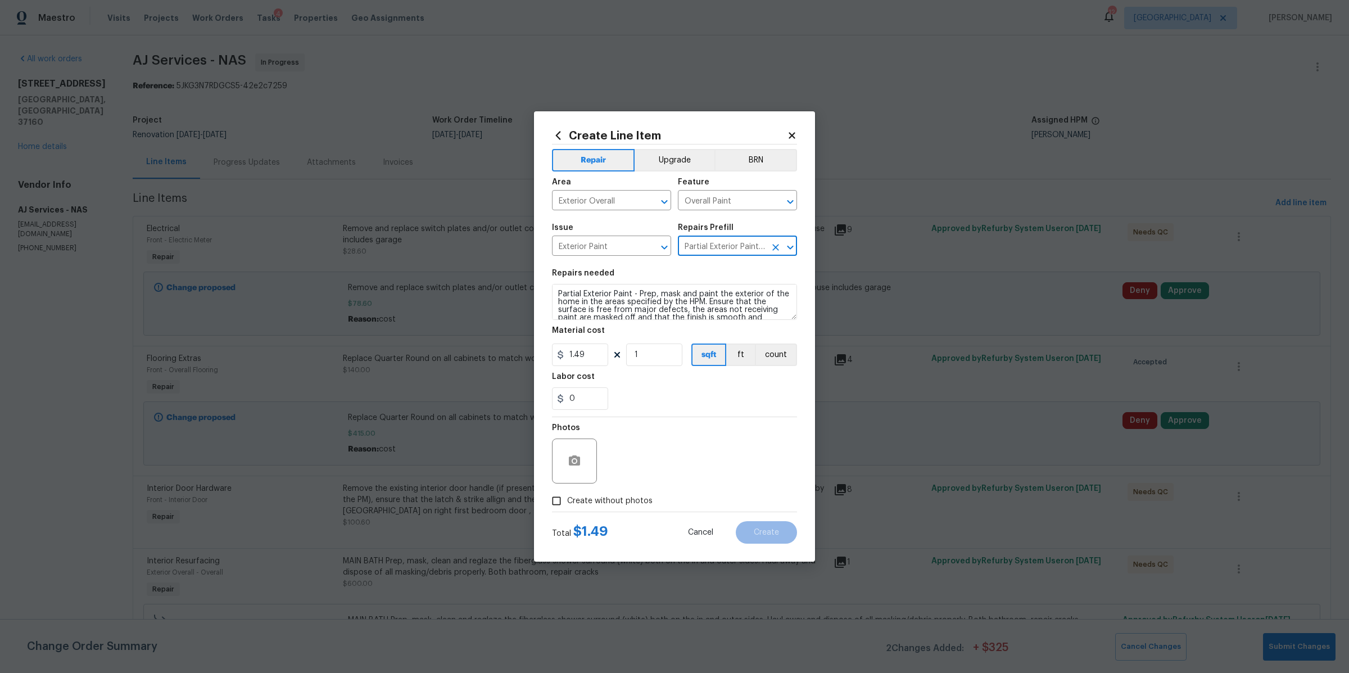
scroll to position [23, 0]
click at [766, 310] on textarea "Partial Exterior Paint - Prep, mask and paint the exterior of the home in the a…" at bounding box center [674, 302] width 245 height 36
click at [591, 354] on input "1.49" at bounding box center [580, 354] width 56 height 22
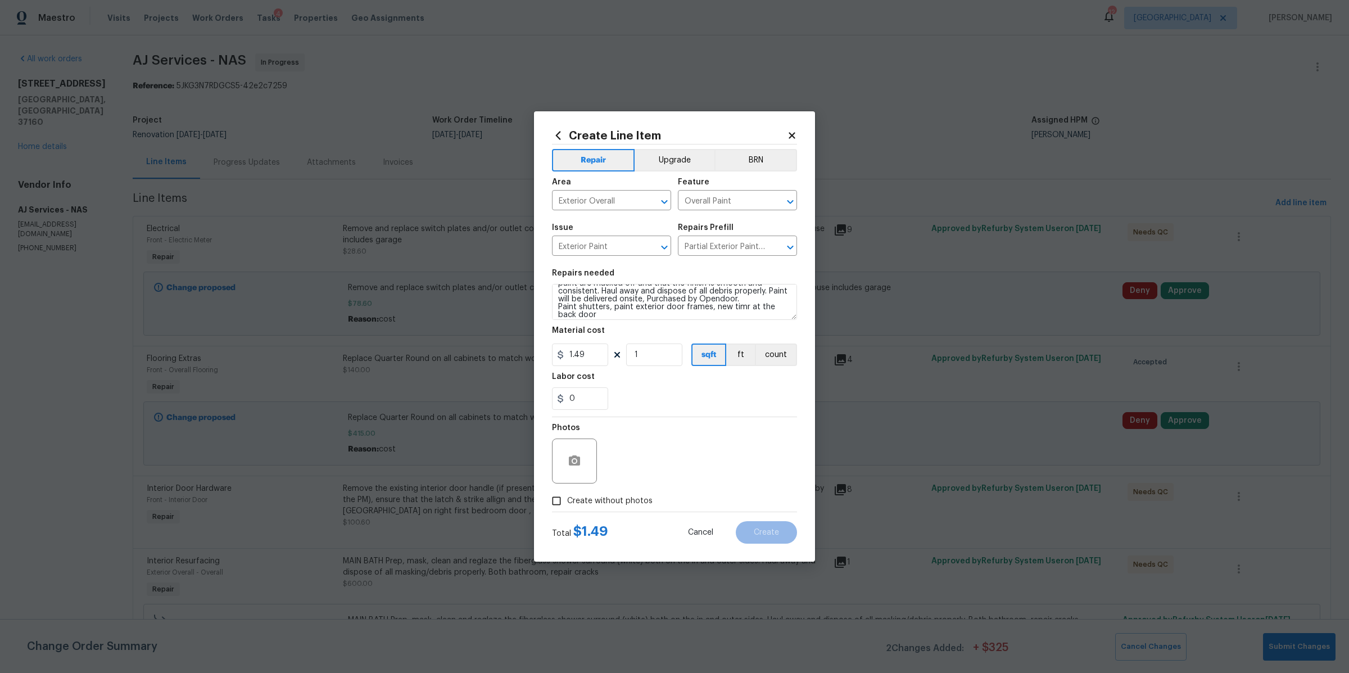
click at [618, 320] on section "Repairs needed Partial Exterior Paint - Prep, mask and paint the exterior of th…" at bounding box center [674, 339] width 245 height 154
click at [619, 317] on textarea "Partial Exterior Paint - Prep, mask and paint the exterior of the home in the a…" at bounding box center [674, 302] width 245 height 36
type textarea "Partial Exterior Paint - Prep, mask and paint the exterior of the home in the a…"
click at [588, 358] on input "1.49" at bounding box center [580, 354] width 56 height 22
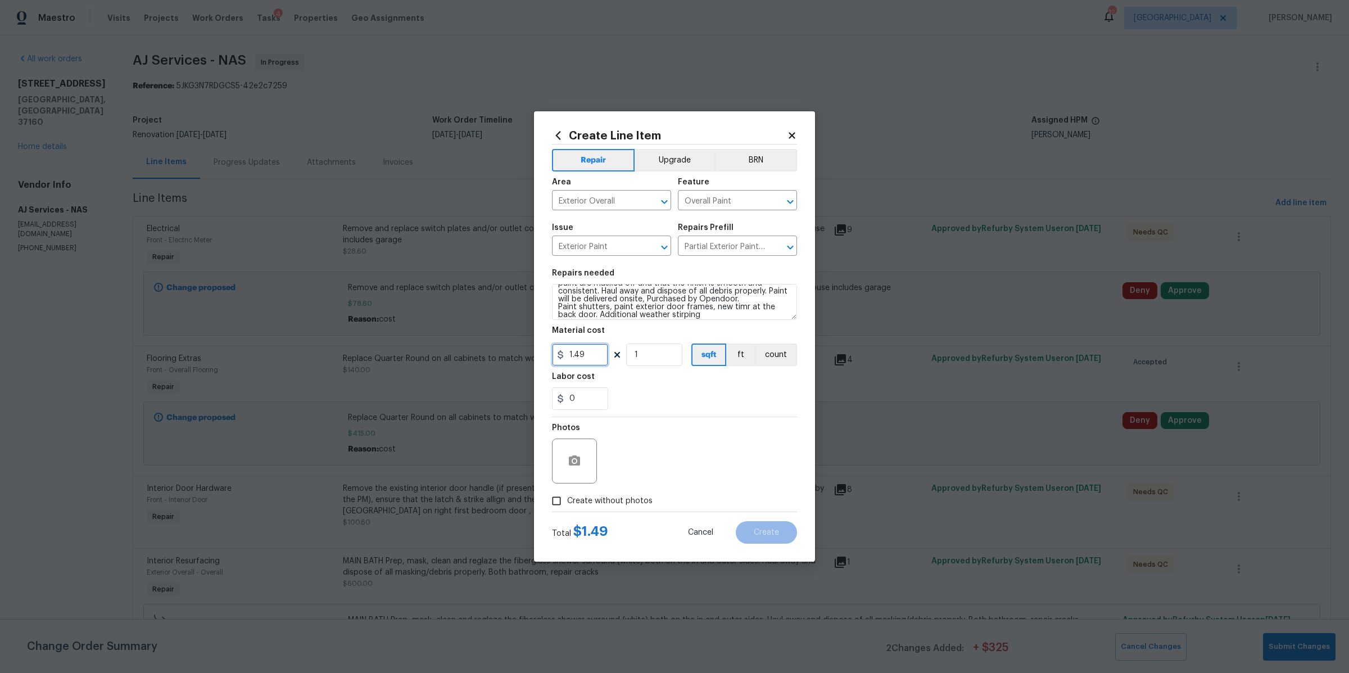
click at [588, 358] on input "1.49" at bounding box center [580, 354] width 56 height 22
type input "200"
click at [629, 444] on div "Photos" at bounding box center [674, 453] width 245 height 73
click at [613, 497] on span "Create without photos" at bounding box center [609, 501] width 85 height 12
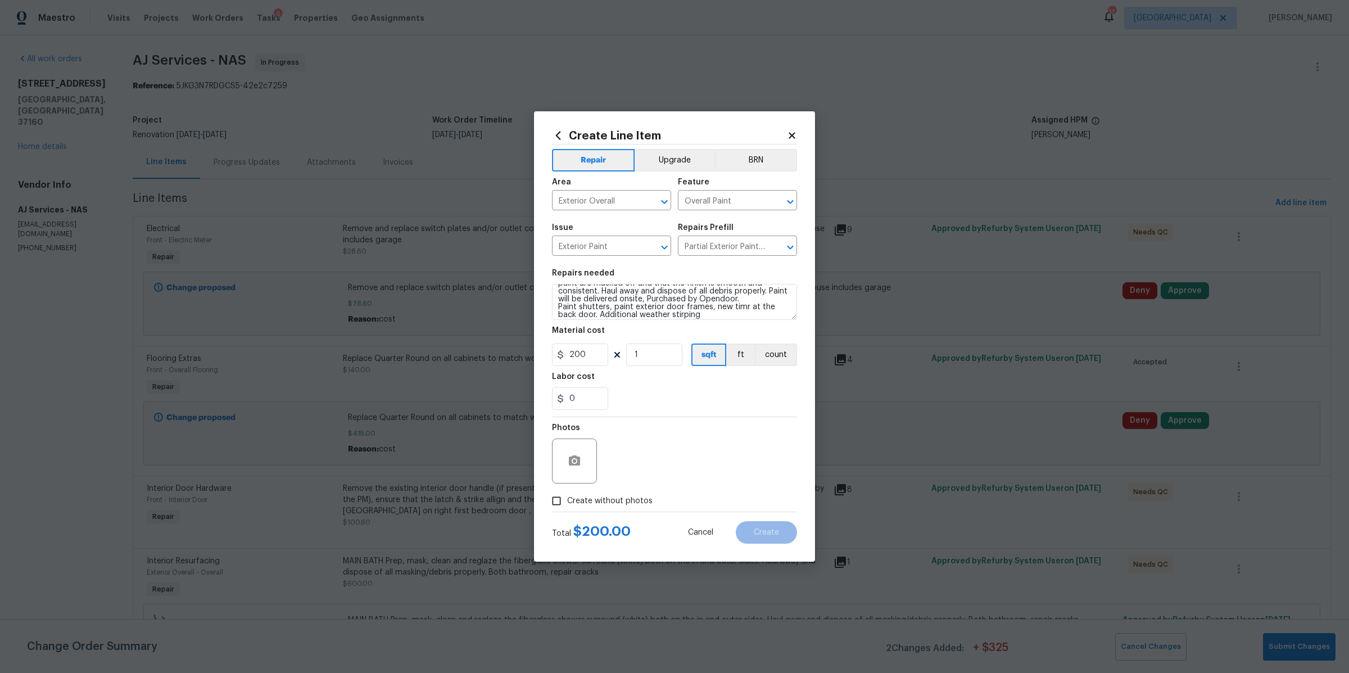
click at [567, 497] on input "Create without photos" at bounding box center [556, 500] width 21 height 21
checkbox input "true"
click at [648, 469] on textarea at bounding box center [701, 460] width 191 height 45
type textarea "na"
click at [772, 535] on span "Create" at bounding box center [766, 532] width 25 height 8
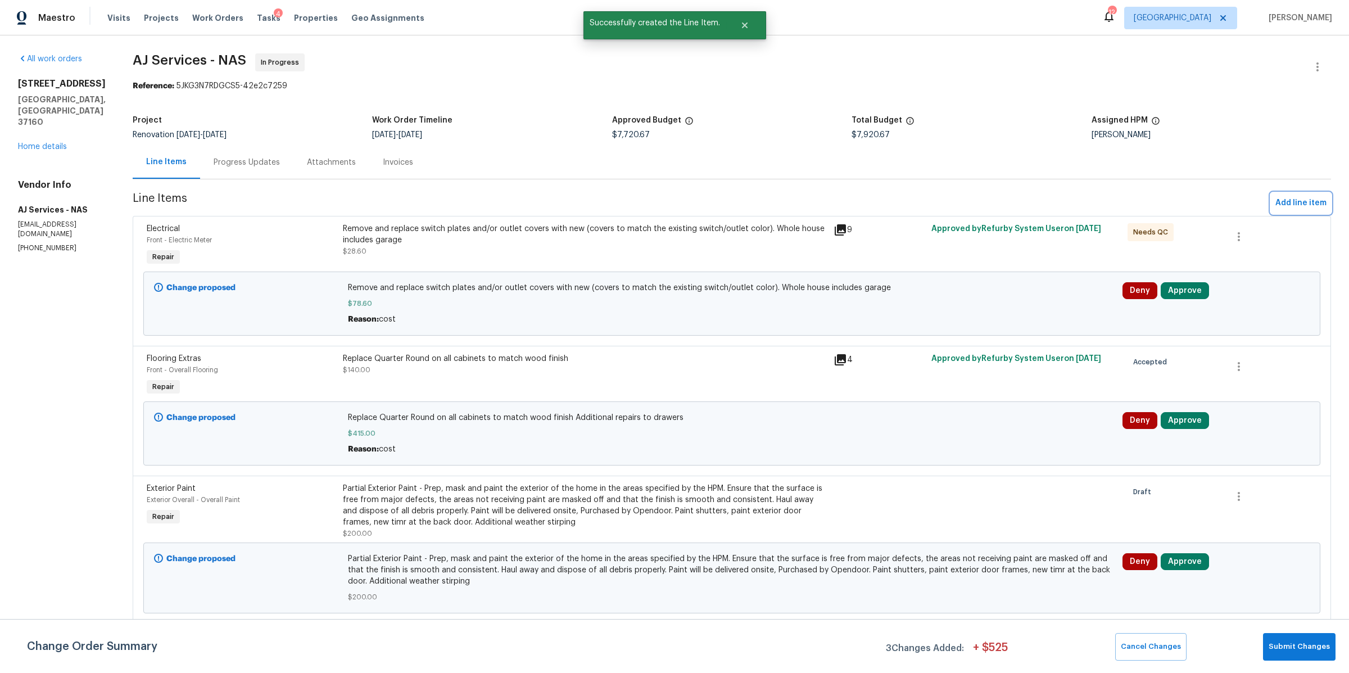
click at [1285, 204] on span "Add line item" at bounding box center [1300, 203] width 51 height 14
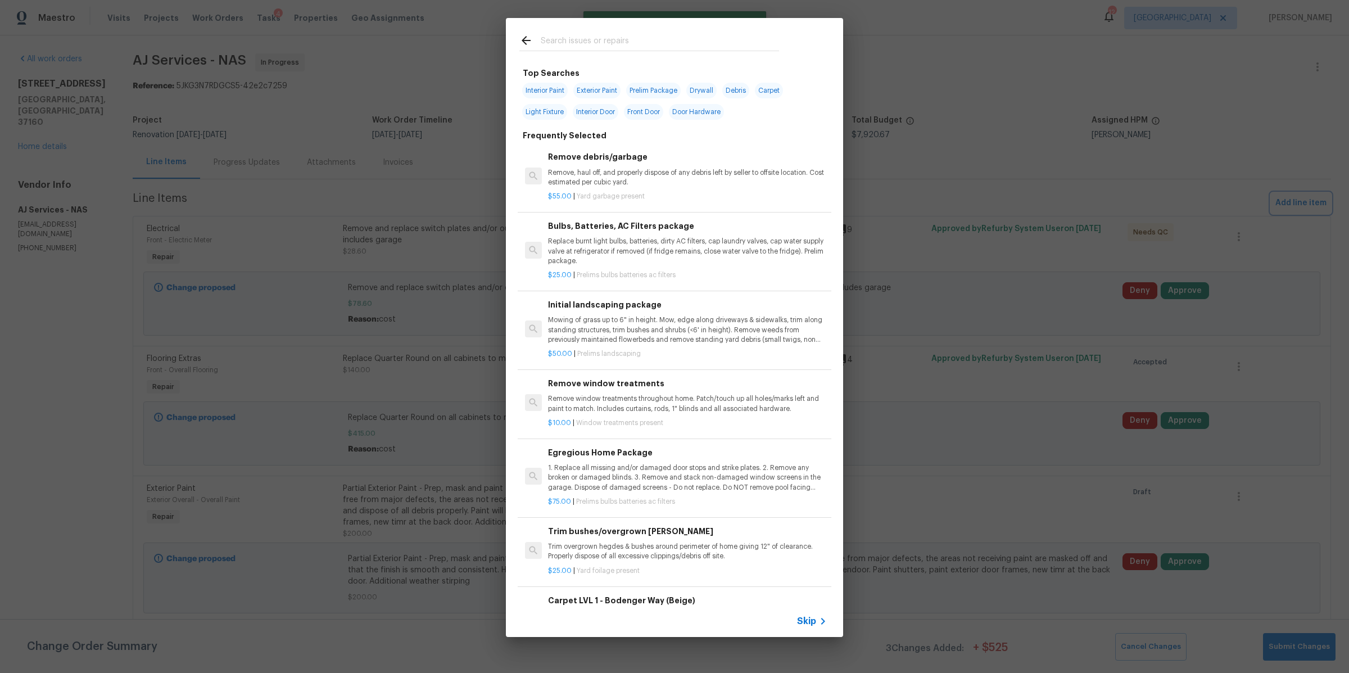
click at [859, 75] on div "Top Searches Interior Paint Exterior Paint Prelim Package Drywall Debris Carpet…" at bounding box center [674, 327] width 1349 height 655
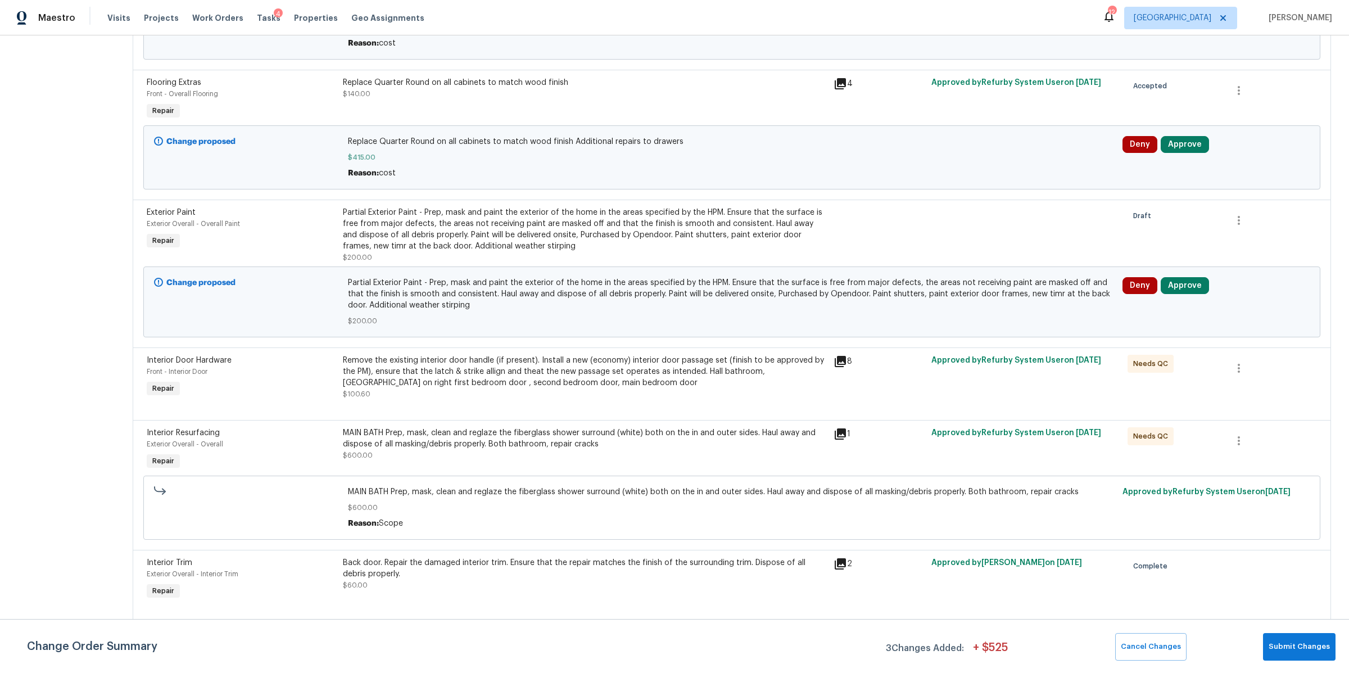
scroll to position [0, 0]
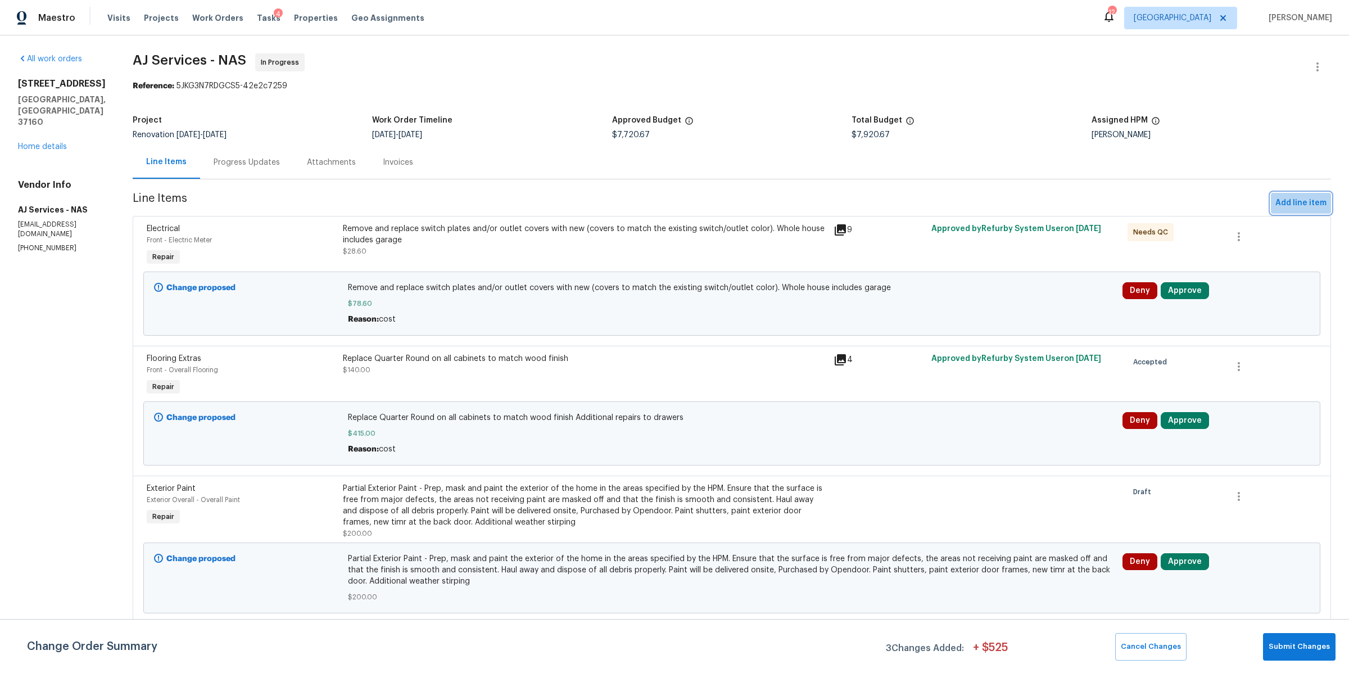
click at [1292, 199] on span "Add line item" at bounding box center [1300, 203] width 51 height 14
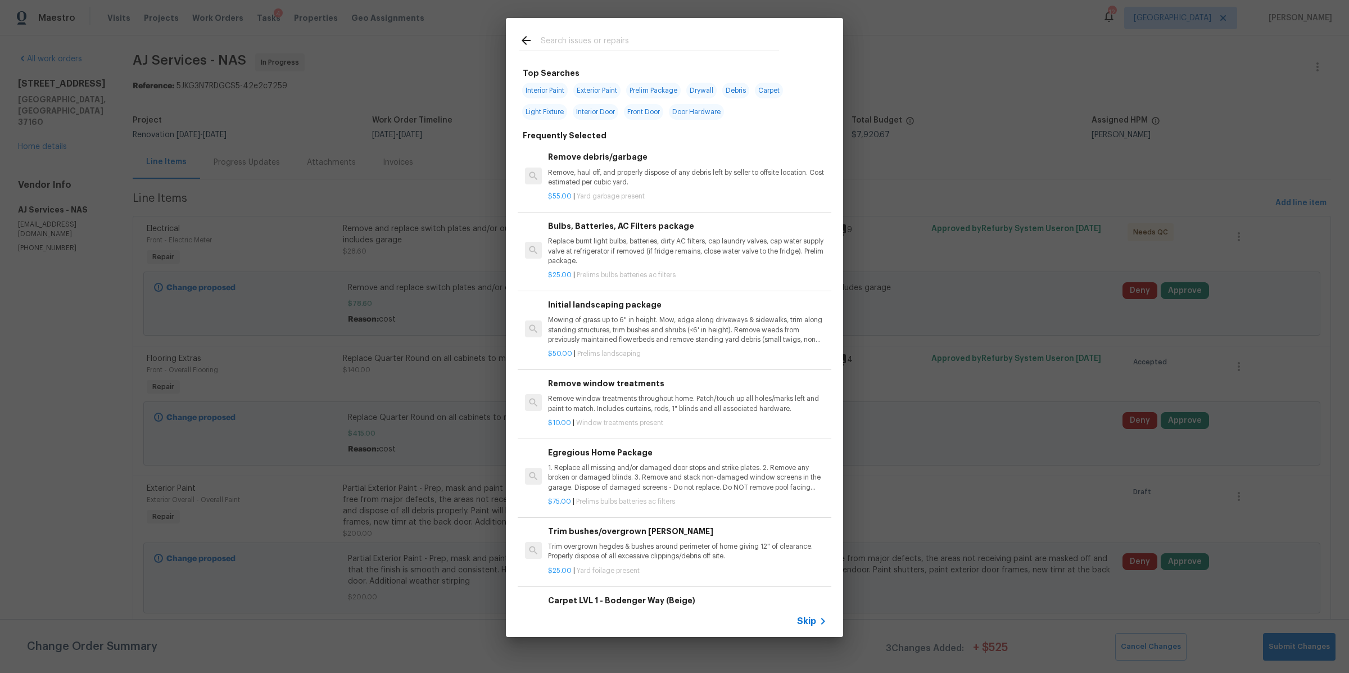
click at [798, 620] on span "Skip" at bounding box center [806, 620] width 19 height 11
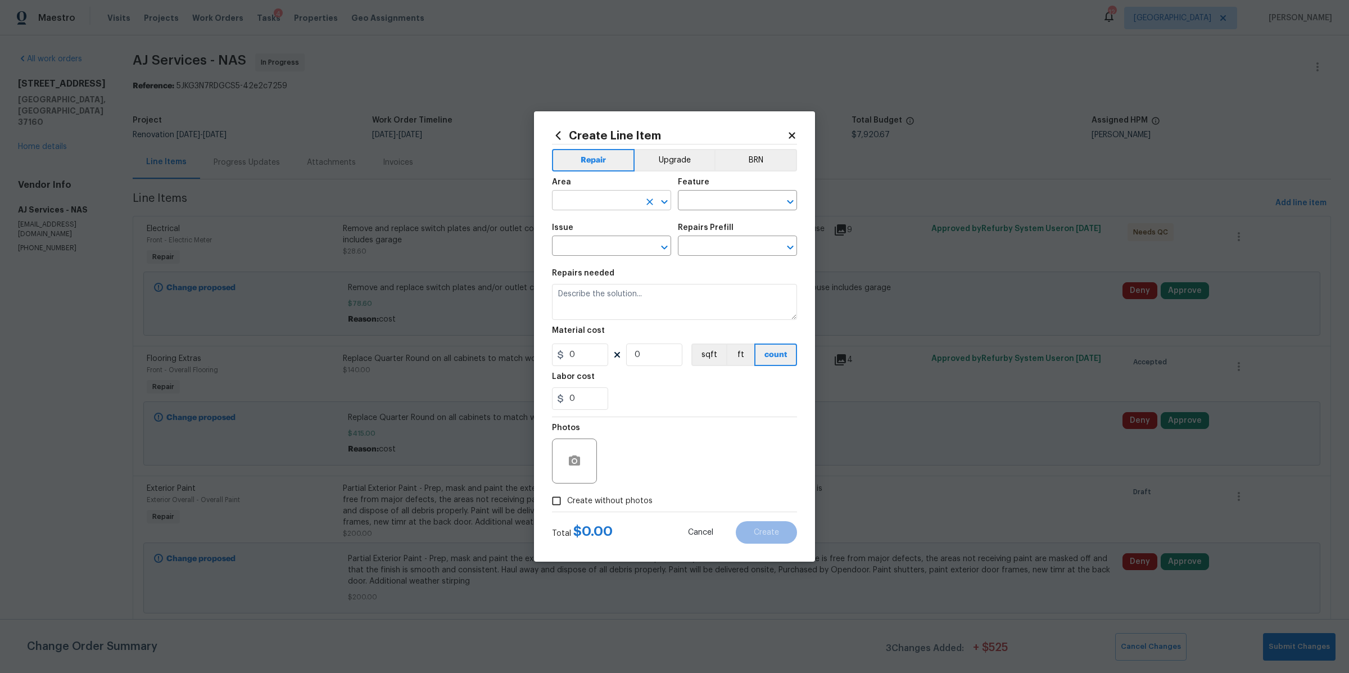
click at [619, 202] on input "text" at bounding box center [596, 201] width 88 height 17
click at [587, 247] on li "Interior Overall" at bounding box center [611, 244] width 119 height 19
type input "Interior Overall"
click at [701, 193] on input "text" at bounding box center [722, 201] width 88 height 17
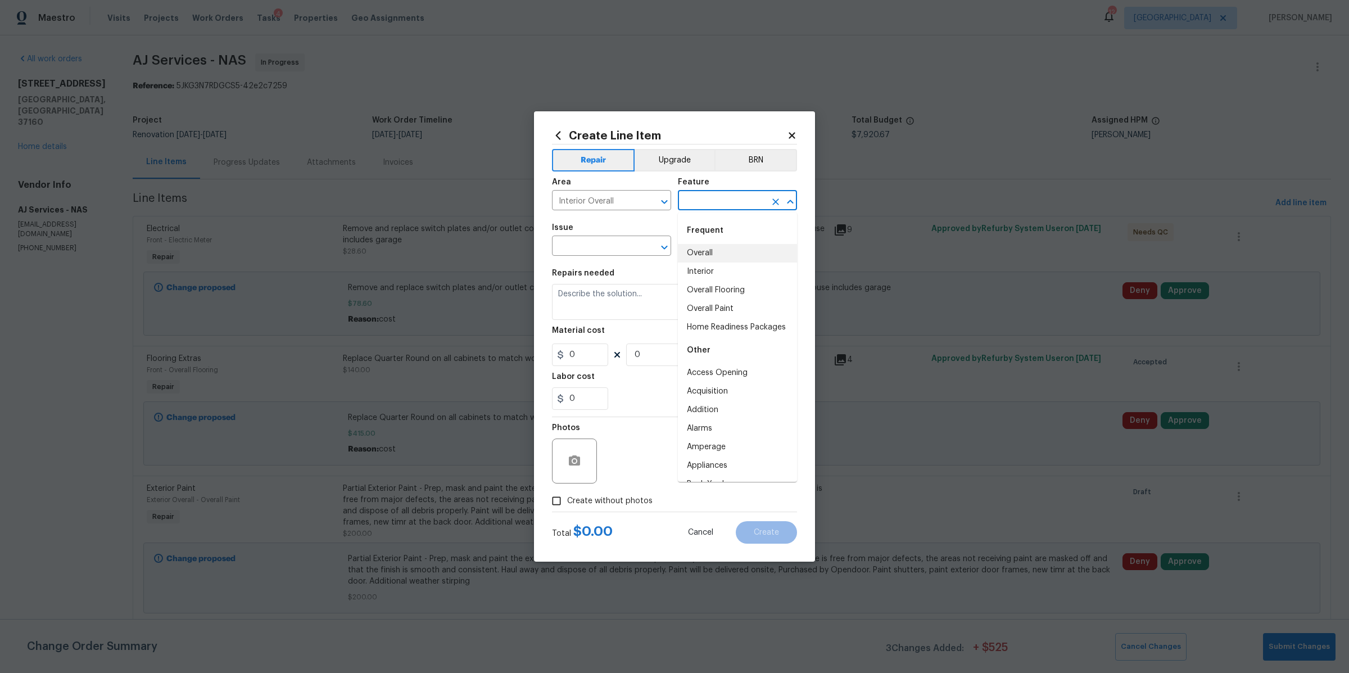
click at [703, 249] on li "Overall" at bounding box center [737, 253] width 119 height 19
type input "Overall"
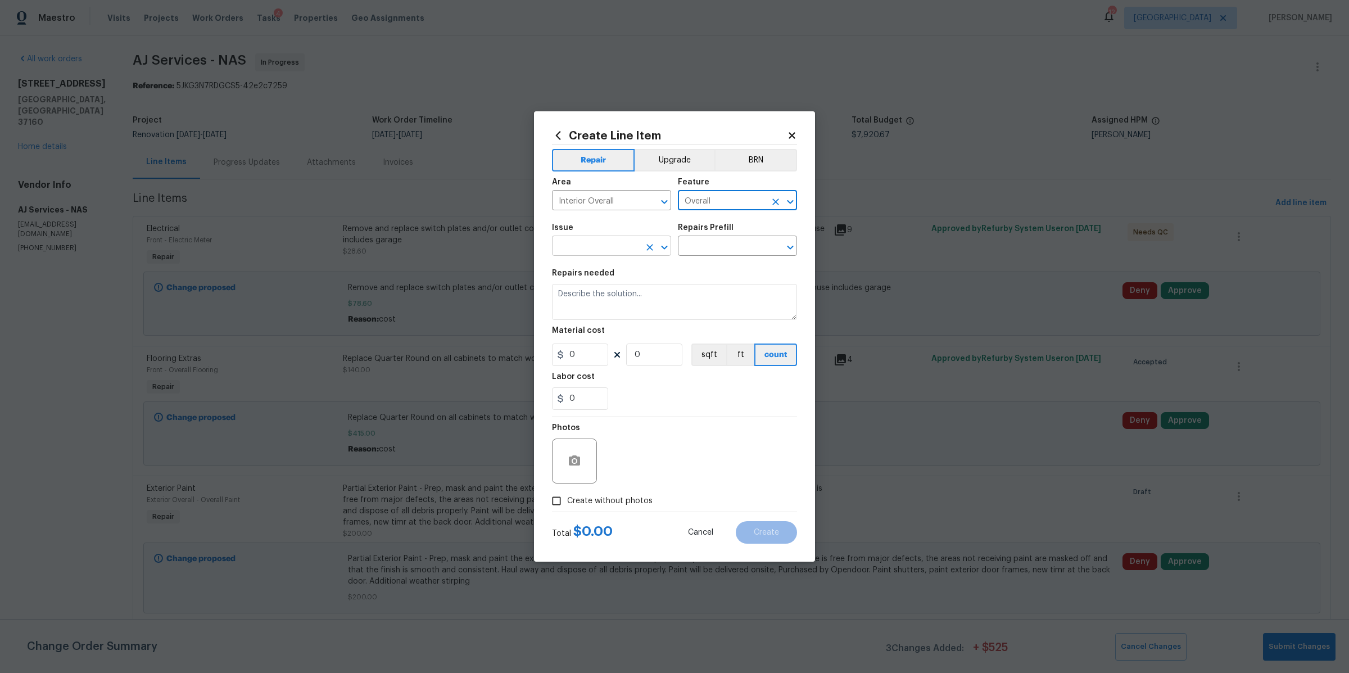
click at [593, 246] on input "text" at bounding box center [596, 246] width 88 height 17
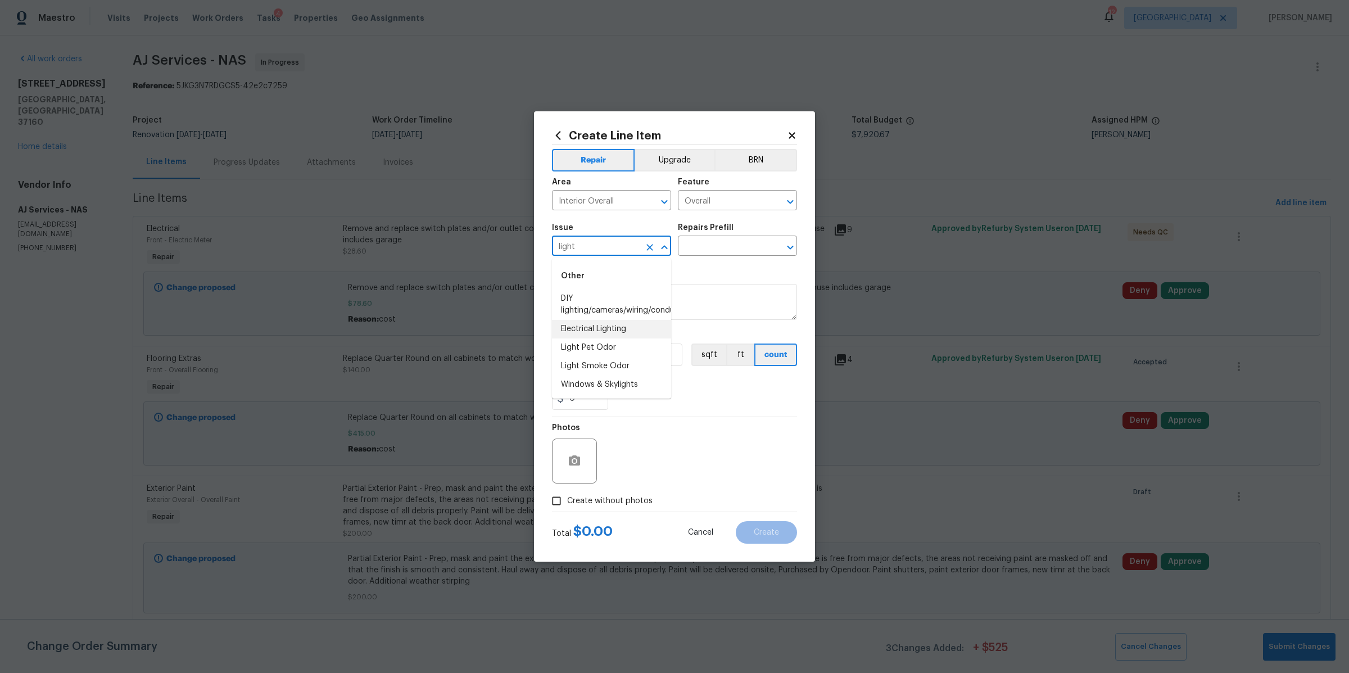
click at [591, 324] on li "Electrical Lighting" at bounding box center [611, 329] width 119 height 19
type input "Electrical Lighting"
click at [733, 248] on input "text" at bounding box center [722, 246] width 88 height 17
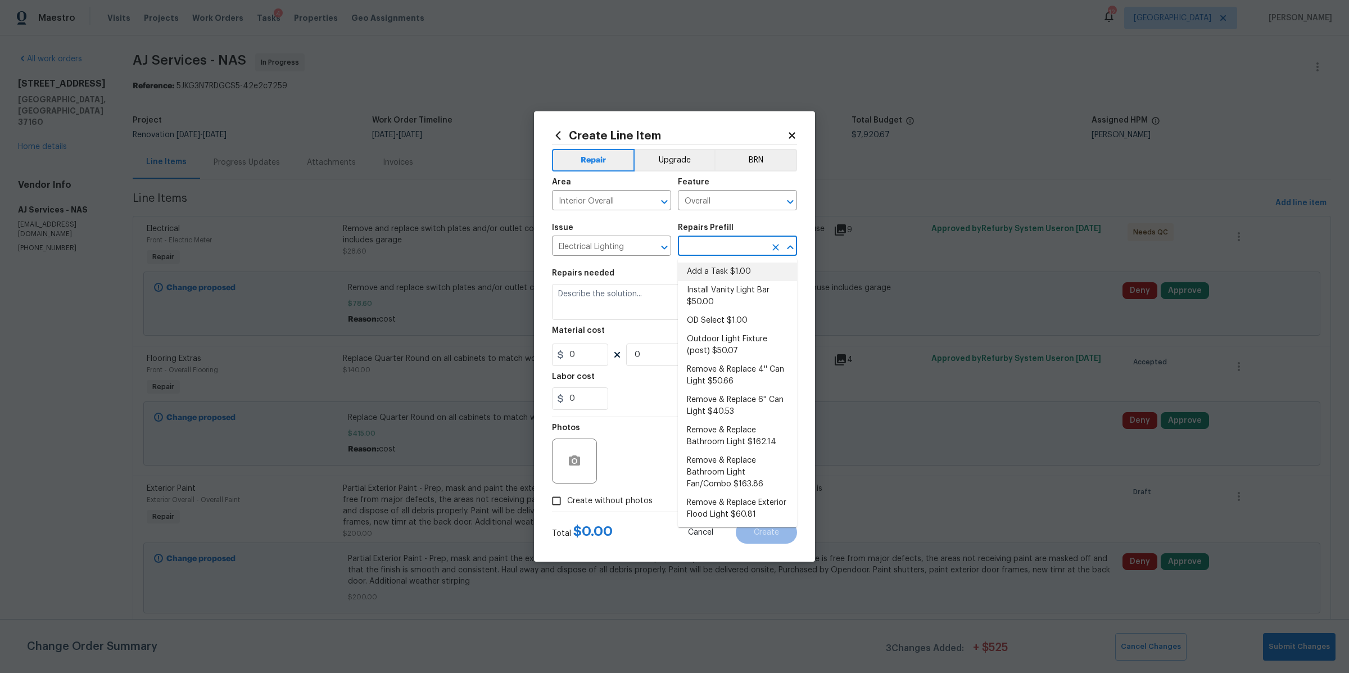
click at [727, 275] on li "Add a Task $1.00" at bounding box center [737, 271] width 119 height 19
type input "Add a Task $1.00"
type textarea "HPM to detail"
type input "1"
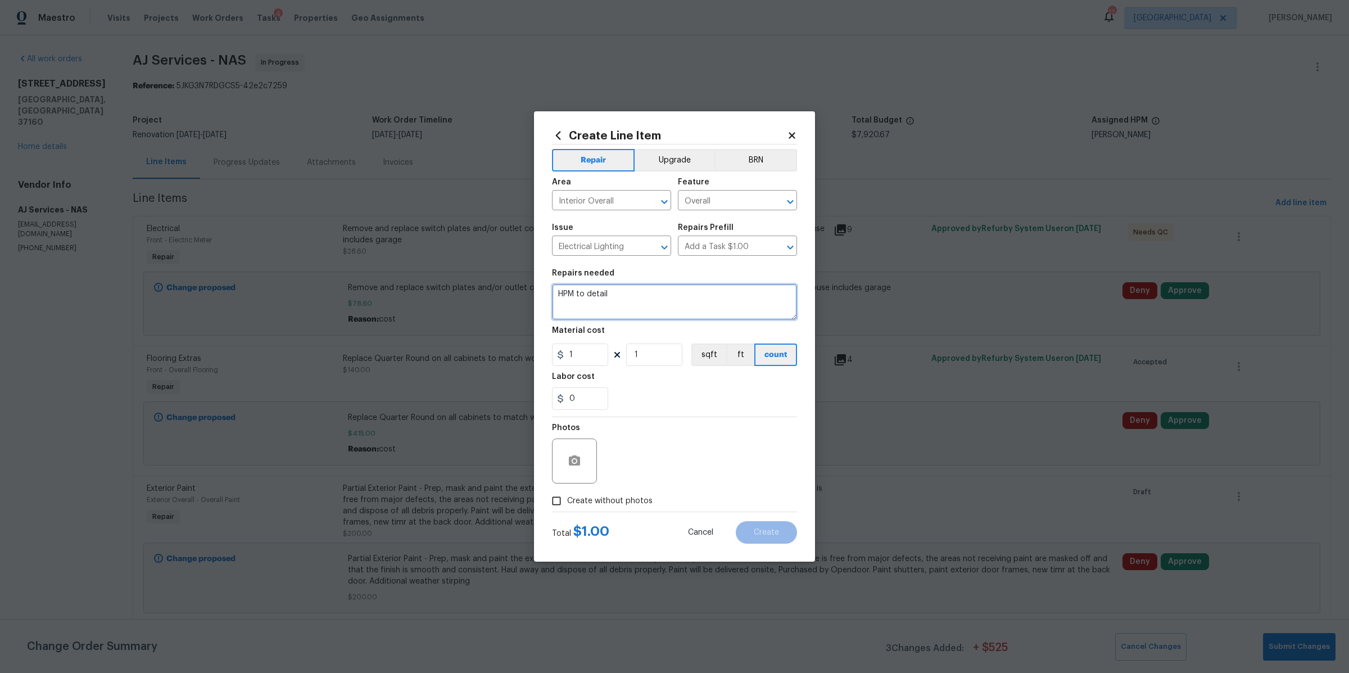
click at [610, 319] on textarea "HPM to detail" at bounding box center [674, 302] width 245 height 36
click at [611, 294] on textarea "HPM to detail" at bounding box center [674, 302] width 245 height 36
click at [589, 357] on input "1" at bounding box center [580, 354] width 56 height 22
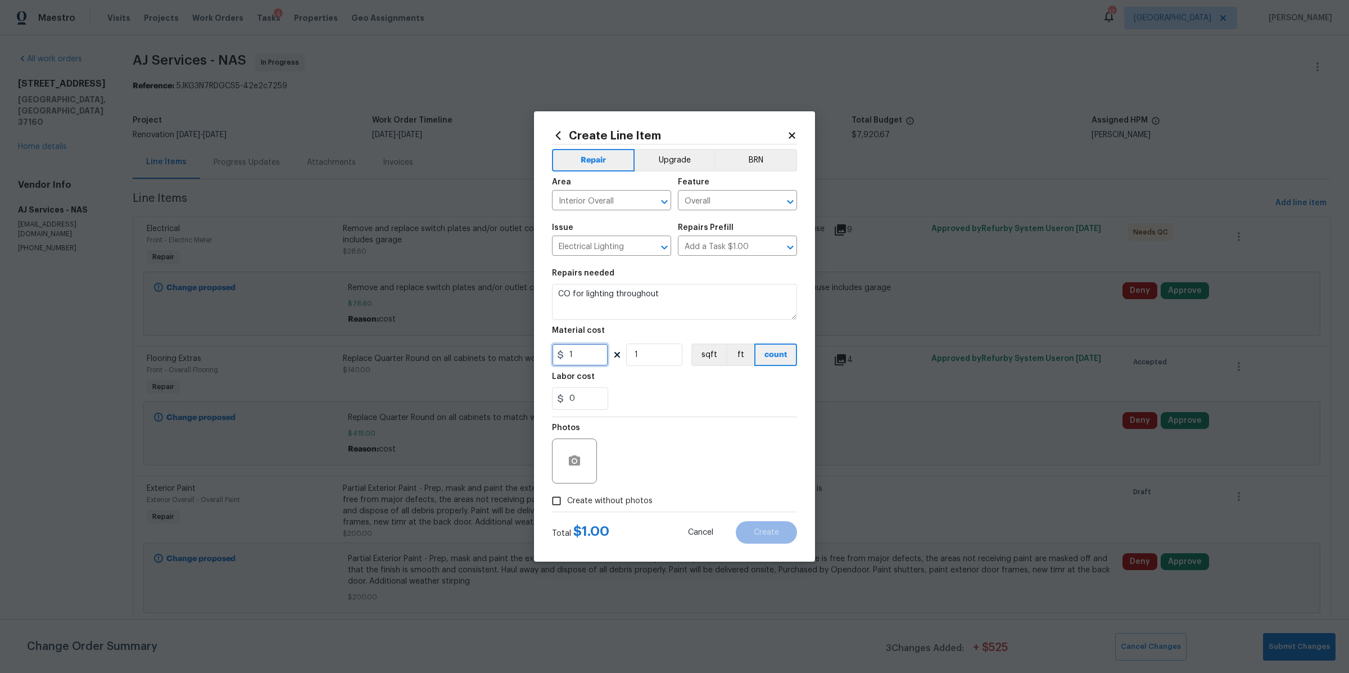
click at [589, 357] on input "1" at bounding box center [580, 354] width 56 height 22
click at [688, 302] on textarea "CO for lighting throughout" at bounding box center [674, 302] width 245 height 36
type textarea "CO for lighting throughout and completing the garage"
click at [581, 355] on input "1" at bounding box center [580, 354] width 56 height 22
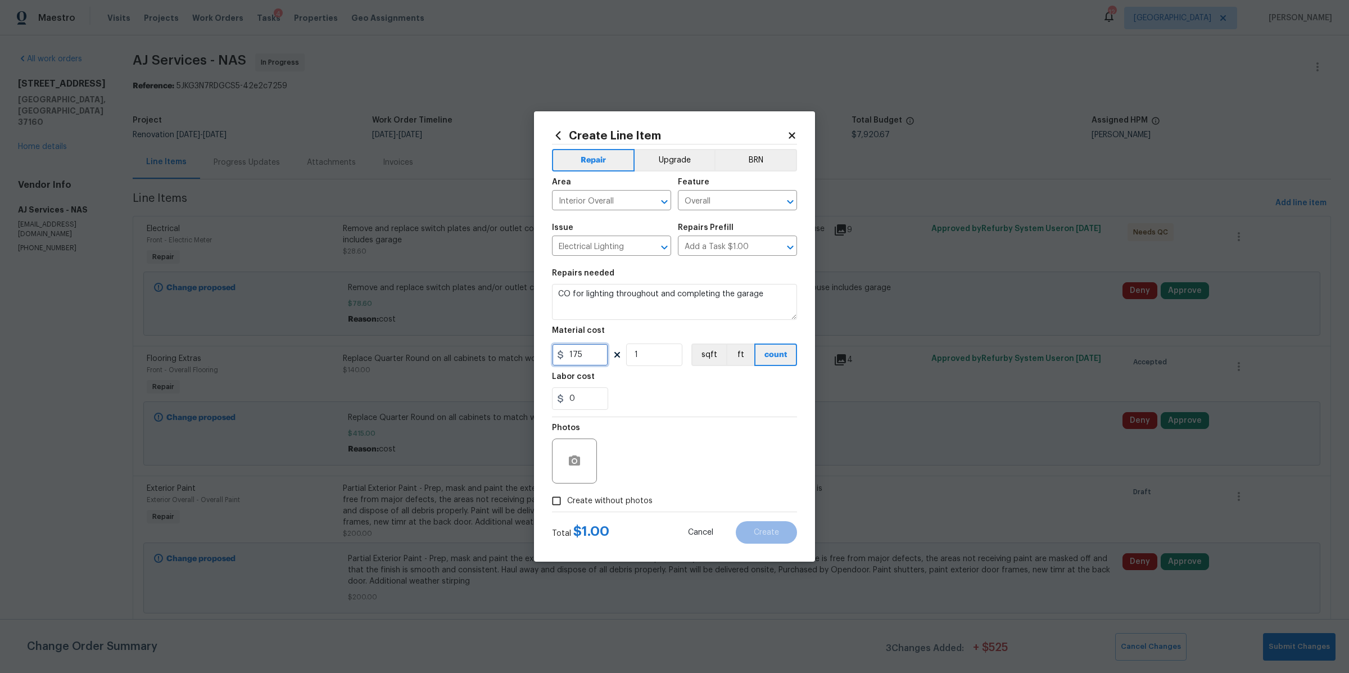
type input "175"
click at [636, 499] on span "Create without photos" at bounding box center [609, 501] width 85 height 12
click at [567, 499] on input "Create without photos" at bounding box center [556, 500] width 21 height 21
checkbox input "true"
click at [682, 475] on textarea at bounding box center [701, 460] width 191 height 45
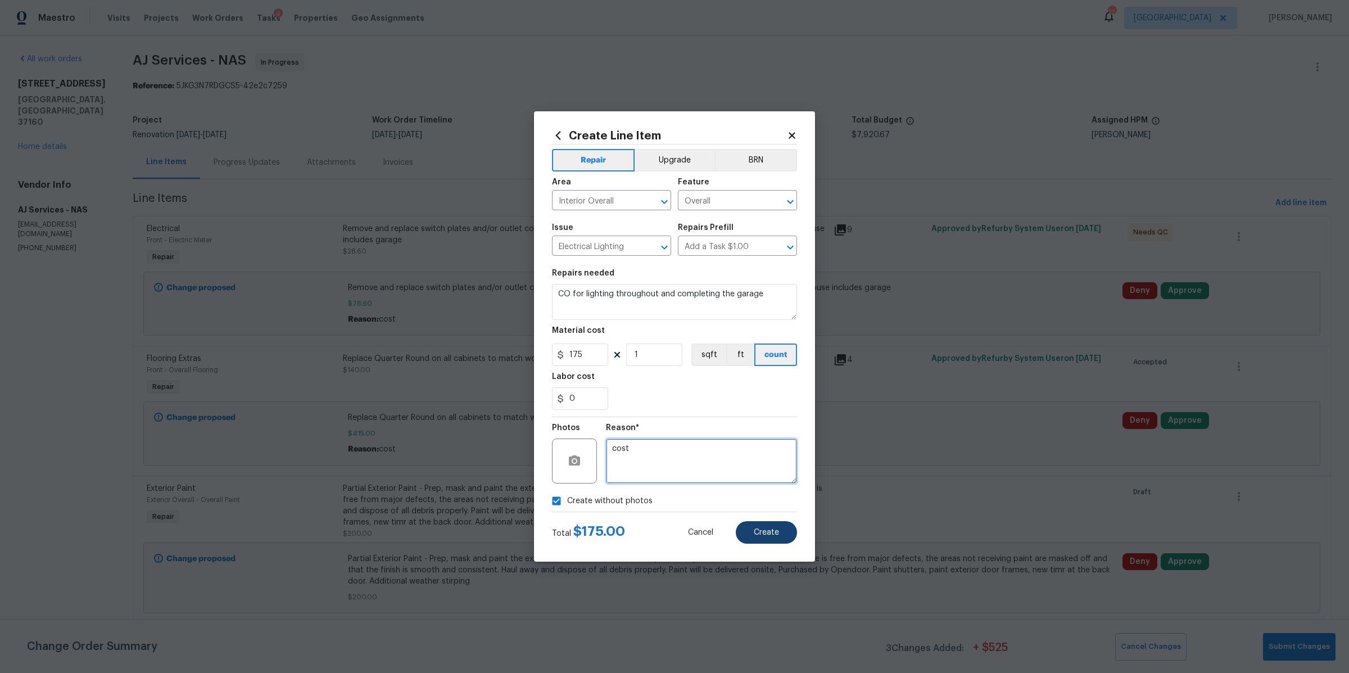
type textarea "cost"
click at [769, 527] on button "Create" at bounding box center [766, 532] width 61 height 22
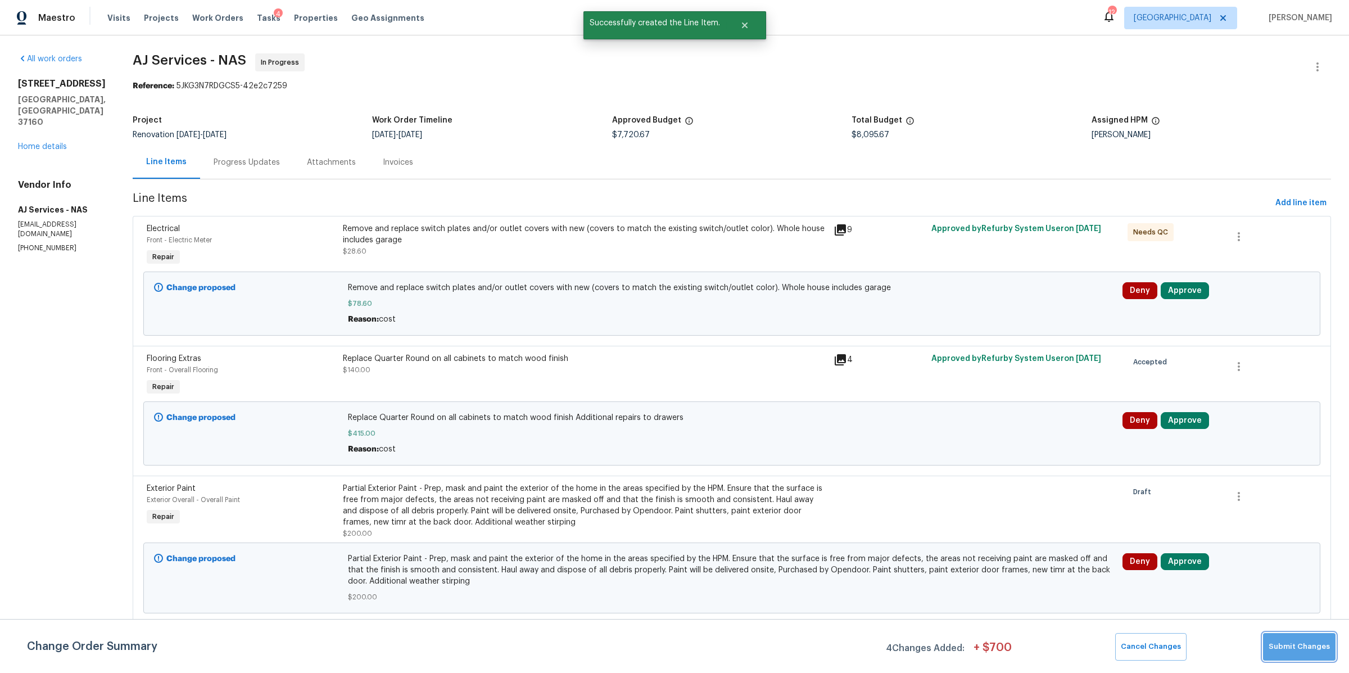
click at [1303, 640] on span "Submit Changes" at bounding box center [1298, 646] width 61 height 13
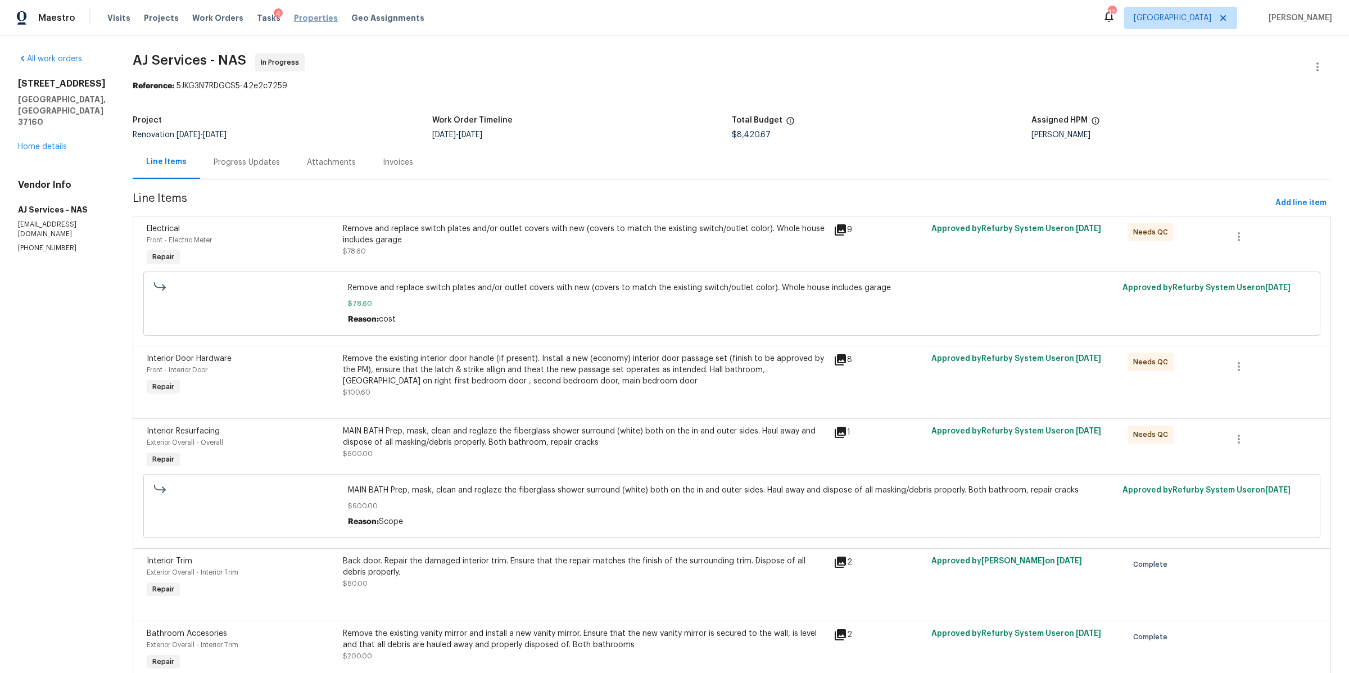
click at [299, 17] on span "Properties" at bounding box center [316, 17] width 44 height 11
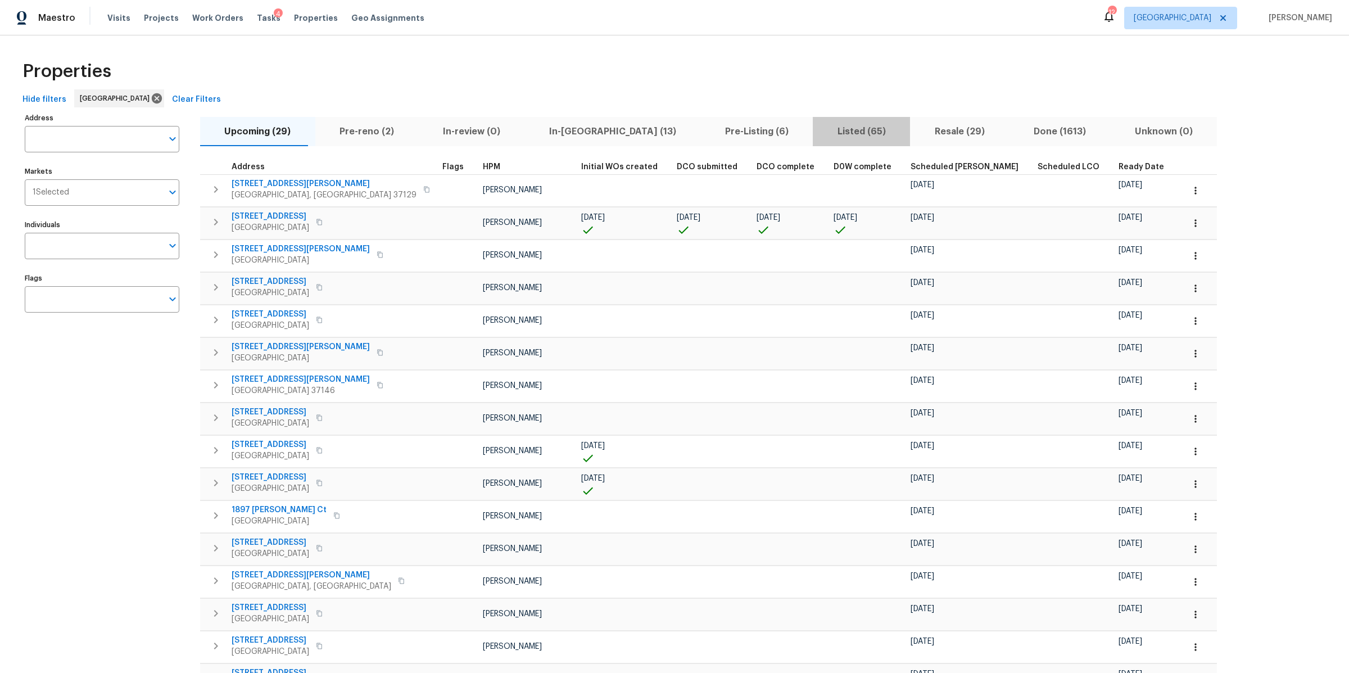
click at [819, 133] on span "Listed (65)" at bounding box center [861, 132] width 84 height 16
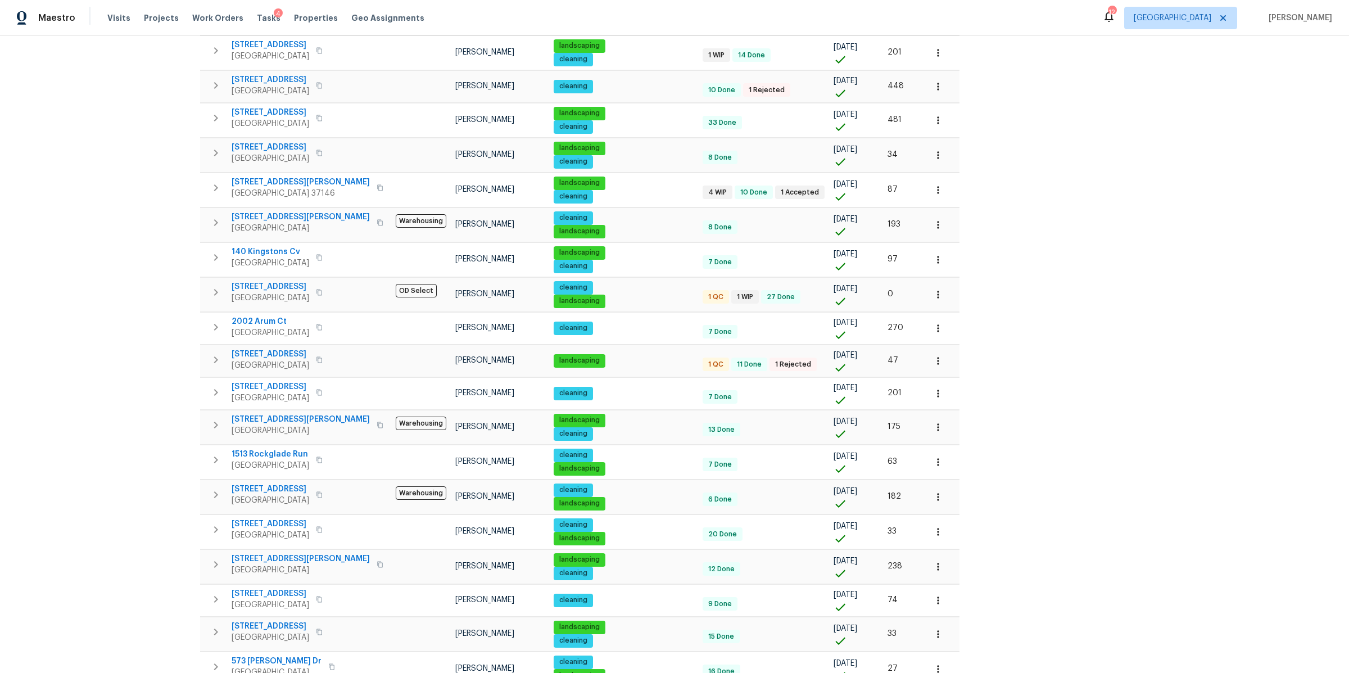
scroll to position [348, 0]
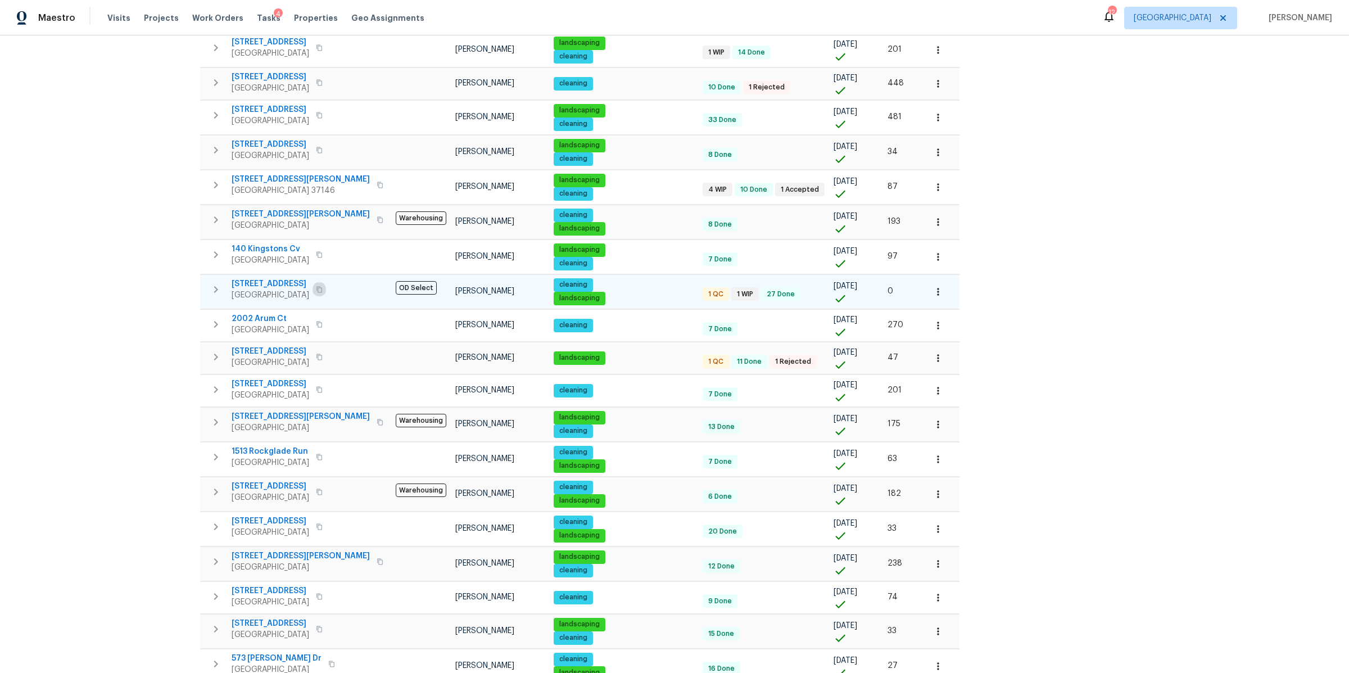
click at [316, 293] on icon "button" at bounding box center [319, 289] width 7 height 7
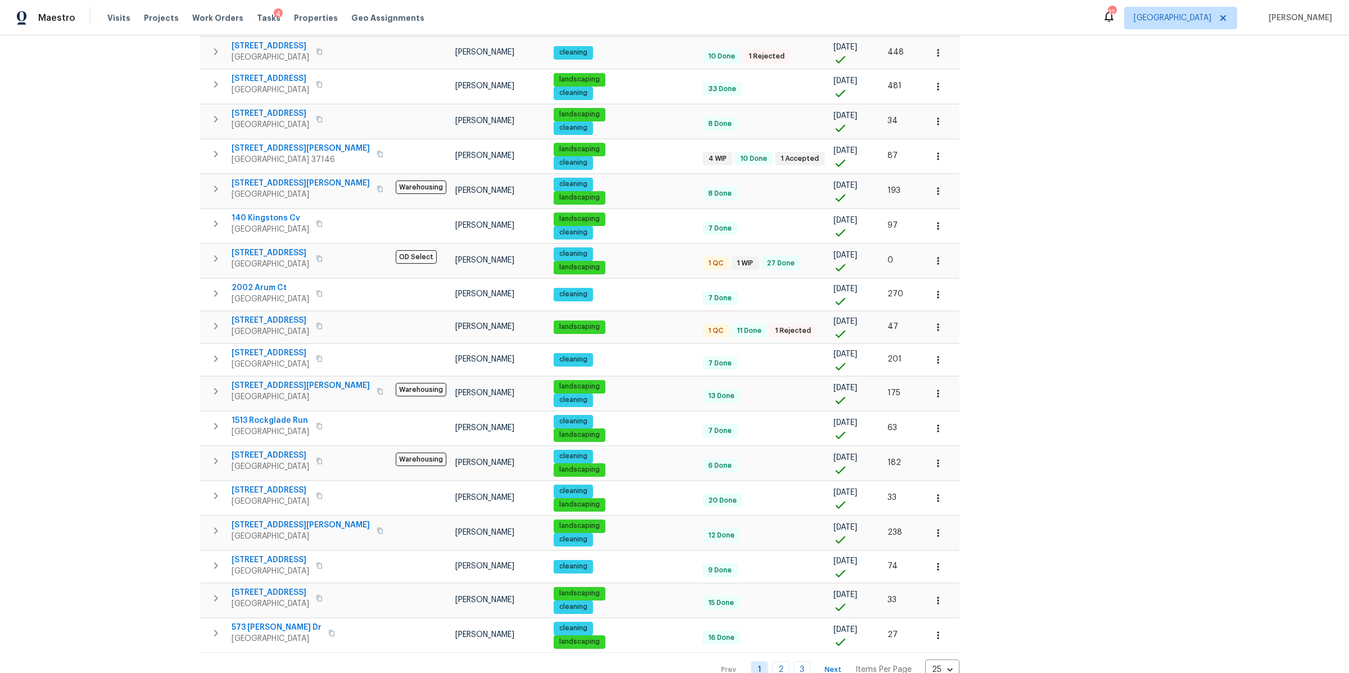
scroll to position [421, 0]
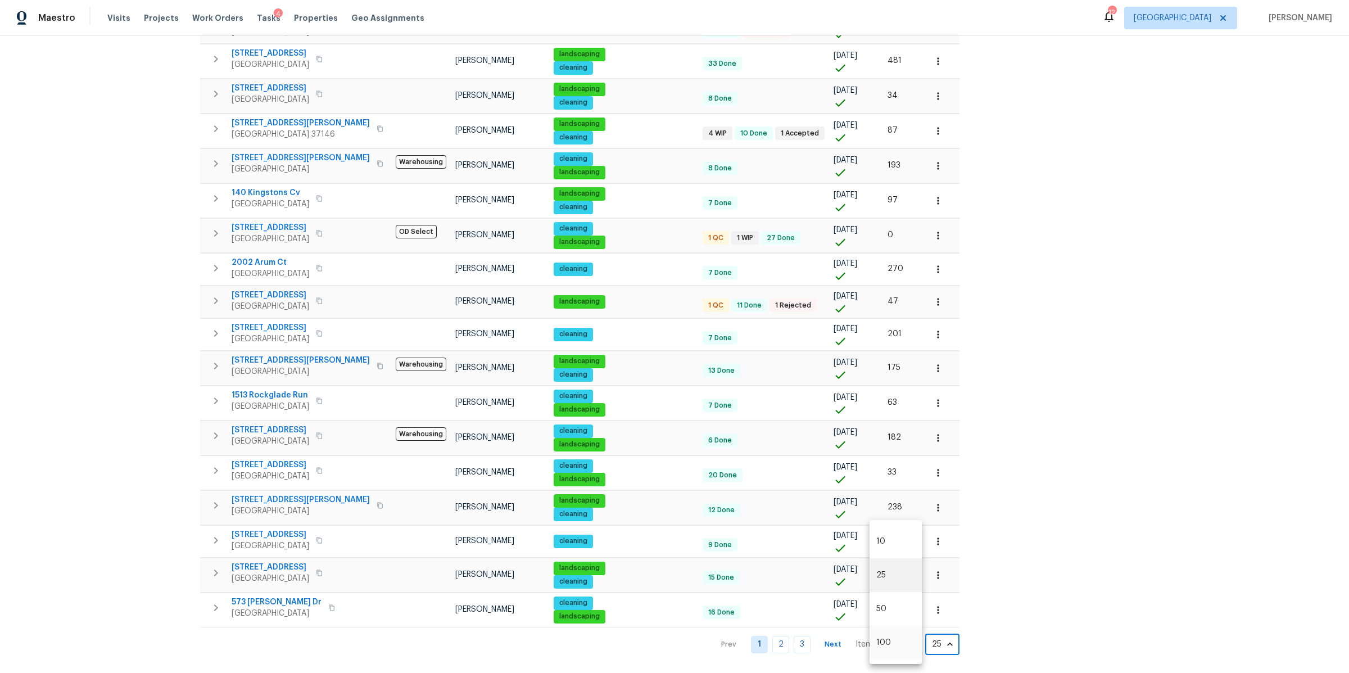
drag, startPoint x: 903, startPoint y: 632, endPoint x: 914, endPoint y: 631, distance: 11.3
click at [903, 632] on body "Maestro Visits Projects Work Orders Tasks 4 Properties Geo Assignments 12 Nashv…" at bounding box center [674, 336] width 1349 height 673
click at [893, 639] on li "100" at bounding box center [895, 642] width 52 height 34
type input "100"
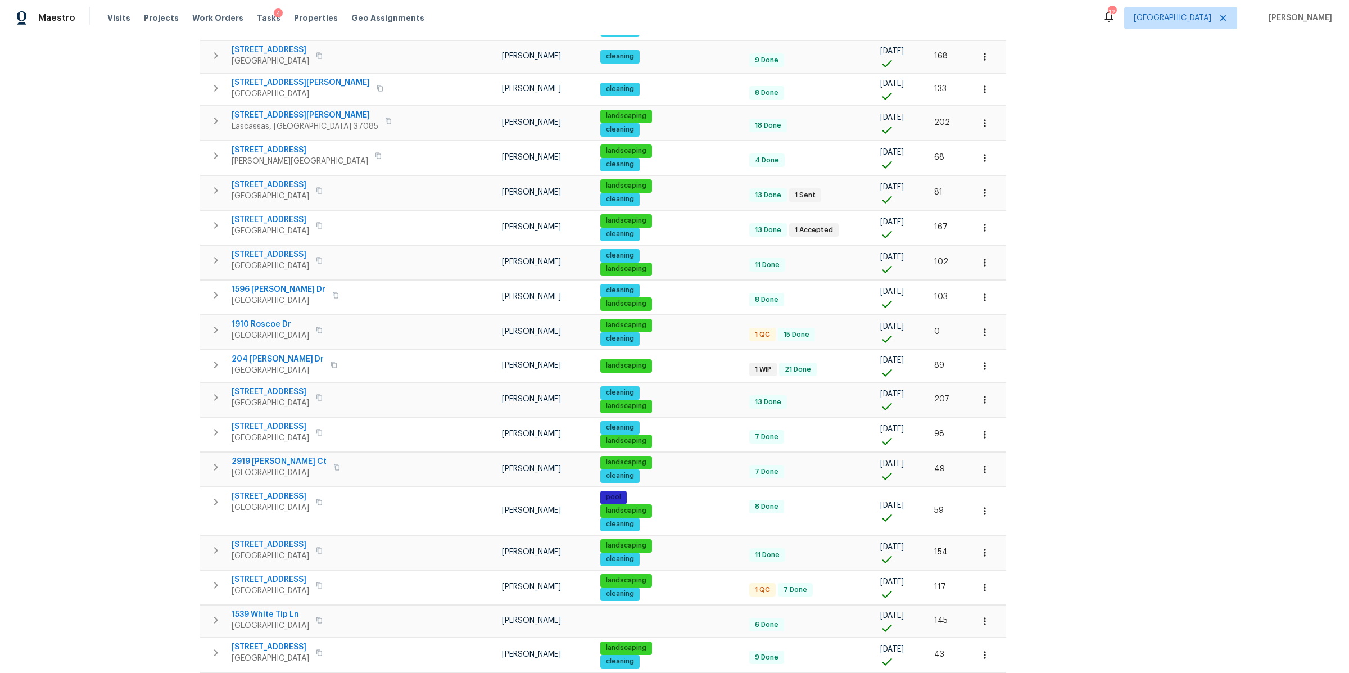
scroll to position [1363, 0]
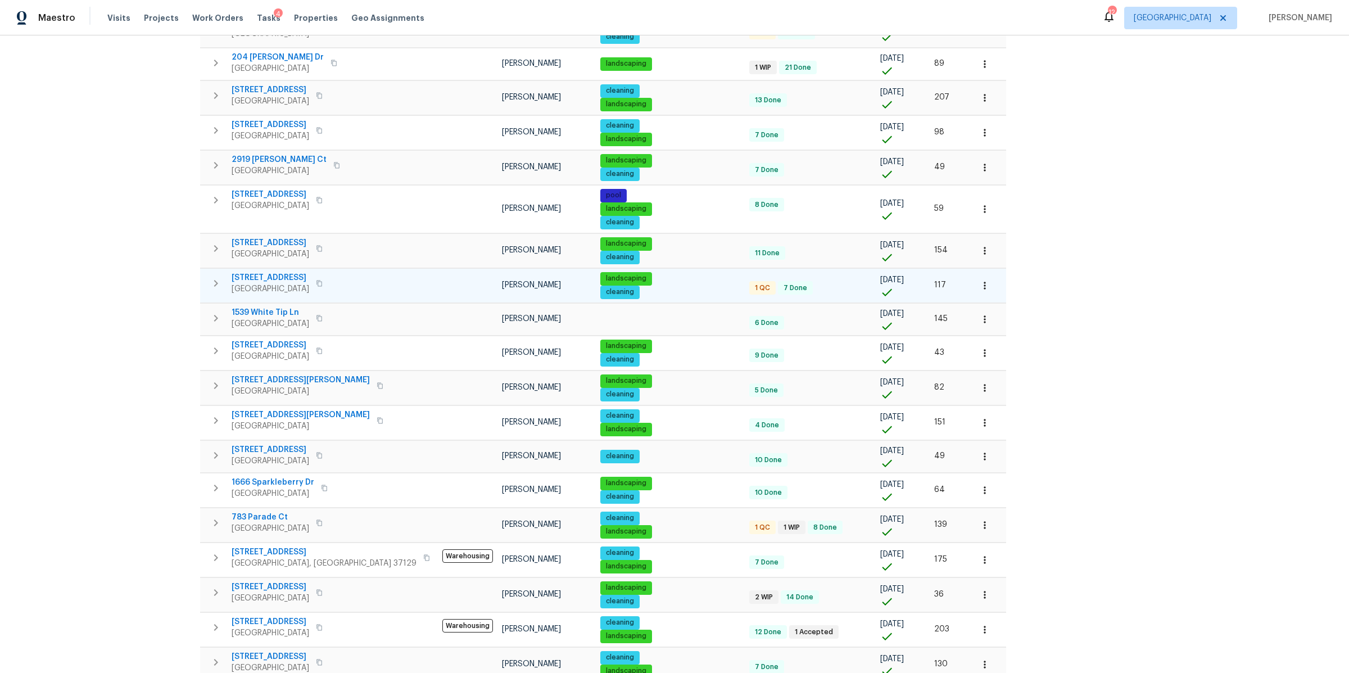
click at [270, 283] on span "3327 Monoco Dr" at bounding box center [271, 277] width 78 height 11
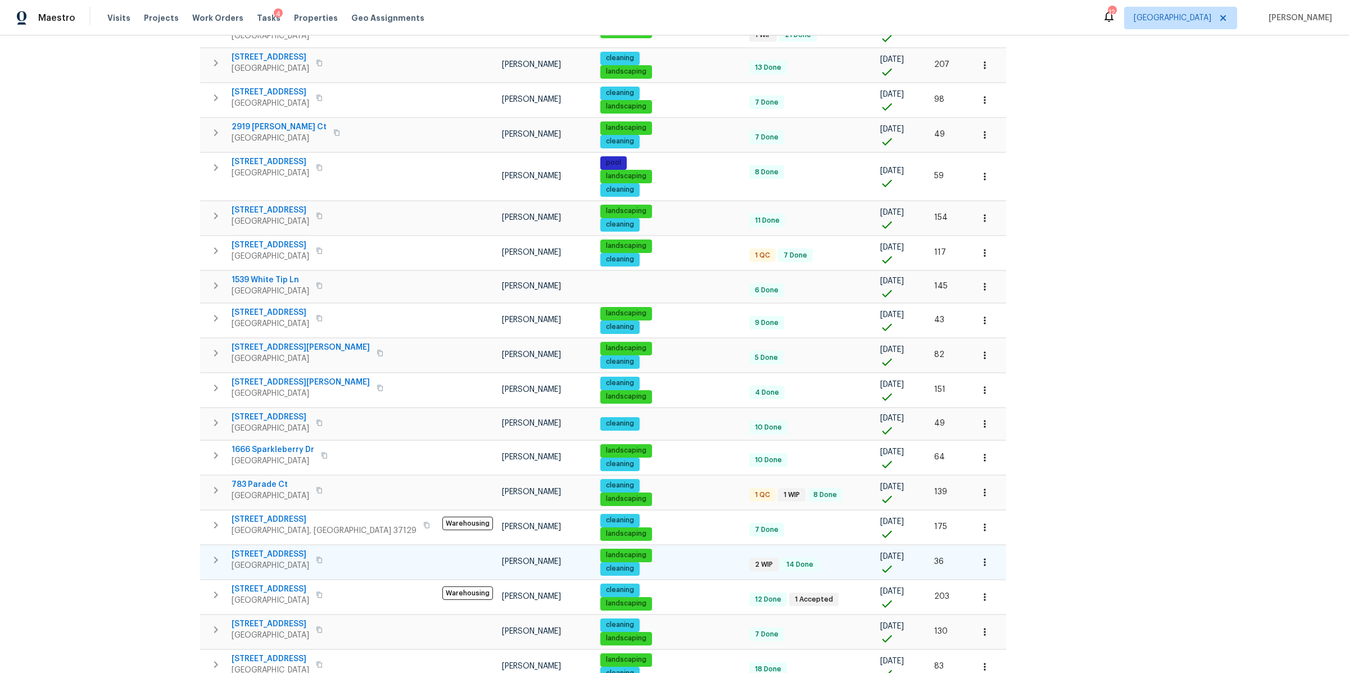
scroll to position [1427, 0]
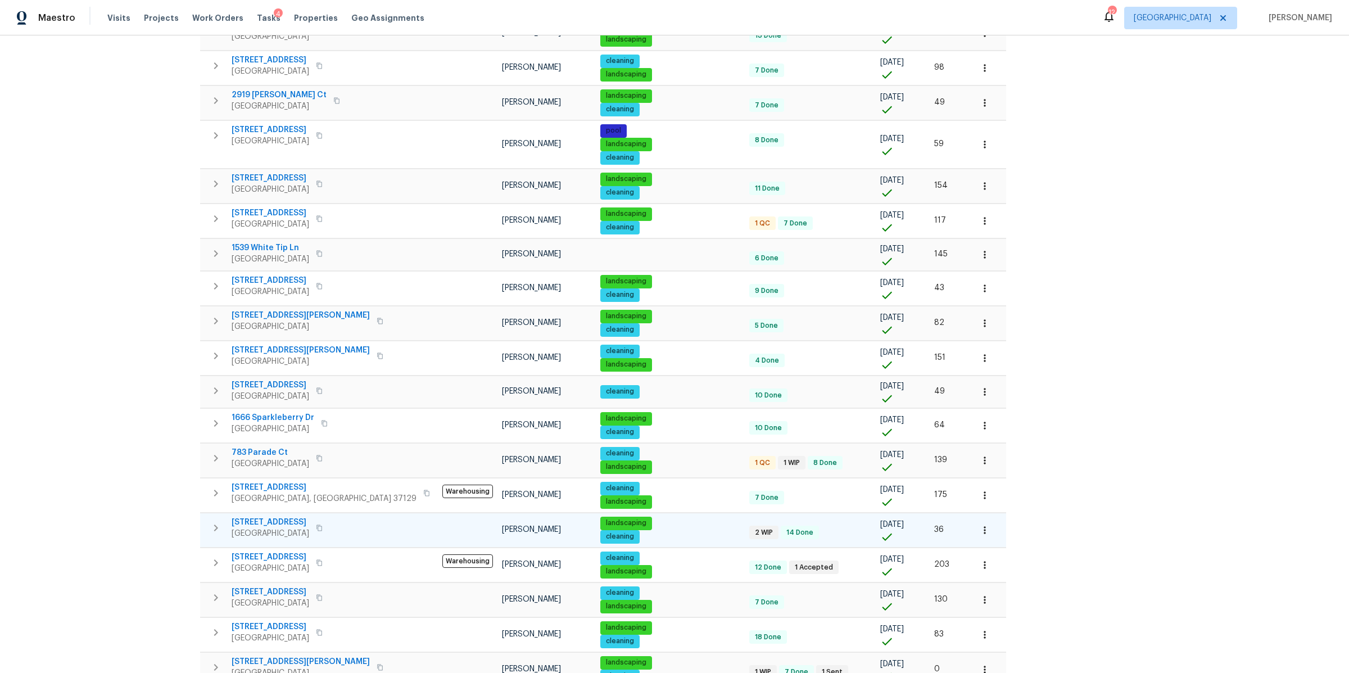
click at [266, 528] on span "336 Royal Garden Dr" at bounding box center [271, 521] width 78 height 11
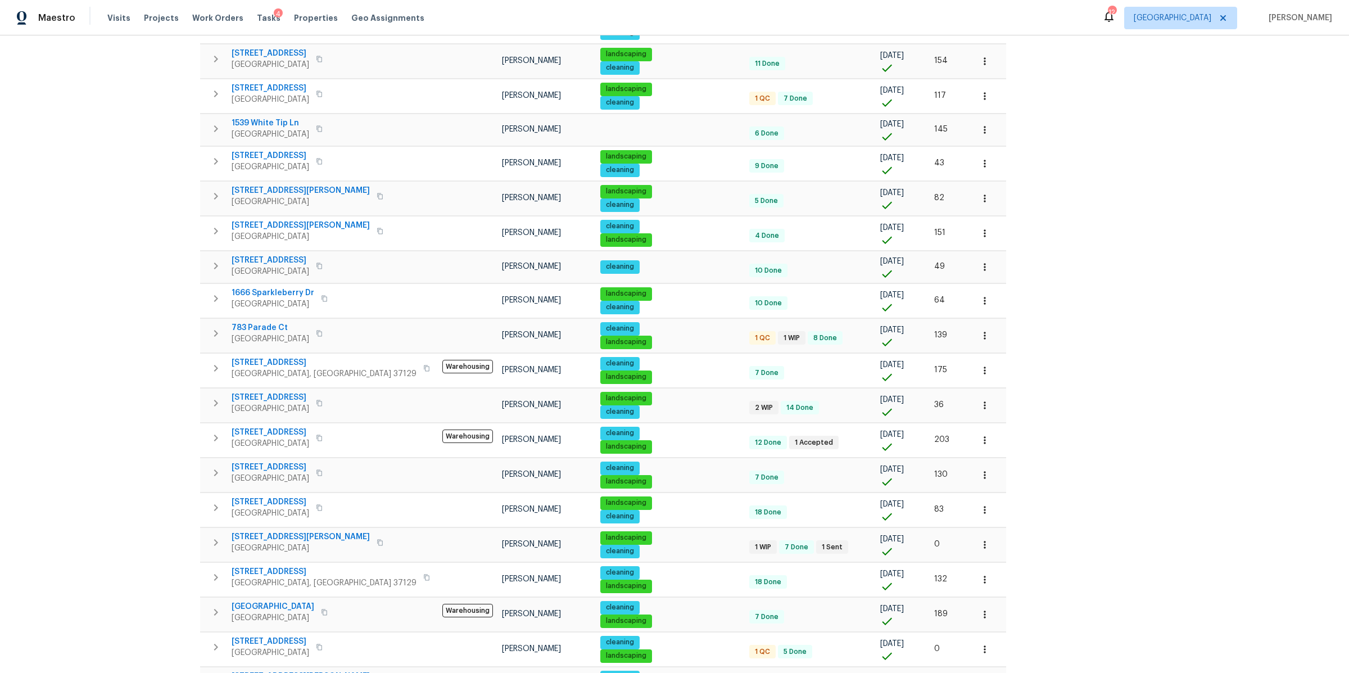
scroll to position [1620, 0]
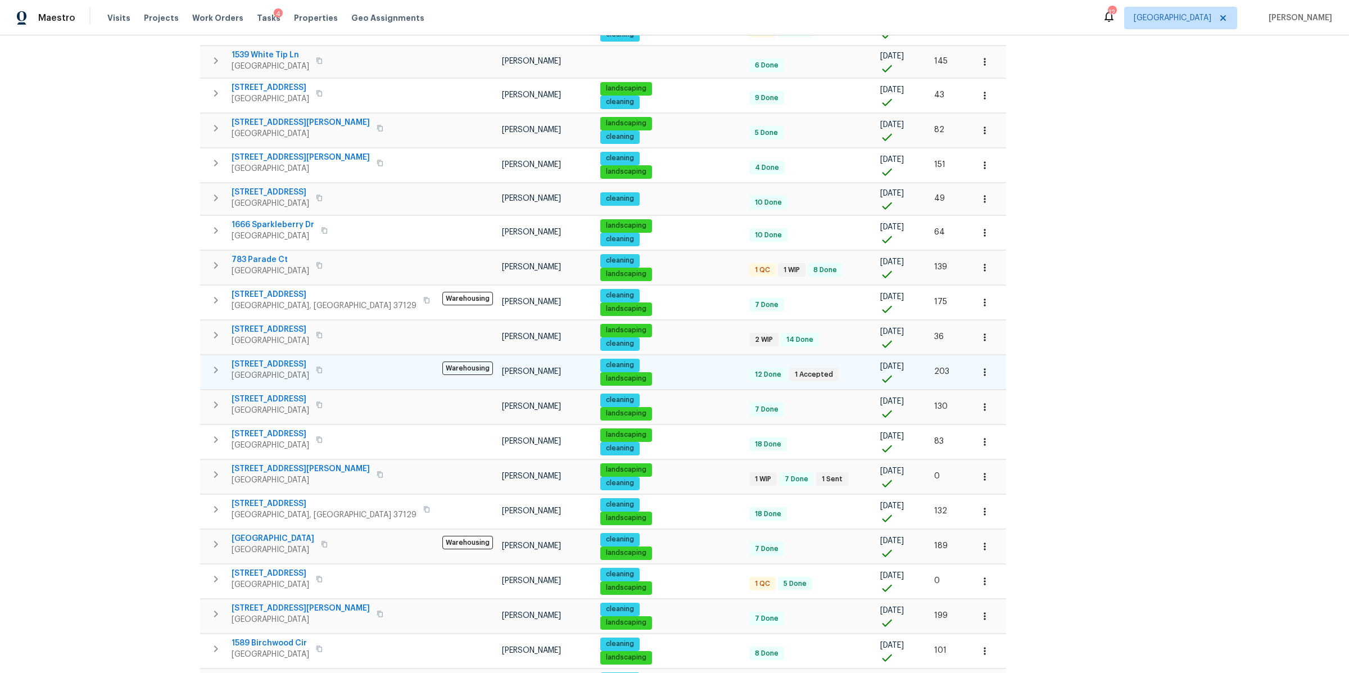
click at [280, 370] on span "[STREET_ADDRESS]" at bounding box center [271, 364] width 78 height 11
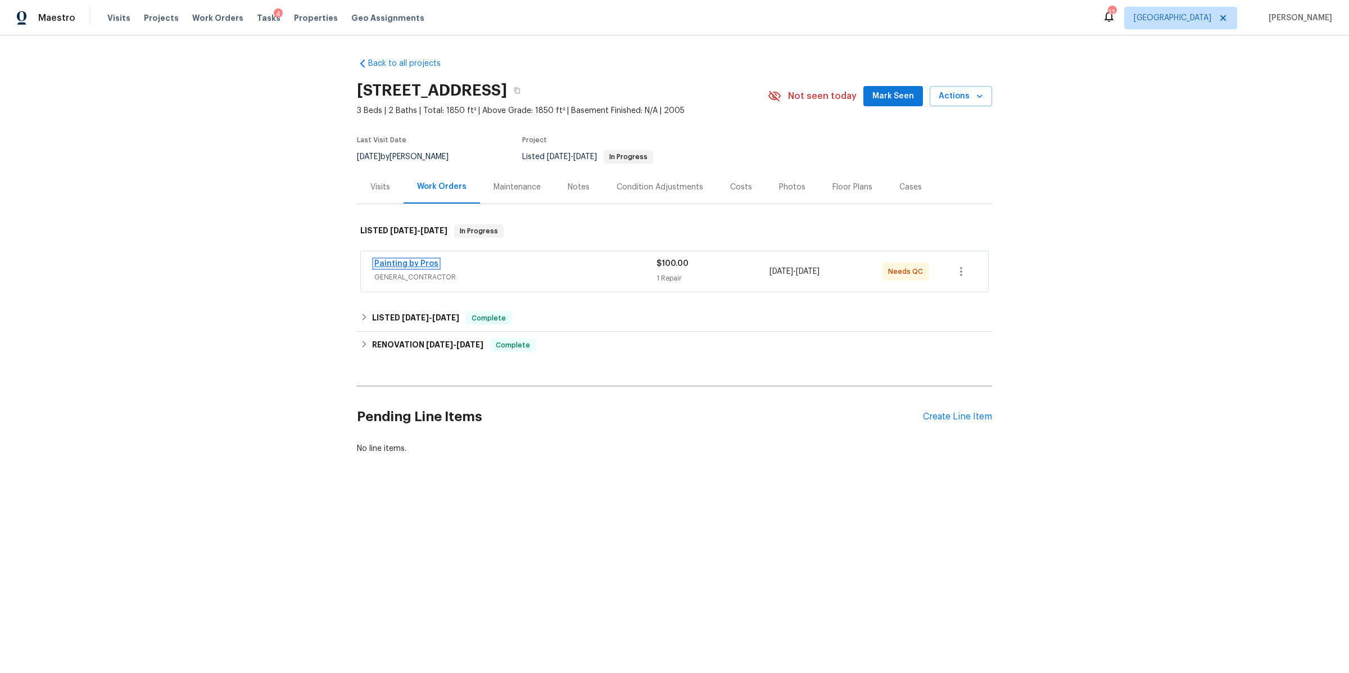
click at [406, 262] on link "Painting by Pros" at bounding box center [406, 264] width 64 height 8
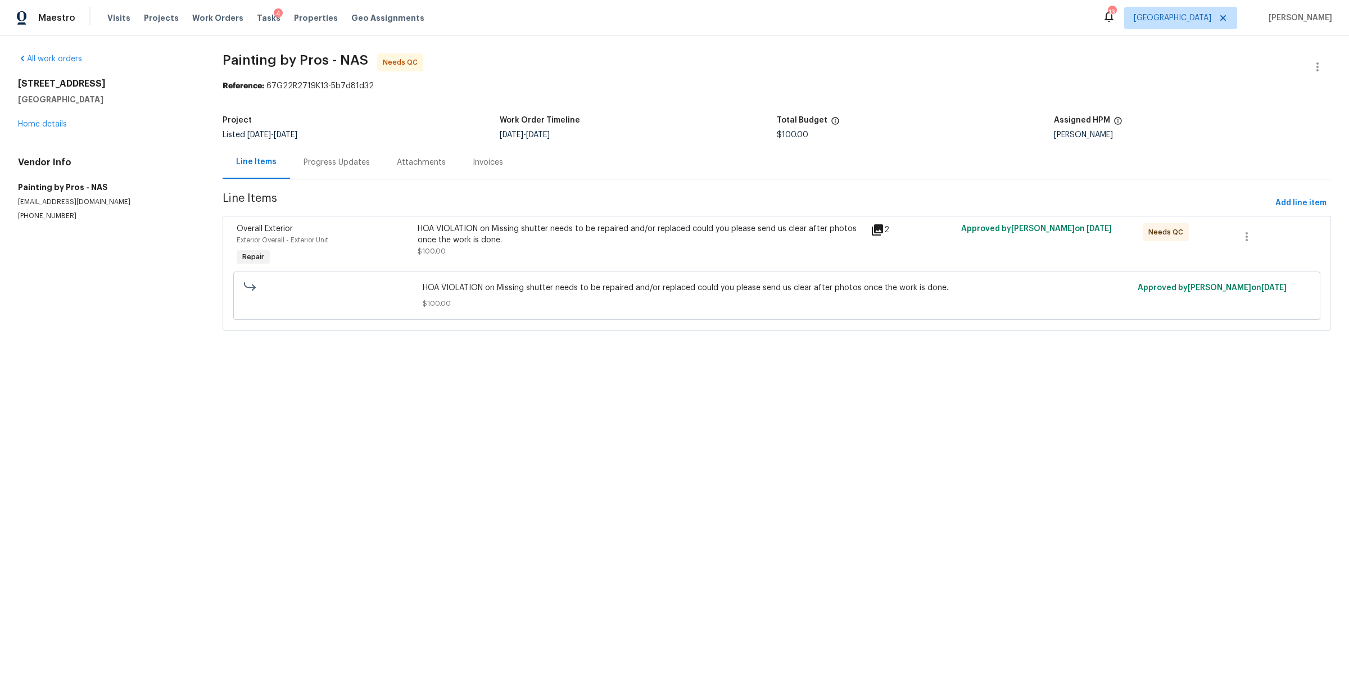
click at [332, 178] on div "Progress Updates" at bounding box center [336, 162] width 93 height 33
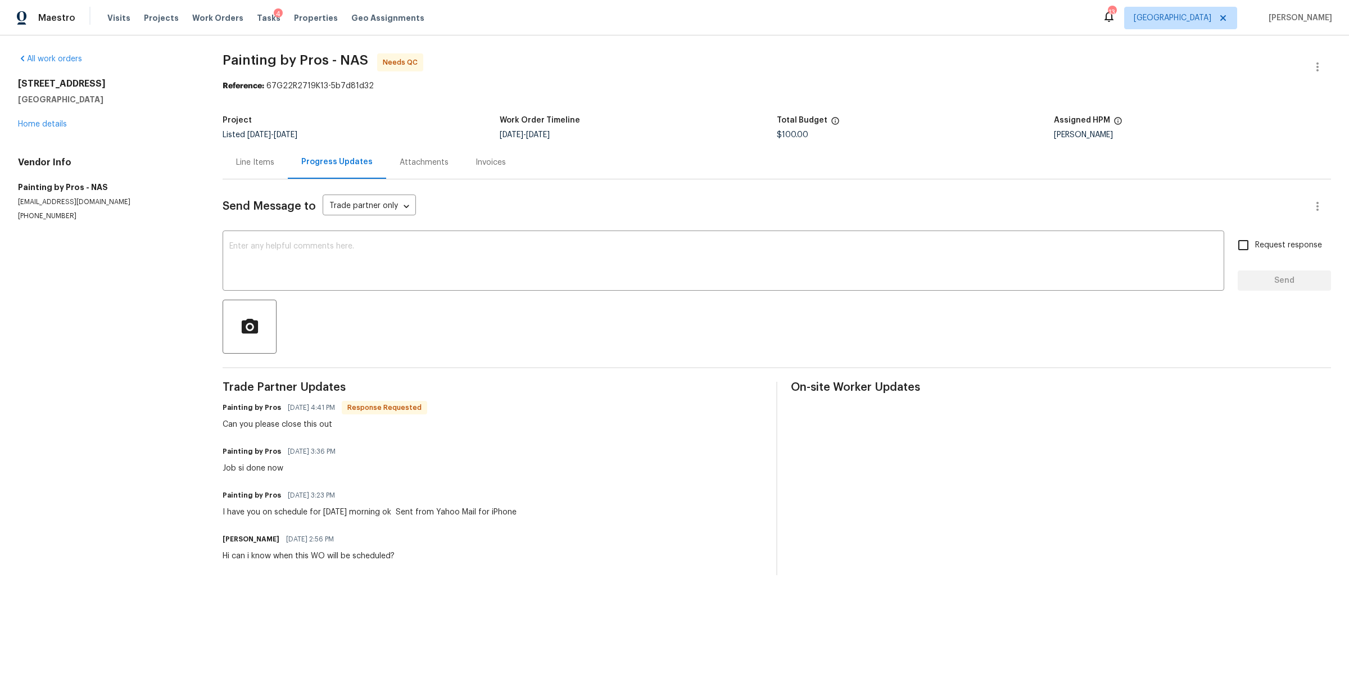
click at [249, 169] on div "Line Items" at bounding box center [255, 162] width 65 height 33
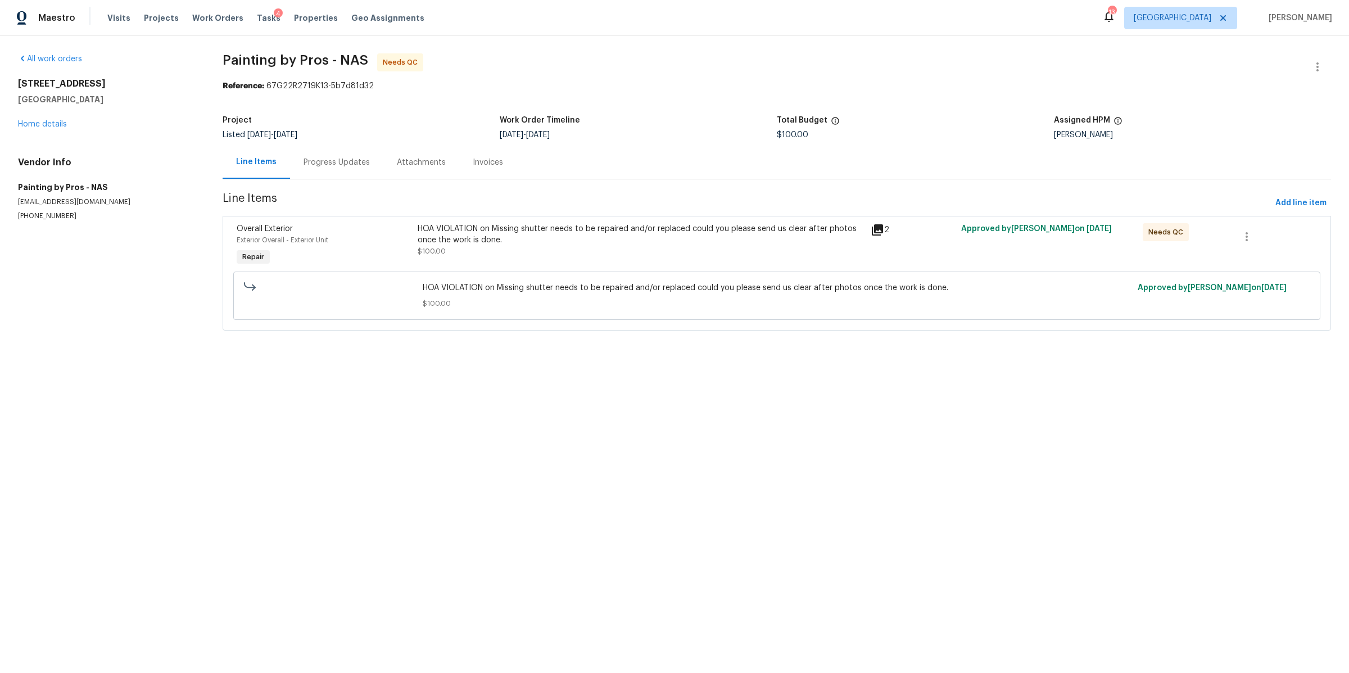
click at [566, 246] on div "HOA VIOLATION on Missing shutter needs to be repaired and/or replaced could you…" at bounding box center [641, 240] width 446 height 34
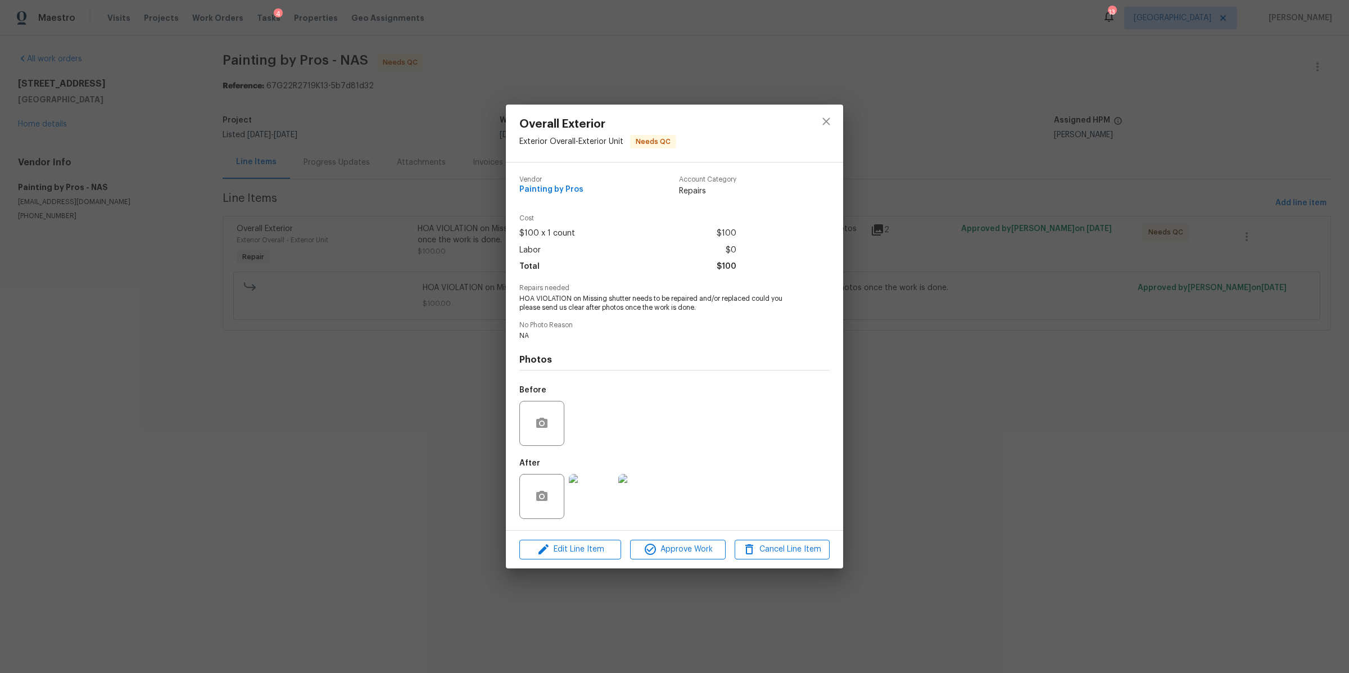
click at [596, 489] on img at bounding box center [591, 496] width 45 height 45
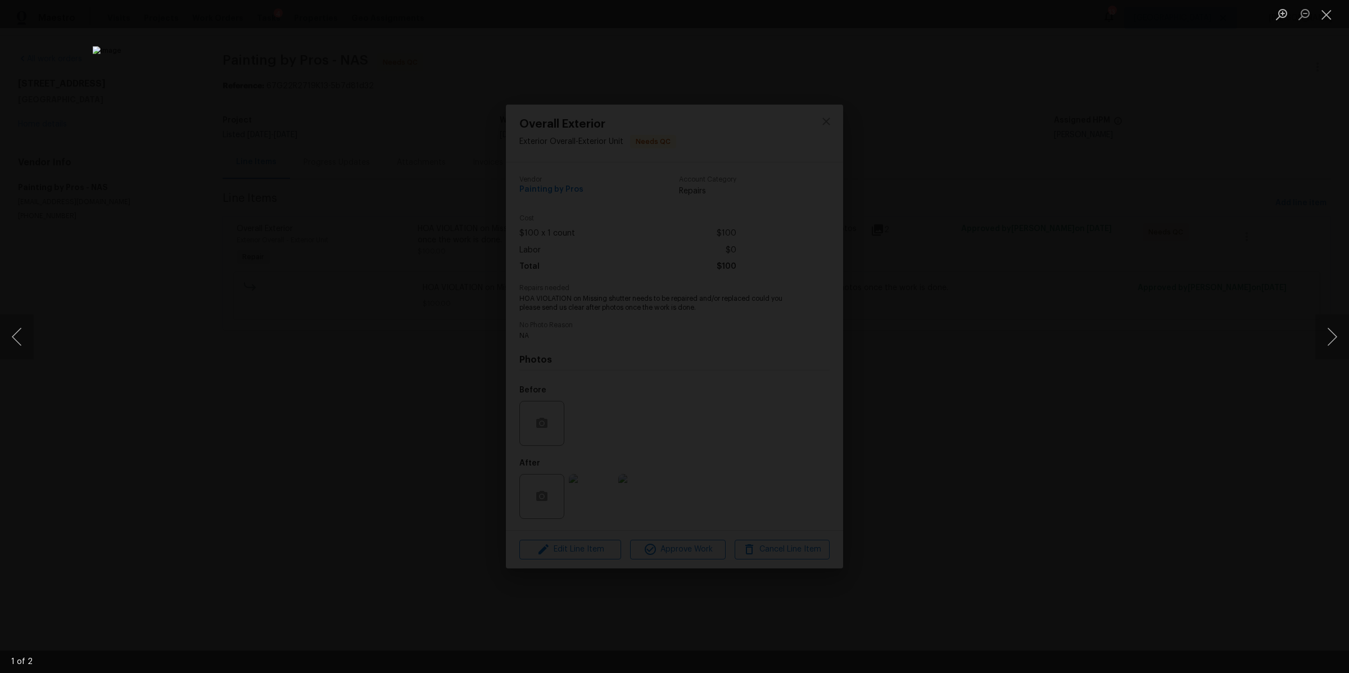
click at [1313, 349] on div "Lightbox" at bounding box center [674, 336] width 1349 height 673
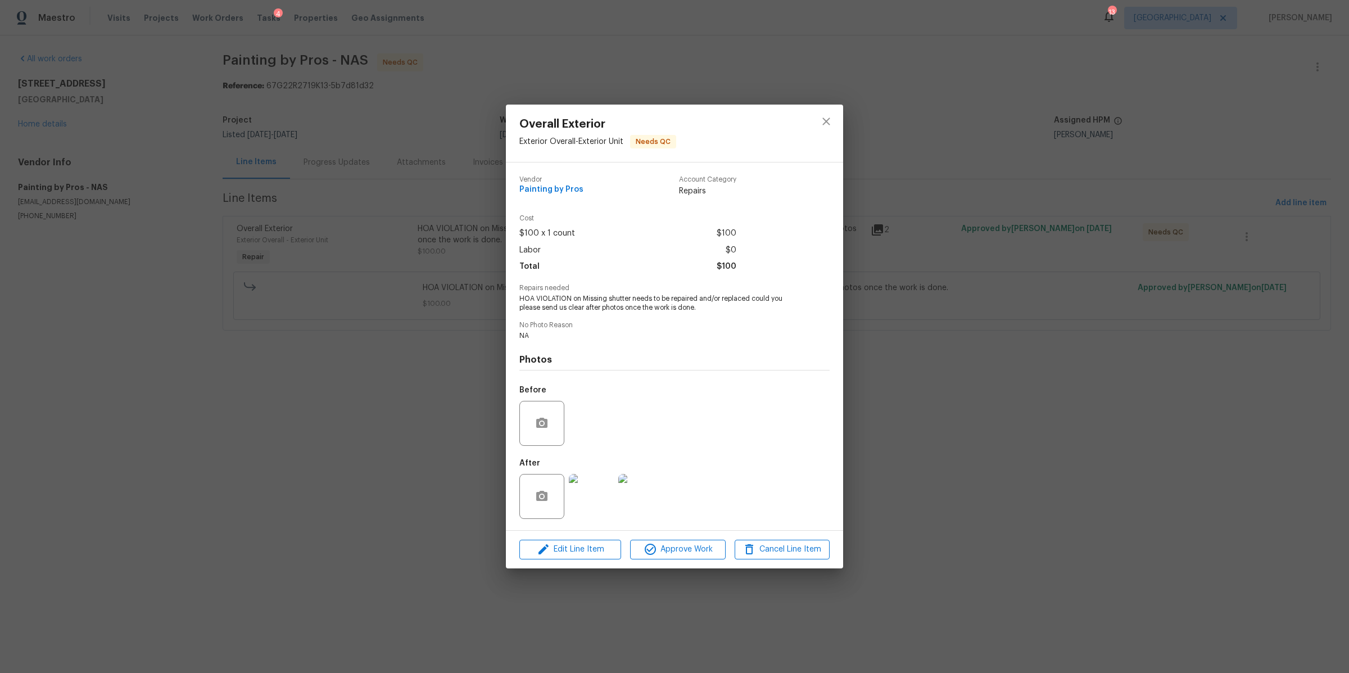
drag, startPoint x: 1067, startPoint y: 397, endPoint x: 1078, endPoint y: 382, distance: 18.6
click at [1067, 397] on div "Overall Exterior Exterior Overall - Exterior Unit Needs QC Vendor Painting by P…" at bounding box center [674, 336] width 1349 height 673
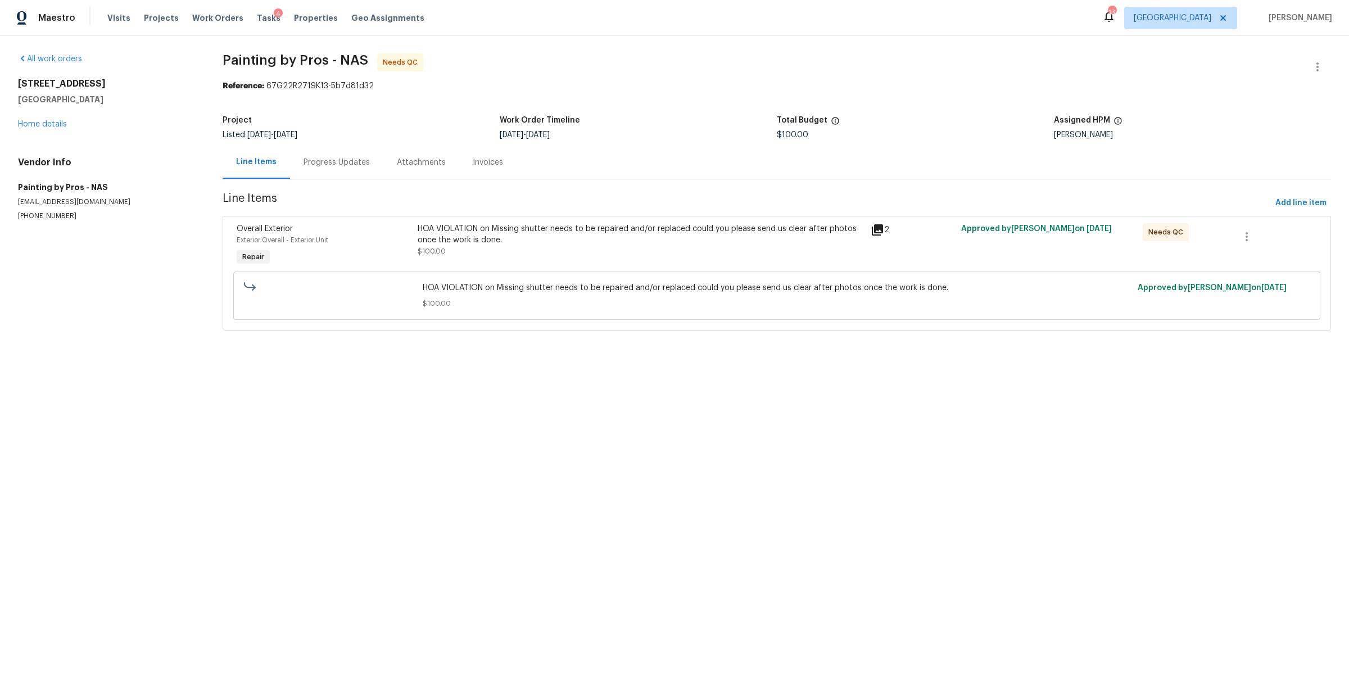
click at [662, 236] on div "HOA VIOLATION on Missing shutter needs to be repaired and/or replaced could you…" at bounding box center [641, 234] width 446 height 22
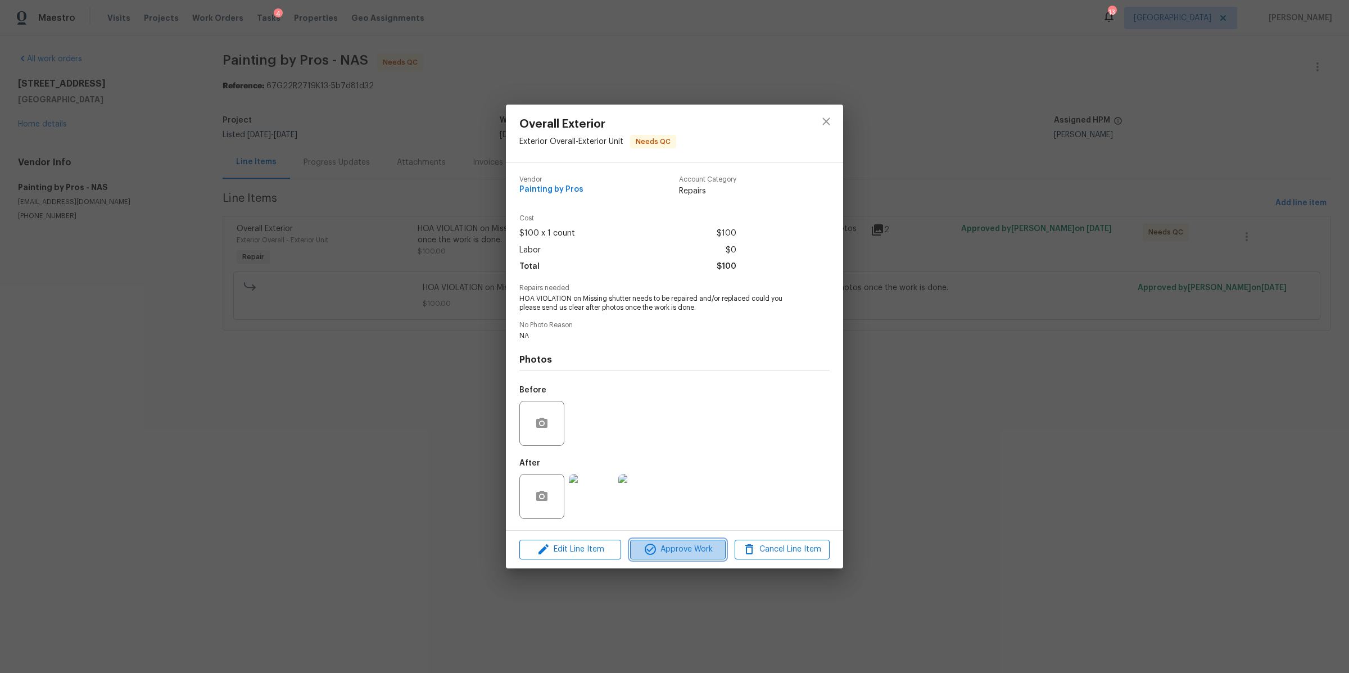
click at [677, 549] on span "Approve Work" at bounding box center [677, 549] width 88 height 14
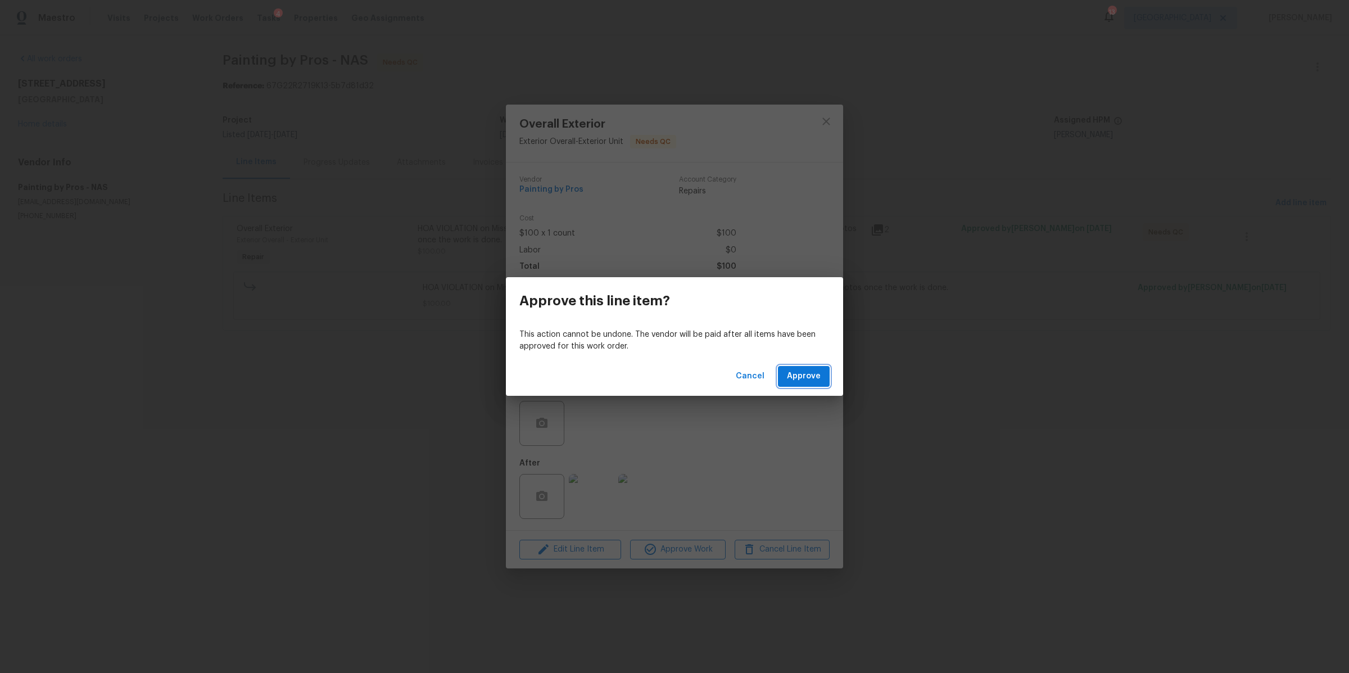
click at [805, 373] on span "Approve" at bounding box center [804, 376] width 34 height 14
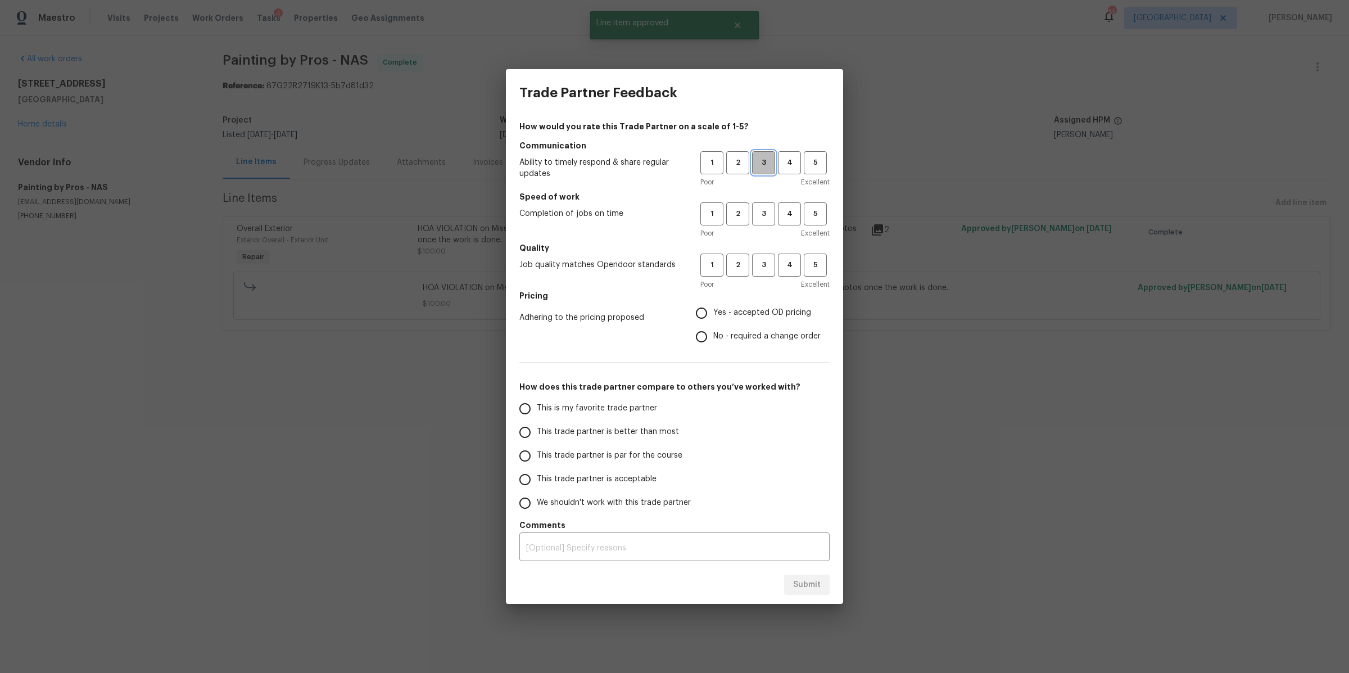
click at [761, 163] on span "3" at bounding box center [763, 162] width 21 height 13
click at [764, 226] on div "1 2 3 4 5 Poor Excellent" at bounding box center [764, 220] width 129 height 37
click at [765, 220] on button "3" at bounding box center [763, 213] width 23 height 23
drag, startPoint x: 767, startPoint y: 264, endPoint x: 768, endPoint y: 276, distance: 12.4
click at [767, 264] on span "3" at bounding box center [763, 264] width 21 height 13
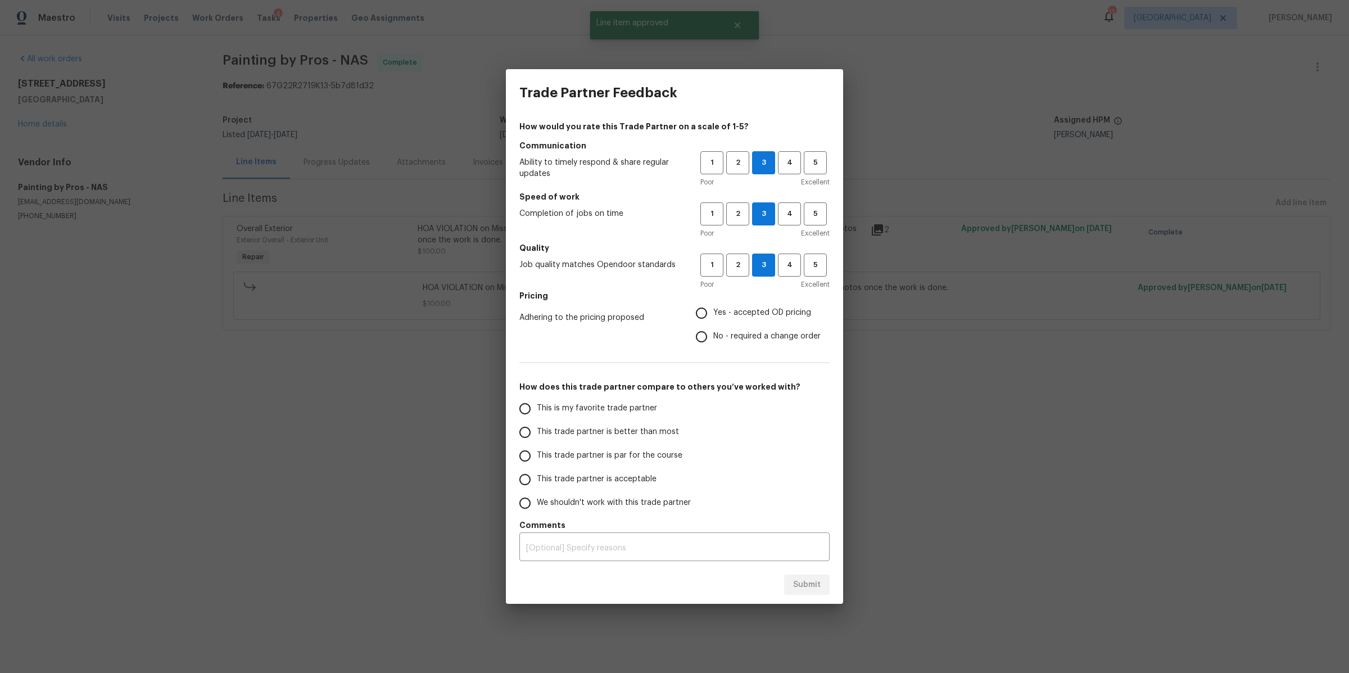
drag, startPoint x: 763, startPoint y: 309, endPoint x: 773, endPoint y: 319, distance: 14.3
click at [764, 310] on span "Yes - accepted OD pricing" at bounding box center [762, 313] width 98 height 12
click at [713, 310] on input "Yes - accepted OD pricing" at bounding box center [701, 313] width 24 height 24
radio input "true"
click at [605, 432] on span "This trade partner is better than most" at bounding box center [608, 432] width 142 height 12
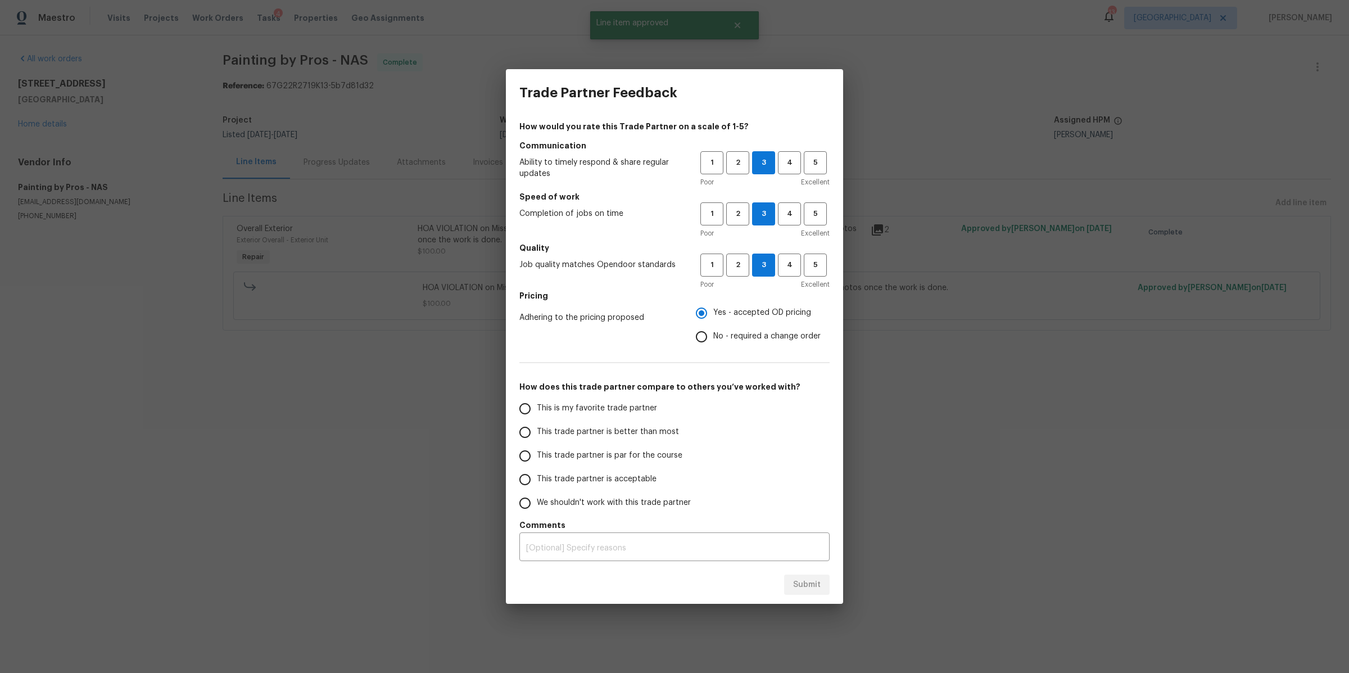
click at [537, 432] on input "This trade partner is better than most" at bounding box center [525, 432] width 24 height 24
radio input "false"
click at [649, 451] on span "This trade partner is par for the course" at bounding box center [610, 456] width 146 height 12
click at [537, 451] on input "This trade partner is par for the course" at bounding box center [525, 456] width 24 height 24
radio input "false"
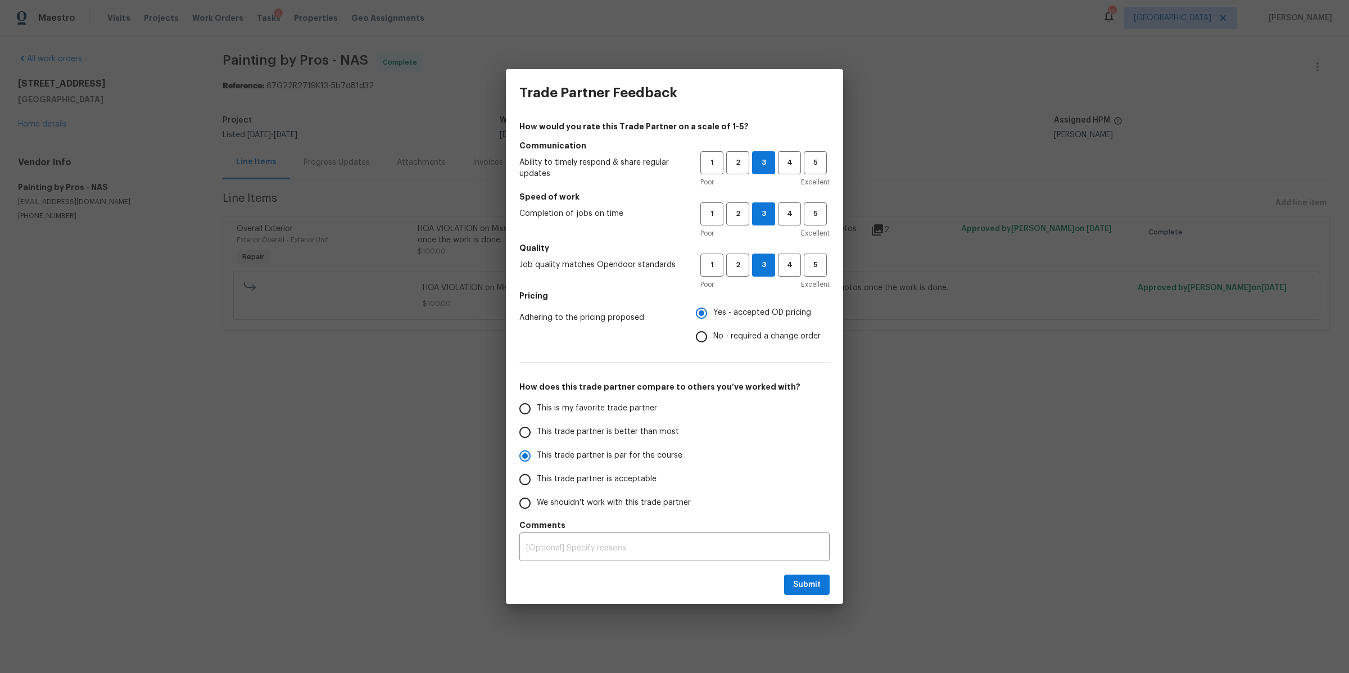
click at [639, 473] on span "This trade partner is acceptable" at bounding box center [597, 479] width 120 height 12
click at [537, 473] on input "This trade partner is acceptable" at bounding box center [525, 480] width 24 height 24
drag, startPoint x: 805, startPoint y: 583, endPoint x: 797, endPoint y: 580, distance: 9.1
click at [804, 583] on span "Submit" at bounding box center [807, 585] width 28 height 14
radio input "true"
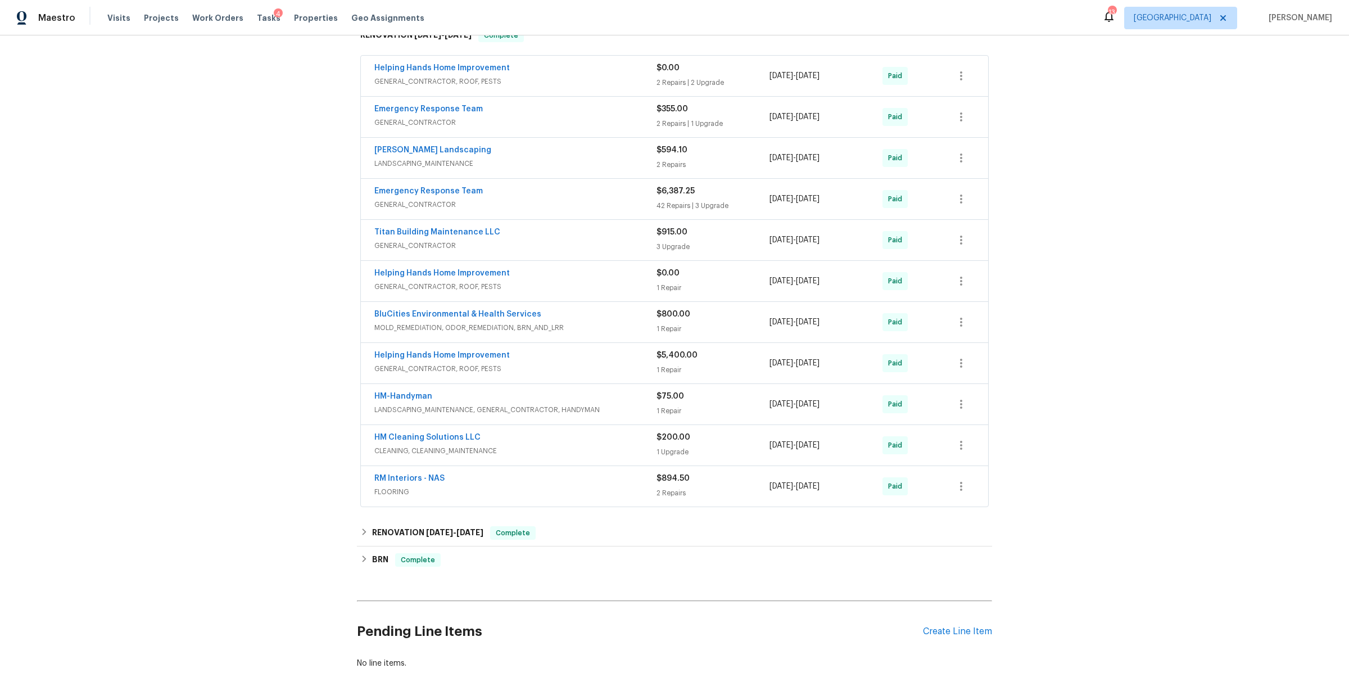
scroll to position [281, 0]
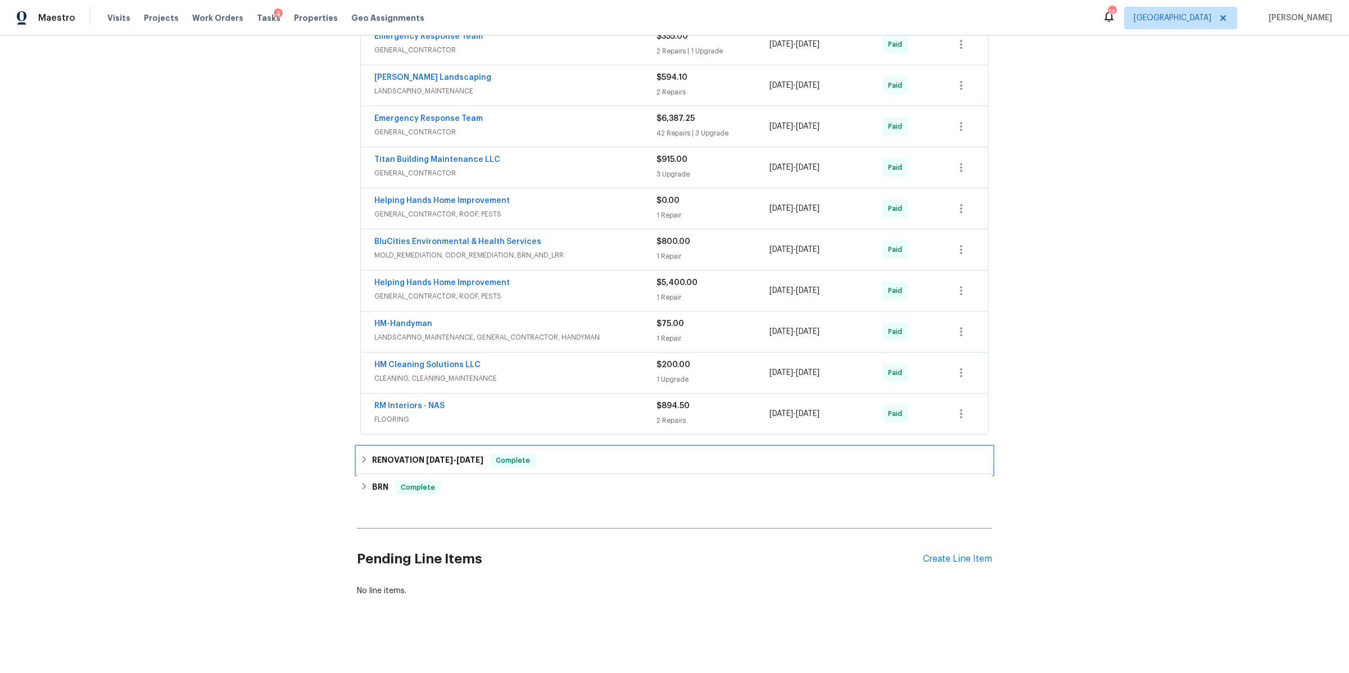
click at [582, 453] on div "RENOVATION [DATE] - [DATE] Complete" at bounding box center [674, 459] width 628 height 13
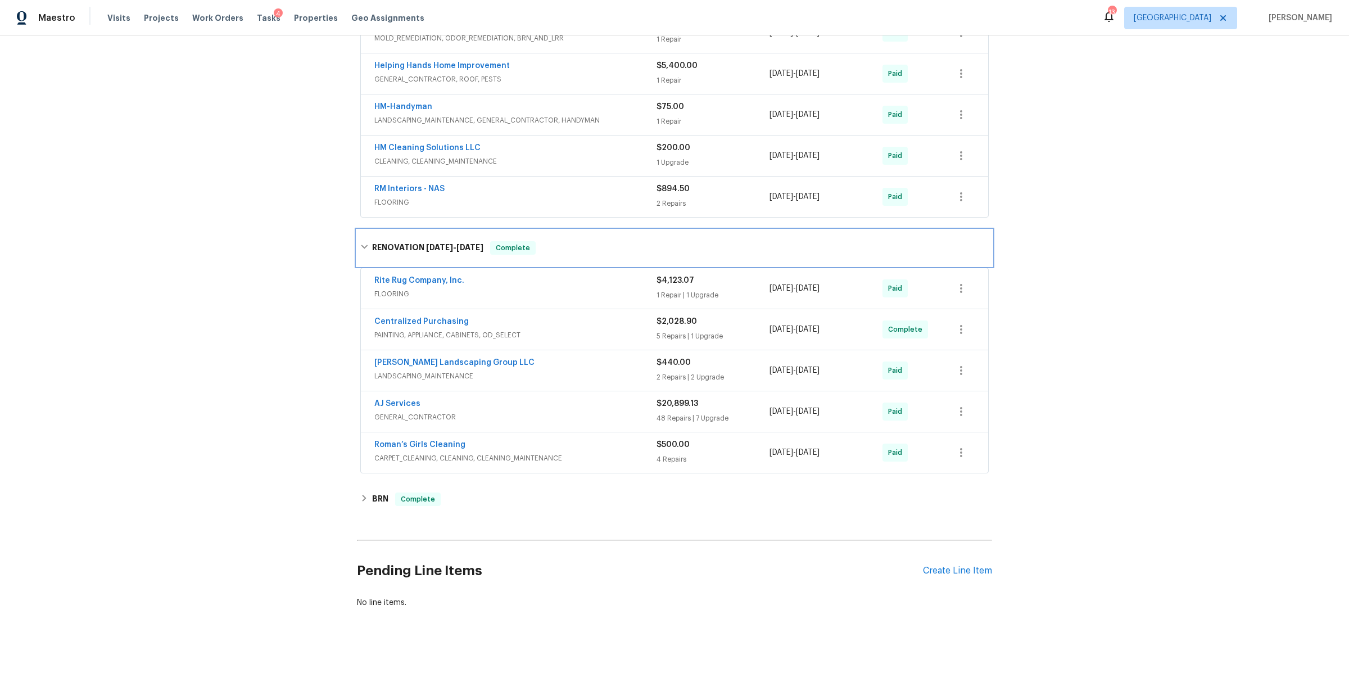
scroll to position [511, 0]
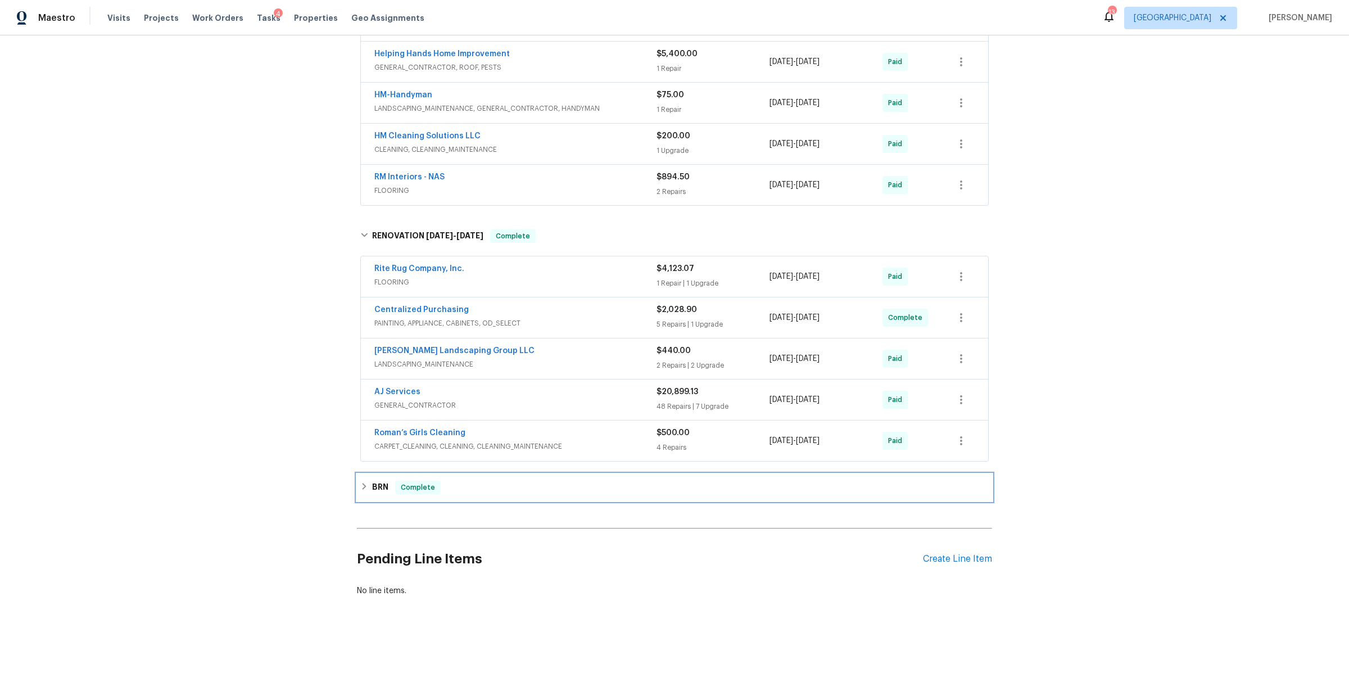
click at [539, 480] on div "BRN Complete" at bounding box center [674, 486] width 628 height 13
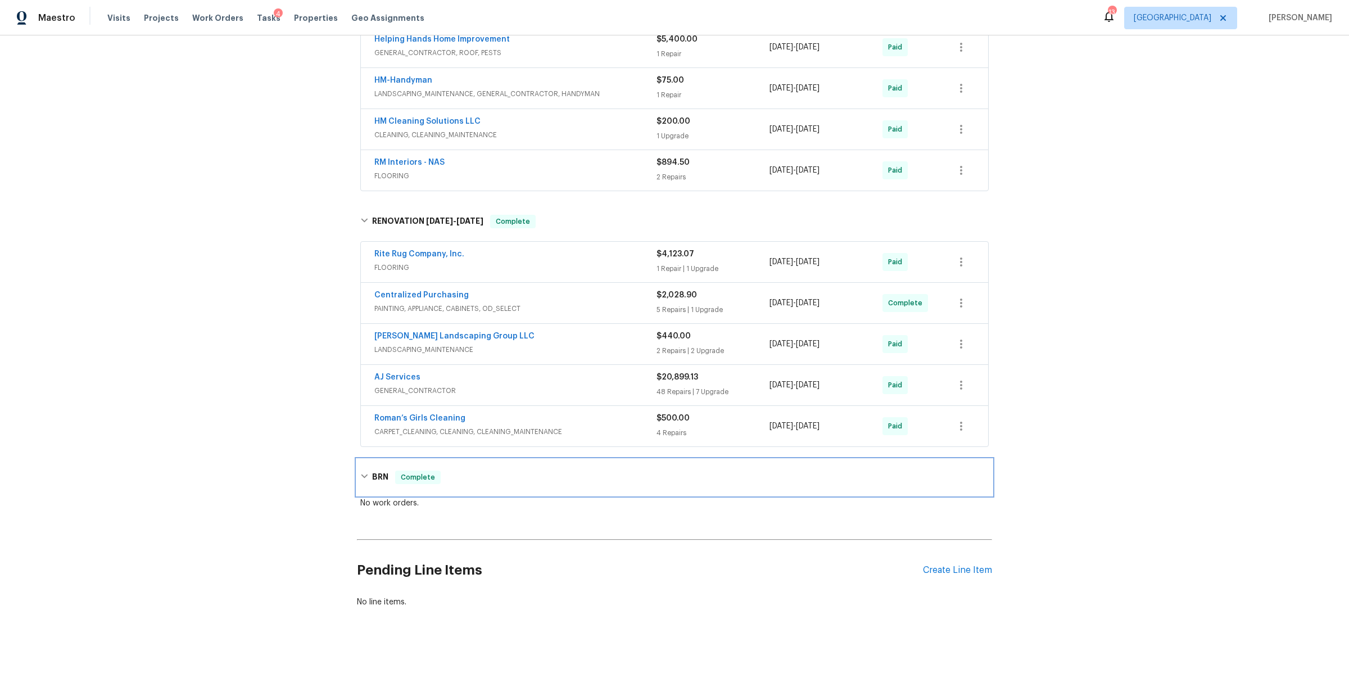
scroll to position [0, 0]
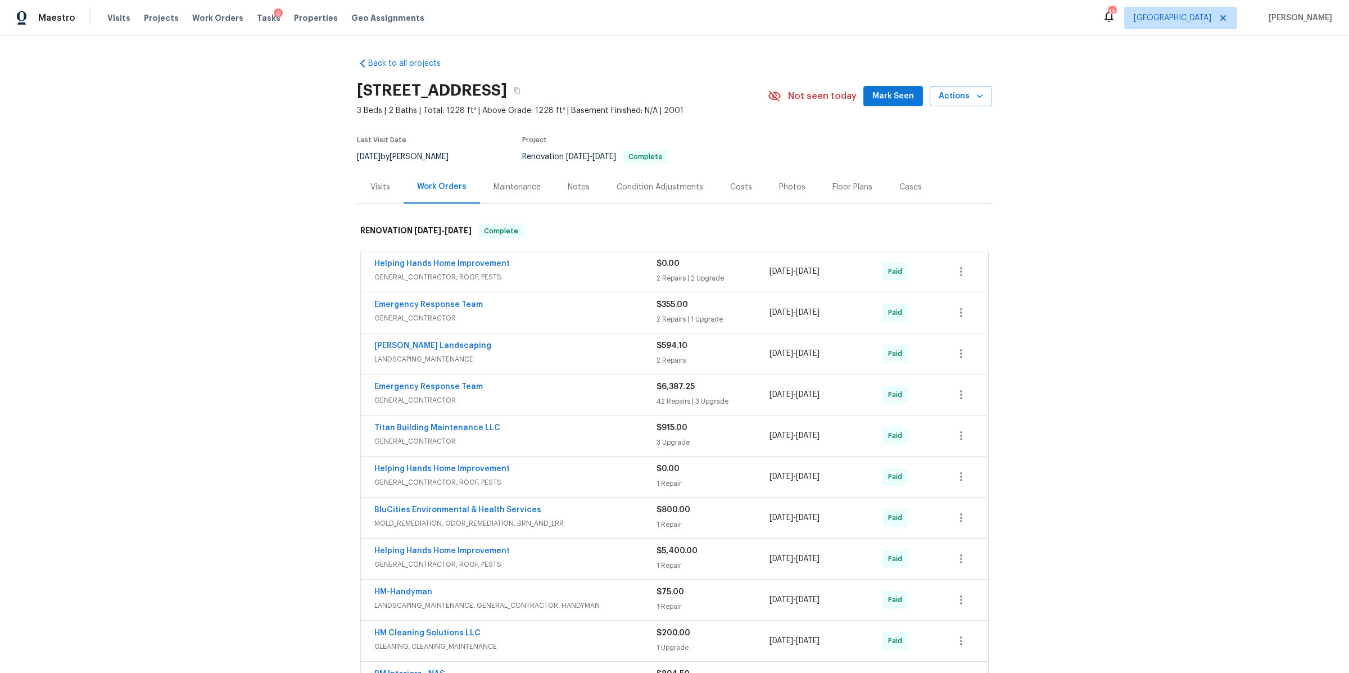
click at [376, 188] on div "Visits" at bounding box center [380, 186] width 20 height 11
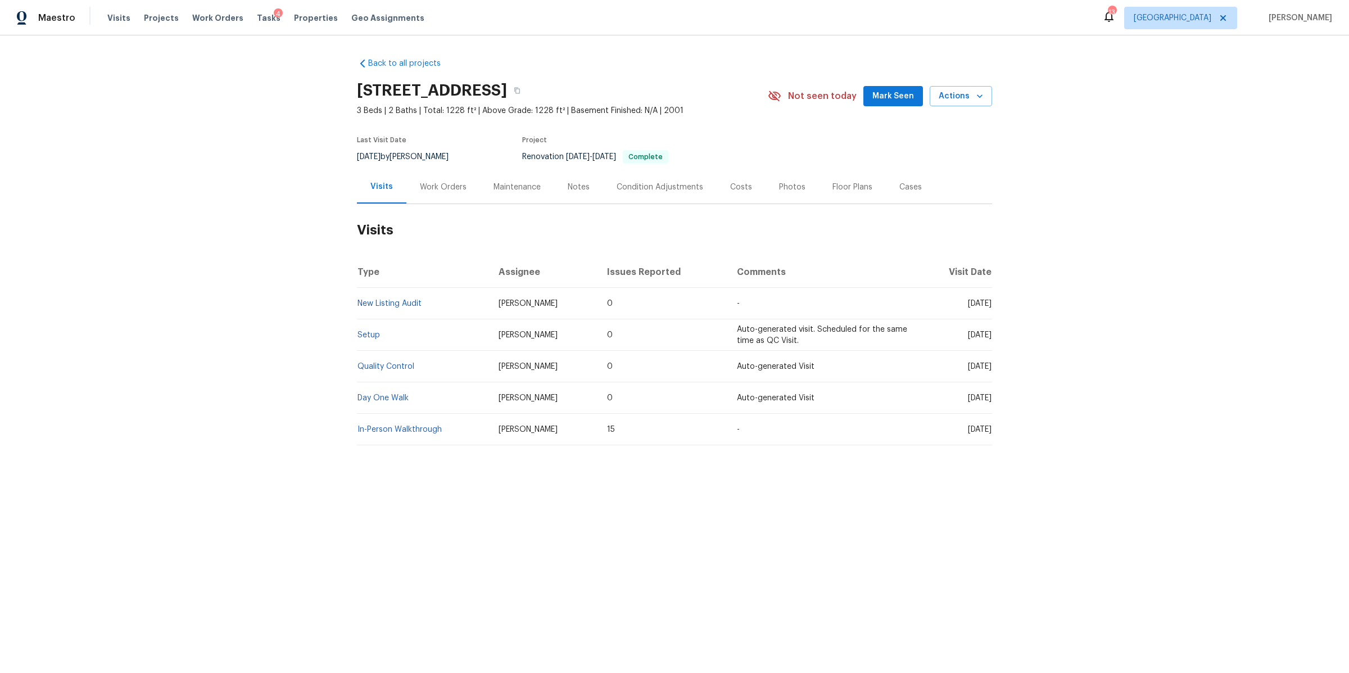
click at [439, 185] on div "Work Orders" at bounding box center [443, 186] width 47 height 11
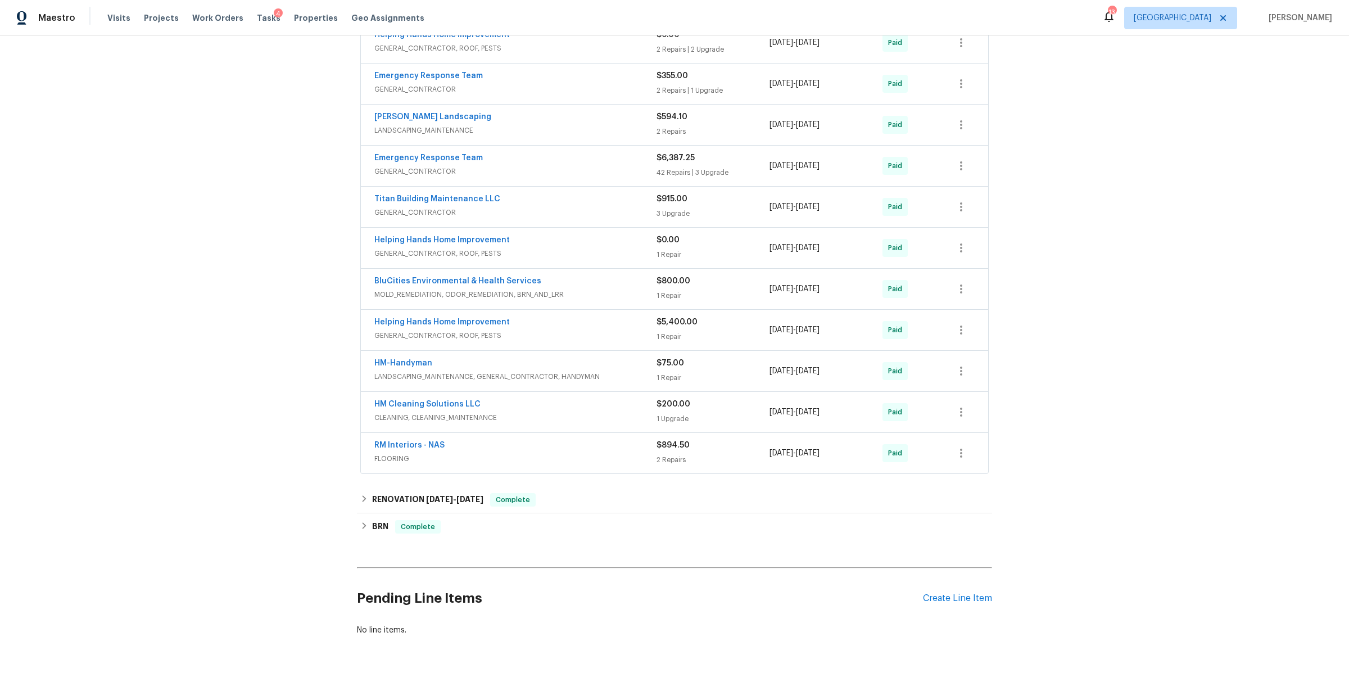
scroll to position [281, 0]
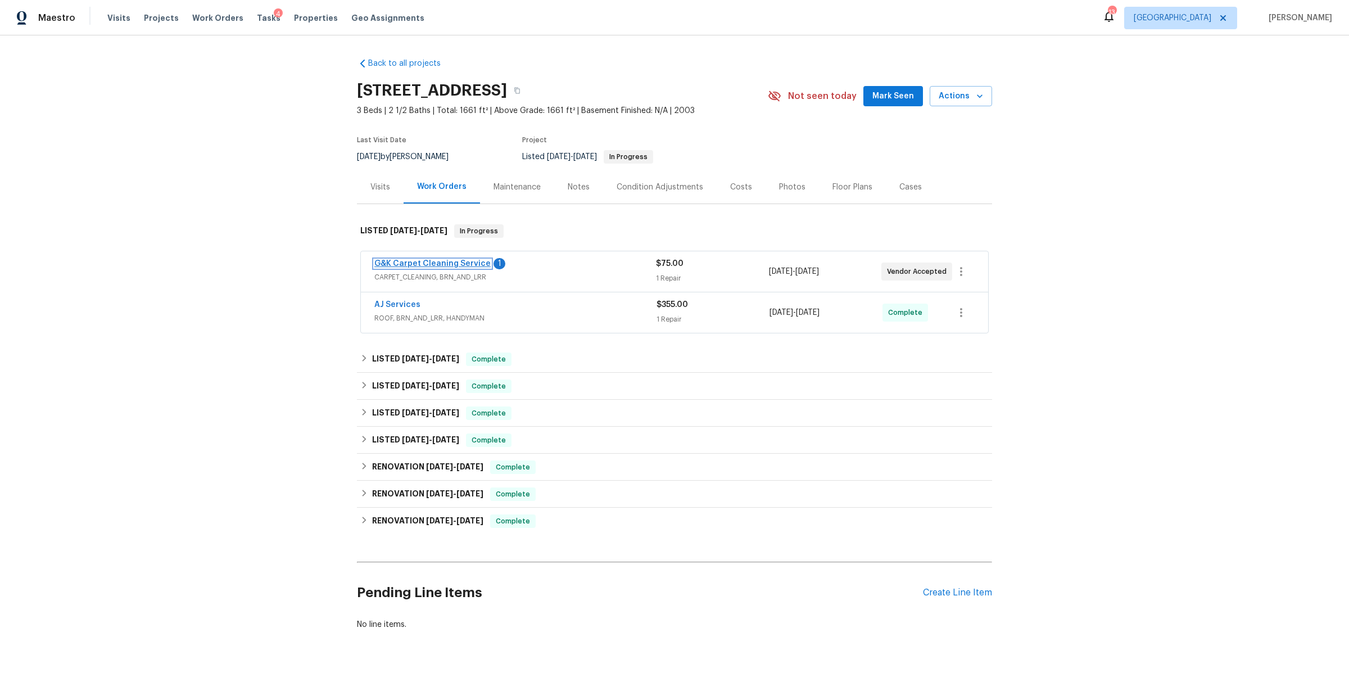
click at [463, 260] on link "G&K Carpet Cleaning Service" at bounding box center [432, 264] width 116 height 8
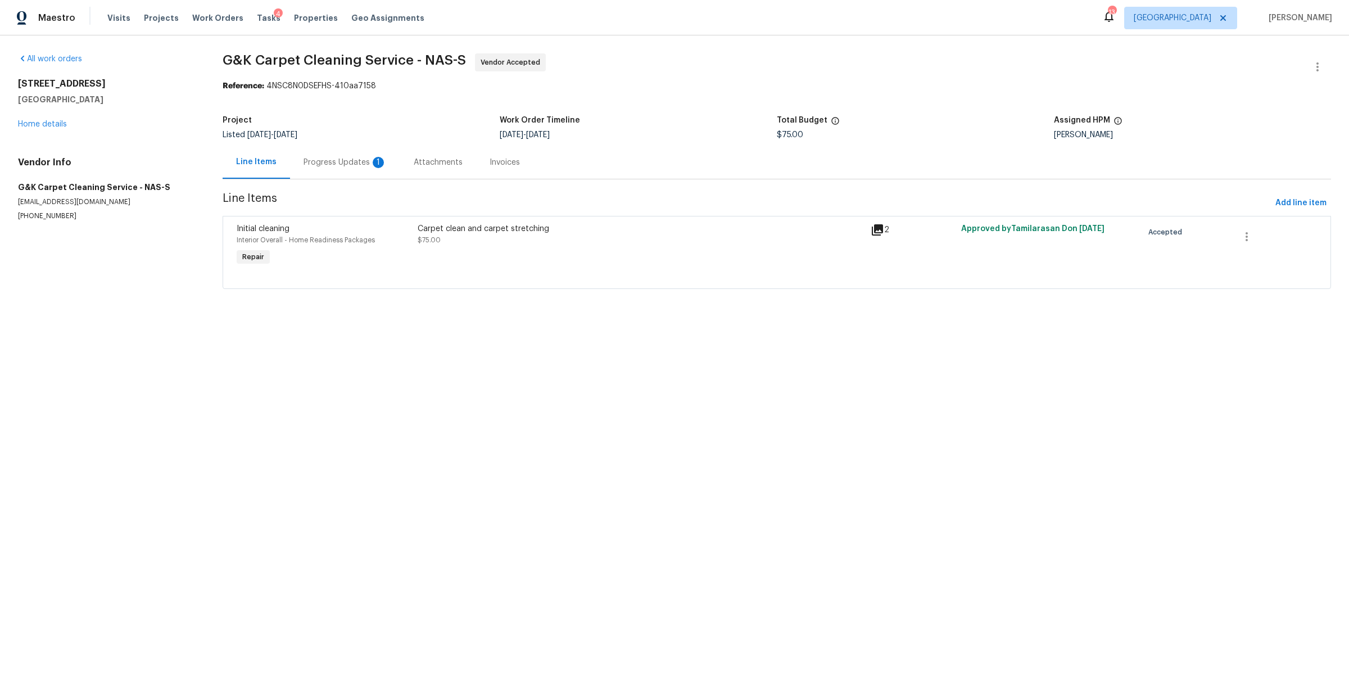
click at [322, 160] on div "Progress Updates 1" at bounding box center [344, 162] width 83 height 11
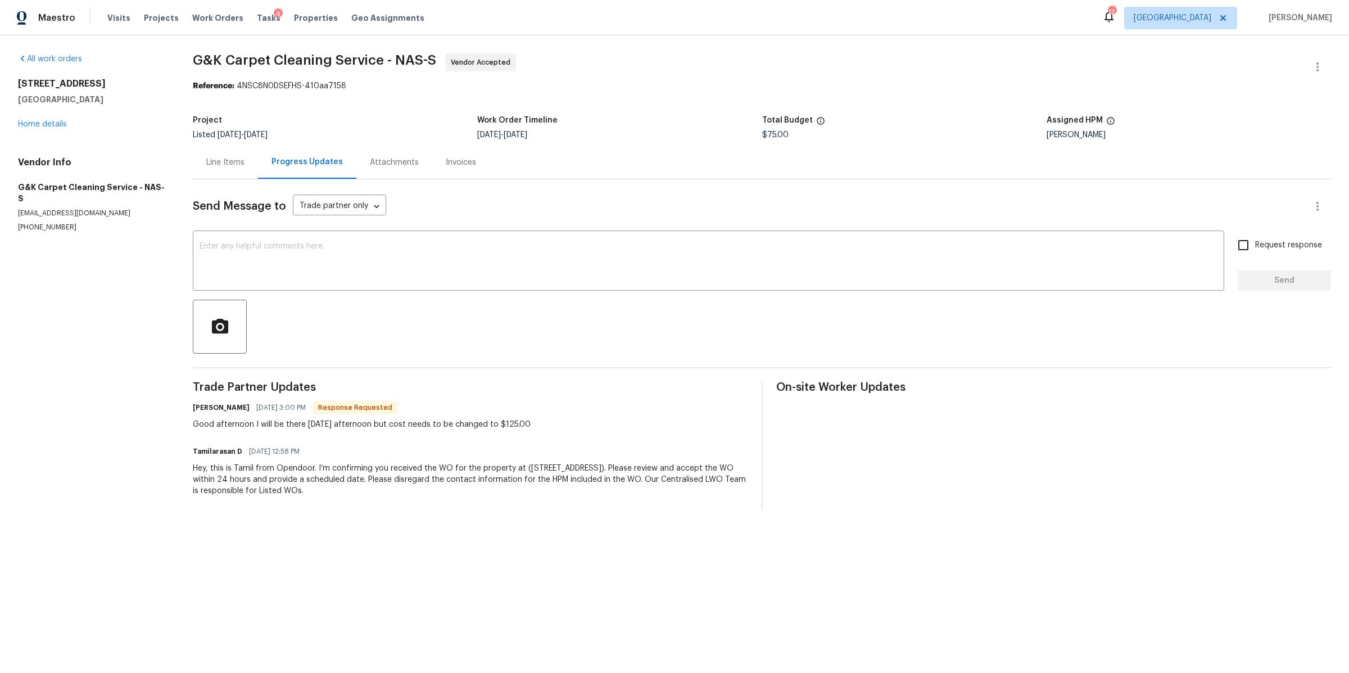
click at [219, 162] on div "Line Items" at bounding box center [225, 162] width 38 height 11
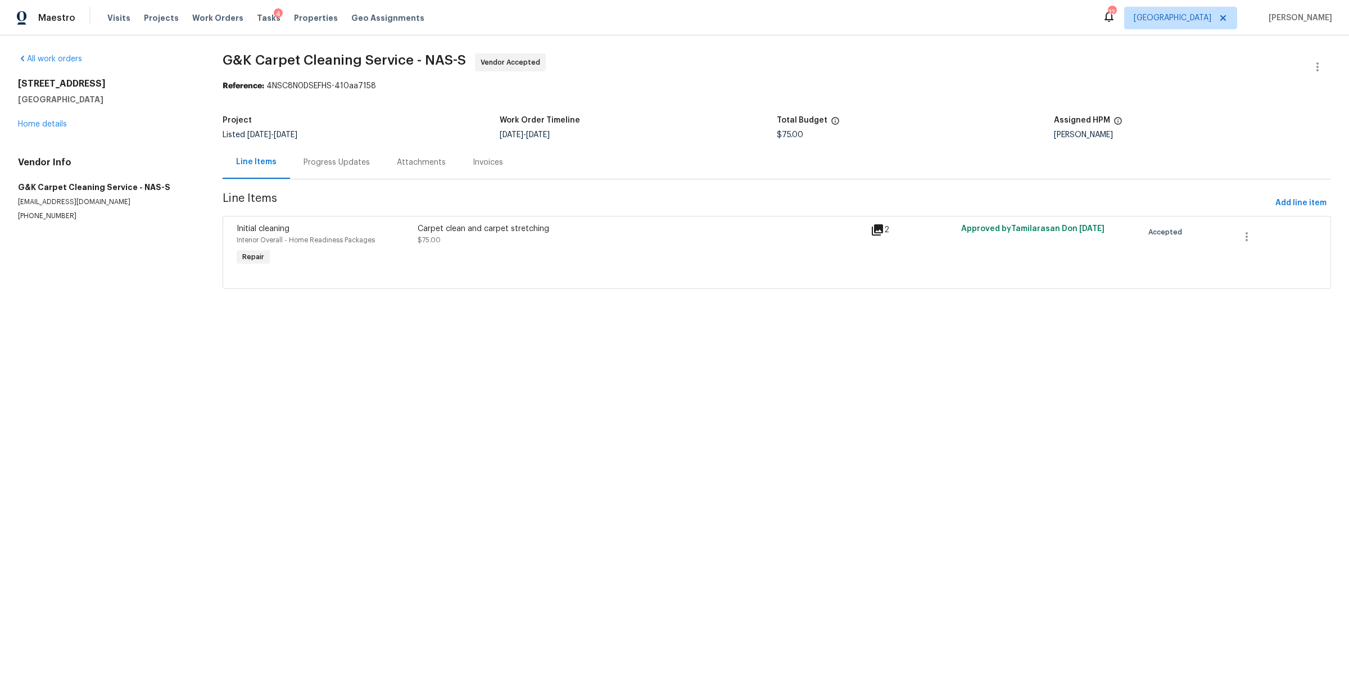
click at [580, 251] on div "Carpet clean and carpet stretching $75.00" at bounding box center [640, 246] width 453 height 52
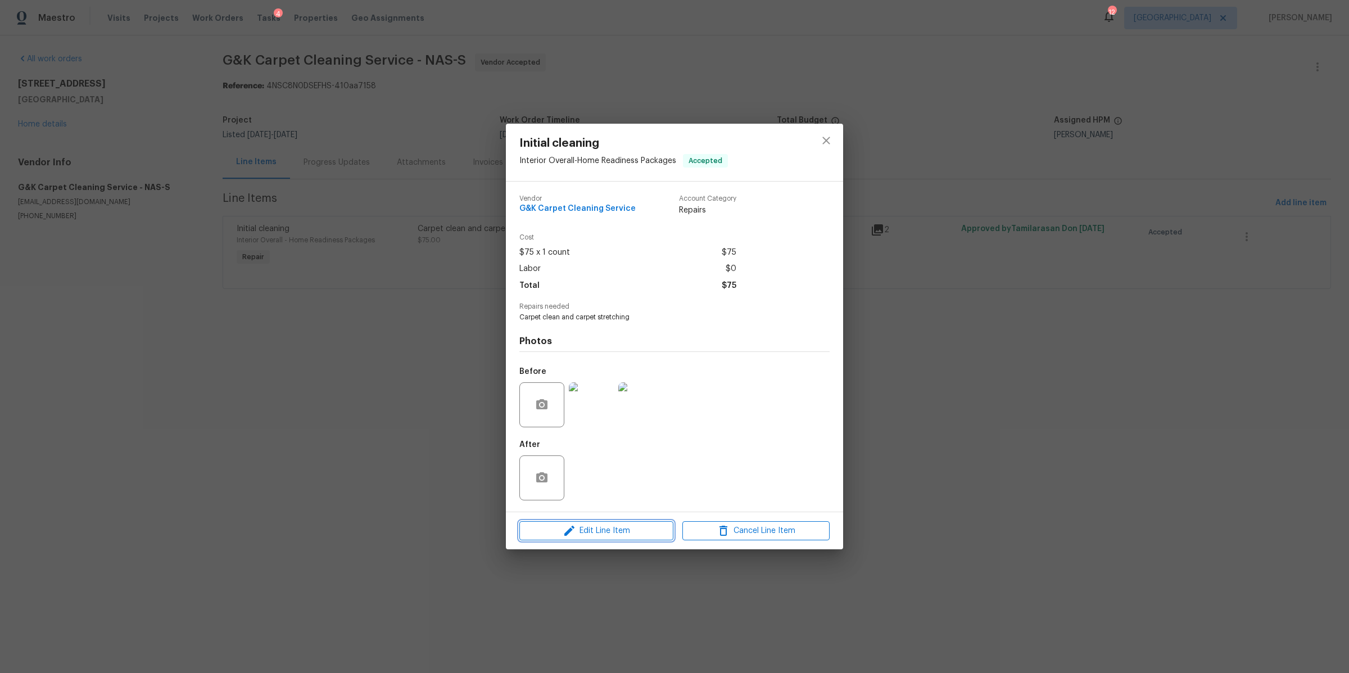
click at [628, 531] on span "Edit Line Item" at bounding box center [596, 531] width 147 height 14
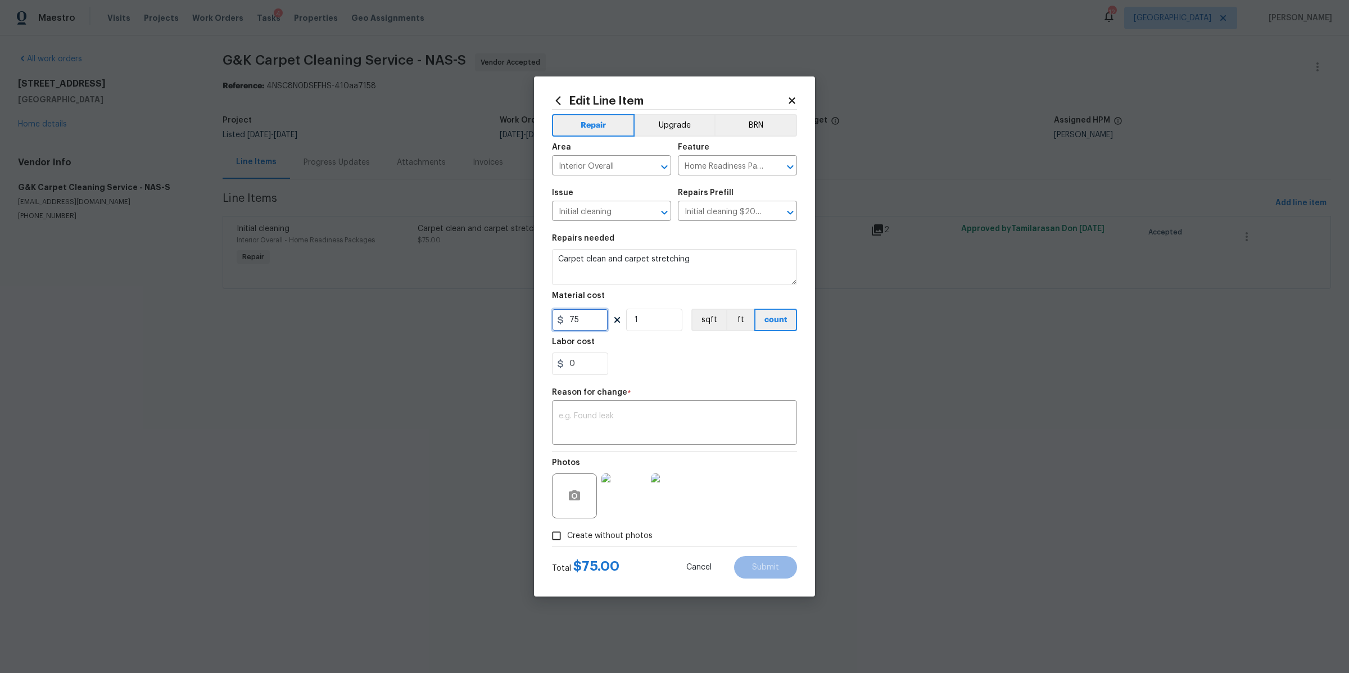
click at [577, 322] on input "75" at bounding box center [580, 319] width 56 height 22
click at [577, 323] on input "75" at bounding box center [580, 319] width 56 height 22
type input "125"
click at [633, 420] on textarea at bounding box center [675, 424] width 232 height 24
type textarea "cost"
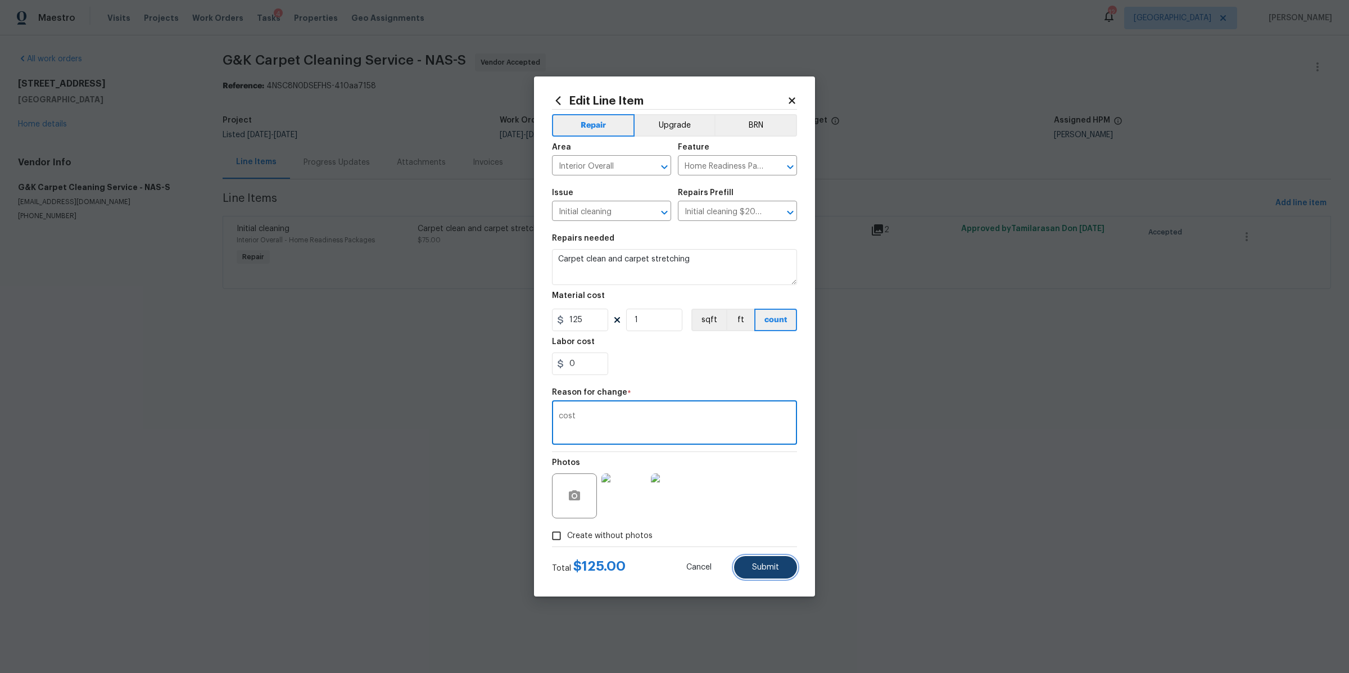
click at [783, 566] on button "Submit" at bounding box center [765, 567] width 63 height 22
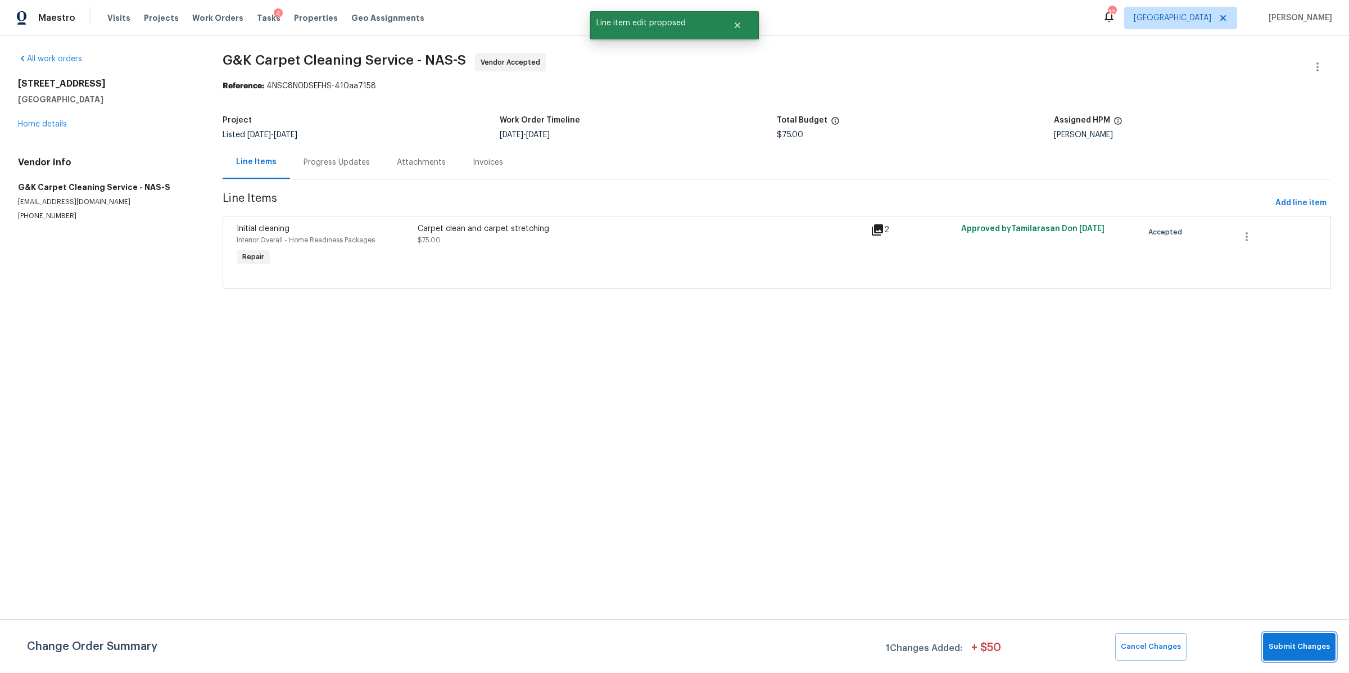
click at [1283, 650] on span "Submit Changes" at bounding box center [1298, 646] width 61 height 13
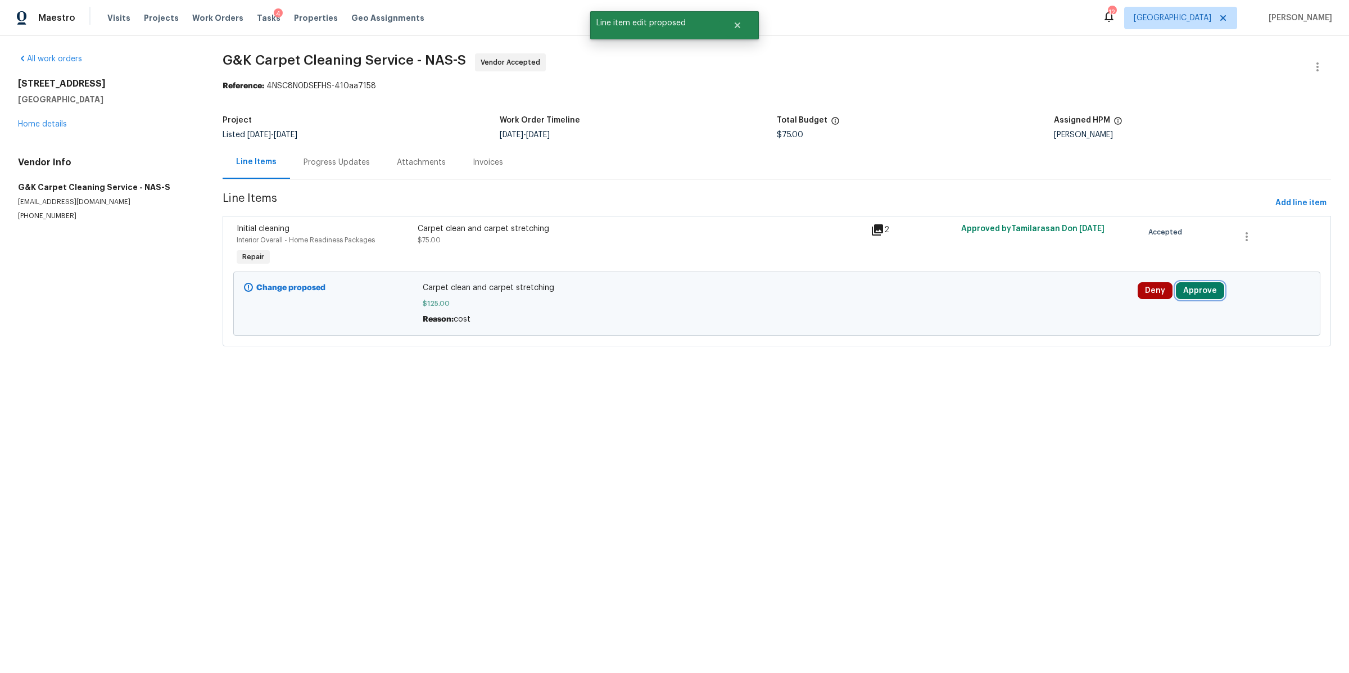
click at [1198, 284] on button "Approve" at bounding box center [1200, 290] width 48 height 17
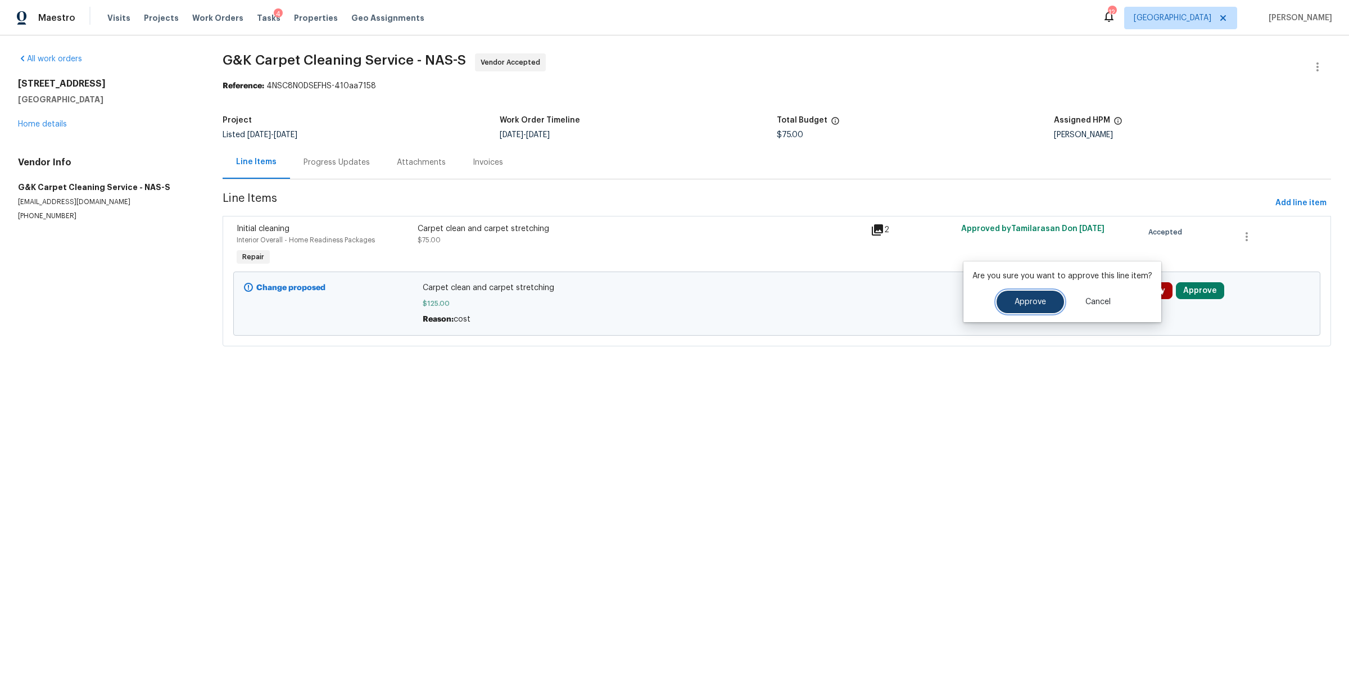
click at [1024, 303] on span "Approve" at bounding box center [1029, 302] width 31 height 8
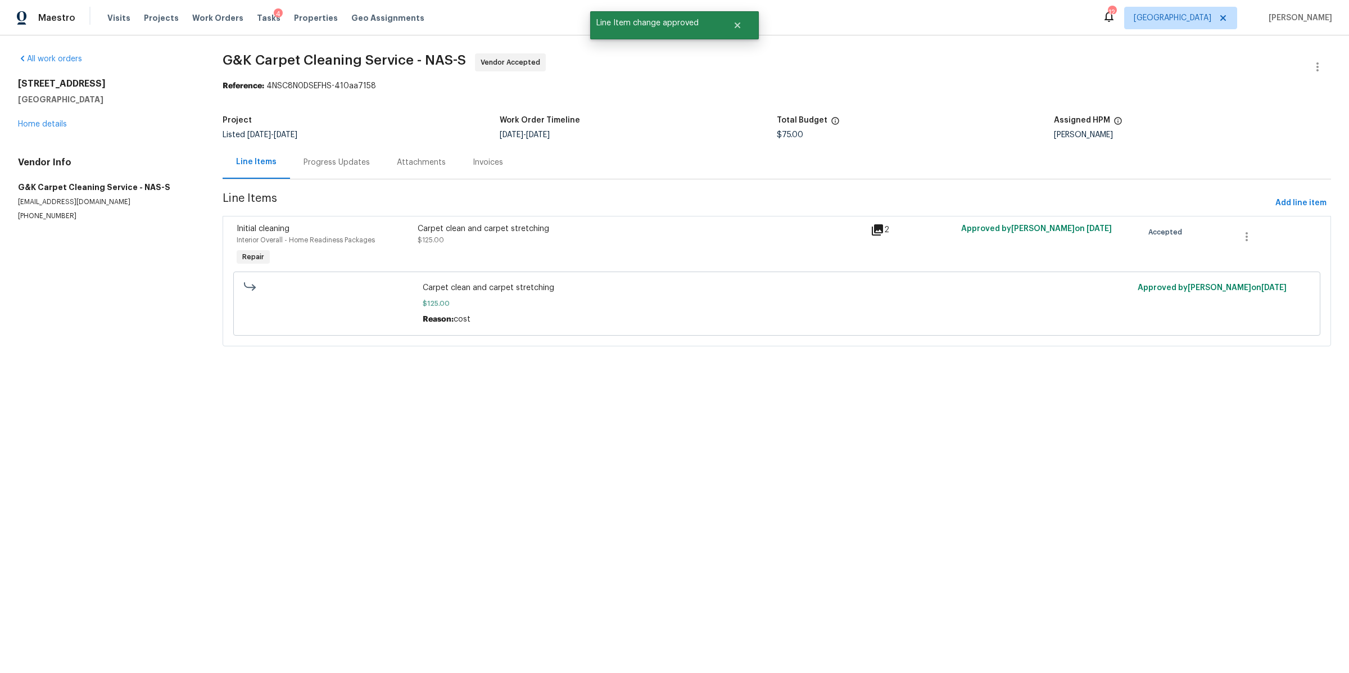
click at [344, 158] on div "Progress Updates" at bounding box center [336, 162] width 66 height 11
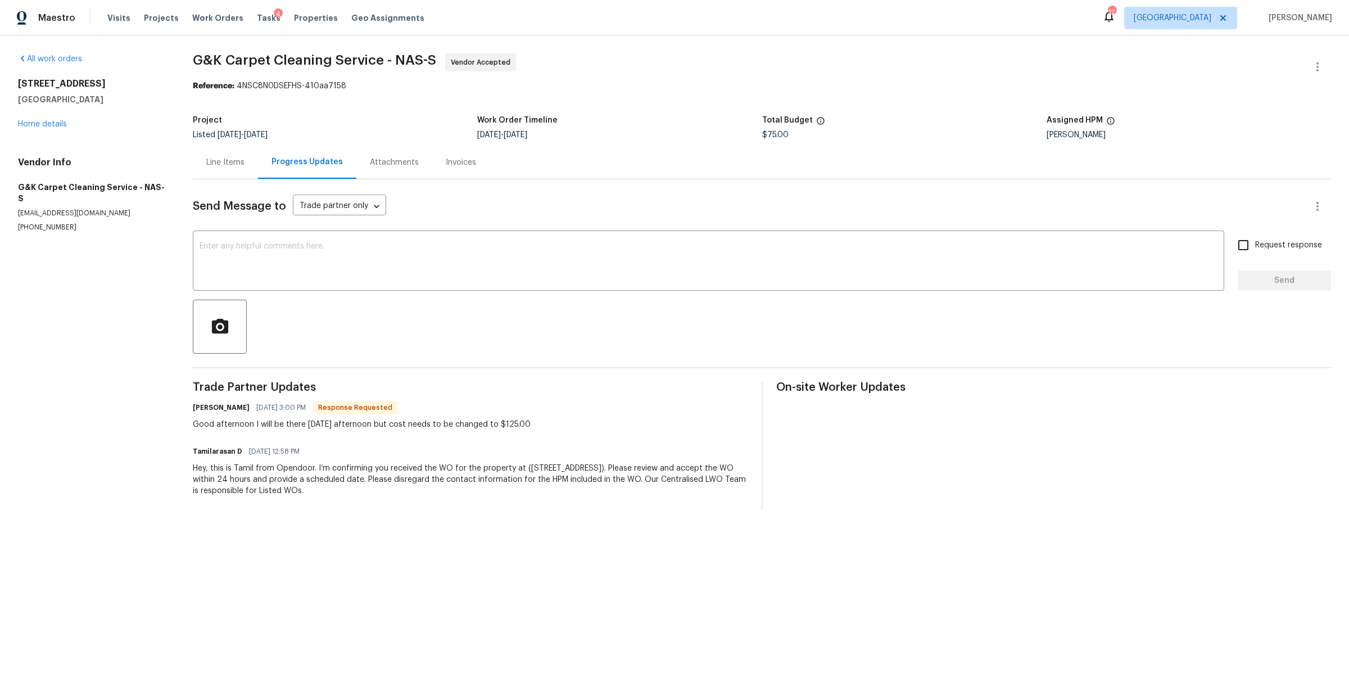
click at [225, 156] on div "Line Items" at bounding box center [225, 162] width 65 height 33
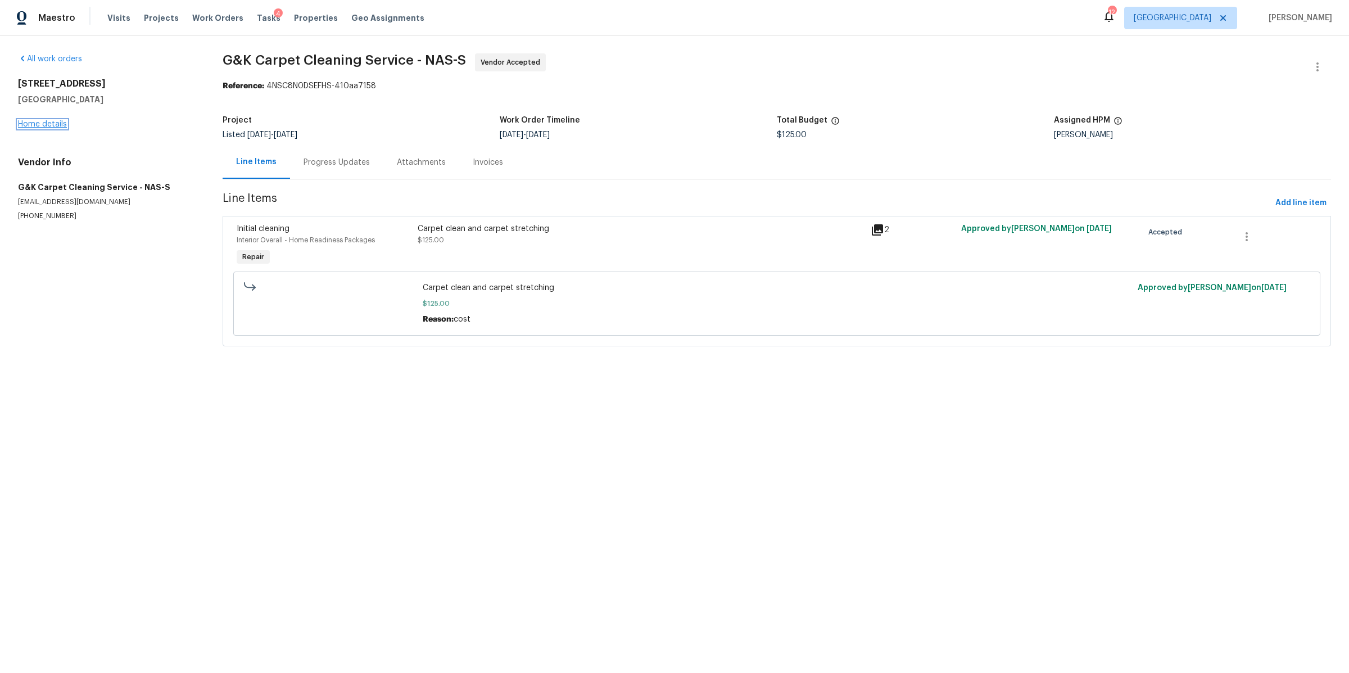
click at [48, 124] on link "Home details" at bounding box center [42, 124] width 49 height 8
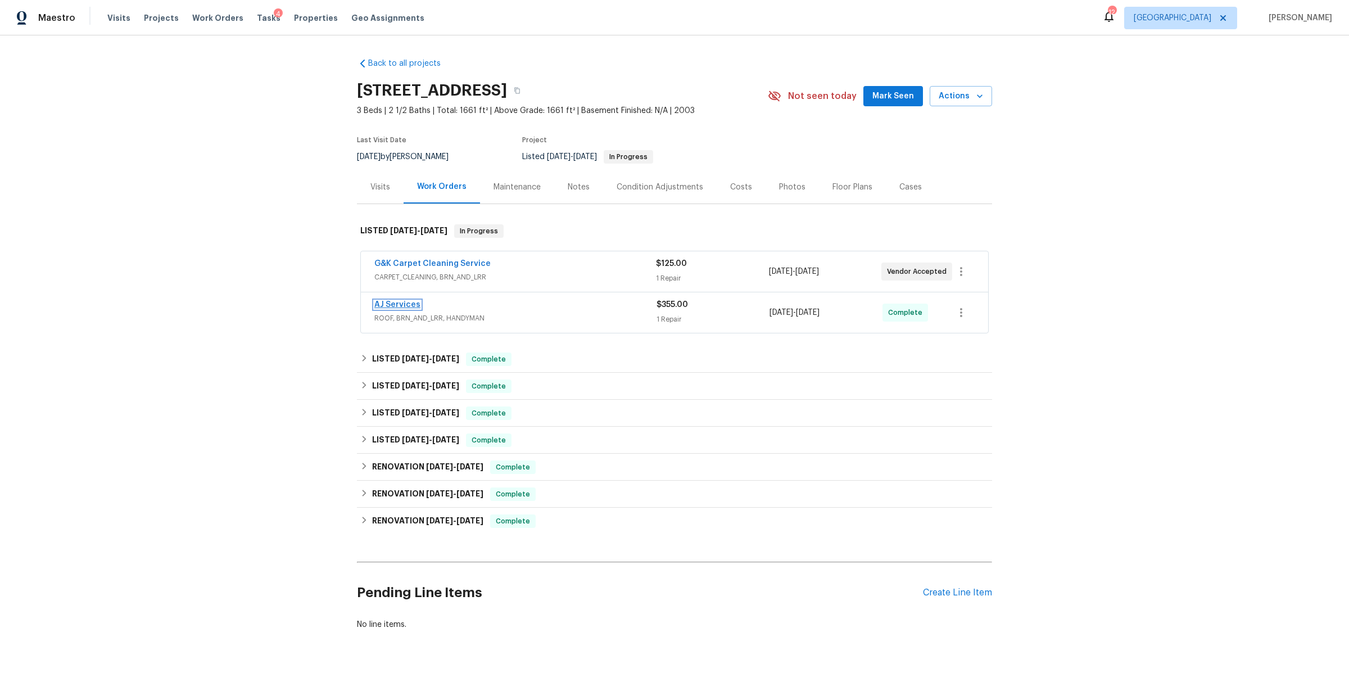
click at [389, 303] on link "AJ Services" at bounding box center [397, 305] width 46 height 8
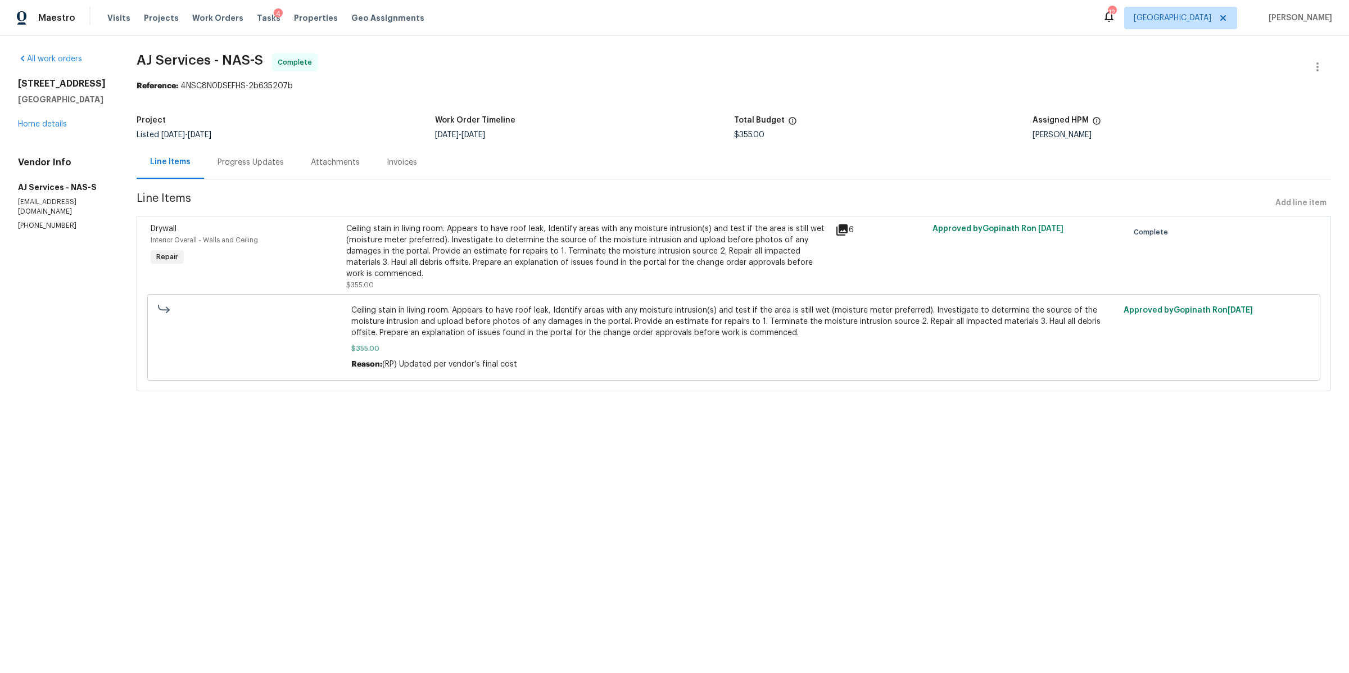
click at [532, 255] on div "Ceiling stain in living room. Appears to have roof leak, Identify areas with an…" at bounding box center [587, 251] width 482 height 56
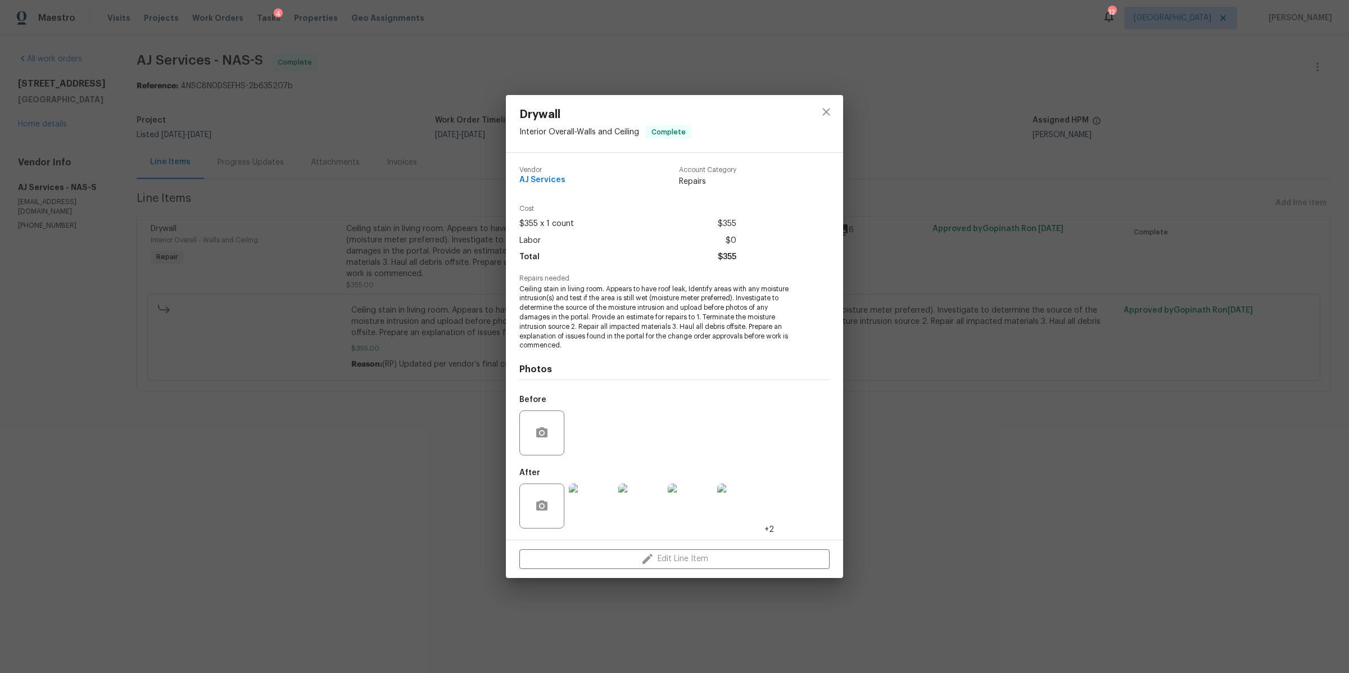
click at [597, 498] on img at bounding box center [591, 505] width 45 height 45
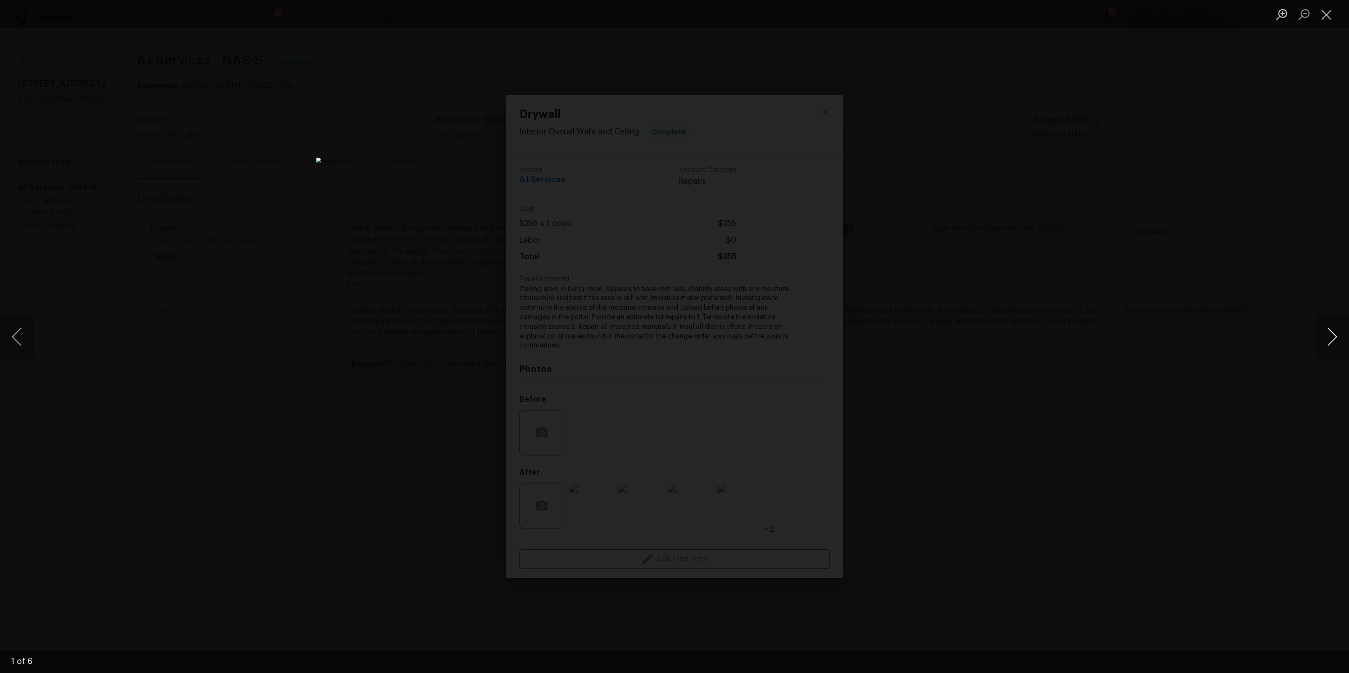
click at [1333, 335] on button "Next image" at bounding box center [1332, 336] width 34 height 45
click at [1230, 343] on div "Lightbox" at bounding box center [674, 336] width 1349 height 673
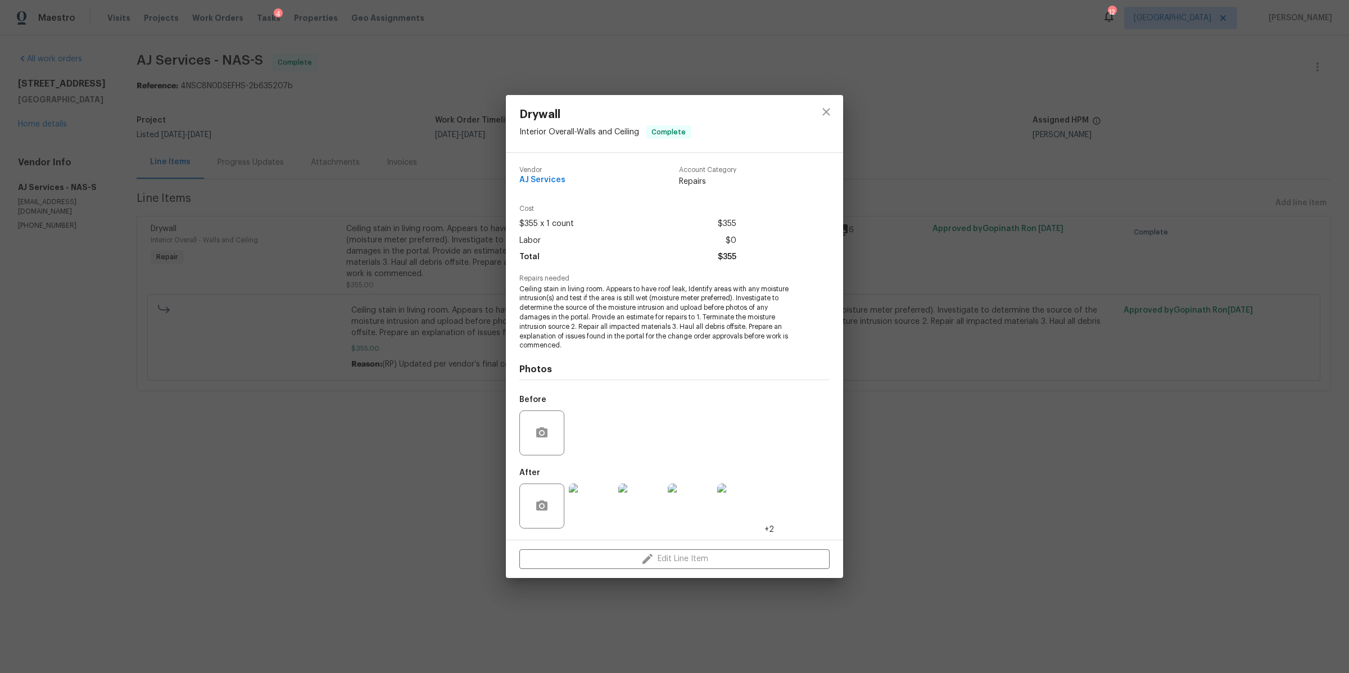
click at [1230, 343] on div "Drywall Interior Overall - Walls and Ceiling Complete Vendor AJ Services Accoun…" at bounding box center [674, 336] width 1349 height 673
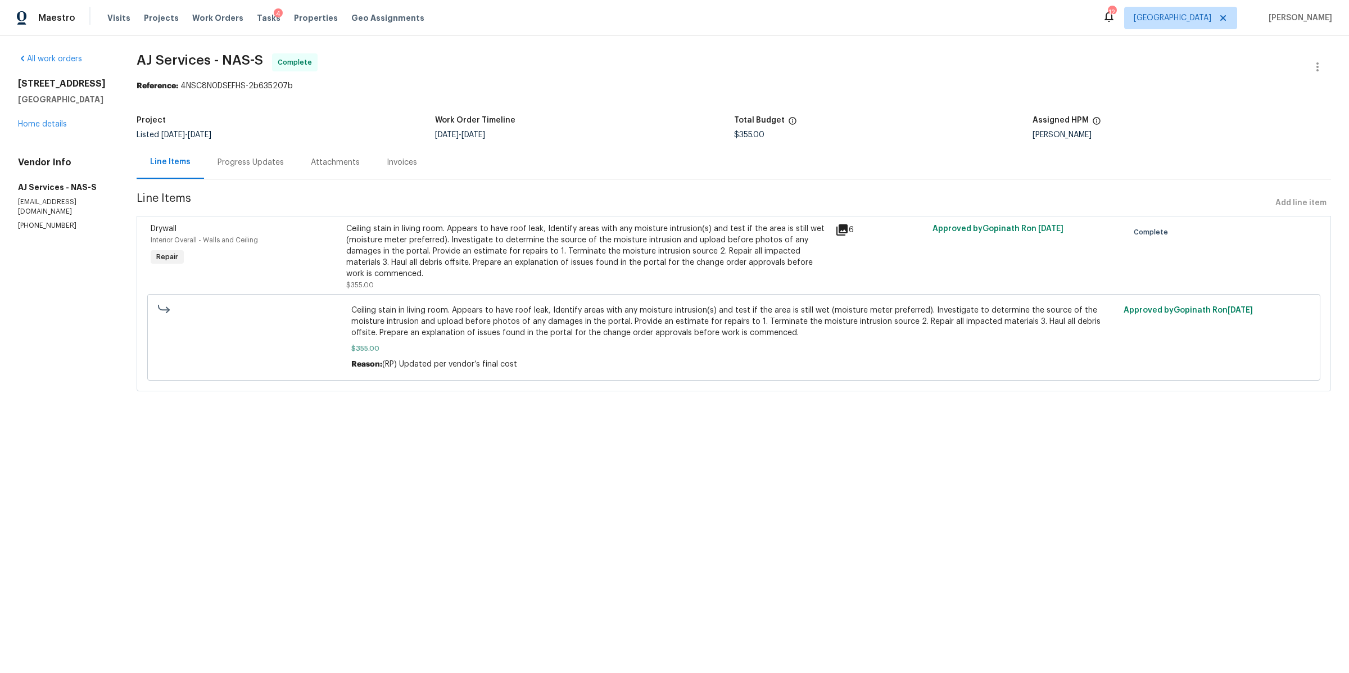
click at [226, 163] on div "Progress Updates" at bounding box center [250, 162] width 66 height 11
